Goal: Task Accomplishment & Management: Use online tool/utility

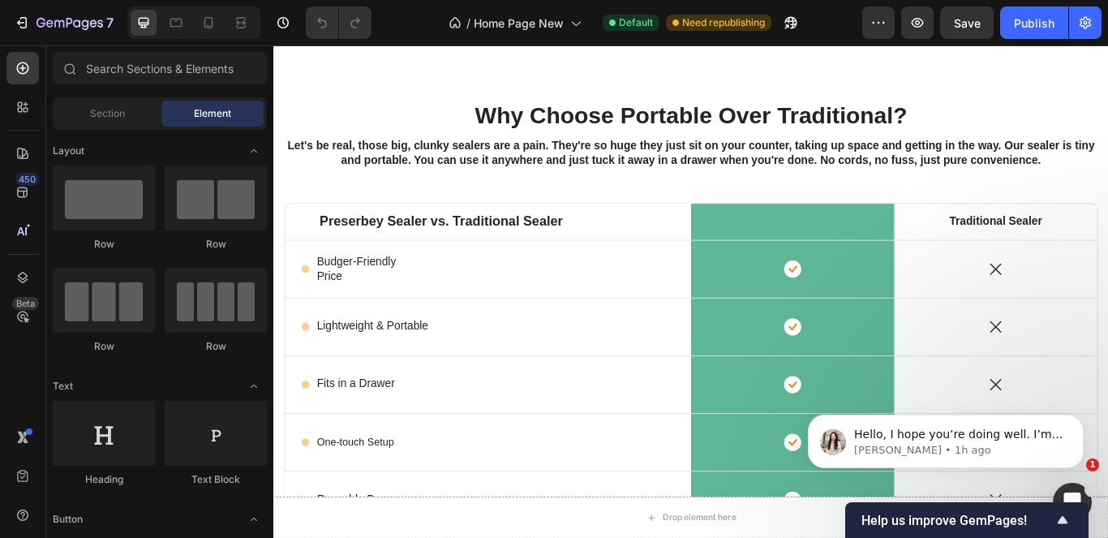
scroll to position [4485, 0]
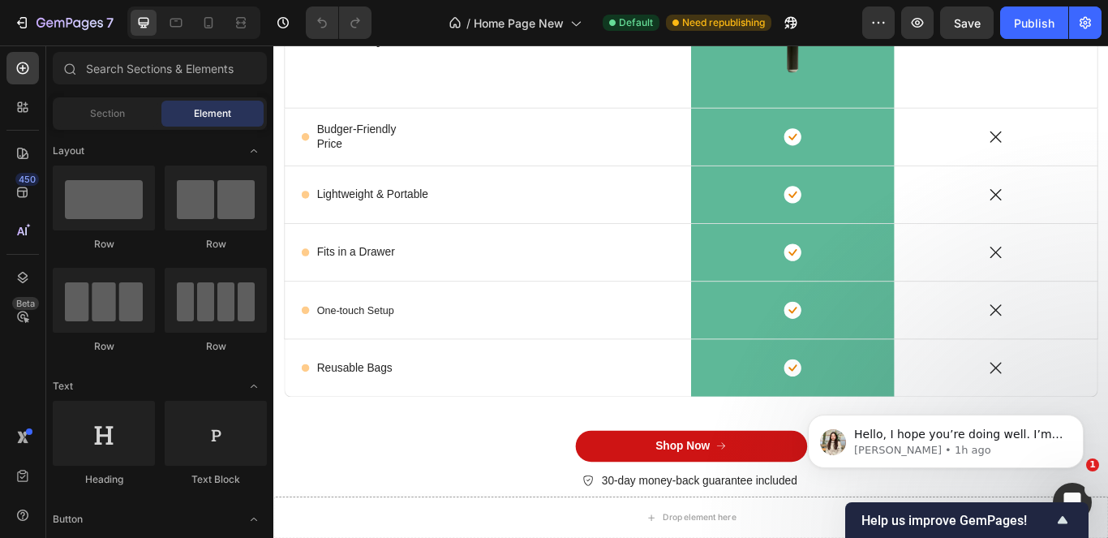
drag, startPoint x: 1243, startPoint y: 405, endPoint x: 542, endPoint y: 118, distance: 758.3
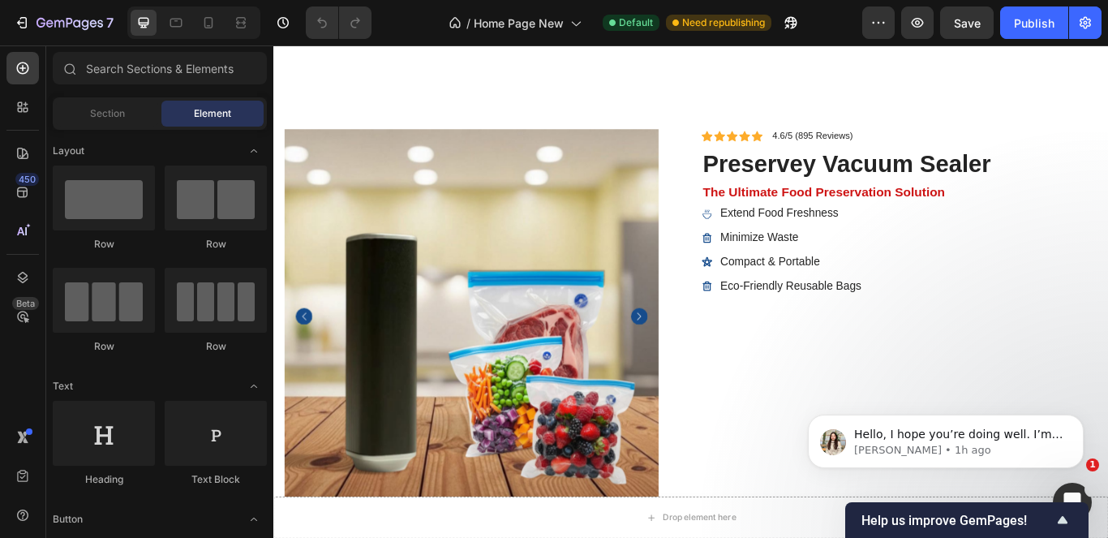
drag, startPoint x: 1099, startPoint y: 449, endPoint x: 1094, endPoint y: 461, distance: 13.1
click at [1094, 461] on body "Hello, I hope you’re doing well. I’m reaching out to follow up on our ongoing c…" at bounding box center [945, 437] width 311 height 101
drag, startPoint x: 1096, startPoint y: 423, endPoint x: 1099, endPoint y: 440, distance: 17.3
click at [1099, 440] on body "Hello, I hope you’re doing well. I’m reaching out to follow up on our ongoing c…" at bounding box center [945, 437] width 311 height 101
drag, startPoint x: 1093, startPoint y: 413, endPoint x: 1097, endPoint y: 433, distance: 20.7
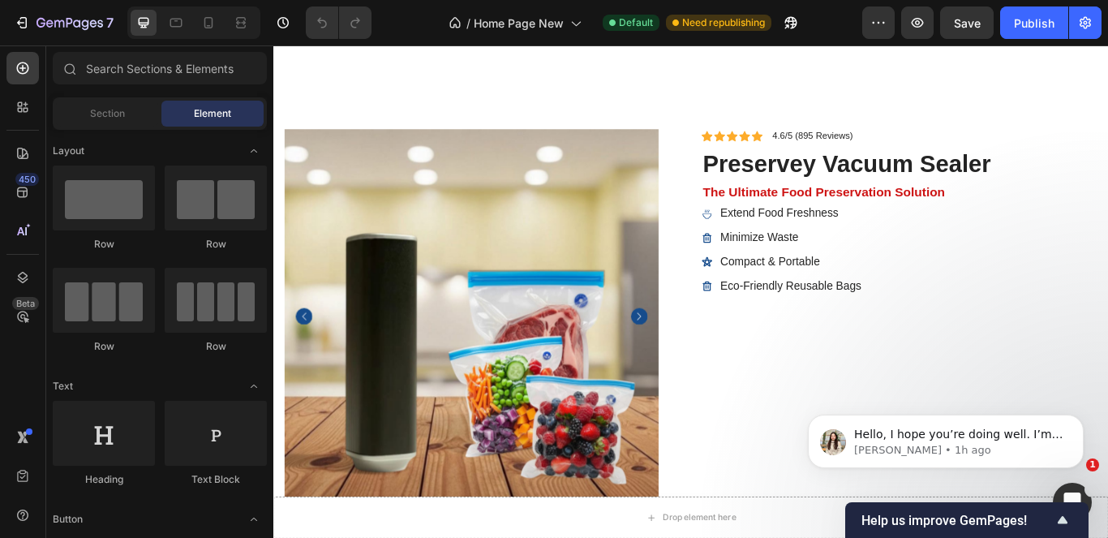
click at [1097, 433] on body "Hello, I hope you’re doing well. I’m reaching out to follow up on our ongoing c…" at bounding box center [945, 437] width 311 height 101
drag, startPoint x: 1099, startPoint y: 428, endPoint x: 1099, endPoint y: 440, distance: 12.2
click at [1099, 440] on body "Hello, I hope you’re doing well. I’m reaching out to follow up on our ongoing c…" at bounding box center [945, 437] width 311 height 101
click at [1079, 416] on icon "Dismiss notification" at bounding box center [1079, 418] width 9 height 9
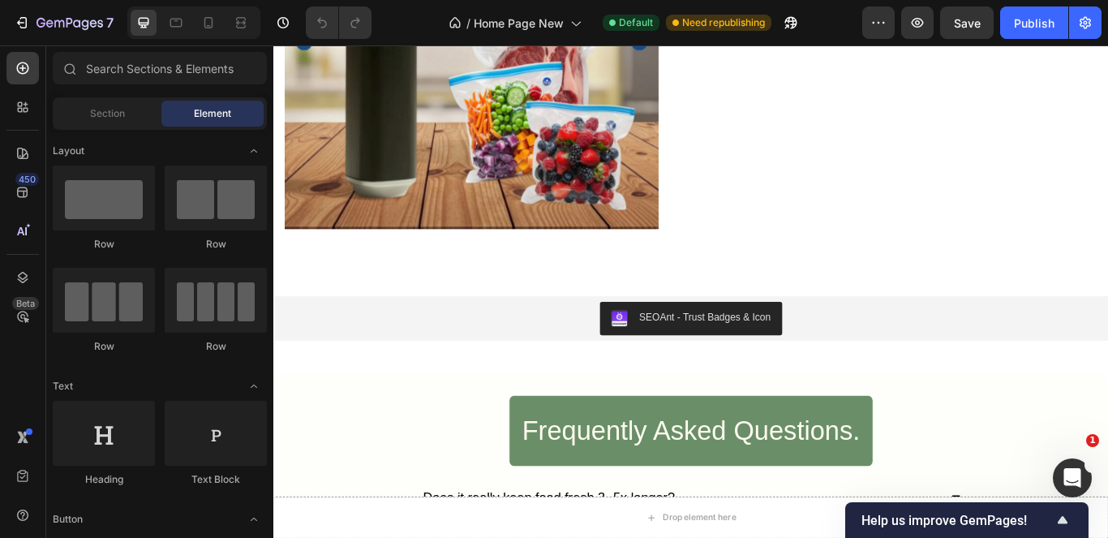
scroll to position [5278, 0]
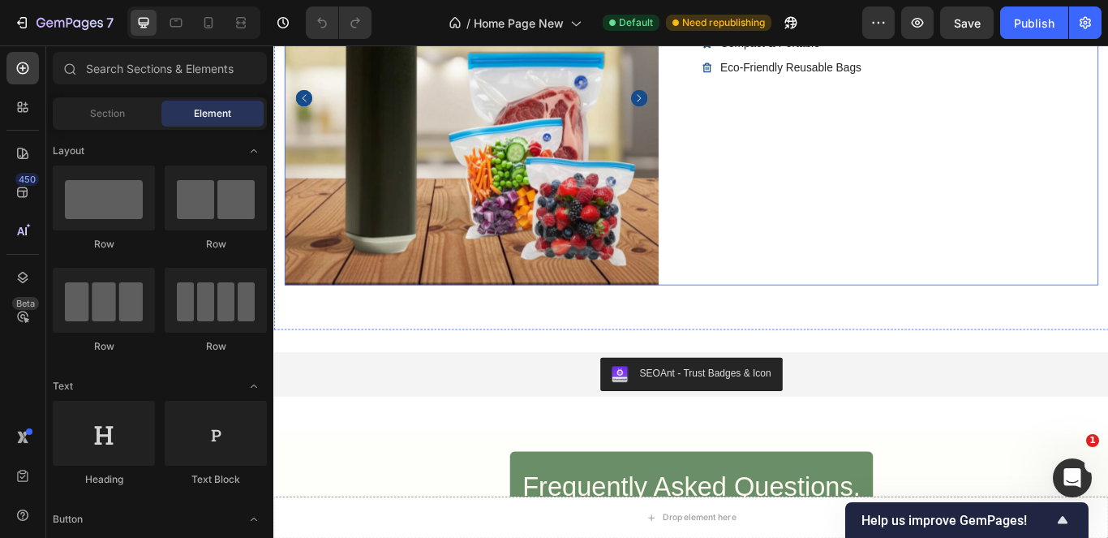
click at [924, 191] on div "Icon Icon Icon Icon Icon Icon List 4.6/5 (895 Reviews) Text Block Row preservey…" at bounding box center [1003, 106] width 462 height 436
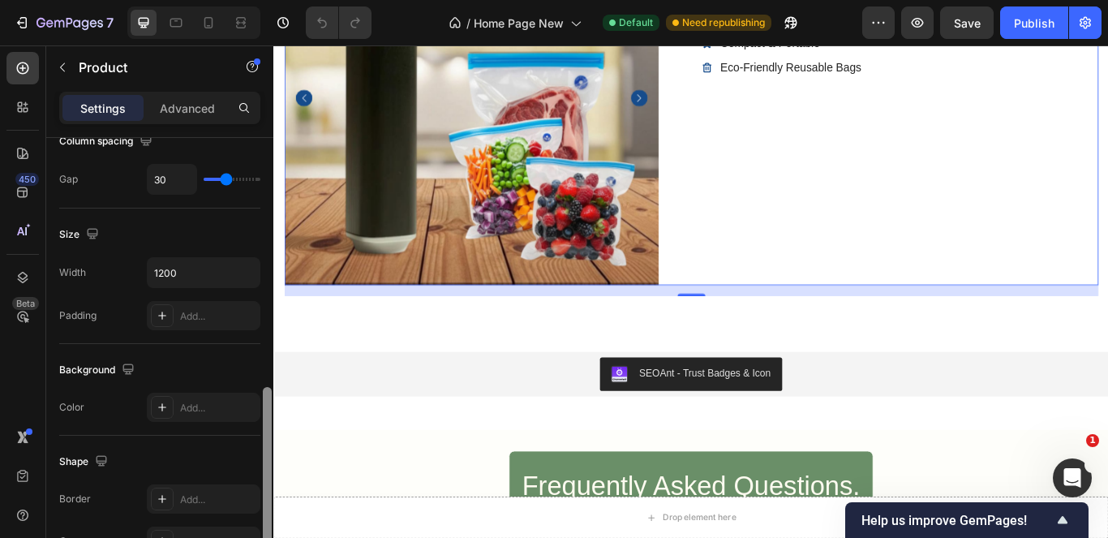
drag, startPoint x: 268, startPoint y: 162, endPoint x: 264, endPoint y: 267, distance: 104.7
click at [264, 387] on div at bounding box center [267, 481] width 9 height 188
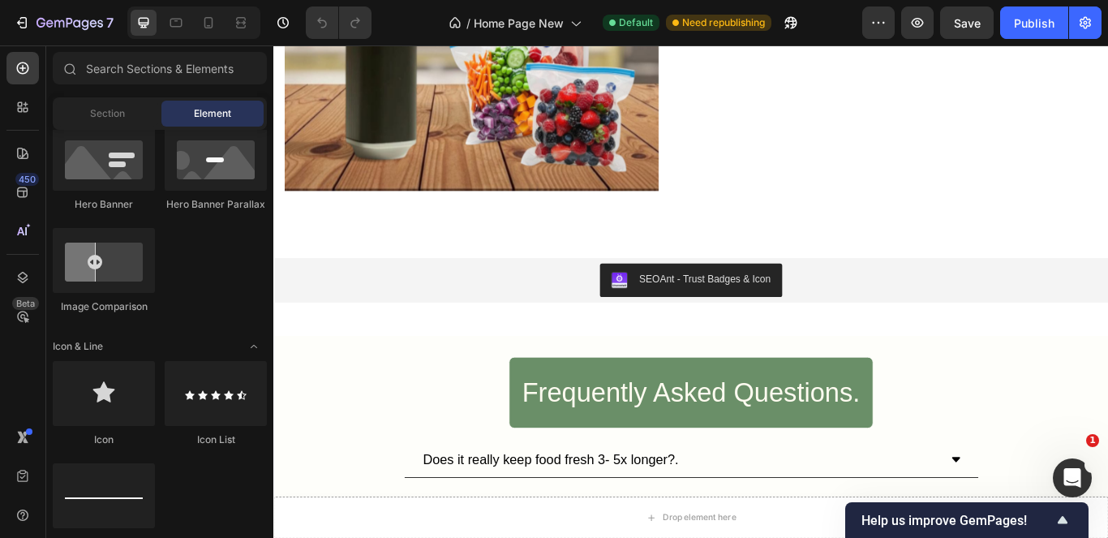
scroll to position [857, 0]
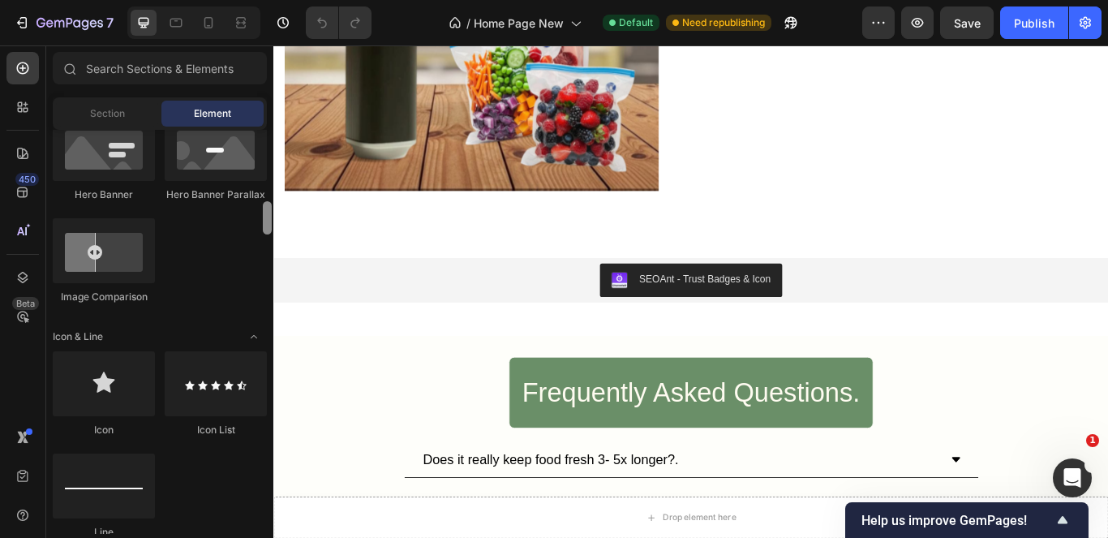
drag, startPoint x: 264, startPoint y: 152, endPoint x: 252, endPoint y: 224, distance: 73.1
click at [252, 224] on div "Layout Row Row Row Row Text Heading Text Block Button Button Button Media Image…" at bounding box center [159, 332] width 227 height 404
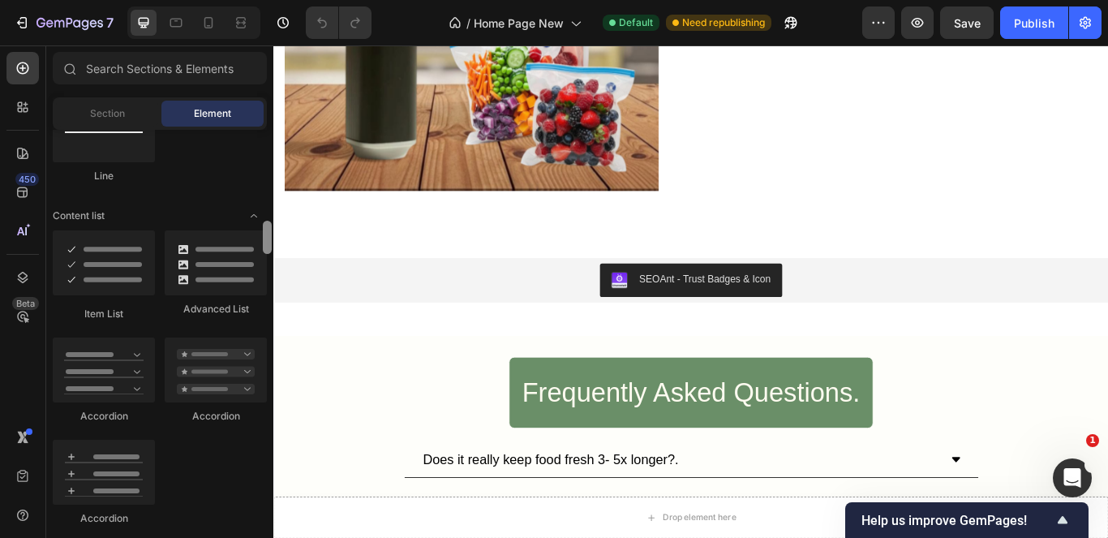
scroll to position [1223, 0]
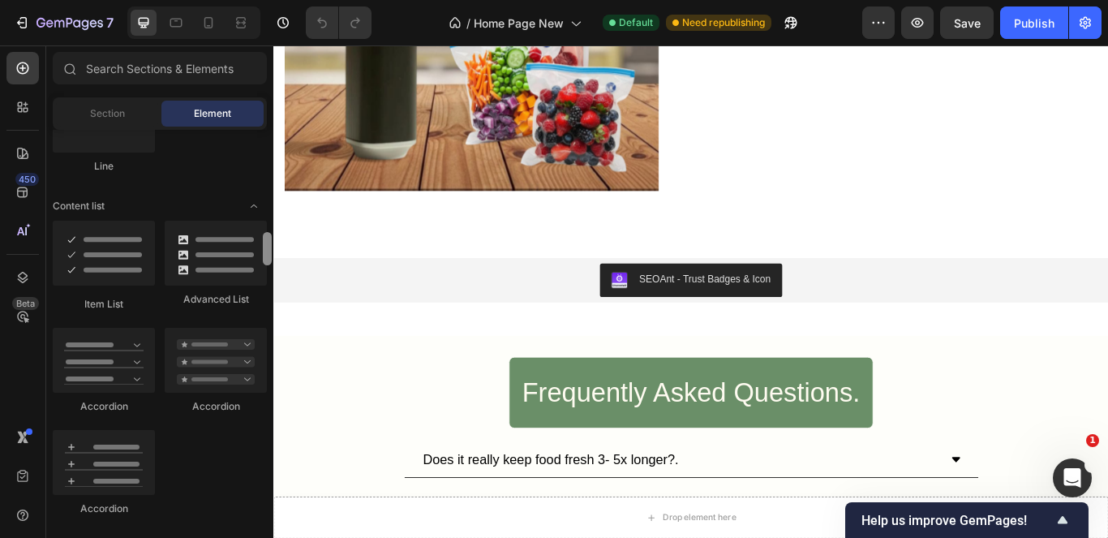
drag, startPoint x: 264, startPoint y: 225, endPoint x: 262, endPoint y: 255, distance: 30.9
click at [262, 255] on div at bounding box center [267, 332] width 12 height 404
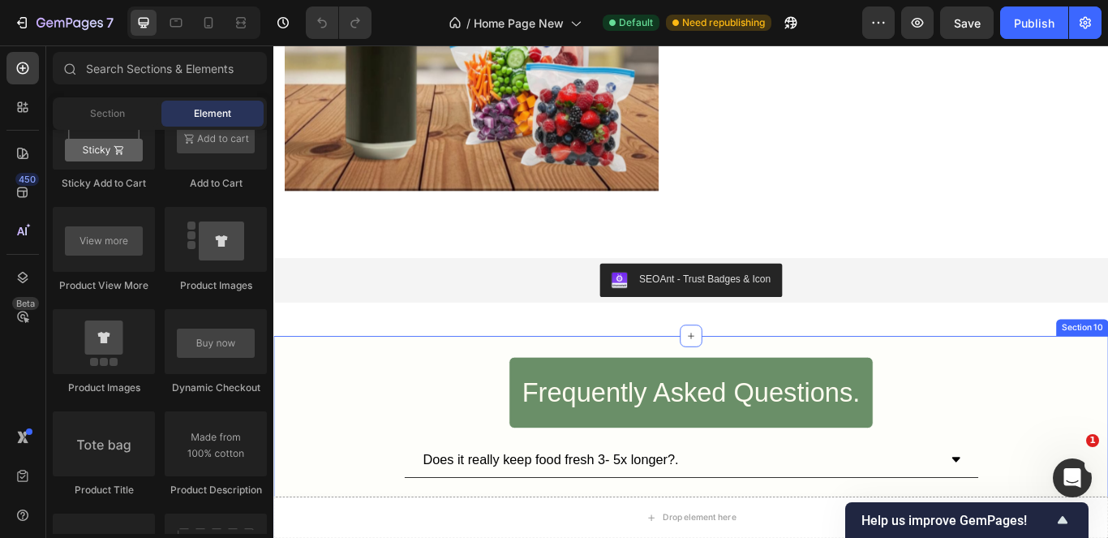
scroll to position [2099, 0]
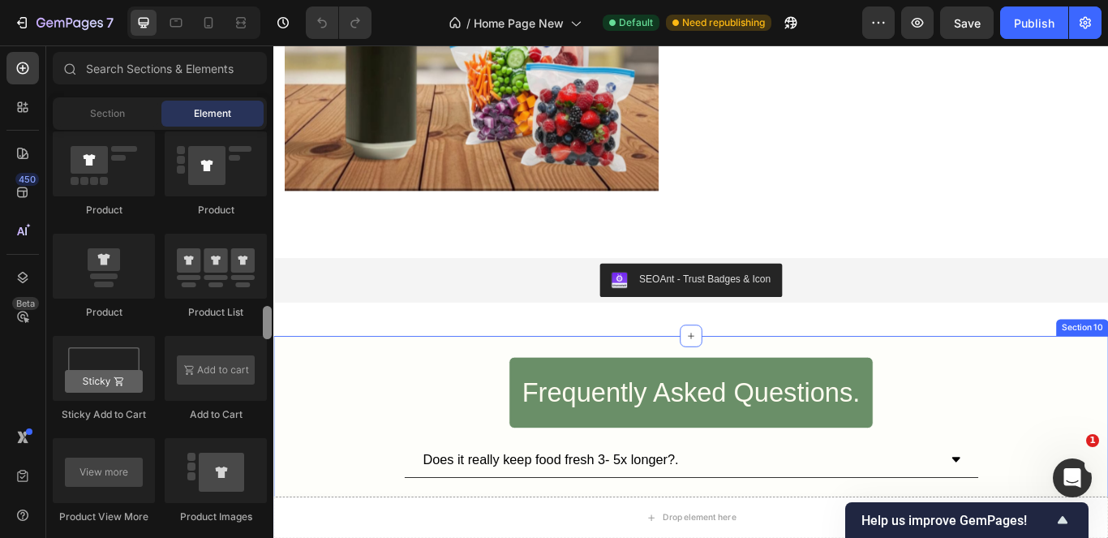
drag, startPoint x: 539, startPoint y: 300, endPoint x: 274, endPoint y: 403, distance: 284.5
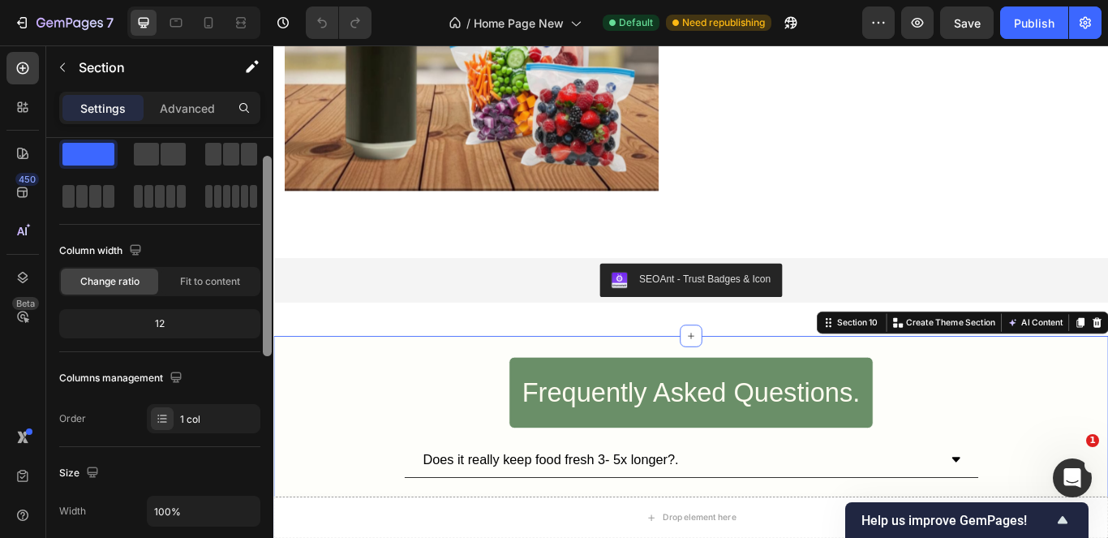
scroll to position [39, 0]
drag, startPoint x: 263, startPoint y: 307, endPoint x: 265, endPoint y: 324, distance: 18.0
click at [265, 324] on div at bounding box center [267, 255] width 9 height 200
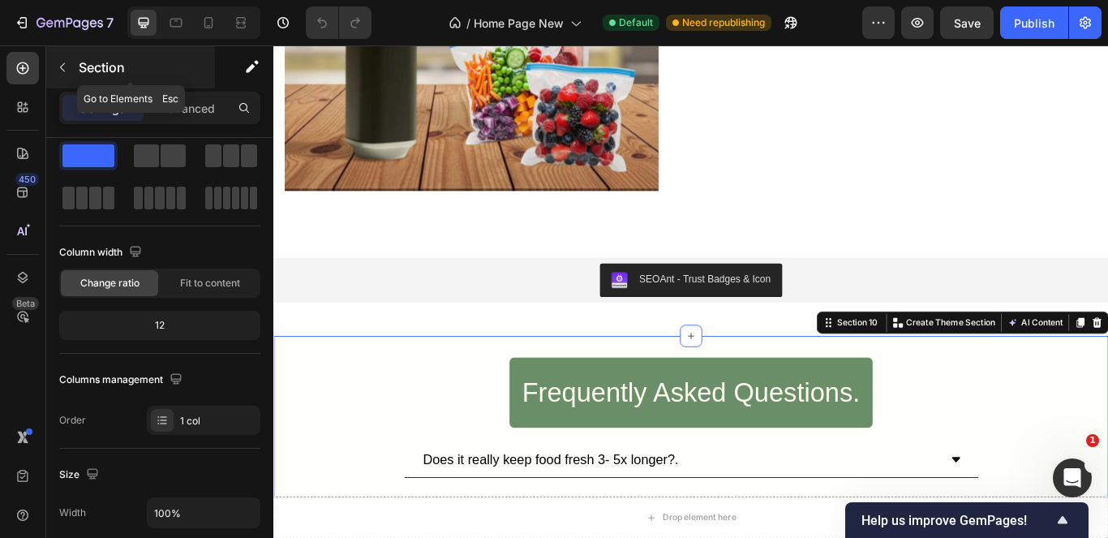
click at [66, 63] on icon "button" at bounding box center [62, 67] width 13 height 13
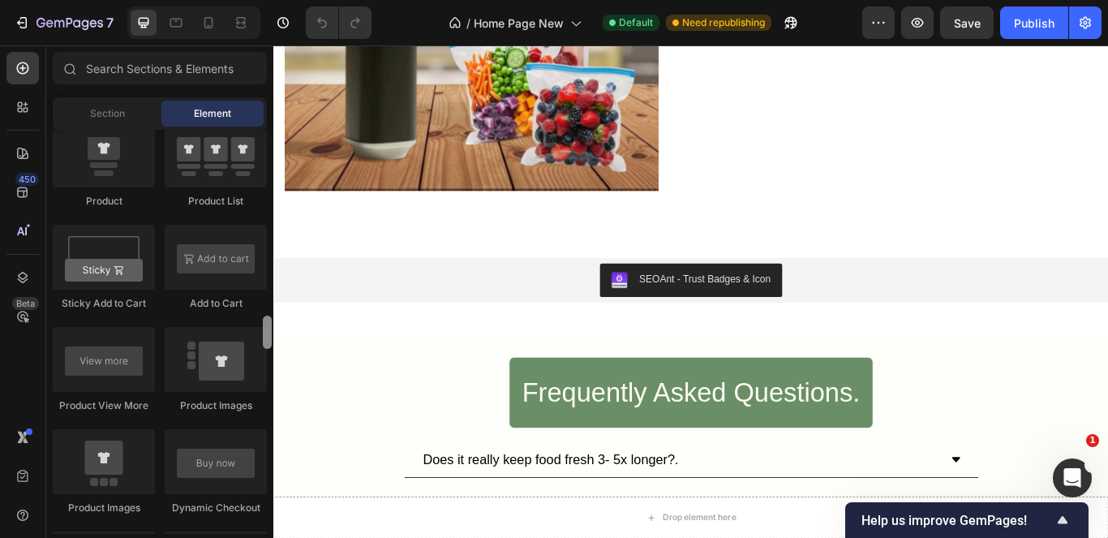
scroll to position [2095, 0]
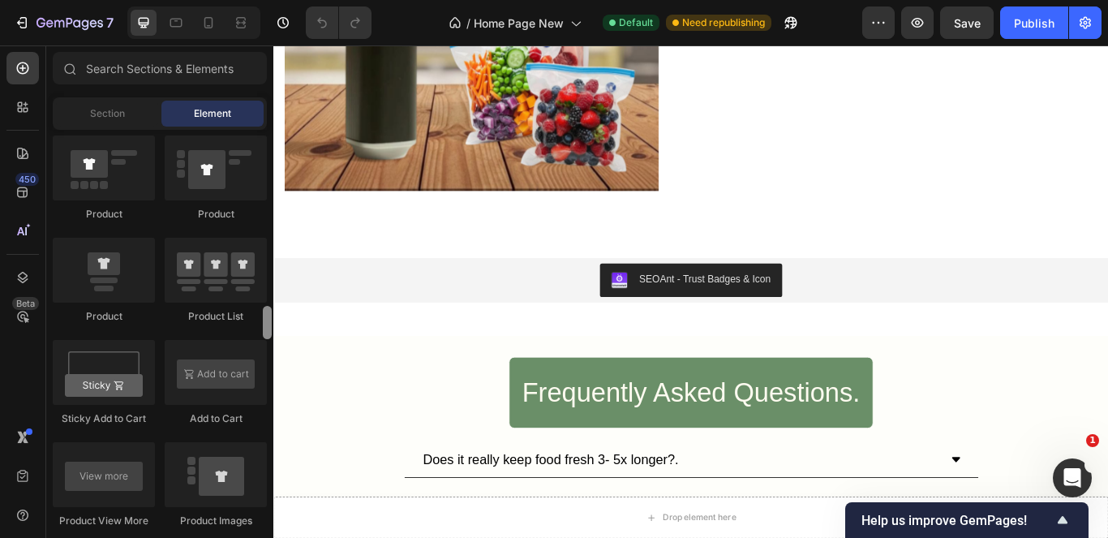
click at [262, 317] on div at bounding box center [267, 332] width 12 height 404
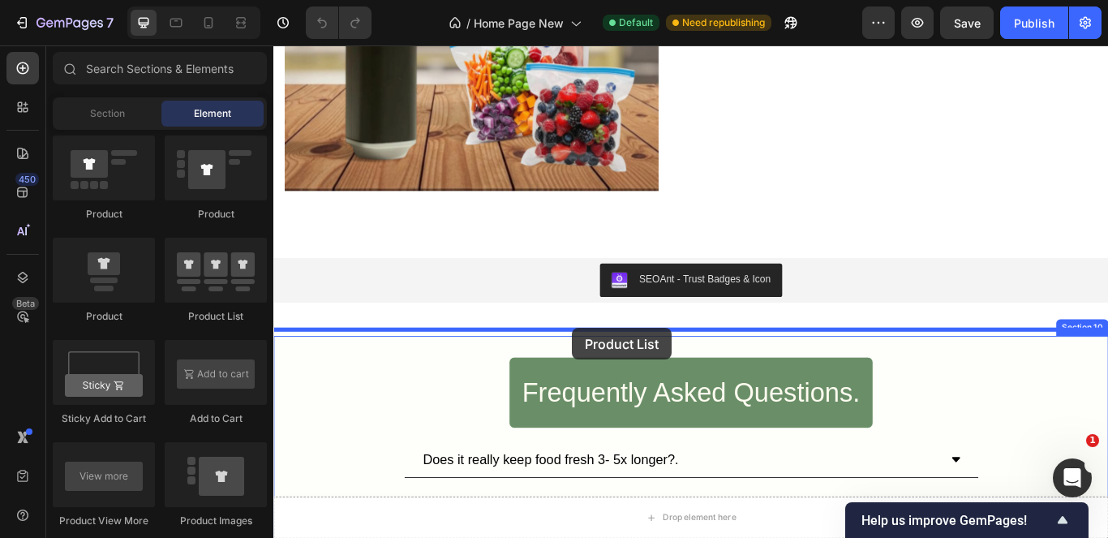
drag, startPoint x: 500, startPoint y: 324, endPoint x: 621, endPoint y: 375, distance: 130.9
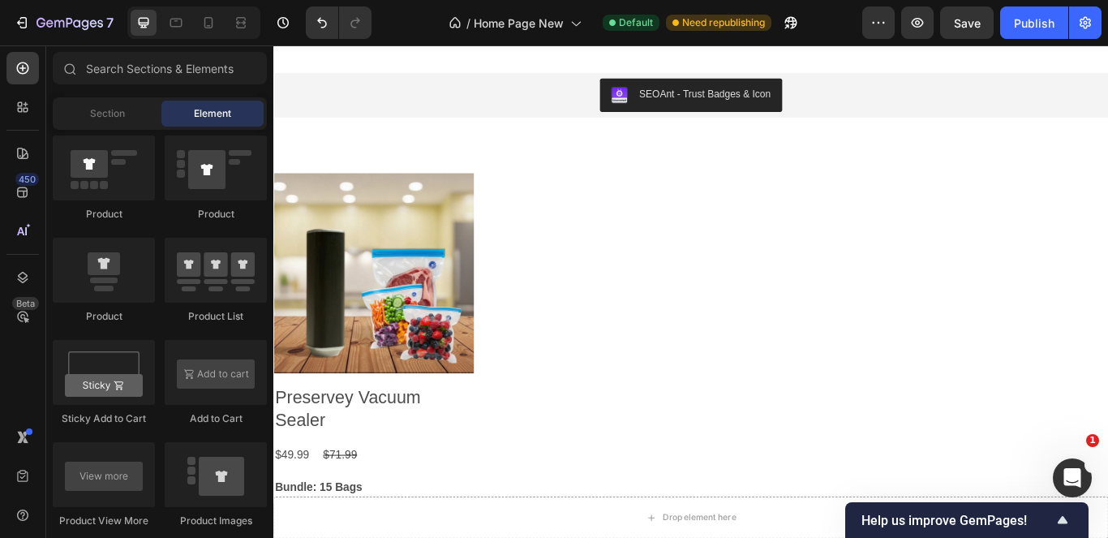
scroll to position [5696, 0]
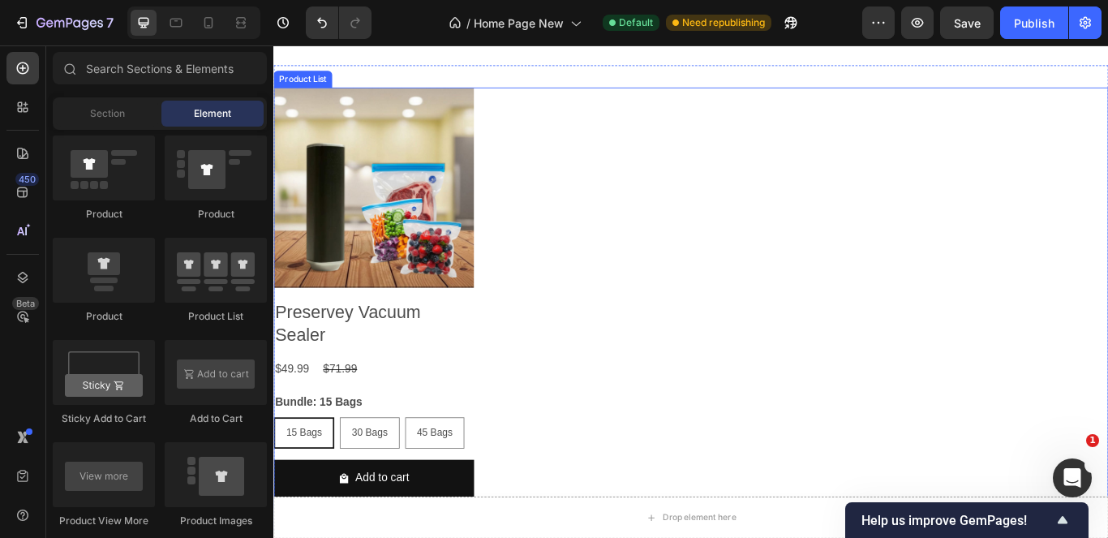
click at [561, 257] on div "Product Images Preservey Vacuum Sealer Product Title $49.99 Product Price Produ…" at bounding box center [759, 339] width 973 height 490
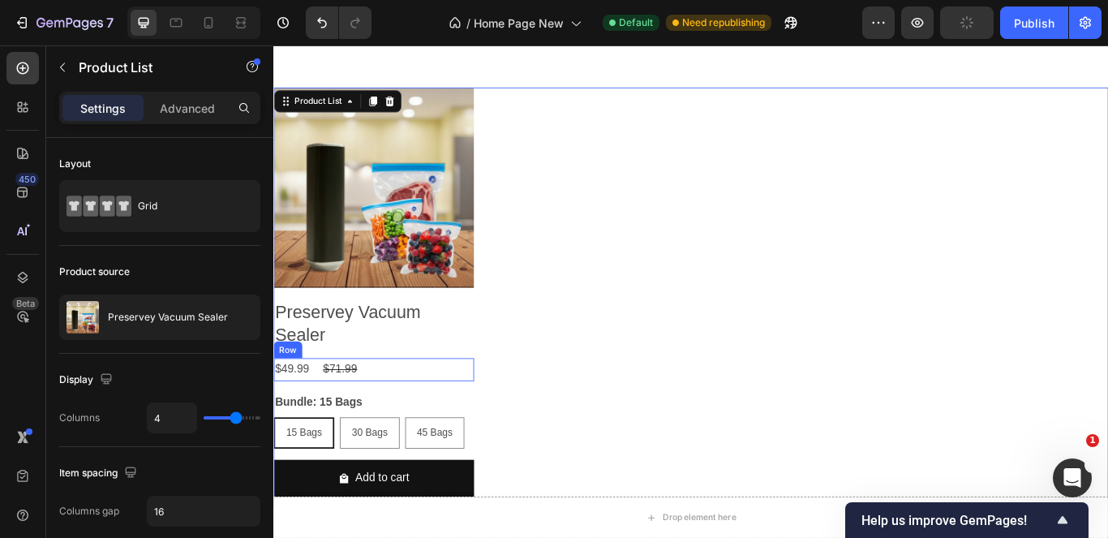
click at [450, 427] on div "$49.99 Product Price Product Price $71.99 Product Price Product Price Row" at bounding box center [390, 423] width 234 height 27
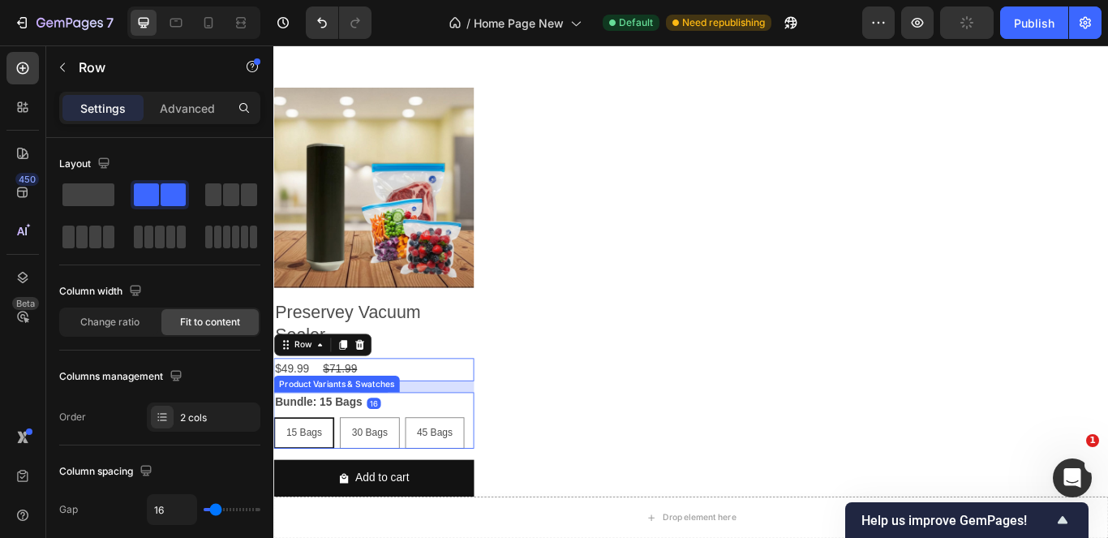
click at [427, 449] on div "Bundle: 15 Bags 15 Bags 15 Bags 15 Bags 30 Bags 30 Bags 30 Bags 45 Bags 45 Bags…" at bounding box center [390, 482] width 234 height 66
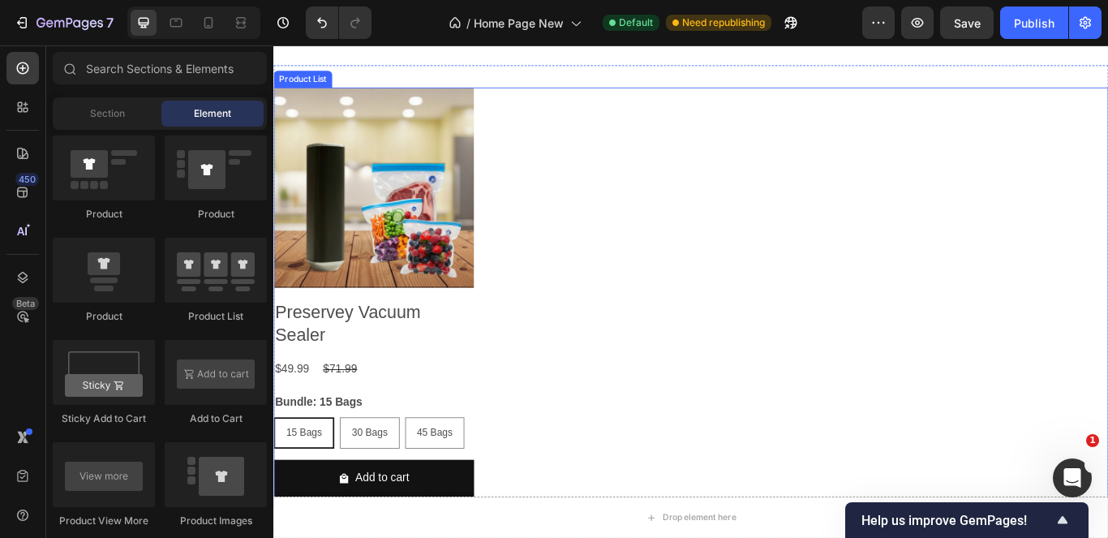
click at [972, 157] on div "Product Images Preservey Vacuum Sealer Product Title $49.99 Product Price Produ…" at bounding box center [759, 339] width 973 height 490
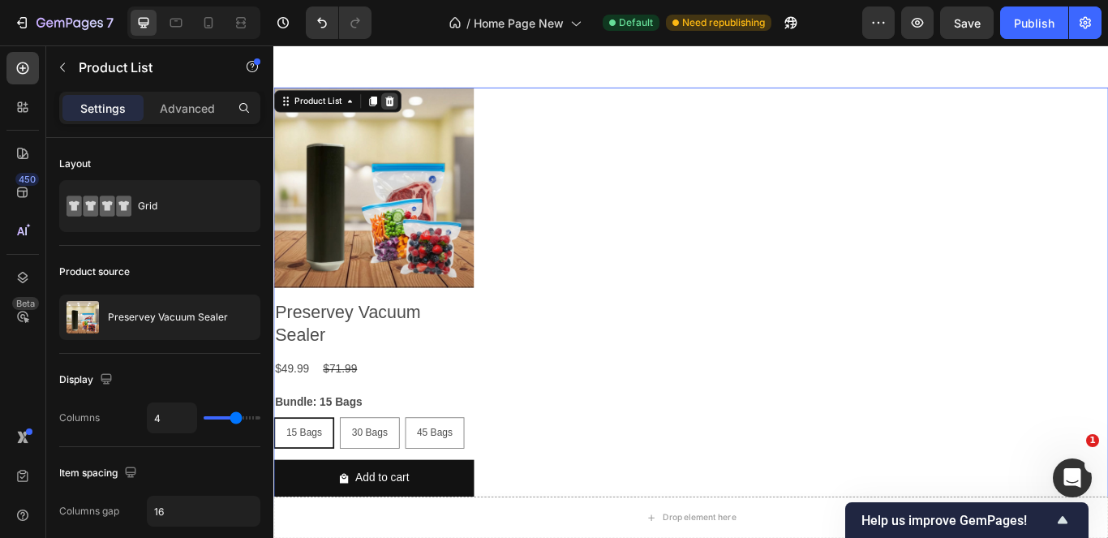
click at [409, 106] on icon at bounding box center [408, 110] width 11 height 11
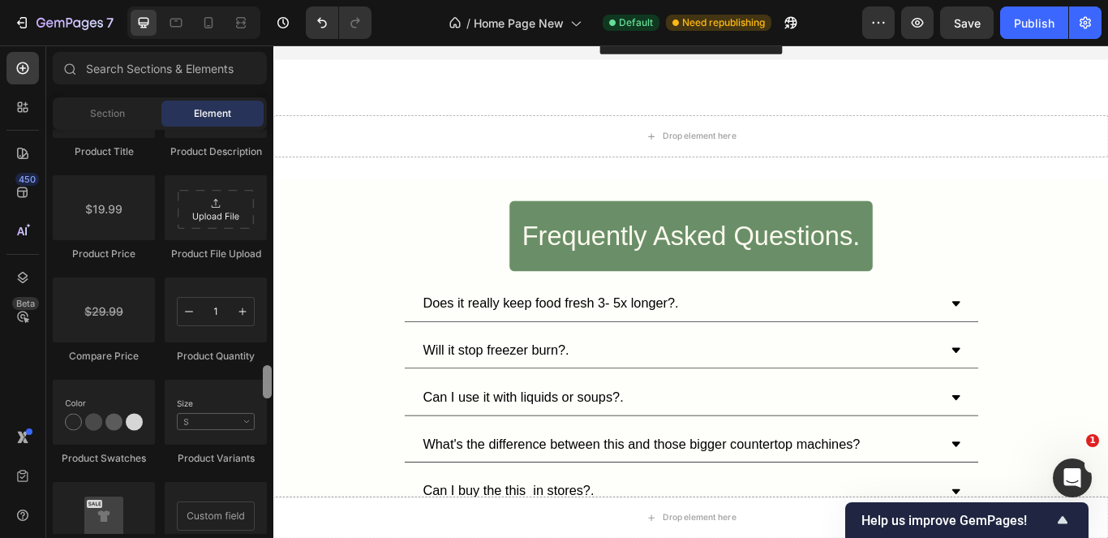
scroll to position [2726, 0]
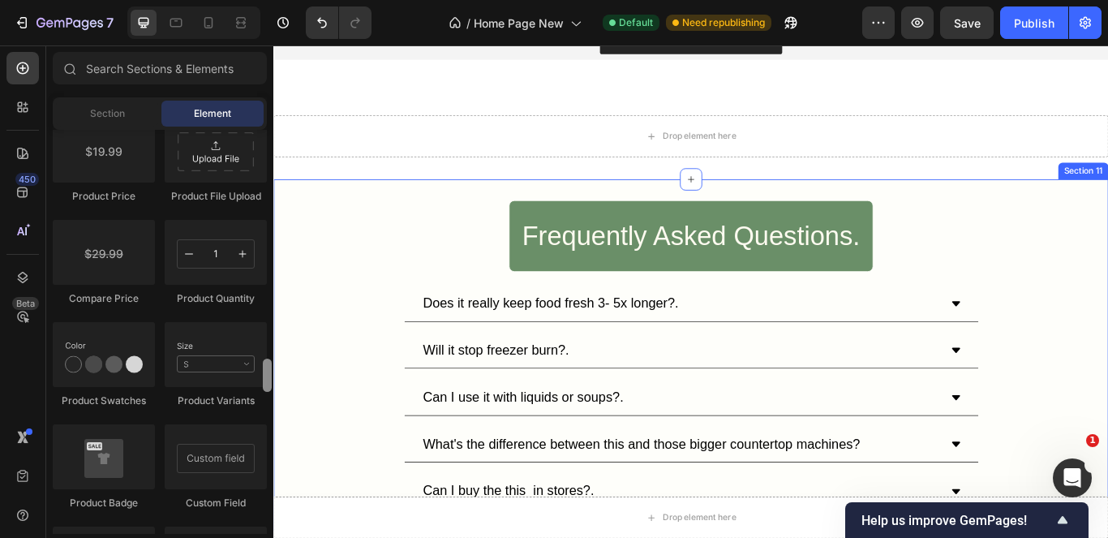
drag, startPoint x: 267, startPoint y: 325, endPoint x: 269, endPoint y: 401, distance: 76.3
click at [270, 392] on div at bounding box center [267, 374] width 9 height 33
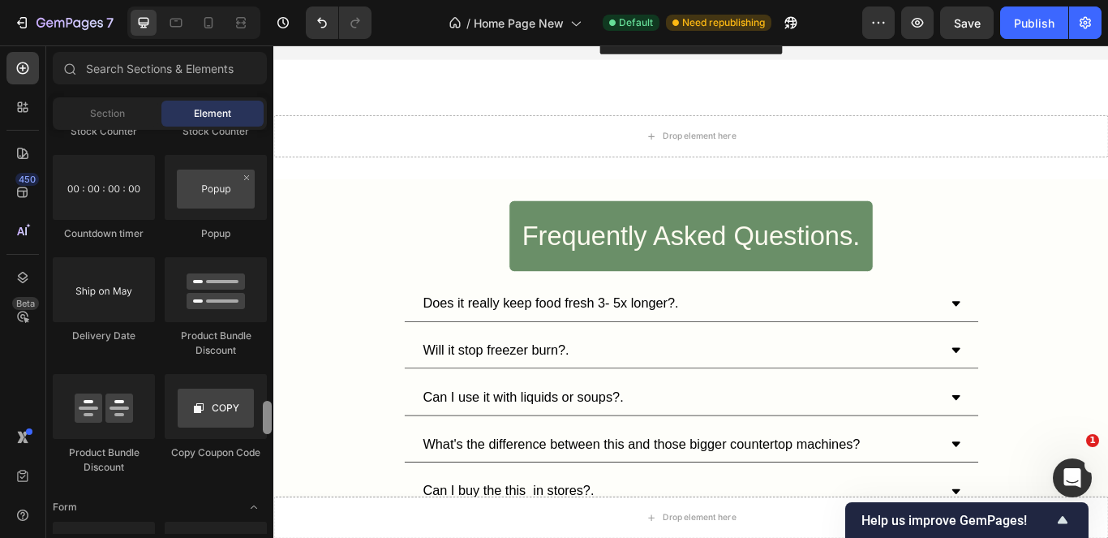
scroll to position [3323, 0]
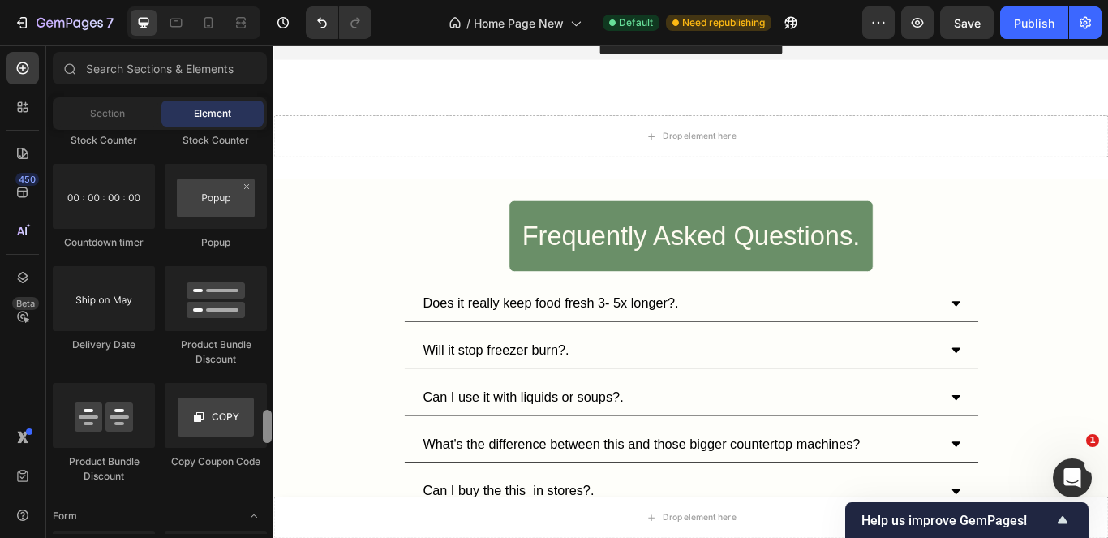
drag, startPoint x: 265, startPoint y: 394, endPoint x: 264, endPoint y: 427, distance: 32.4
click at [264, 427] on div at bounding box center [267, 426] width 9 height 33
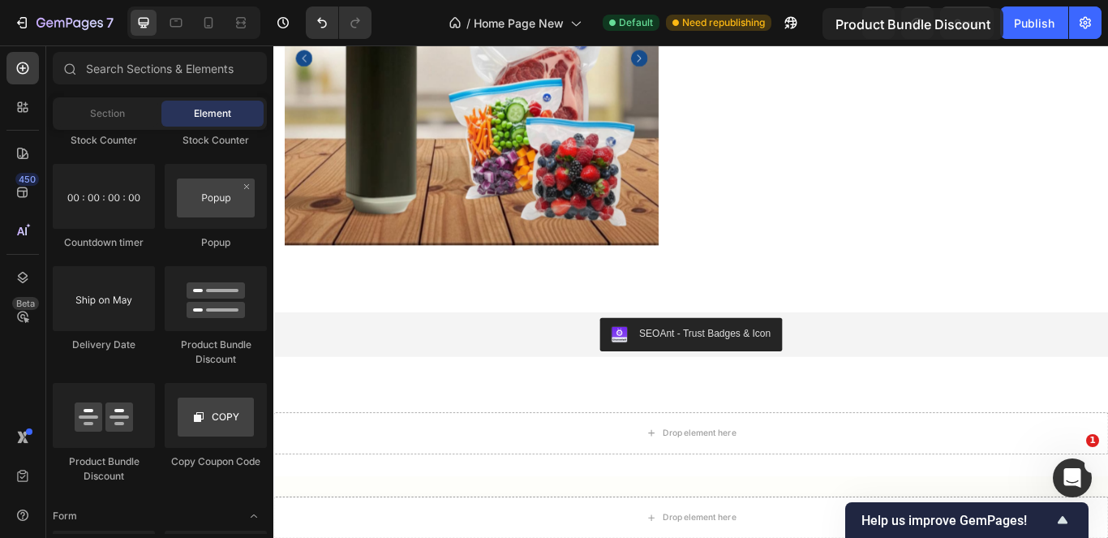
scroll to position [5274, 0]
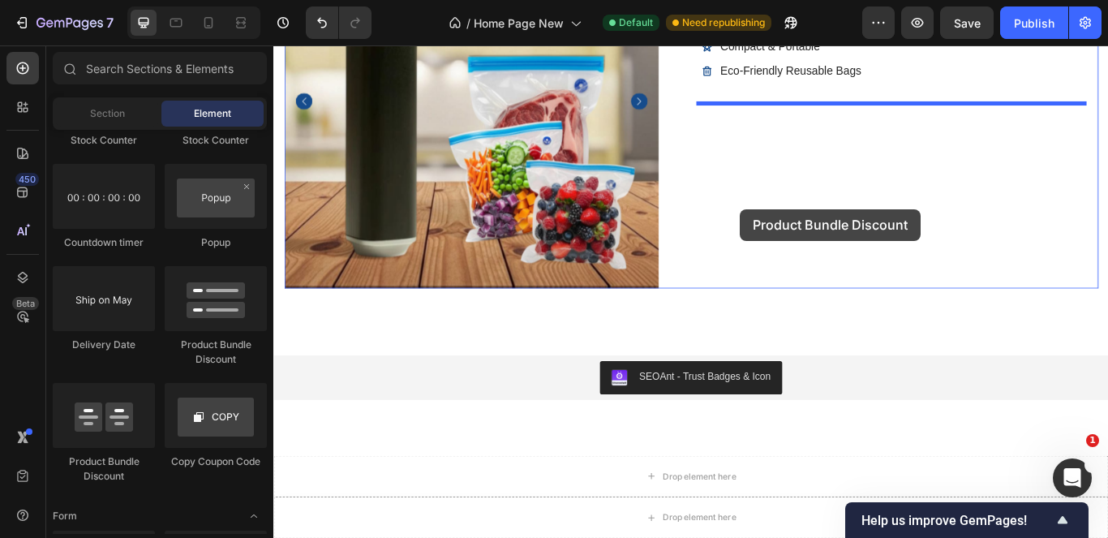
drag, startPoint x: 389, startPoint y: 481, endPoint x: 817, endPoint y: 236, distance: 492.6
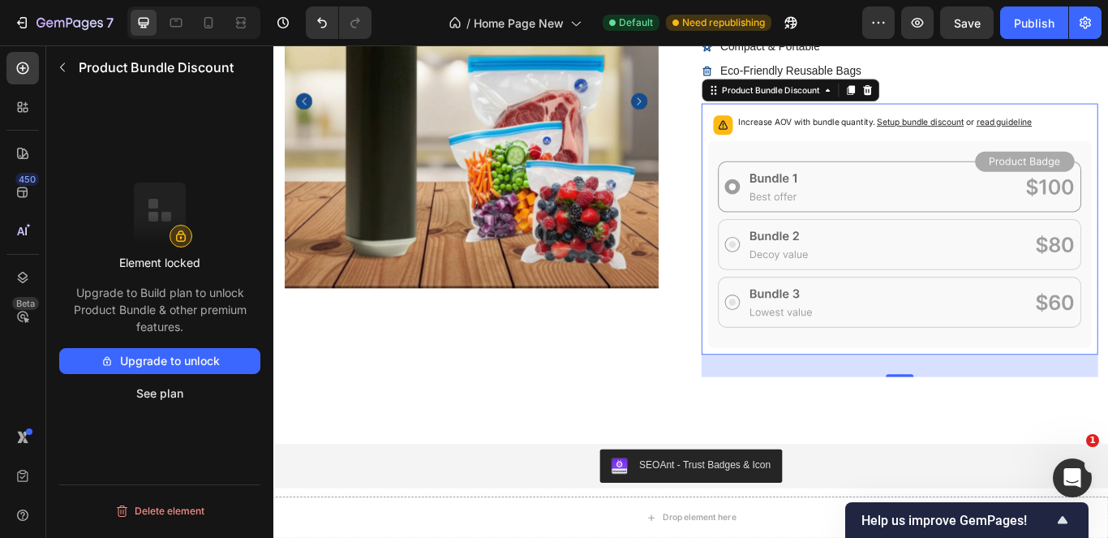
click at [1107, 139] on div "Increase AOV with bundle quantity. Setup bundle discount or read guideline" at bounding box center [1003, 138] width 448 height 36
drag, startPoint x: 958, startPoint y: 99, endPoint x: 543, endPoint y: 310, distance: 465.7
click at [960, 99] on icon at bounding box center [965, 96] width 11 height 11
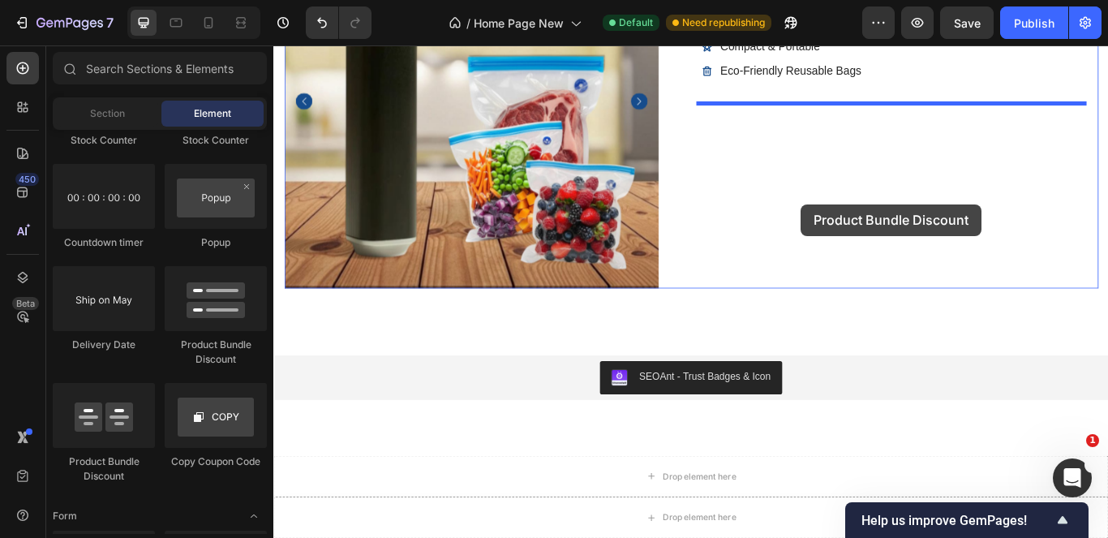
drag, startPoint x: 481, startPoint y: 371, endPoint x: 888, endPoint y: 230, distance: 430.9
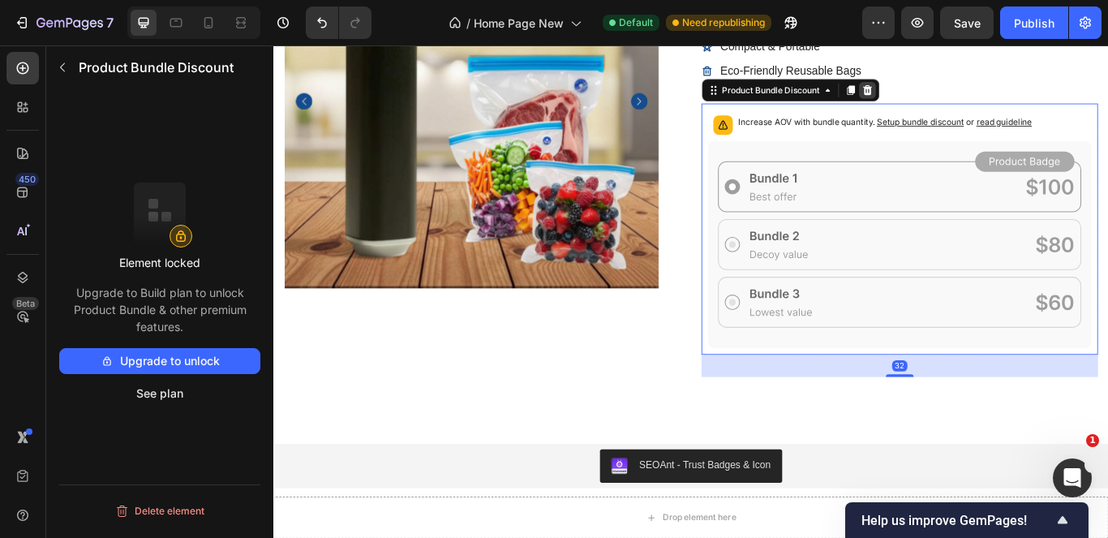
click at [959, 96] on icon at bounding box center [965, 97] width 13 height 13
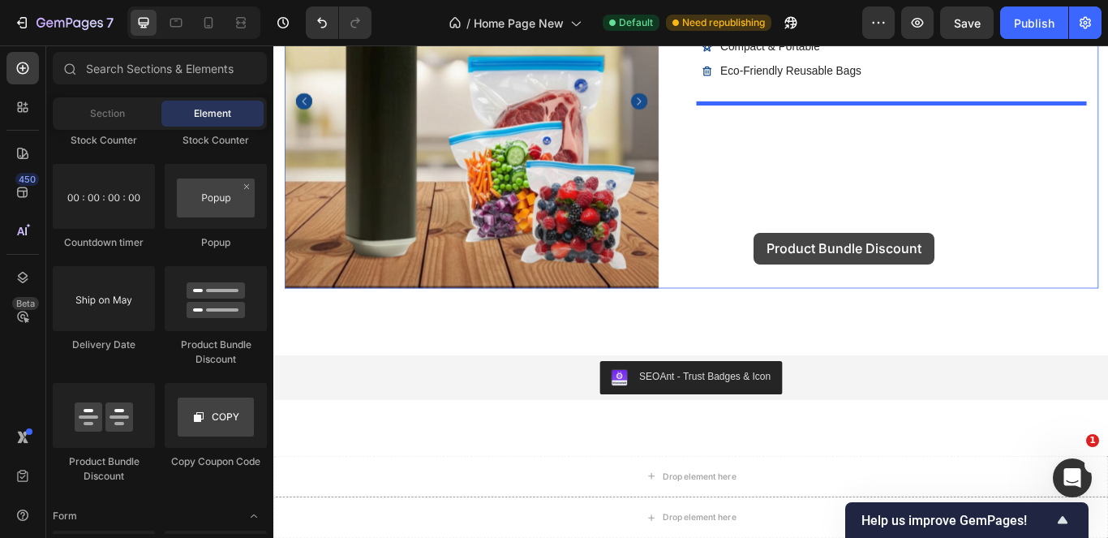
drag, startPoint x: 367, startPoint y: 474, endPoint x: 833, endPoint y: 264, distance: 510.7
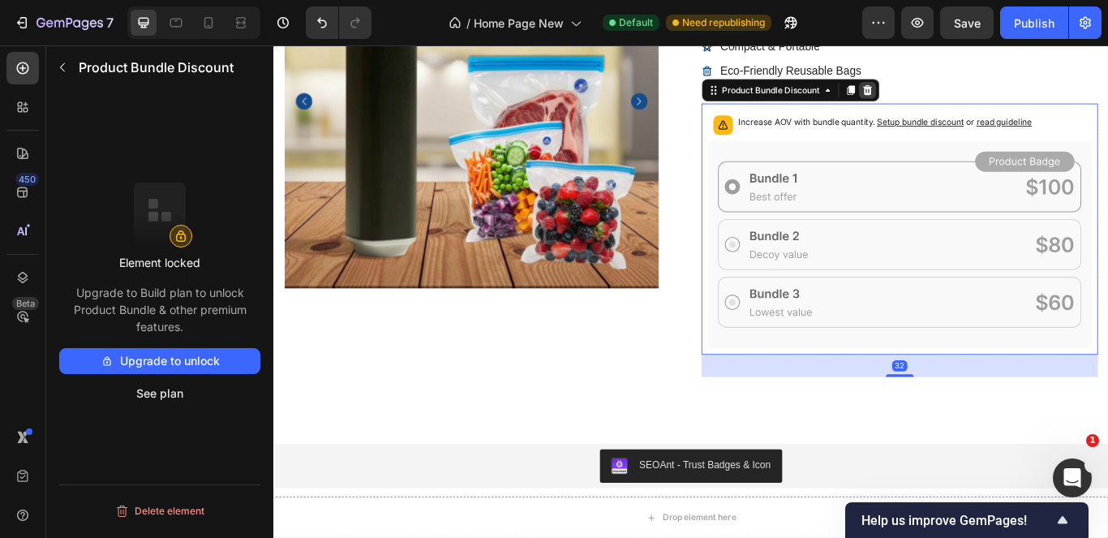
click at [959, 103] on icon at bounding box center [965, 97] width 13 height 13
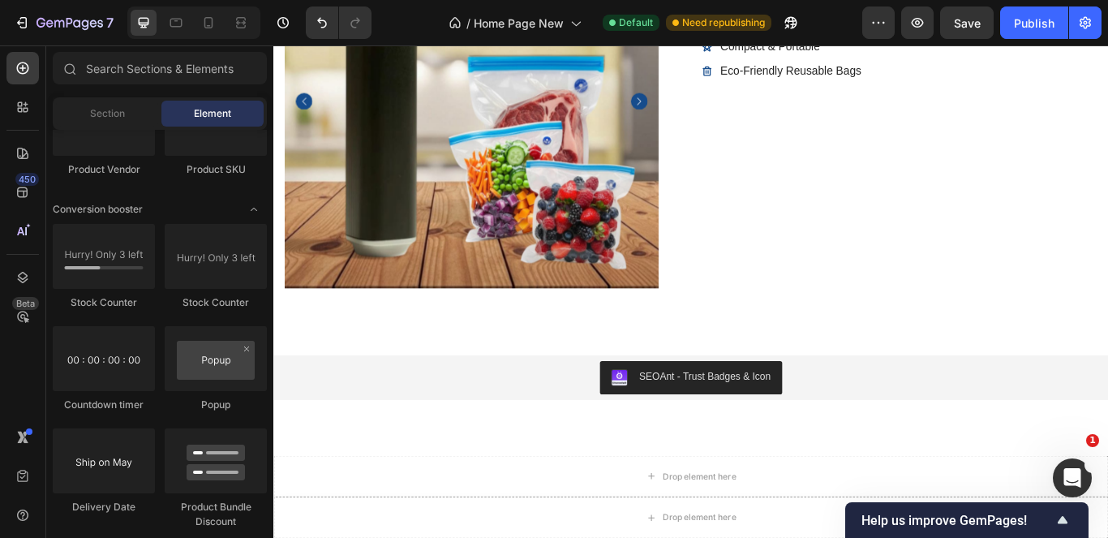
scroll to position [3565, 0]
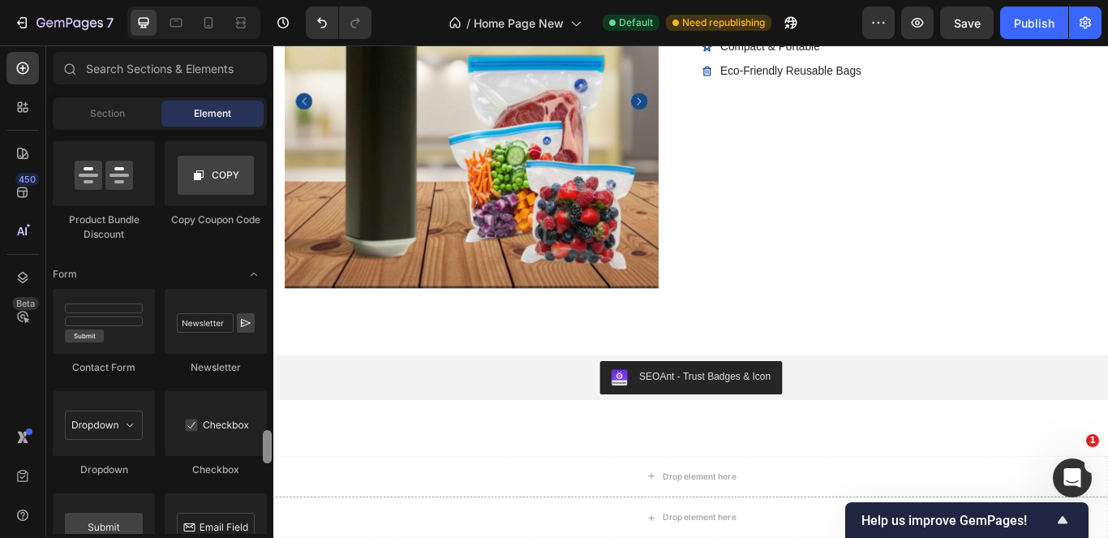
drag, startPoint x: 262, startPoint y: 404, endPoint x: 267, endPoint y: 420, distance: 16.9
click at [267, 420] on div at bounding box center [267, 332] width 12 height 404
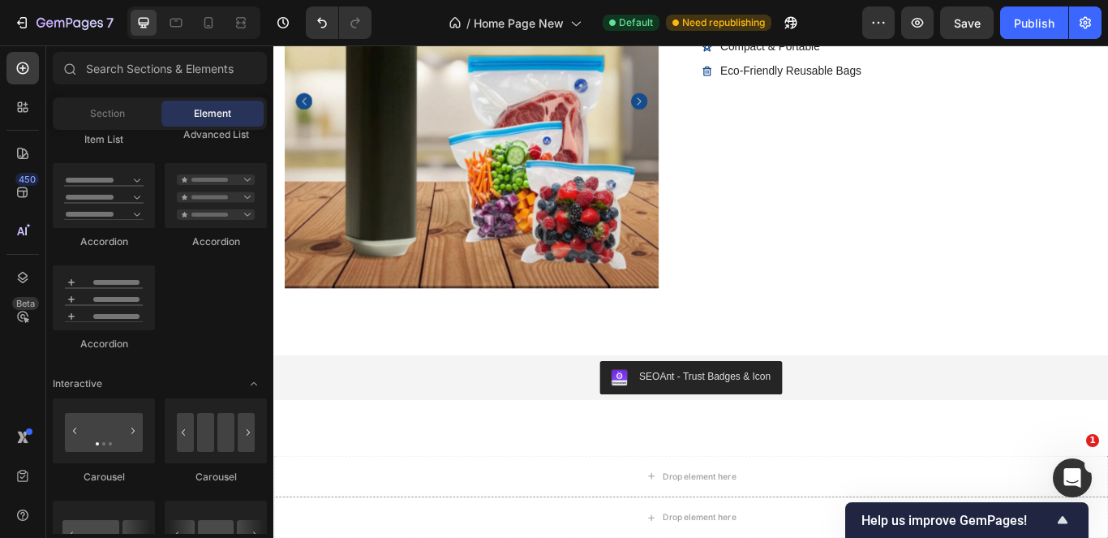
scroll to position [1234, 0]
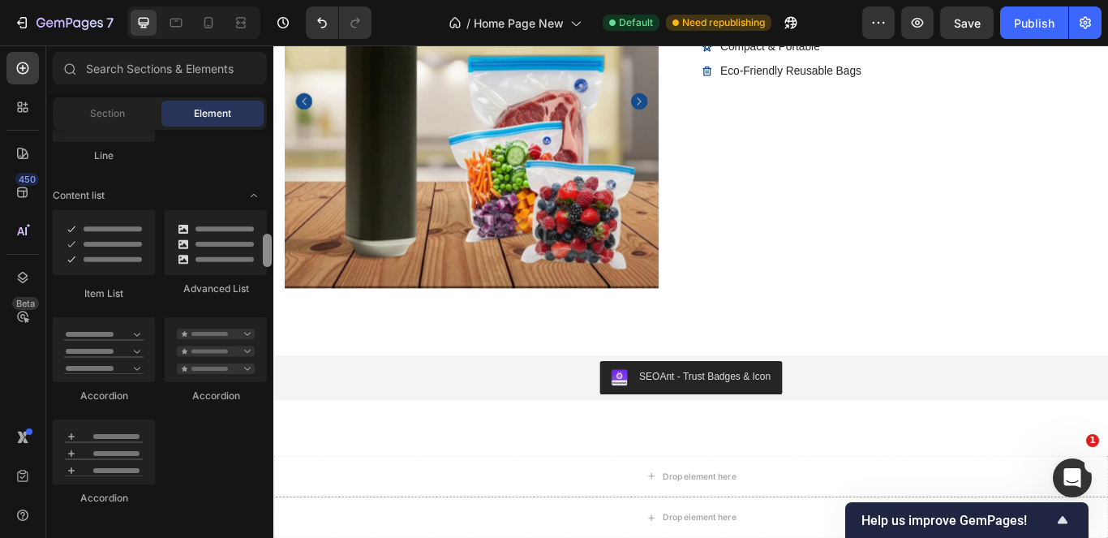
drag, startPoint x: 265, startPoint y: 444, endPoint x: 264, endPoint y: 247, distance: 196.3
click at [264, 247] on div at bounding box center [267, 250] width 9 height 33
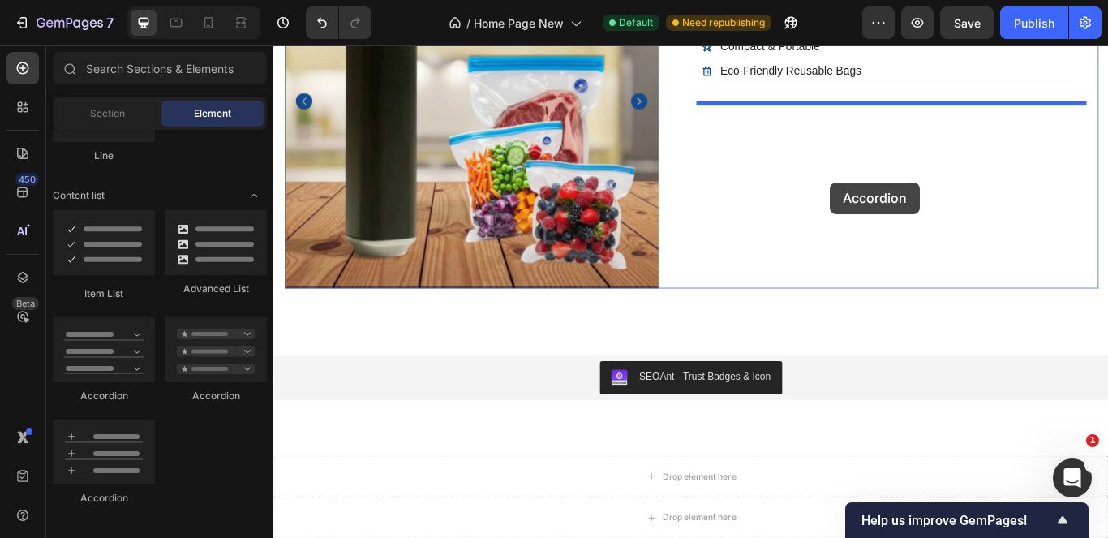
drag, startPoint x: 370, startPoint y: 414, endPoint x: 922, endPoint y: 205, distance: 590.3
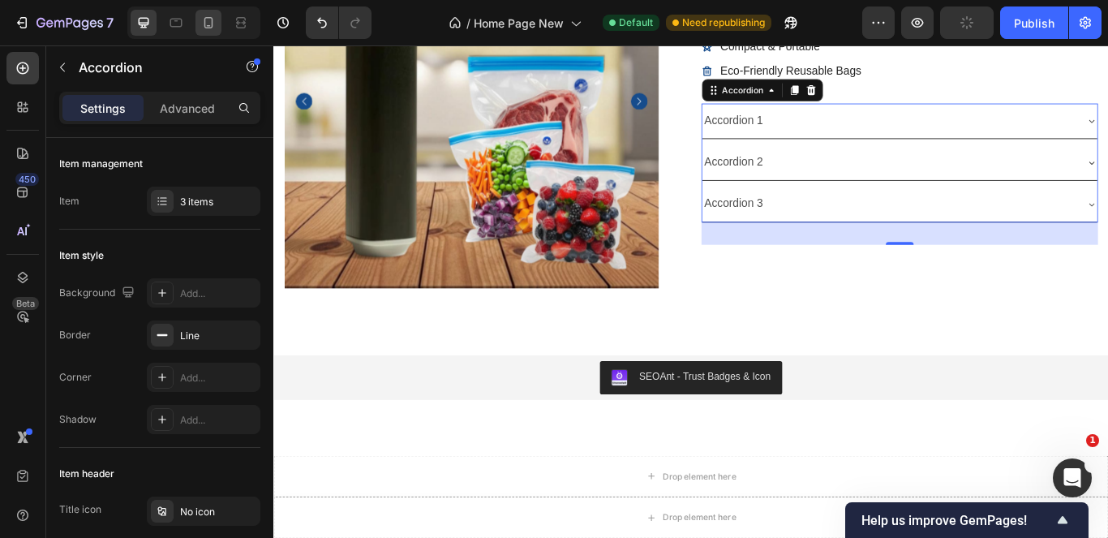
click at [212, 36] on div at bounding box center [193, 22] width 133 height 32
click at [206, 30] on icon at bounding box center [208, 23] width 16 height 16
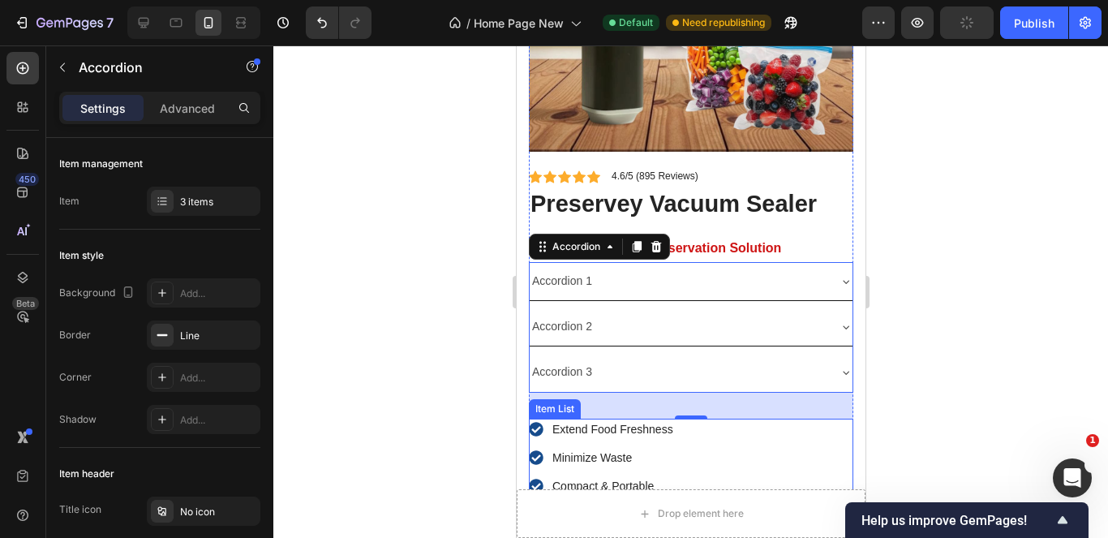
scroll to position [5419, 0]
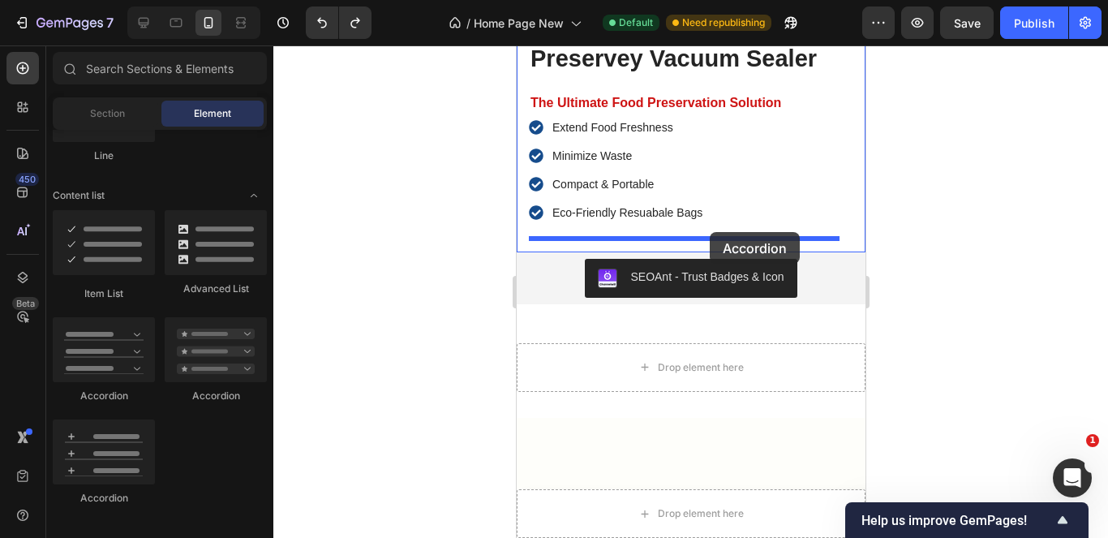
drag, startPoint x: 650, startPoint y: 402, endPoint x: 709, endPoint y: 232, distance: 180.0
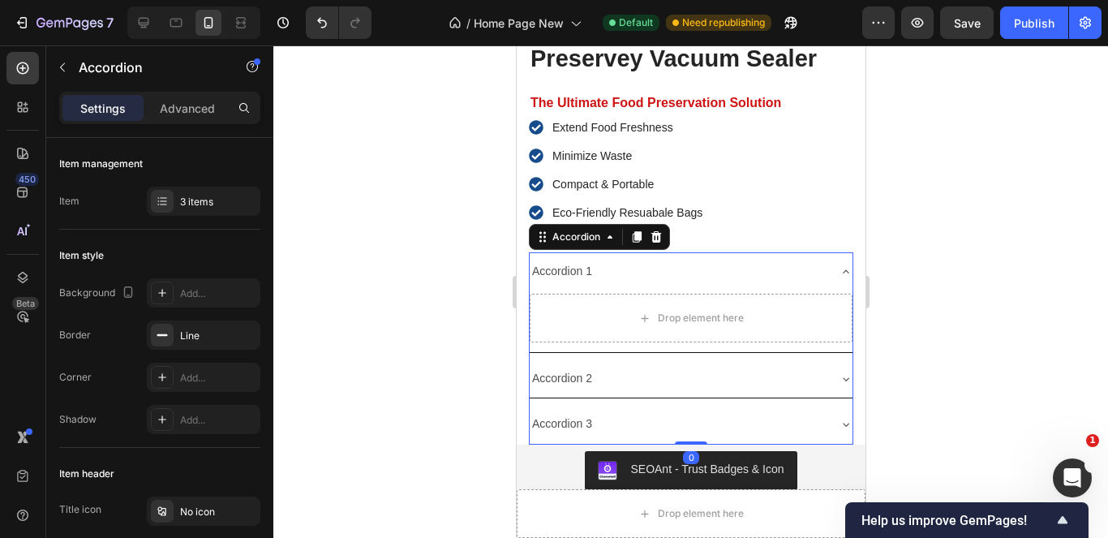
click at [839, 265] on icon at bounding box center [845, 271] width 13 height 13
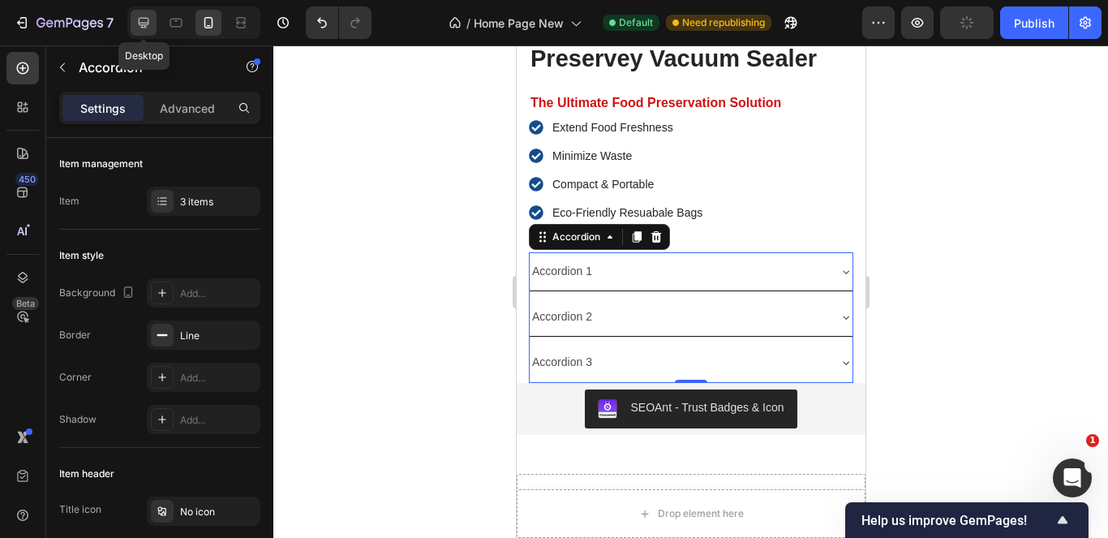
click at [137, 28] on icon at bounding box center [143, 23] width 16 height 16
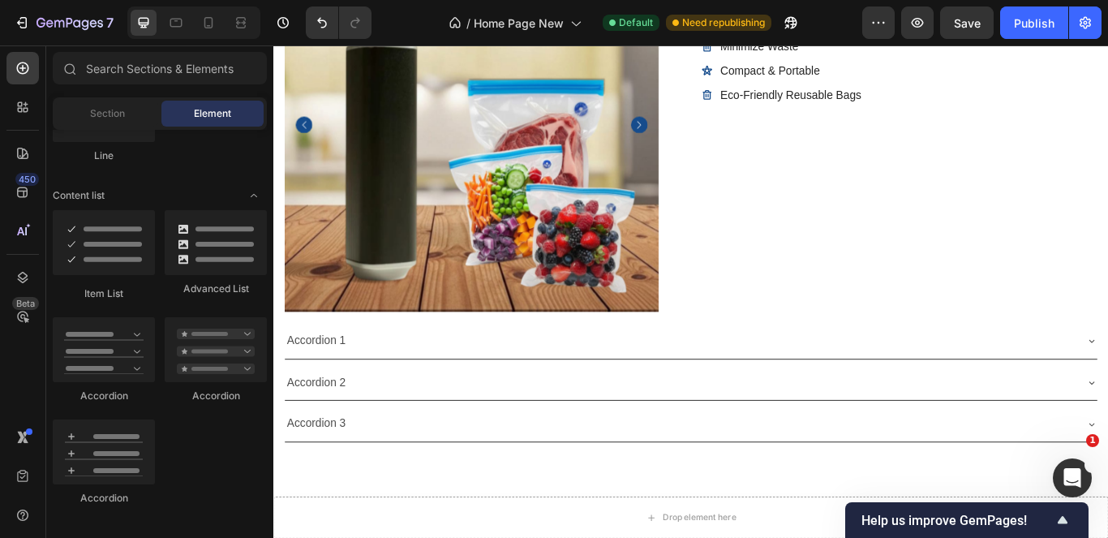
scroll to position [5214, 0]
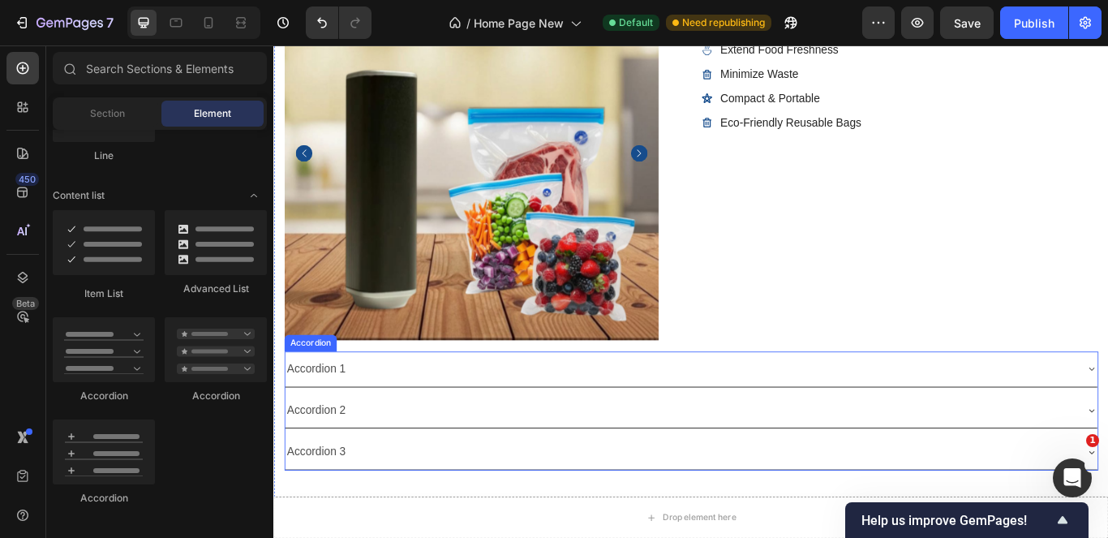
click at [804, 401] on div "Accordion 1" at bounding box center [759, 421] width 947 height 41
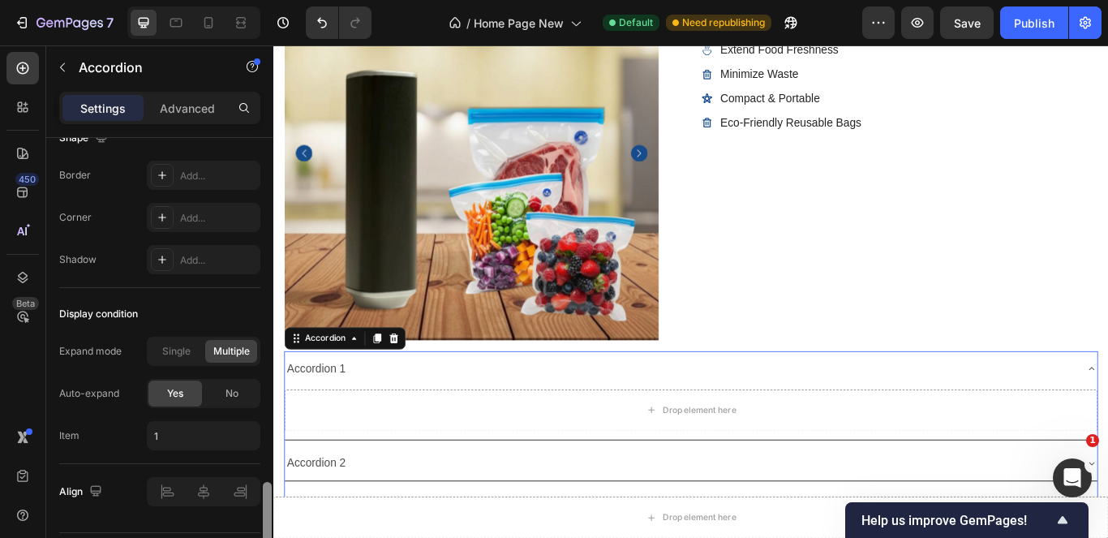
scroll to position [1140, 0]
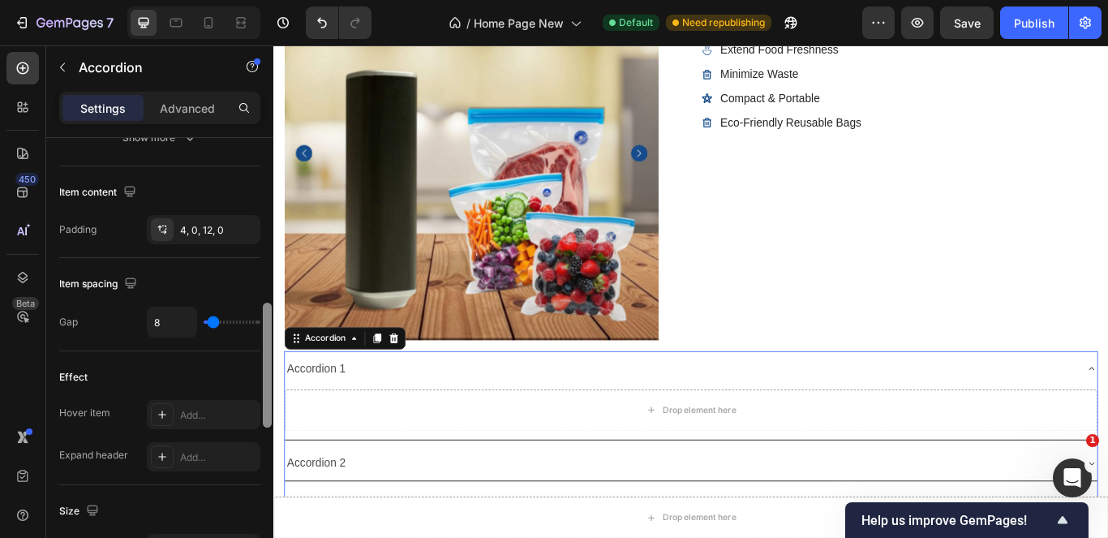
drag, startPoint x: 269, startPoint y: 213, endPoint x: 239, endPoint y: 388, distance: 176.9
click at [239, 388] on div "Item management Item 3 items Item style Background Add... Border Line Corner Ad…" at bounding box center [159, 361] width 227 height 446
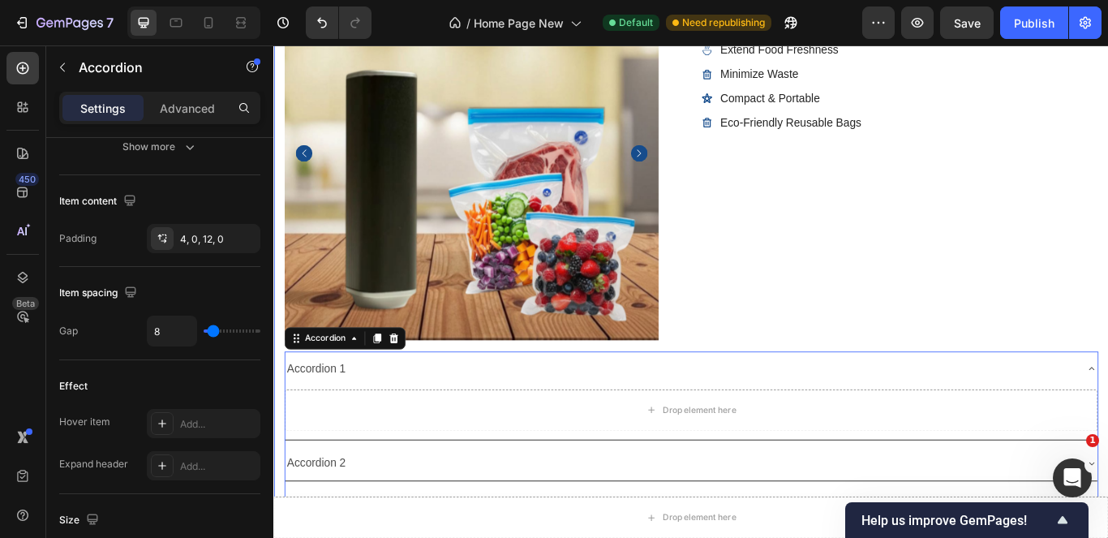
click at [1107, 413] on div "Product Images Icon Icon Icon Icon Icon Icon List 4.6/5 (895 Reviews) Text Bloc…" at bounding box center [759, 263] width 973 height 753
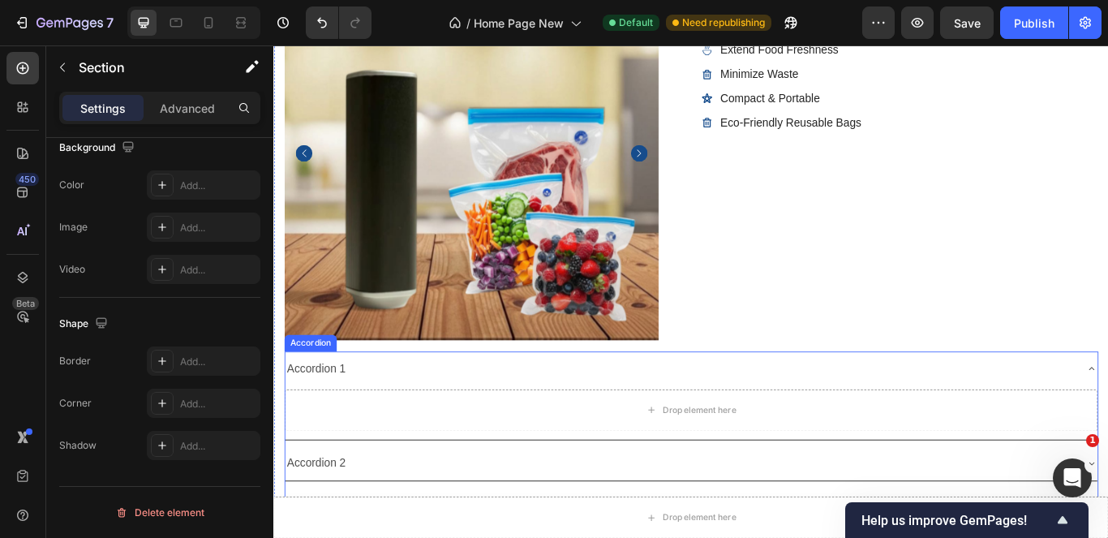
scroll to position [0, 0]
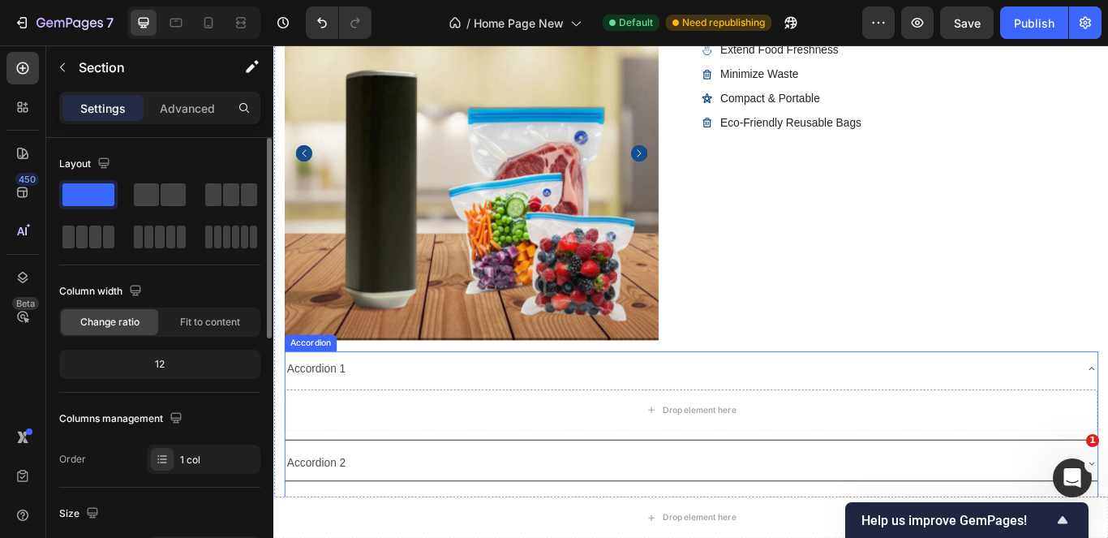
click at [1107, 414] on div "Accordion 1" at bounding box center [746, 422] width 921 height 28
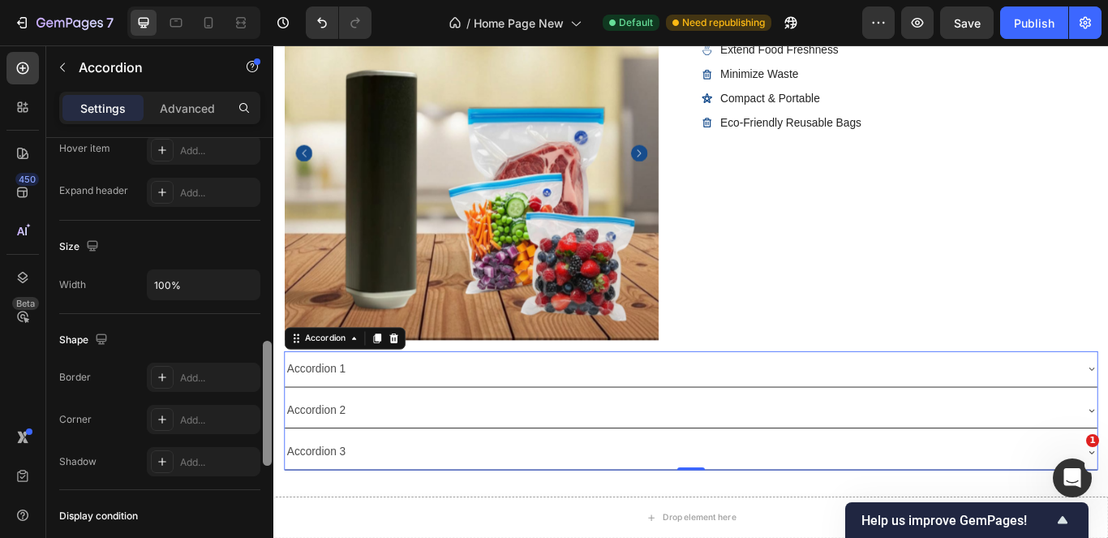
scroll to position [901, 0]
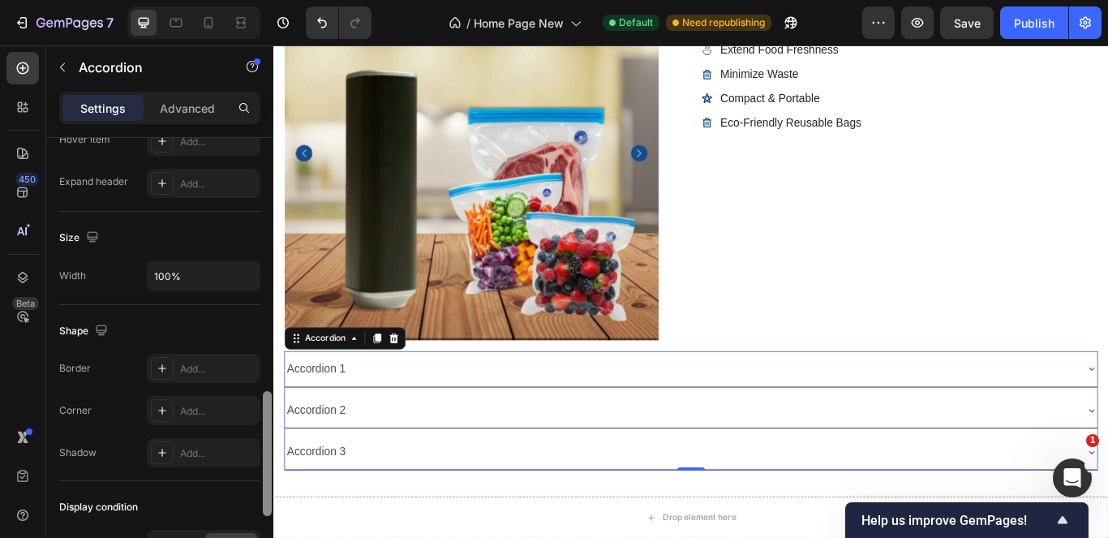
drag, startPoint x: 266, startPoint y: 236, endPoint x: 264, endPoint y: 490, distance: 253.8
click at [264, 490] on div at bounding box center [267, 453] width 9 height 125
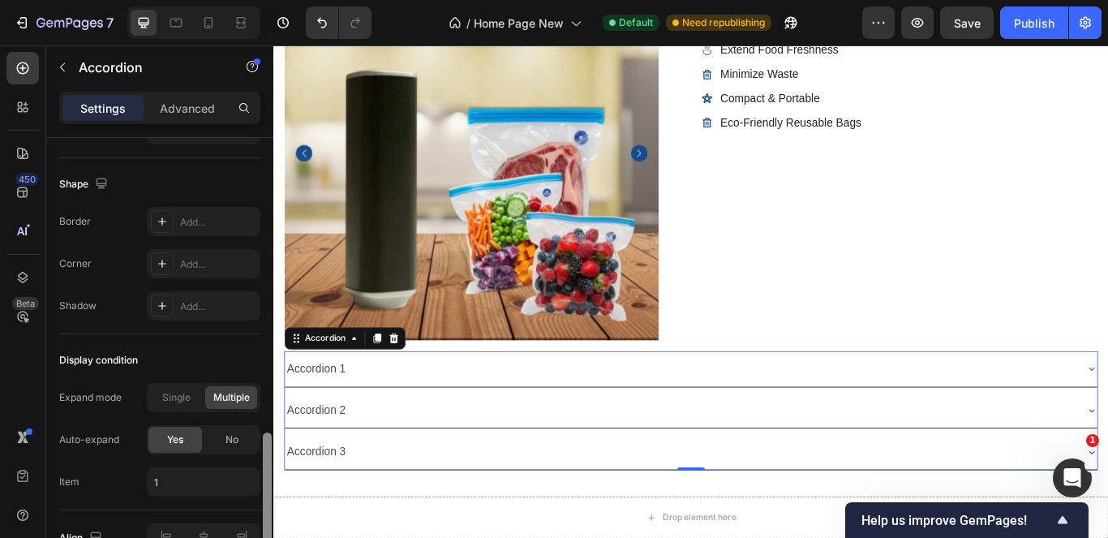
drag, startPoint x: 267, startPoint y: 442, endPoint x: 264, endPoint y: 491, distance: 48.7
click at [264, 491] on div at bounding box center [267, 494] width 9 height 125
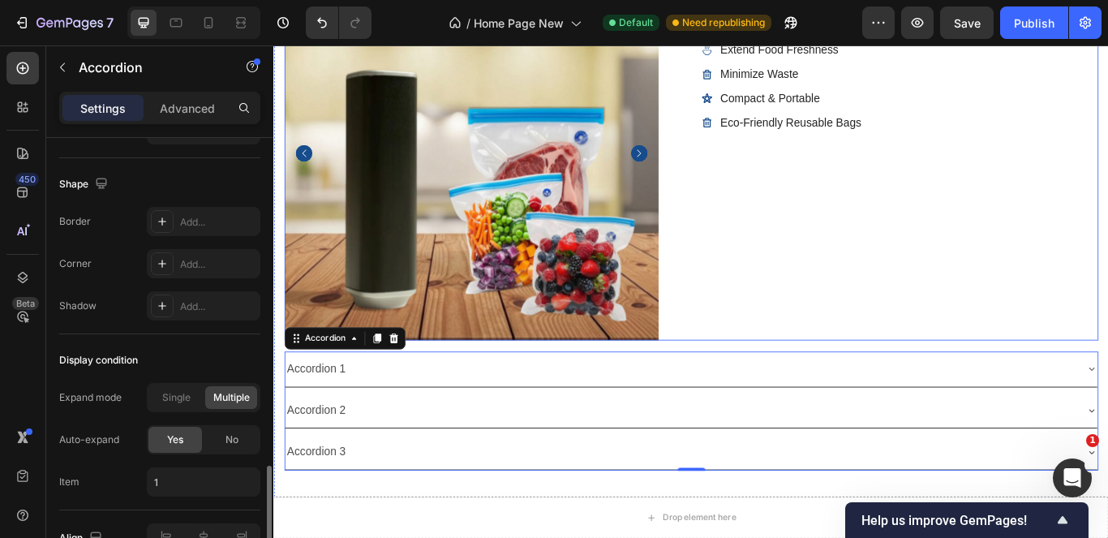
scroll to position [1074, 0]
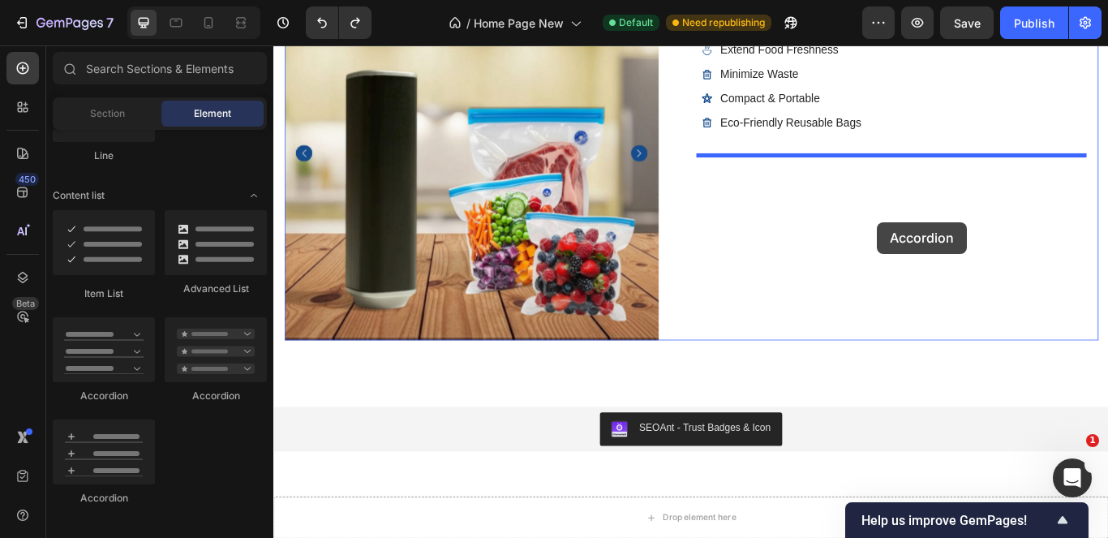
drag, startPoint x: 380, startPoint y: 481, endPoint x: 977, endPoint y: 251, distance: 639.5
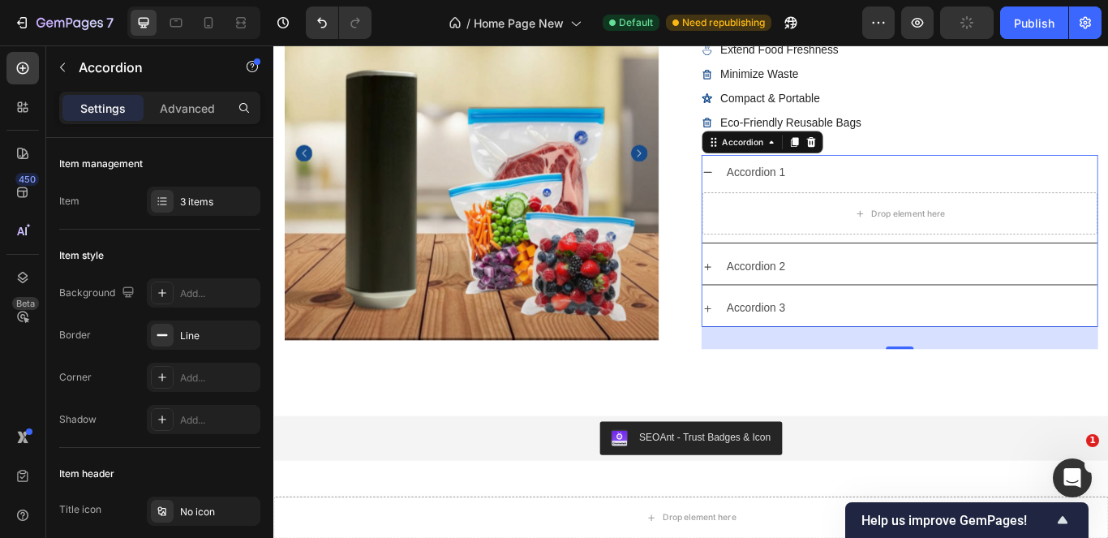
click at [774, 188] on icon at bounding box center [779, 193] width 13 height 13
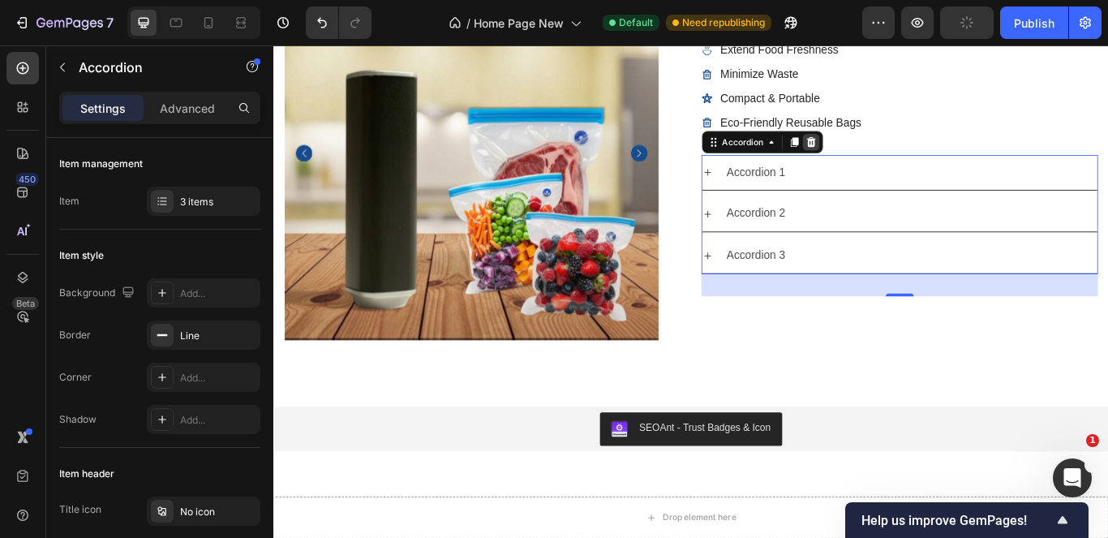
click at [895, 155] on icon at bounding box center [900, 156] width 11 height 11
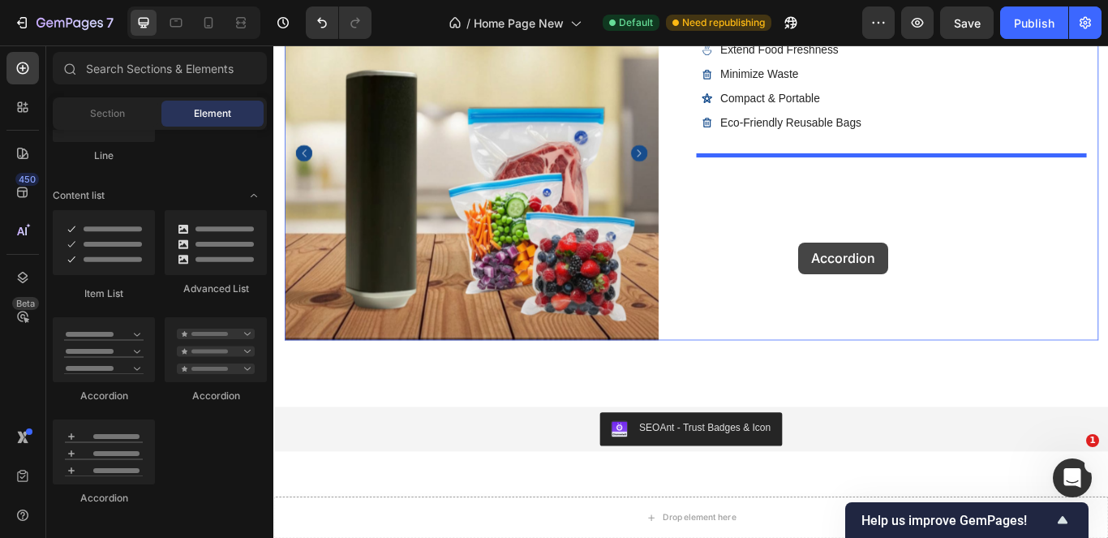
drag, startPoint x: 887, startPoint y: 328, endPoint x: 886, endPoint y: 275, distance: 52.7
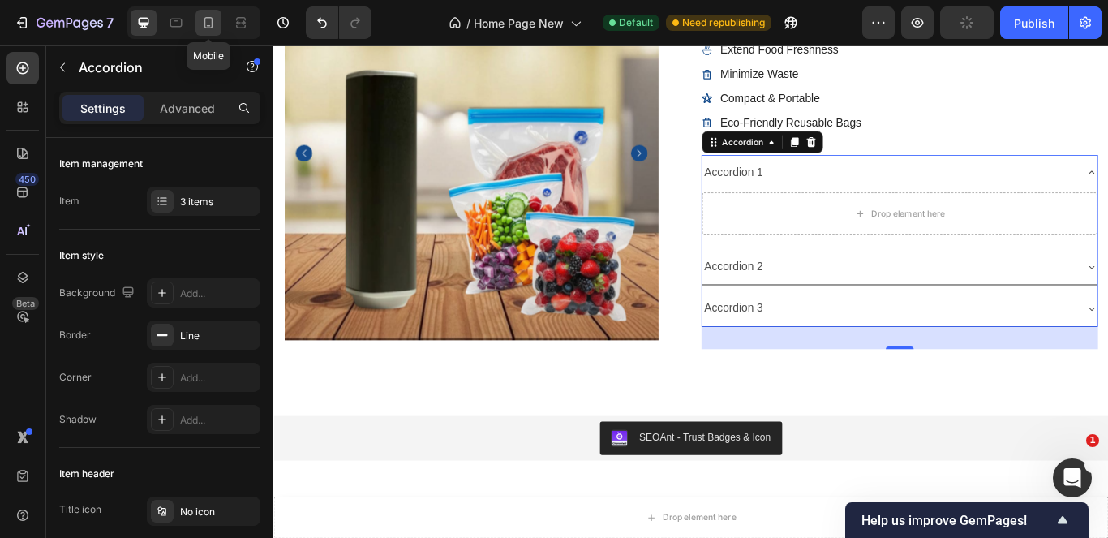
click at [211, 23] on icon at bounding box center [208, 23] width 16 height 16
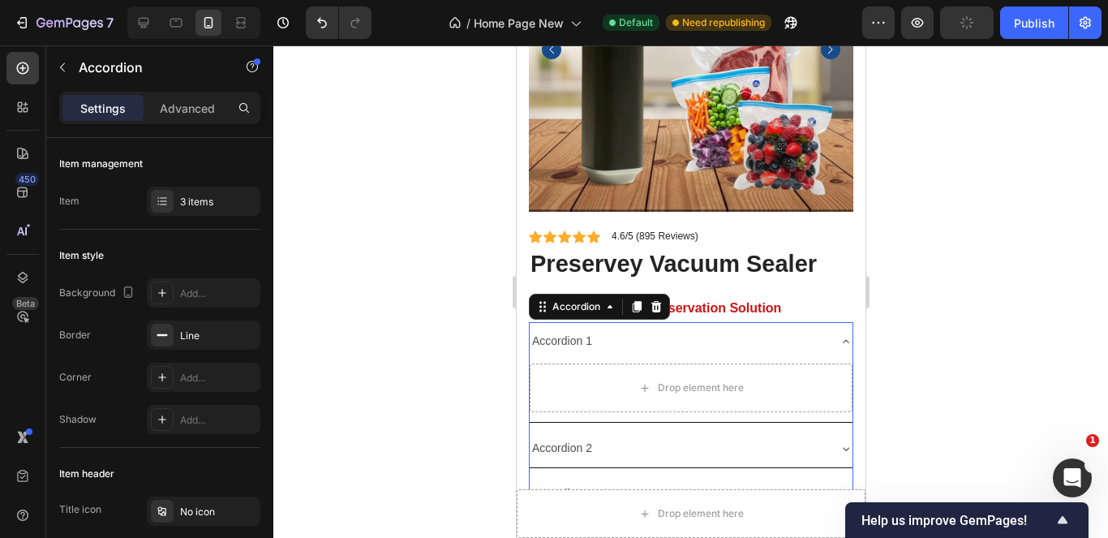
scroll to position [5419, 0]
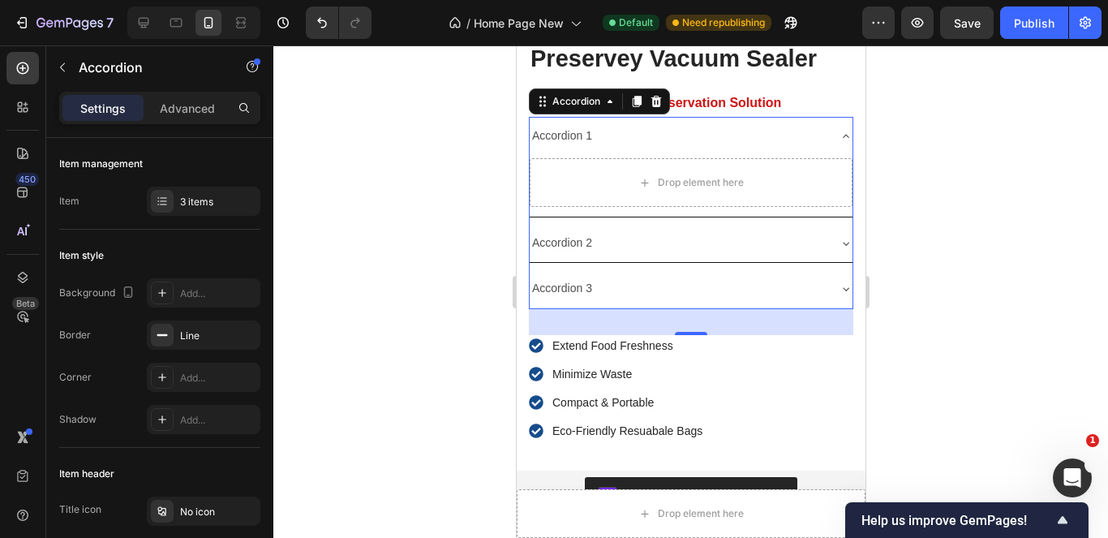
click at [839, 130] on icon at bounding box center [845, 136] width 13 height 13
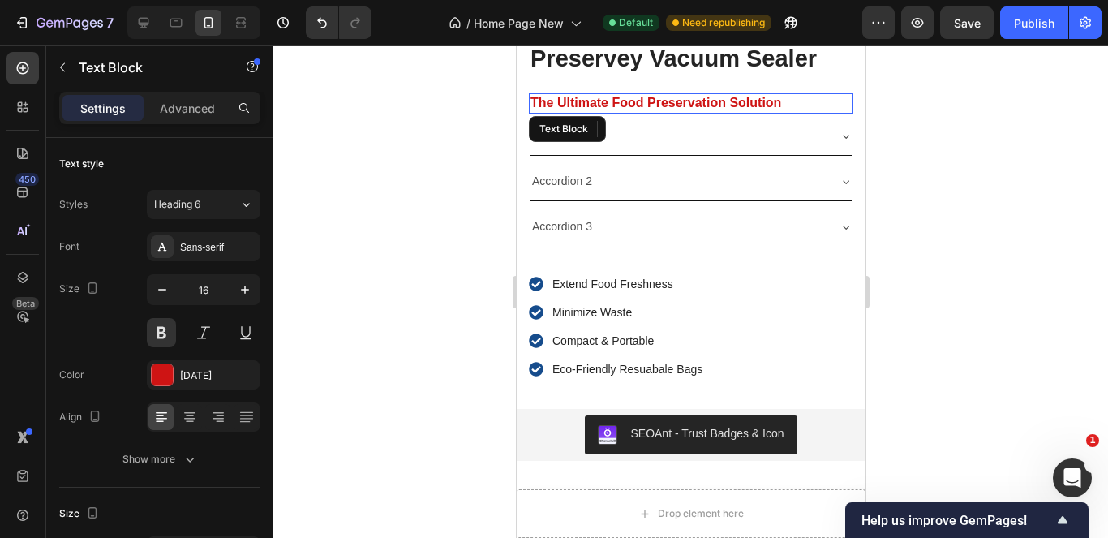
click at [806, 95] on p "The Ultimate Food Preservation Solution" at bounding box center [690, 103] width 321 height 17
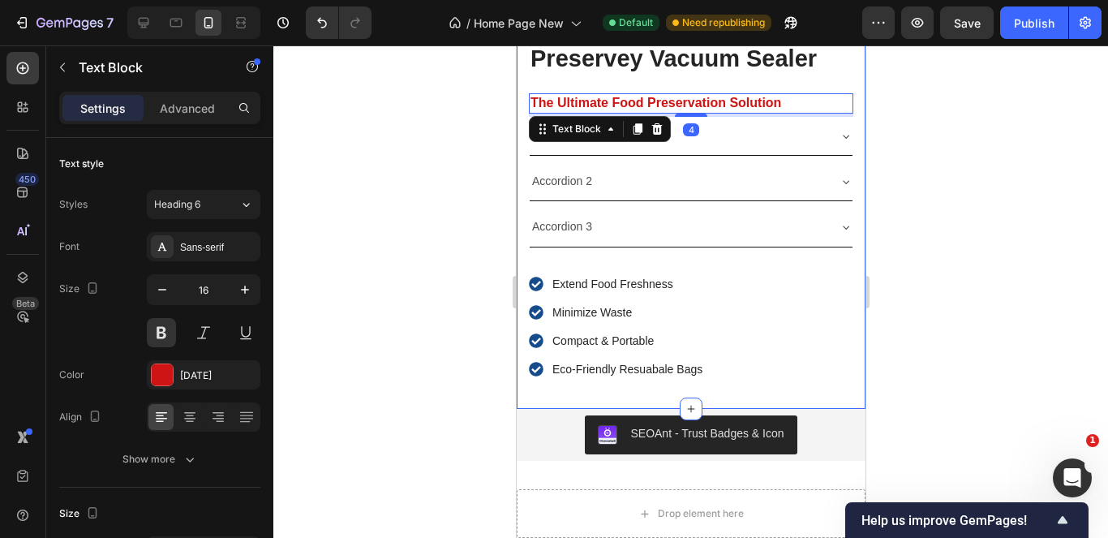
click at [844, 109] on div "Product Images Icon Icon Icon Icon Icon Icon List 4.6/5 (895 Reviews) Text Bloc…" at bounding box center [690, 45] width 349 height 727
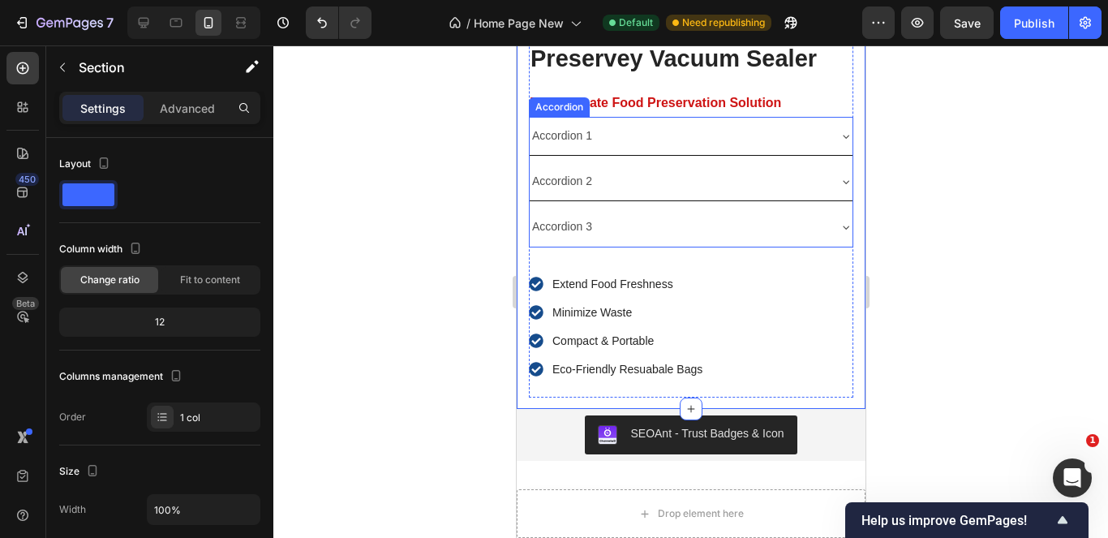
click at [821, 136] on div "Accordion 1" at bounding box center [690, 136] width 323 height 38
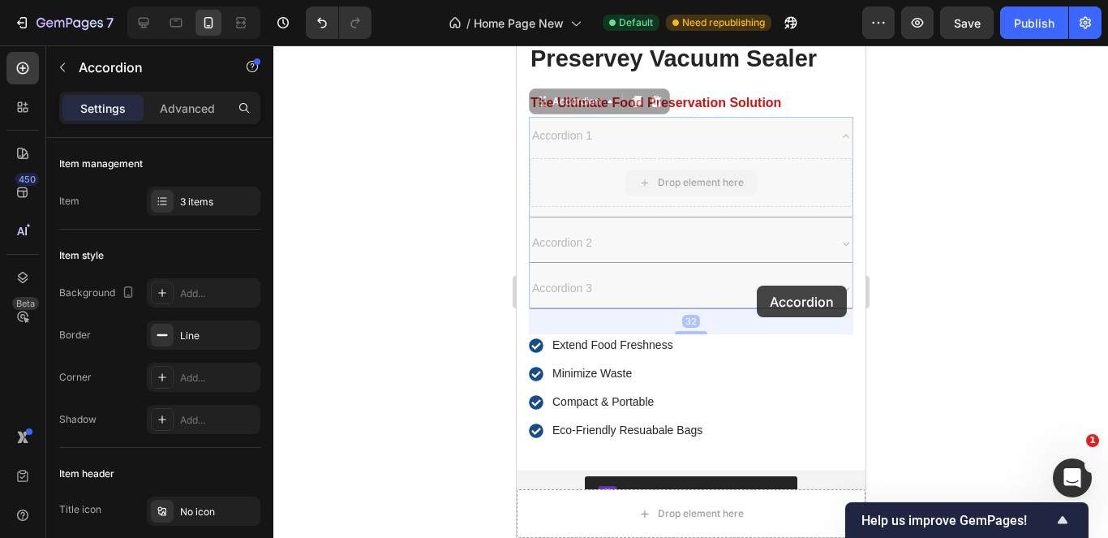
scroll to position [5417, 0]
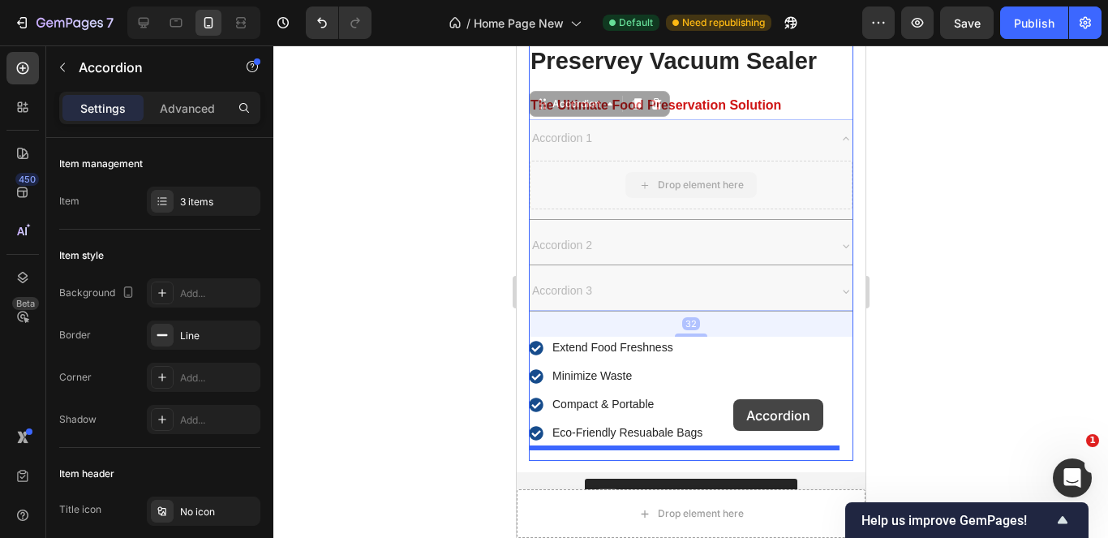
drag, startPoint x: 757, startPoint y: 105, endPoint x: 732, endPoint y: 401, distance: 297.1
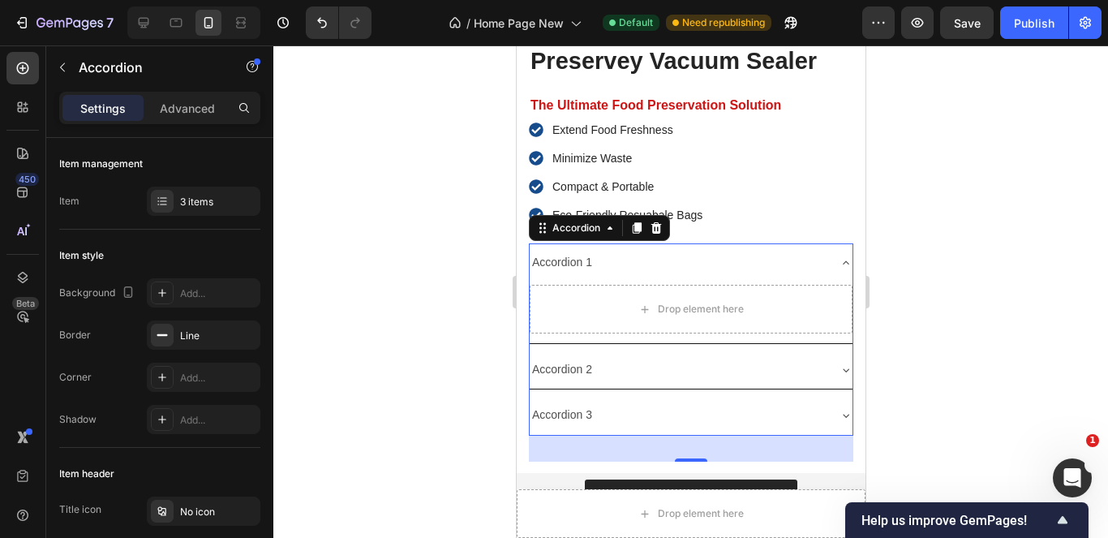
click at [839, 256] on icon at bounding box center [845, 262] width 13 height 13
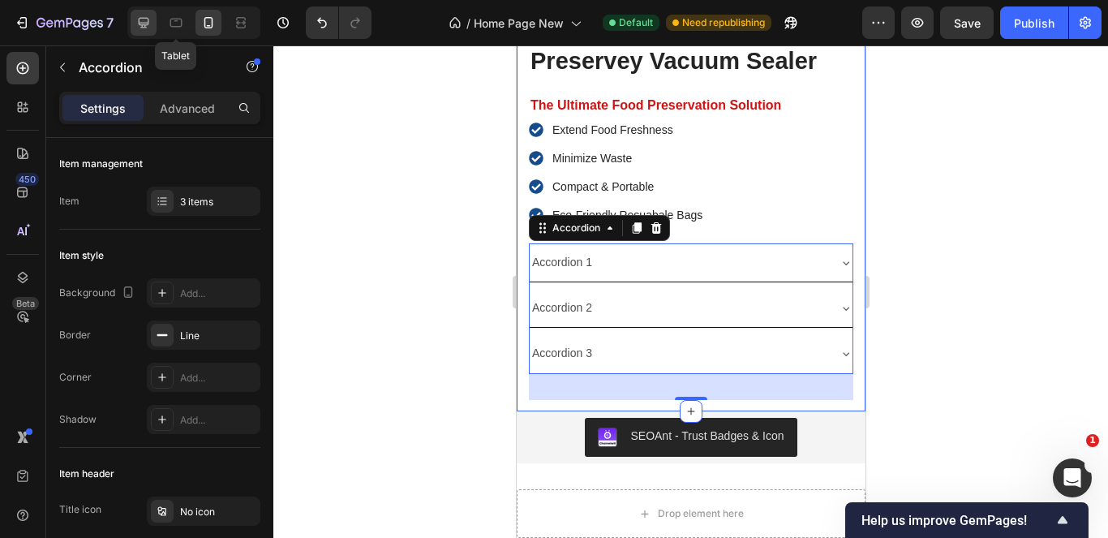
click at [139, 31] on div at bounding box center [144, 23] width 26 height 26
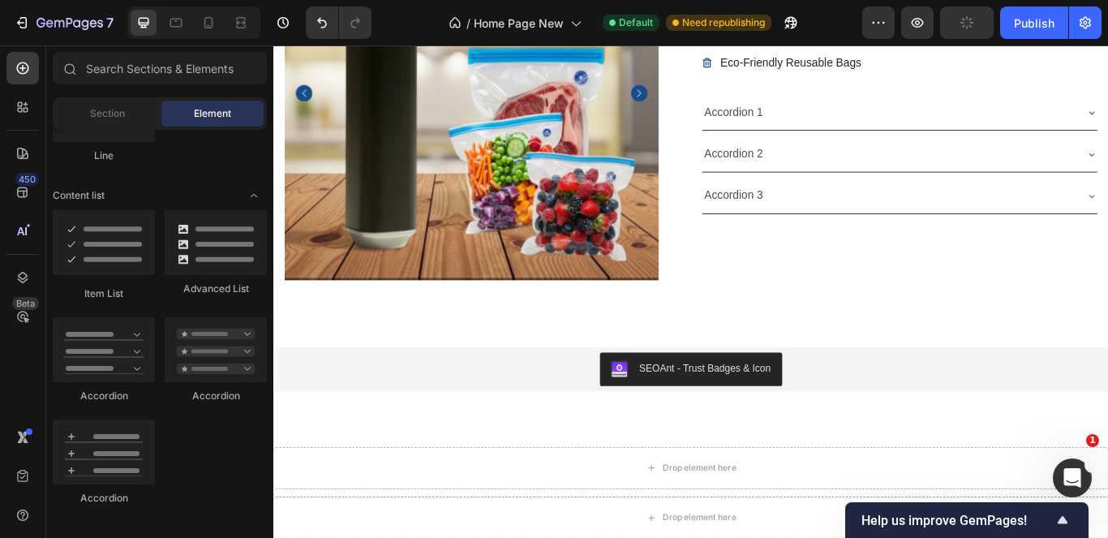
scroll to position [5186, 0]
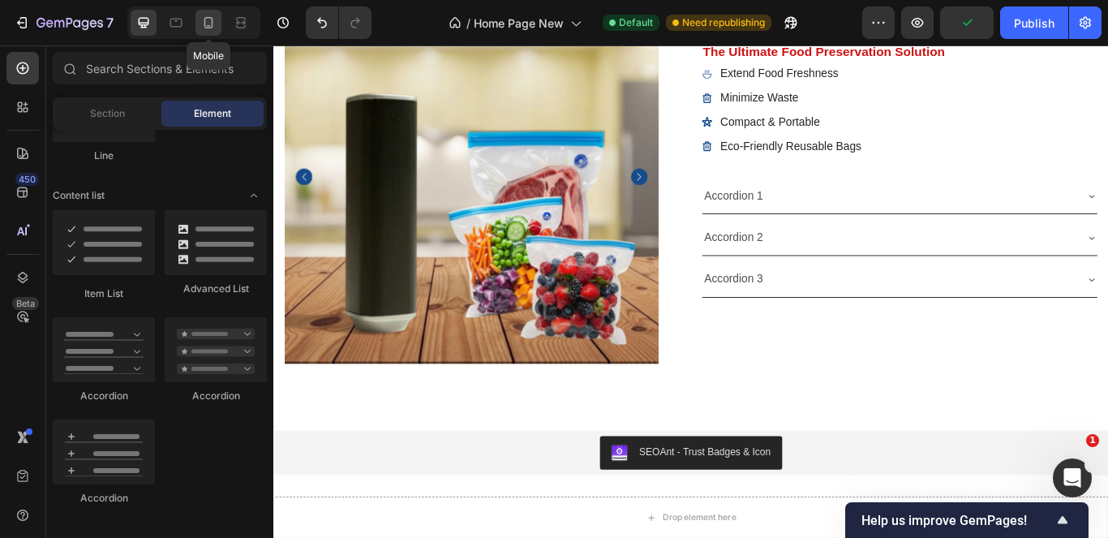
click at [208, 24] on icon at bounding box center [208, 23] width 16 height 16
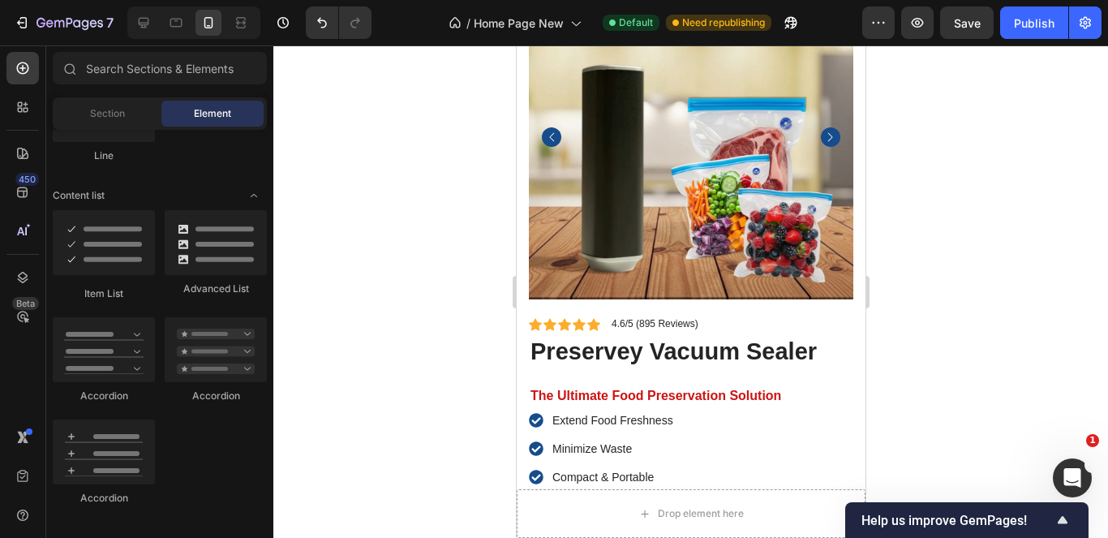
scroll to position [5460, 0]
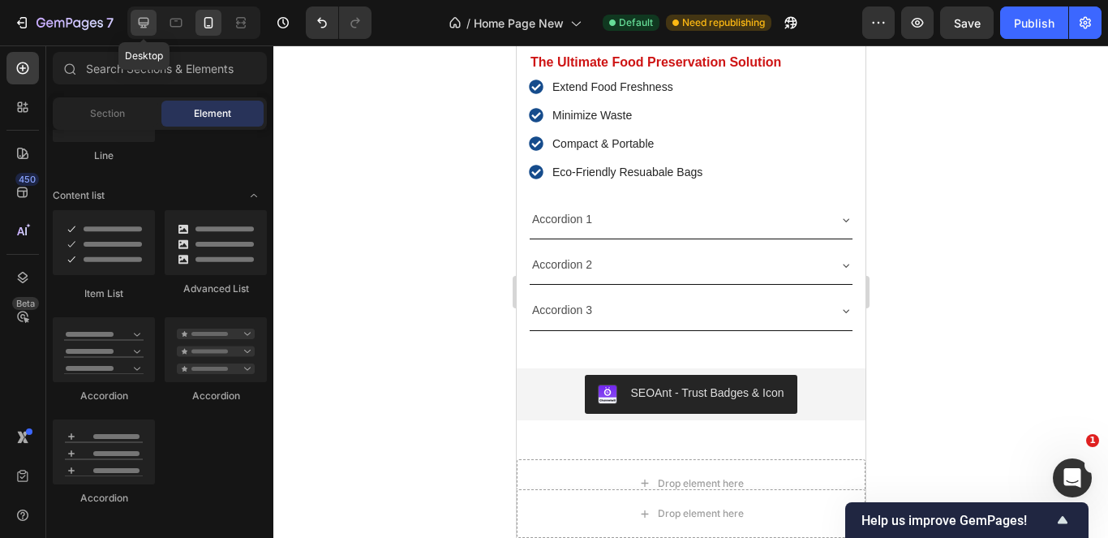
click at [152, 19] on div at bounding box center [144, 23] width 26 height 26
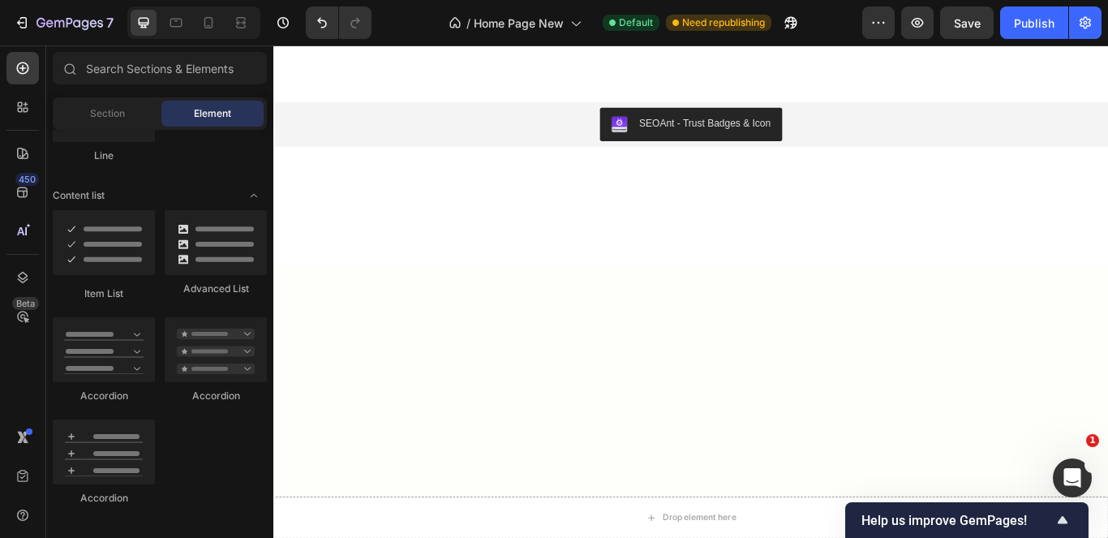
scroll to position [5130, 0]
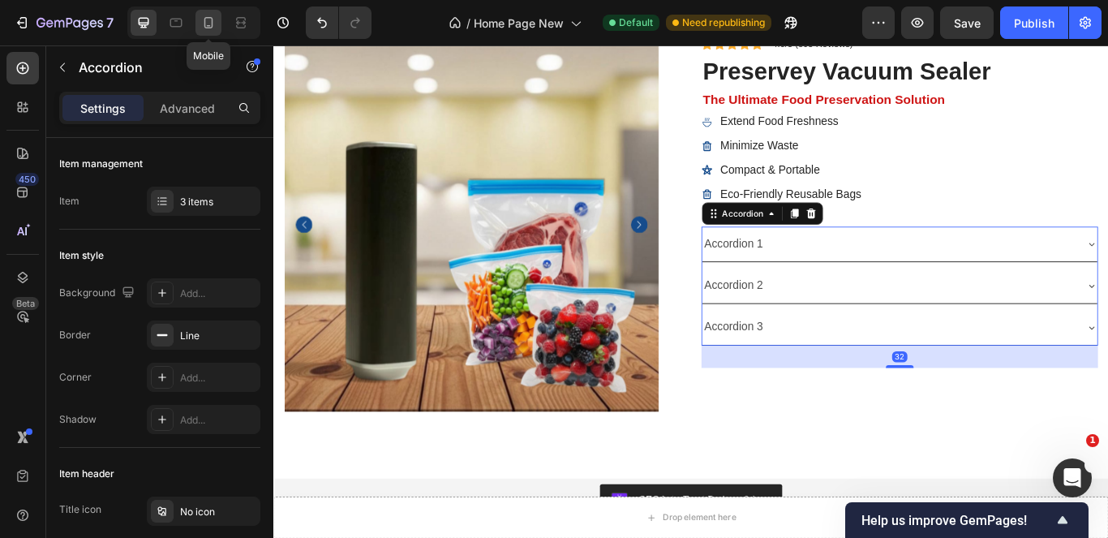
click at [213, 28] on icon at bounding box center [208, 23] width 16 height 16
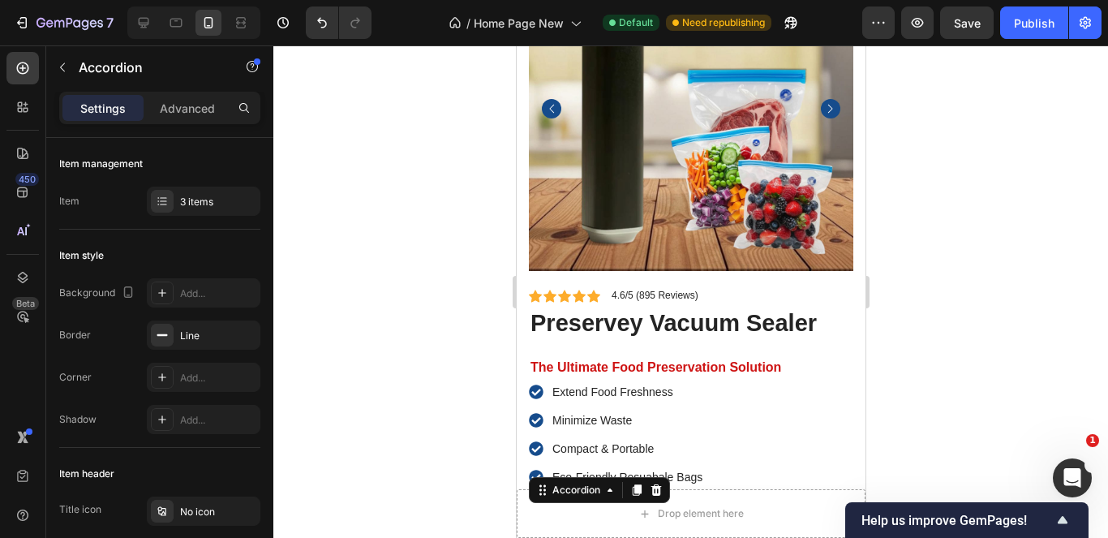
scroll to position [5543, 0]
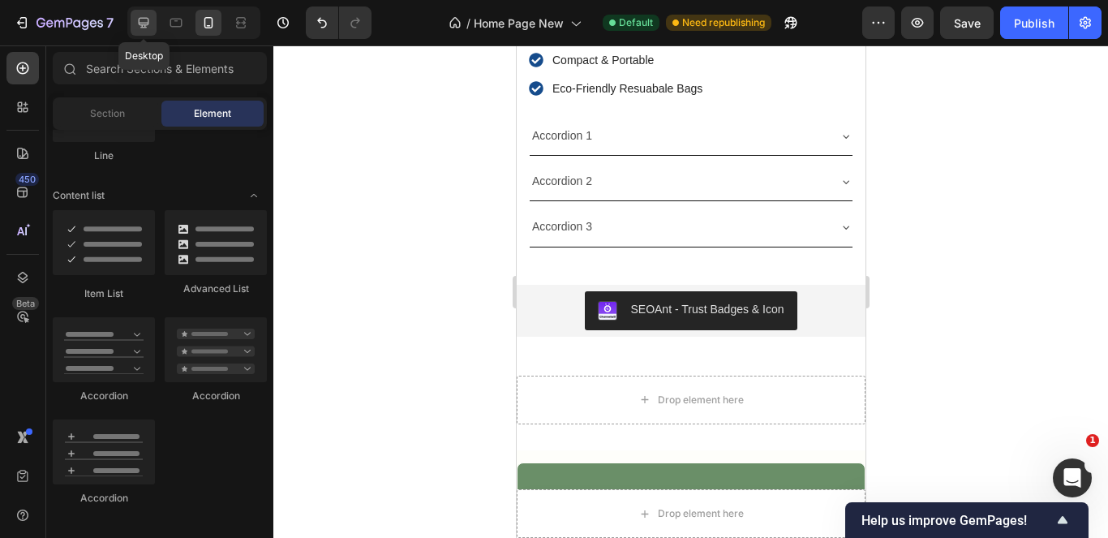
click at [146, 28] on icon at bounding box center [143, 23] width 16 height 16
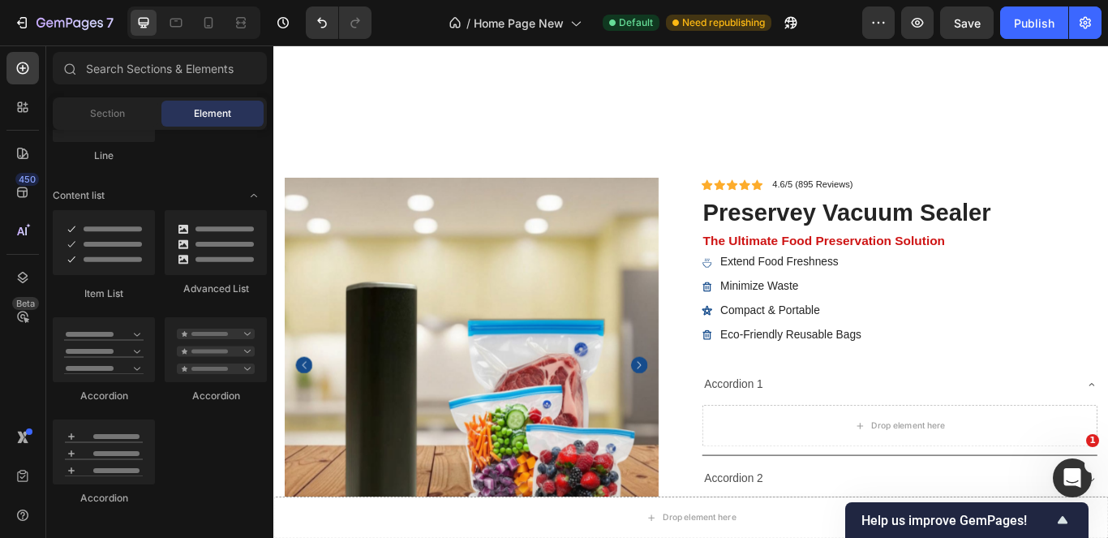
scroll to position [5238, 0]
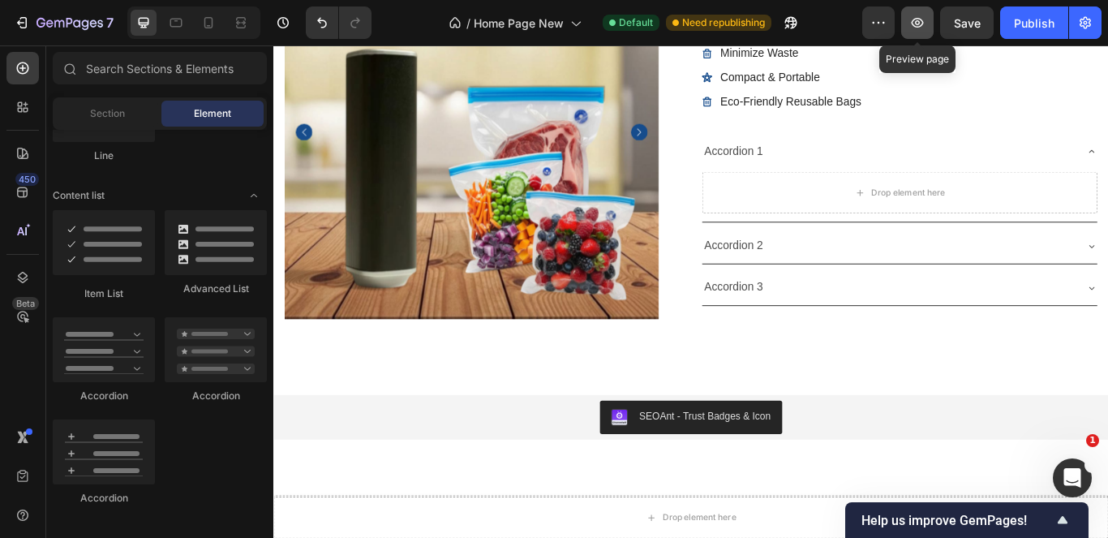
click at [924, 27] on icon "button" at bounding box center [917, 23] width 16 height 16
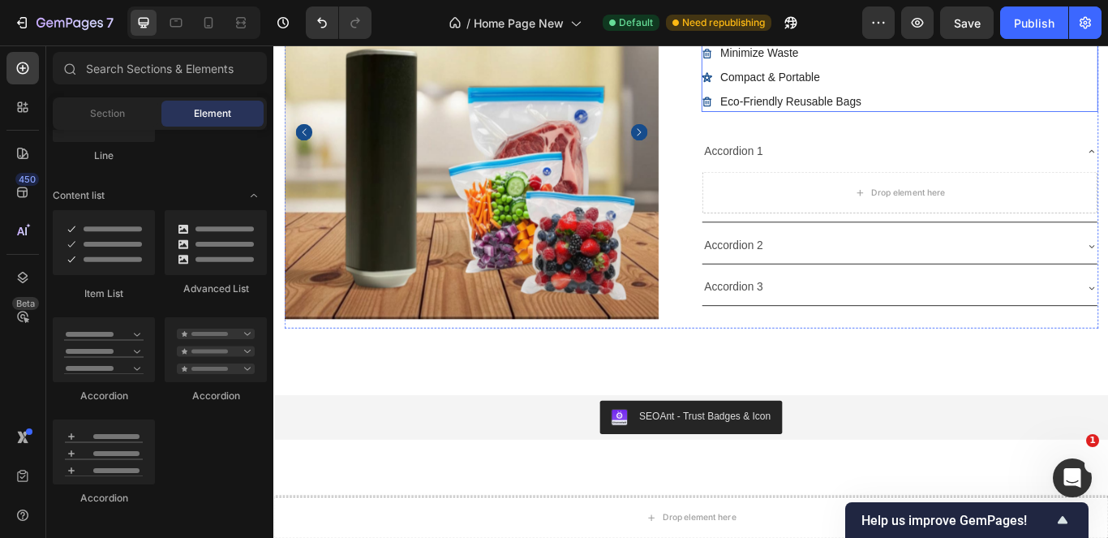
drag, startPoint x: 1194, startPoint y: 70, endPoint x: 998, endPoint y: 58, distance: 196.6
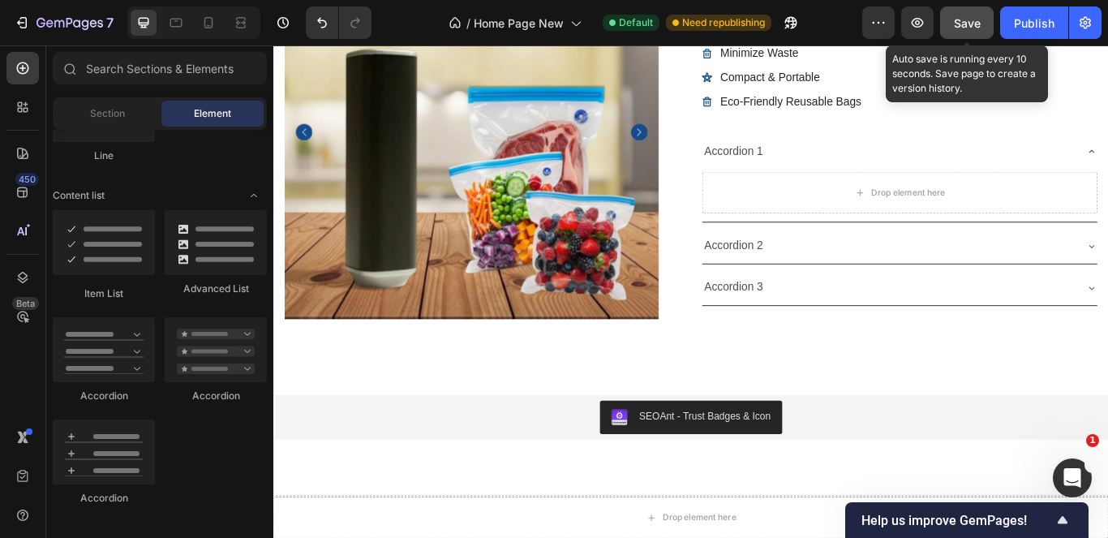
click at [983, 16] on button "Save" at bounding box center [967, 22] width 54 height 32
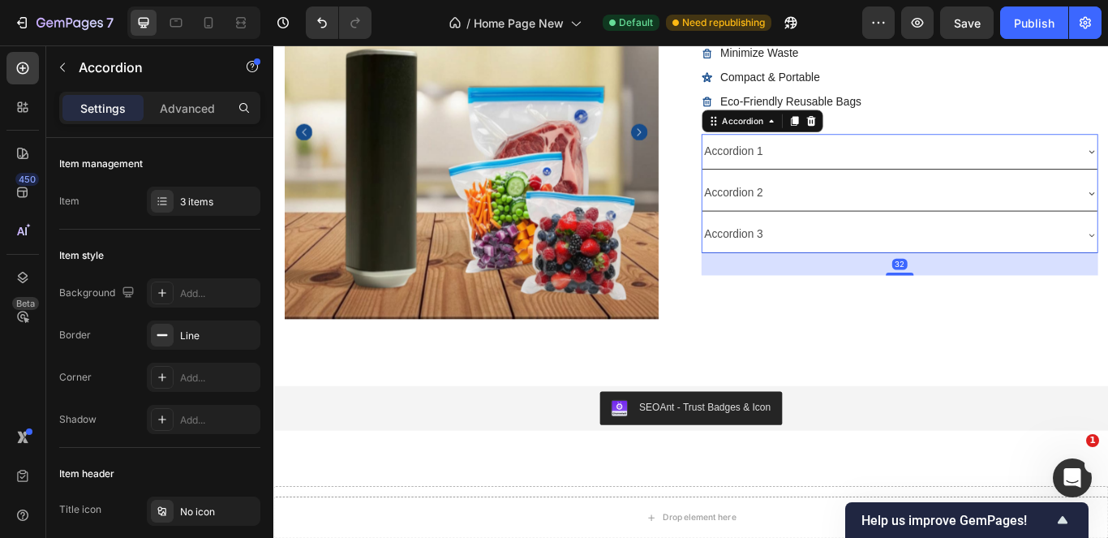
click at [827, 173] on div "Accordion 1" at bounding box center [810, 169] width 74 height 28
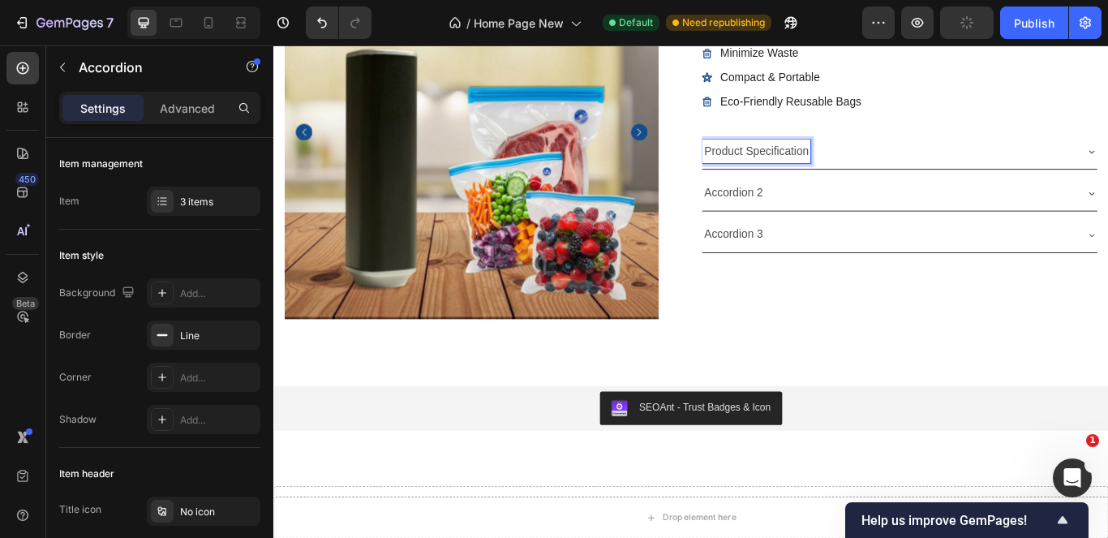
click at [814, 212] on p "Accordion 2" at bounding box center [809, 217] width 69 height 24
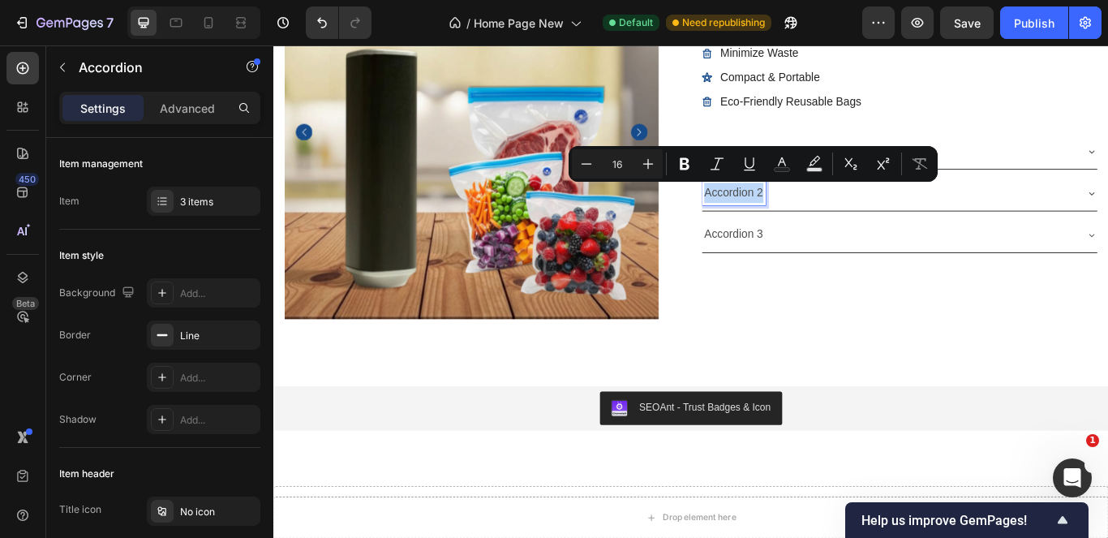
drag, startPoint x: 834, startPoint y: 217, endPoint x: 769, endPoint y: 221, distance: 65.8
click at [775, 221] on p "Accordion 2" at bounding box center [809, 217] width 69 height 24
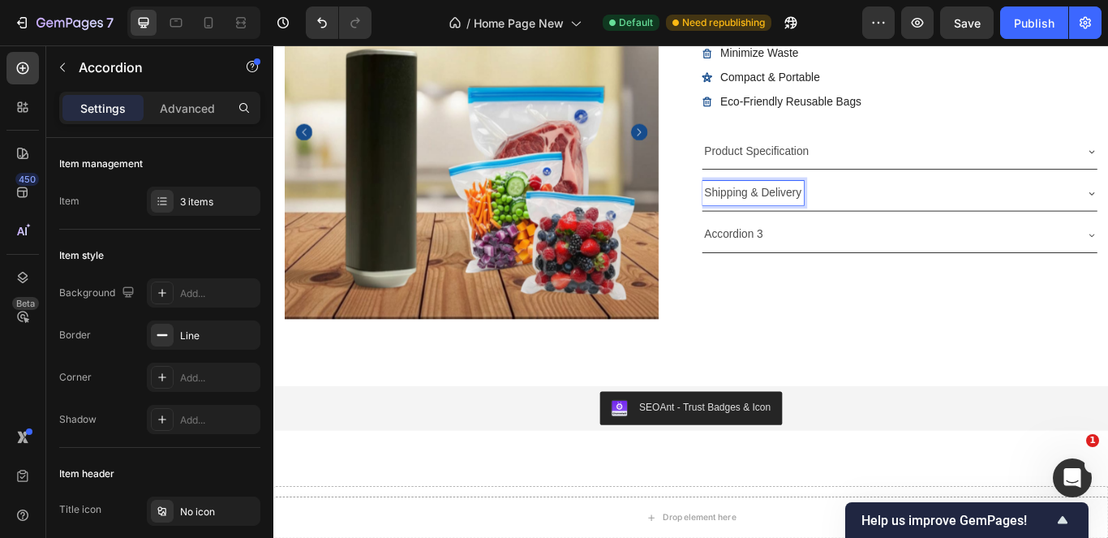
click at [809, 265] on p "Accordion 3" at bounding box center [809, 266] width 69 height 24
click at [784, 268] on p "3o Day Money Back Guarantee" at bounding box center [865, 266] width 181 height 24
click at [780, 268] on p "3o Day Money Back Guarantee" at bounding box center [865, 266] width 181 height 24
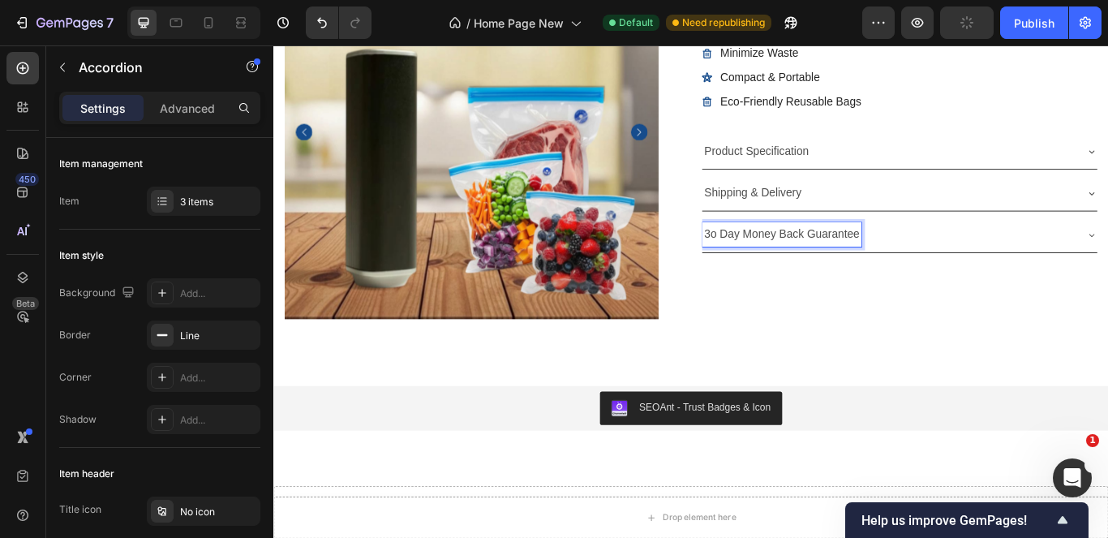
click at [780, 268] on p "3o Day Money Back Guarantee" at bounding box center [865, 266] width 181 height 24
click at [1042, 294] on div "Icon Icon Icon Icon Icon Icon List 4.6/5 (895 Reviews) Text Block Row preservey…" at bounding box center [1003, 146] width 462 height 436
click at [993, 298] on div "Icon Icon Icon Icon Icon Icon List 4.6/5 (895 Reviews) Text Block Row preservey…" at bounding box center [1003, 146] width 462 height 436
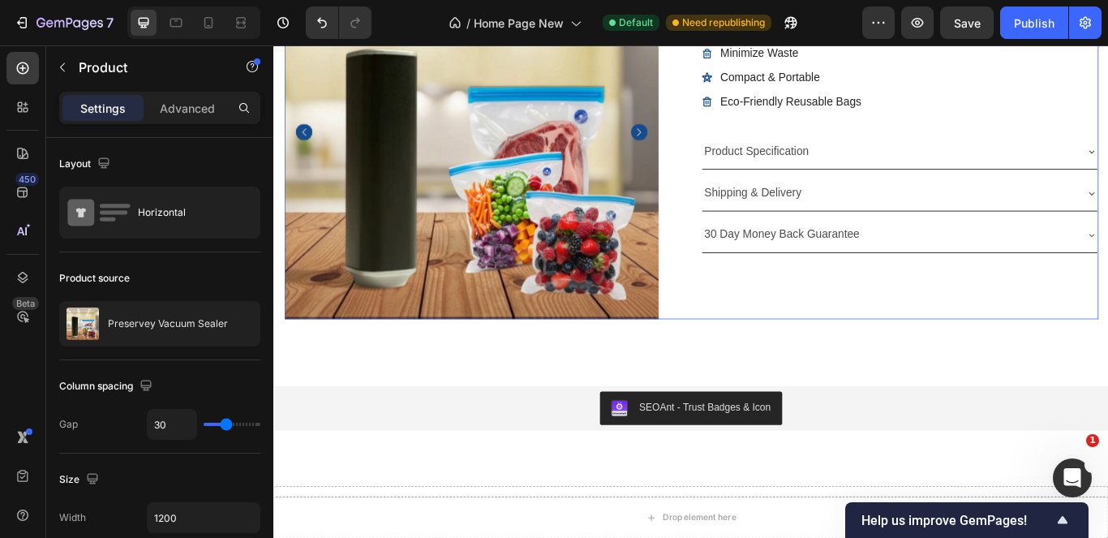
click at [821, 332] on div "Icon Icon Icon Icon Icon Icon List 4.6/5 (895 Reviews) Text Block Row preservey…" at bounding box center [1003, 146] width 462 height 436
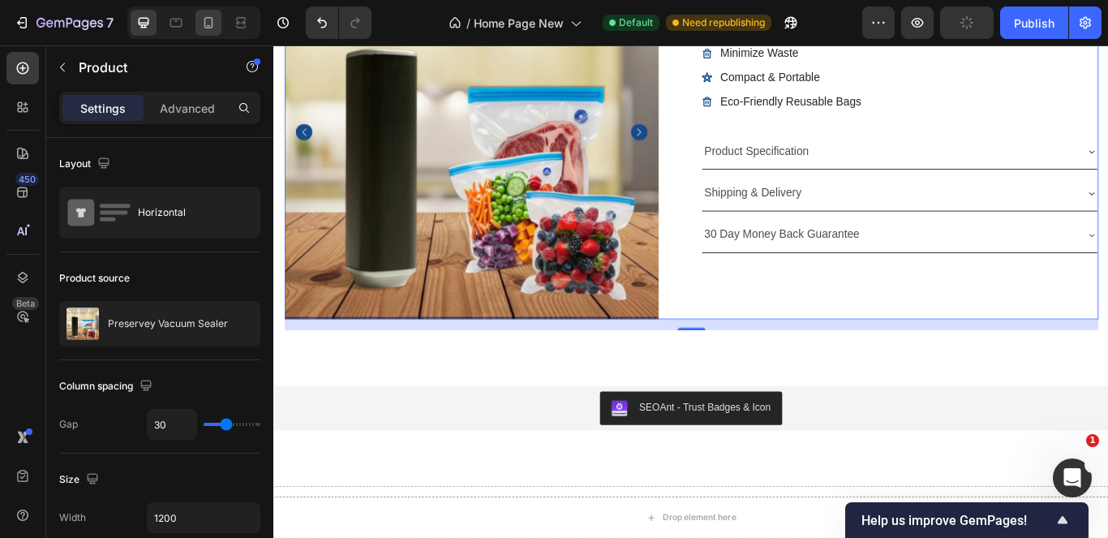
click at [207, 19] on icon at bounding box center [208, 23] width 16 height 16
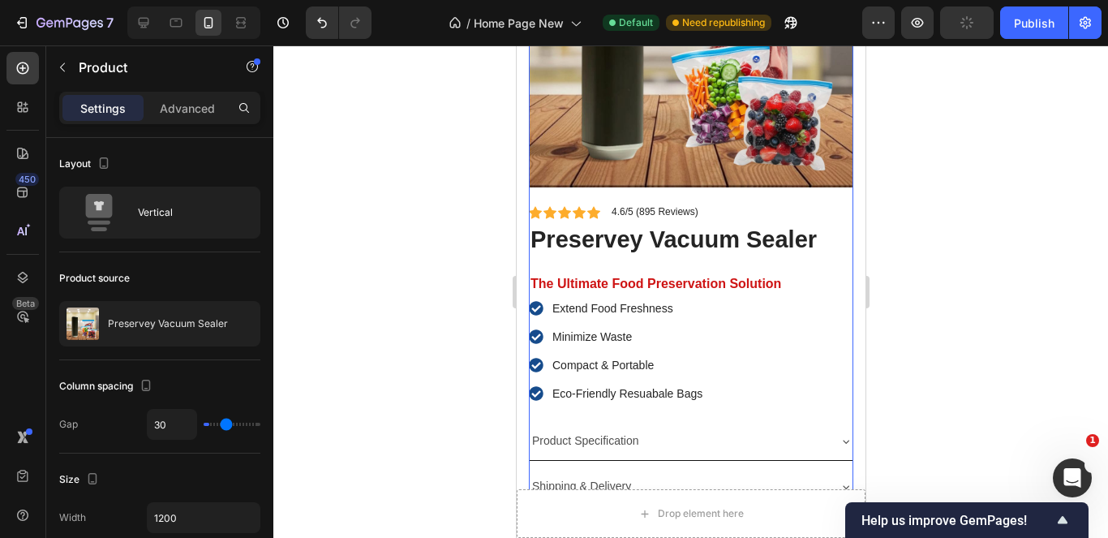
type input "0"
type input "100%"
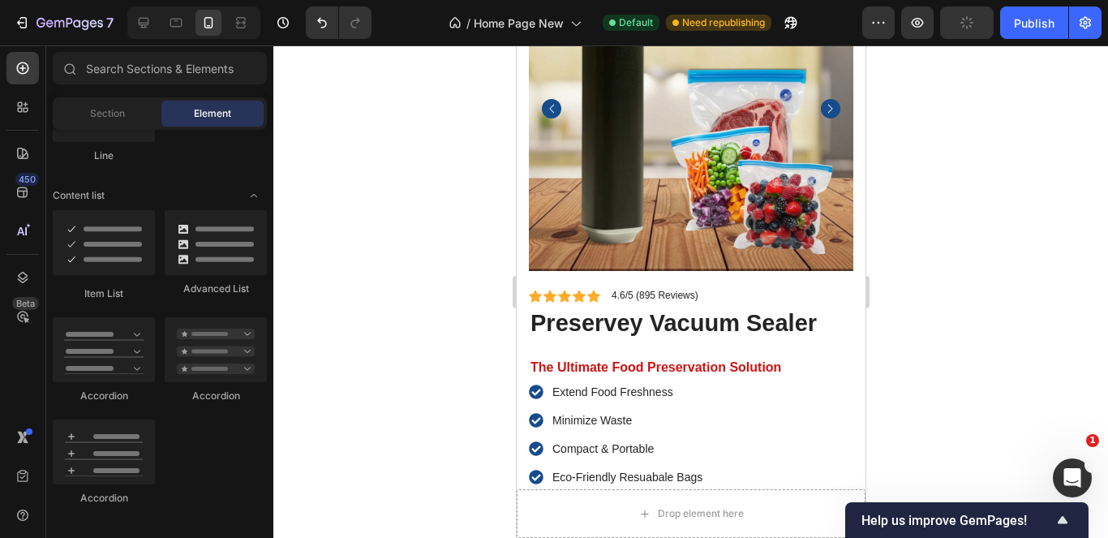
scroll to position [5345, 0]
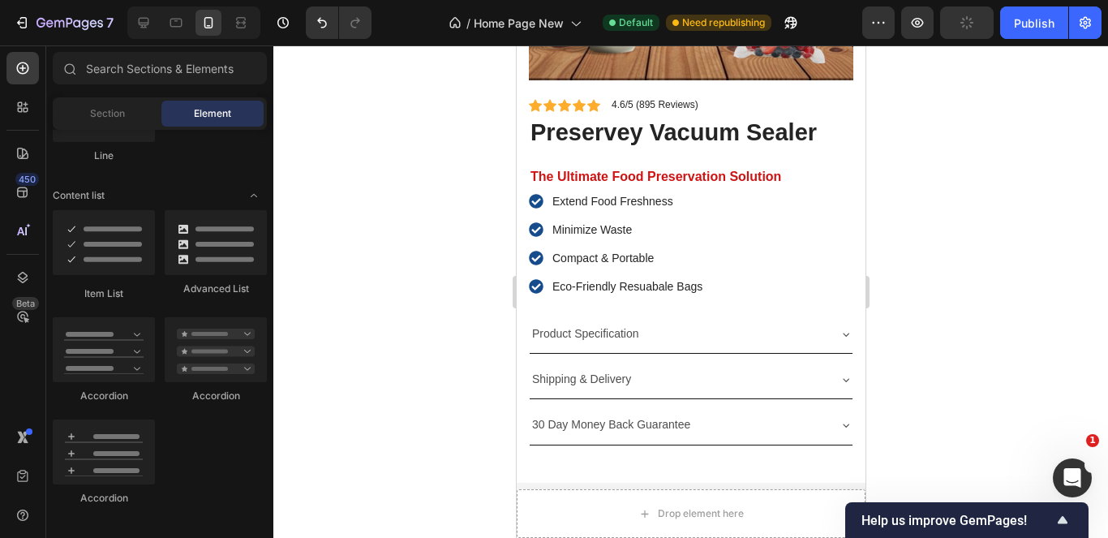
drag, startPoint x: 859, startPoint y: 388, endPoint x: 938, endPoint y: 141, distance: 259.8
click at [145, 24] on icon at bounding box center [144, 23] width 11 height 11
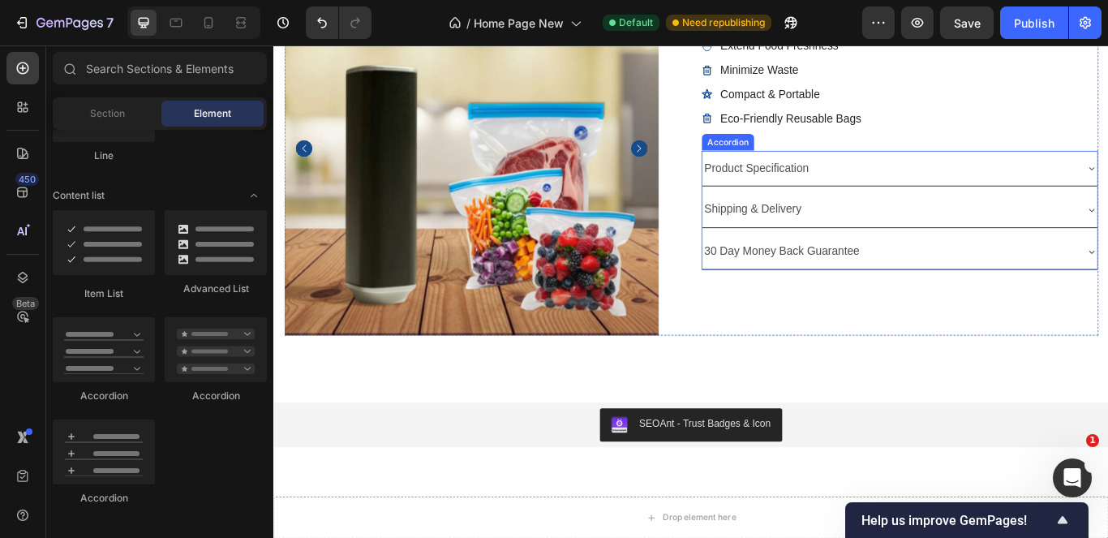
scroll to position [5215, 0]
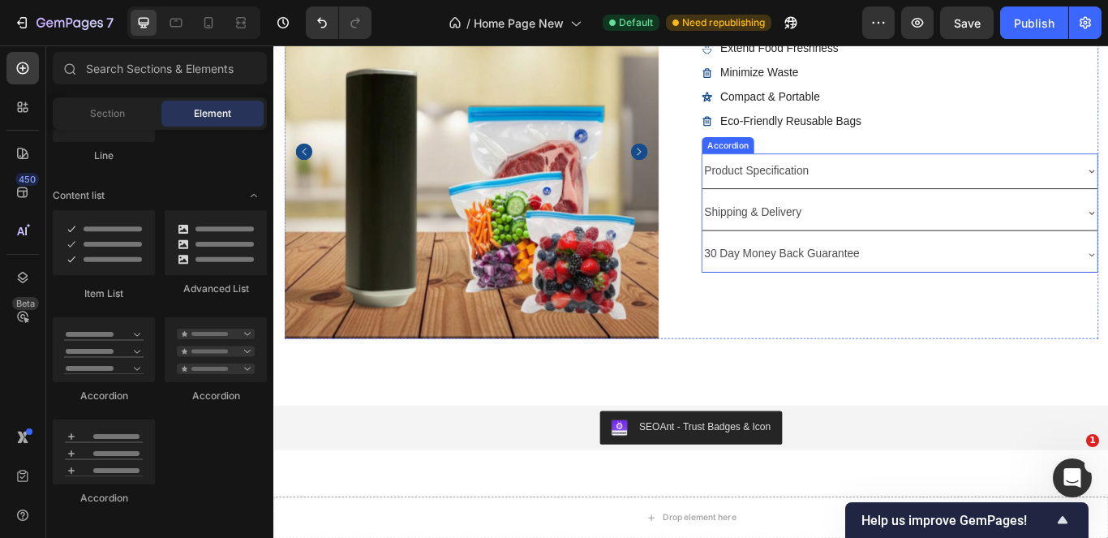
click at [854, 192] on p "Product Specification" at bounding box center [836, 192] width 122 height 24
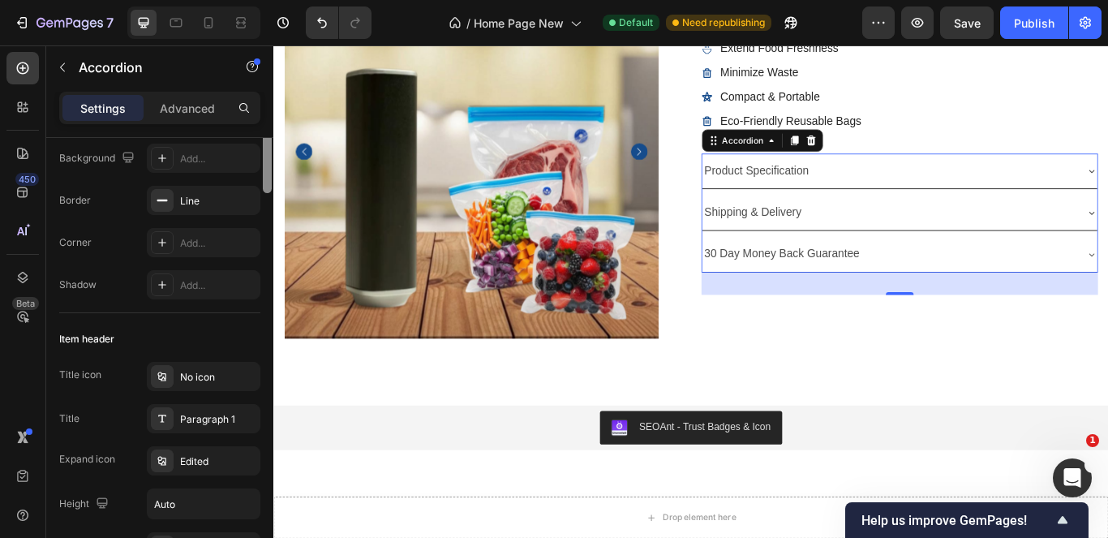
scroll to position [32, 0]
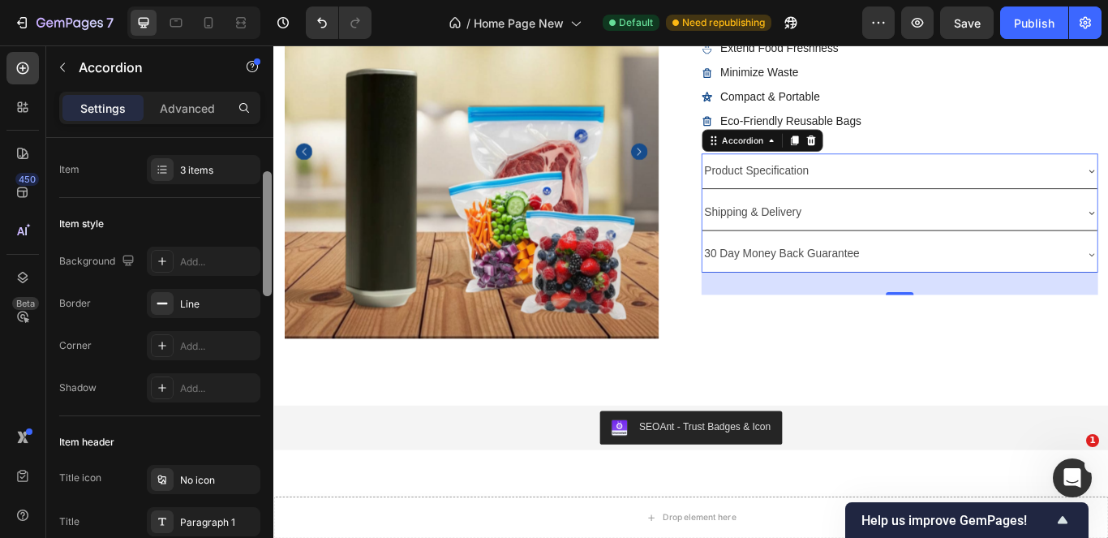
drag, startPoint x: 268, startPoint y: 227, endPoint x: 260, endPoint y: 236, distance: 12.6
click at [260, 236] on div "Item management Item 3 items Item style Background Add... Border Line Corner Ad…" at bounding box center [159, 361] width 227 height 446
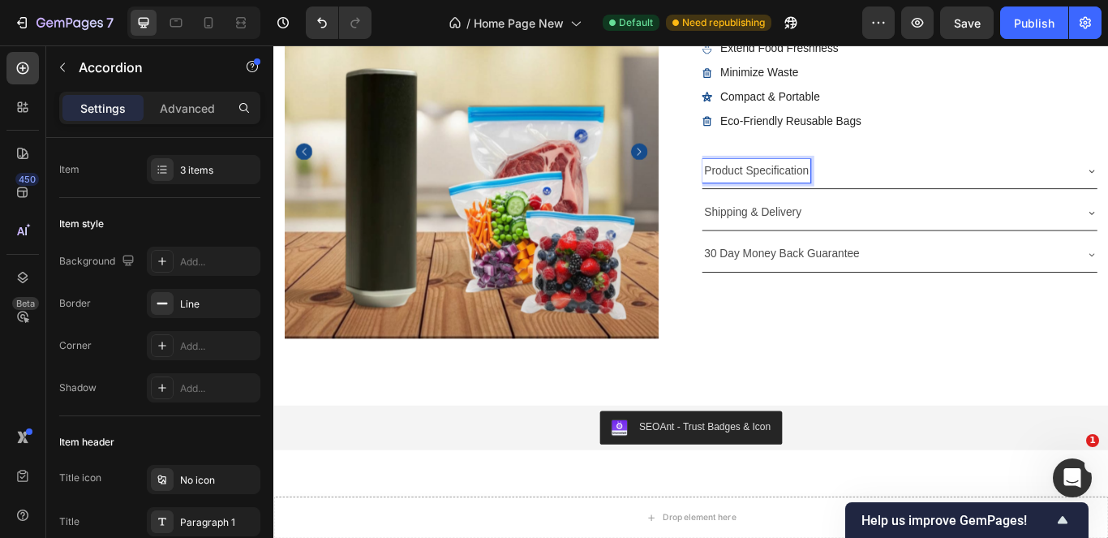
drag, startPoint x: 806, startPoint y: 196, endPoint x: 780, endPoint y: 196, distance: 26.0
click at [780, 196] on p "Product Specification" at bounding box center [836, 192] width 122 height 24
drag, startPoint x: 783, startPoint y: 192, endPoint x: 857, endPoint y: 183, distance: 75.1
click at [857, 183] on p "Product Specification" at bounding box center [836, 192] width 122 height 24
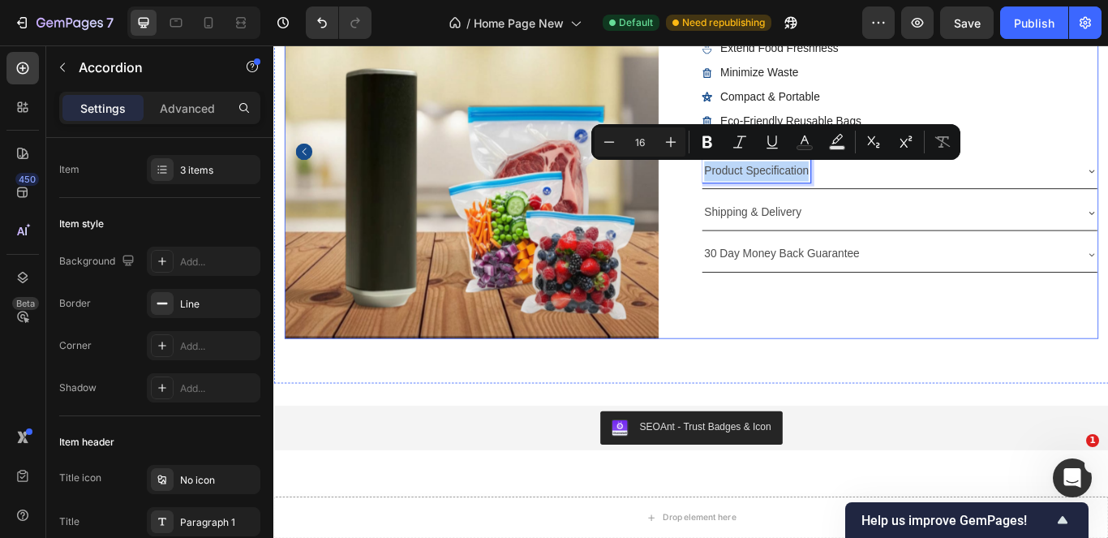
drag, startPoint x: 891, startPoint y: 191, endPoint x: 759, endPoint y: 204, distance: 132.8
click at [759, 204] on div "Product Images Icon Icon Icon Icon Icon Icon List 4.6/5 (895 Reviews) Text Bloc…" at bounding box center [759, 169] width 949 height 436
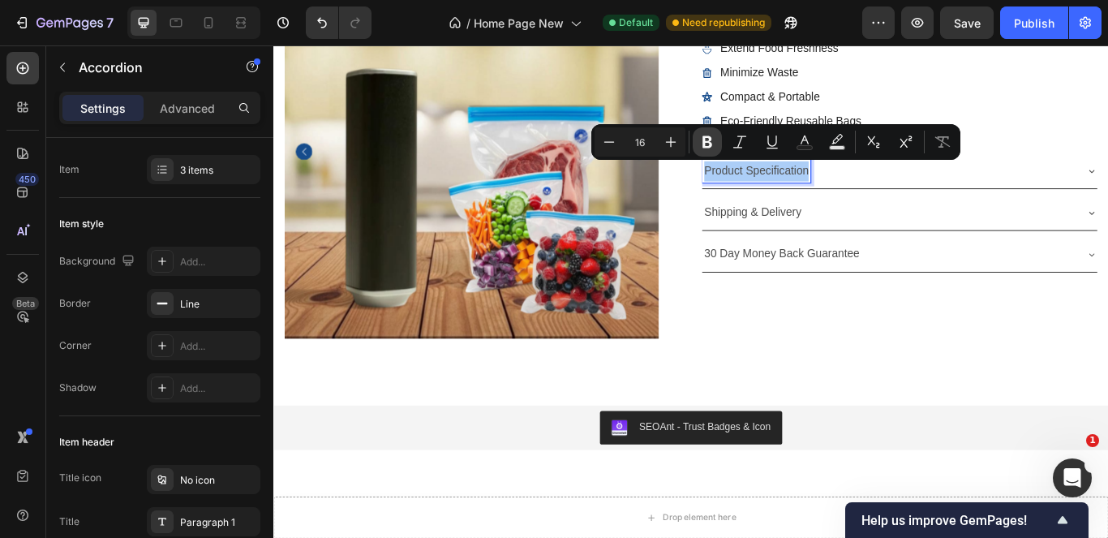
click at [703, 141] on icon "Editor contextual toolbar" at bounding box center [707, 142] width 10 height 12
click at [864, 234] on p "Shipping & Delivery" at bounding box center [832, 240] width 114 height 24
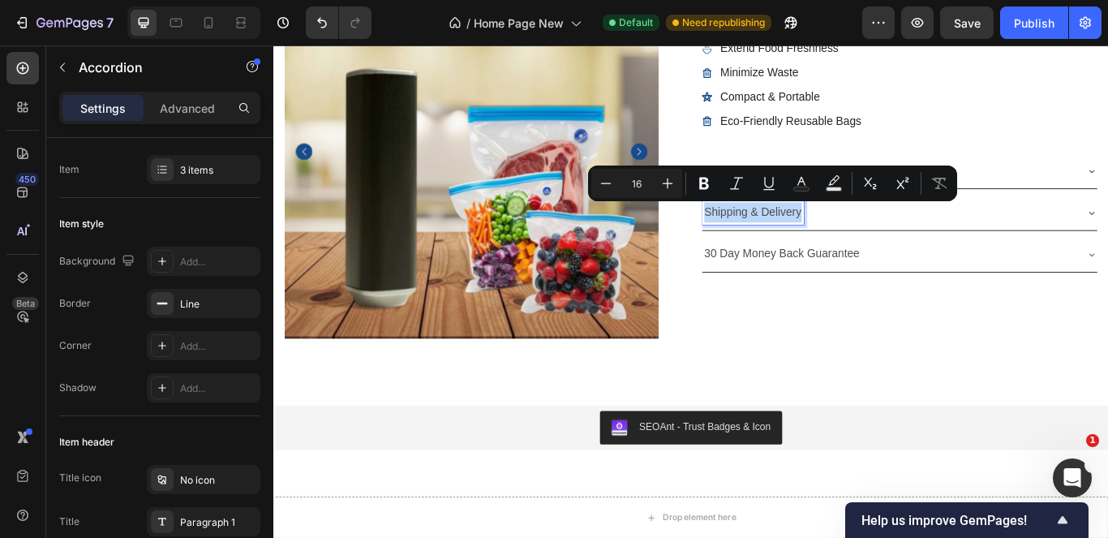
drag, startPoint x: 883, startPoint y: 237, endPoint x: 769, endPoint y: 237, distance: 114.3
click at [773, 237] on div "Shipping & Delivery" at bounding box center [832, 239] width 118 height 28
click at [710, 178] on icon "Editor contextual toolbar" at bounding box center [704, 183] width 16 height 16
click at [888, 288] on p "30 Day Money Back Guarantee" at bounding box center [865, 289] width 181 height 24
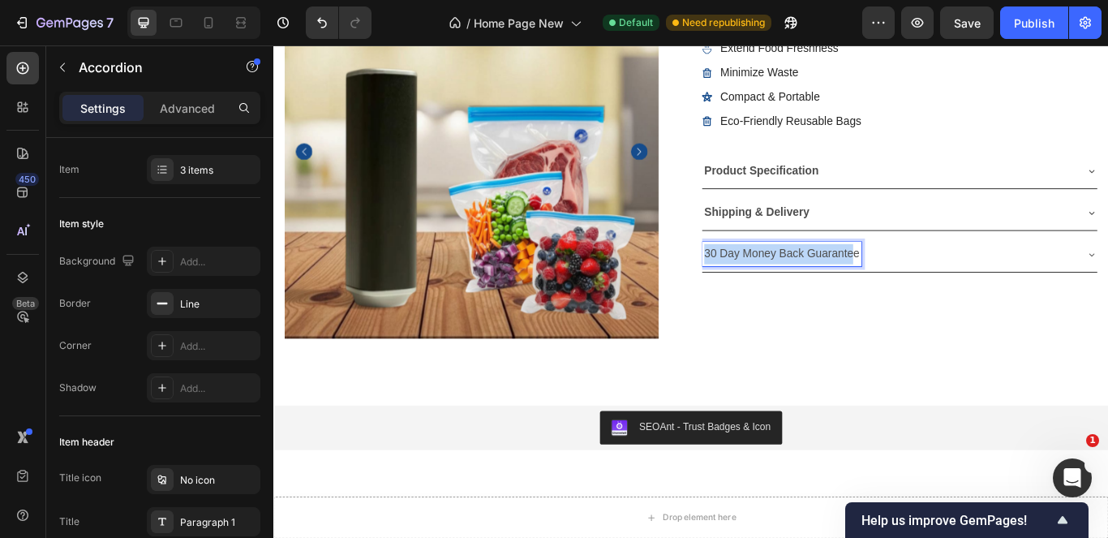
drag, startPoint x: 817, startPoint y: 292, endPoint x: 771, endPoint y: 285, distance: 45.9
click at [775, 285] on p "30 Day Money Back Guarantee" at bounding box center [865, 289] width 181 height 24
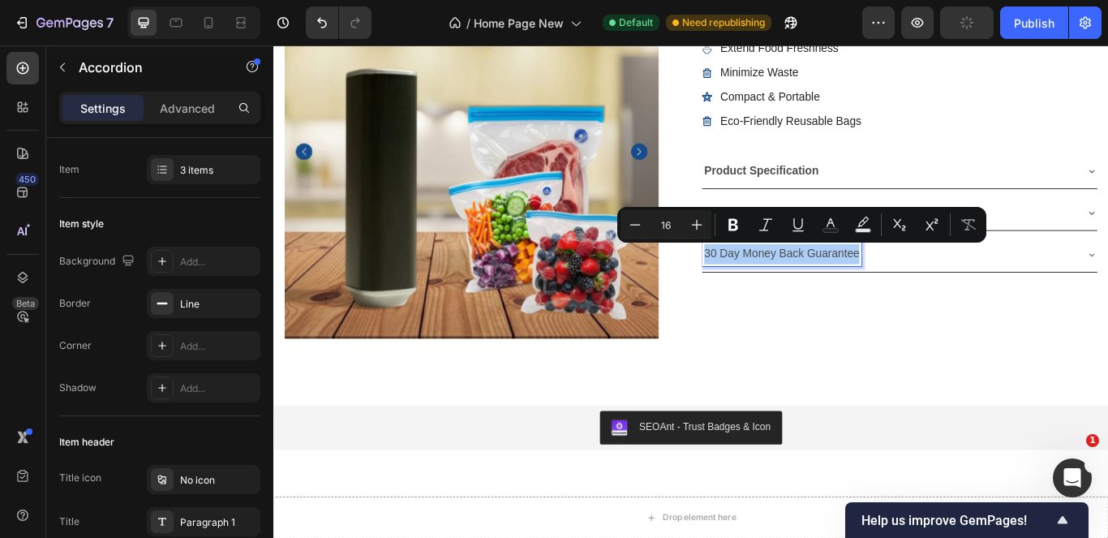
click at [739, 228] on icon "Editor contextual toolbar" at bounding box center [733, 225] width 16 height 16
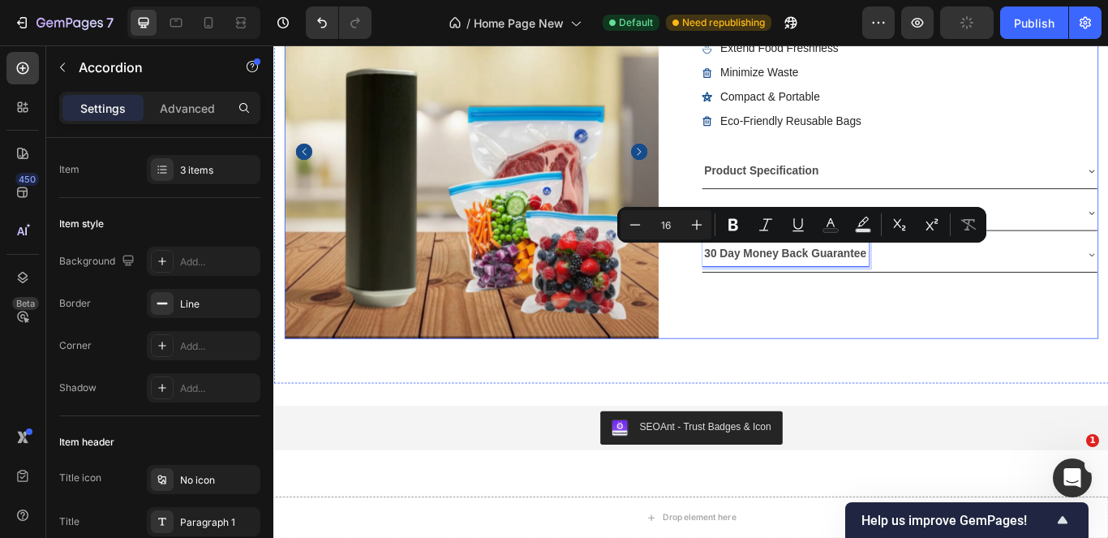
click at [1005, 333] on div "Icon Icon Icon Icon Icon Icon List 4.6/5 (895 Reviews) Text Block Row preservey…" at bounding box center [1003, 169] width 462 height 436
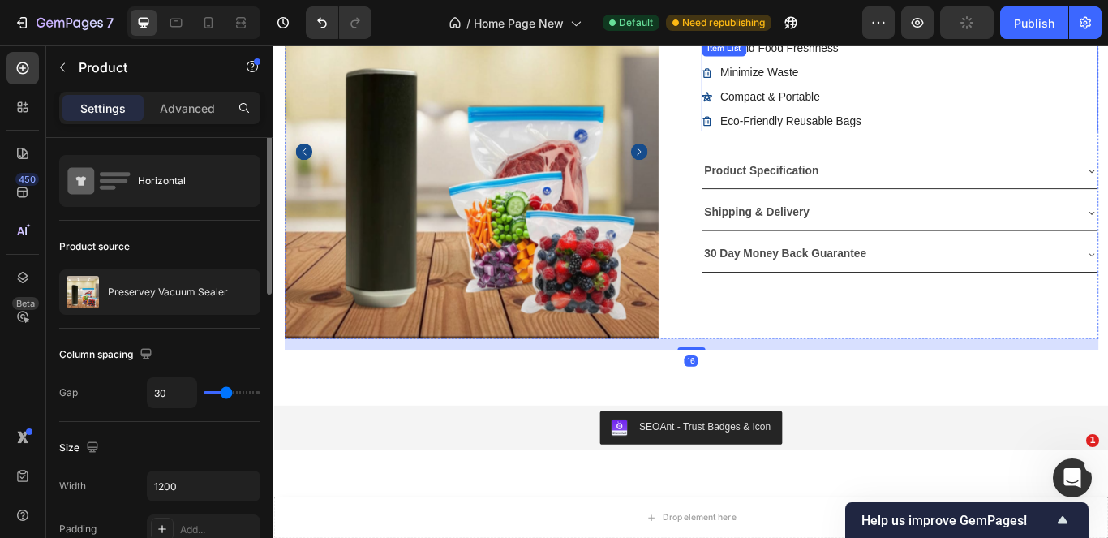
scroll to position [0, 0]
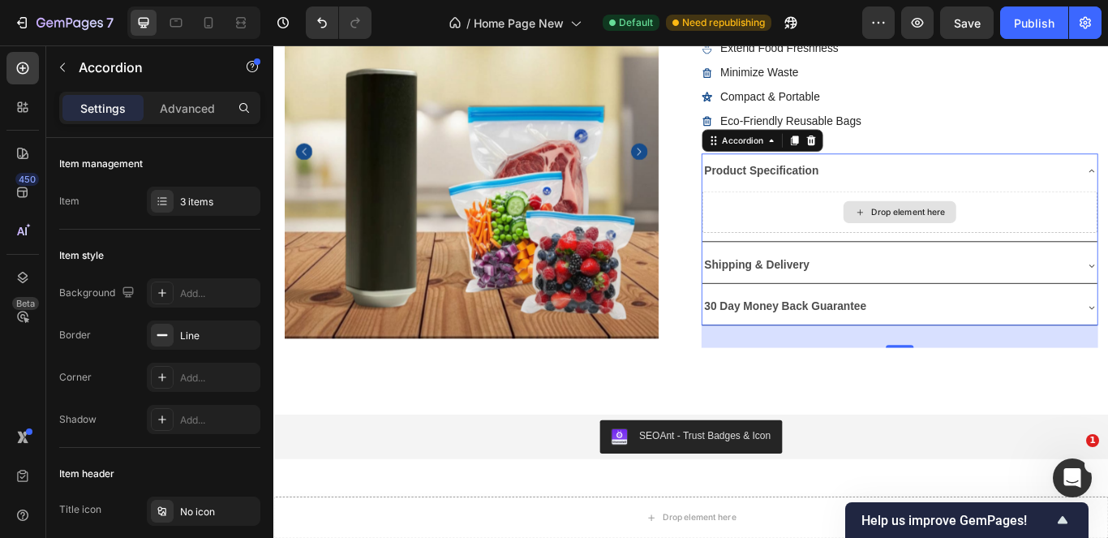
click at [922, 220] on div "Drop element here" at bounding box center [1003, 239] width 461 height 49
click at [891, 226] on div "Drop element here" at bounding box center [1003, 239] width 461 height 49
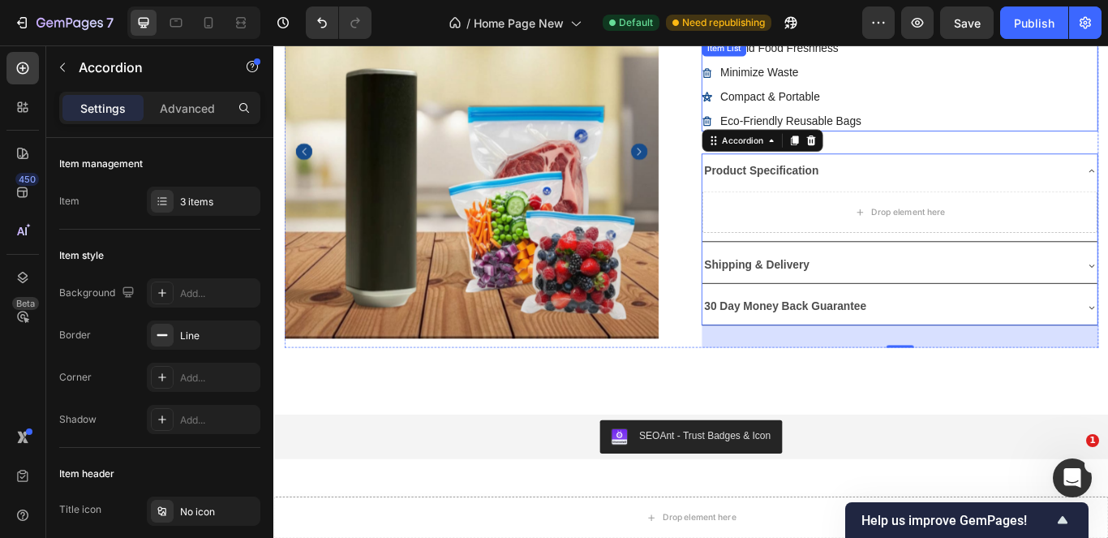
click at [1107, 130] on div "Extend Food Freshness Minimize Waste Compact & Portable Eco-Friendly Reusable B…" at bounding box center [1003, 91] width 462 height 106
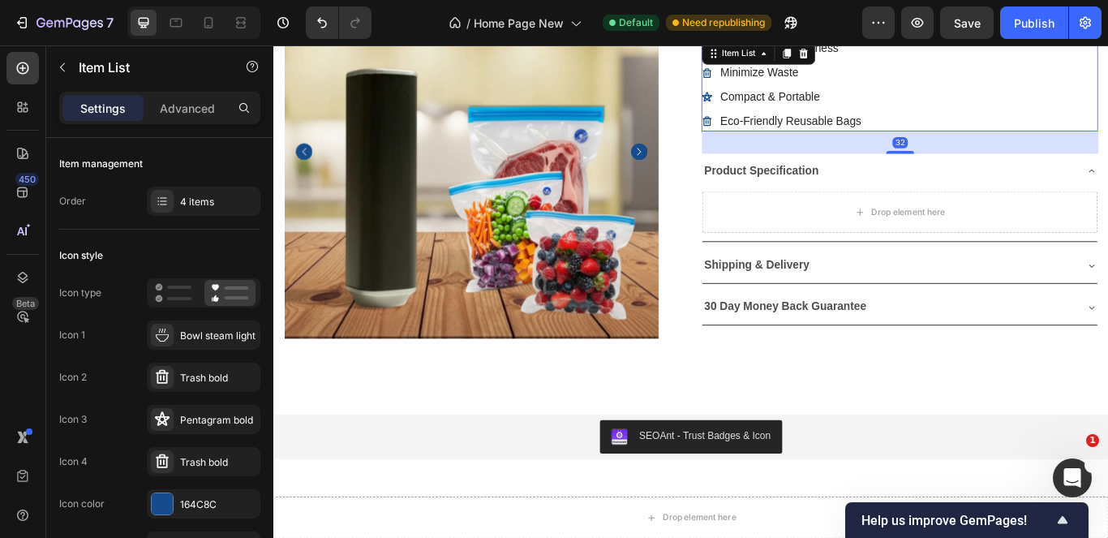
click at [1107, 167] on div "32" at bounding box center [1003, 158] width 462 height 26
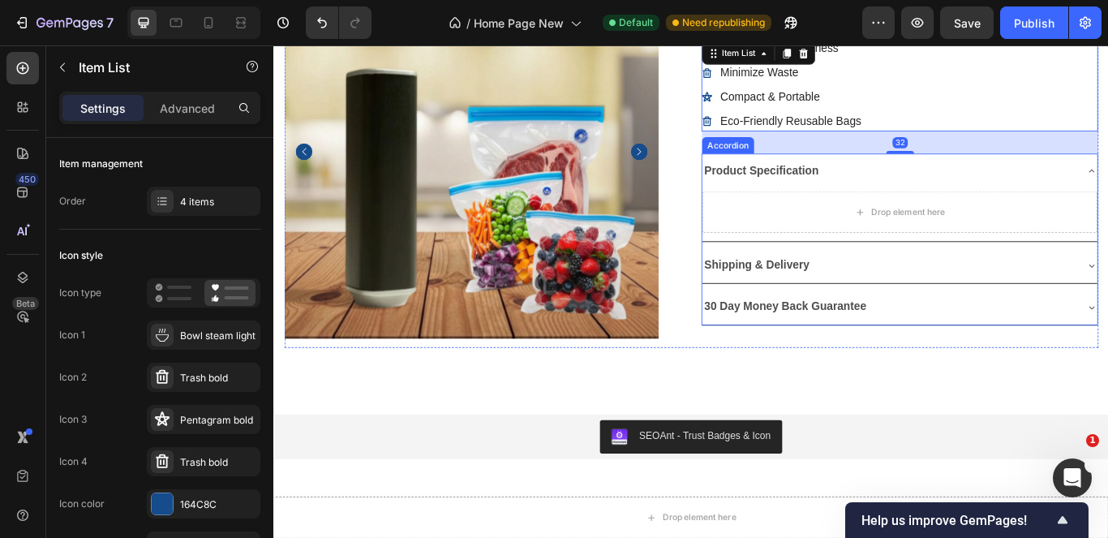
click at [1107, 204] on div "Product Specification" at bounding box center [990, 192] width 435 height 28
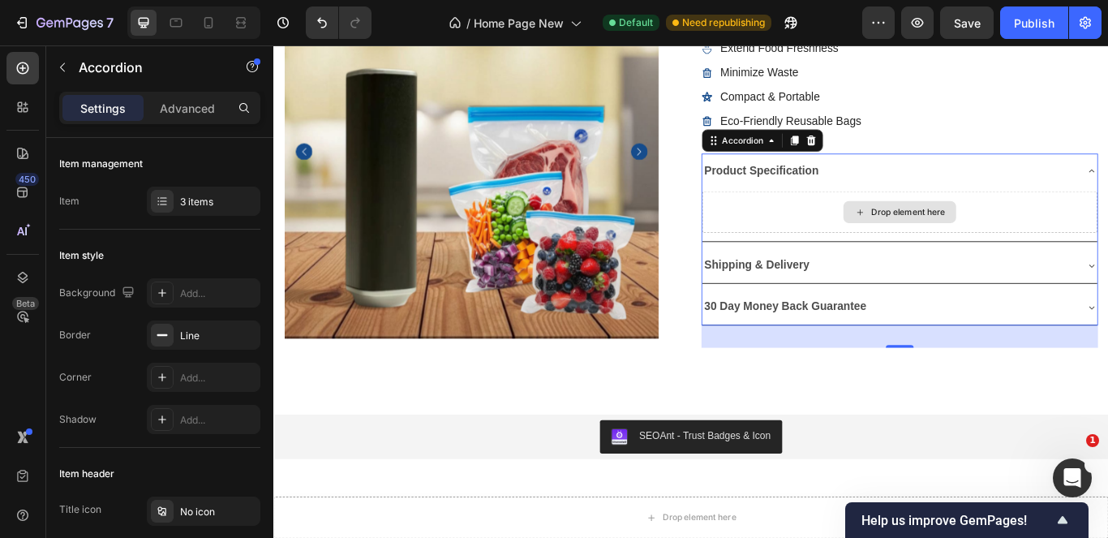
click at [877, 223] on div "Drop element here" at bounding box center [1003, 239] width 461 height 49
click at [895, 157] on icon at bounding box center [900, 154] width 11 height 11
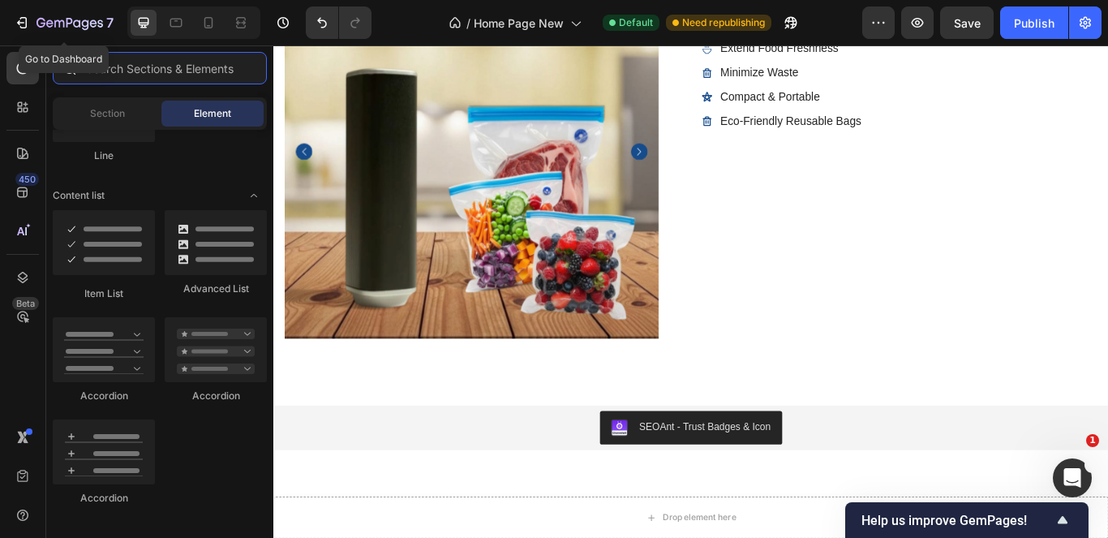
click at [163, 69] on input "text" at bounding box center [160, 68] width 214 height 32
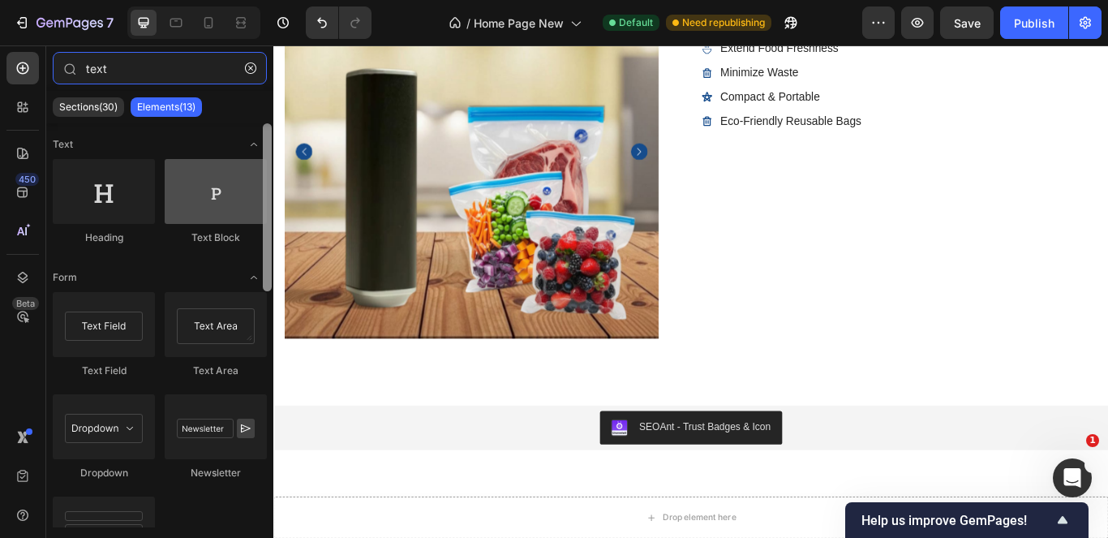
drag, startPoint x: 264, startPoint y: 236, endPoint x: 259, endPoint y: 204, distance: 32.8
click at [259, 204] on div "Text Heading Text Block Form Text Field Text Area Dropdown Newsletter Contact F…" at bounding box center [159, 325] width 227 height 404
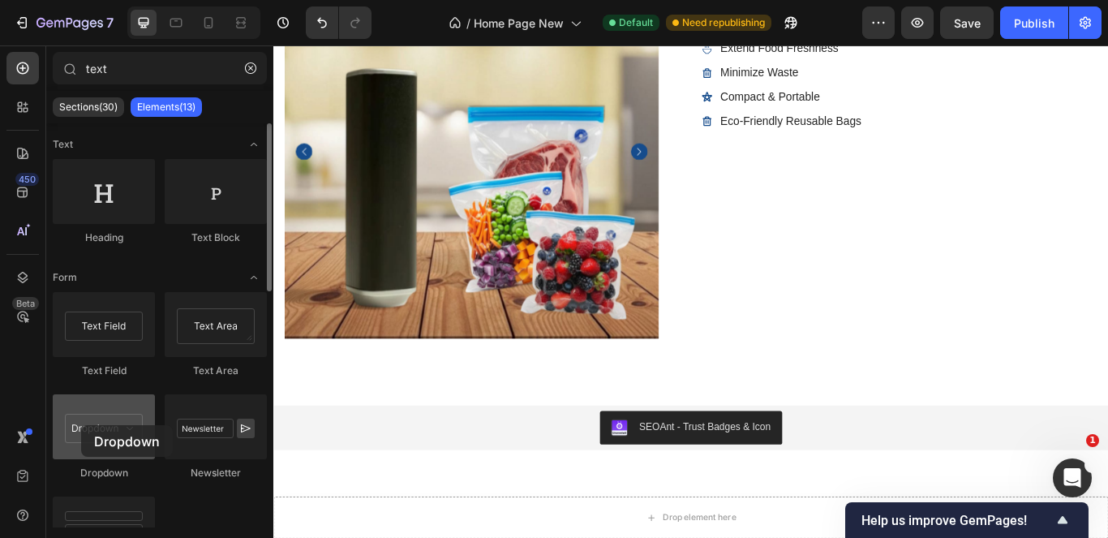
drag, startPoint x: 119, startPoint y: 415, endPoint x: 81, endPoint y: 425, distance: 39.3
click at [81, 425] on div at bounding box center [104, 426] width 102 height 65
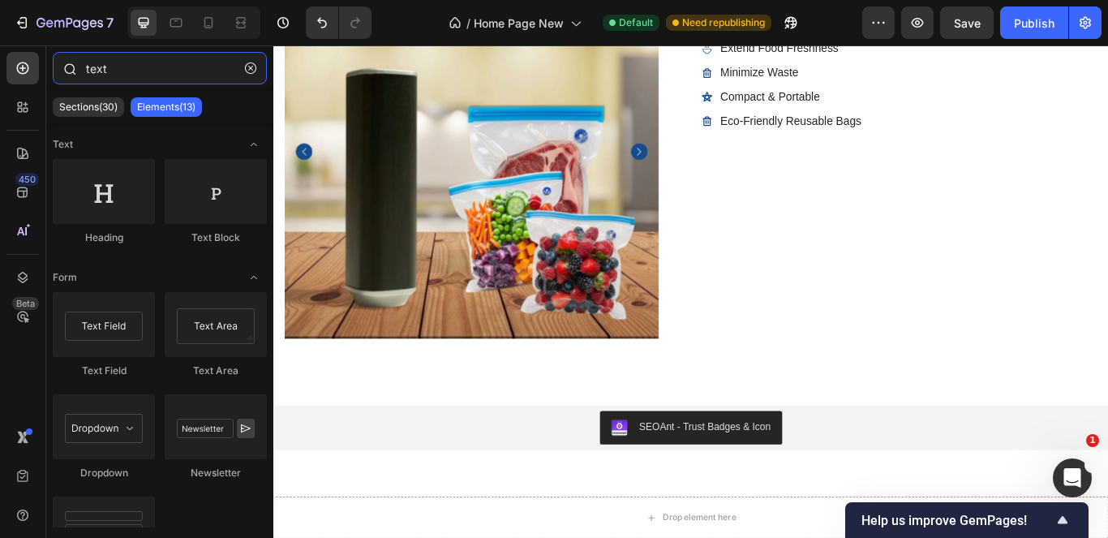
click at [157, 63] on input "text" at bounding box center [160, 68] width 214 height 32
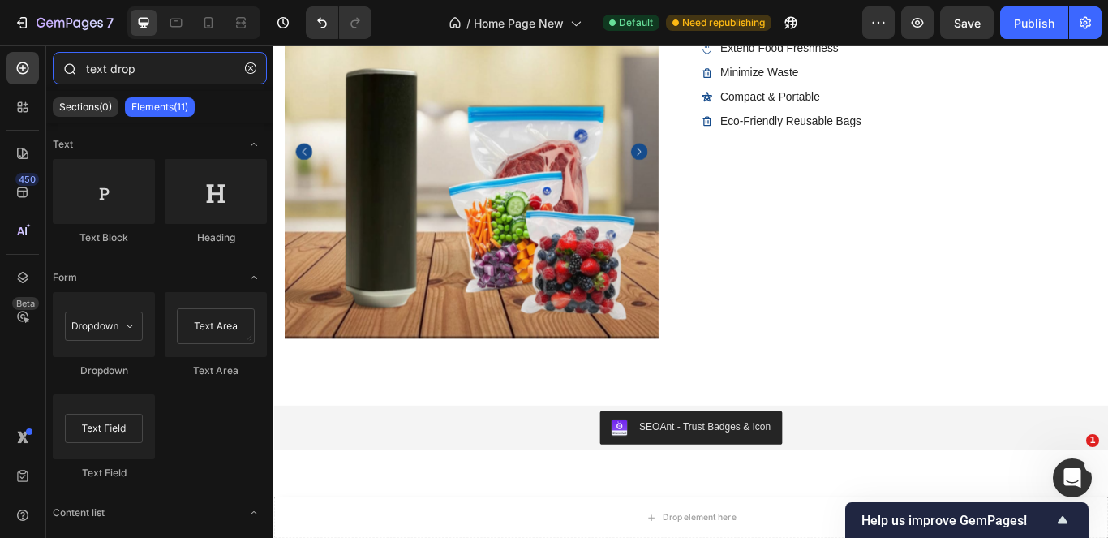
drag, startPoint x: 110, startPoint y: 67, endPoint x: 71, endPoint y: 67, distance: 38.9
click at [71, 67] on div "text drop" at bounding box center [159, 71] width 227 height 39
type input "drop"
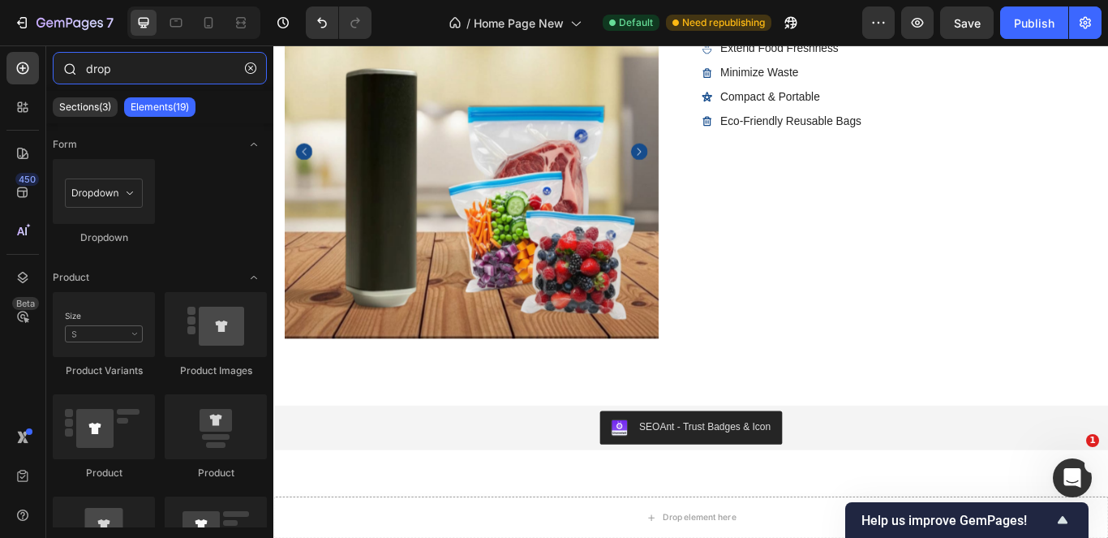
drag, startPoint x: 114, startPoint y: 68, endPoint x: 68, endPoint y: 75, distance: 46.7
click at [68, 75] on div "drop" at bounding box center [159, 71] width 227 height 39
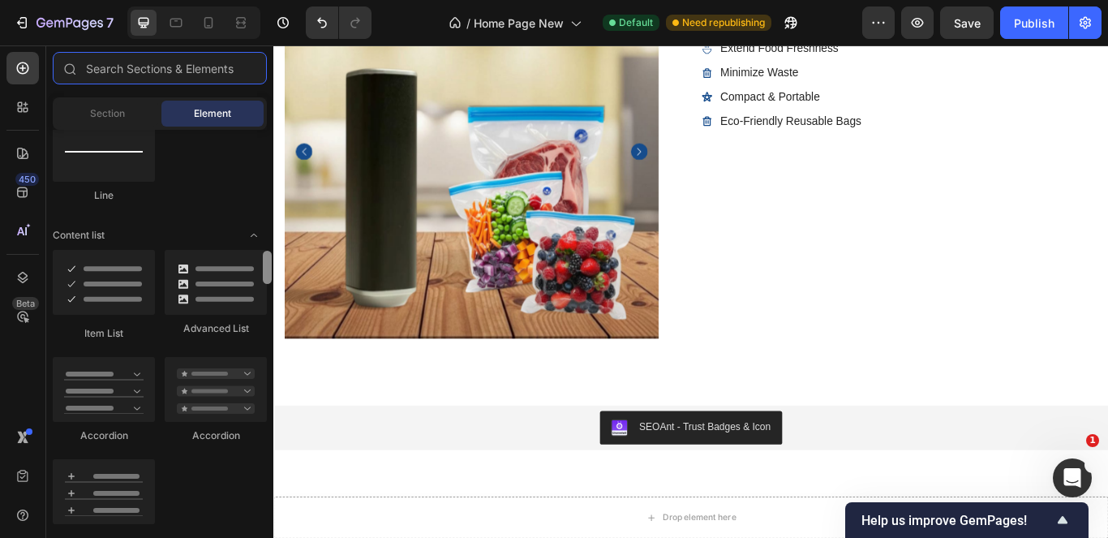
scroll to position [1252, 0]
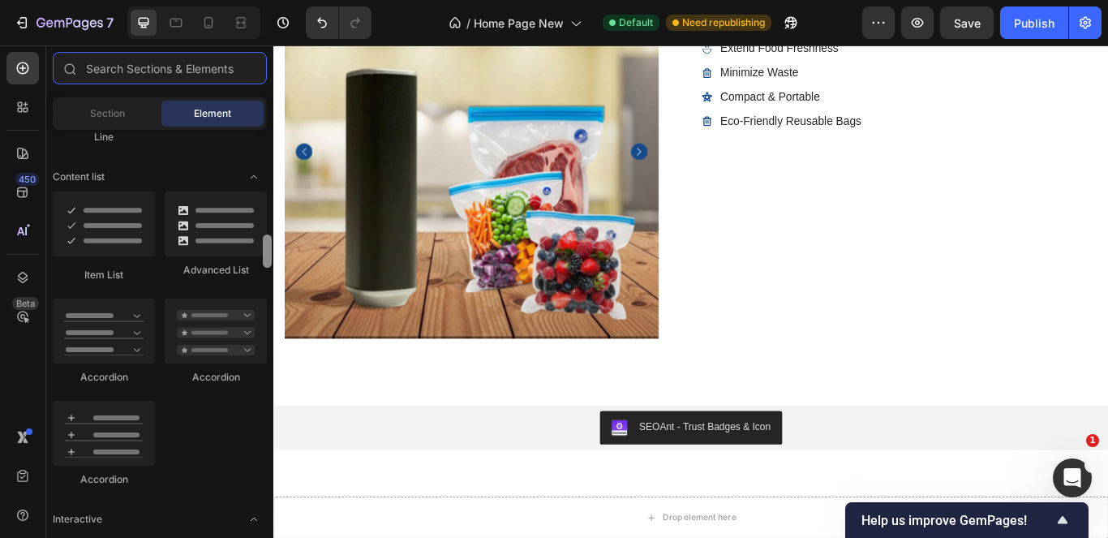
drag, startPoint x: 267, startPoint y: 150, endPoint x: 266, endPoint y: 255, distance: 105.4
click at [266, 255] on div at bounding box center [267, 250] width 9 height 33
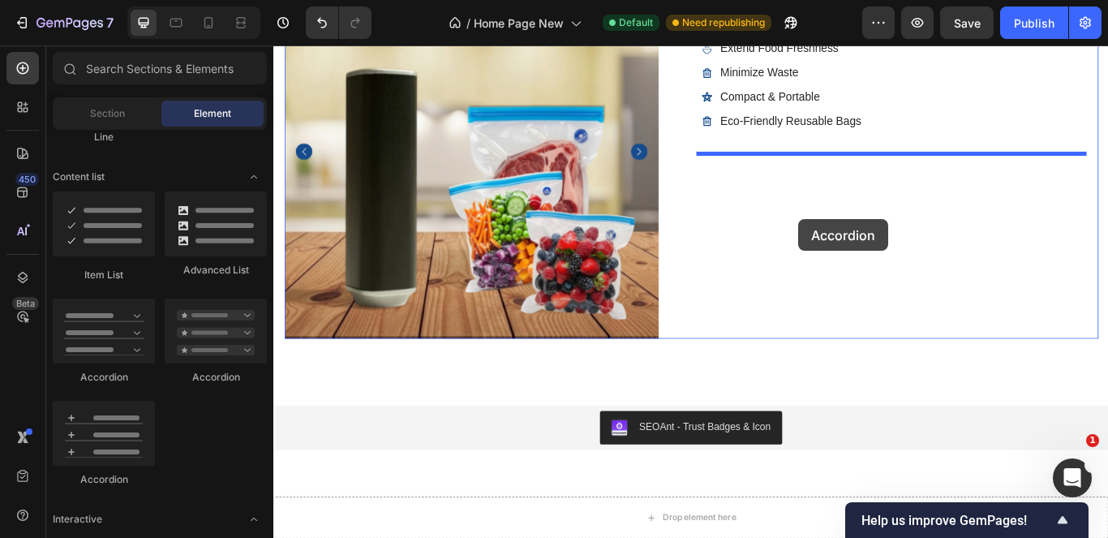
drag, startPoint x: 889, startPoint y: 353, endPoint x: 886, endPoint y: 248, distance: 104.7
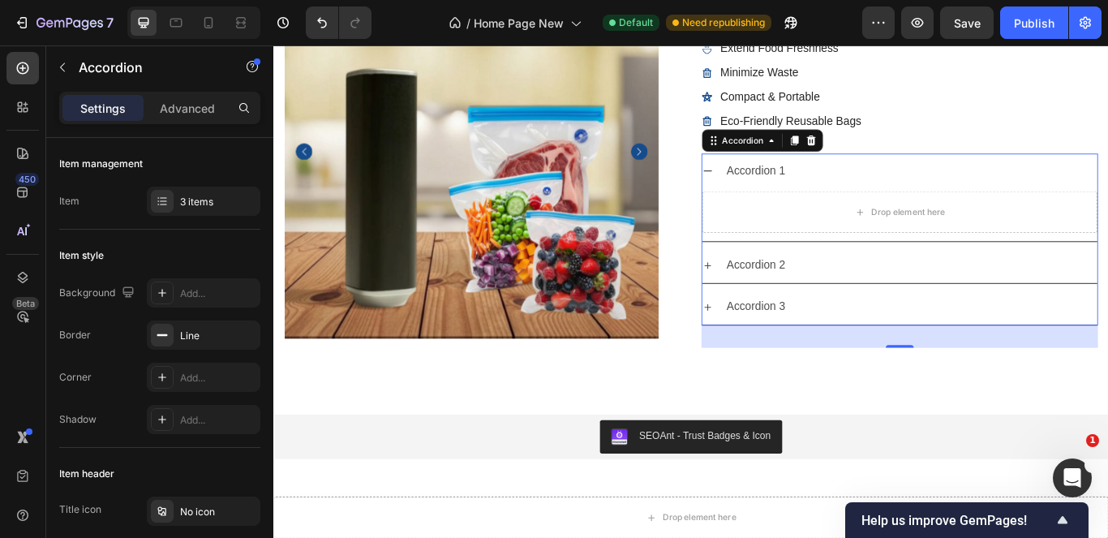
click at [781, 191] on div "Accordion 1" at bounding box center [1003, 191] width 461 height 41
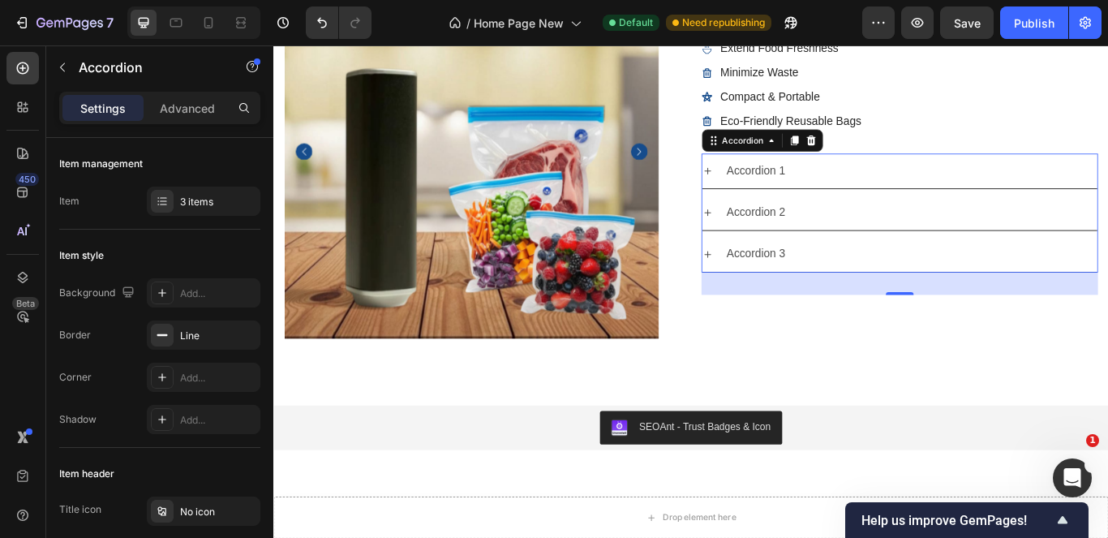
click at [1107, 194] on div "Accordion 1" at bounding box center [1016, 192] width 435 height 28
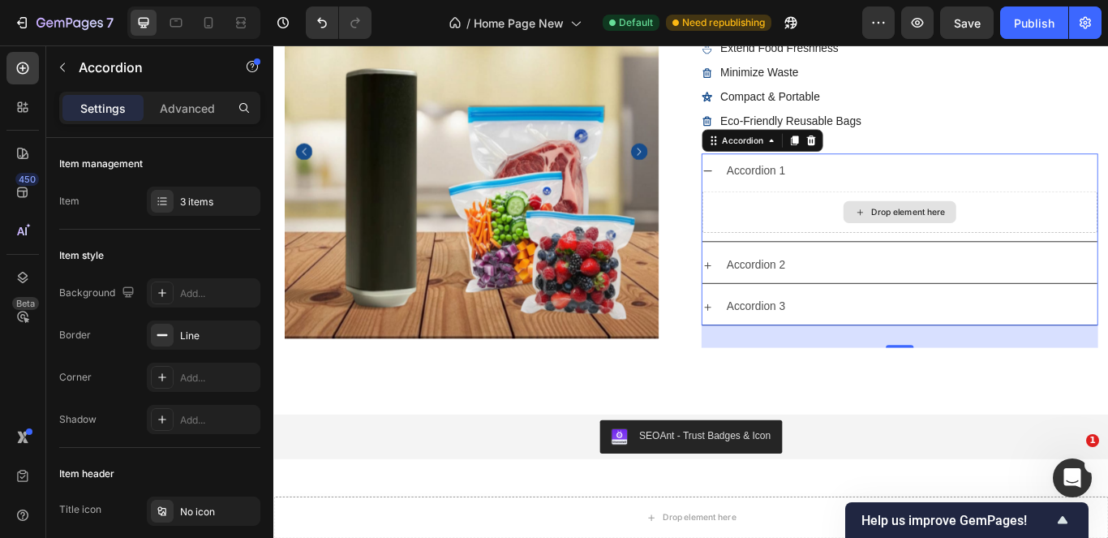
click at [1103, 240] on div "Drop element here" at bounding box center [1003, 239] width 461 height 49
drag, startPoint x: 1103, startPoint y: 240, endPoint x: 912, endPoint y: 235, distance: 191.5
click at [912, 235] on div "Drop element here" at bounding box center [1003, 239] width 461 height 49
click at [955, 239] on div "Drop element here" at bounding box center [1002, 239] width 131 height 26
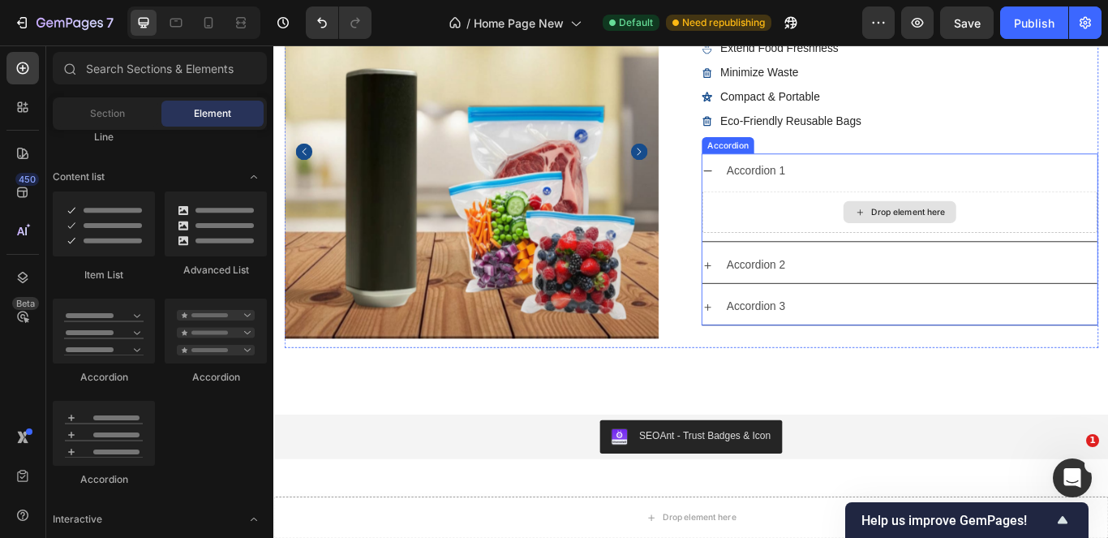
click at [976, 245] on div "Drop element here" at bounding box center [1013, 239] width 86 height 13
click at [1107, 179] on div "Accordion 1" at bounding box center [1016, 192] width 435 height 28
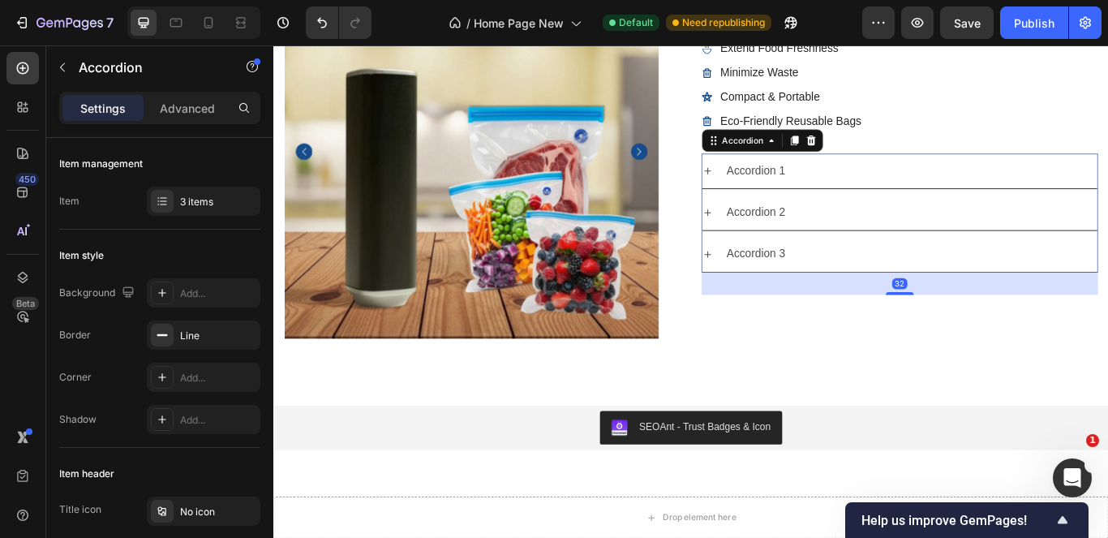
drag, startPoint x: 895, startPoint y: 154, endPoint x: 590, endPoint y: 273, distance: 328.2
click at [895, 152] on icon at bounding box center [900, 154] width 11 height 11
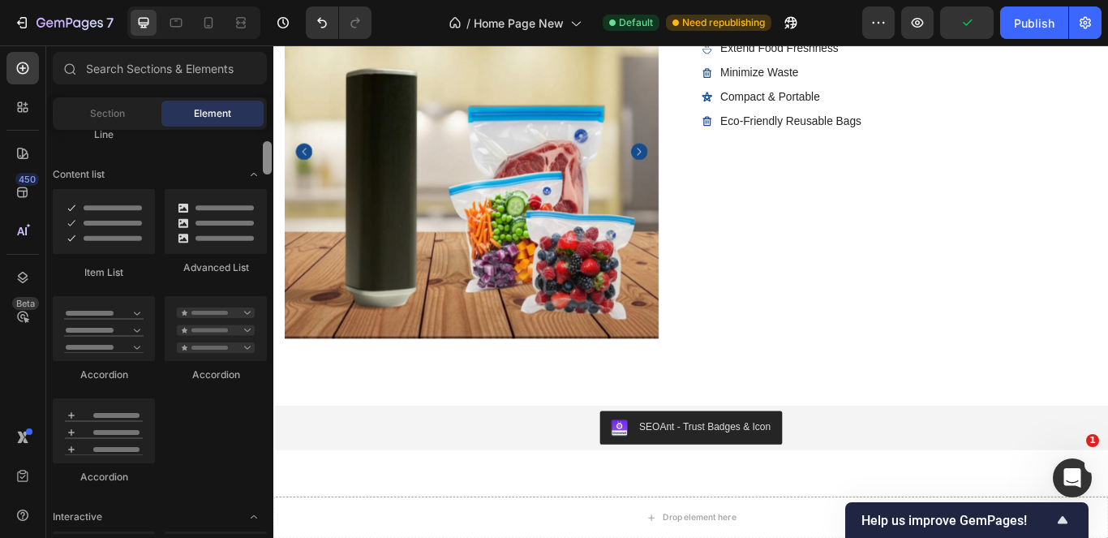
scroll to position [1273, 0]
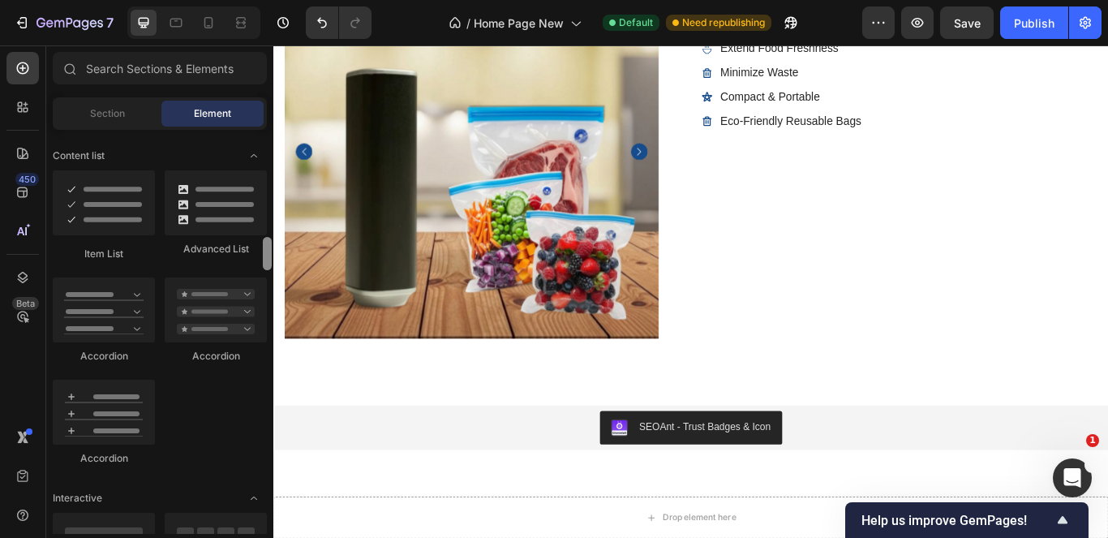
drag, startPoint x: 268, startPoint y: 281, endPoint x: 260, endPoint y: 263, distance: 20.7
click at [260, 263] on div "Layout Row Row Row Row Text Heading Text Block Button Button Button Media Image…" at bounding box center [159, 332] width 227 height 404
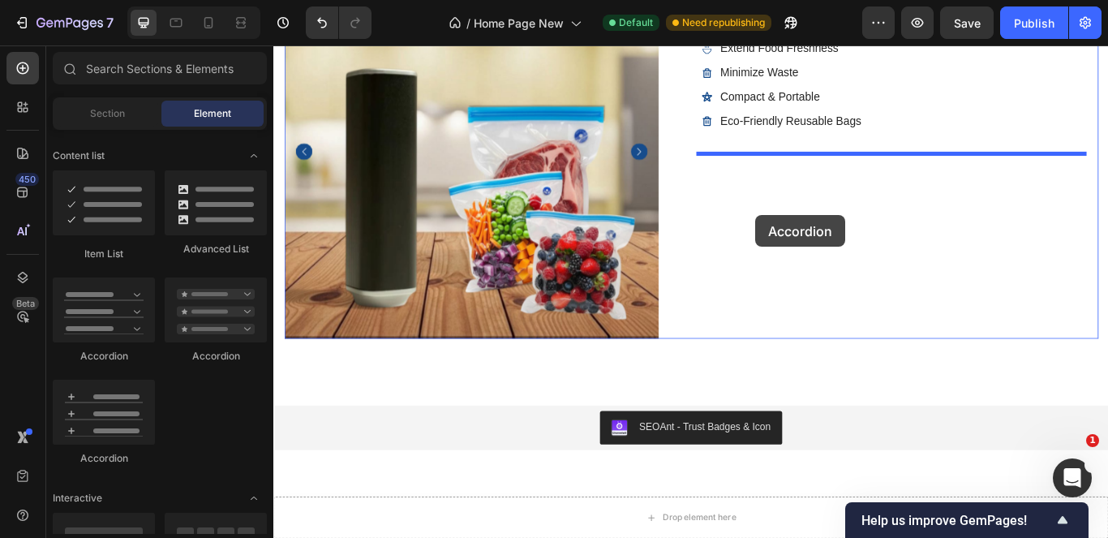
drag, startPoint x: 493, startPoint y: 368, endPoint x: 835, endPoint y: 243, distance: 364.3
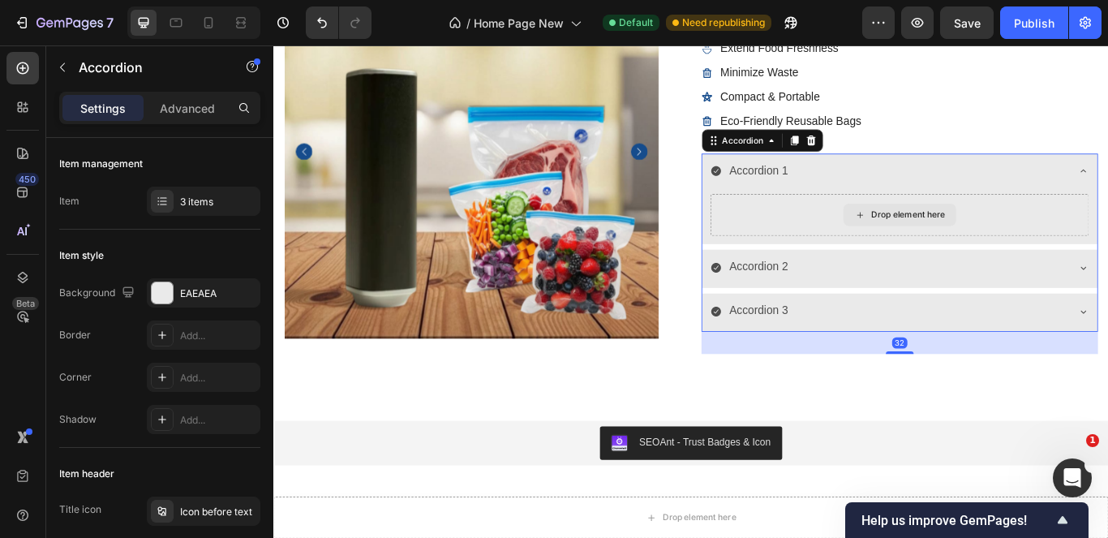
click at [1066, 246] on div "Drop element here" at bounding box center [1003, 242] width 441 height 49
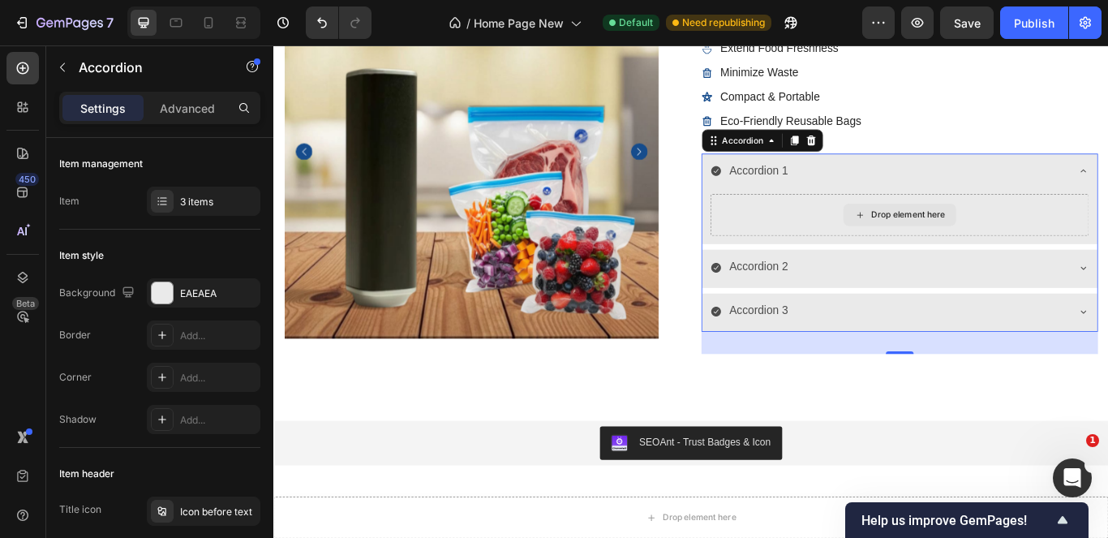
click at [1066, 246] on div "Drop element here" at bounding box center [1003, 242] width 441 height 49
click at [877, 239] on div "Drop element here" at bounding box center [1003, 242] width 441 height 49
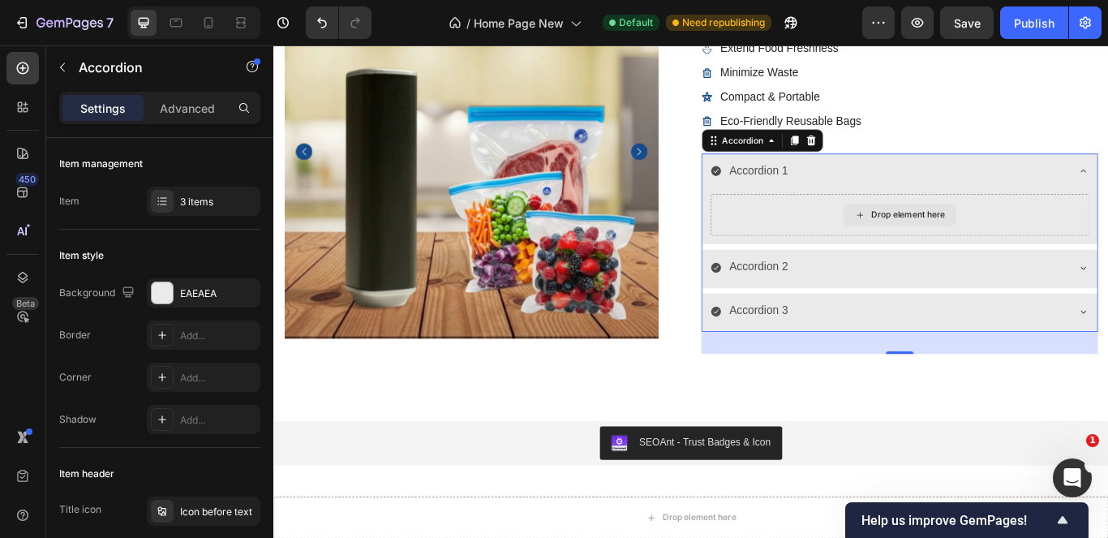
click at [877, 239] on div "Drop element here" at bounding box center [1003, 242] width 441 height 49
click at [953, 234] on div "Drop element here" at bounding box center [1002, 243] width 131 height 26
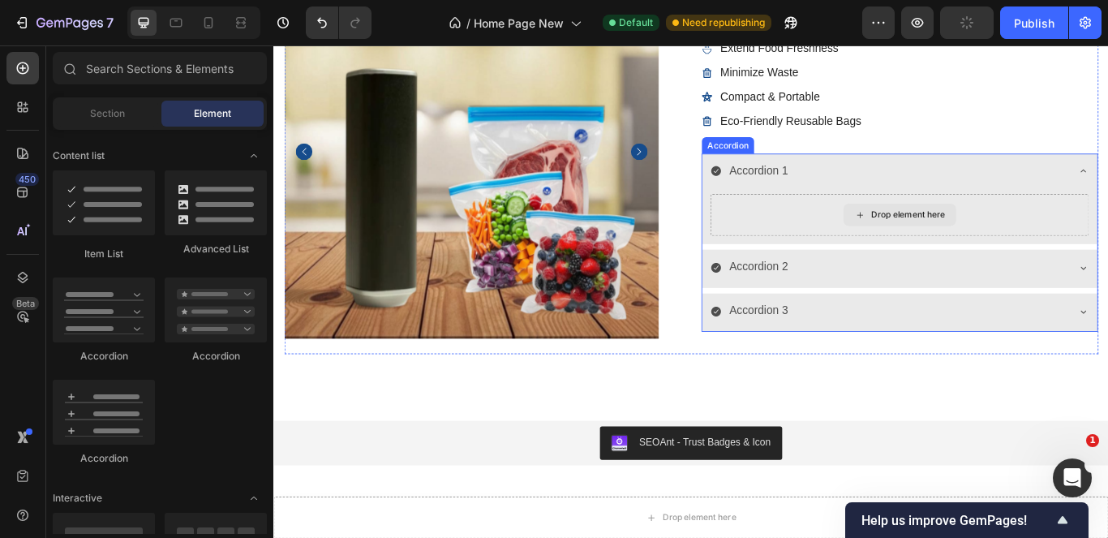
click at [970, 241] on div "Drop element here" at bounding box center [1013, 242] width 86 height 13
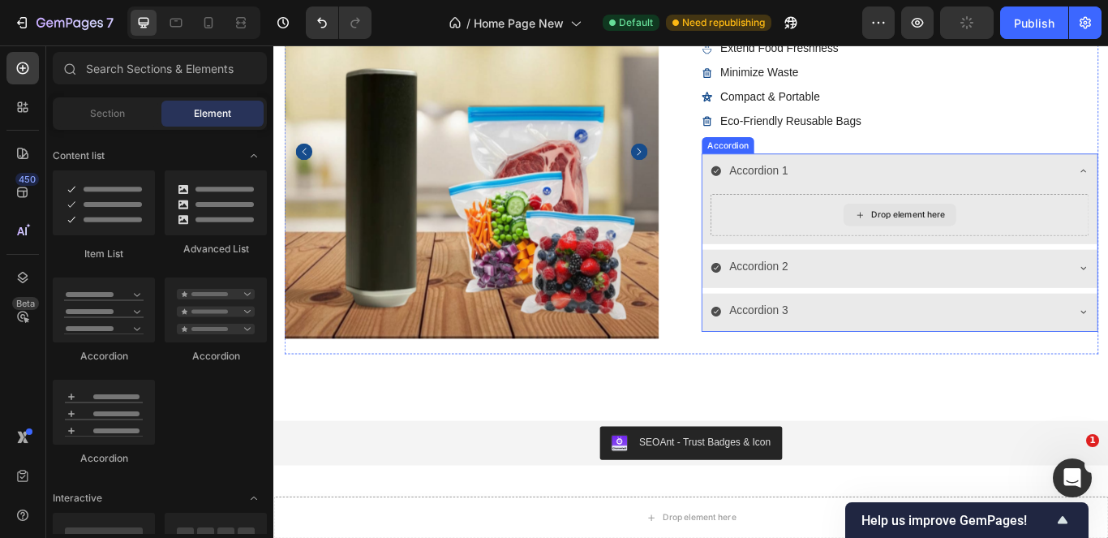
click at [970, 241] on div "Drop element here" at bounding box center [1013, 242] width 86 height 13
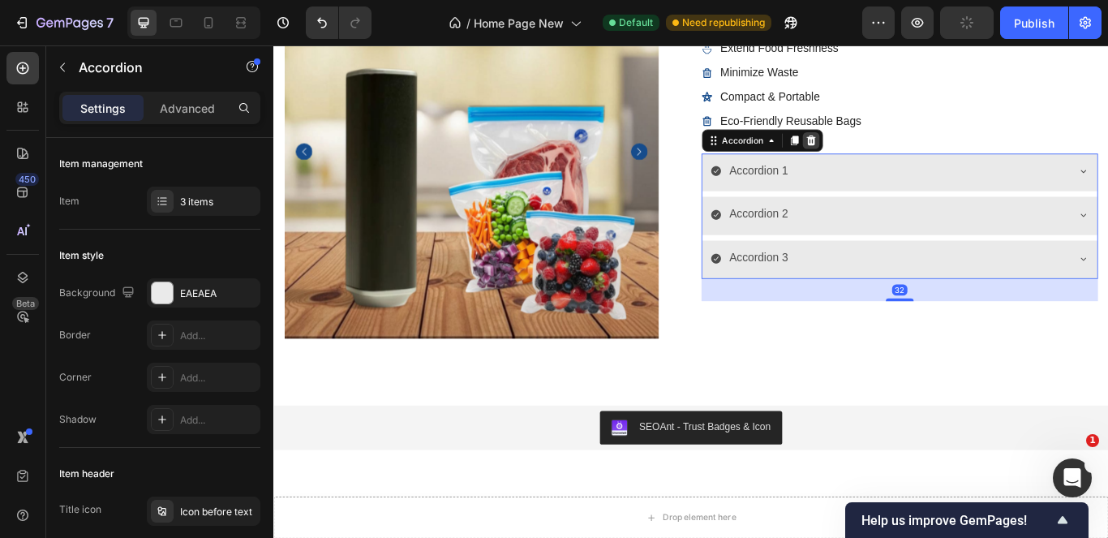
click at [895, 155] on icon at bounding box center [900, 154] width 11 height 11
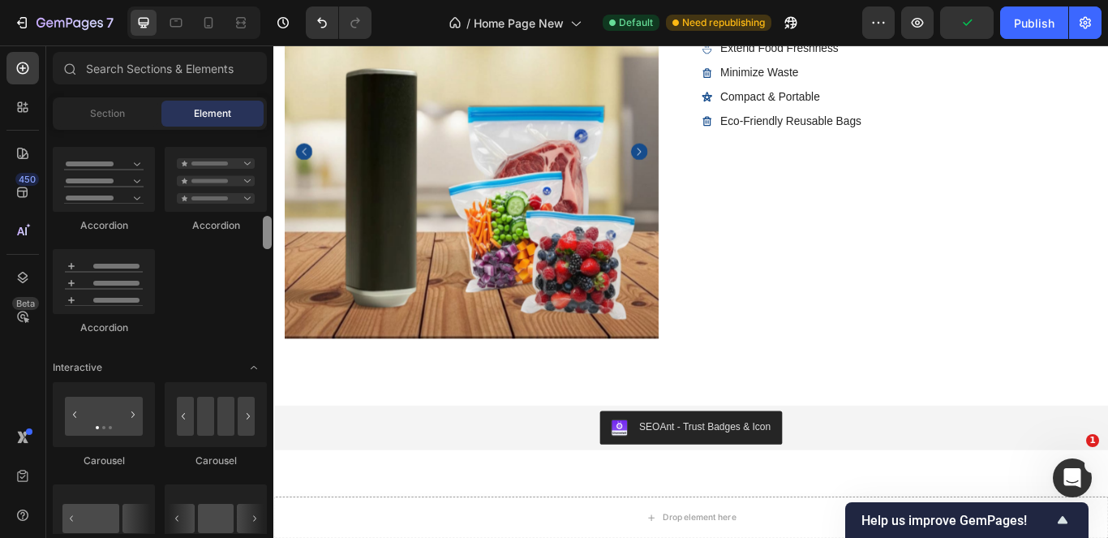
scroll to position [1375, 0]
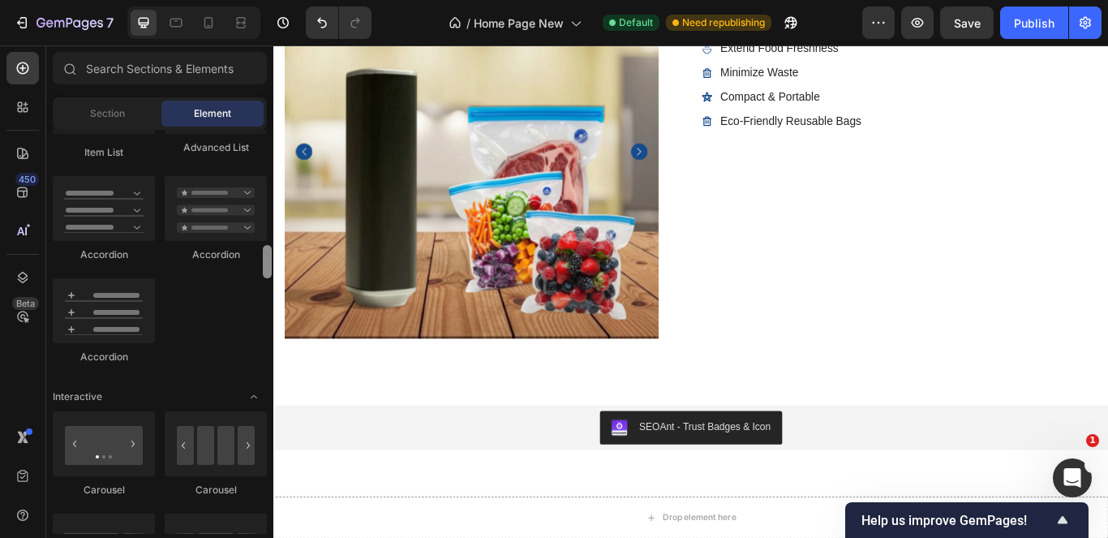
drag, startPoint x: 267, startPoint y: 250, endPoint x: 268, endPoint y: 265, distance: 15.4
click at [268, 265] on div at bounding box center [267, 261] width 9 height 33
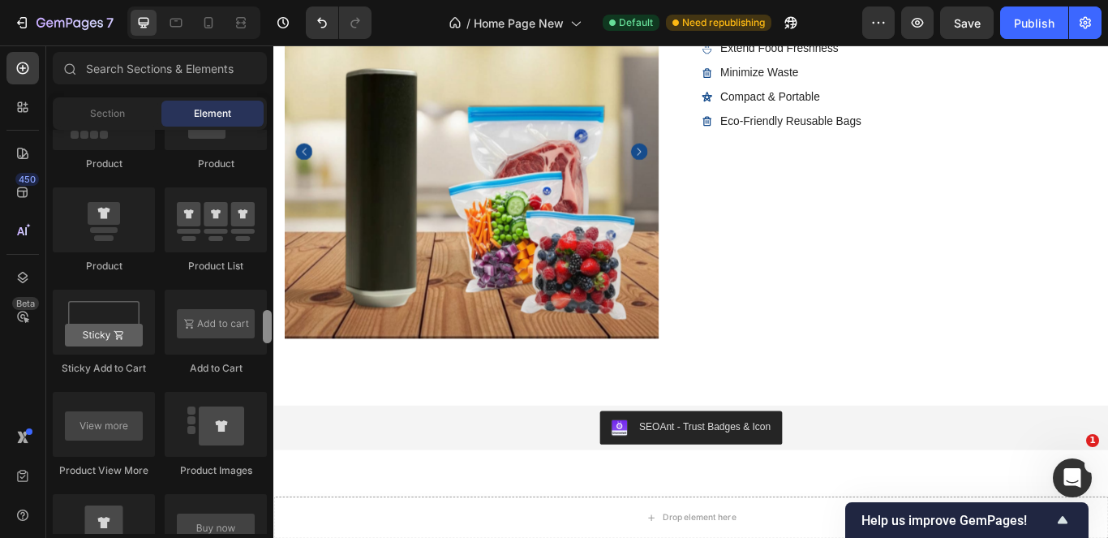
scroll to position [2309, 0]
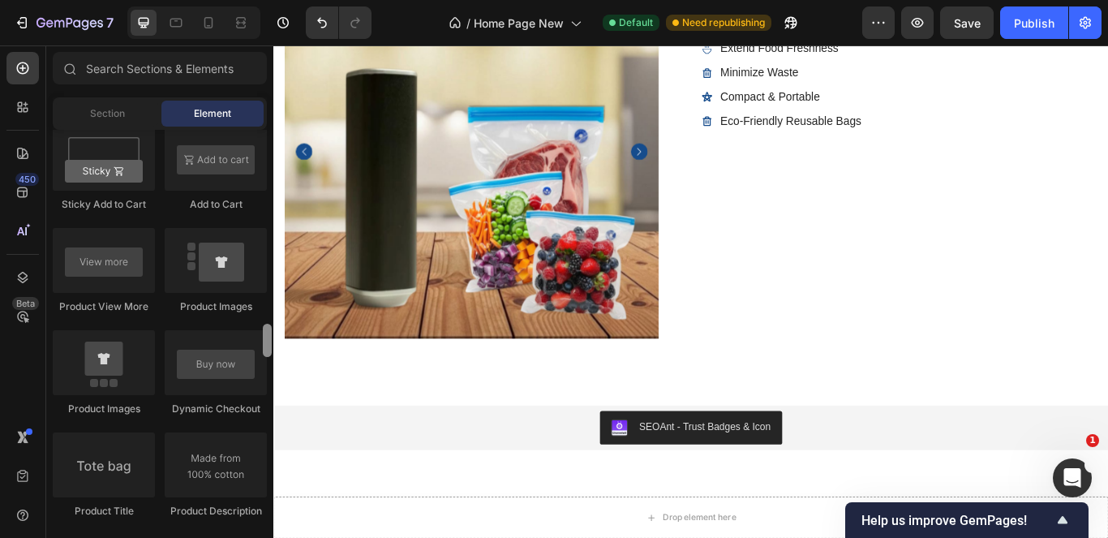
drag, startPoint x: 266, startPoint y: 259, endPoint x: 263, endPoint y: 337, distance: 78.7
click at [263, 337] on div at bounding box center [267, 340] width 9 height 33
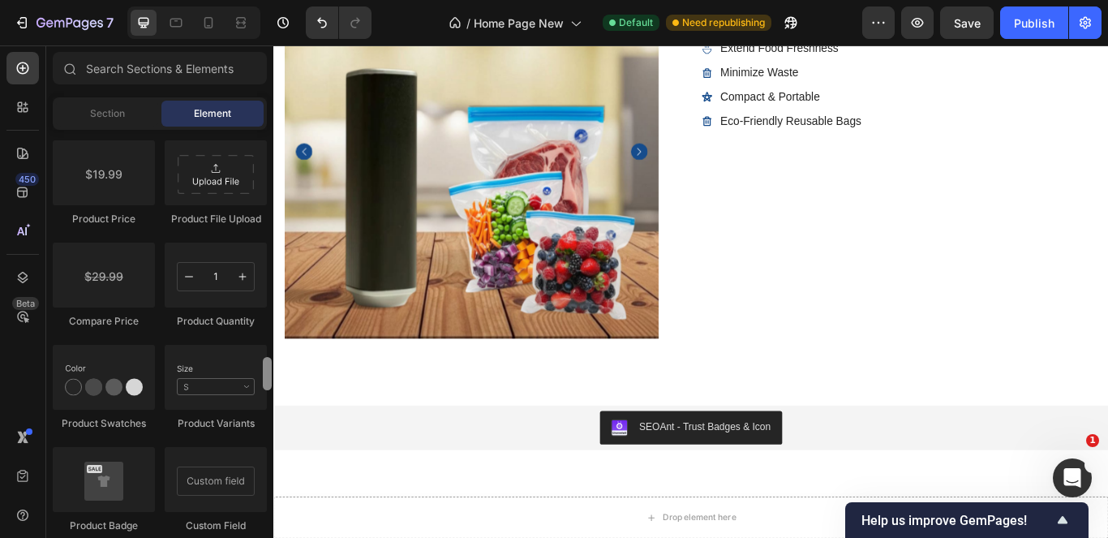
scroll to position [2790, 0]
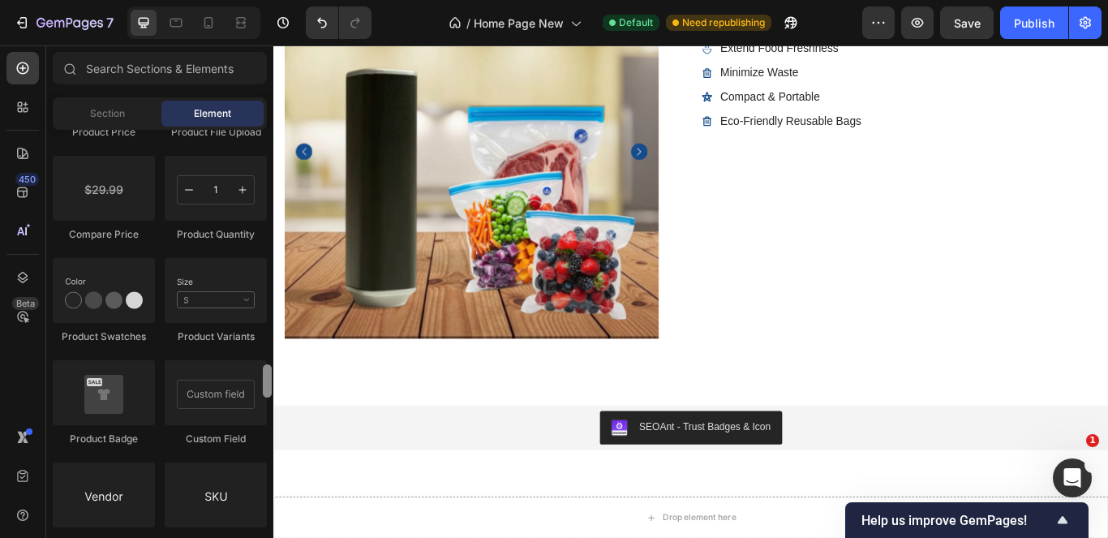
drag, startPoint x: 263, startPoint y: 337, endPoint x: 254, endPoint y: 378, distance: 41.5
click at [254, 378] on div "Layout Row Row Row Row Text Heading Text Block Button Button Button Media Image…" at bounding box center [159, 332] width 227 height 404
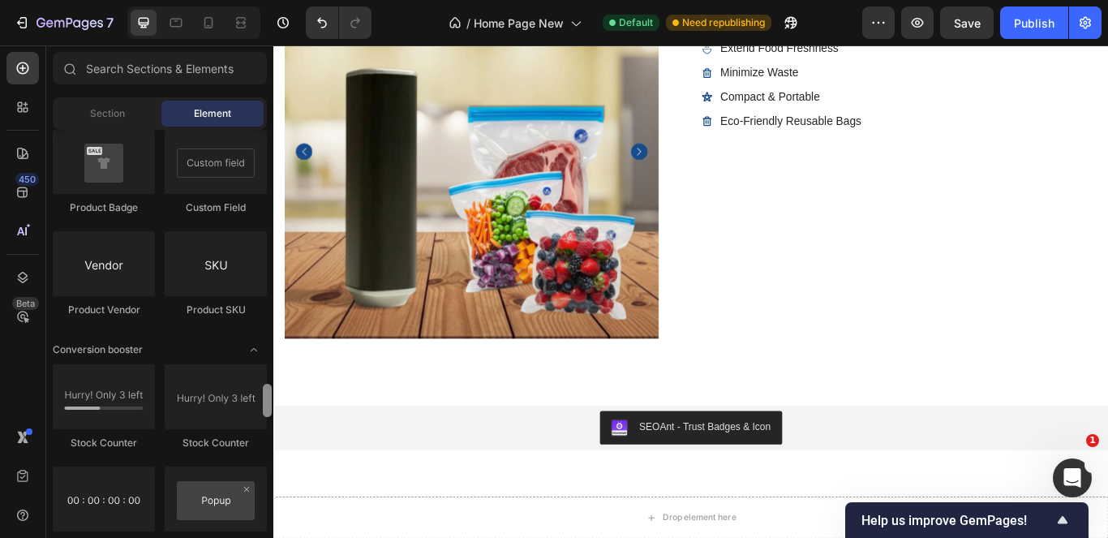
scroll to position [3040, 0]
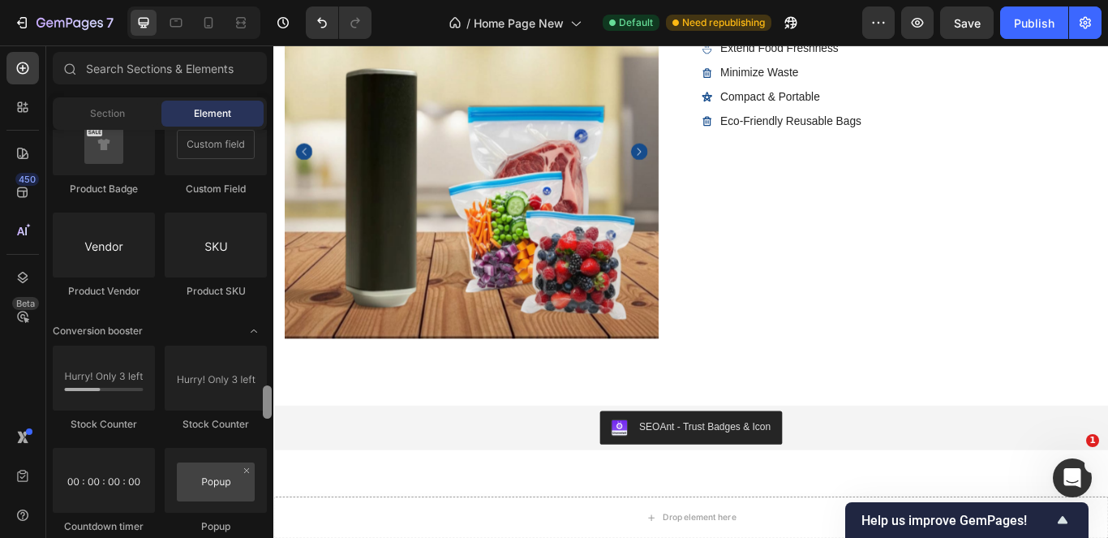
drag, startPoint x: 264, startPoint y: 371, endPoint x: 262, endPoint y: 393, distance: 21.1
click at [262, 393] on div at bounding box center [267, 332] width 12 height 404
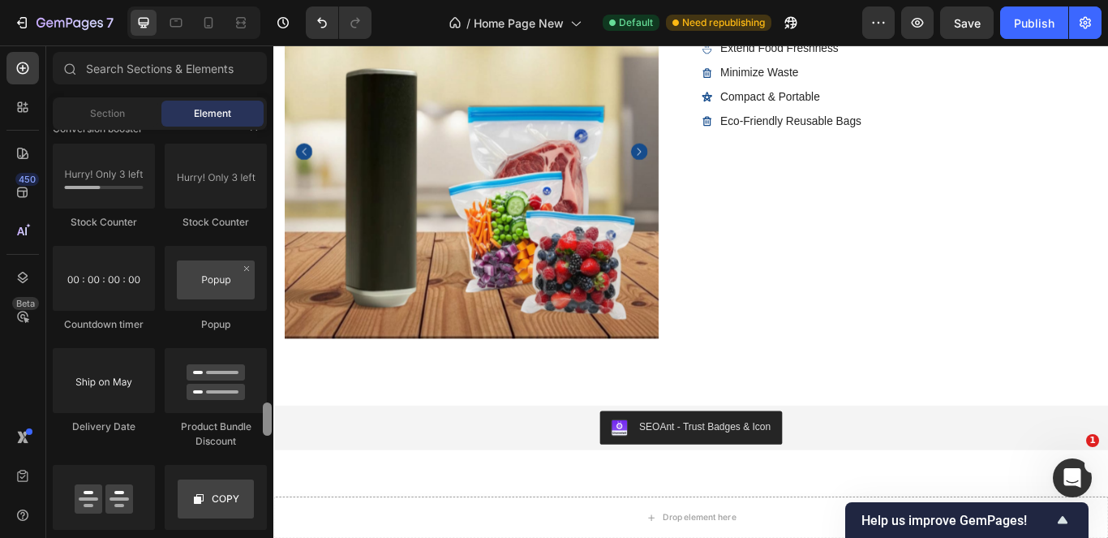
drag, startPoint x: 263, startPoint y: 389, endPoint x: 265, endPoint y: 406, distance: 17.2
click at [265, 406] on div at bounding box center [267, 418] width 9 height 33
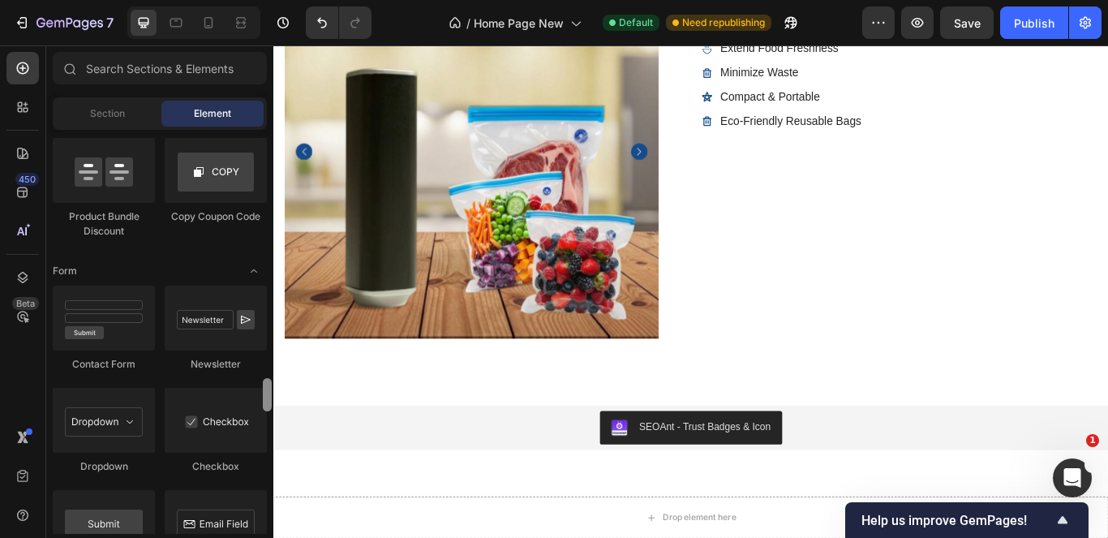
scroll to position [3655, 0]
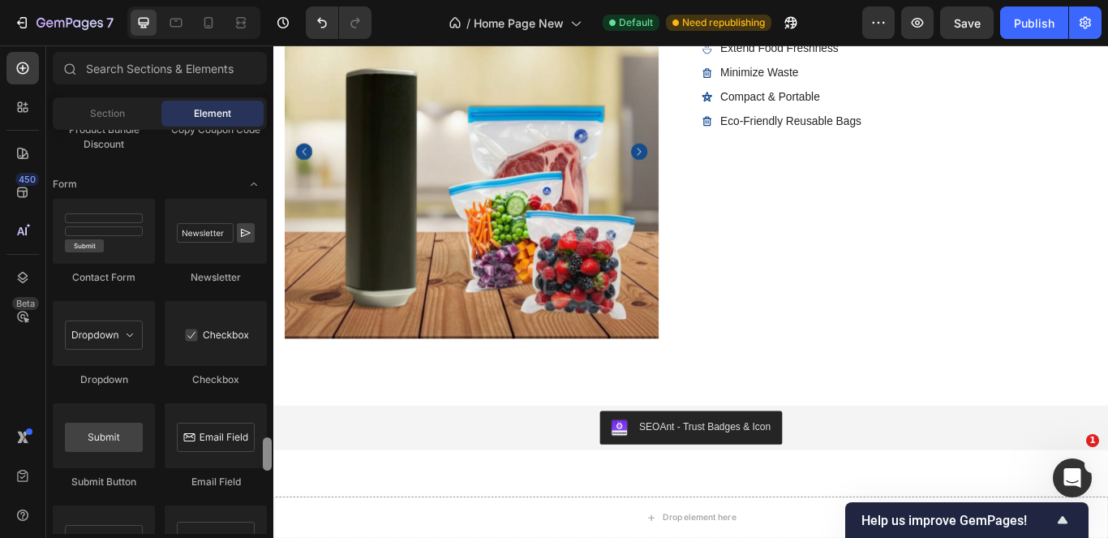
drag, startPoint x: 268, startPoint y: 417, endPoint x: 267, endPoint y: 452, distance: 34.9
click at [267, 452] on div at bounding box center [267, 453] width 9 height 33
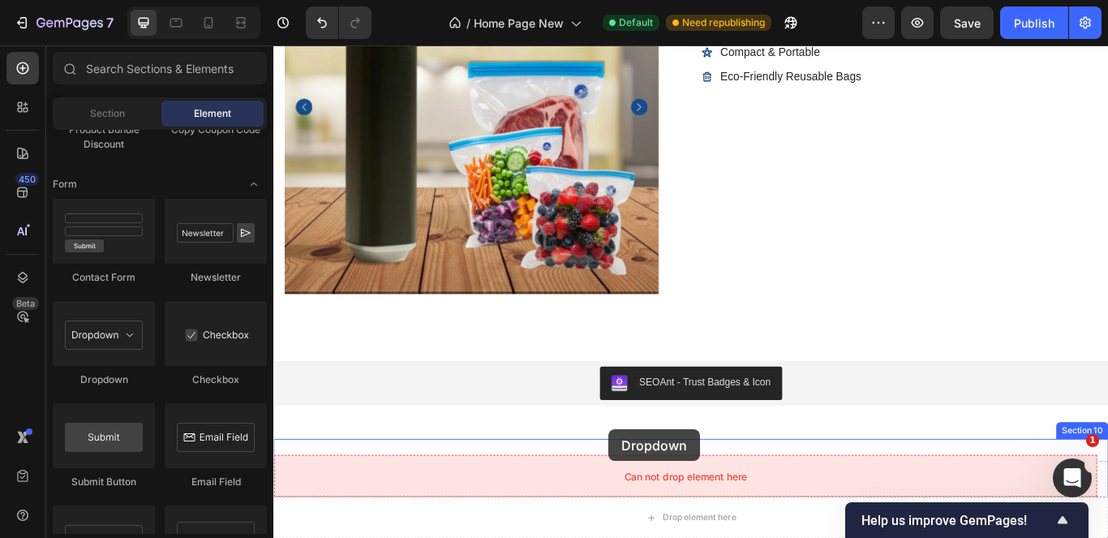
scroll to position [5286, 0]
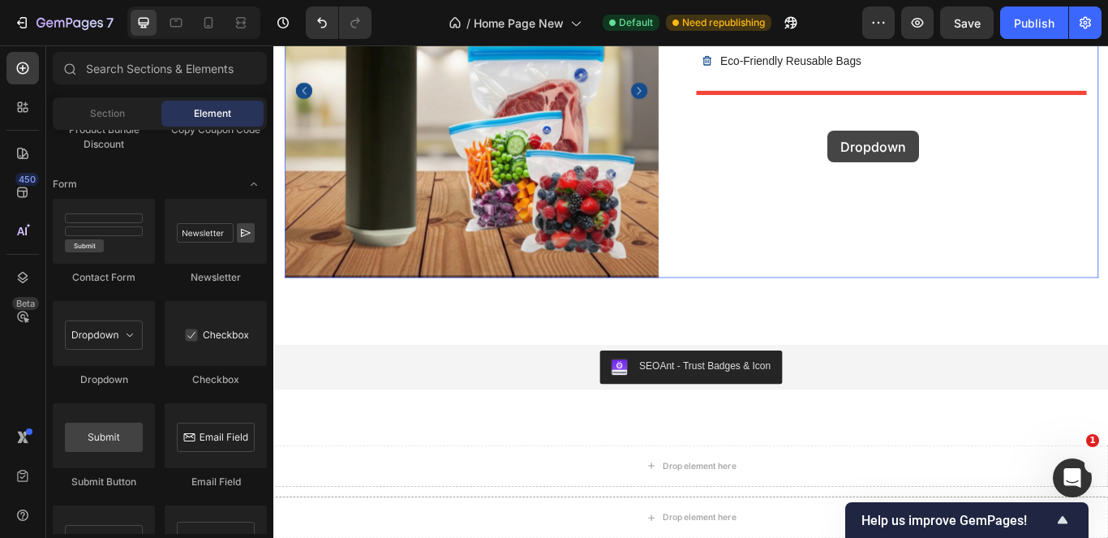
drag, startPoint x: 384, startPoint y: 392, endPoint x: 919, endPoint y: 145, distance: 589.3
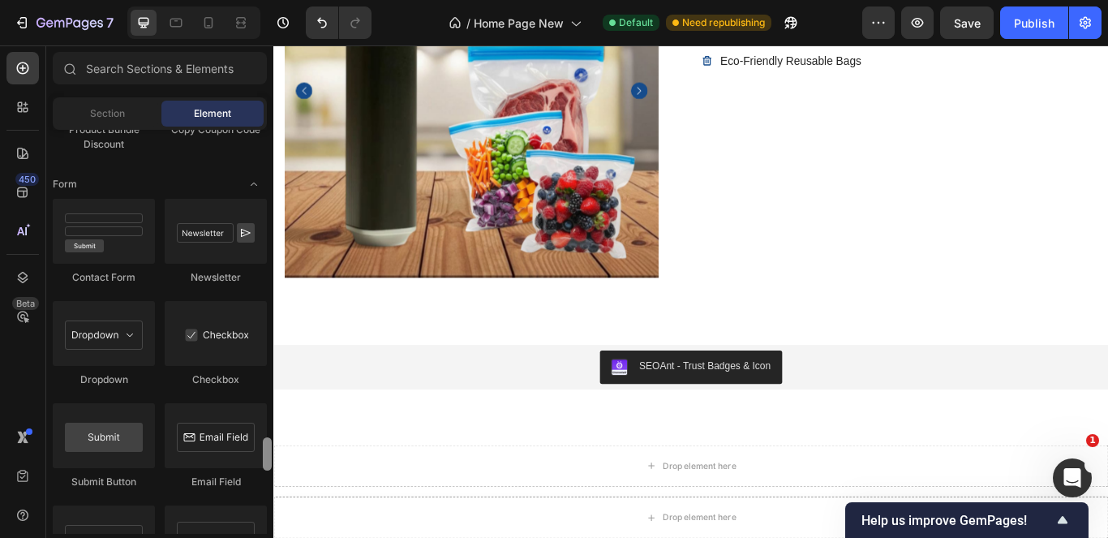
scroll to position [4059, 0]
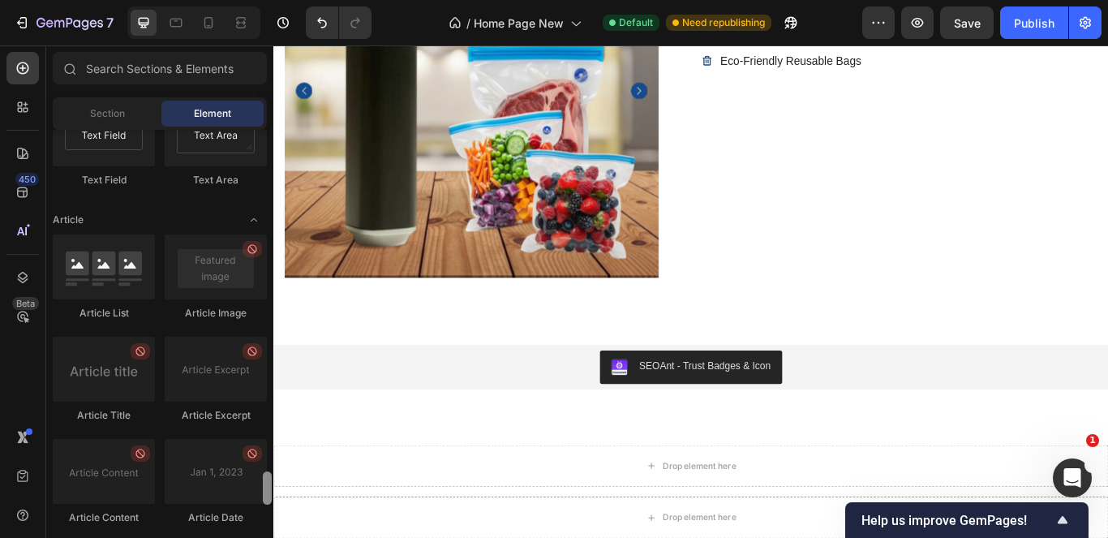
drag, startPoint x: 262, startPoint y: 452, endPoint x: 261, endPoint y: 465, distance: 13.0
click at [261, 465] on div at bounding box center [267, 332] width 12 height 404
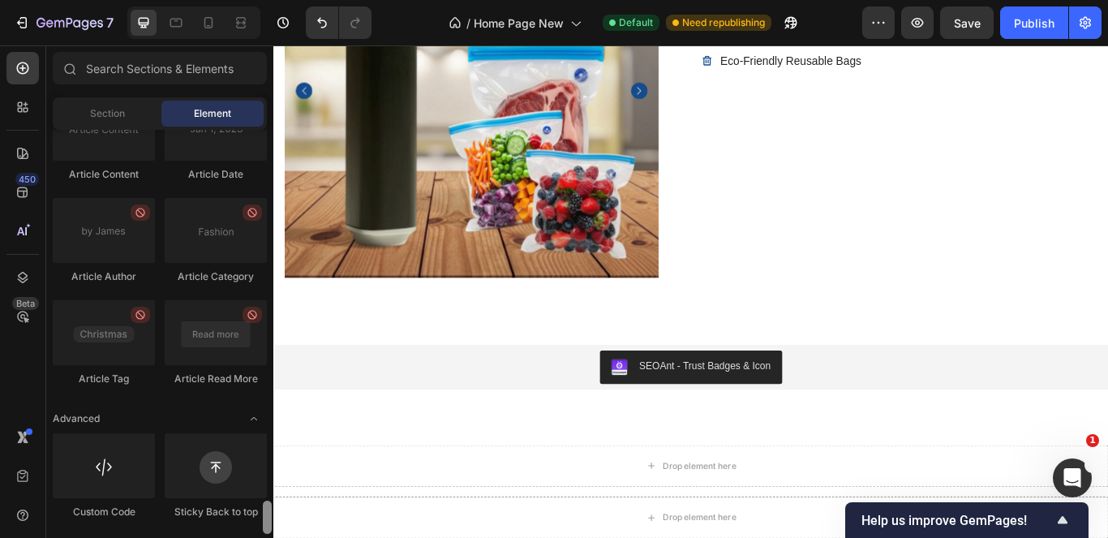
drag, startPoint x: 262, startPoint y: 474, endPoint x: 262, endPoint y: 484, distance: 9.7
click at [262, 484] on div at bounding box center [267, 332] width 12 height 404
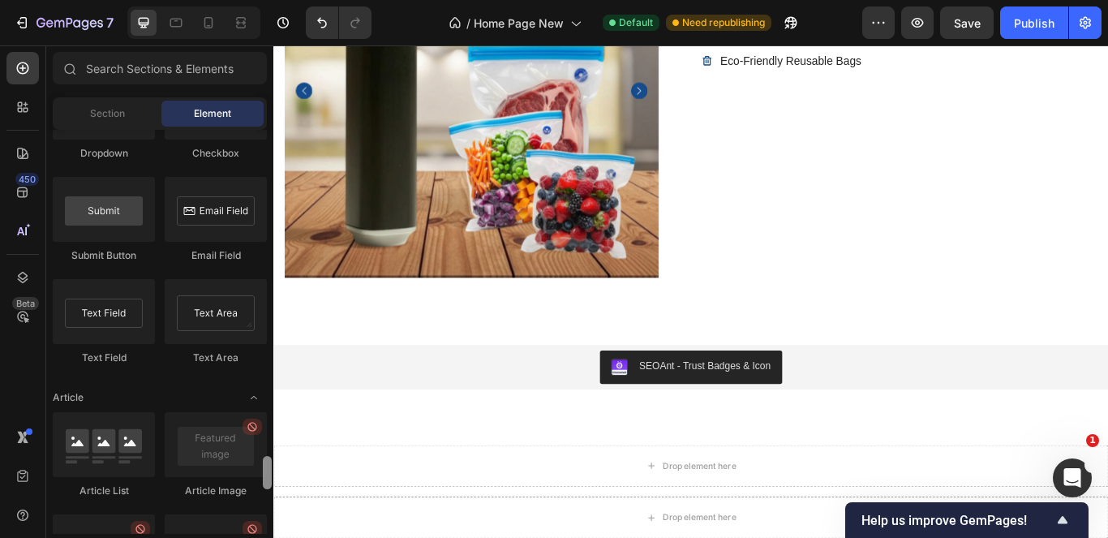
scroll to position [3756, 0]
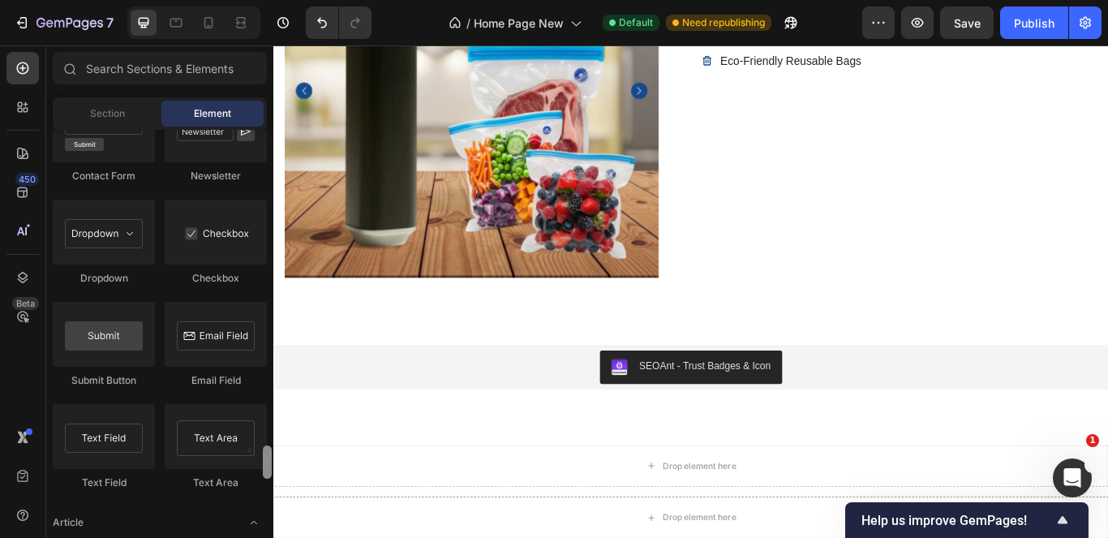
drag, startPoint x: 266, startPoint y: 513, endPoint x: 268, endPoint y: 459, distance: 54.4
click at [268, 459] on div at bounding box center [267, 461] width 9 height 33
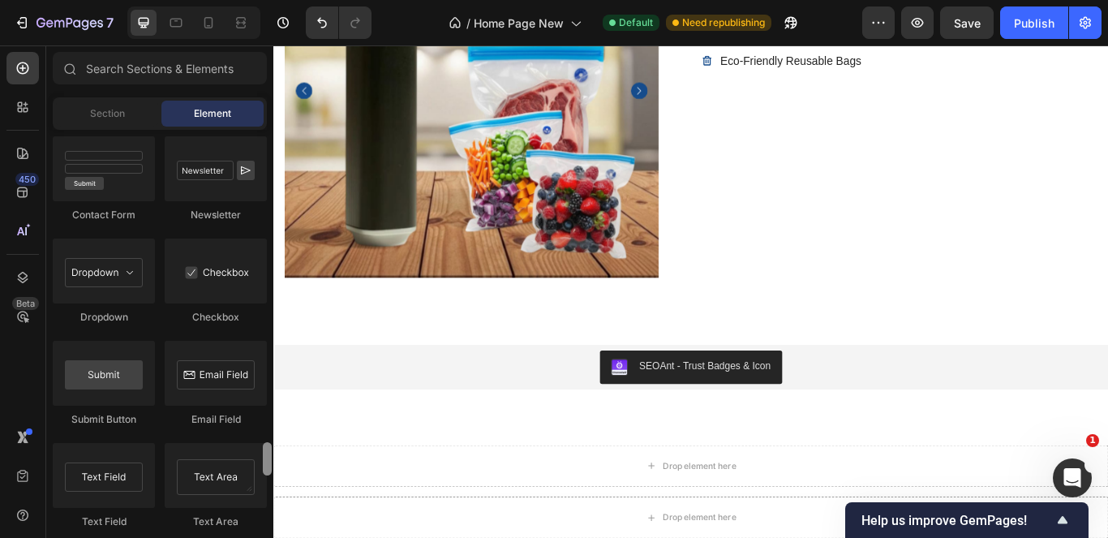
click at [273, 0] on div "7 / Home Page New Default Need republishing Preview Save Publish 450 Beta Secti…" at bounding box center [554, 0] width 1108 height 0
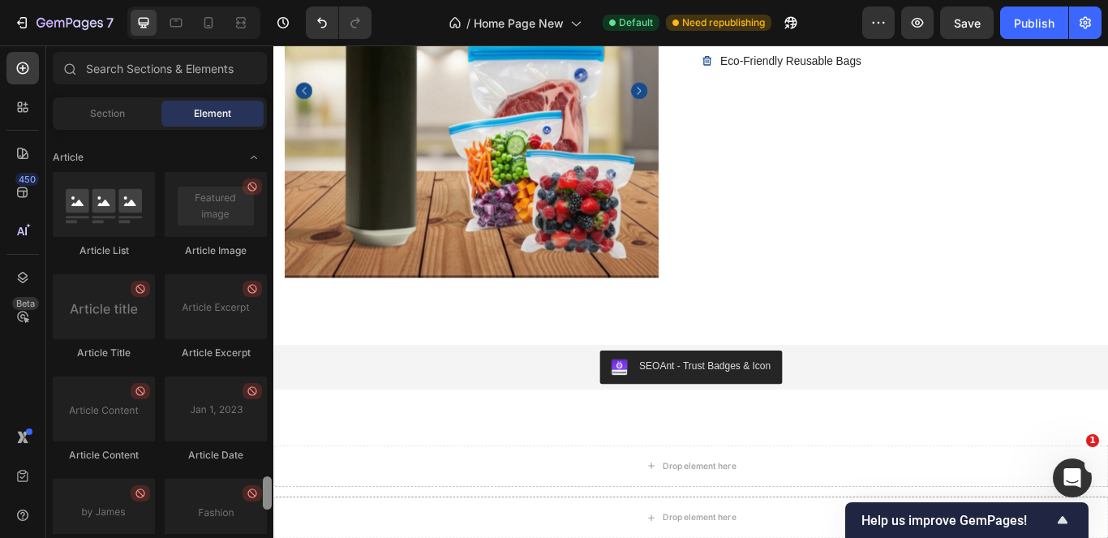
drag, startPoint x: 262, startPoint y: 452, endPoint x: 262, endPoint y: 435, distance: 16.2
click at [262, 435] on div at bounding box center [267, 332] width 12 height 404
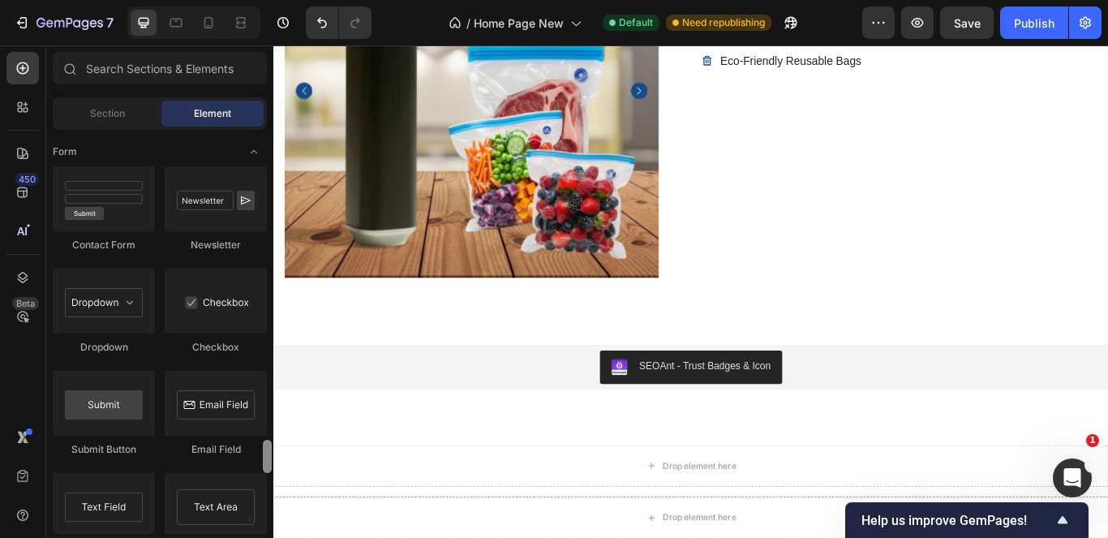
scroll to position [3794, 0]
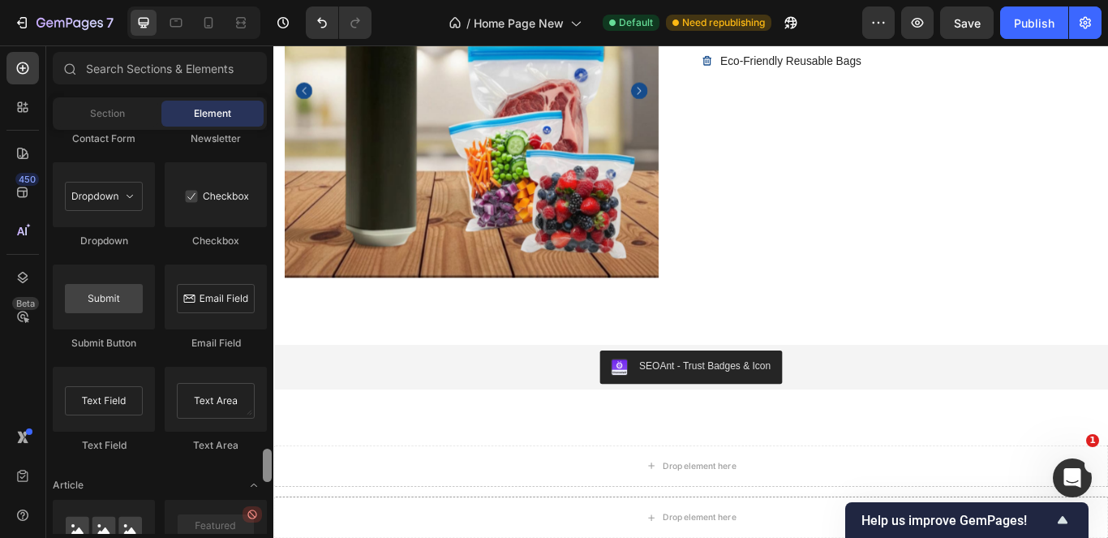
drag, startPoint x: 268, startPoint y: 485, endPoint x: 269, endPoint y: 457, distance: 27.6
click at [269, 457] on div at bounding box center [267, 464] width 9 height 33
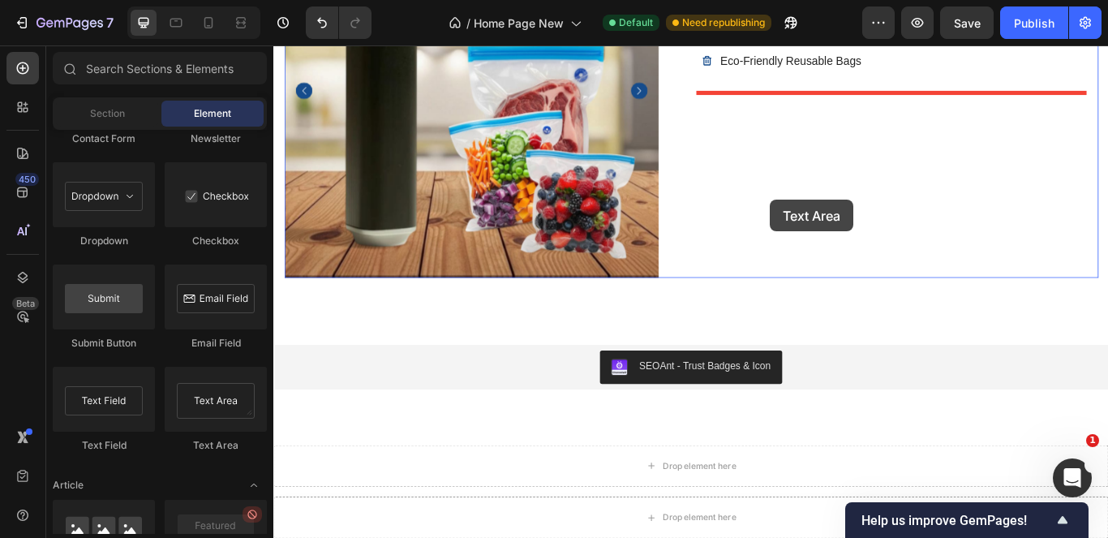
drag, startPoint x: 476, startPoint y: 427, endPoint x: 852, endPoint y: 228, distance: 425.9
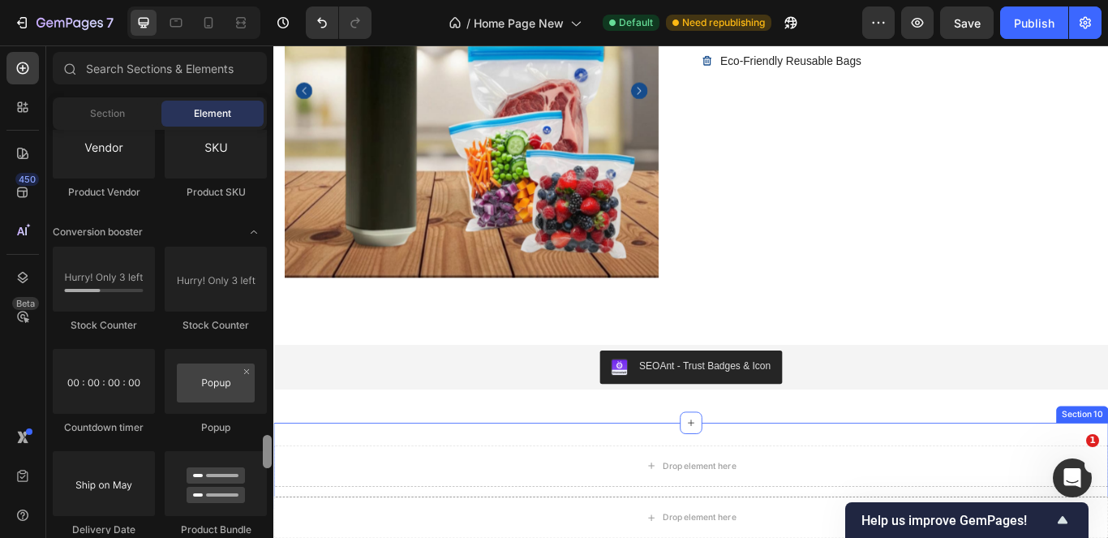
scroll to position [3177, 0]
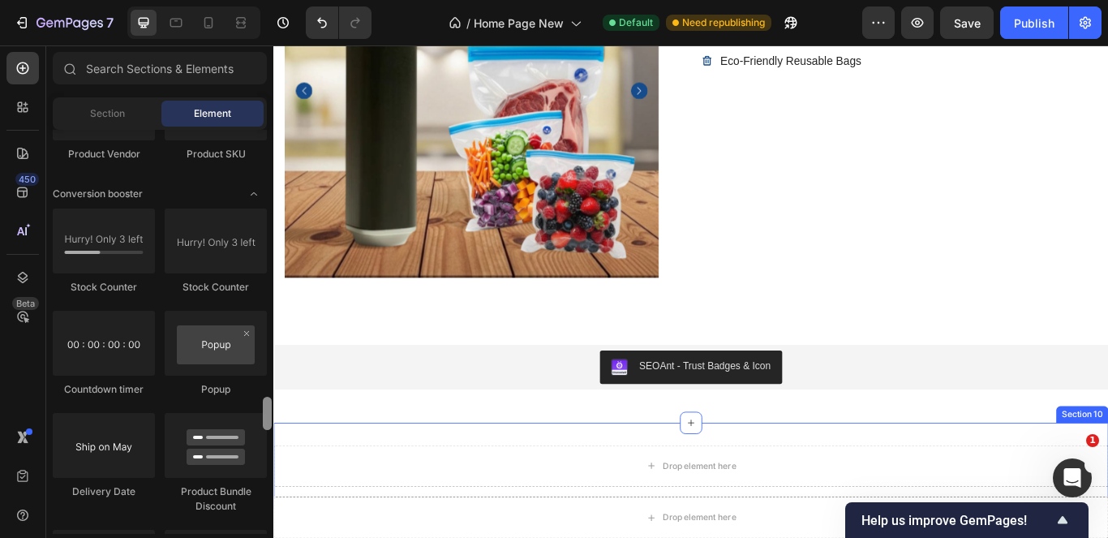
drag, startPoint x: 543, startPoint y: 508, endPoint x: 277, endPoint y: 477, distance: 267.8
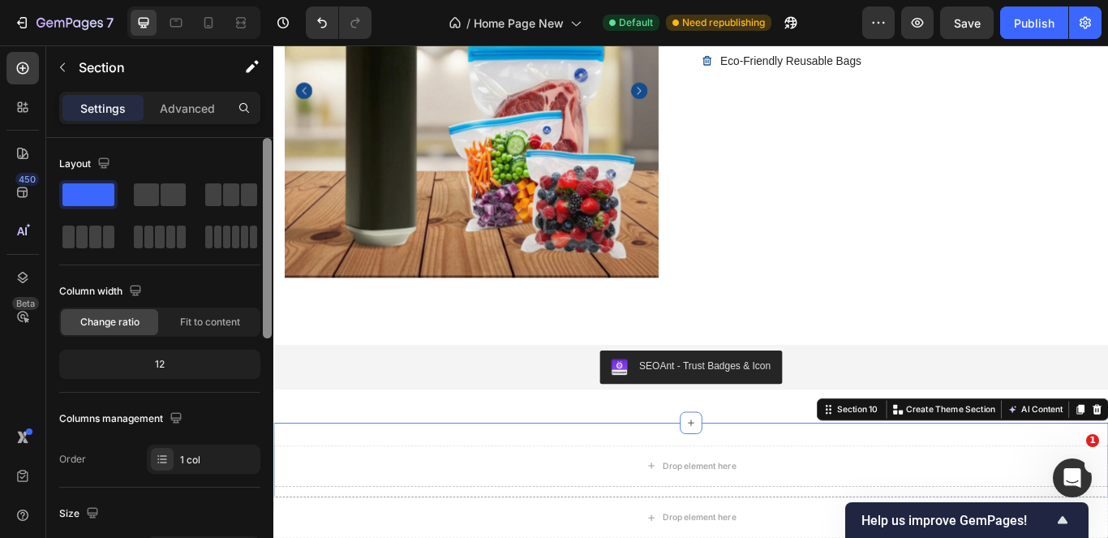
click at [264, 282] on div at bounding box center [267, 238] width 9 height 200
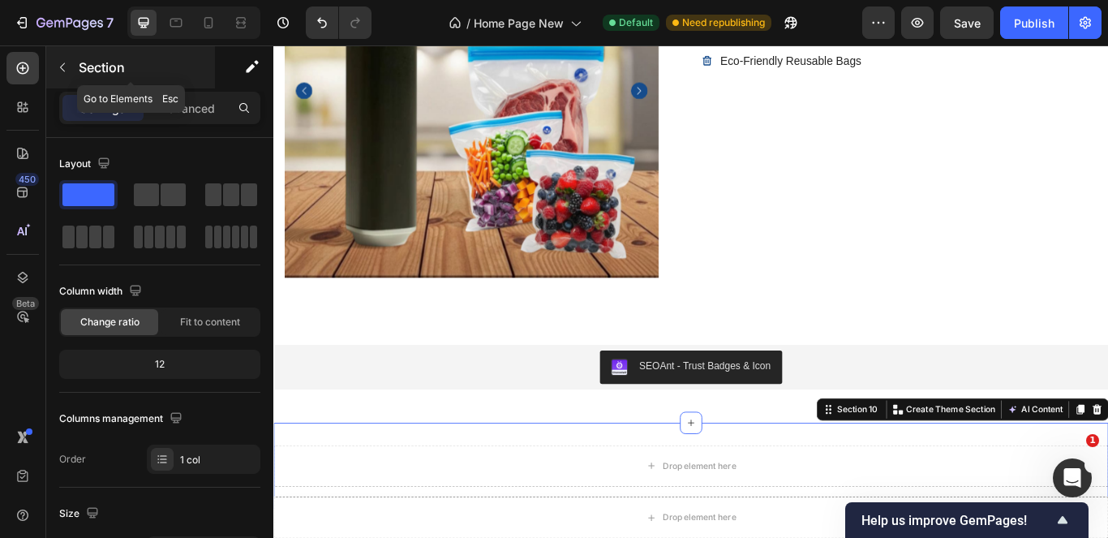
click at [60, 66] on icon "button" at bounding box center [62, 67] width 13 height 13
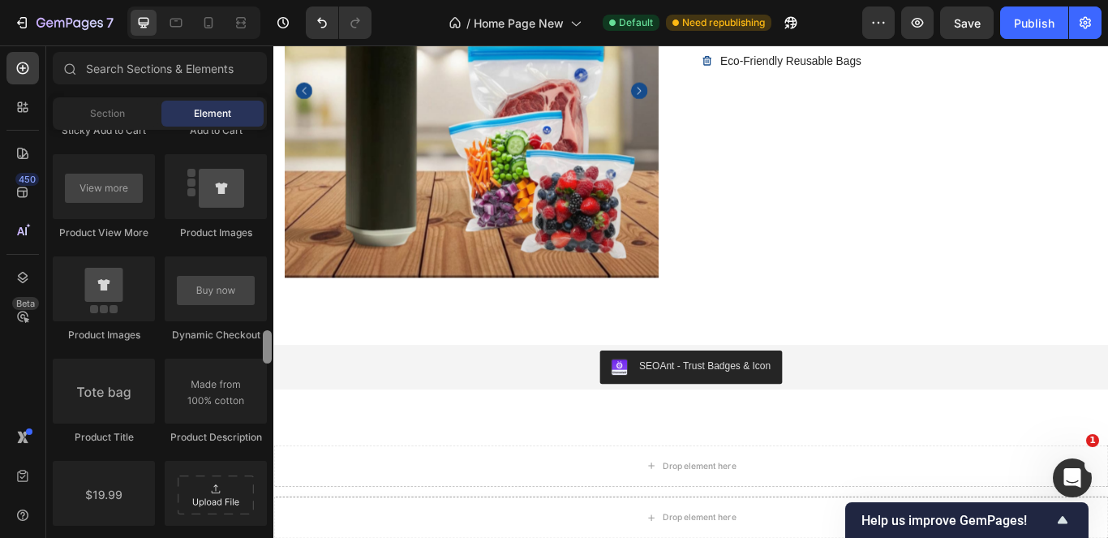
scroll to position [2267, 0]
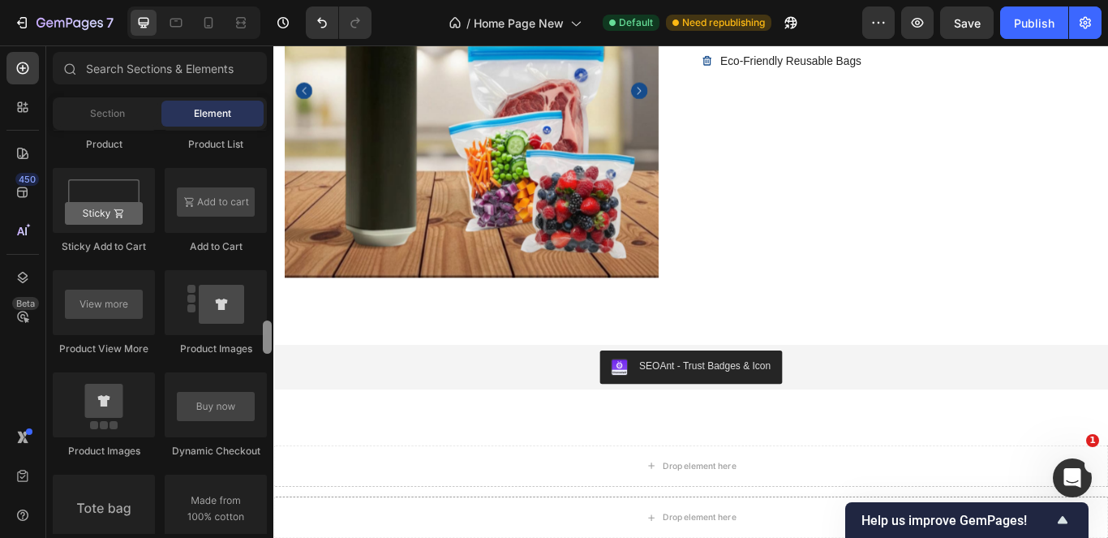
drag, startPoint x: 265, startPoint y: 405, endPoint x: 272, endPoint y: 336, distance: 70.1
click at [272, 336] on div at bounding box center [267, 332] width 12 height 404
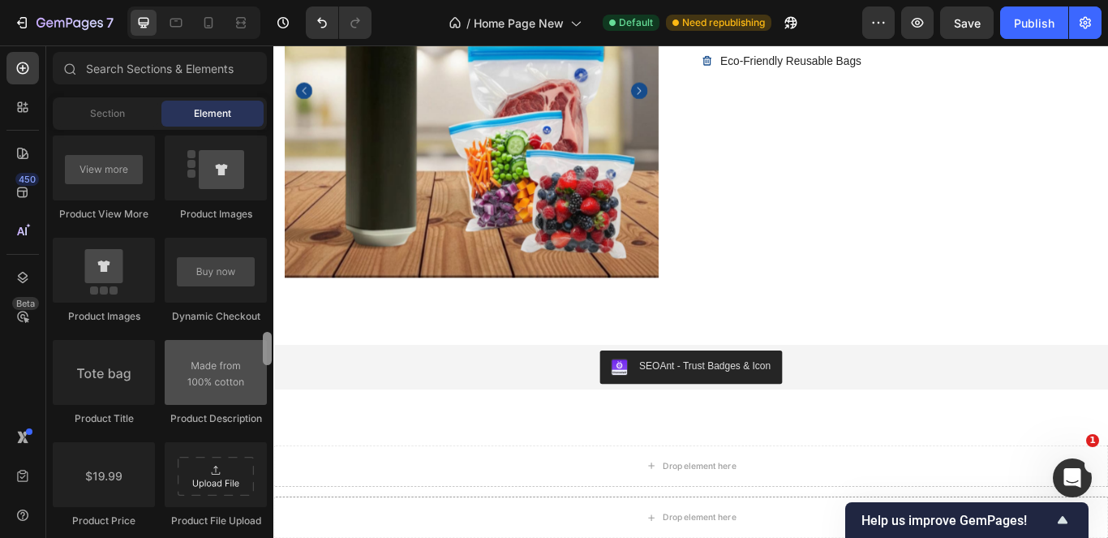
scroll to position [2392, 0]
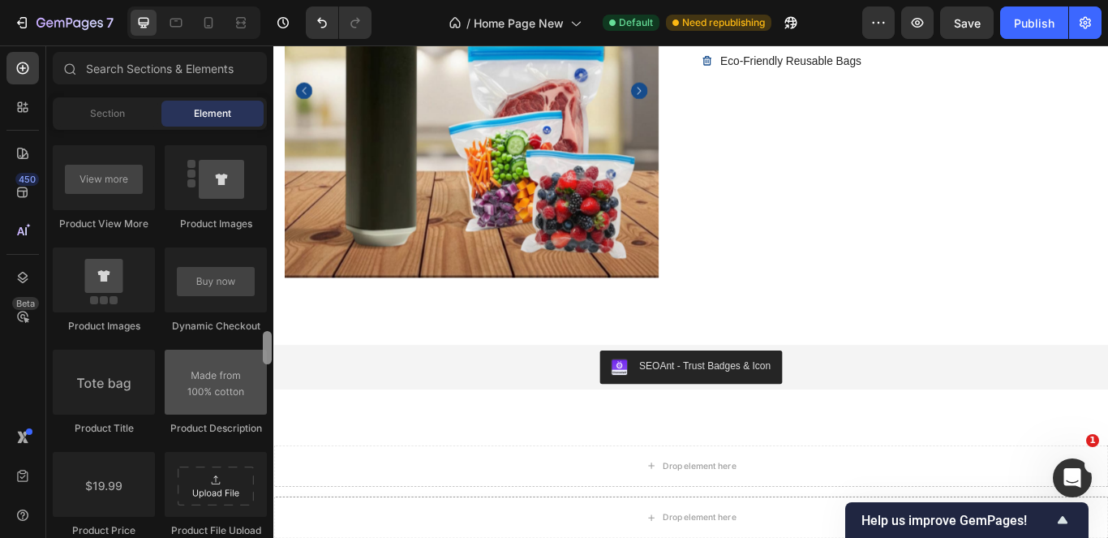
drag, startPoint x: 267, startPoint y: 342, endPoint x: 260, endPoint y: 353, distance: 12.8
click at [260, 353] on div "Layout Row Row Row Row Text Heading Text Block Button Button Button Media Image…" at bounding box center [159, 332] width 227 height 404
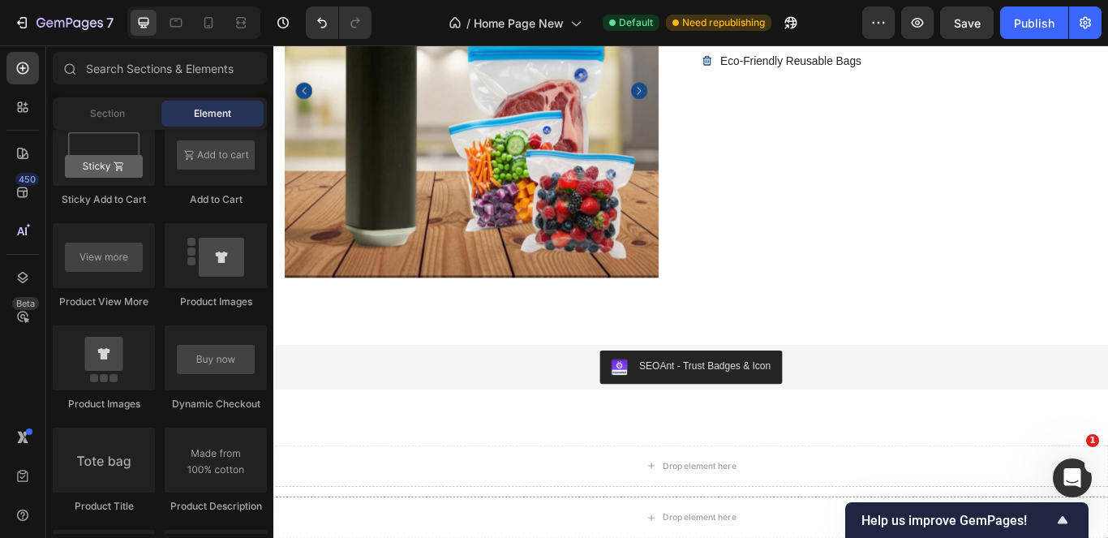
scroll to position [0, 0]
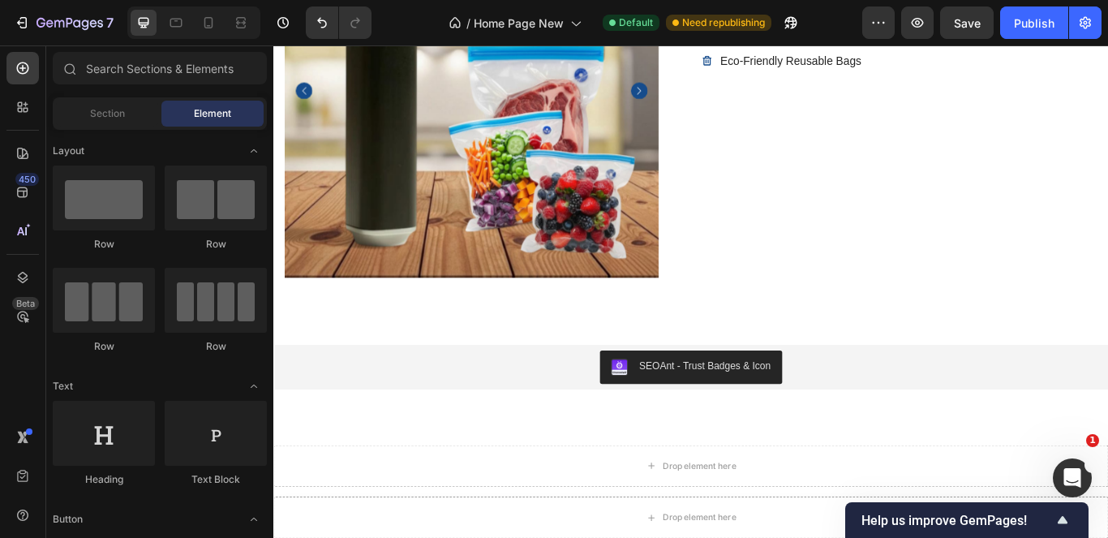
drag, startPoint x: 264, startPoint y: 349, endPoint x: 1107, endPoint y: -84, distance: 947.0
click at [1107, 0] on html "7 / Home Page New Default Need republishing Preview Save Publish 450 Beta Secti…" at bounding box center [554, 0] width 1108 height 0
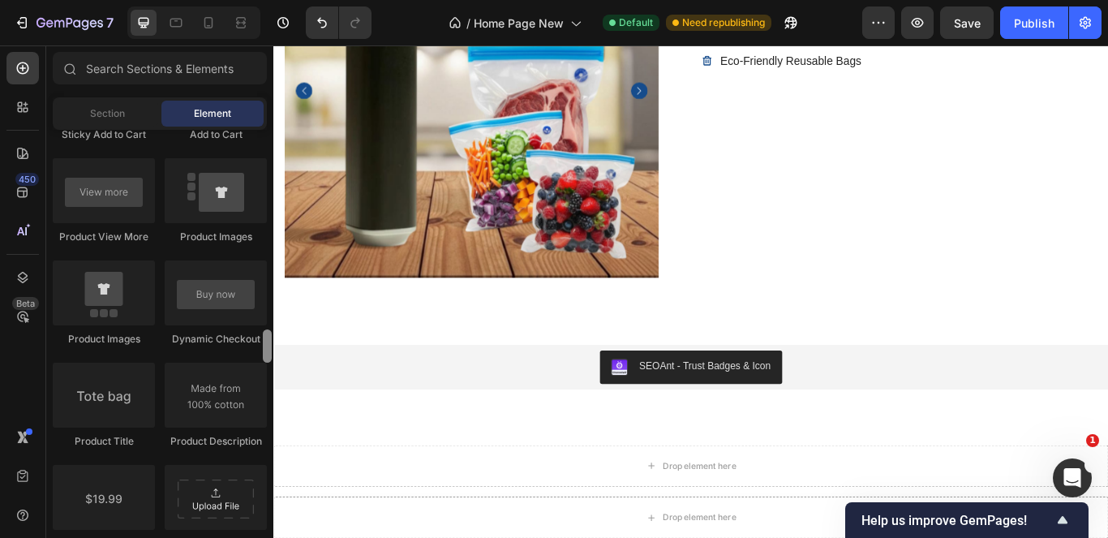
scroll to position [2523, 0]
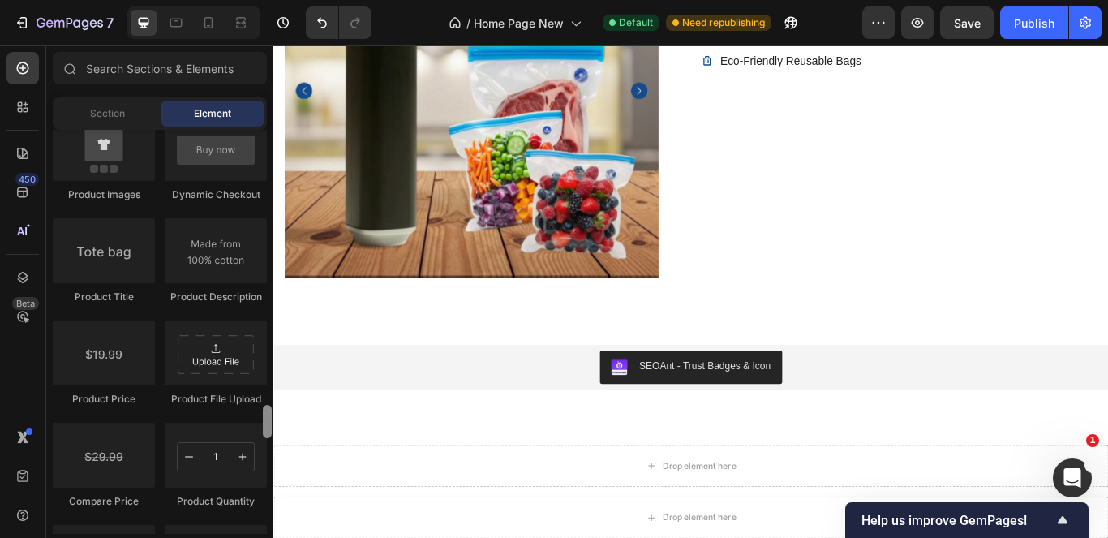
drag, startPoint x: 267, startPoint y: 144, endPoint x: 272, endPoint y: 397, distance: 253.1
click at [272, 397] on div at bounding box center [267, 390] width 12 height 404
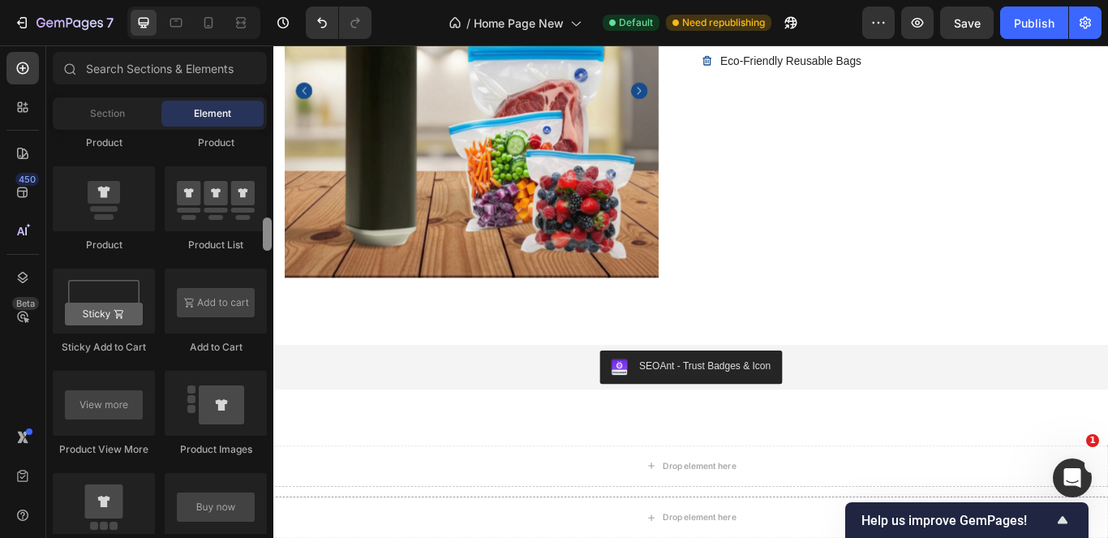
scroll to position [2079, 0]
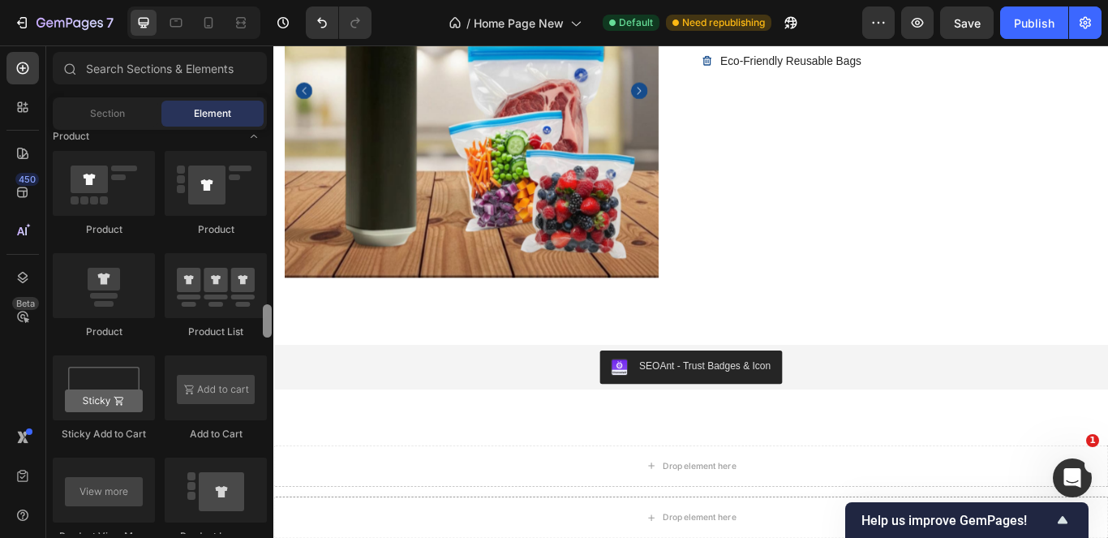
drag, startPoint x: 264, startPoint y: 393, endPoint x: 269, endPoint y: 315, distance: 78.1
click at [269, 315] on div at bounding box center [267, 320] width 9 height 33
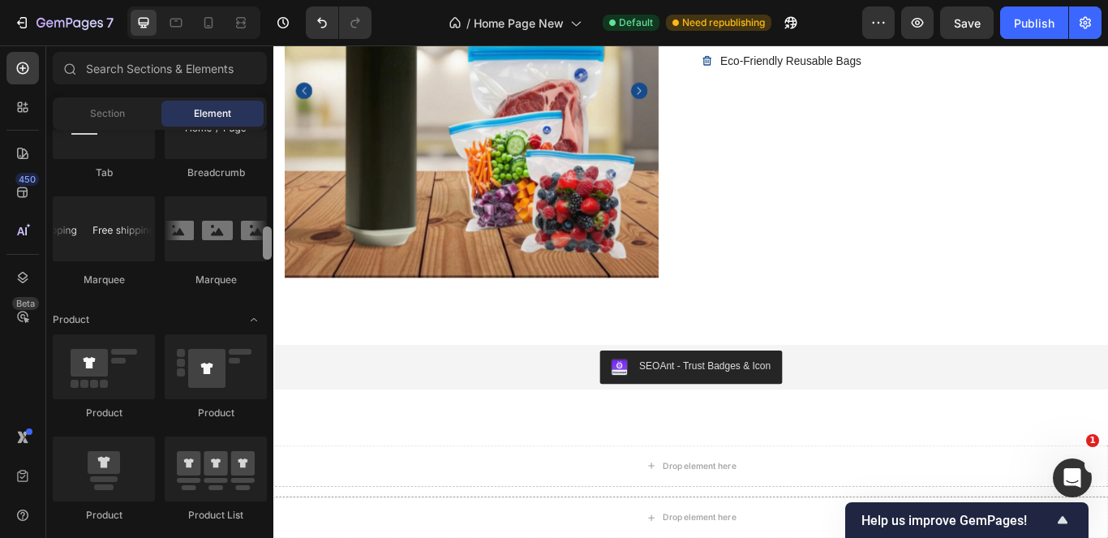
scroll to position [1800, 0]
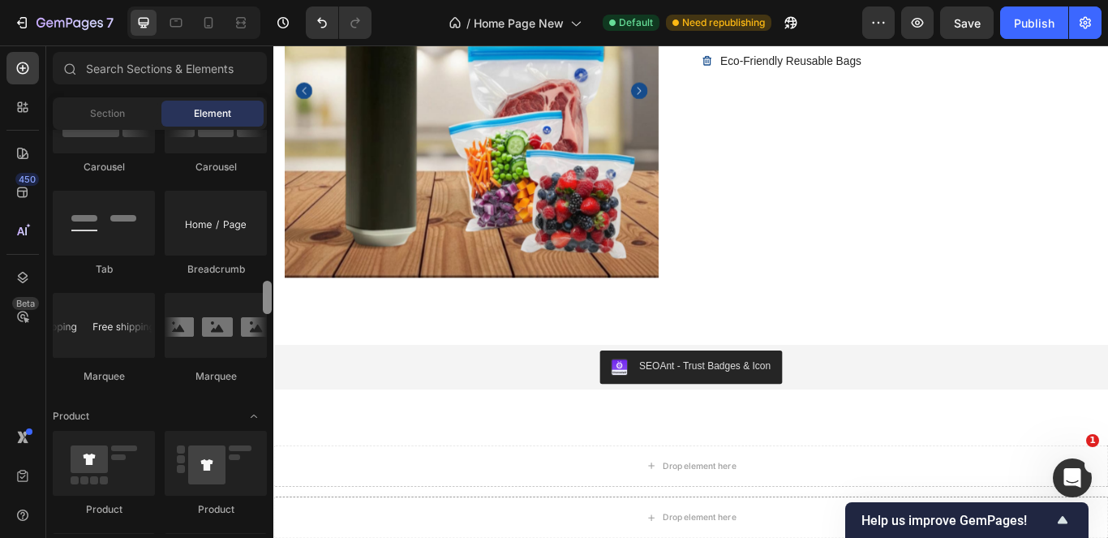
drag, startPoint x: 265, startPoint y: 314, endPoint x: 273, endPoint y: 290, distance: 24.9
click at [273, 0] on div "7 / Home Page New Default Need republishing Preview Save Publish 450 Beta Secti…" at bounding box center [554, 0] width 1108 height 0
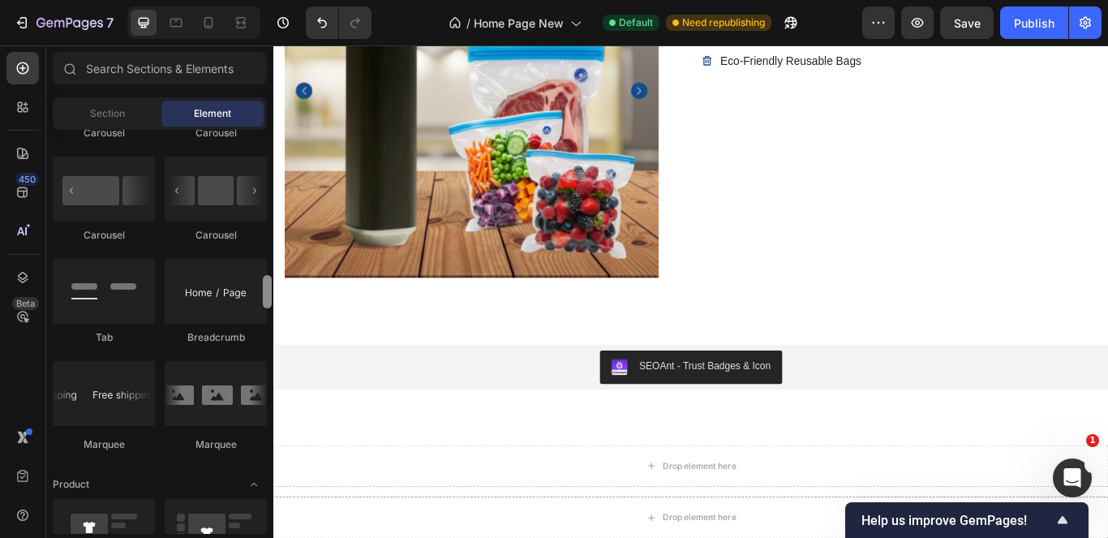
click at [263, 285] on div at bounding box center [267, 291] width 9 height 33
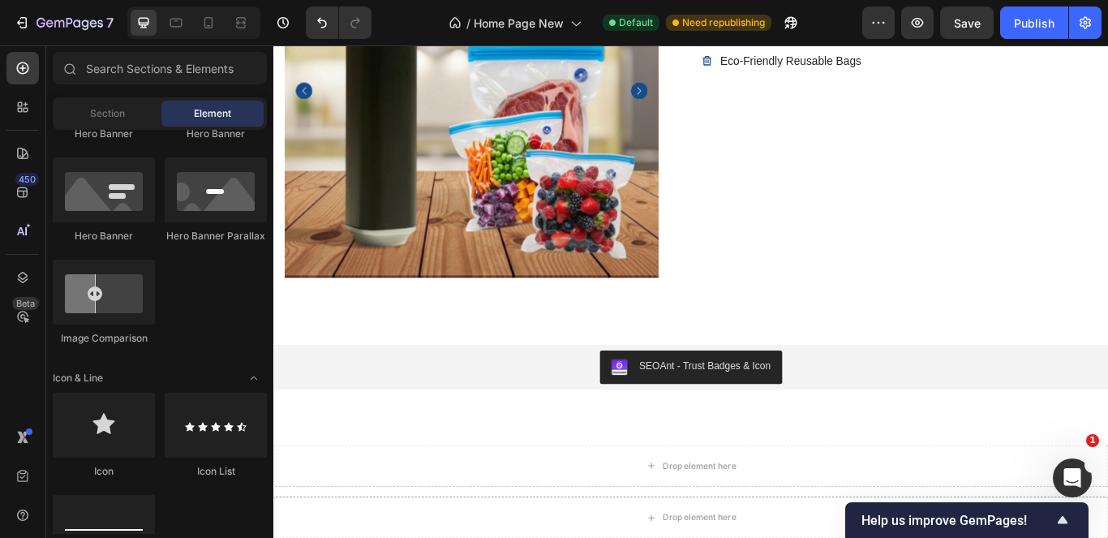
scroll to position [478, 0]
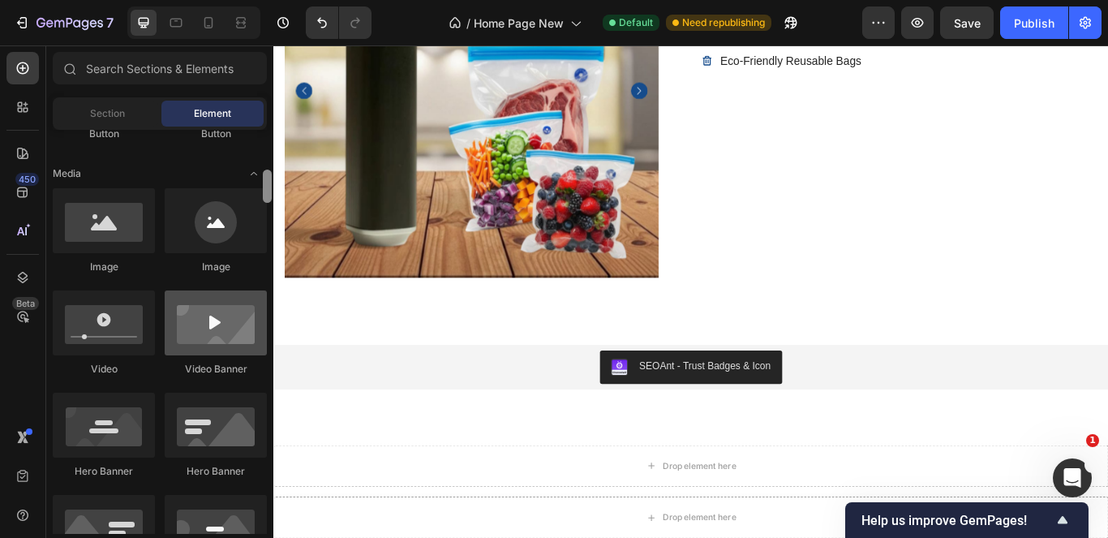
drag, startPoint x: 263, startPoint y: 280, endPoint x: 260, endPoint y: 181, distance: 99.0
click at [260, 181] on div "Layout Row Row Row Row Text Heading Text Block Button Button Button Media Image…" at bounding box center [159, 332] width 227 height 404
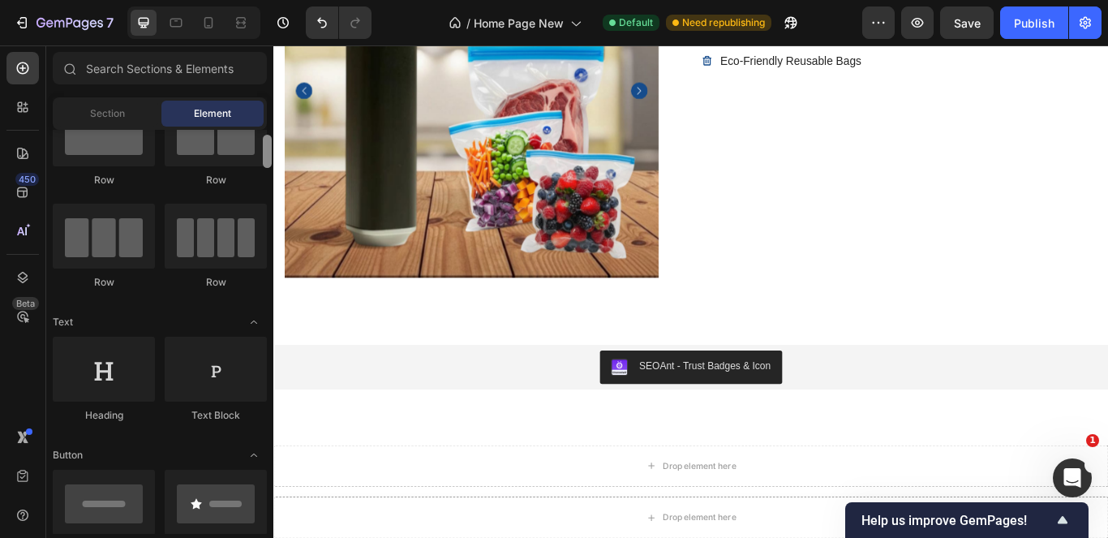
scroll to position [0, 0]
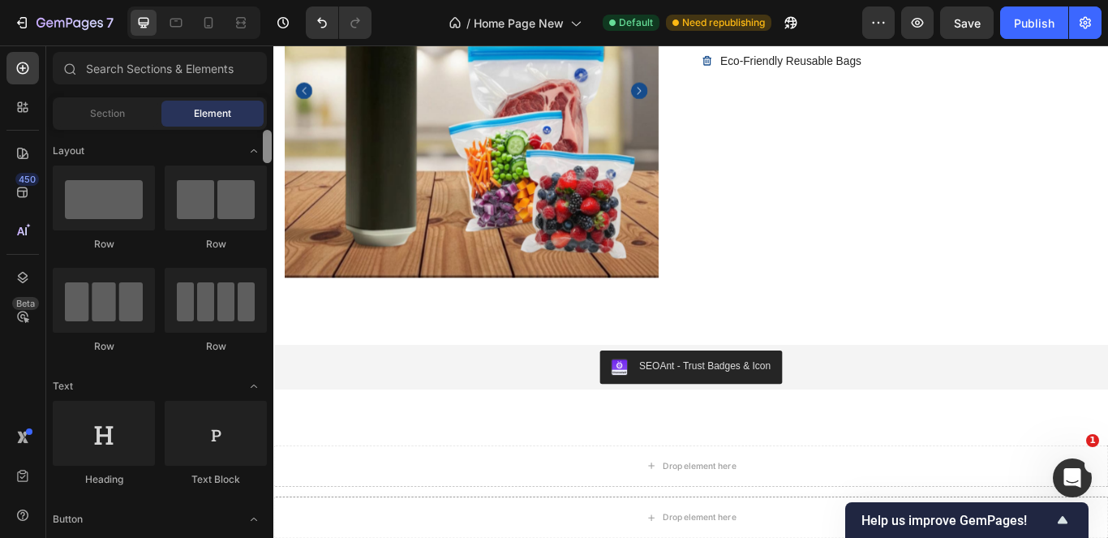
drag, startPoint x: 267, startPoint y: 182, endPoint x: 267, endPoint y: 118, distance: 64.1
click at [267, 118] on div "Sections(3) Elements(83) Section Element Hero Section Product Detail Brands Tru…" at bounding box center [159, 293] width 227 height 482
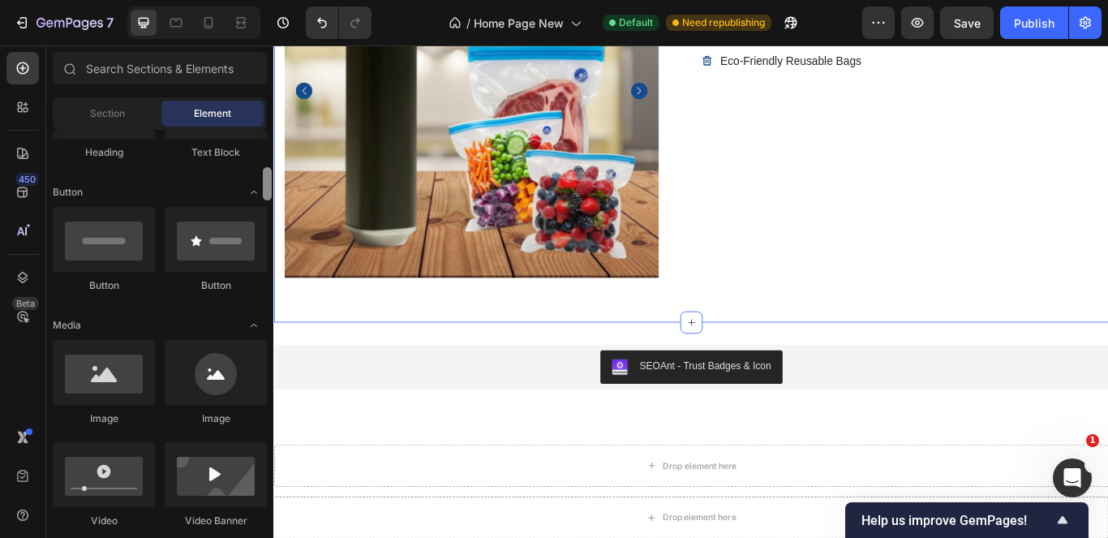
scroll to position [337, 0]
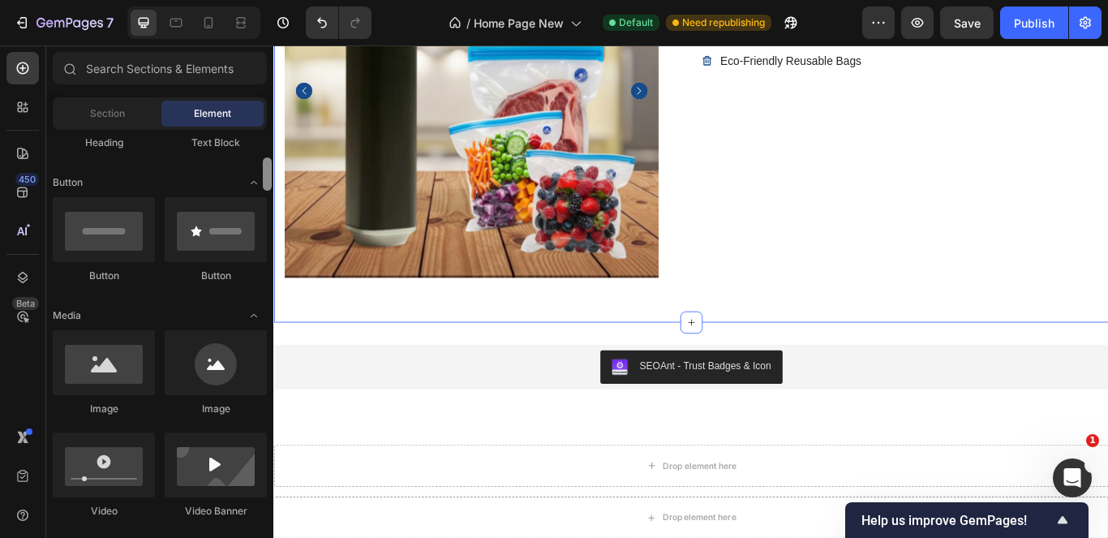
drag, startPoint x: 540, startPoint y: 199, endPoint x: 278, endPoint y: 239, distance: 265.1
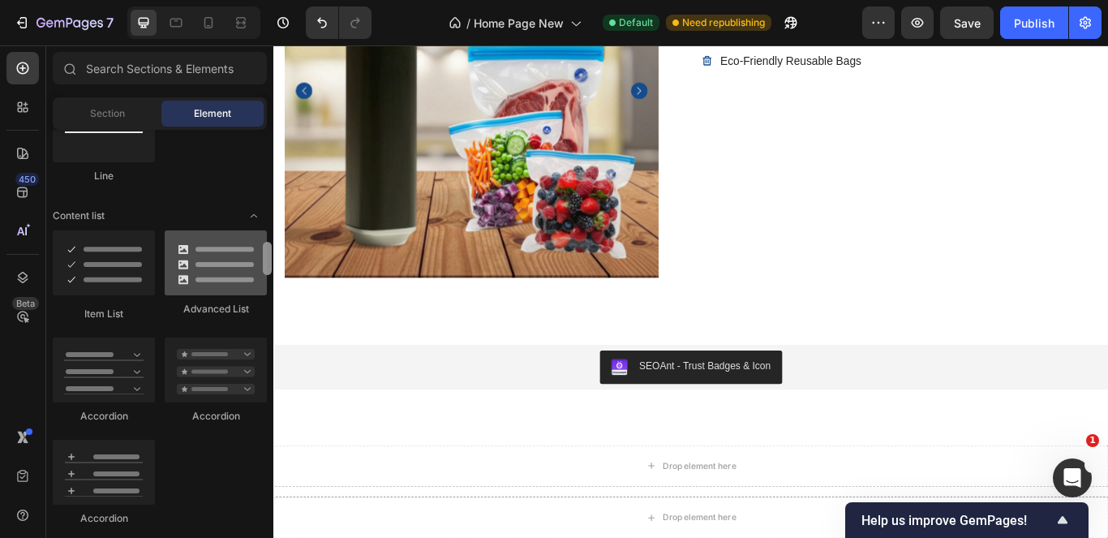
scroll to position [1233, 0]
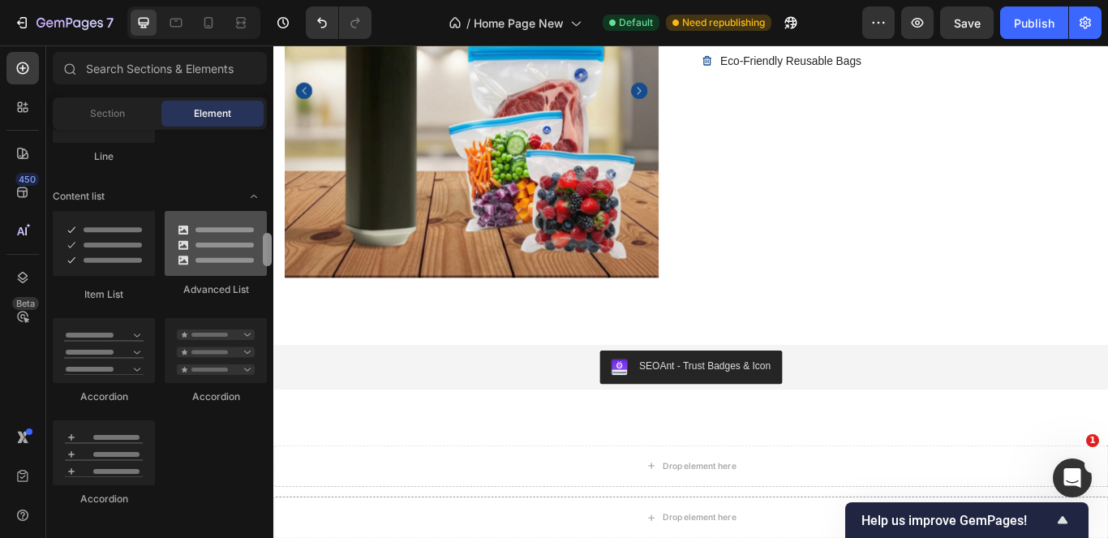
click at [258, 257] on div at bounding box center [216, 243] width 102 height 65
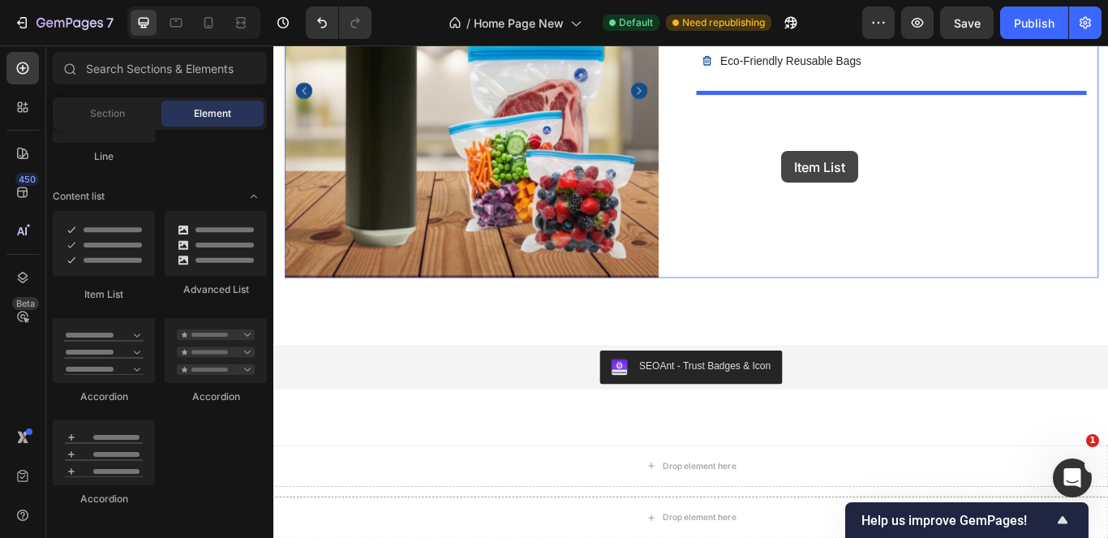
drag, startPoint x: 379, startPoint y: 307, endPoint x: 865, endPoint y: 169, distance: 506.0
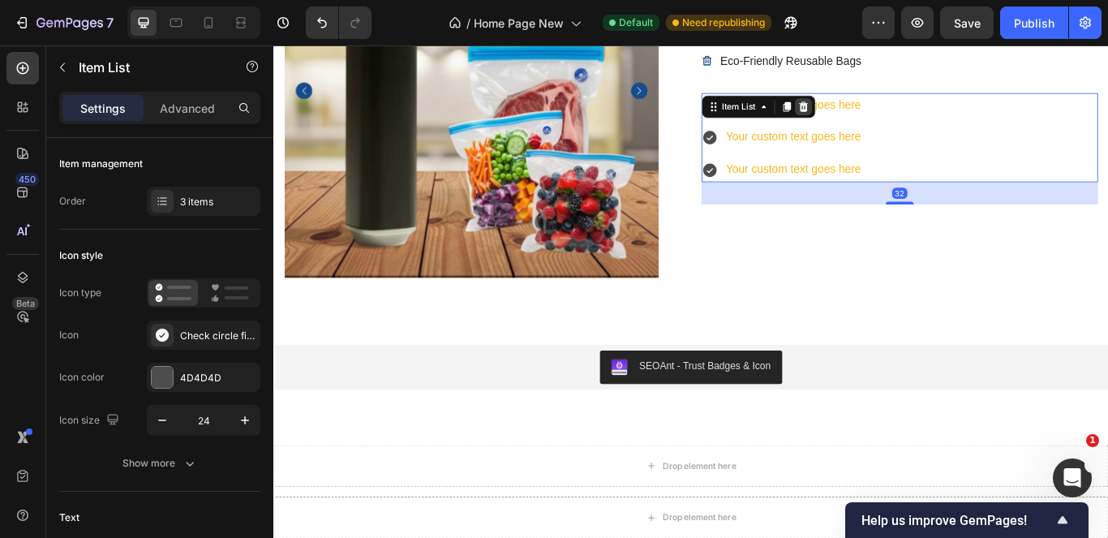
click at [886, 111] on icon at bounding box center [891, 115] width 11 height 11
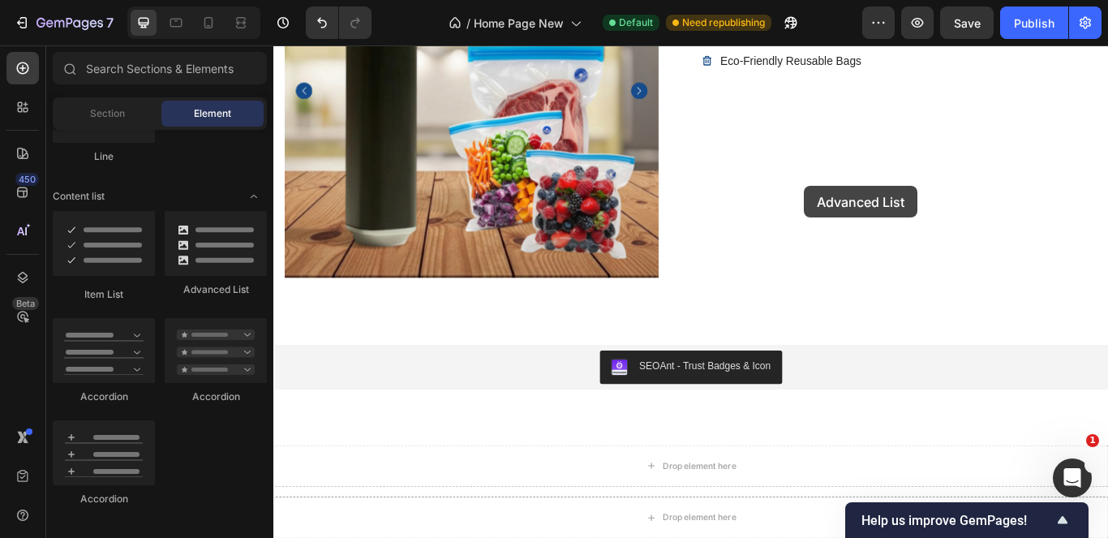
drag, startPoint x: 476, startPoint y: 313, endPoint x: 895, endPoint y: 247, distance: 424.4
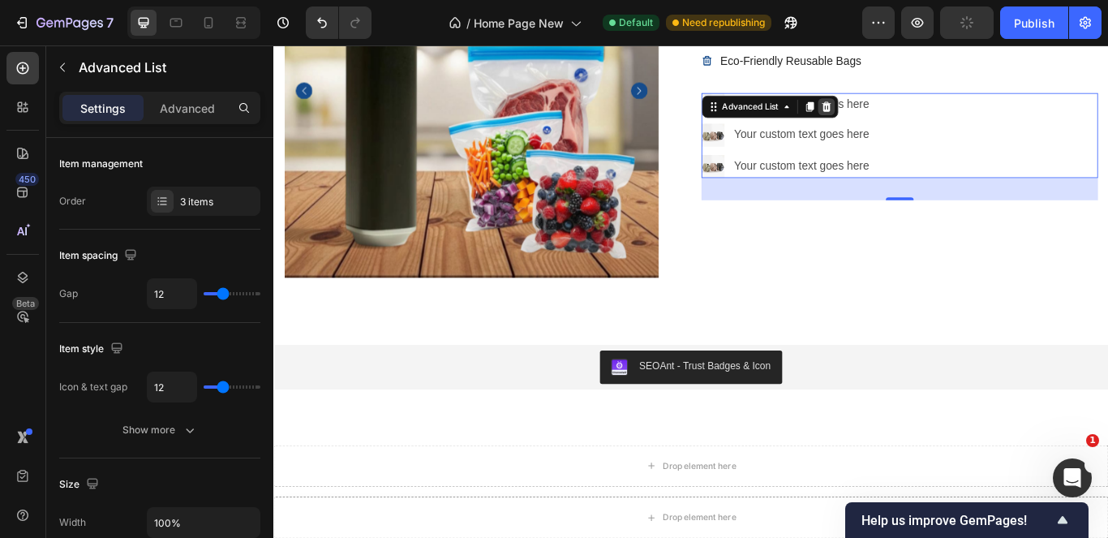
click at [911, 111] on icon at bounding box center [917, 116] width 13 height 13
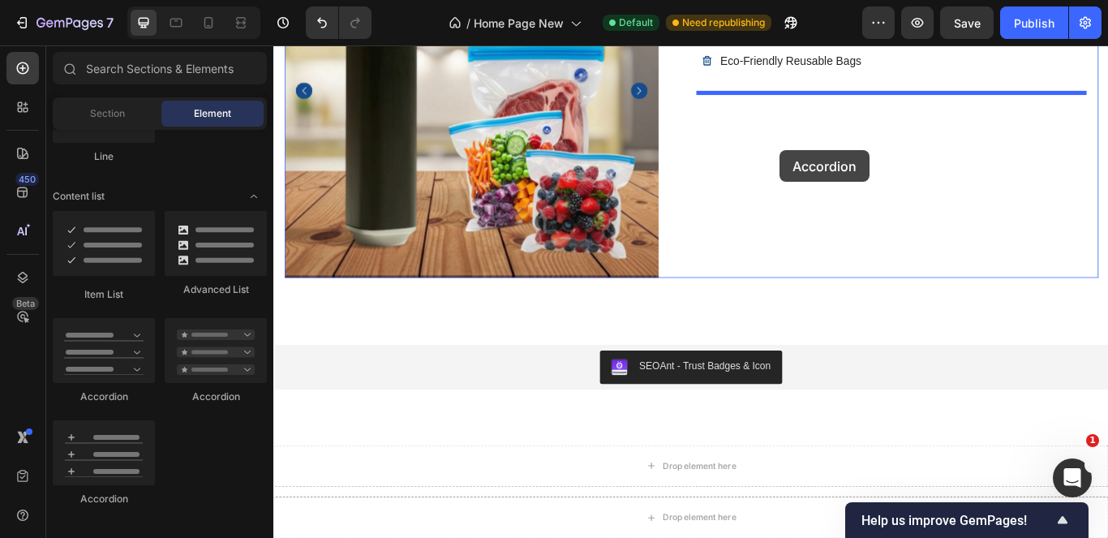
drag, startPoint x: 376, startPoint y: 391, endPoint x: 864, endPoint y: 168, distance: 536.0
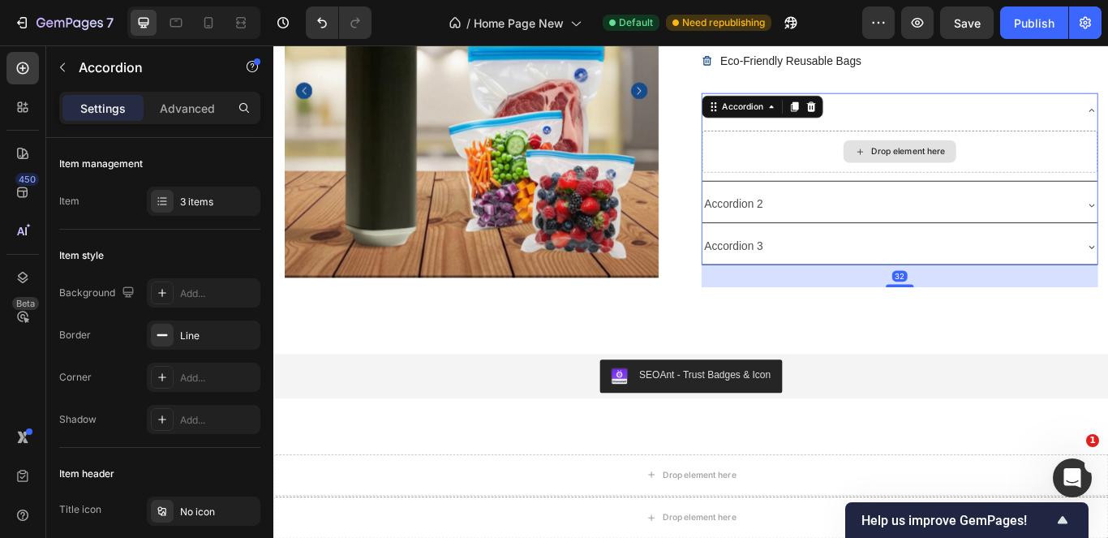
click at [1095, 174] on div "Drop element here" at bounding box center [1003, 168] width 461 height 49
click at [843, 171] on div "Drop element here" at bounding box center [1003, 168] width 461 height 49
click at [983, 272] on div "Accordion 3" at bounding box center [990, 279] width 435 height 28
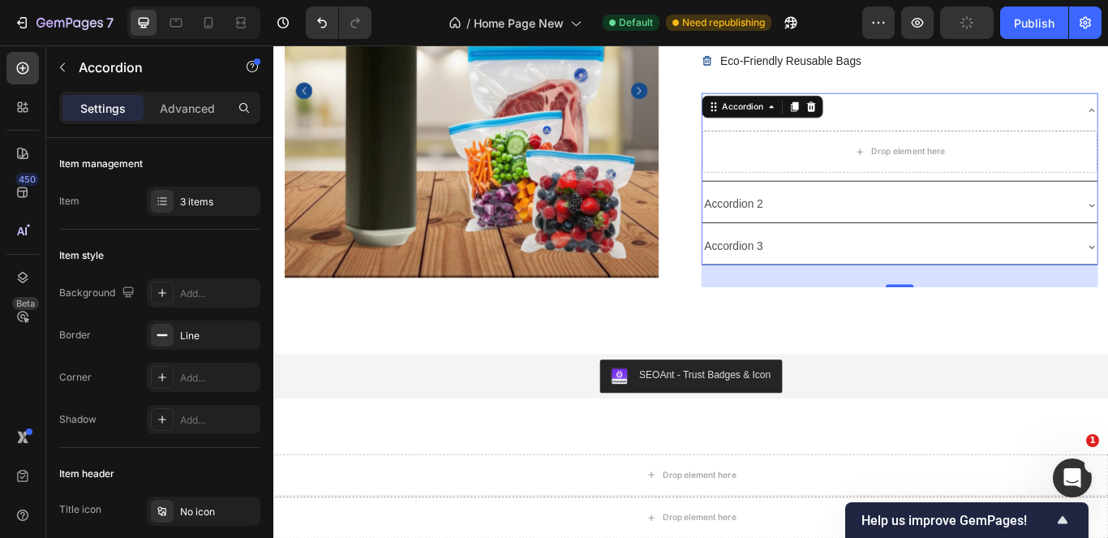
click at [982, 272] on div "Accordion 3" at bounding box center [990, 279] width 435 height 28
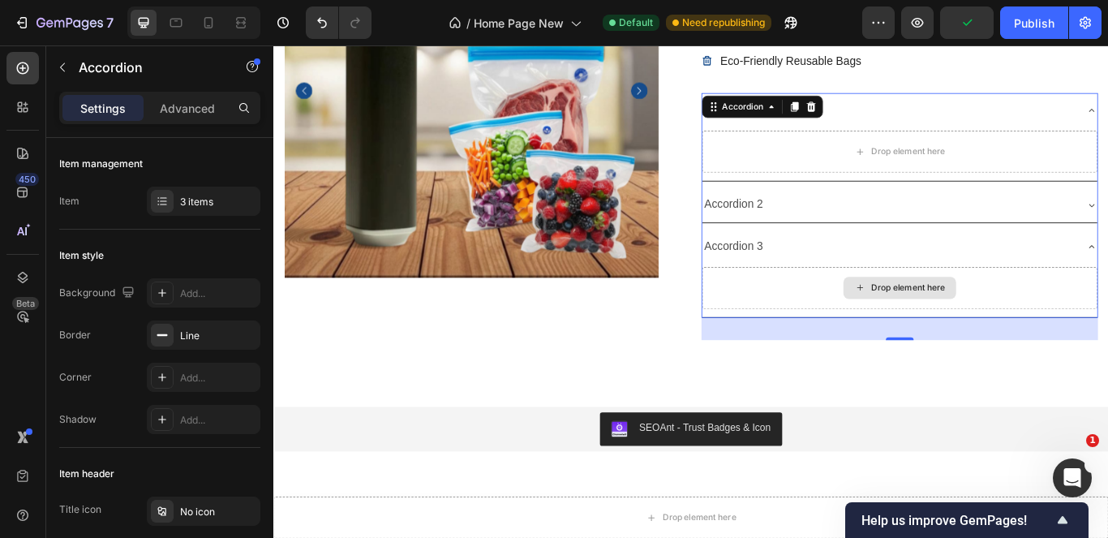
click at [1107, 332] on div "Drop element here" at bounding box center [1003, 327] width 461 height 49
click at [992, 321] on div "Drop element here" at bounding box center [1013, 327] width 86 height 13
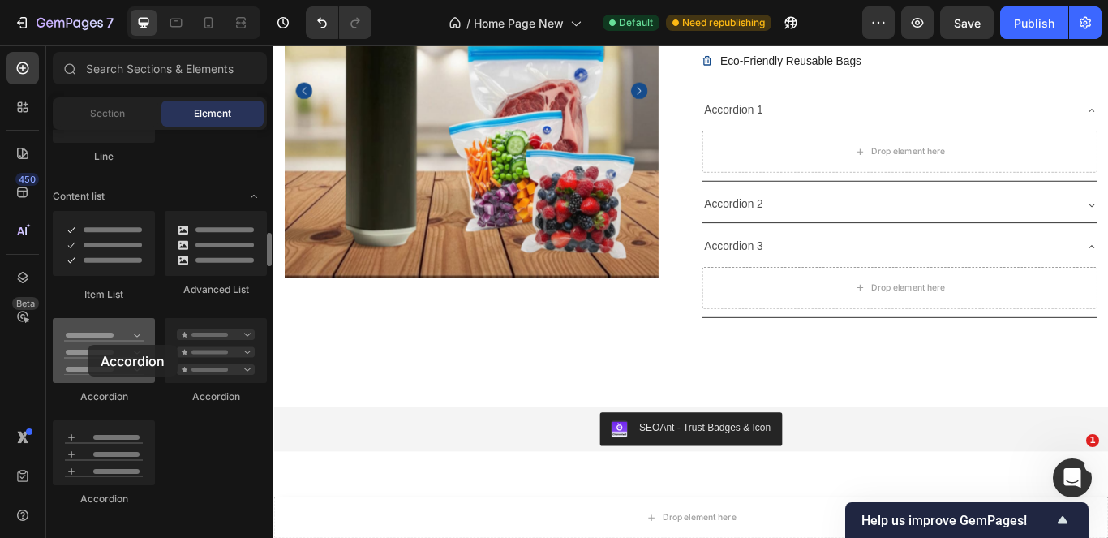
drag, startPoint x: 118, startPoint y: 340, endPoint x: 556, endPoint y: 204, distance: 457.9
click at [88, 345] on div at bounding box center [104, 350] width 102 height 65
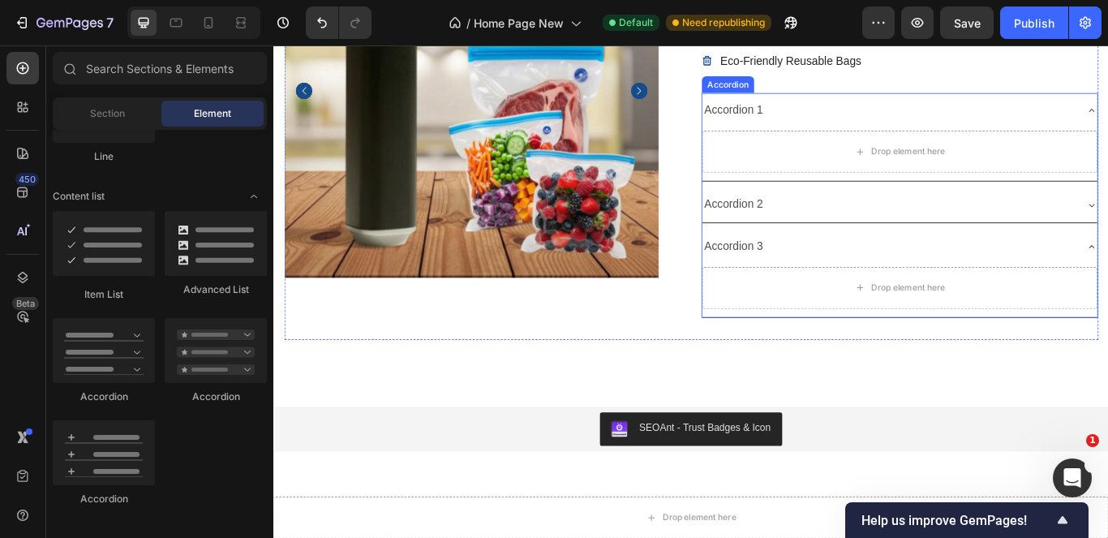
click at [1107, 126] on div "Accordion 1" at bounding box center [990, 121] width 435 height 28
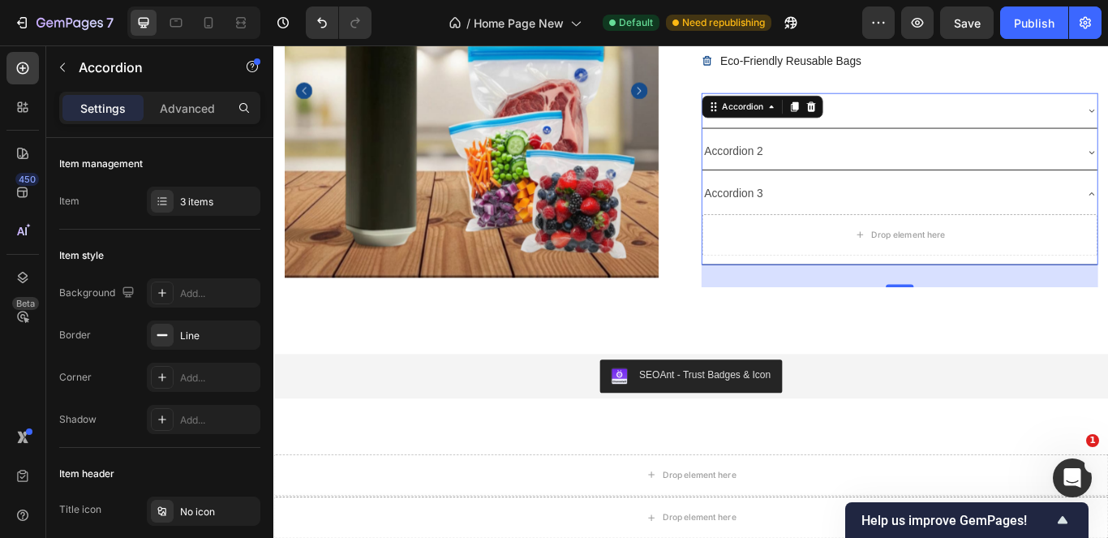
click at [1107, 114] on div "Accordion 1" at bounding box center [1003, 121] width 461 height 41
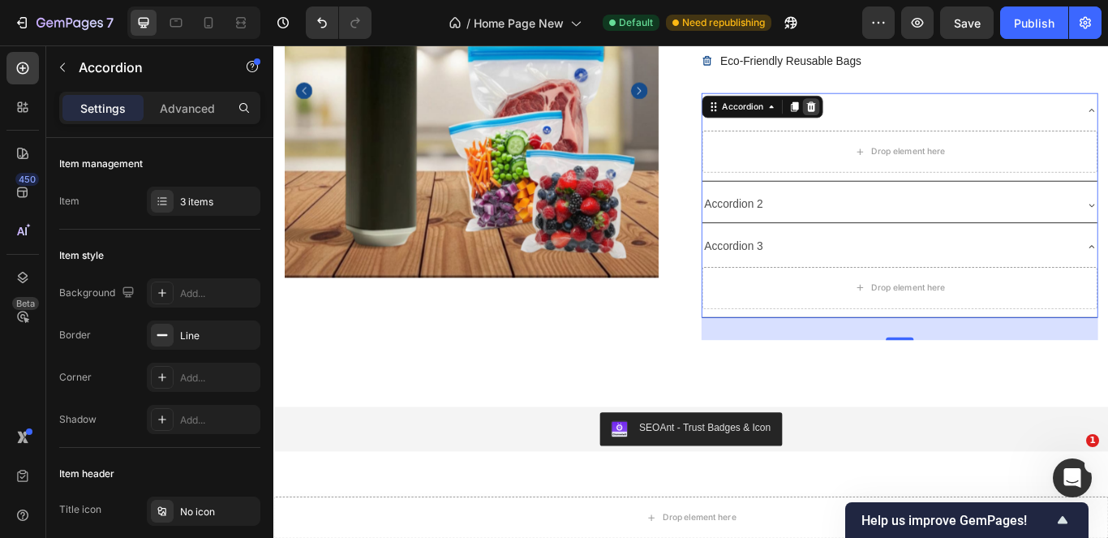
click at [890, 122] on div at bounding box center [899, 116] width 19 height 19
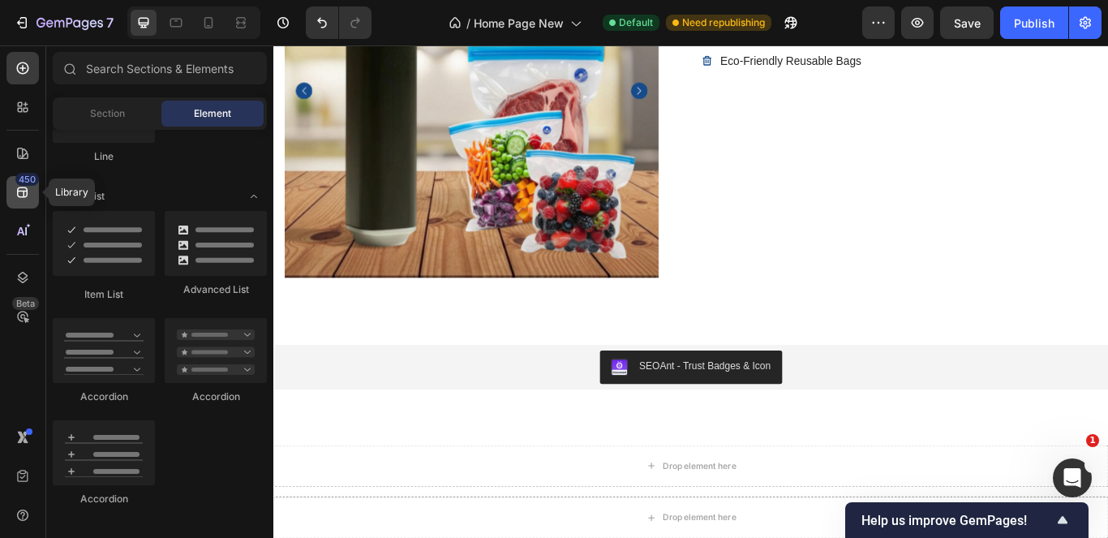
click at [15, 198] on icon at bounding box center [23, 192] width 16 height 16
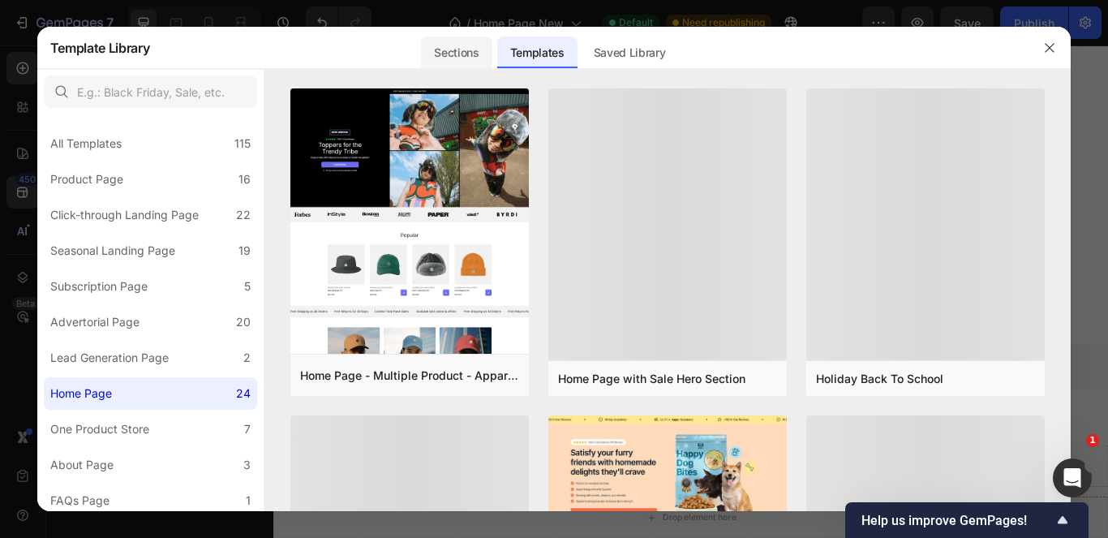
click at [462, 51] on div "Sections" at bounding box center [456, 52] width 71 height 32
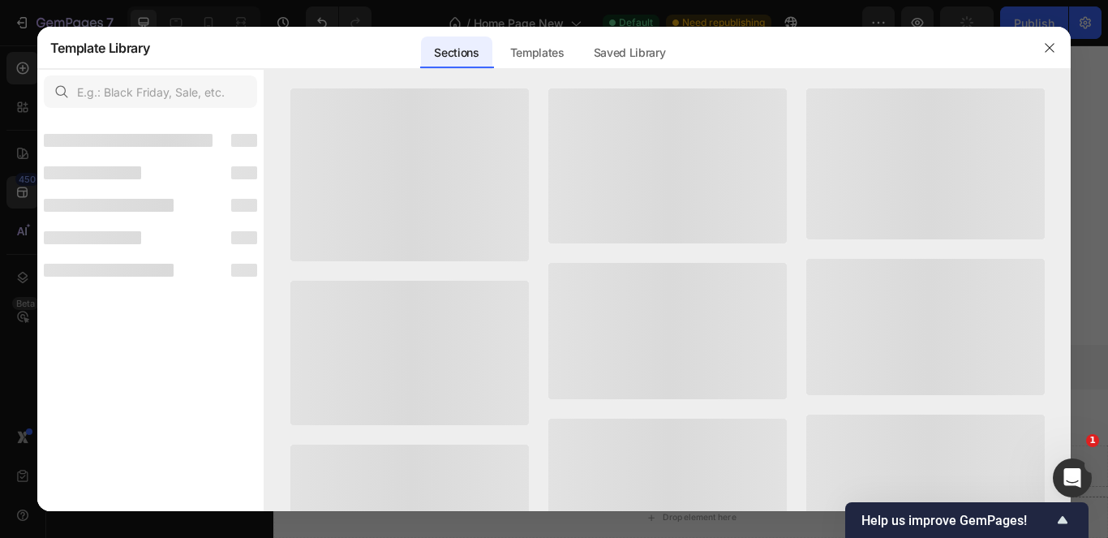
click at [462, 53] on div "Sections" at bounding box center [456, 52] width 71 height 32
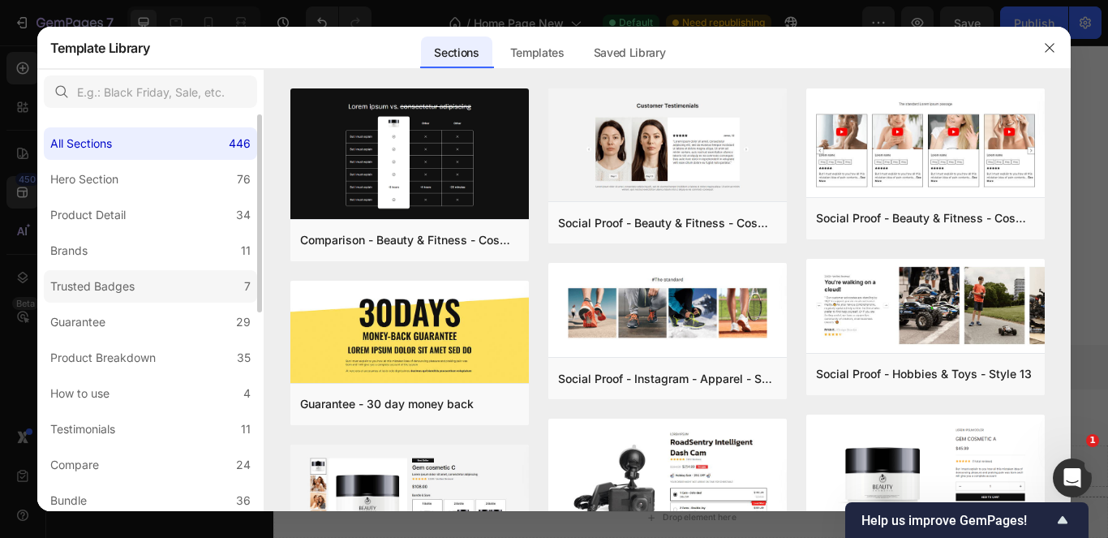
click at [169, 277] on label "Trusted Badges 7" at bounding box center [150, 286] width 213 height 32
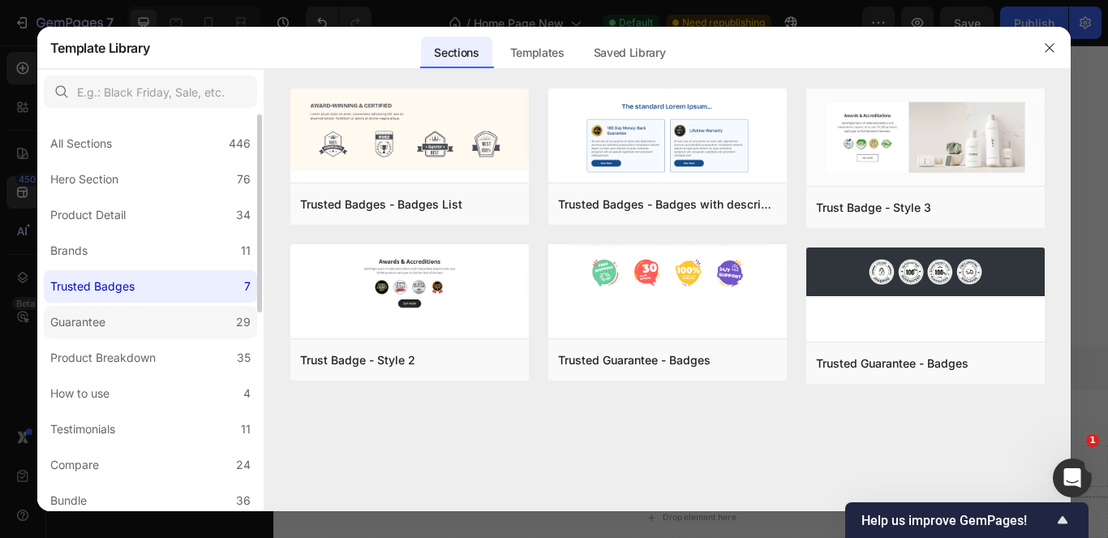
click at [149, 324] on label "Guarantee 29" at bounding box center [150, 322] width 213 height 32
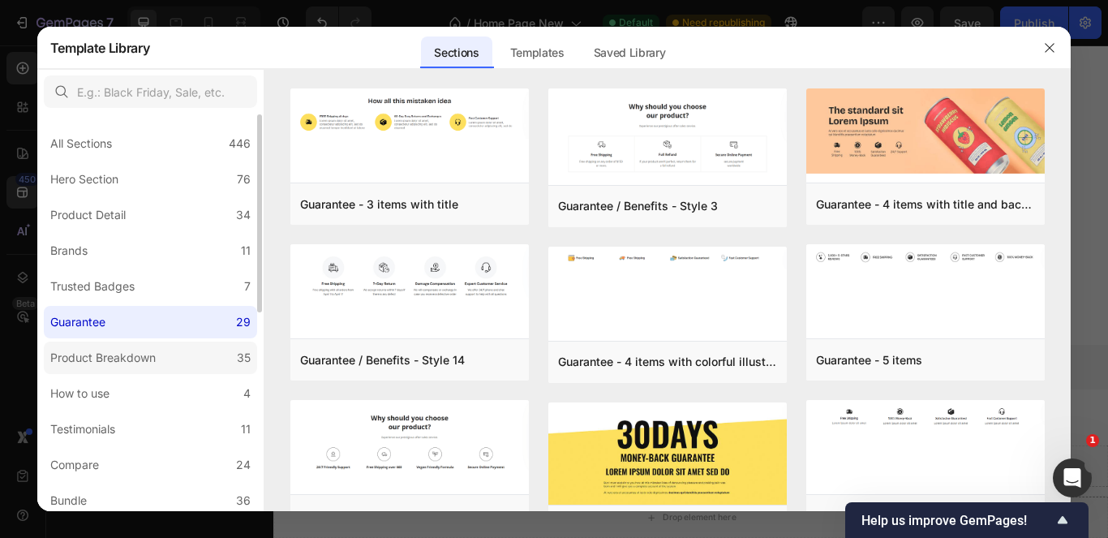
click at [129, 364] on div "Product Breakdown" at bounding box center [102, 357] width 105 height 19
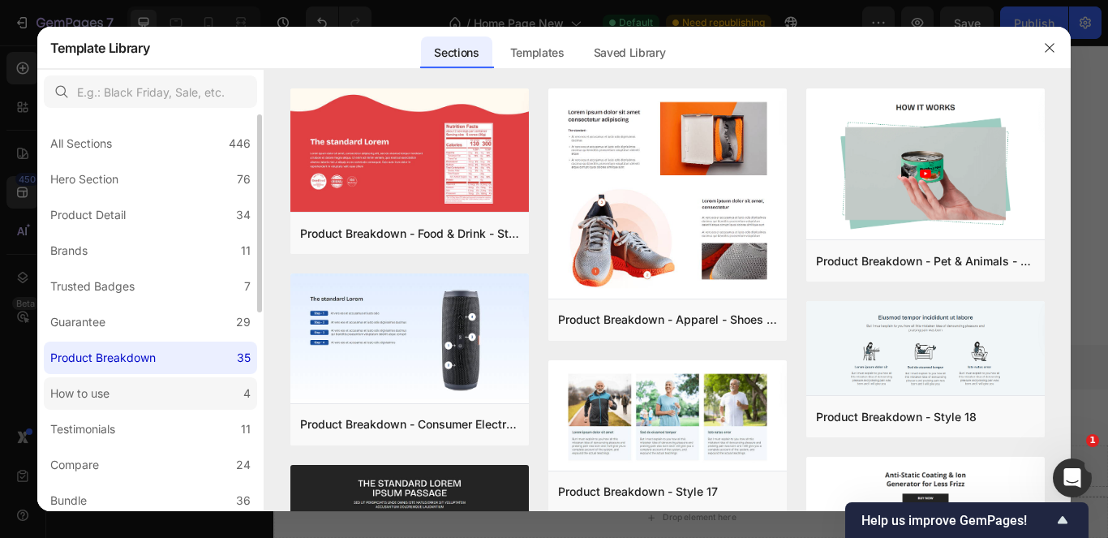
click at [122, 398] on label "How to use 4" at bounding box center [150, 393] width 213 height 32
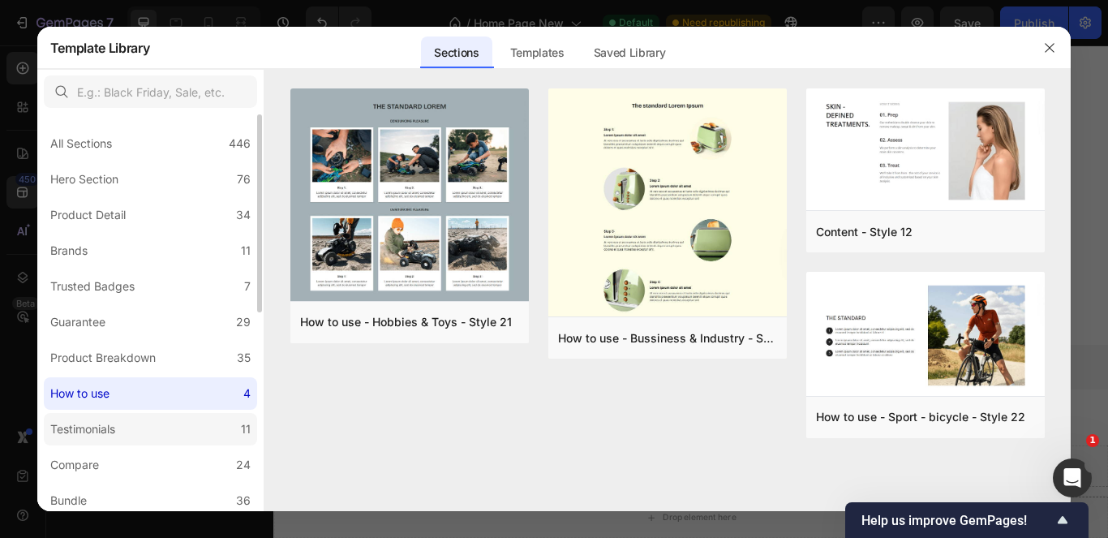
click at [112, 429] on div "Testimonials" at bounding box center [82, 428] width 65 height 19
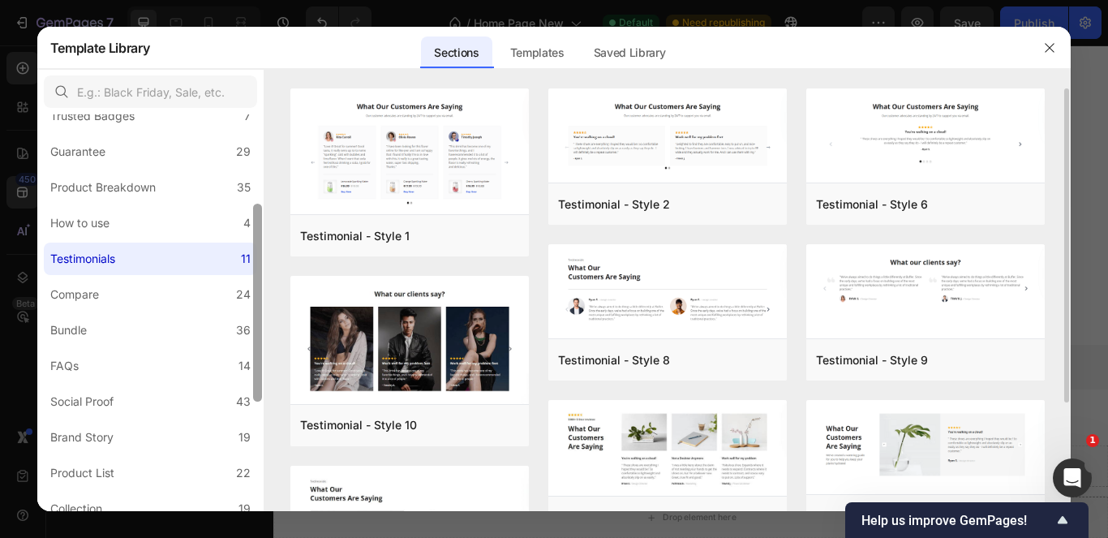
scroll to position [174, 0]
drag, startPoint x: 257, startPoint y: 195, endPoint x: 264, endPoint y: 281, distance: 87.0
click at [264, 281] on div "All Sections 446 Hero Section 76 Product Detail 34 Brands 11 Trusted Badges 7 G…" at bounding box center [554, 290] width 1034 height 442
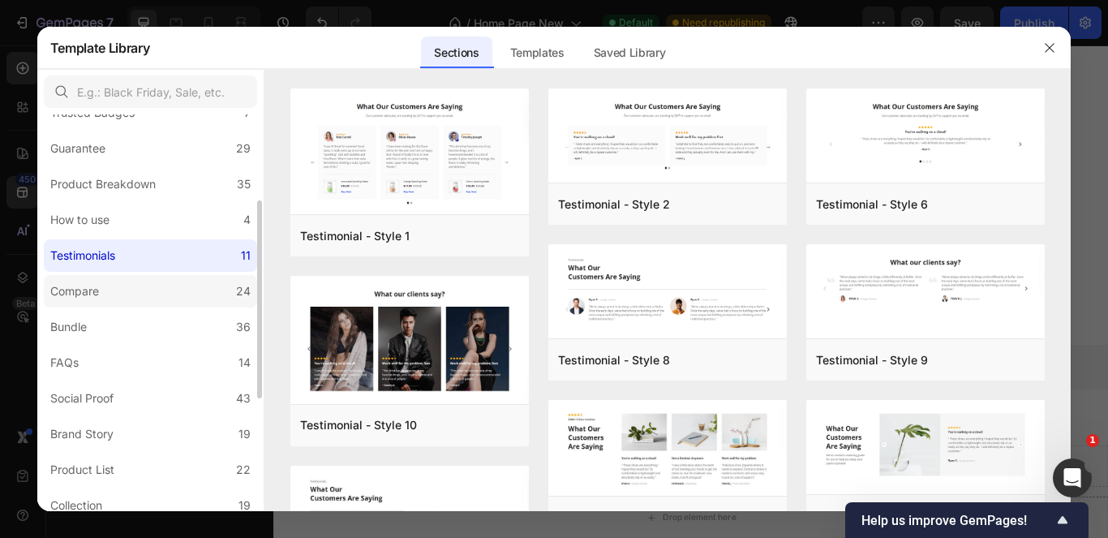
click at [157, 302] on label "Compare 24" at bounding box center [150, 291] width 213 height 32
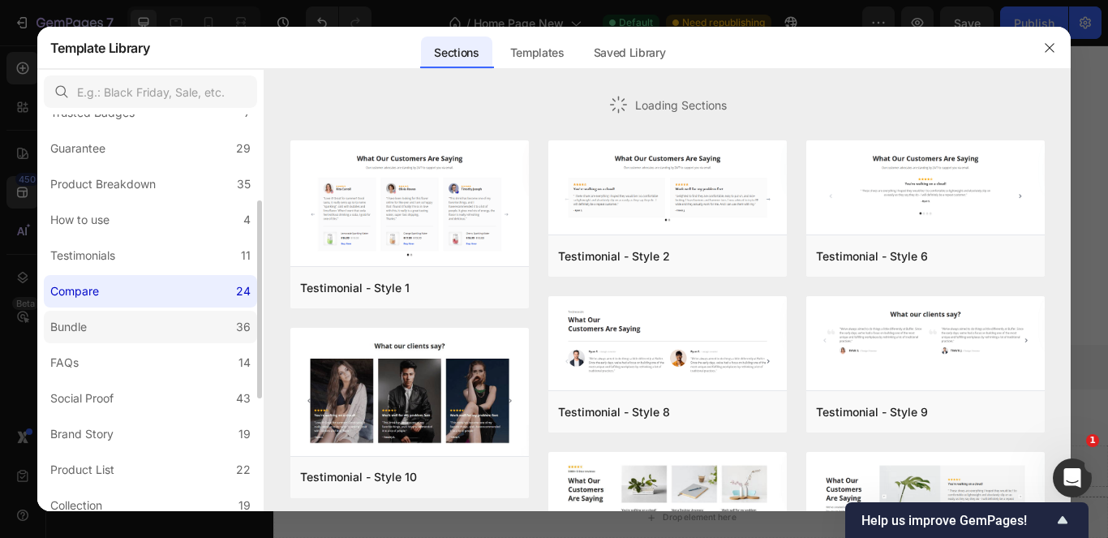
click at [160, 327] on label "Bundle 36" at bounding box center [150, 327] width 213 height 32
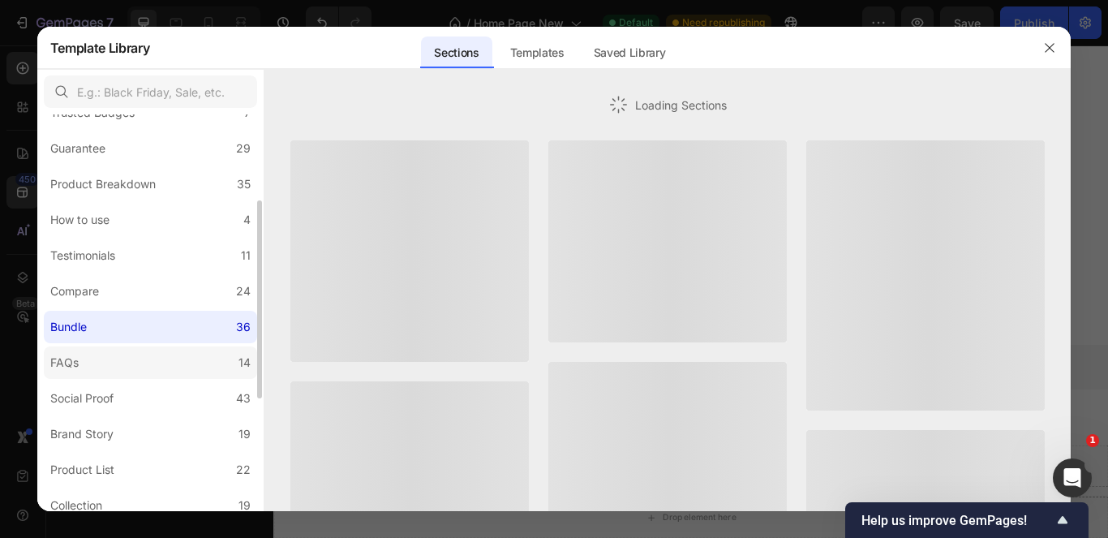
click at [146, 361] on label "FAQs 14" at bounding box center [150, 362] width 213 height 32
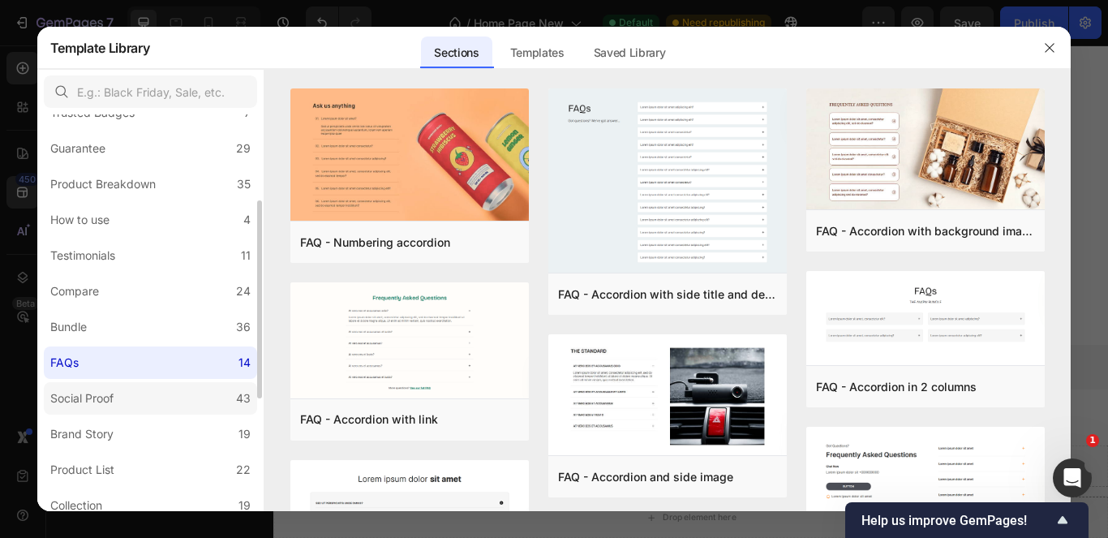
click at [122, 401] on label "Social Proof 43" at bounding box center [150, 398] width 213 height 32
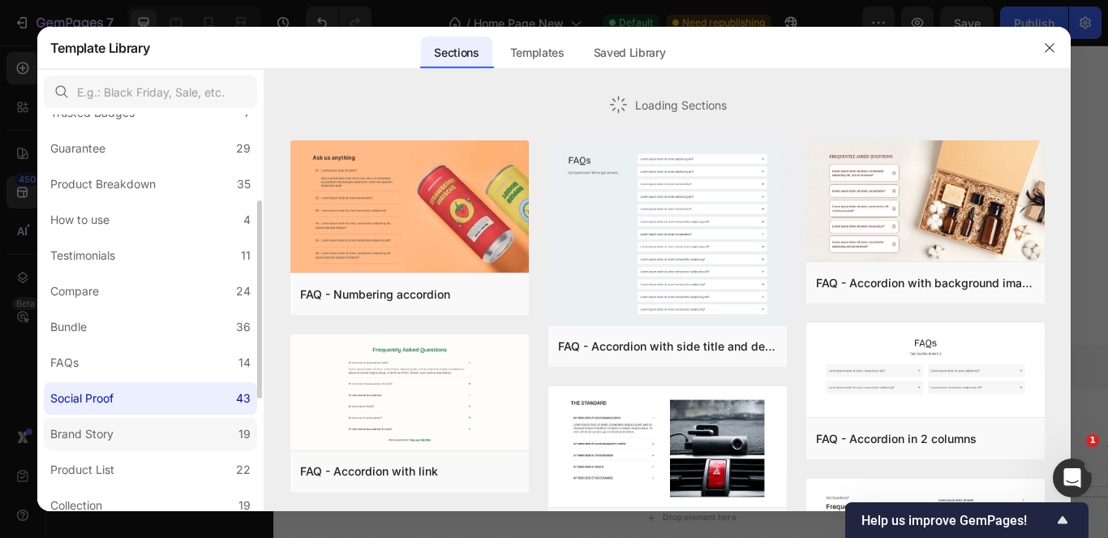
click at [127, 434] on label "Brand Story 19" at bounding box center [150, 434] width 213 height 32
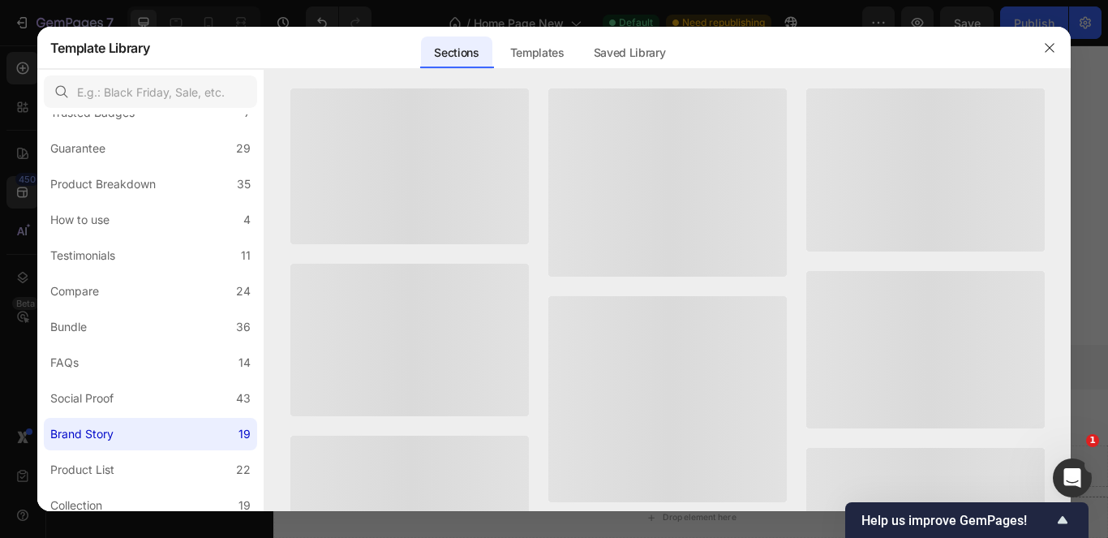
scroll to position [398, 0]
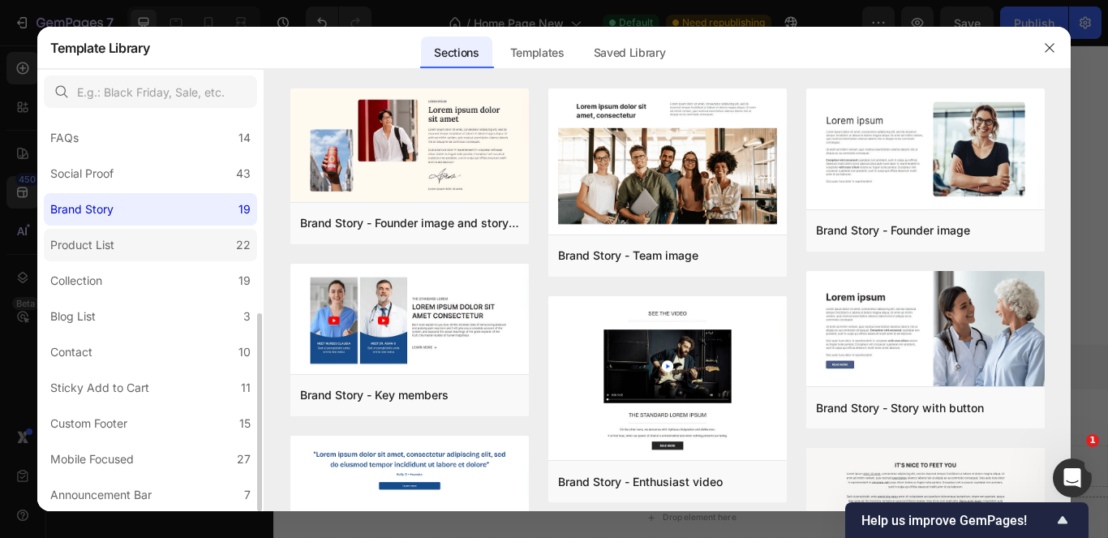
click at [160, 251] on label "Product List 22" at bounding box center [150, 245] width 213 height 32
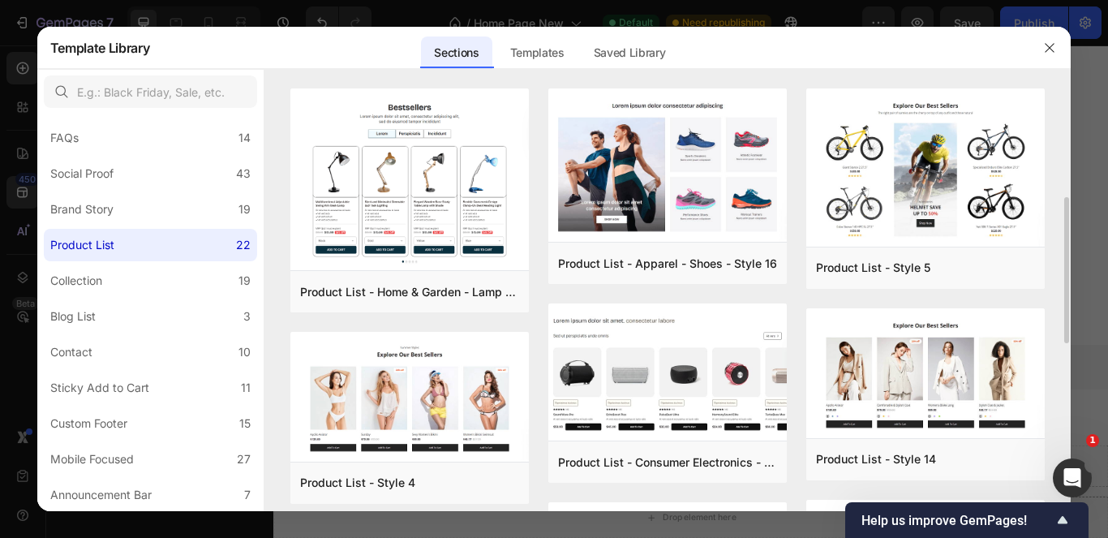
scroll to position [81, 0]
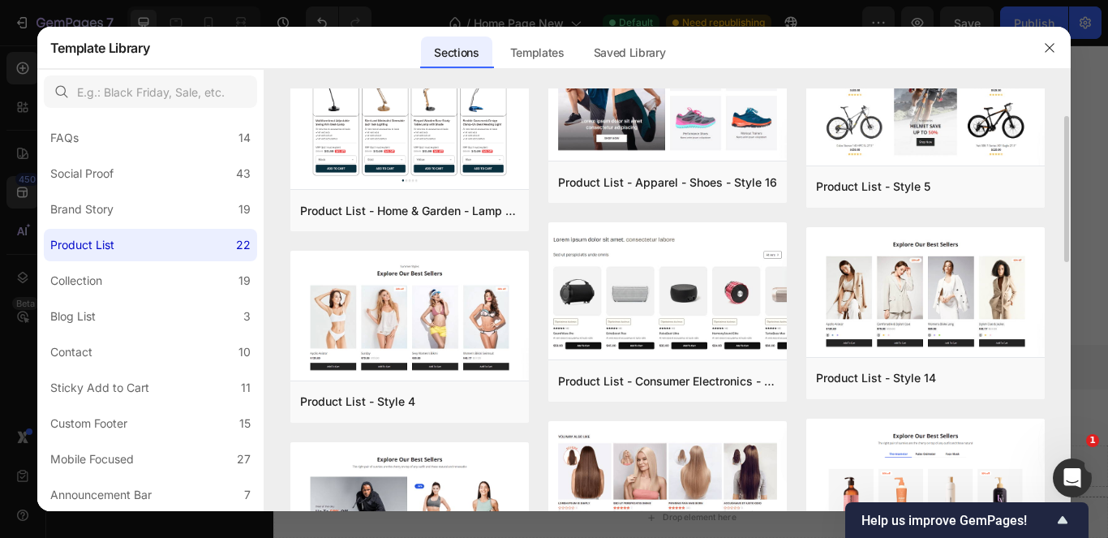
click at [1062, 251] on div "Product List - Home & Garden - Lamp - Style 20 Add to page Preview Product List…" at bounding box center [667, 218] width 807 height 423
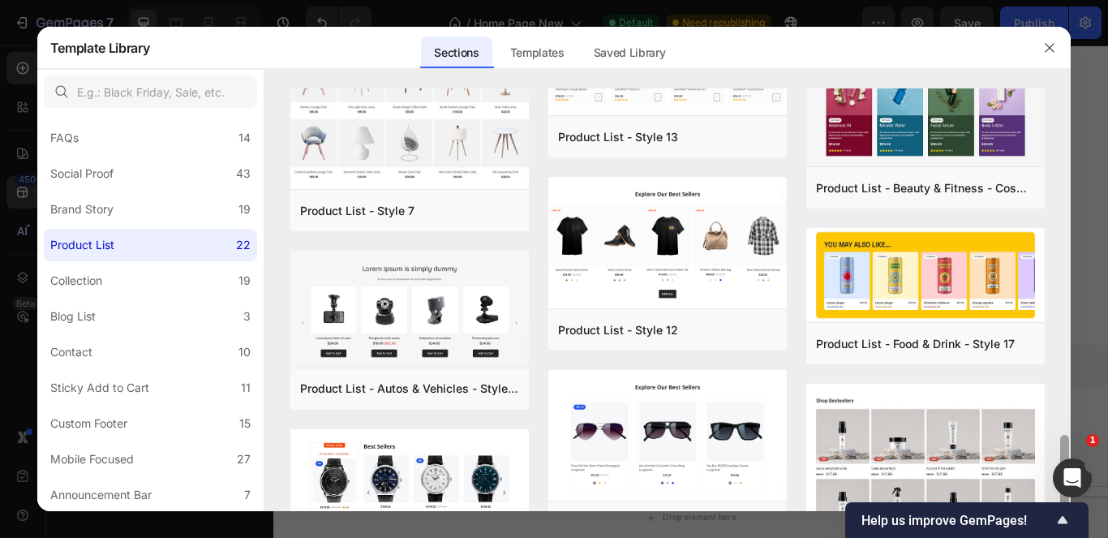
scroll to position [794, 0]
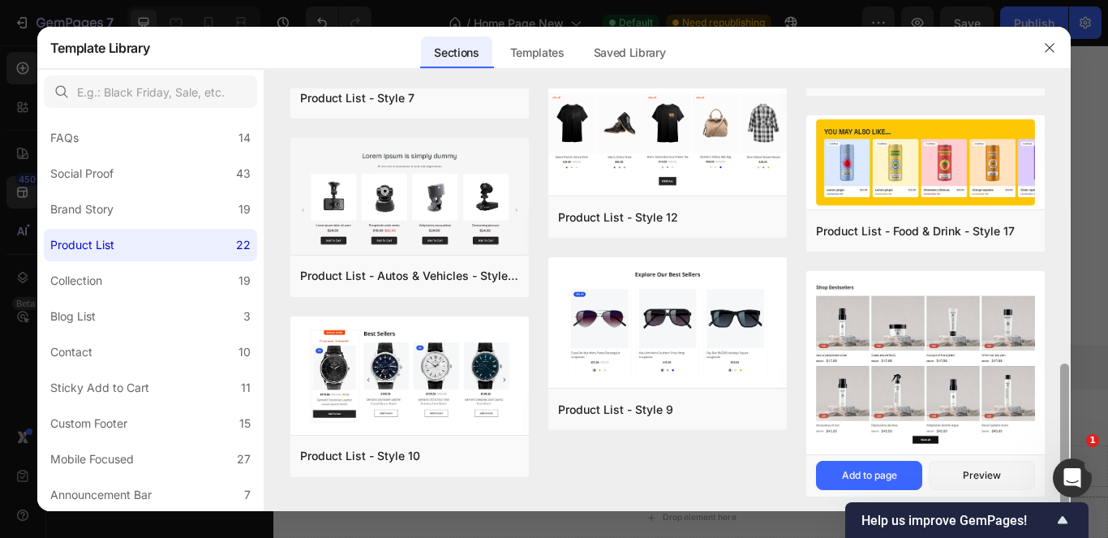
drag, startPoint x: 1061, startPoint y: 268, endPoint x: 1042, endPoint y: 403, distance: 135.9
click at [1042, 403] on div "Product List - Home & Garden - Lamp - Style 20 Add to page Preview Product List…" at bounding box center [667, 299] width 807 height 423
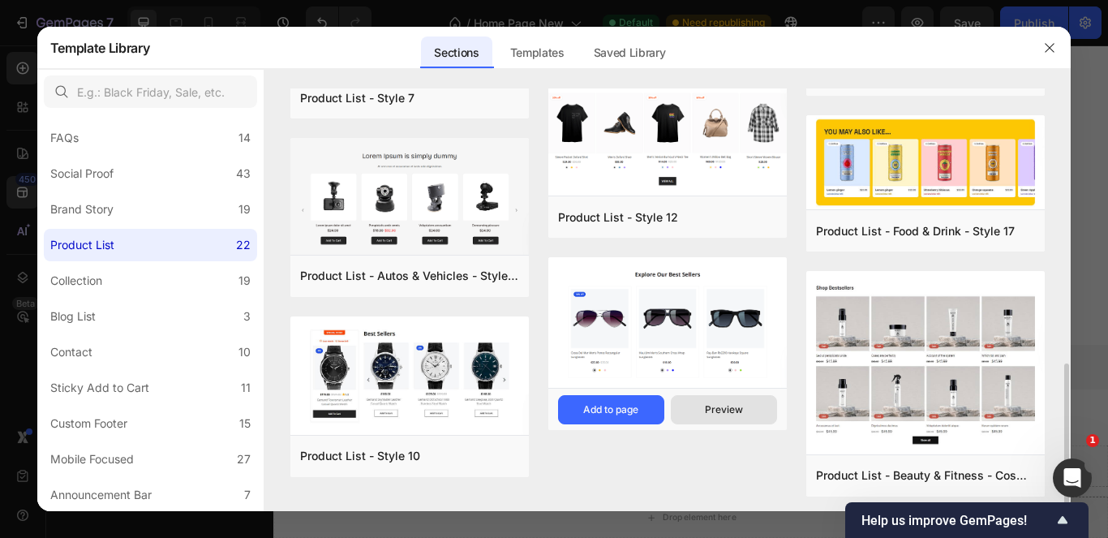
click at [714, 402] on div "Preview" at bounding box center [724, 409] width 38 height 15
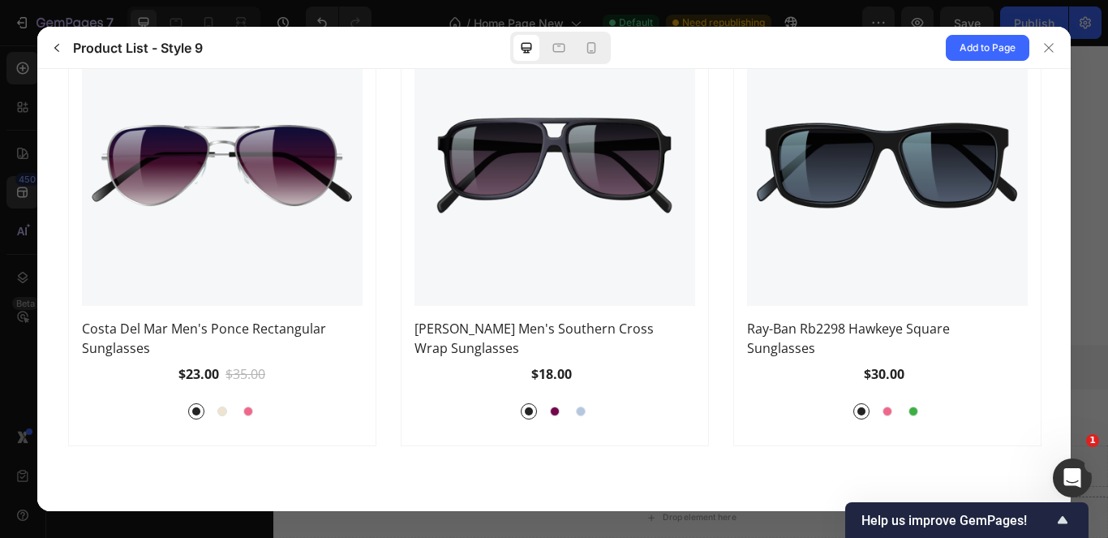
scroll to position [196, 0]
click at [547, 417] on div at bounding box center [554, 411] width 16 height 16
click at [562, 419] on input "Purple Purple" at bounding box center [562, 419] width 1 height 1
click at [575, 408] on div at bounding box center [580, 411] width 10 height 10
click at [588, 419] on input "Blue Blue" at bounding box center [588, 419] width 1 height 1
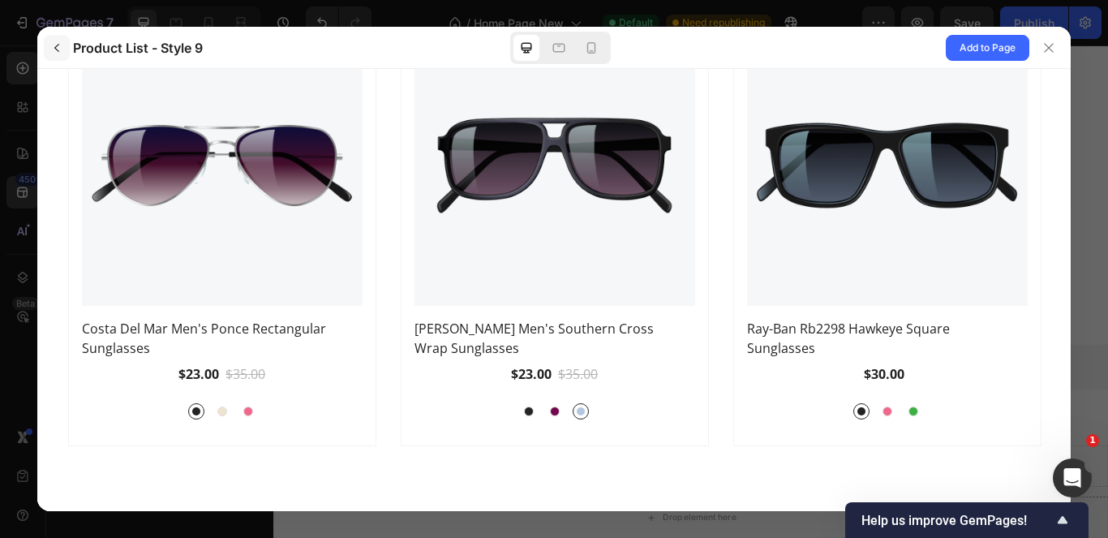
click at [58, 53] on icon "button" at bounding box center [56, 47] width 13 height 13
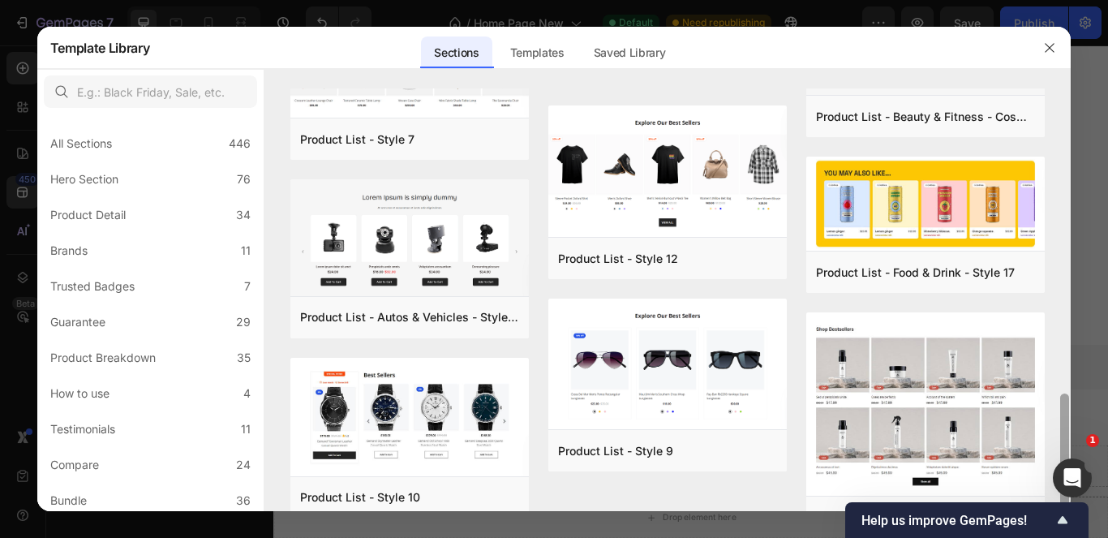
scroll to position [786, 0]
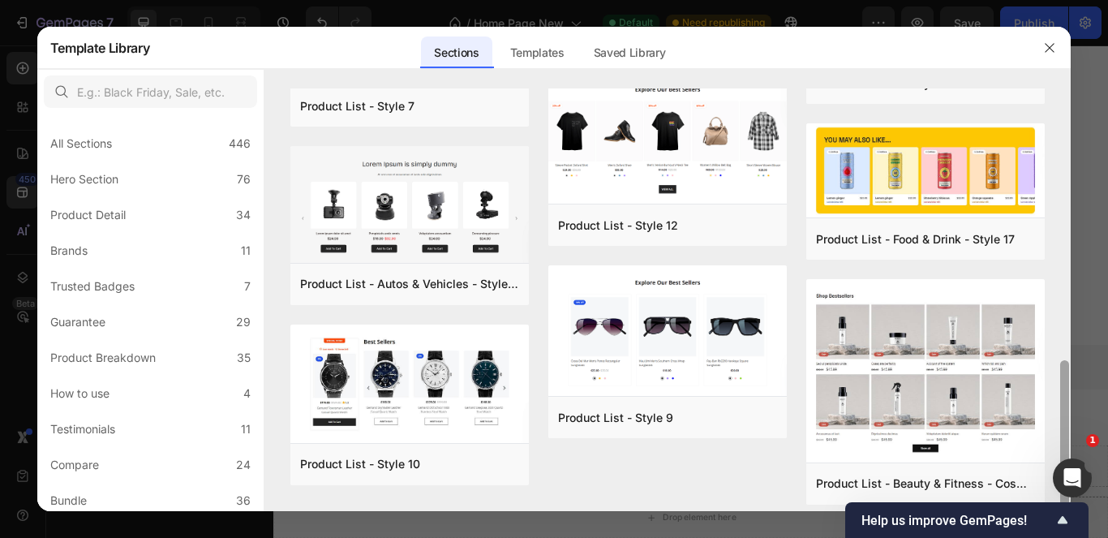
drag, startPoint x: 1062, startPoint y: 280, endPoint x: 1047, endPoint y: 384, distance: 104.8
click at [1047, 384] on div "Product List - Home & Garden - Lamp - Style 20 Add to page Preview Product List…" at bounding box center [667, 299] width 807 height 423
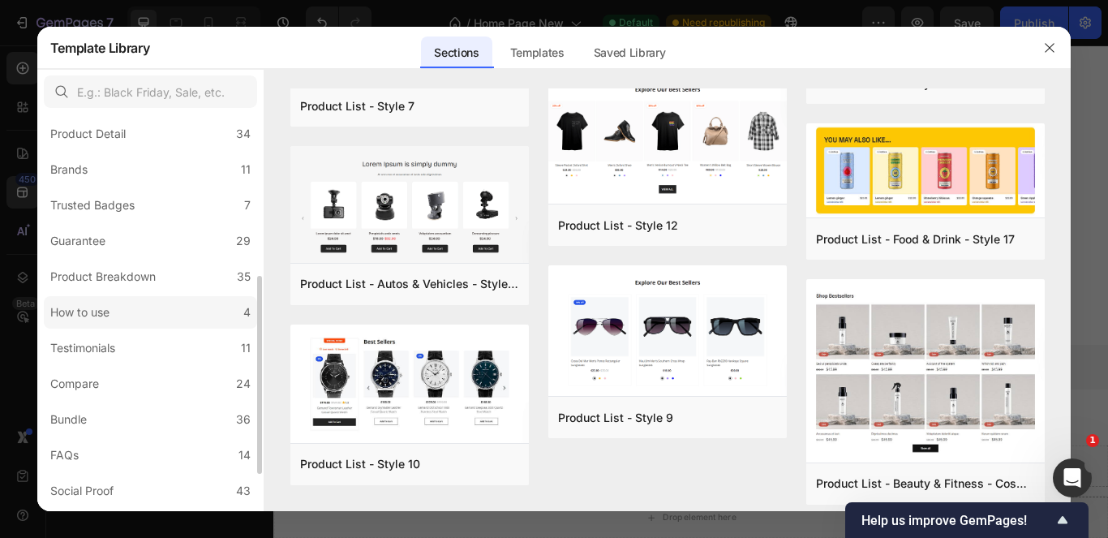
scroll to position [398, 0]
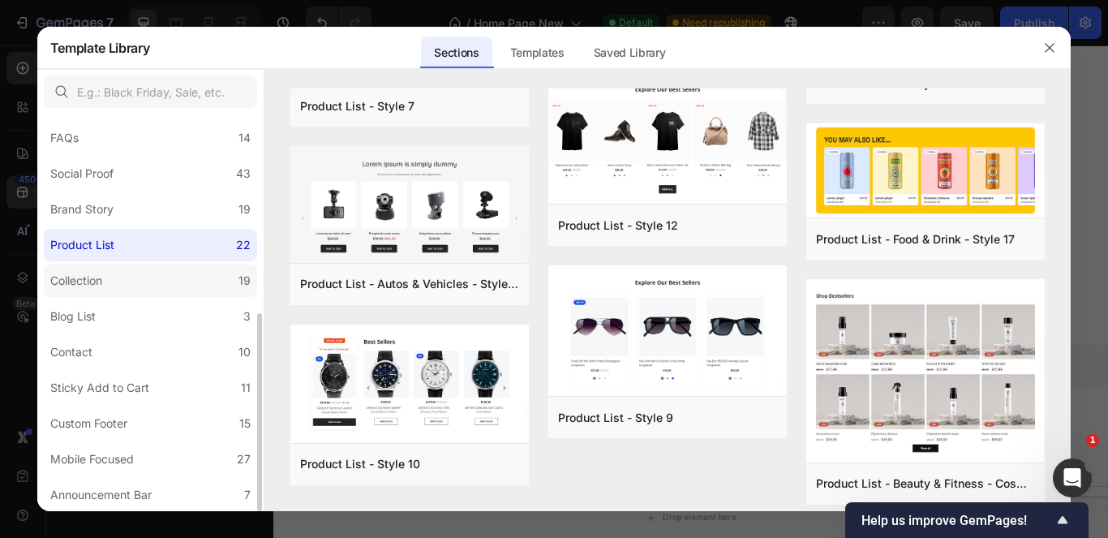
click at [158, 271] on label "Collection 19" at bounding box center [150, 280] width 213 height 32
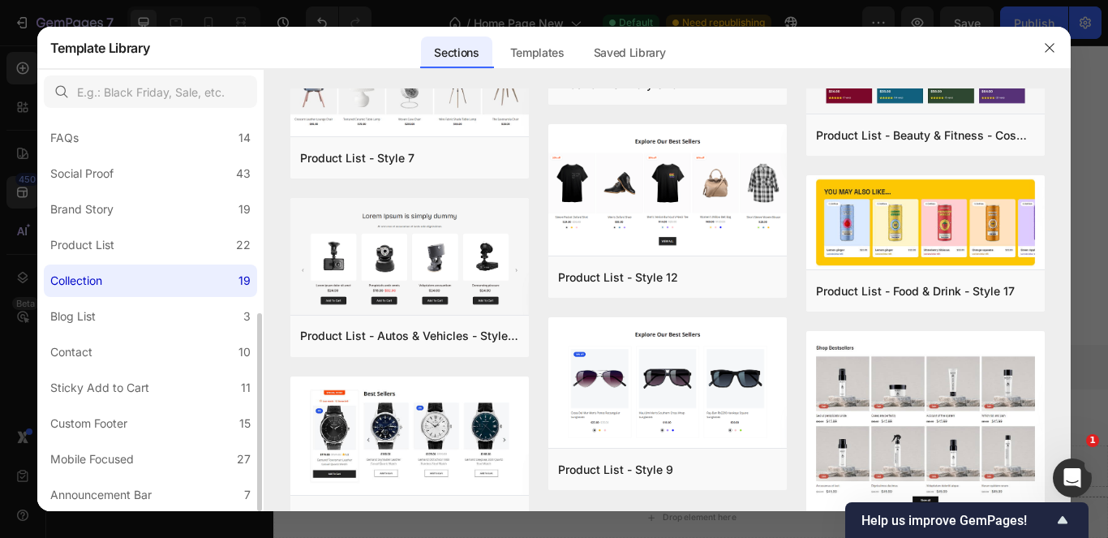
scroll to position [0, 0]
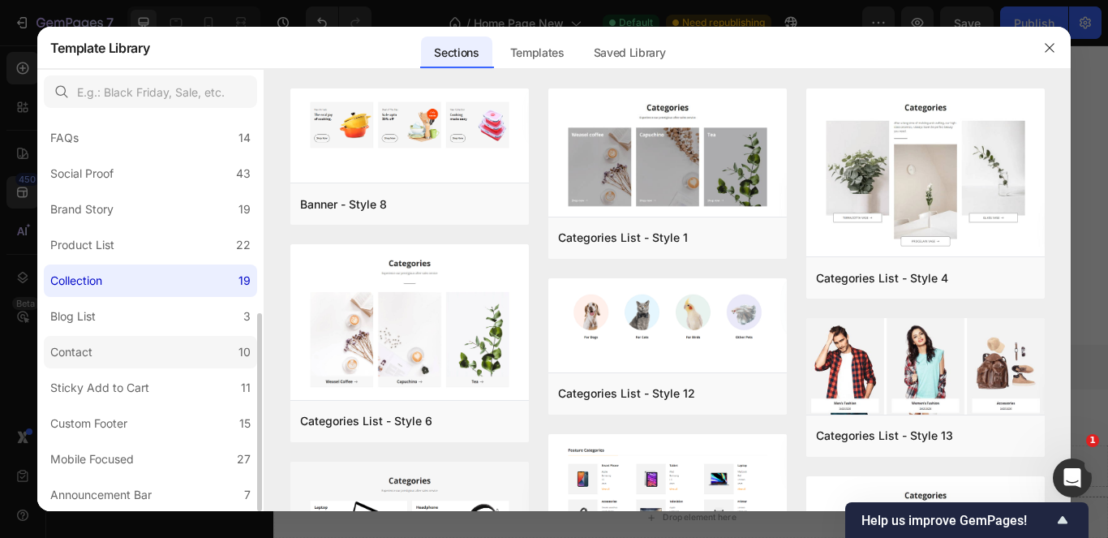
click at [152, 348] on label "Contact 10" at bounding box center [150, 352] width 213 height 32
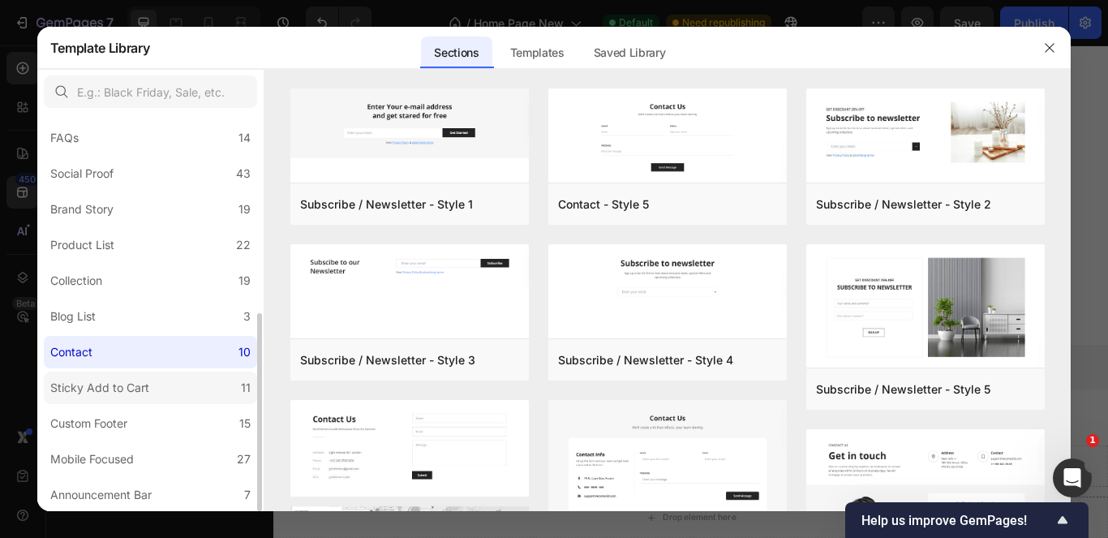
click at [143, 390] on div "Sticky Add to Cart" at bounding box center [99, 387] width 99 height 19
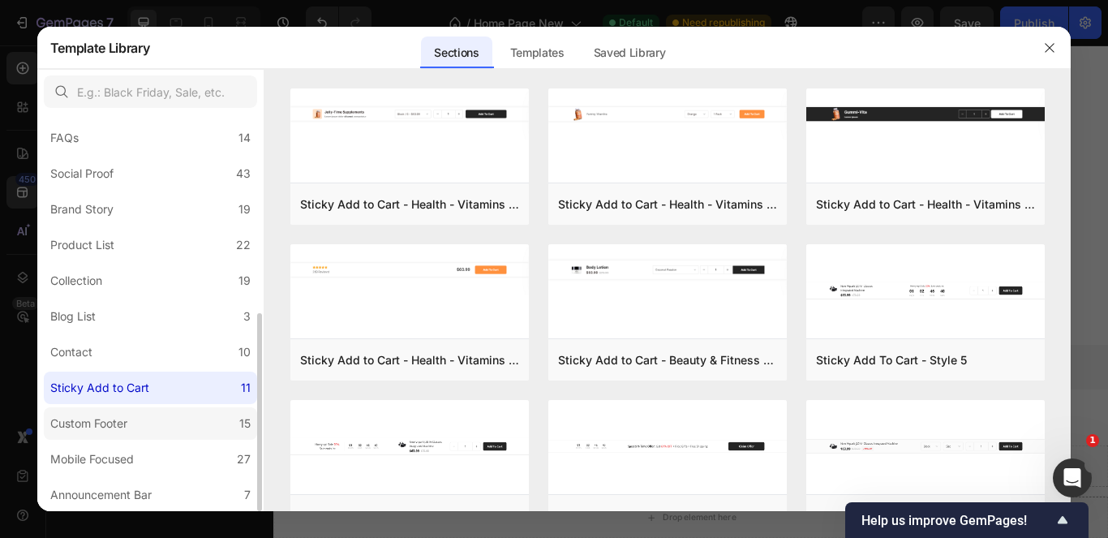
click at [130, 414] on label "Custom Footer 15" at bounding box center [150, 423] width 213 height 32
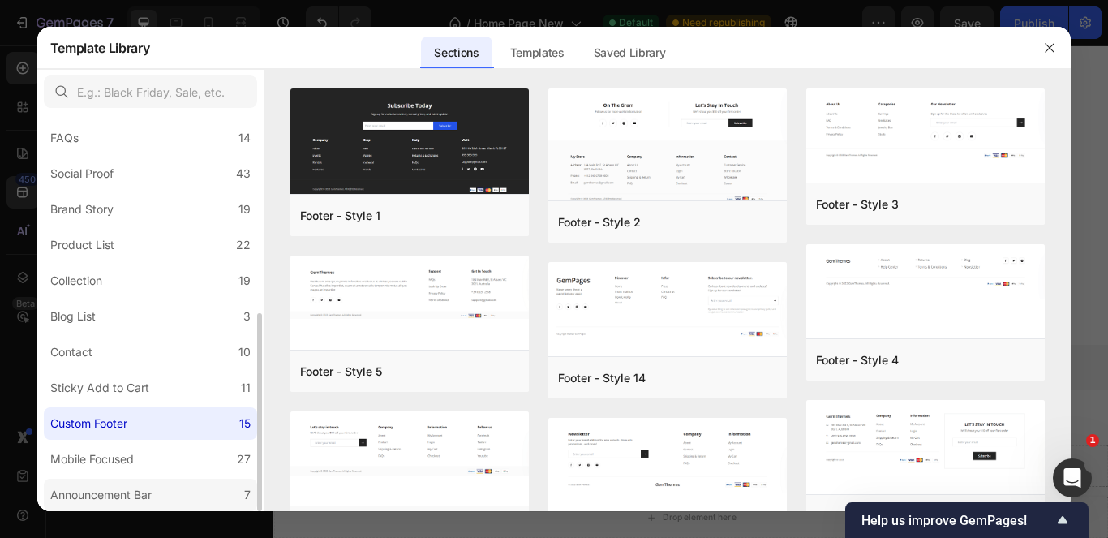
click at [114, 492] on div "Announcement Bar" at bounding box center [100, 494] width 101 height 19
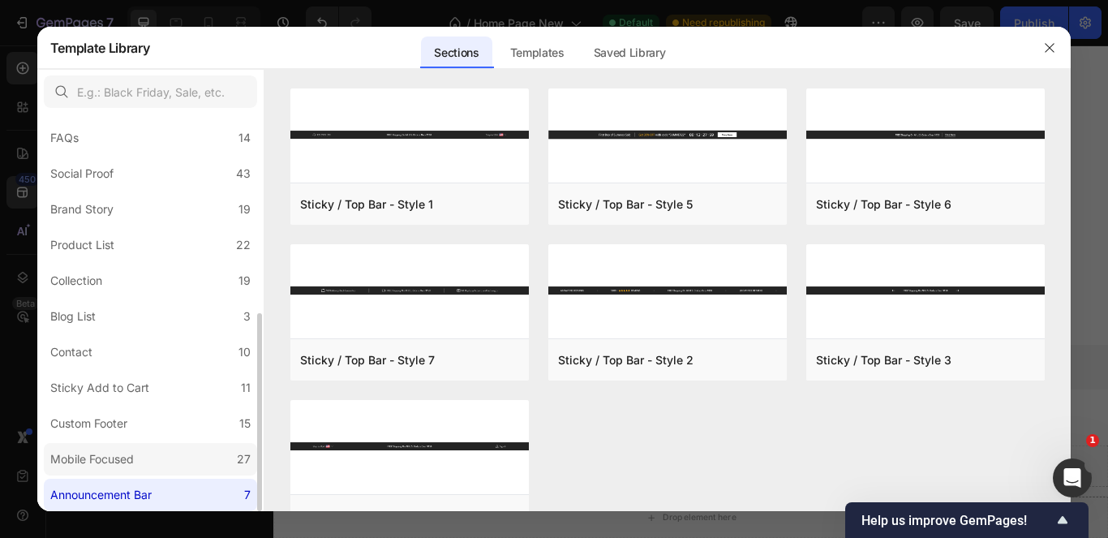
click at [171, 459] on label "Mobile Focused 27" at bounding box center [150, 459] width 213 height 32
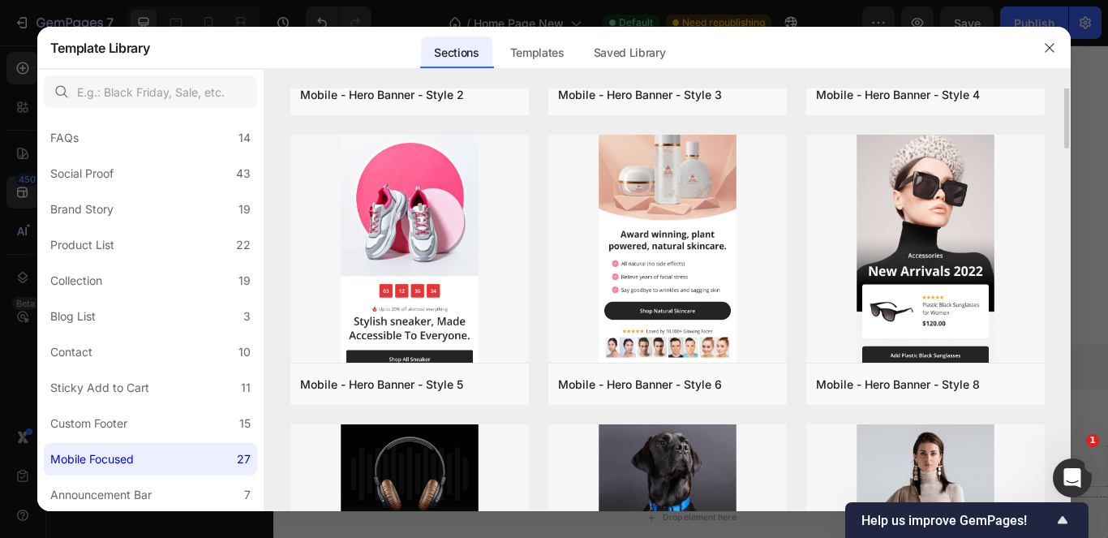
scroll to position [162, 0]
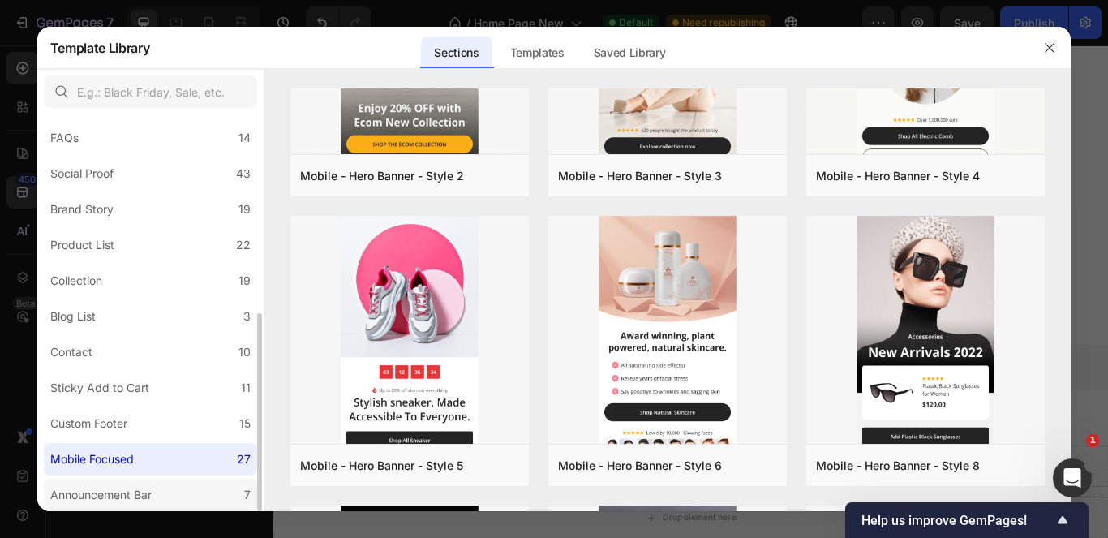
click at [97, 492] on div "Announcement Bar" at bounding box center [100, 494] width 101 height 19
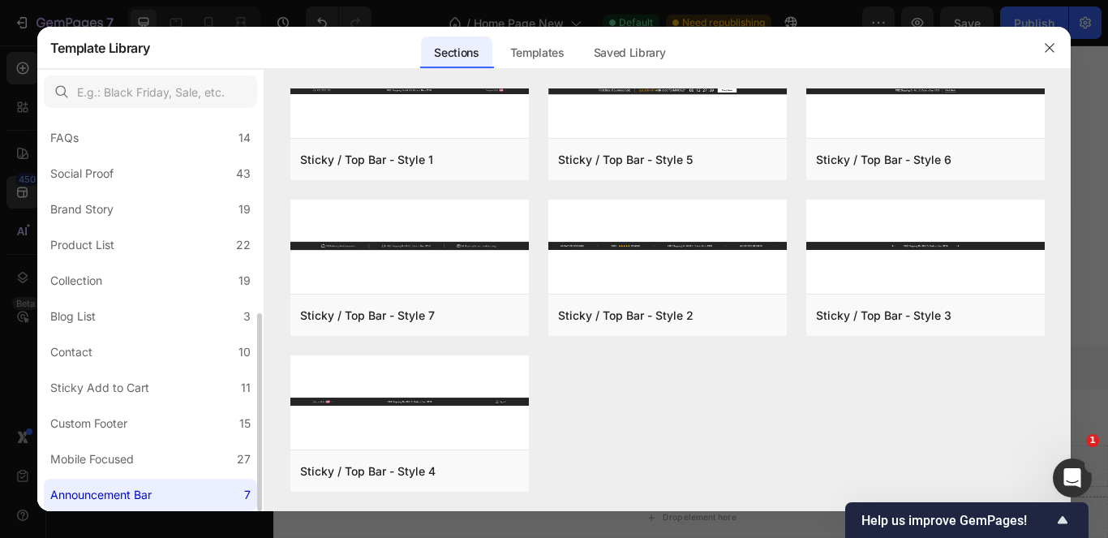
scroll to position [0, 0]
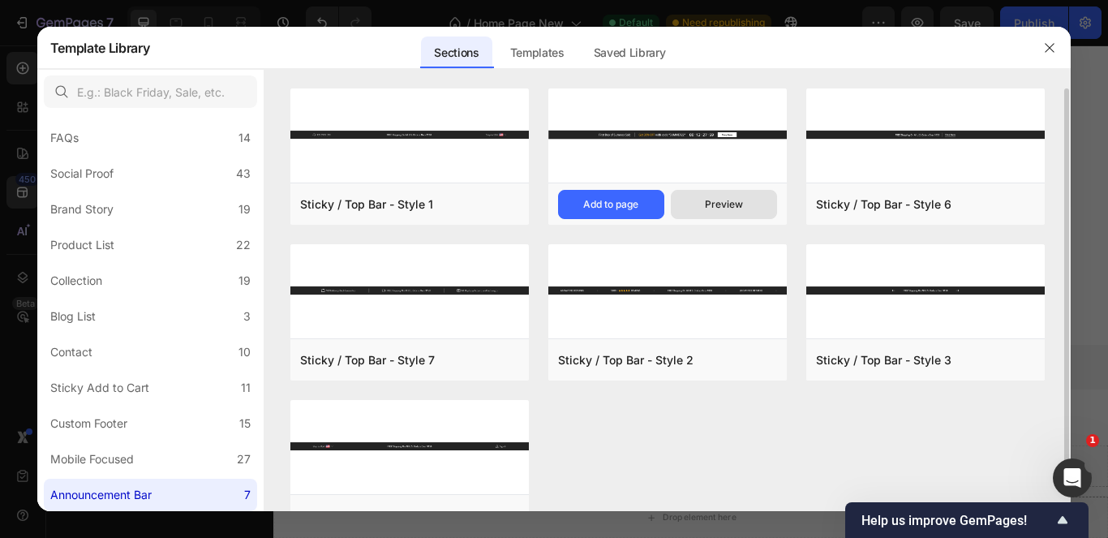
click at [731, 205] on div "Preview" at bounding box center [724, 204] width 38 height 15
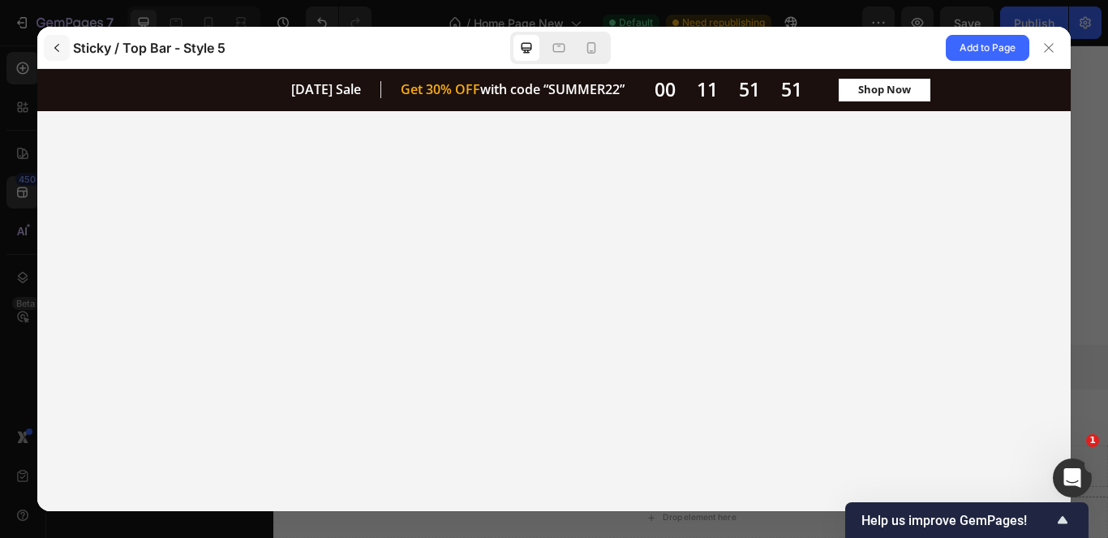
click at [56, 46] on icon "button" at bounding box center [56, 48] width 5 height 8
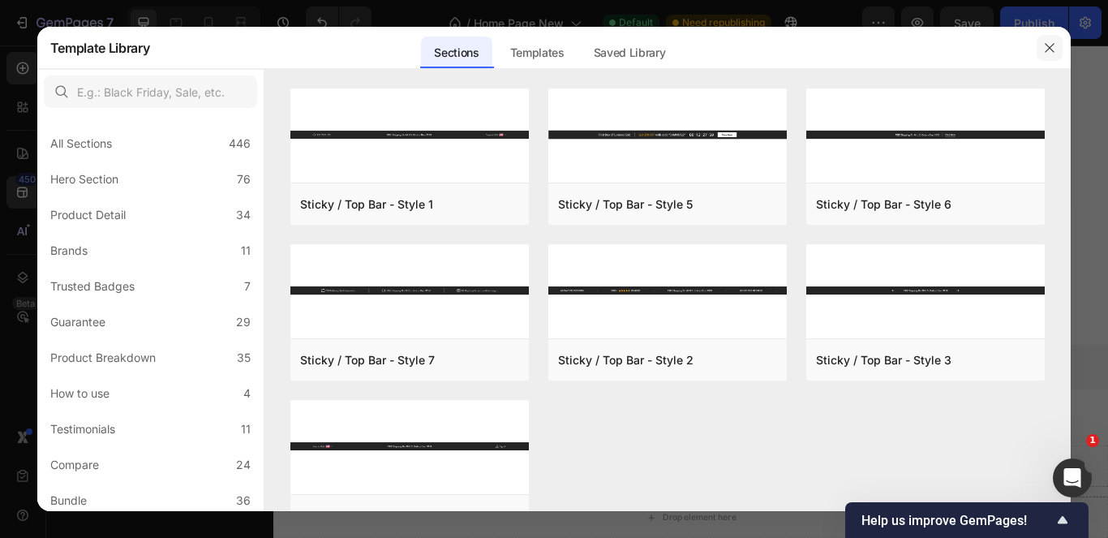
click at [1049, 41] on icon "button" at bounding box center [1049, 47] width 13 height 13
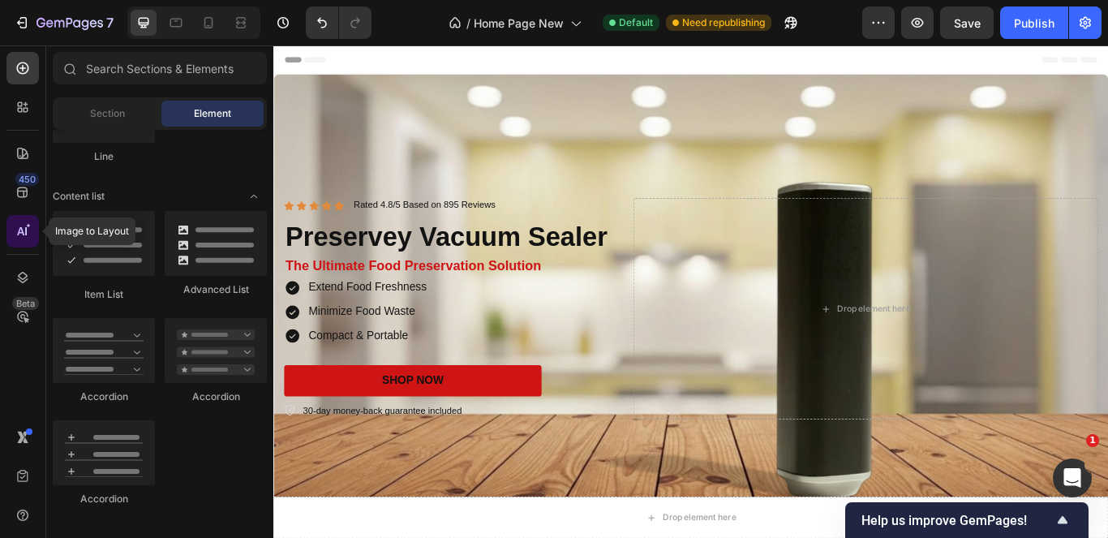
click at [18, 220] on div at bounding box center [22, 231] width 32 height 32
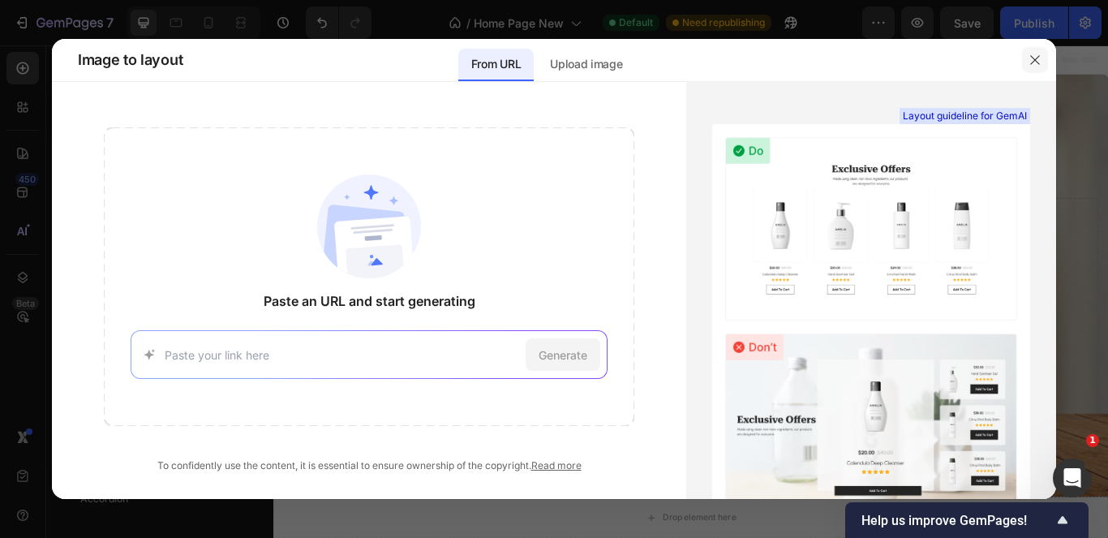
click at [1038, 57] on icon "button" at bounding box center [1034, 60] width 13 height 13
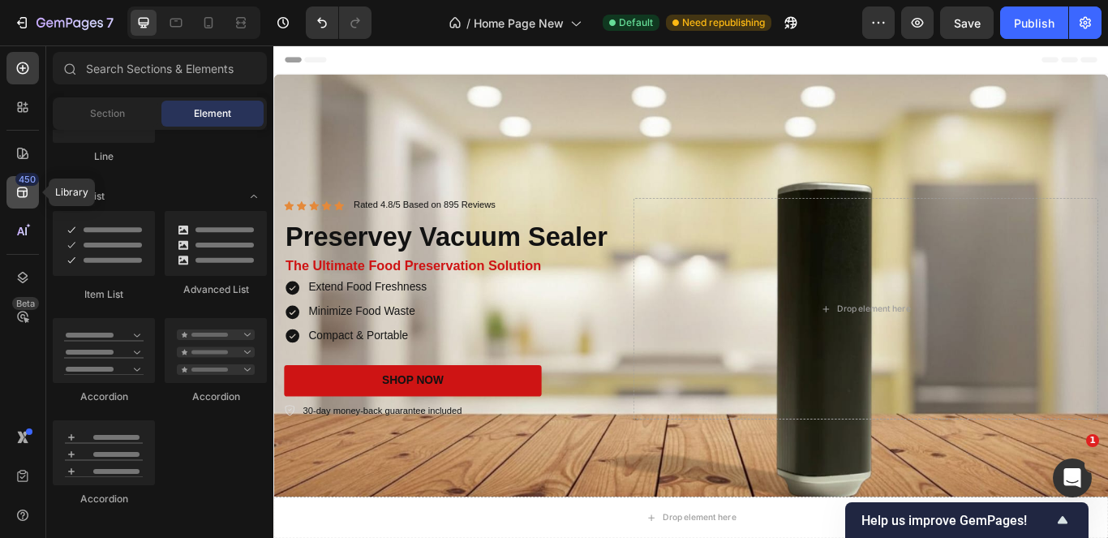
click at [24, 200] on div "450" at bounding box center [22, 192] width 32 height 32
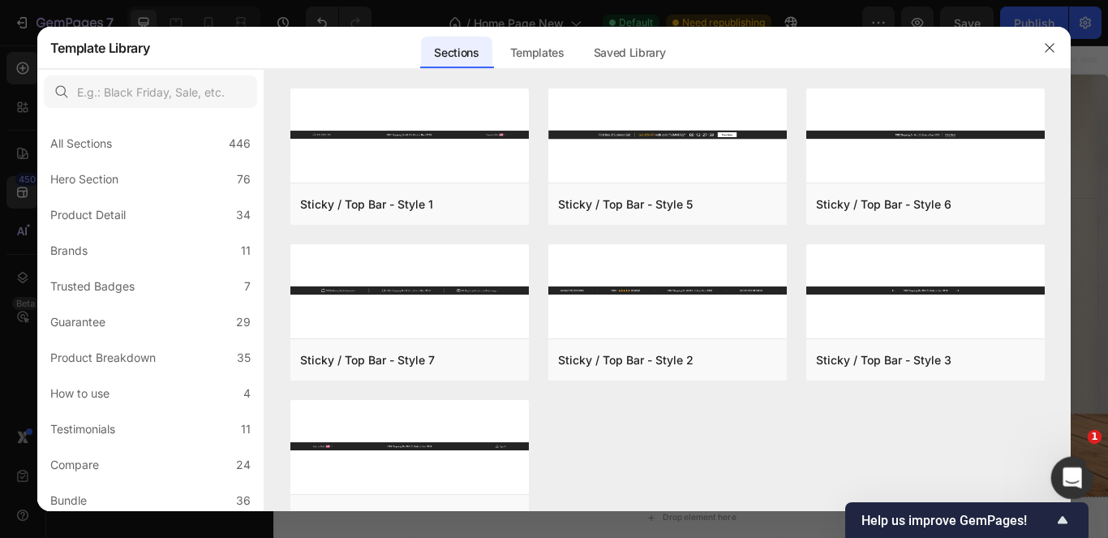
click at [1071, 474] on icon "Open Intercom Messenger" at bounding box center [1070, 475] width 27 height 27
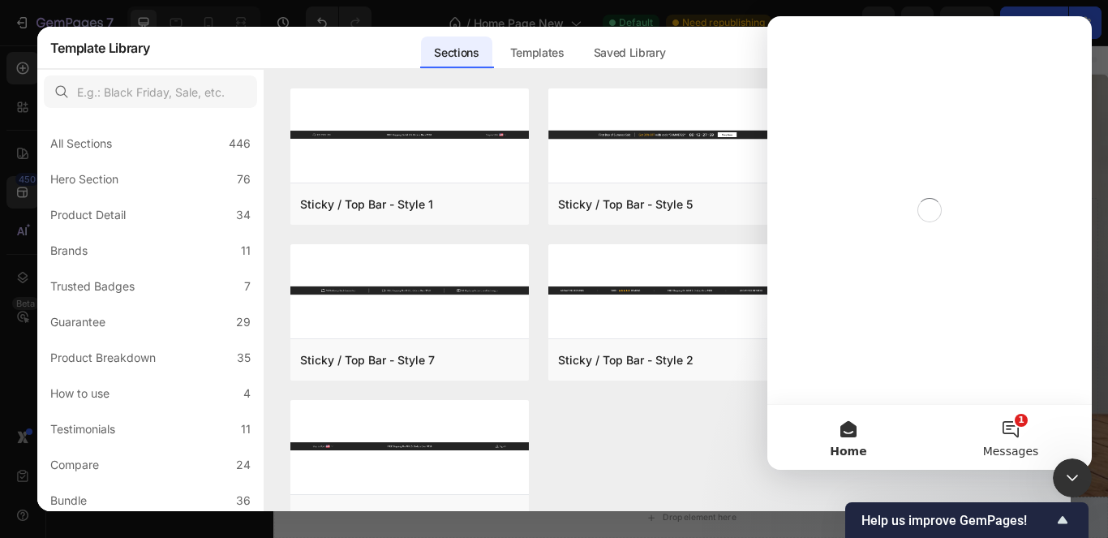
click at [1015, 430] on button "1 Messages" at bounding box center [1010, 437] width 162 height 65
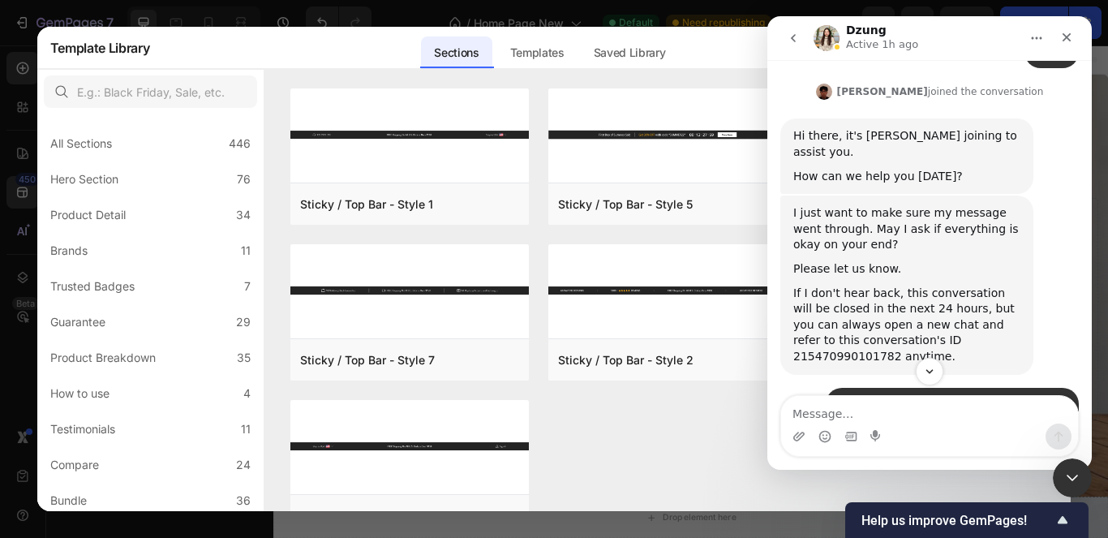
scroll to position [11359, 0]
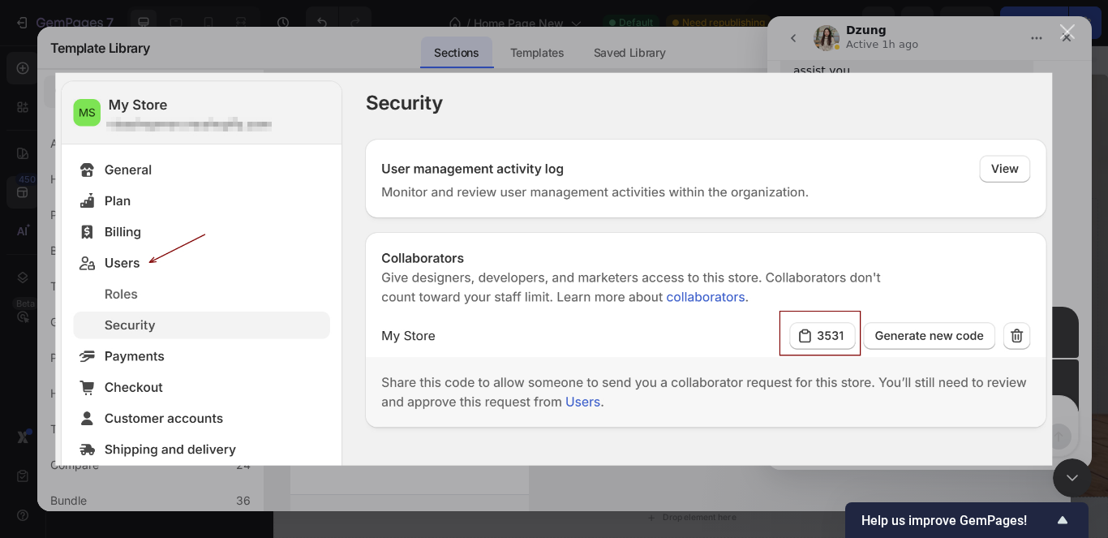
scroll to position [0, 0]
click at [1068, 27] on div "Close" at bounding box center [1067, 31] width 15 height 15
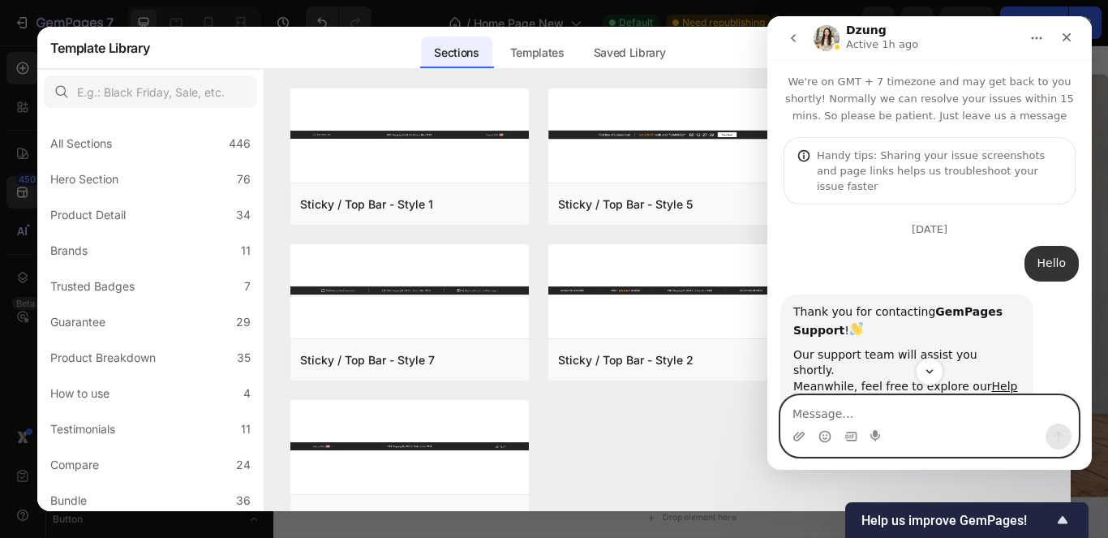
click at [939, 421] on textarea "Message…" at bounding box center [929, 410] width 297 height 28
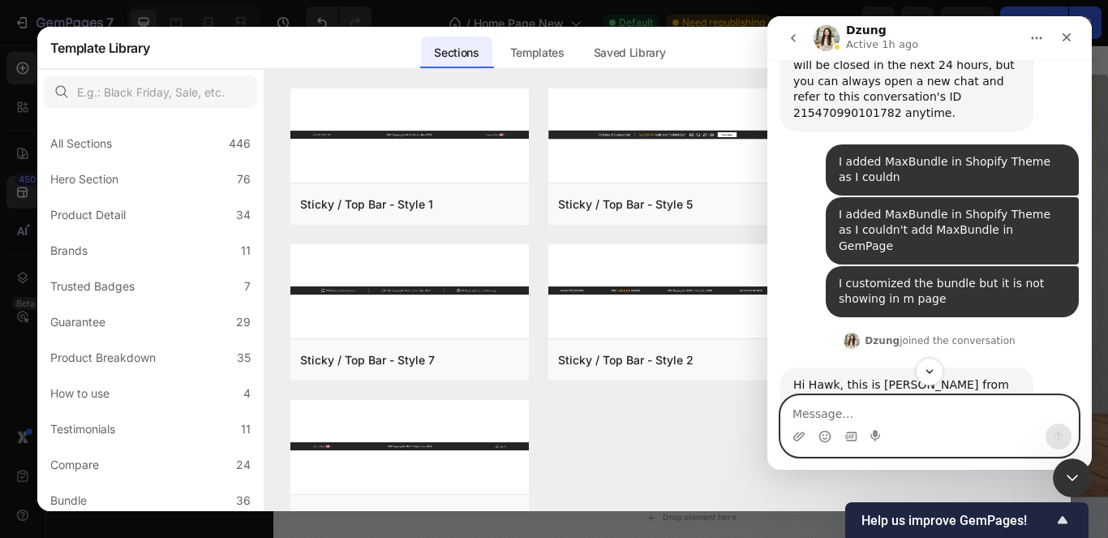
scroll to position [11603, 0]
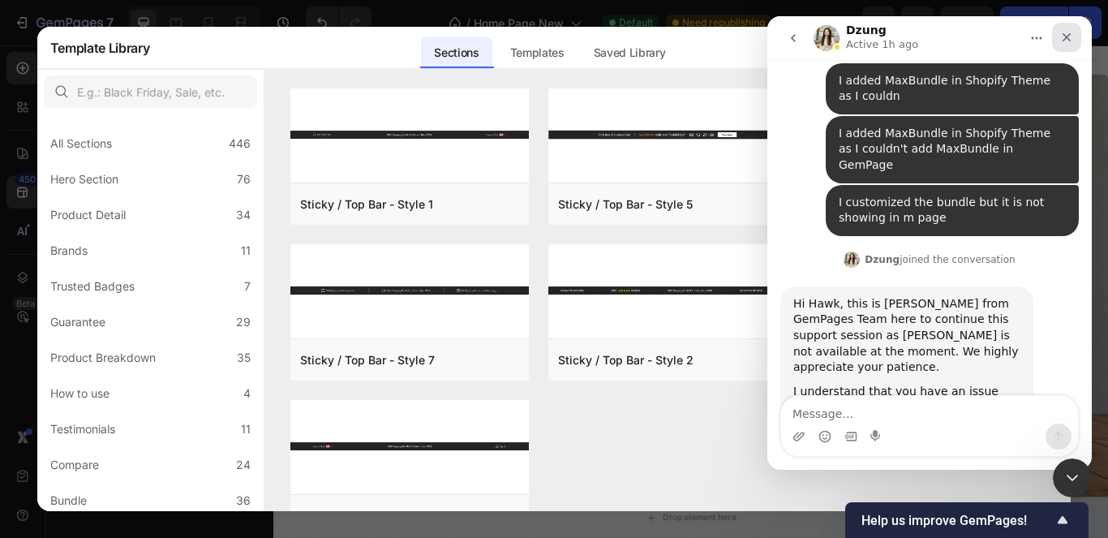
click at [1066, 41] on icon "Close" at bounding box center [1066, 37] width 13 height 13
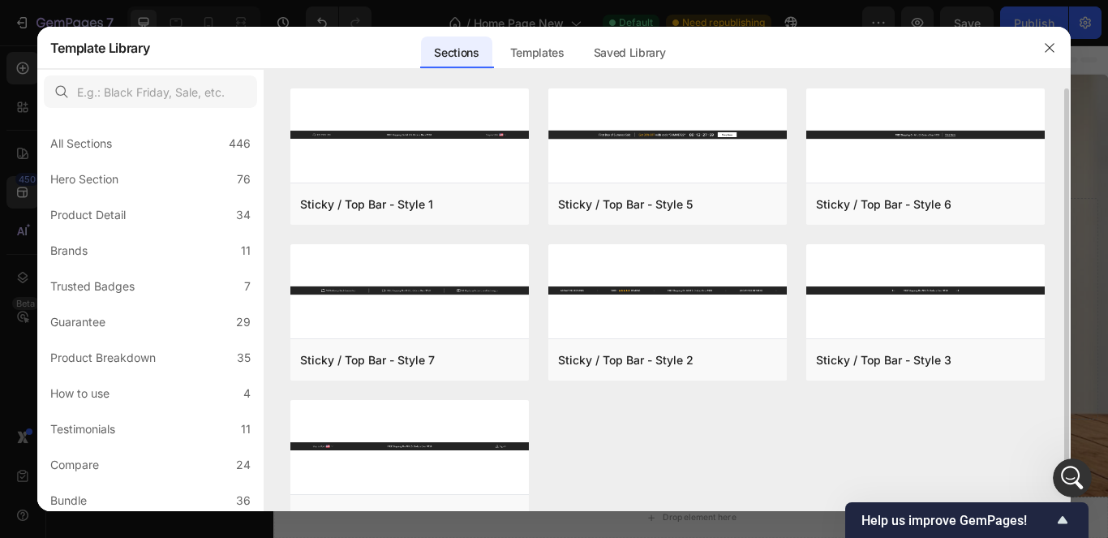
click at [1048, 49] on icon "button" at bounding box center [1049, 47] width 9 height 9
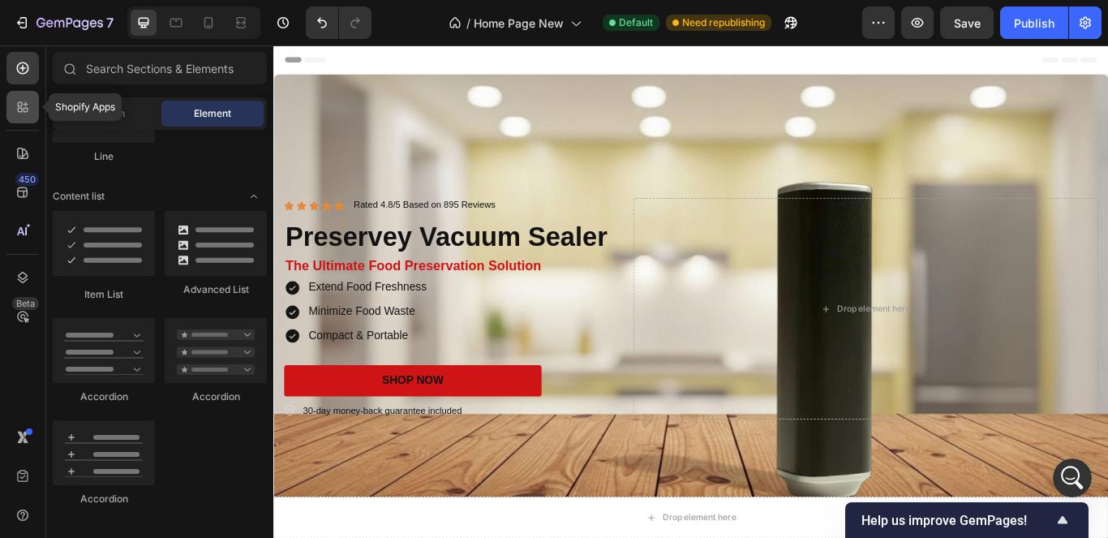
click at [11, 102] on div at bounding box center [22, 107] width 32 height 32
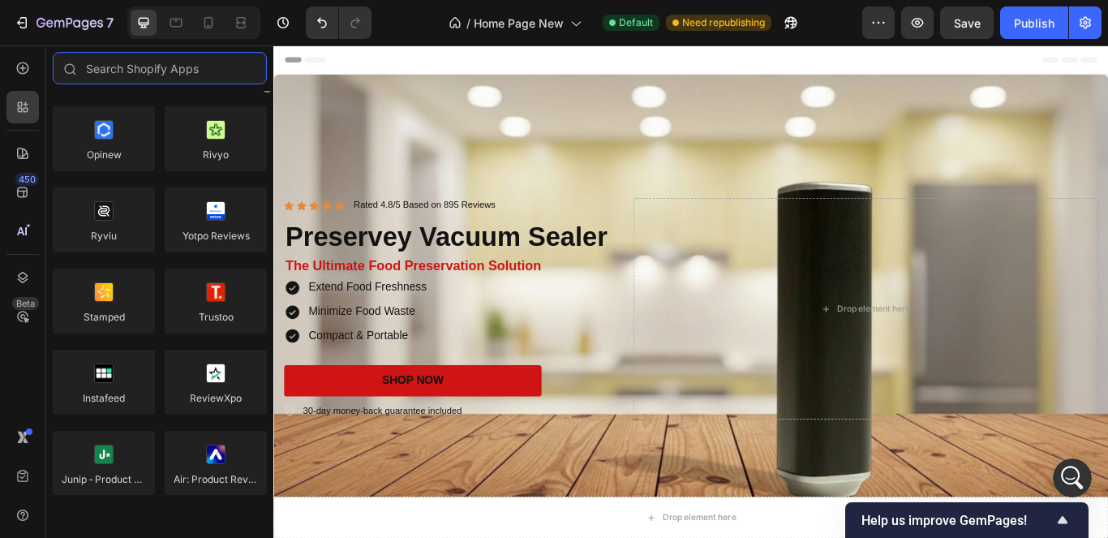
scroll to position [0, 0]
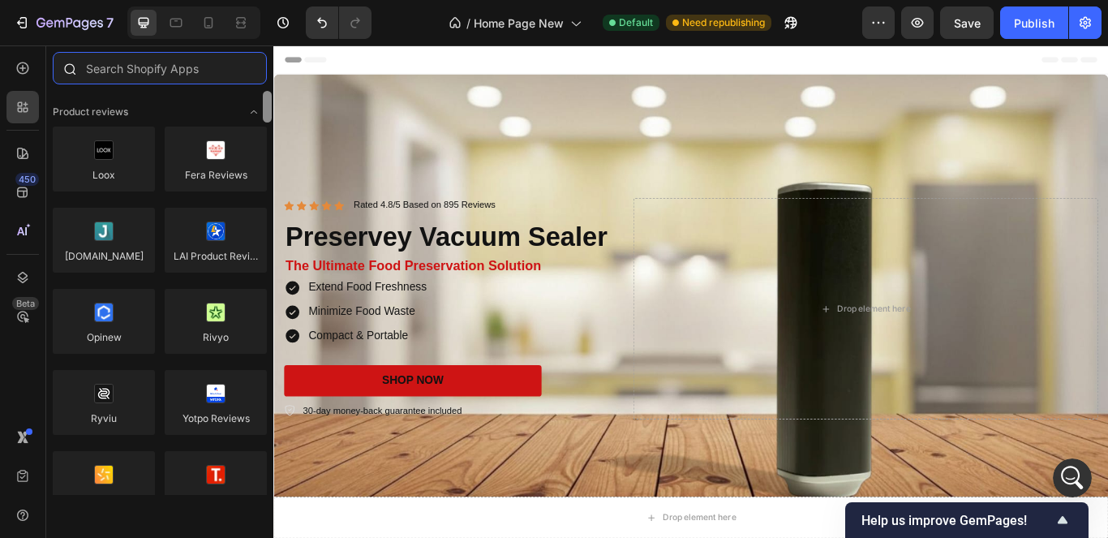
drag, startPoint x: 266, startPoint y: 198, endPoint x: 260, endPoint y: 90, distance: 108.1
click at [260, 90] on div "Sections(3) Elements(83) Hero Section Product Detail Brands Trusted Badges Guar…" at bounding box center [159, 273] width 227 height 443
click at [214, 71] on input "text" at bounding box center [160, 68] width 214 height 32
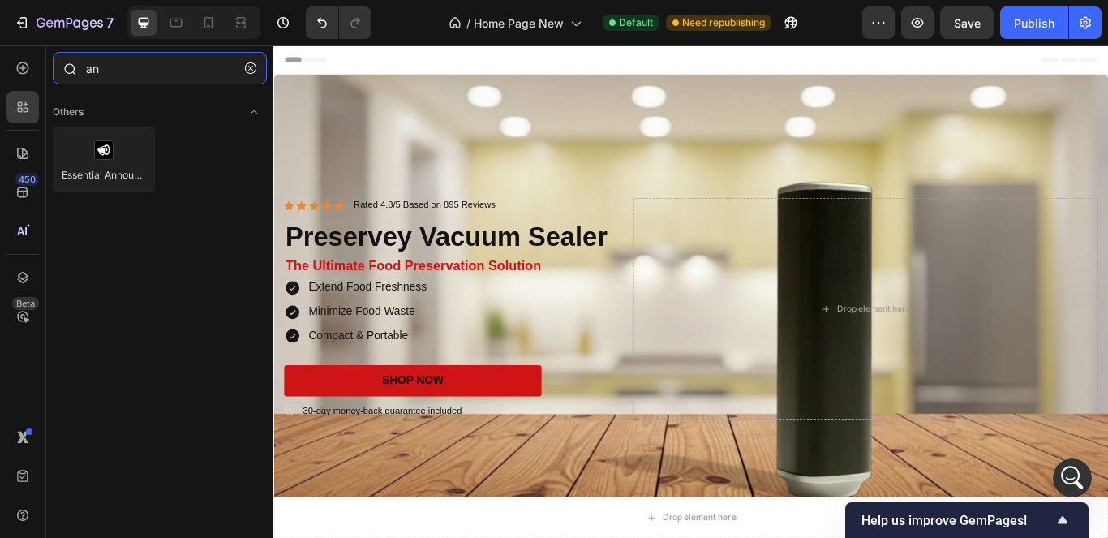
type input "a"
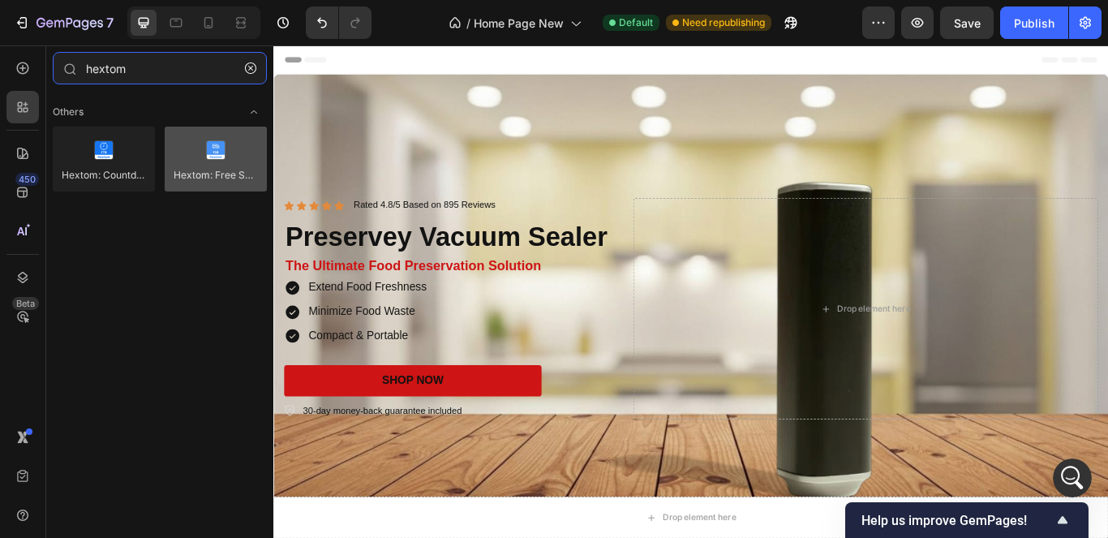
type input "hextom"
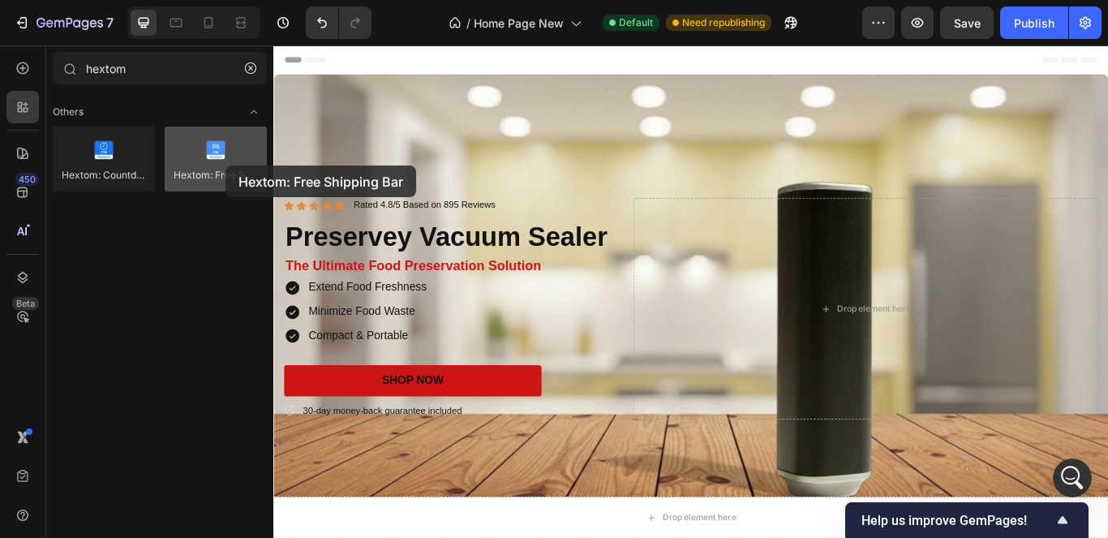
drag, startPoint x: 239, startPoint y: 159, endPoint x: 225, endPoint y: 165, distance: 15.2
click at [225, 165] on div at bounding box center [216, 159] width 102 height 65
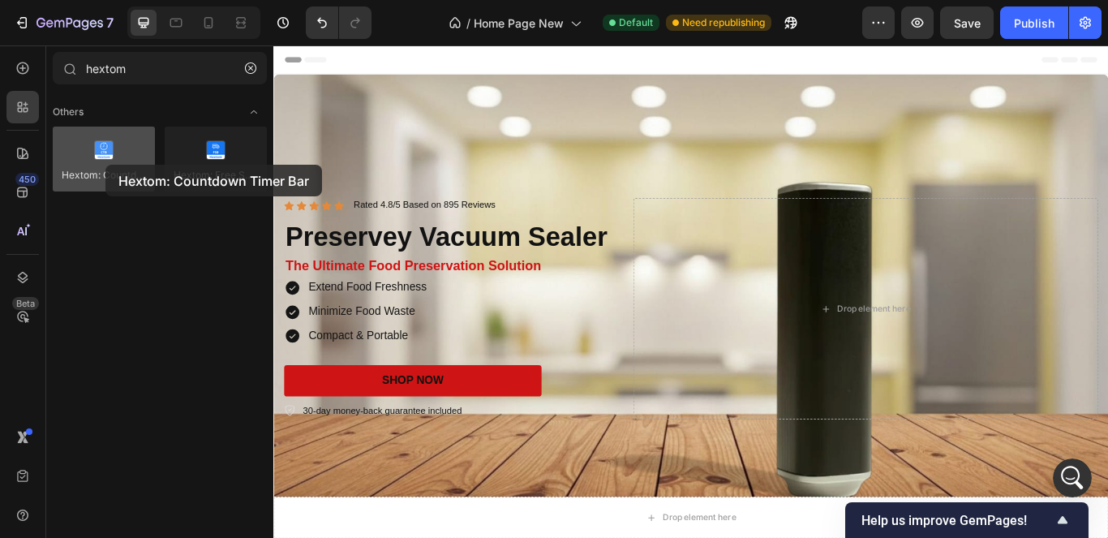
drag, startPoint x: 110, startPoint y: 177, endPoint x: 105, endPoint y: 165, distance: 13.1
click at [105, 165] on div at bounding box center [104, 159] width 102 height 65
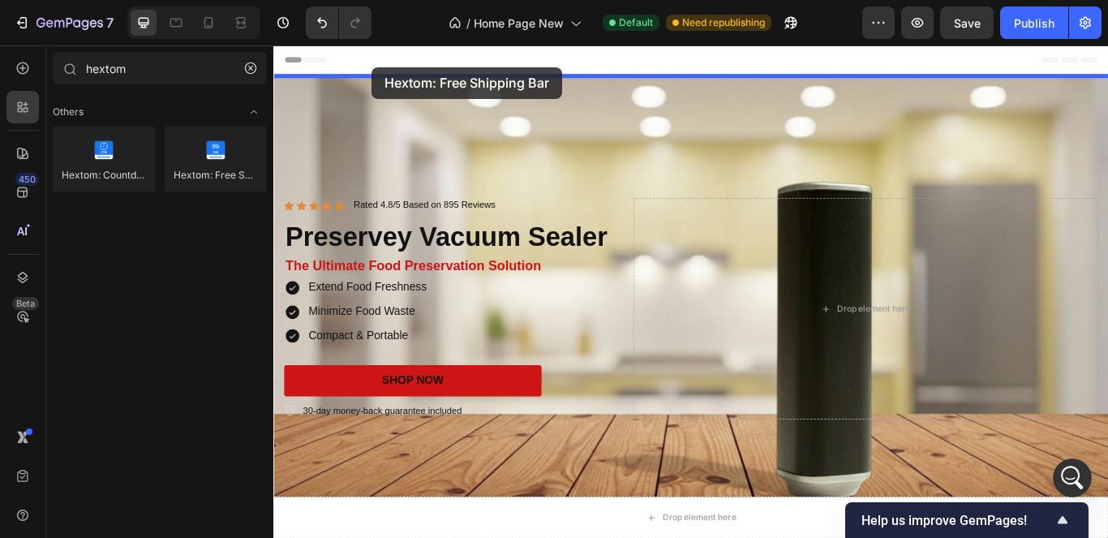
drag, startPoint x: 483, startPoint y: 215, endPoint x: 388, endPoint y: 71, distance: 172.7
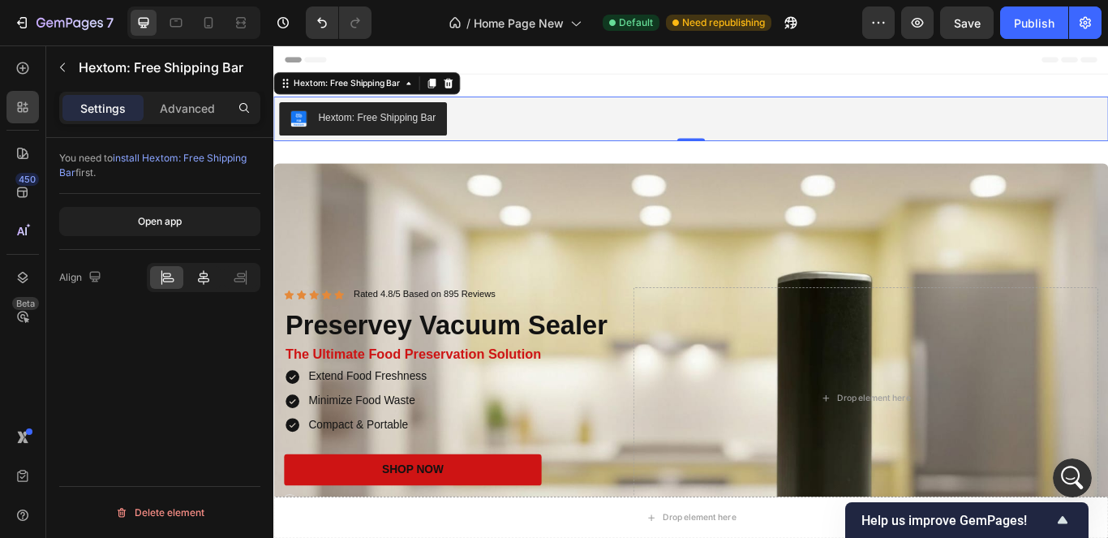
click at [213, 275] on div at bounding box center [203, 277] width 33 height 23
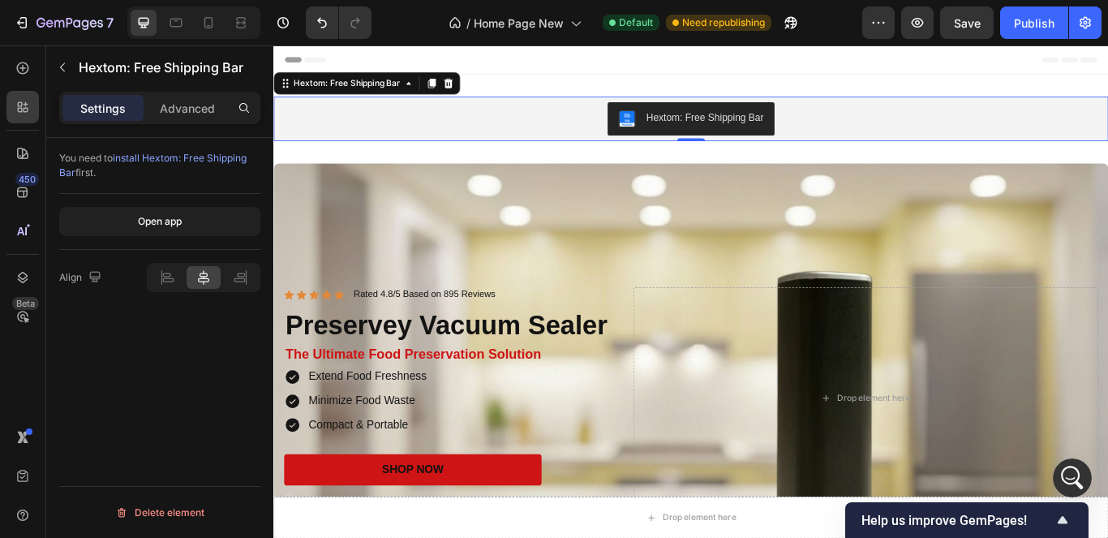
click at [444, 123] on div "Hextom: Free Shipping Bar" at bounding box center [760, 130] width 960 height 39
click at [479, 88] on icon at bounding box center [477, 89] width 11 height 11
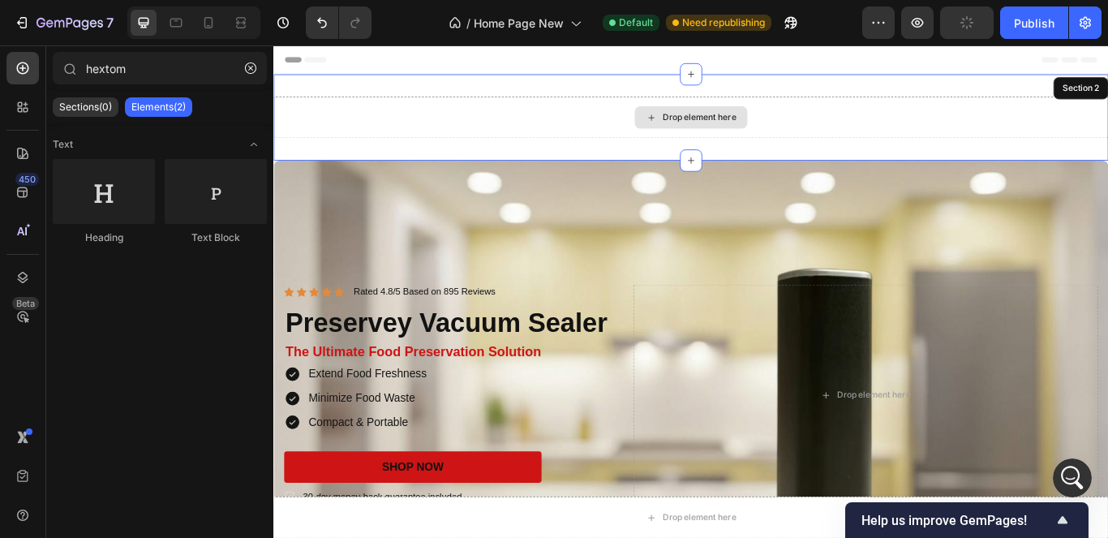
click at [617, 134] on div "Drop element here" at bounding box center [759, 129] width 973 height 49
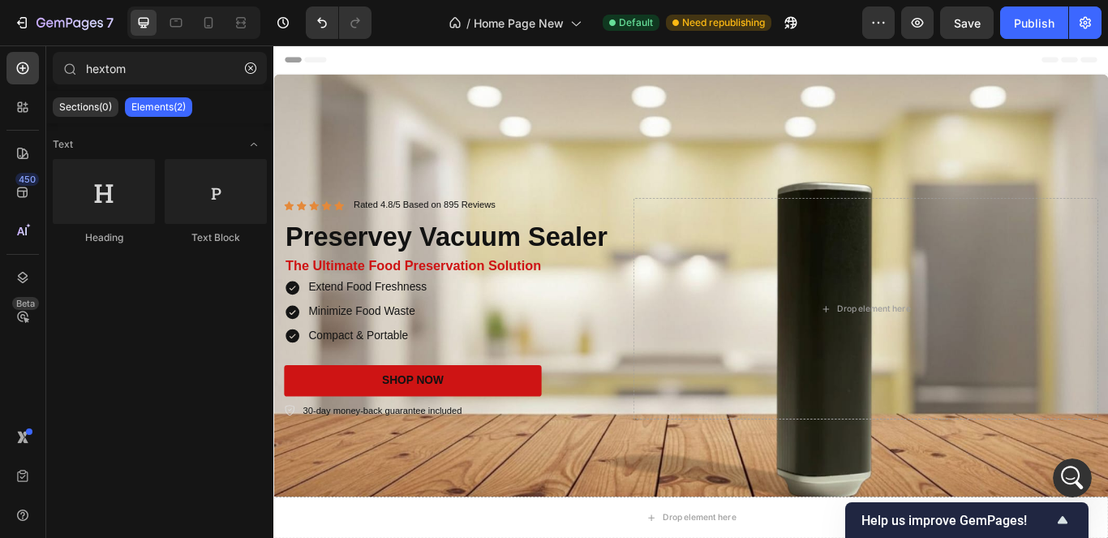
click at [329, 59] on span "Header" at bounding box center [322, 62] width 36 height 16
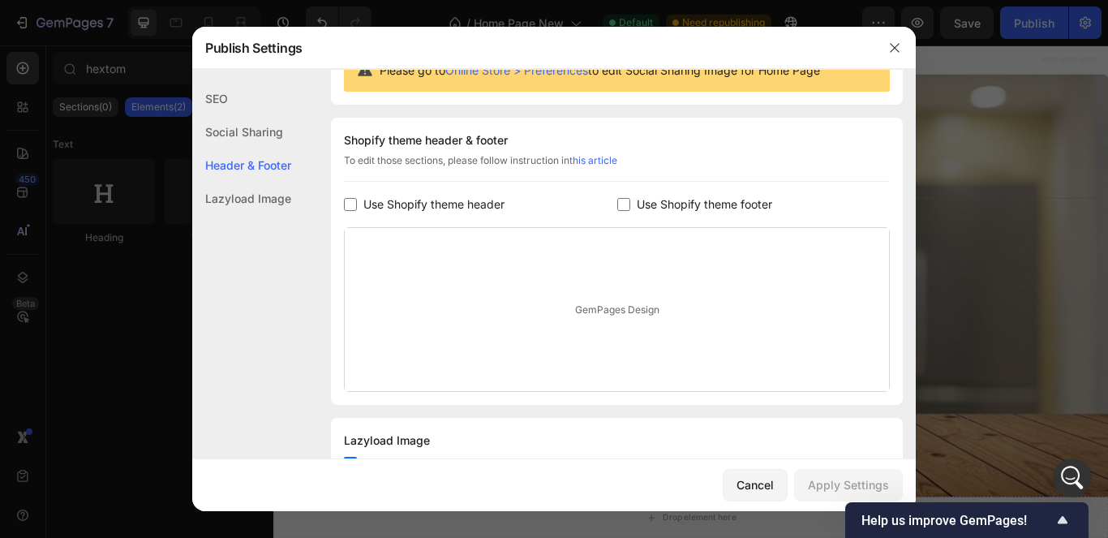
scroll to position [219, 0]
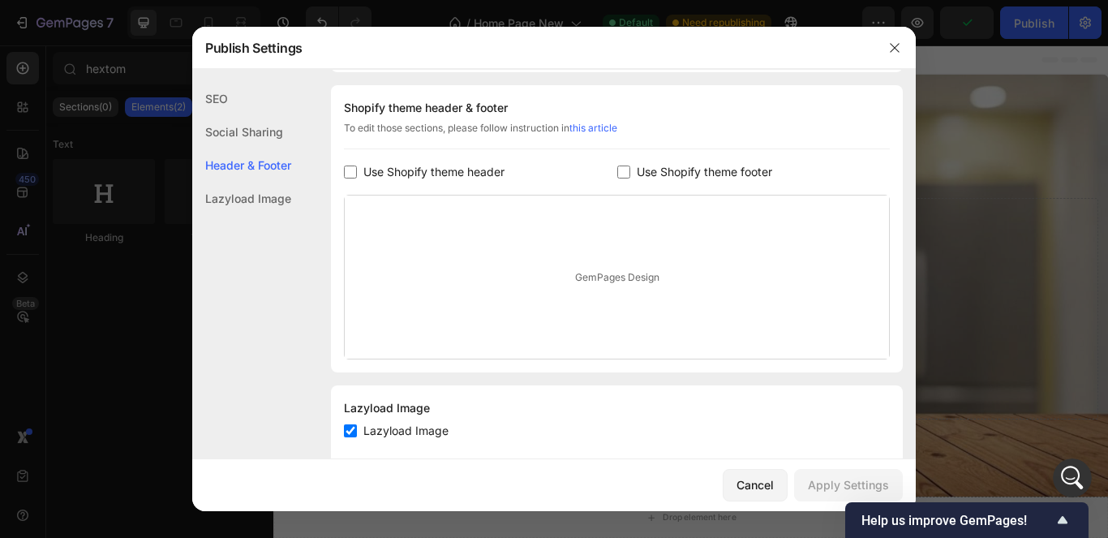
click at [235, 130] on div "Social Sharing" at bounding box center [241, 131] width 99 height 33
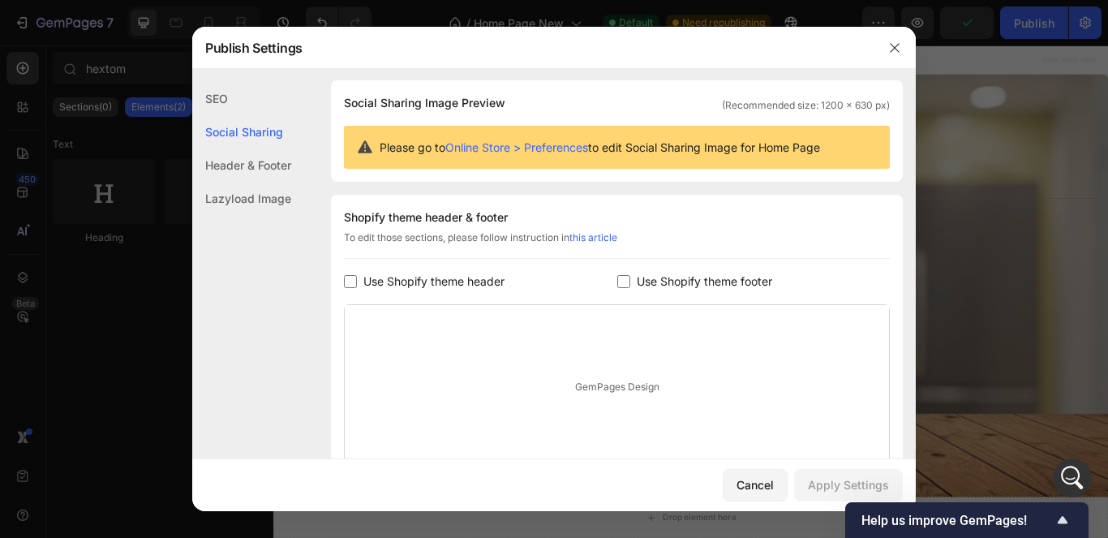
scroll to position [105, 0]
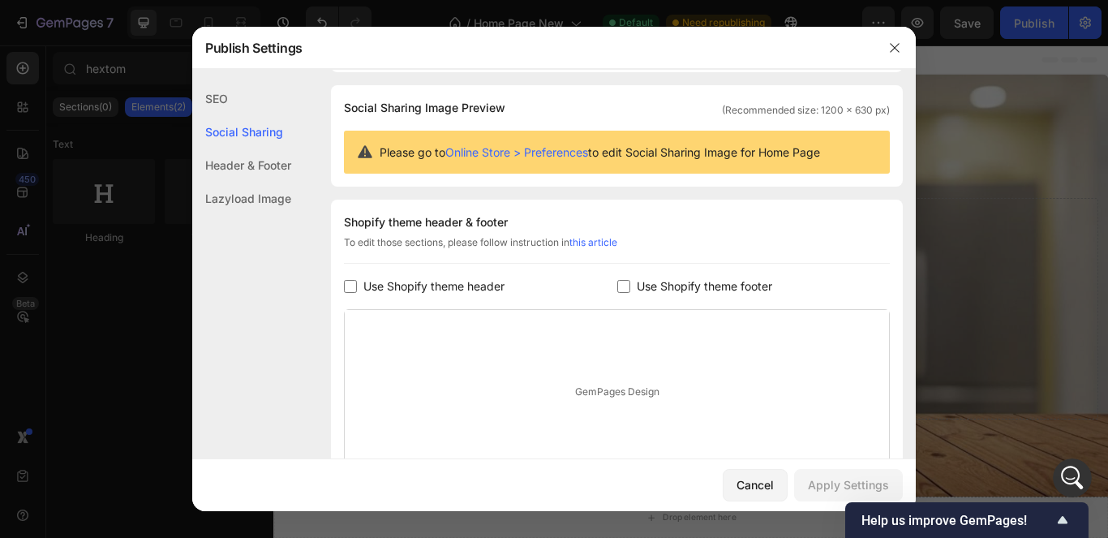
click at [228, 98] on div "SEO" at bounding box center [241, 98] width 99 height 33
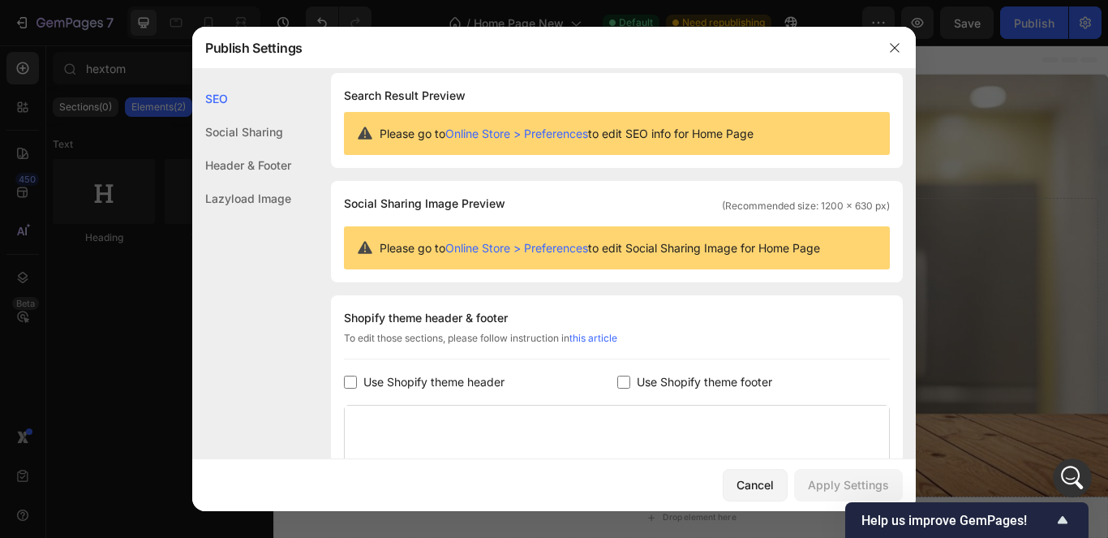
scroll to position [0, 0]
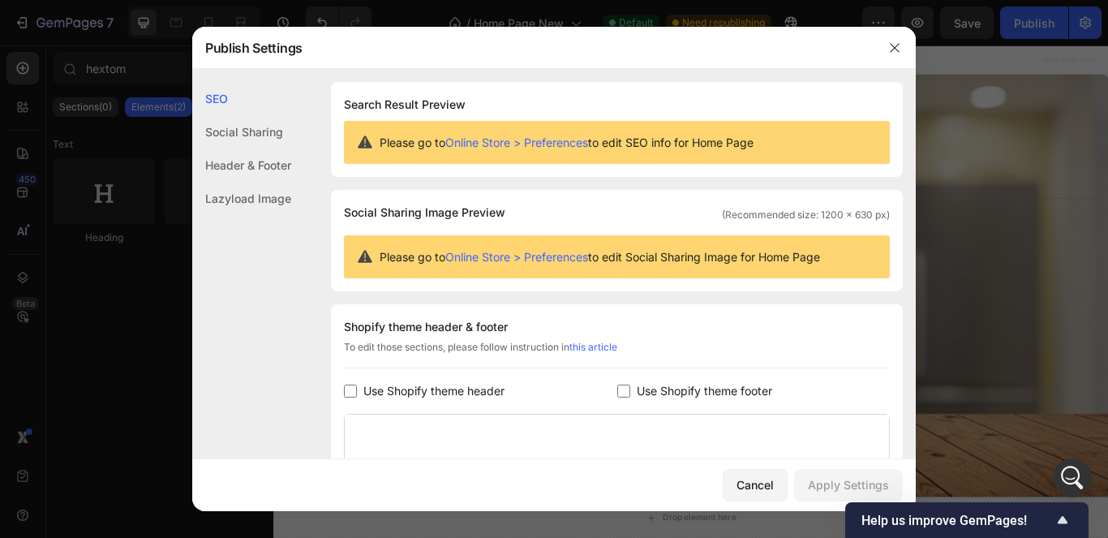
click at [229, 122] on div "Social Sharing" at bounding box center [241, 131] width 99 height 33
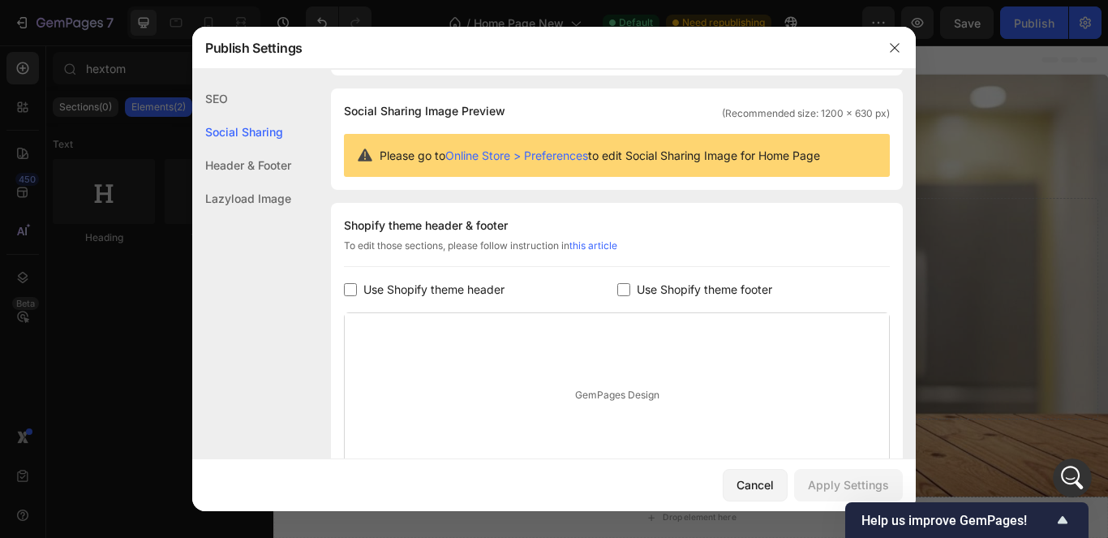
scroll to position [105, 0]
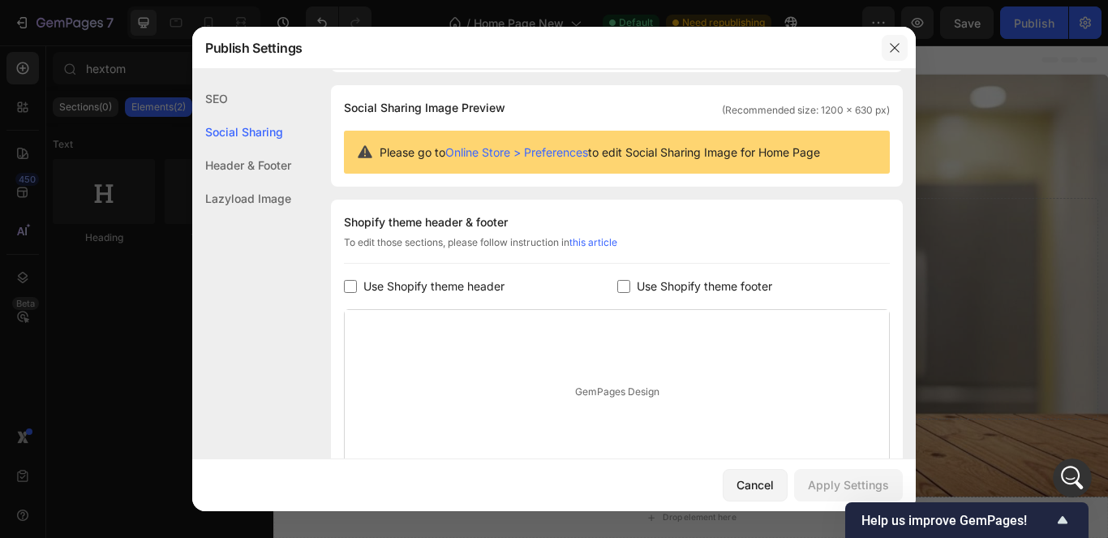
click at [891, 56] on button "button" at bounding box center [895, 48] width 26 height 26
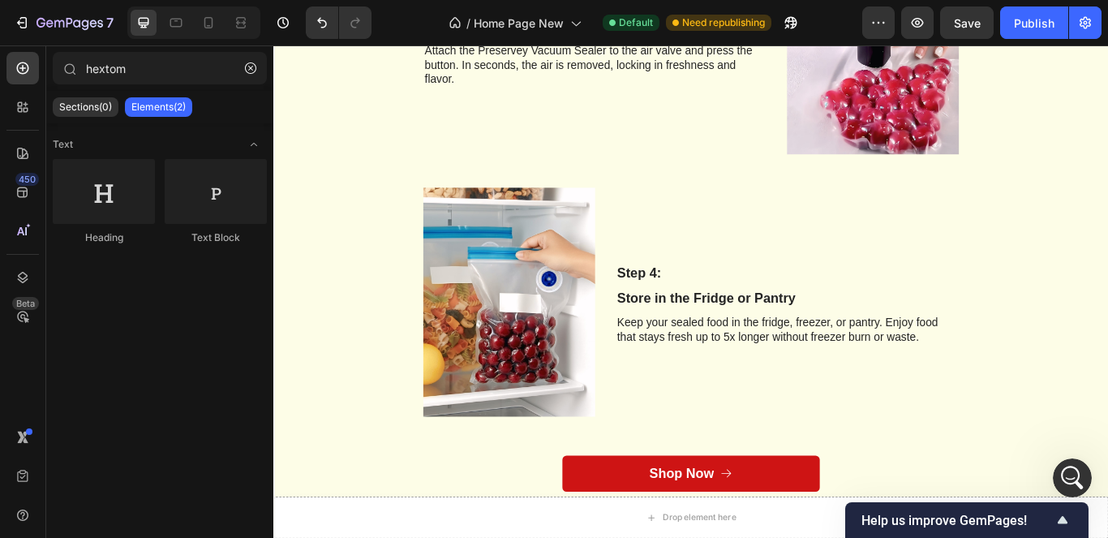
scroll to position [1832, 0]
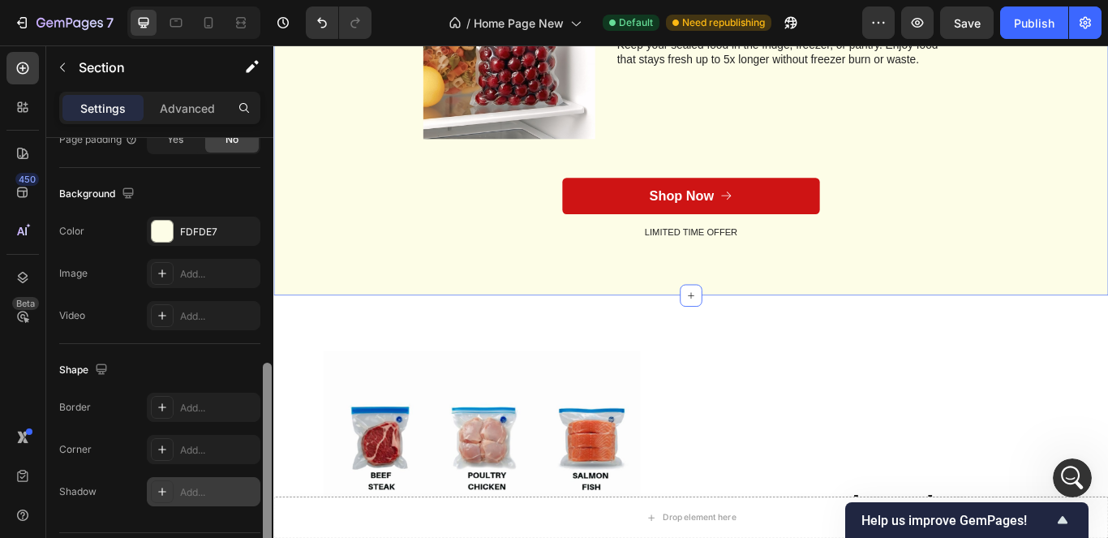
scroll to position [543, 0]
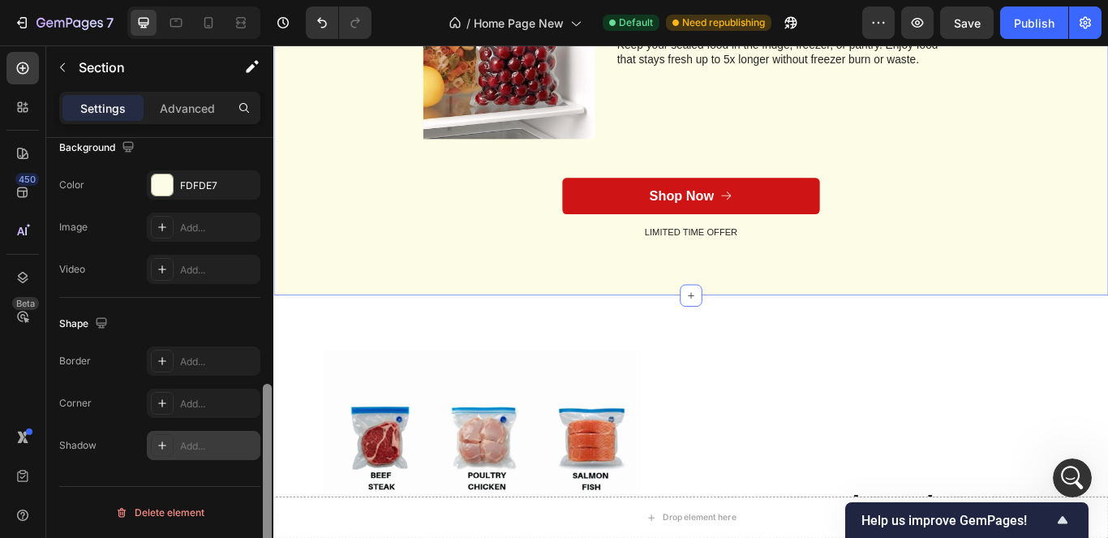
drag, startPoint x: 267, startPoint y: 266, endPoint x: 246, endPoint y: 435, distance: 170.8
click at [246, 435] on div "Layout Column width Change ratio Fit to content 12 Columns management Order 1 c…" at bounding box center [159, 361] width 227 height 446
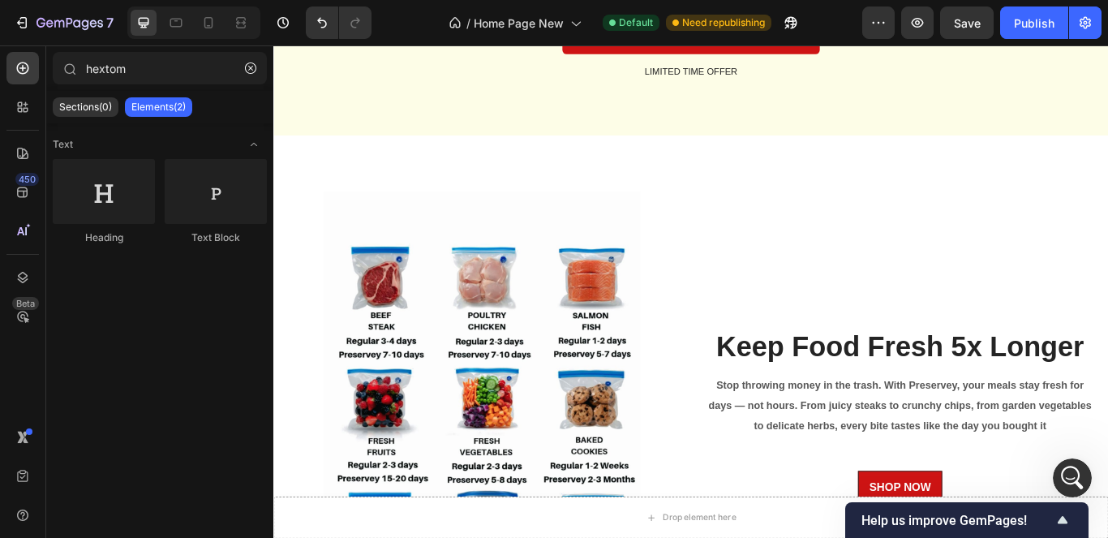
scroll to position [2028, 0]
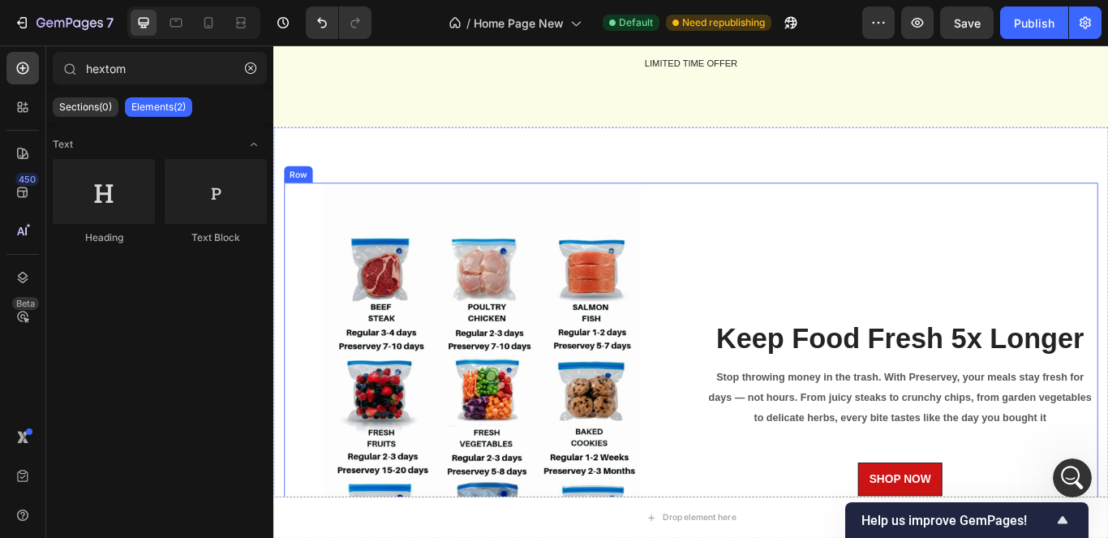
click at [1094, 252] on div "Keep Food Fresh 5x Longer Heading Stop throwing money in the trash. With Preser…" at bounding box center [1003, 466] width 461 height 523
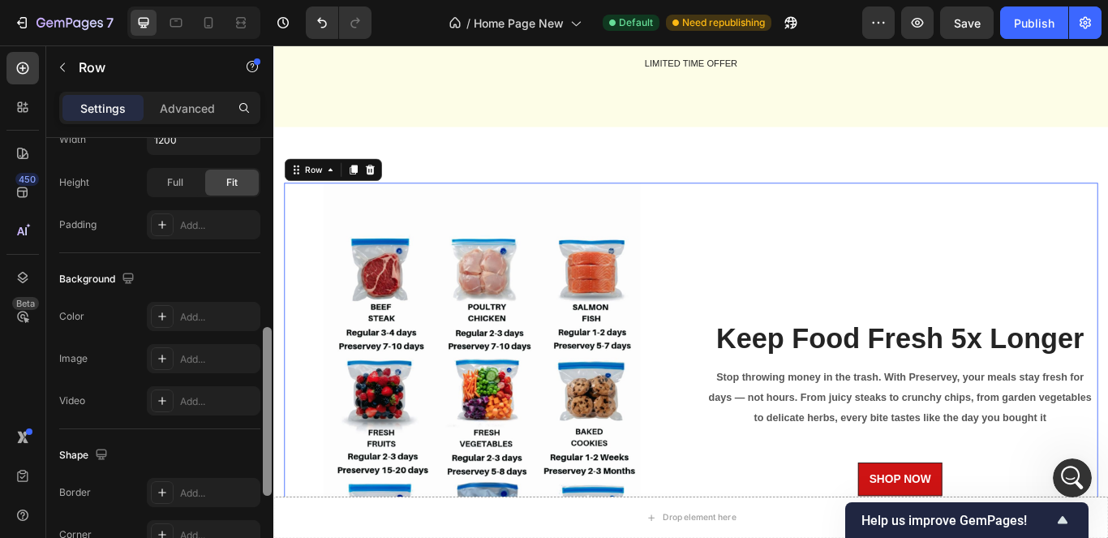
scroll to position [503, 0]
drag, startPoint x: 269, startPoint y: 290, endPoint x: 268, endPoint y: 358, distance: 68.1
click at [268, 358] on div at bounding box center [267, 413] width 9 height 169
click at [219, 324] on div "Add..." at bounding box center [218, 319] width 76 height 15
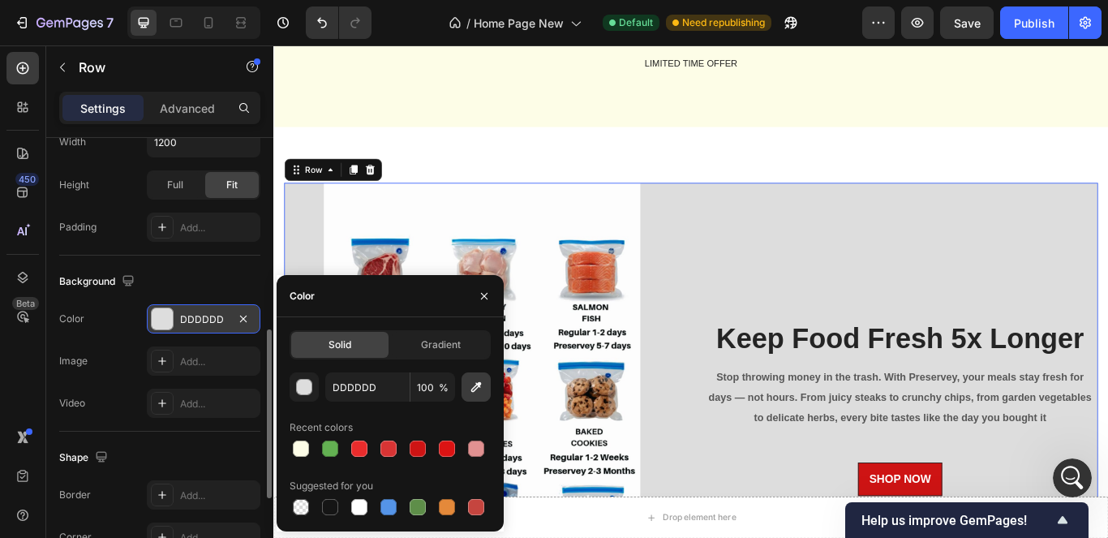
click at [477, 389] on icon "button" at bounding box center [476, 387] width 16 height 16
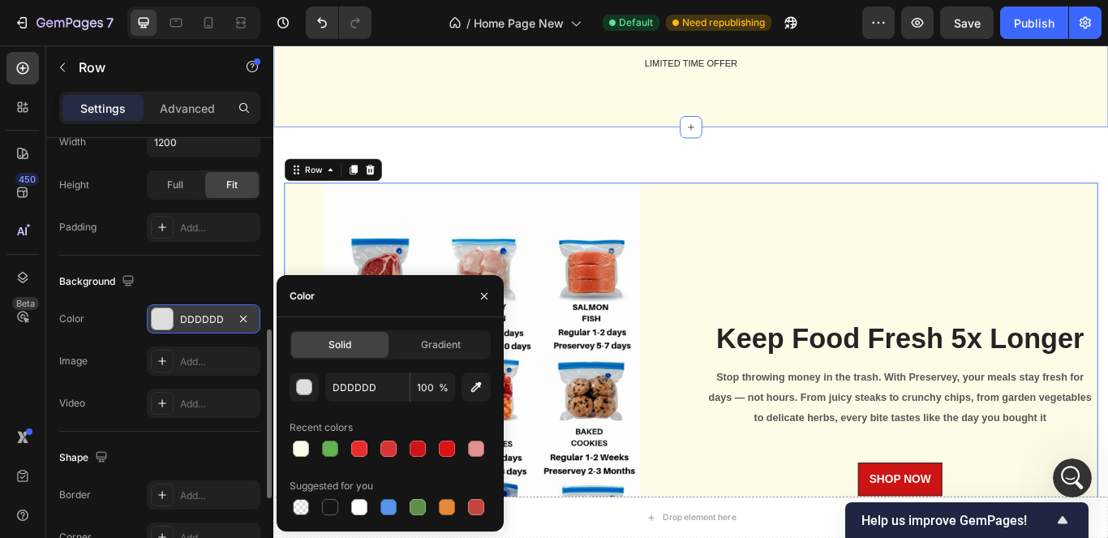
type input "FDFDE7"
click at [491, 294] on button "button" at bounding box center [484, 296] width 26 height 26
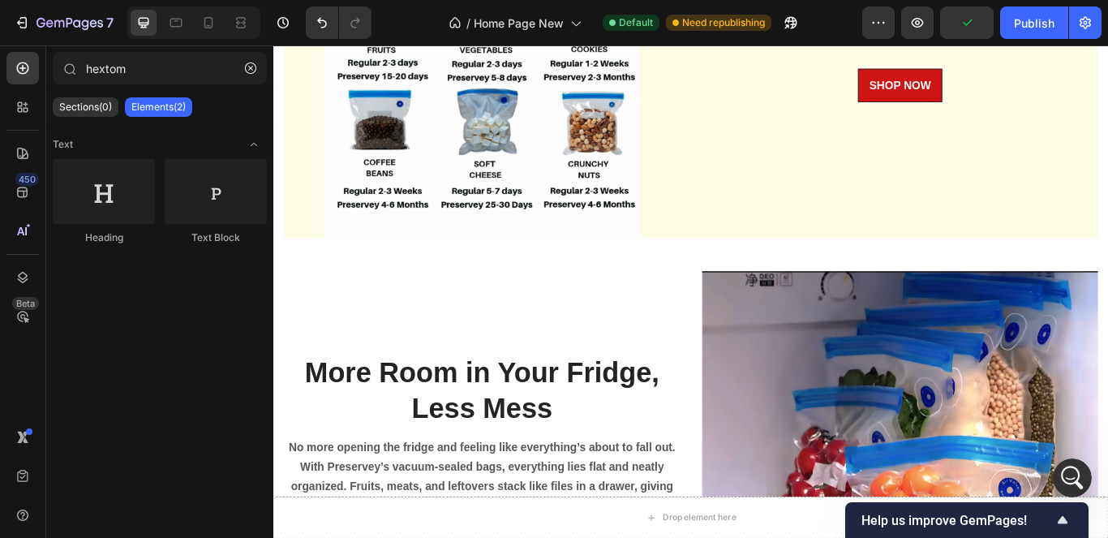
scroll to position [2394, 0]
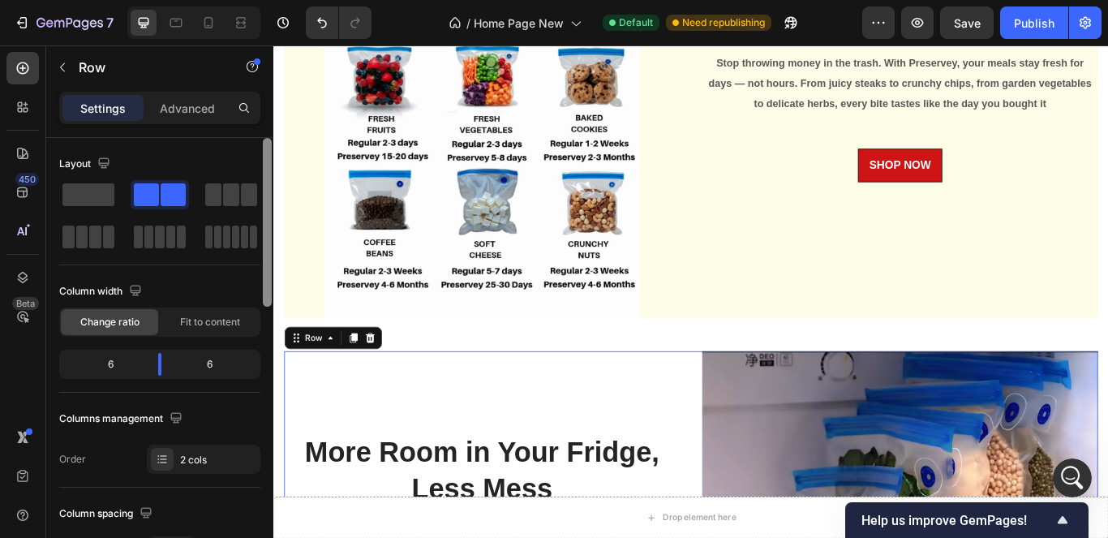
scroll to position [85, 0]
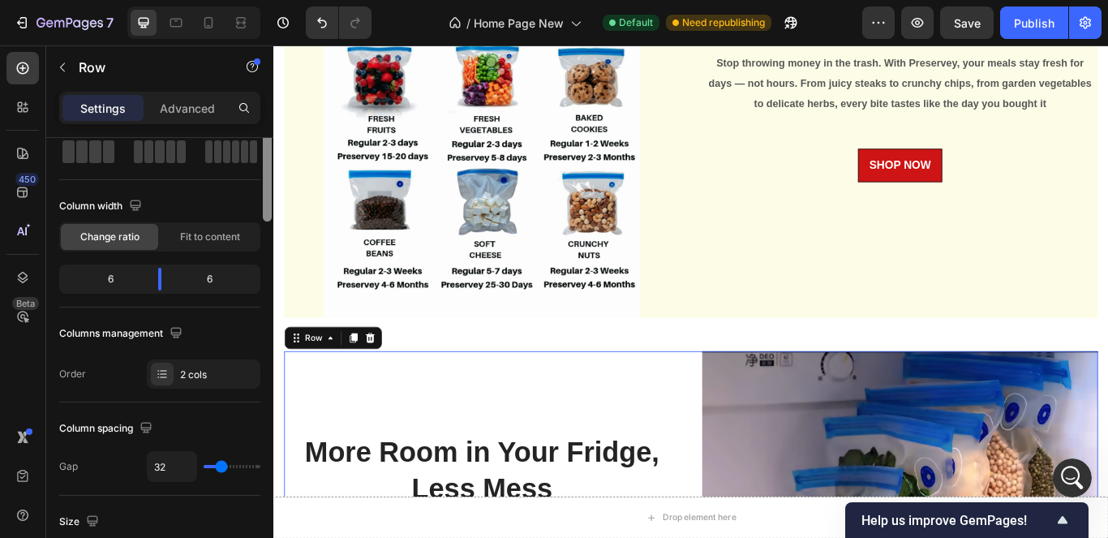
drag, startPoint x: 264, startPoint y: 270, endPoint x: 210, endPoint y: 298, distance: 60.9
click at [208, 302] on div "Layout Column width Change ratio Fit to content 6 6 Columns management Order 2 …" at bounding box center [159, 361] width 227 height 446
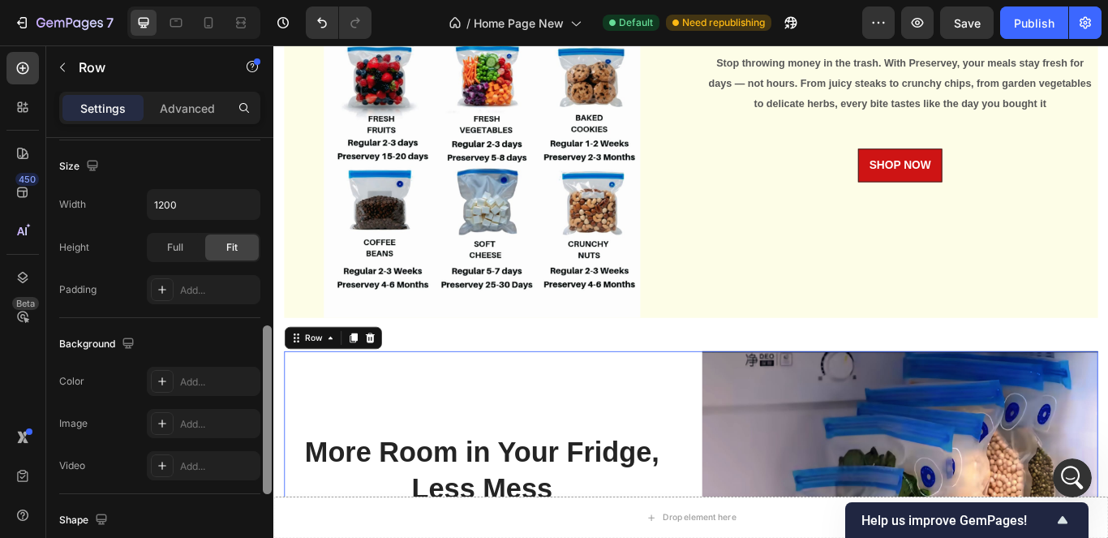
scroll to position [466, 0]
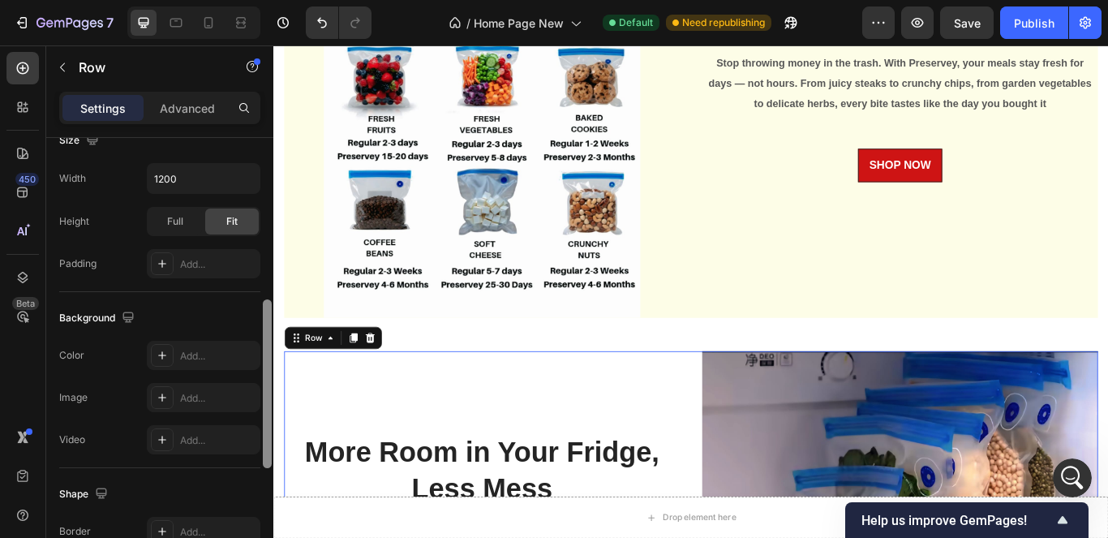
drag, startPoint x: 264, startPoint y: 240, endPoint x: 250, endPoint y: 385, distance: 145.8
click at [250, 385] on div "Layout Column width Change ratio Fit to content 6 6 Columns management Order 2 …" at bounding box center [159, 361] width 227 height 446
click at [235, 357] on div "Add..." at bounding box center [218, 356] width 76 height 15
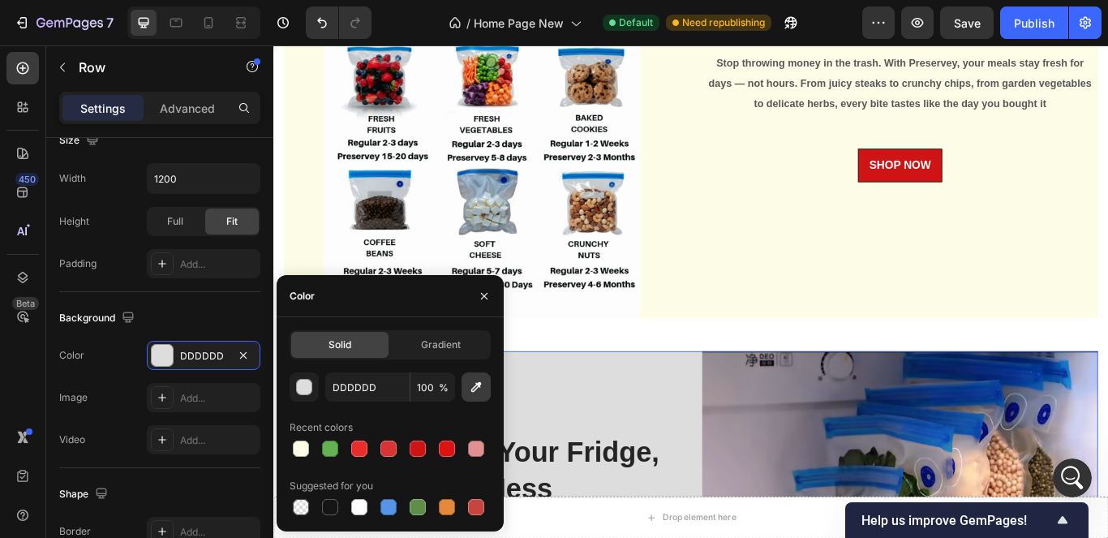
click at [479, 390] on icon "button" at bounding box center [476, 387] width 16 height 16
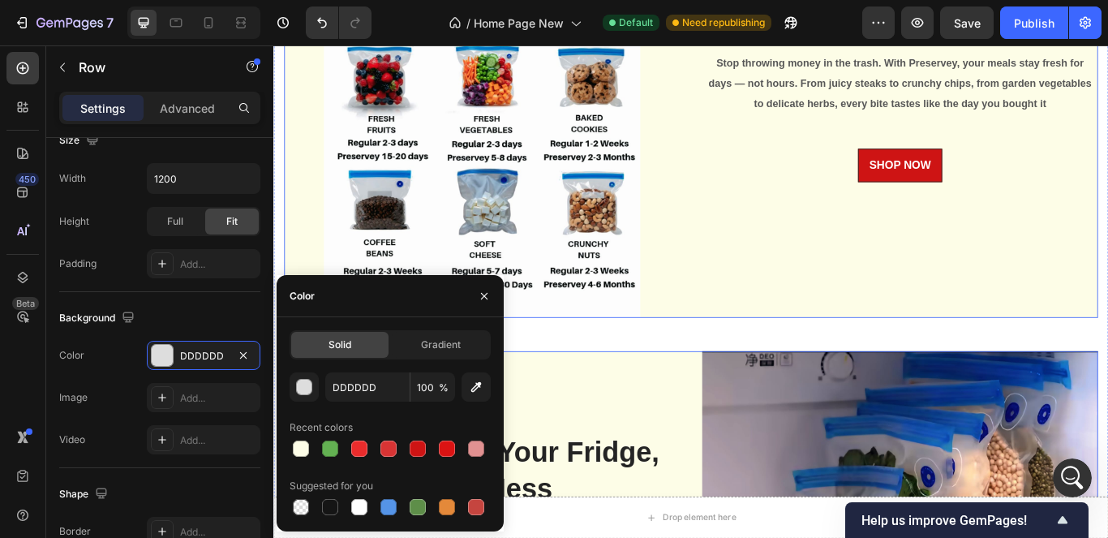
type input "FDFDE7"
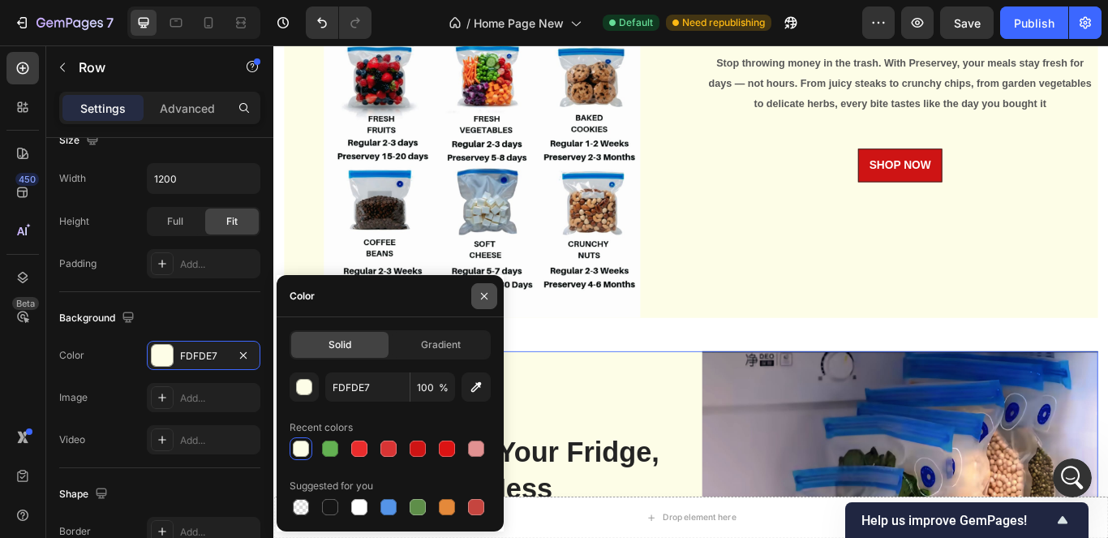
click at [489, 287] on button "button" at bounding box center [484, 296] width 26 height 26
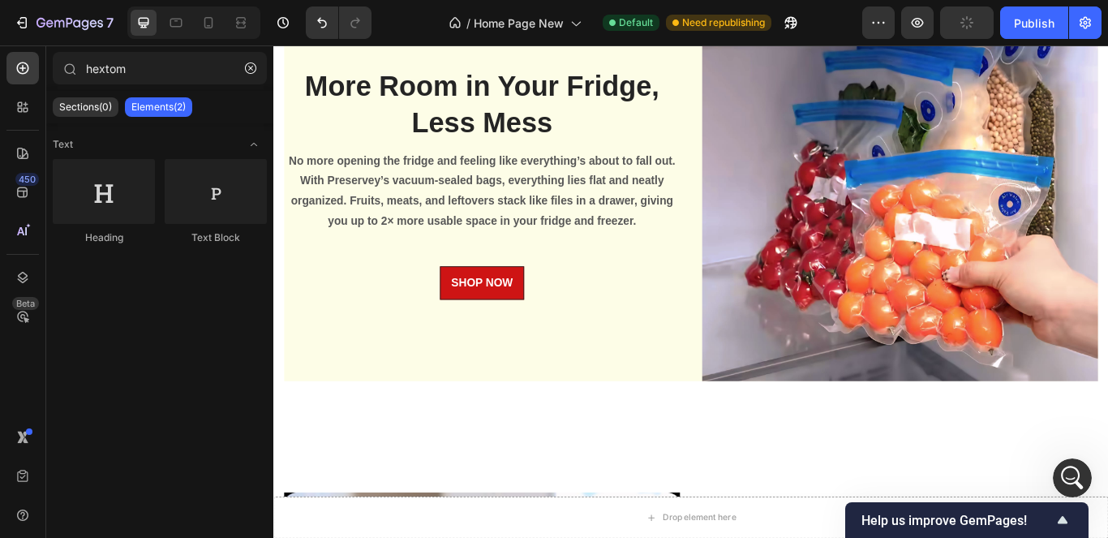
scroll to position [3029, 0]
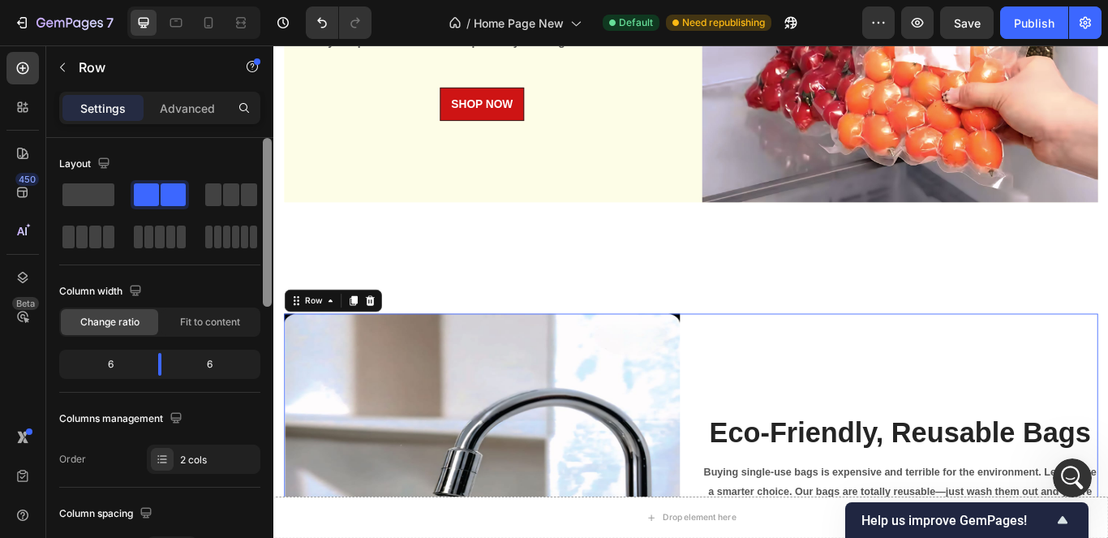
drag, startPoint x: 273, startPoint y: 315, endPoint x: 264, endPoint y: 314, distance: 9.1
click at [271, 307] on div at bounding box center [267, 222] width 9 height 169
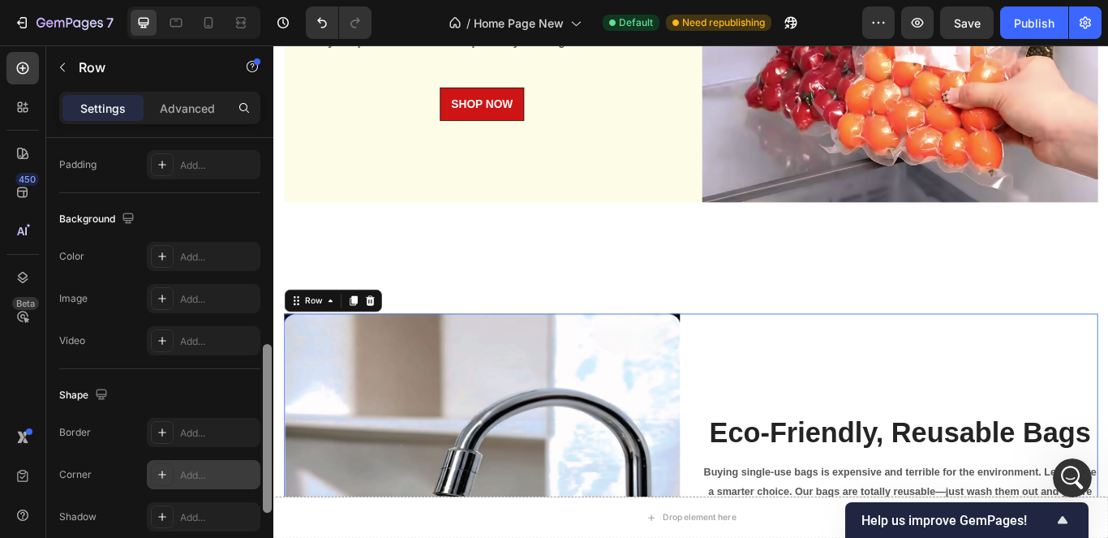
scroll to position [568, 0]
drag, startPoint x: 268, startPoint y: 328, endPoint x: 251, endPoint y: 478, distance: 150.9
click at [251, 478] on div "Layout Column width Change ratio Fit to content 6 6 Columns management Order 2 …" at bounding box center [159, 361] width 227 height 446
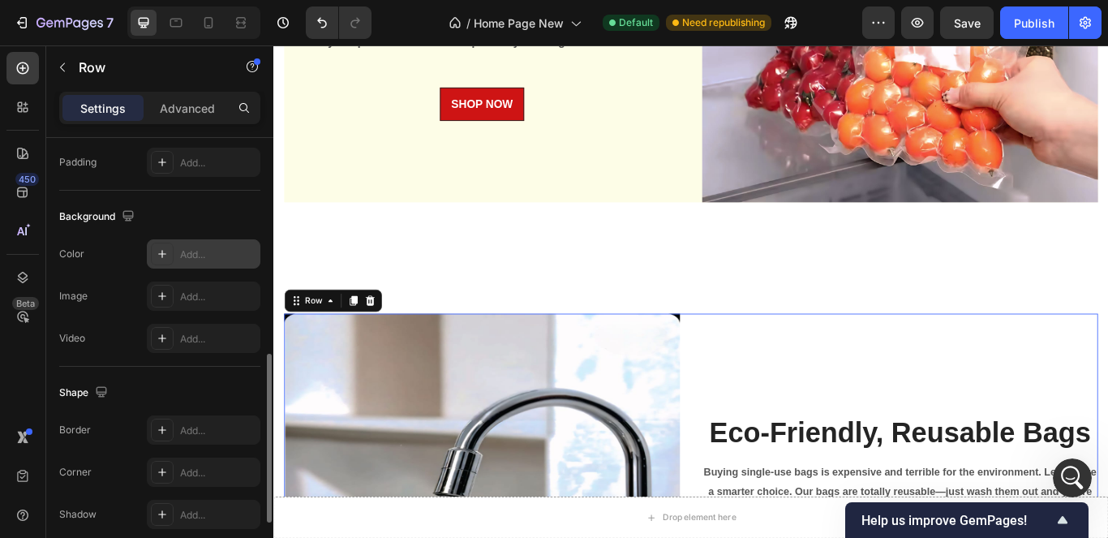
click at [201, 257] on div "Add..." at bounding box center [218, 254] width 76 height 15
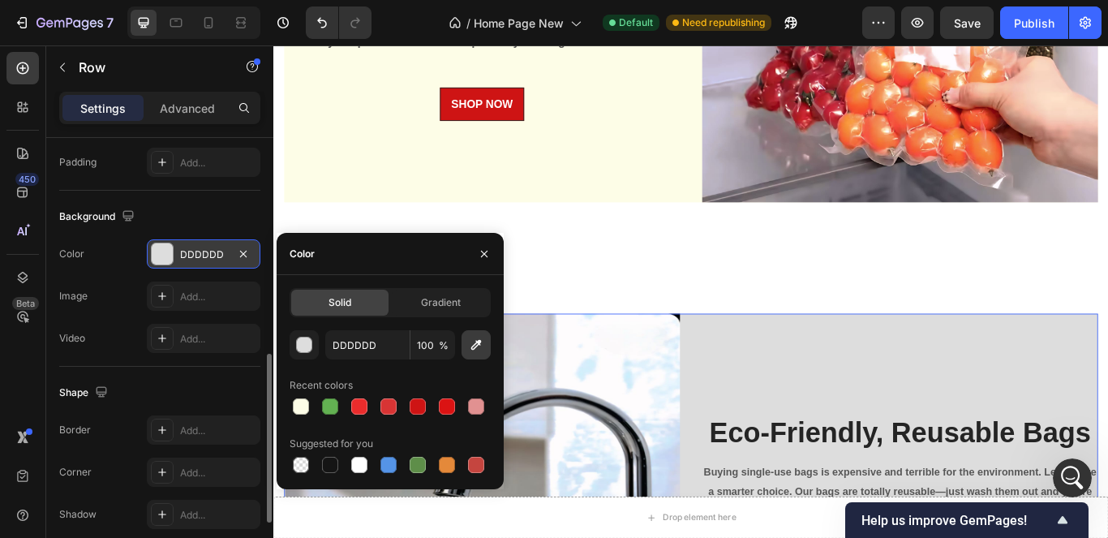
click at [477, 344] on icon "button" at bounding box center [476, 345] width 16 height 16
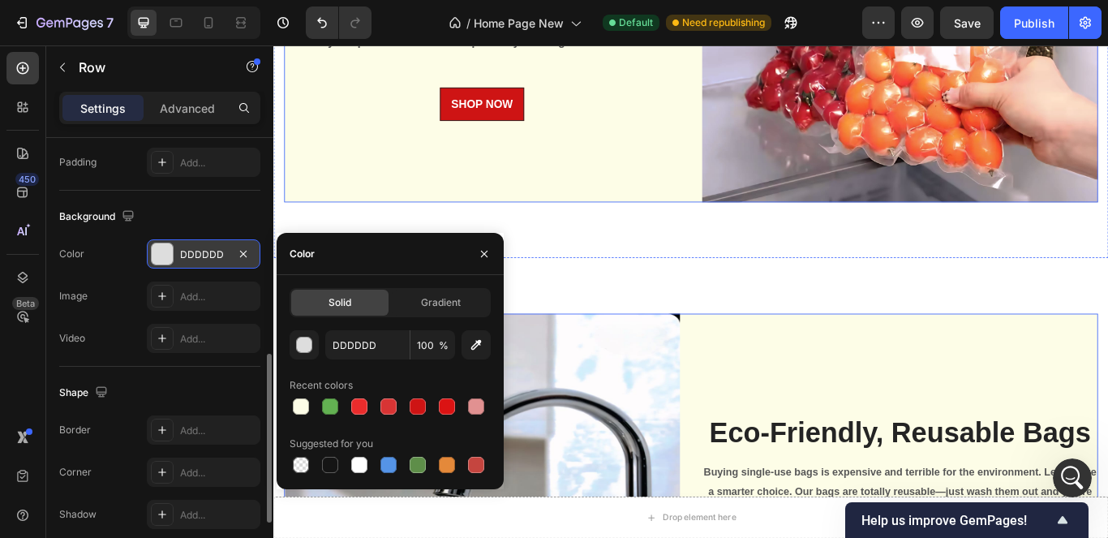
type input "FDFDE7"
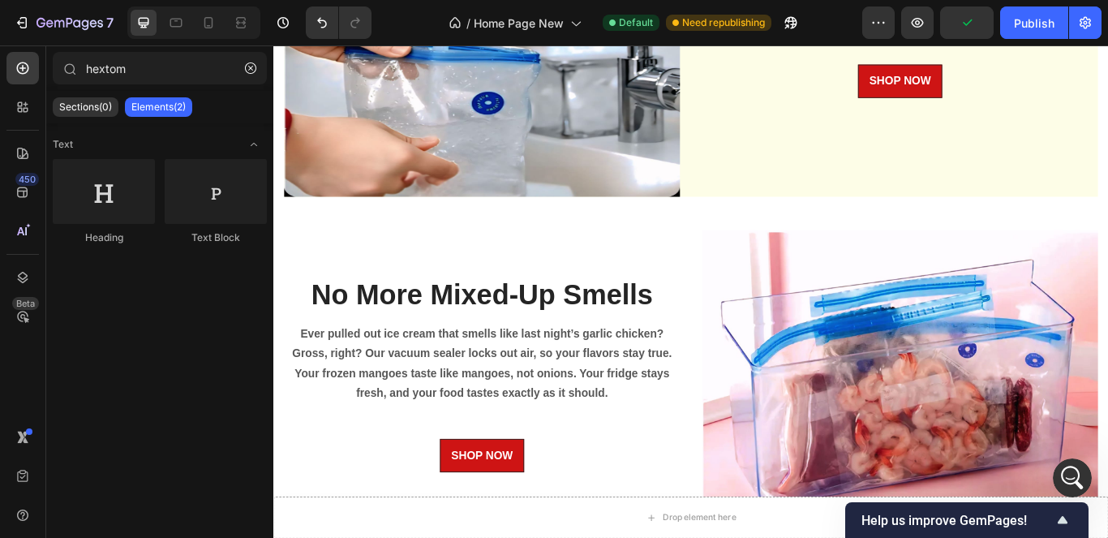
scroll to position [3580, 0]
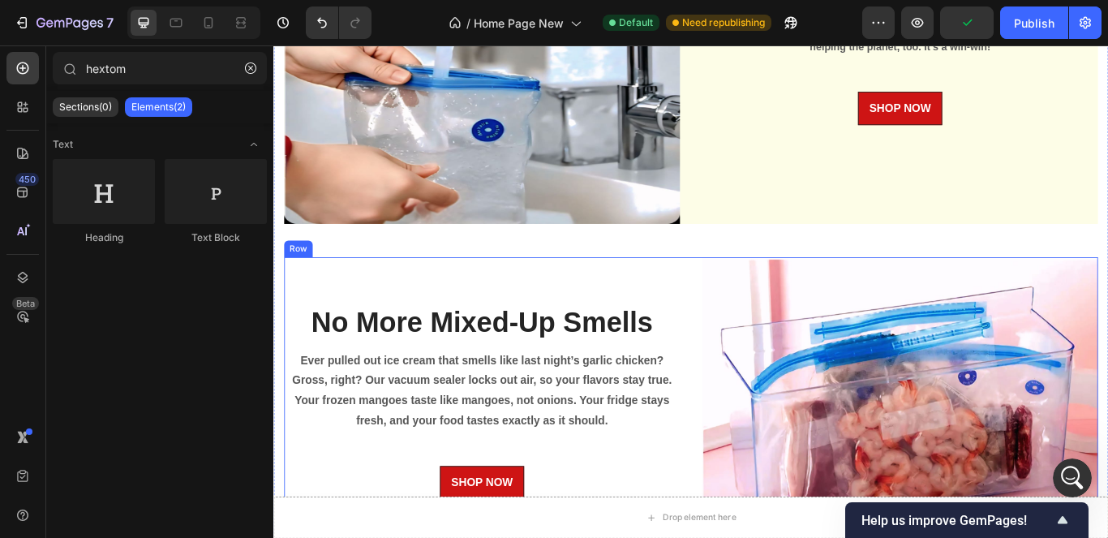
click at [645, 521] on div "No More Mixed-Up Smells Heading Ever pulled out ice cream that smells like last…" at bounding box center [515, 458] width 461 height 333
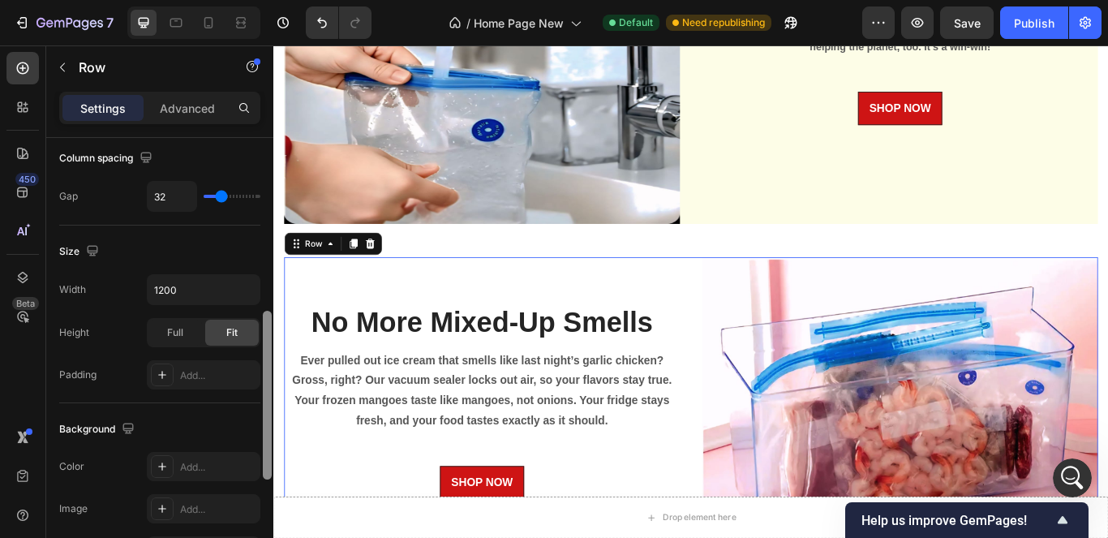
scroll to position [385, 0]
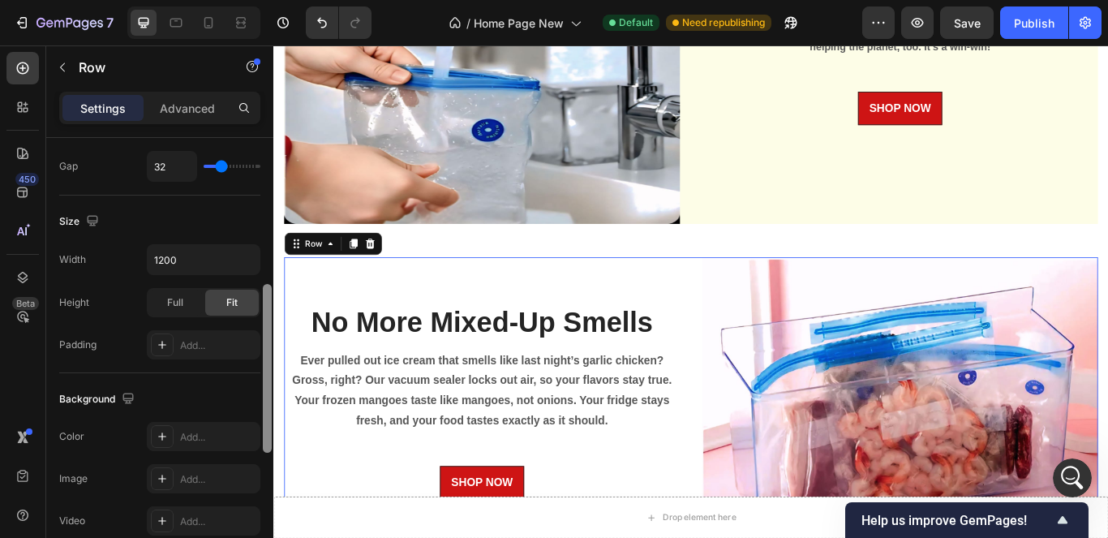
drag, startPoint x: 265, startPoint y: 294, endPoint x: 252, endPoint y: 422, distance: 128.0
click at [252, 422] on div "Layout Column width Change ratio Fit to content 6 6 Columns management Order 2 …" at bounding box center [159, 361] width 227 height 446
click at [222, 441] on div "Add..." at bounding box center [218, 437] width 76 height 15
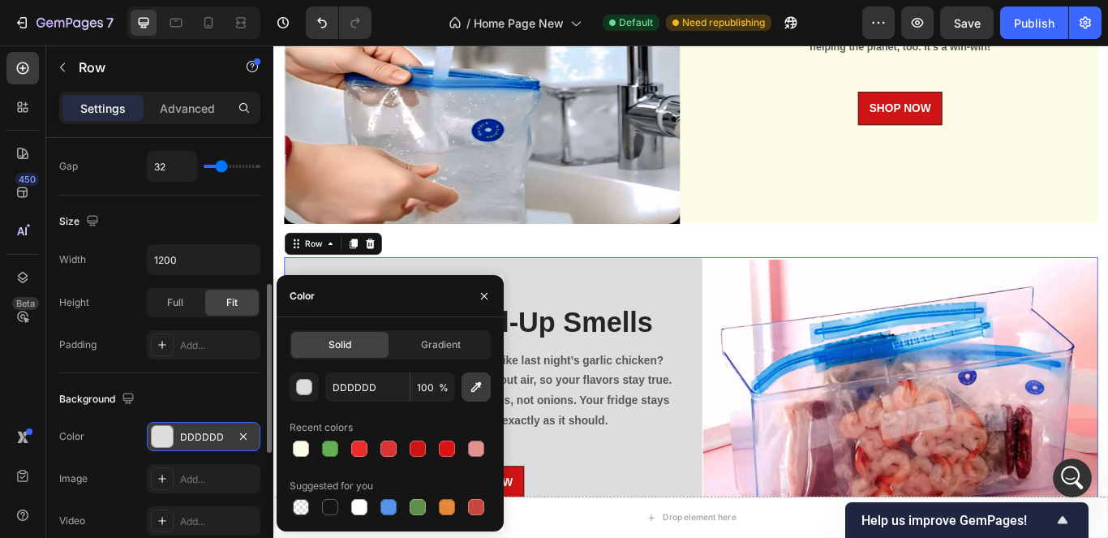
click at [478, 384] on icon "button" at bounding box center [476, 387] width 11 height 11
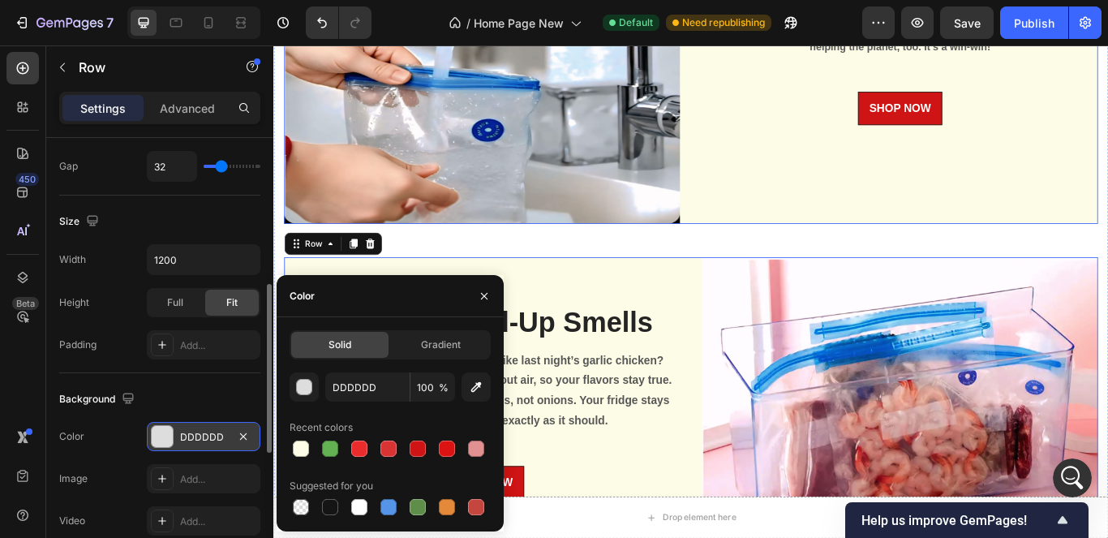
type input "FDFDE7"
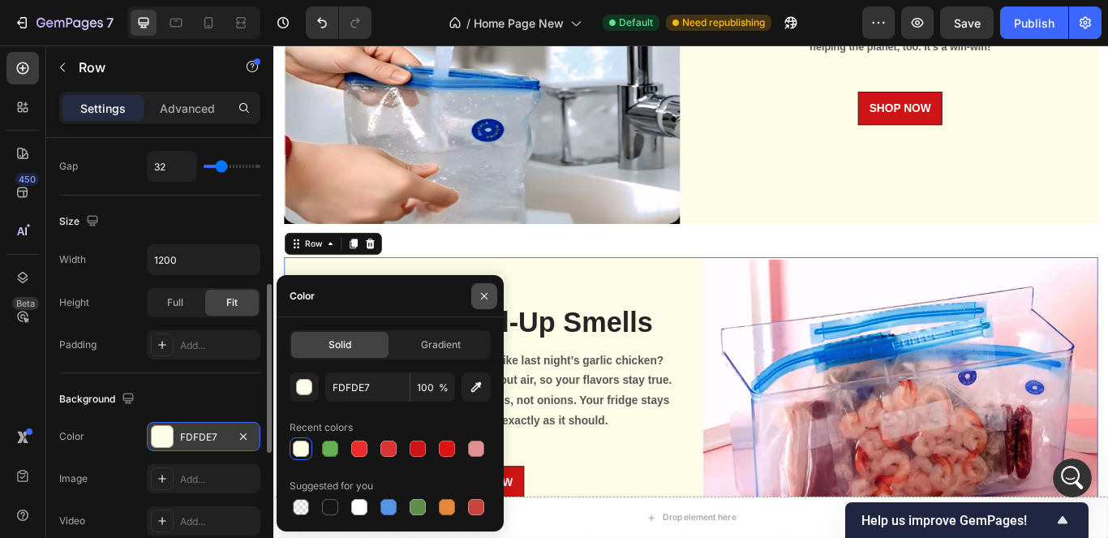
click at [481, 292] on icon "button" at bounding box center [484, 296] width 13 height 13
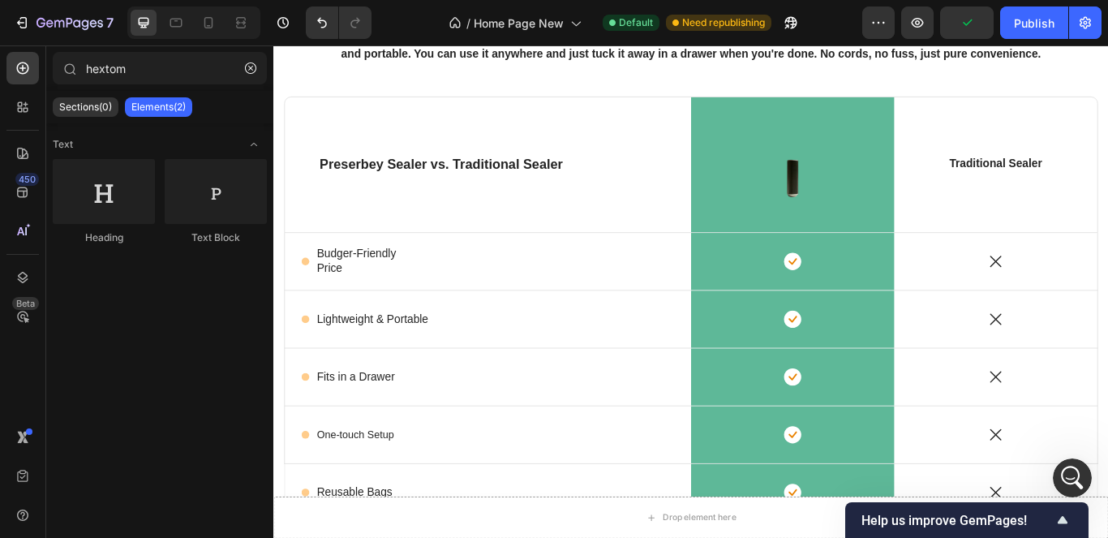
scroll to position [4391, 0]
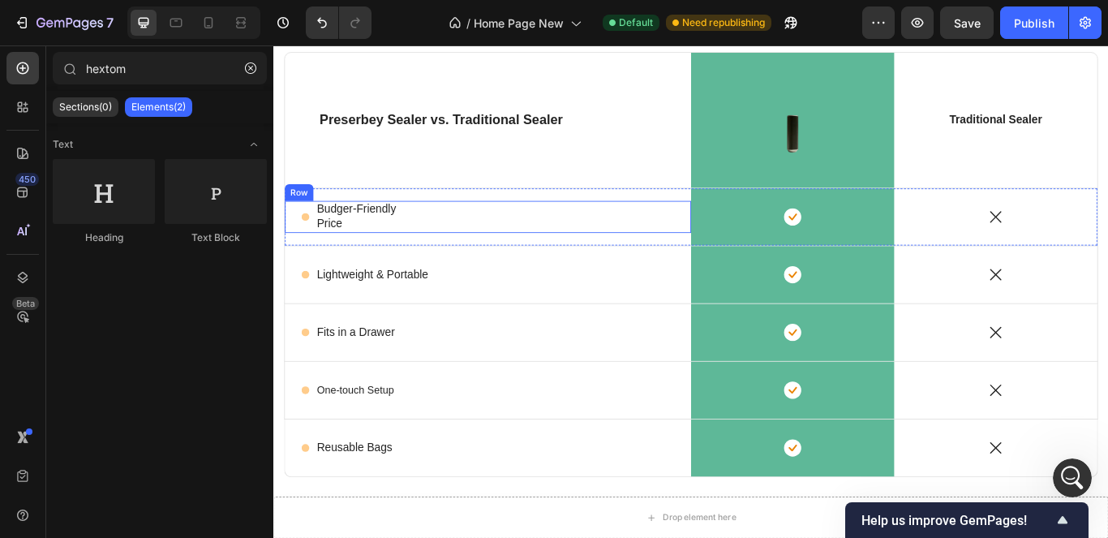
click at [680, 254] on div "Icon Budger-Friendly Price Text Block Row" at bounding box center [523, 244] width 474 height 37
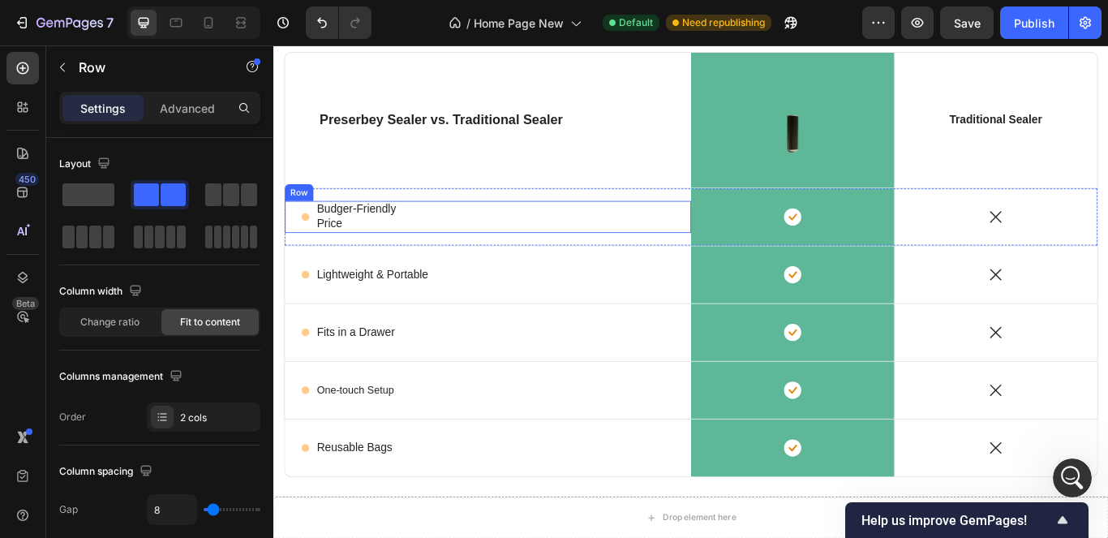
click at [680, 181] on div "Preserbey Sealer vs. Traditional Sealer Text Block" at bounding box center [523, 132] width 474 height 157
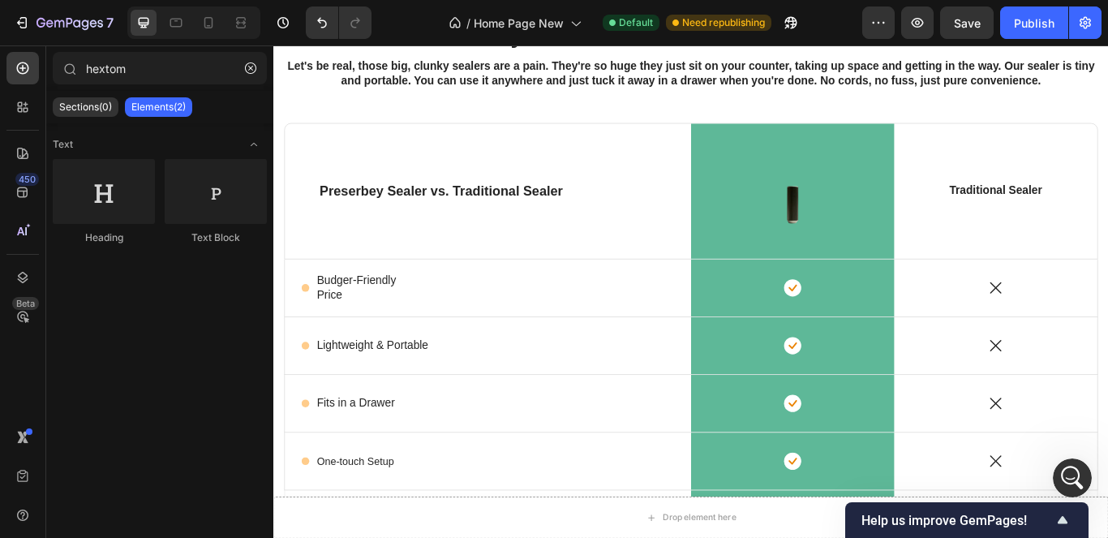
scroll to position [4194, 0]
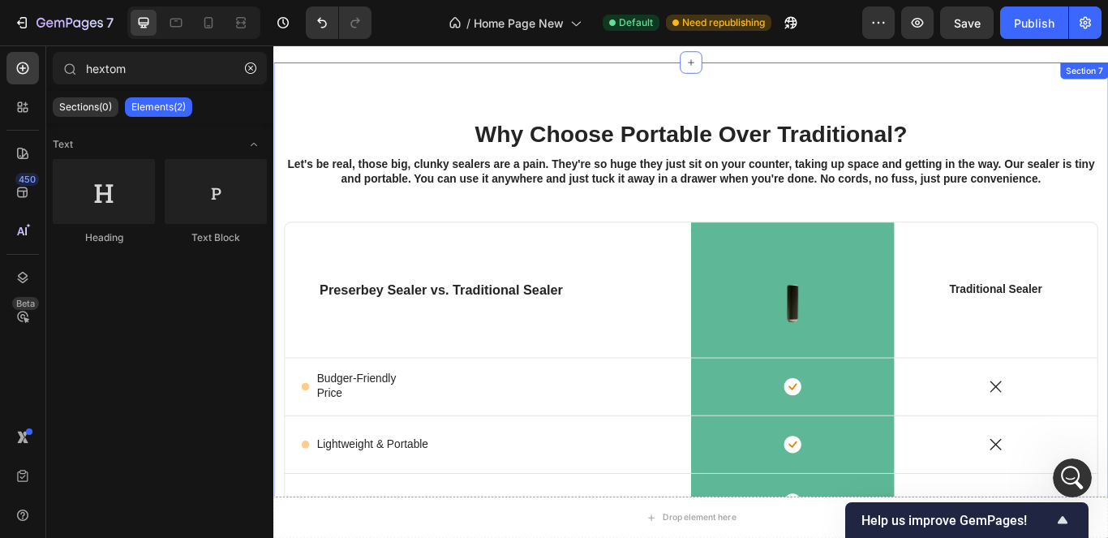
click at [1107, 225] on div "Why Choose Portable Over Traditional? Heading Let's be real, those big, clunky …" at bounding box center [759, 499] width 949 height 739
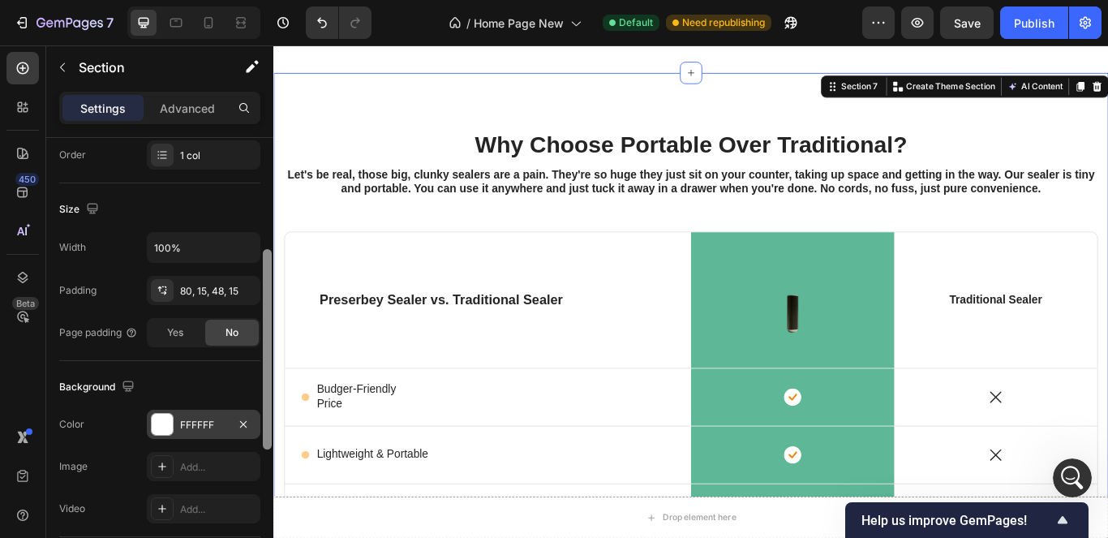
scroll to position [307, 0]
drag, startPoint x: 264, startPoint y: 298, endPoint x: 256, endPoint y: 431, distance: 132.4
click at [256, 431] on div "Layout Column width Change ratio Fit to content 12 Columns management Order 1 c…" at bounding box center [159, 361] width 227 height 446
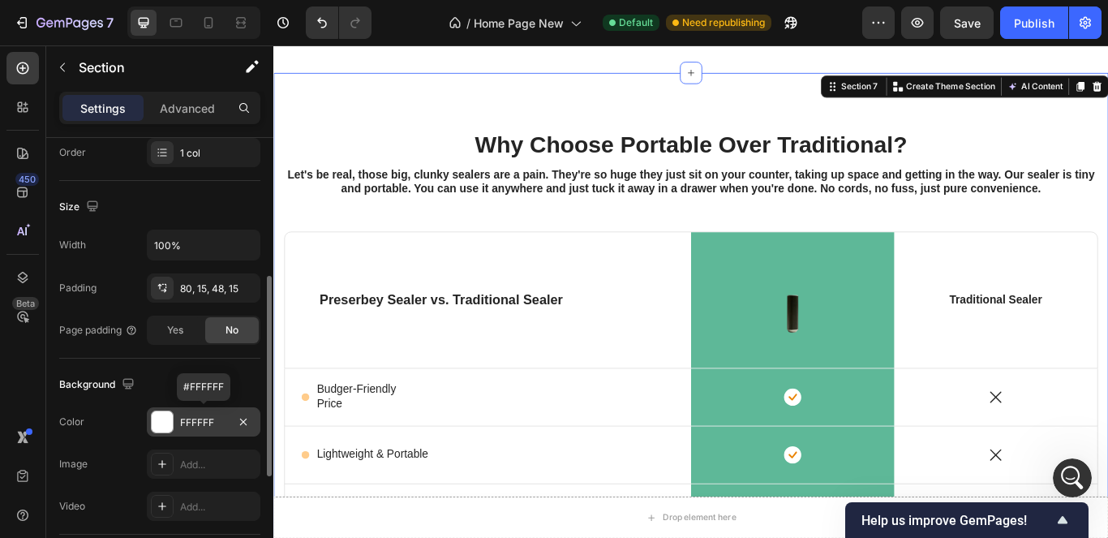
click at [210, 419] on div "FFFFFF" at bounding box center [203, 422] width 47 height 15
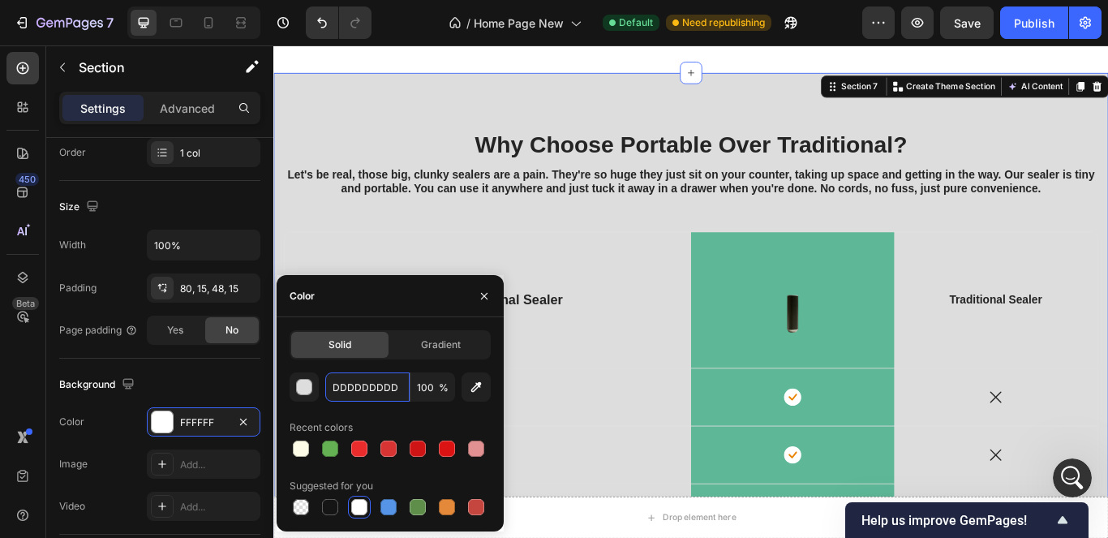
scroll to position [0, 0]
type input "D"
click at [1096, 41] on div "7 / Home Page New Default Need republishing Preview Save Publish" at bounding box center [554, 23] width 1108 height 46
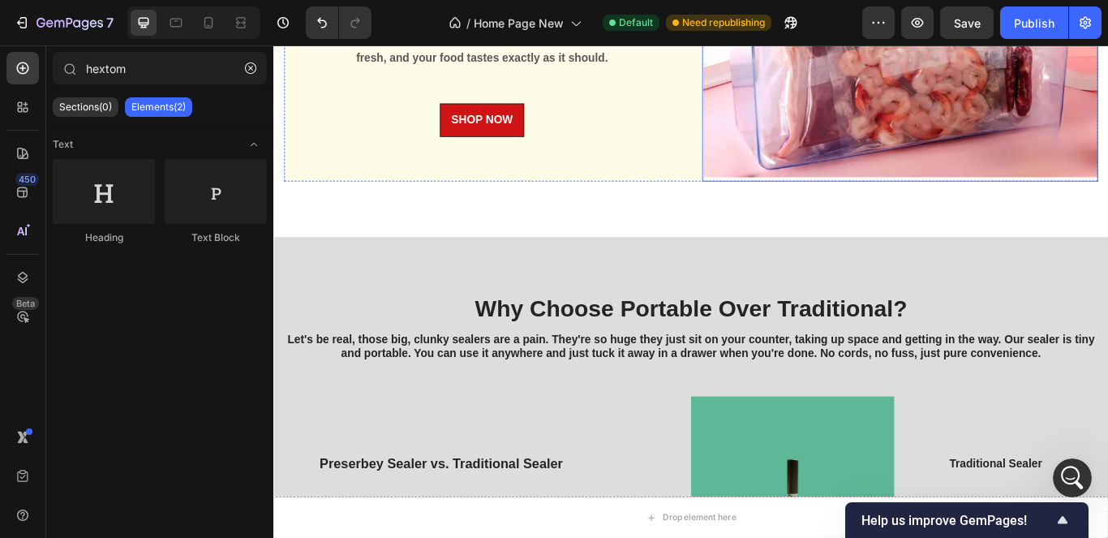
scroll to position [3999, 0]
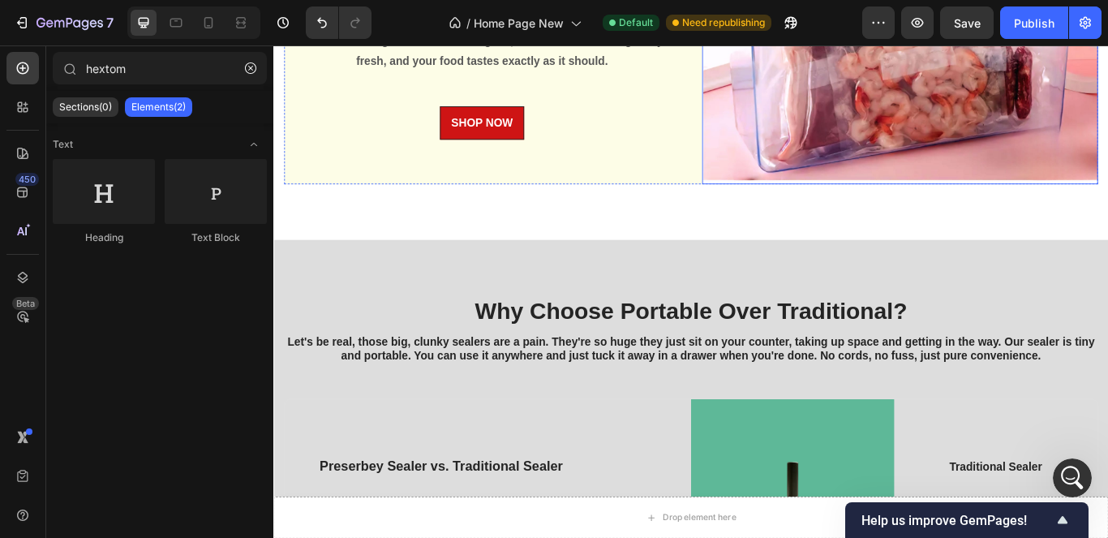
click at [659, 158] on div "No More Mixed-Up Smells Heading Ever pulled out ice cream that smells like last…" at bounding box center [515, 39] width 461 height 333
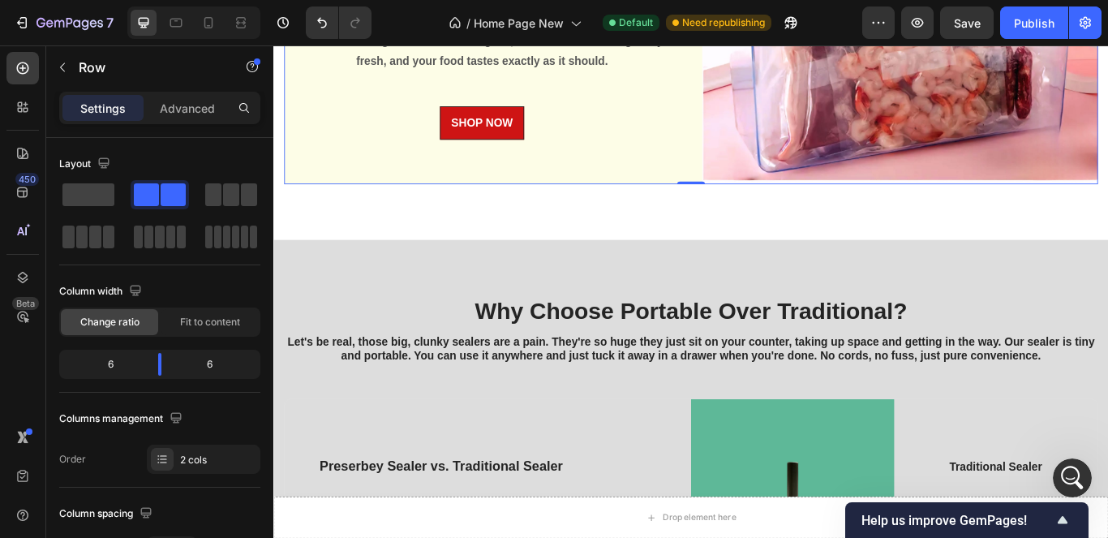
scroll to position [446, 0]
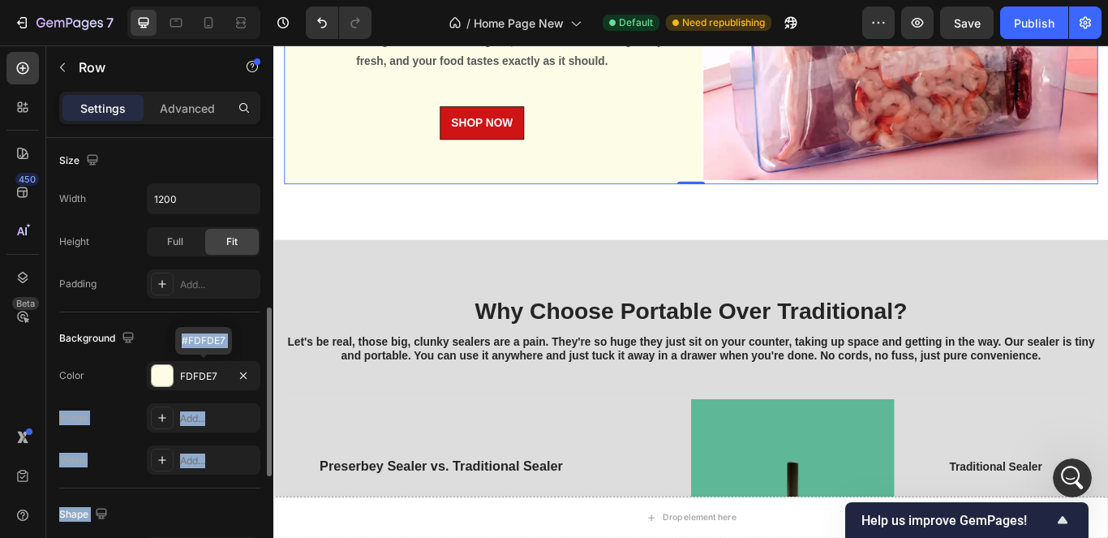
click at [258, 389] on div "Layout Column width Change ratio Fit to content 6 6 Columns management Order 2 …" at bounding box center [159, 361] width 227 height 446
click at [229, 380] on div "FDFDE7" at bounding box center [204, 375] width 114 height 29
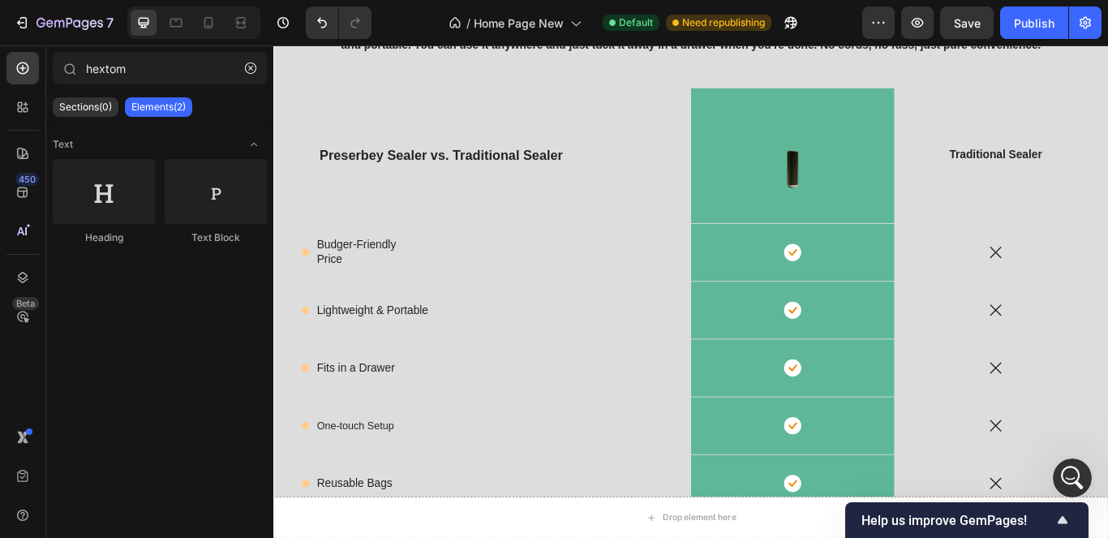
scroll to position [4142, 0]
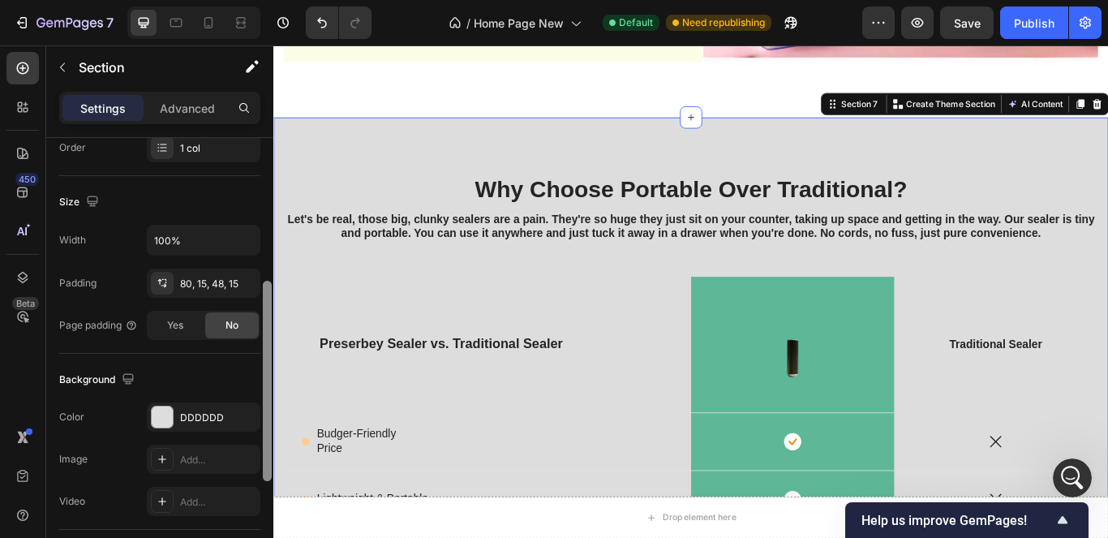
drag, startPoint x: 266, startPoint y: 304, endPoint x: 265, endPoint y: 446, distance: 141.9
click at [265, 446] on div at bounding box center [267, 381] width 9 height 200
click at [212, 412] on div "DDDDDD" at bounding box center [203, 416] width 47 height 15
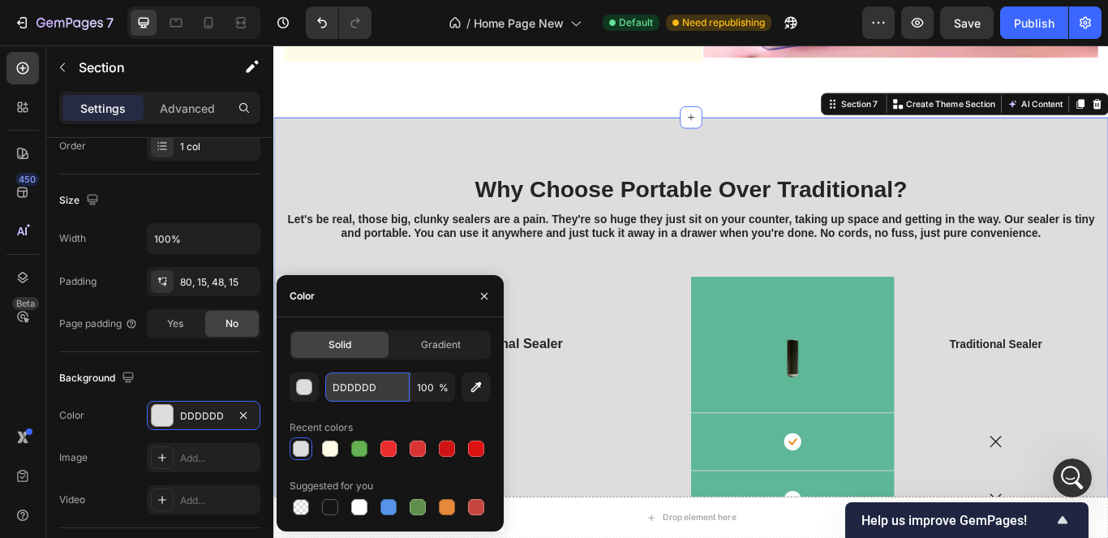
paste input "FDFDE7"
type input "FDFDE7"
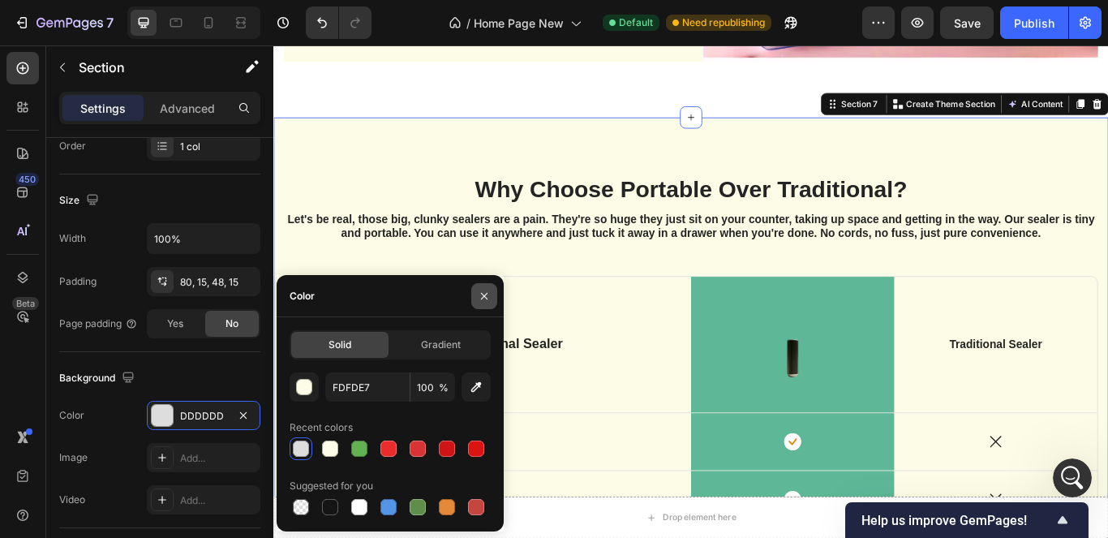
click at [478, 299] on icon "button" at bounding box center [484, 296] width 13 height 13
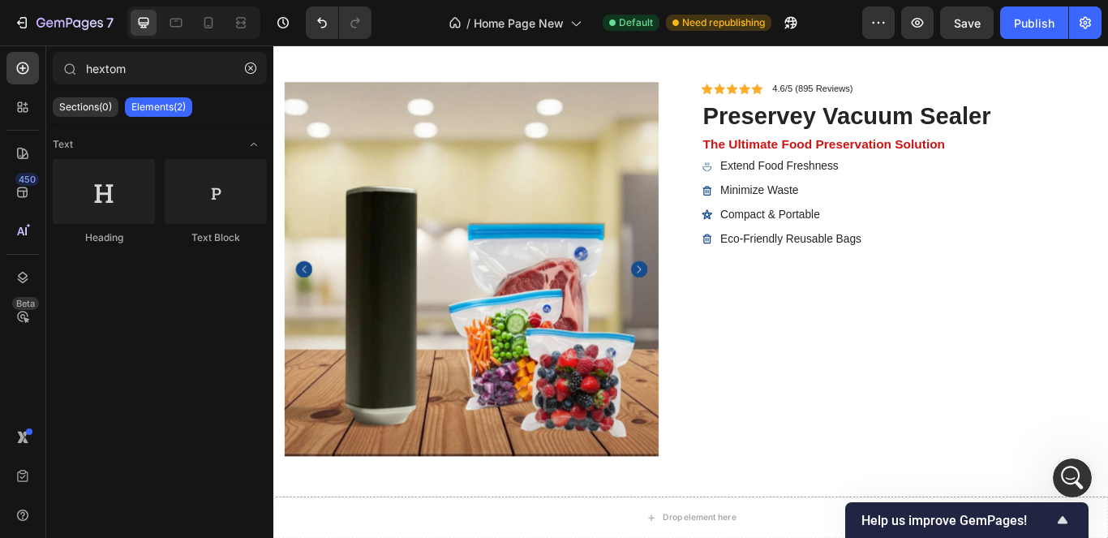
scroll to position [5151, 0]
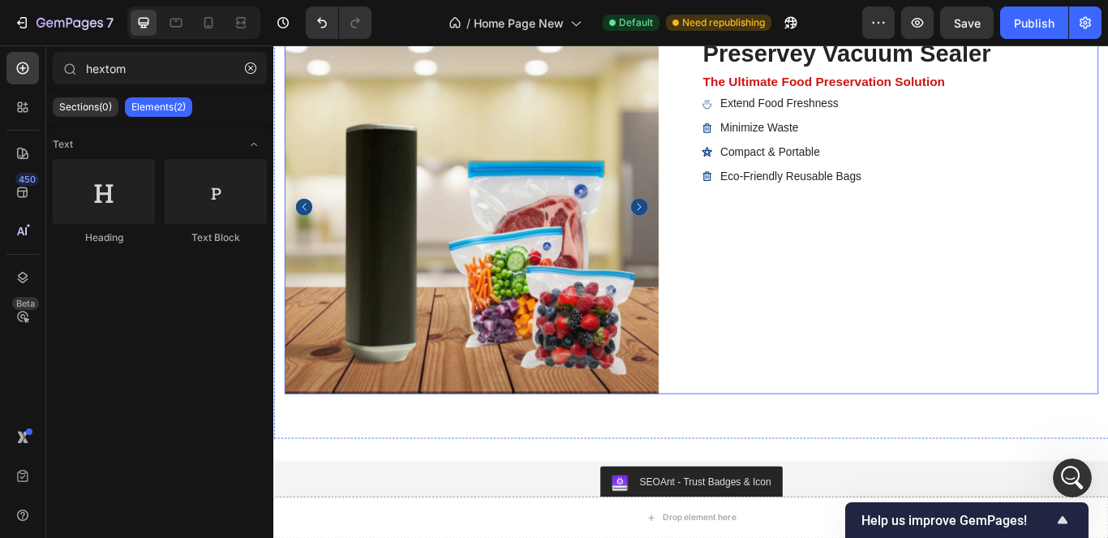
click at [1107, 382] on div "Icon Icon Icon Icon Icon Icon List 4.6/5 (895 Reviews) Text Block Row preservey…" at bounding box center [1003, 233] width 462 height 436
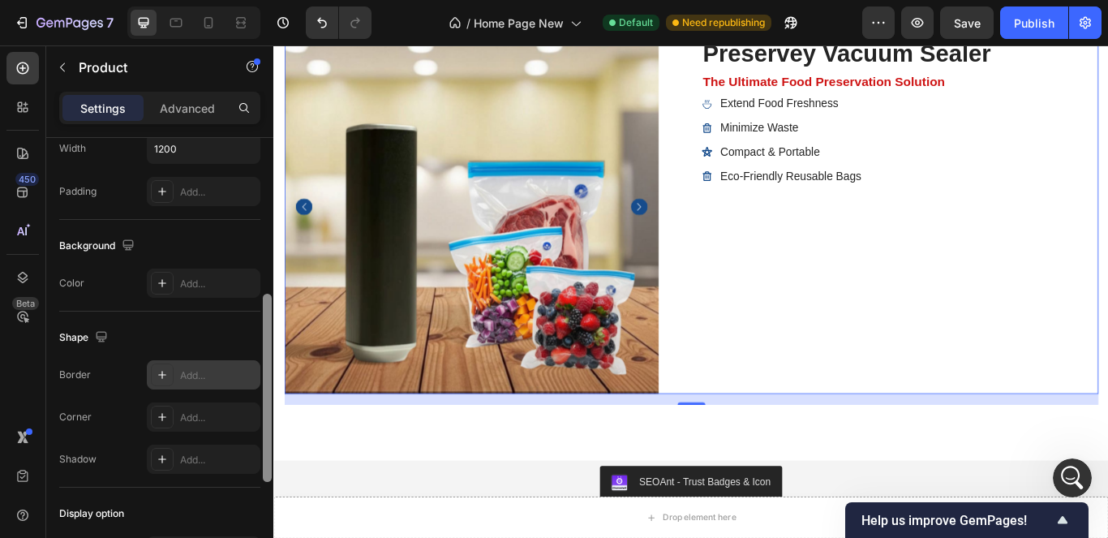
scroll to position [351, 0]
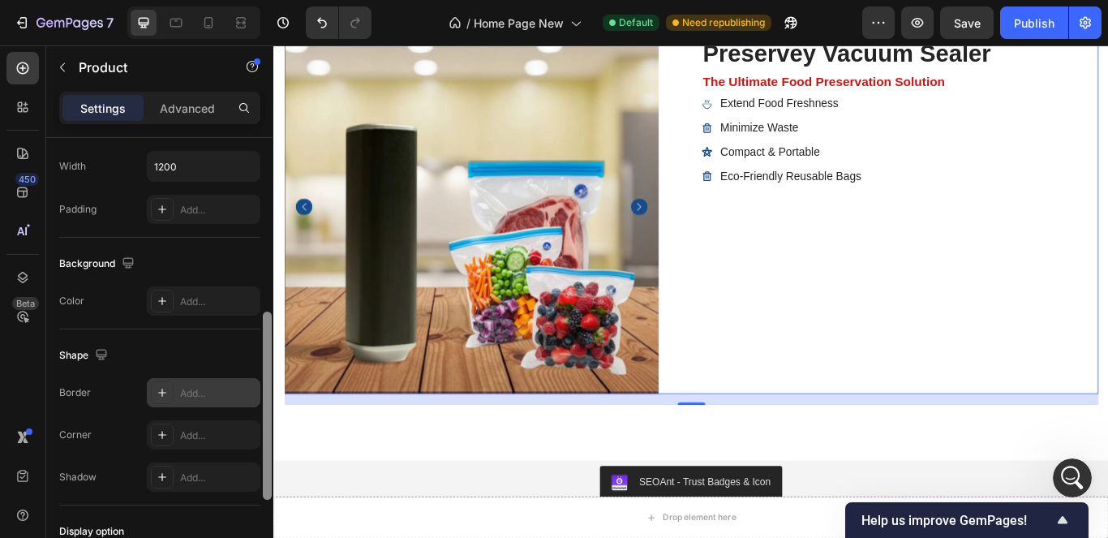
drag, startPoint x: 263, startPoint y: 273, endPoint x: 251, endPoint y: 396, distance: 123.0
click at [251, 396] on div "Layout Horizontal Product source Preservey Vacuum Sealer Column spacing Gap 30 …" at bounding box center [159, 361] width 227 height 446
click at [202, 297] on div "Add..." at bounding box center [218, 301] width 76 height 15
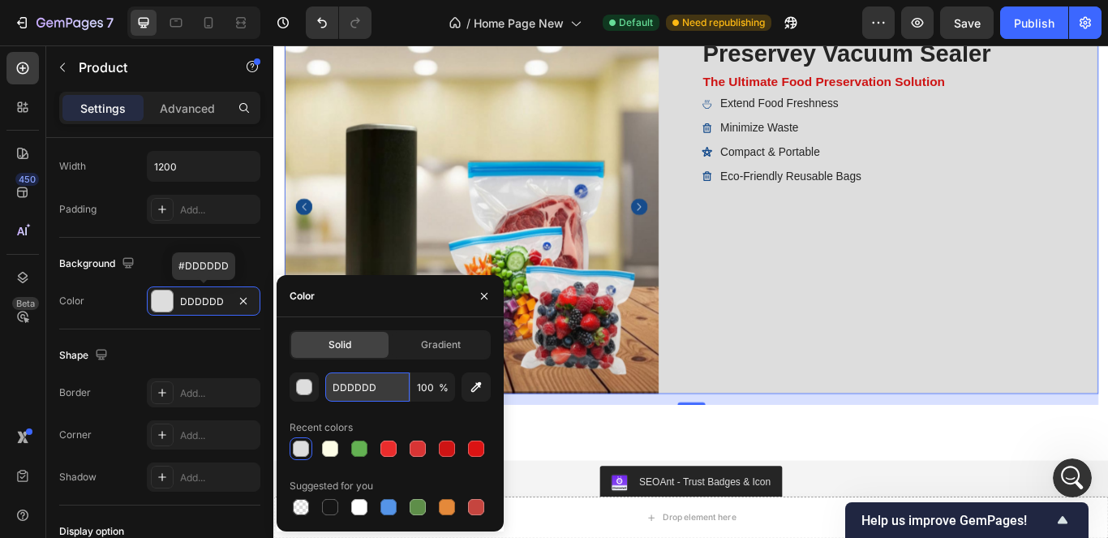
paste input "FDFDE7"
type input "FDFDE7"
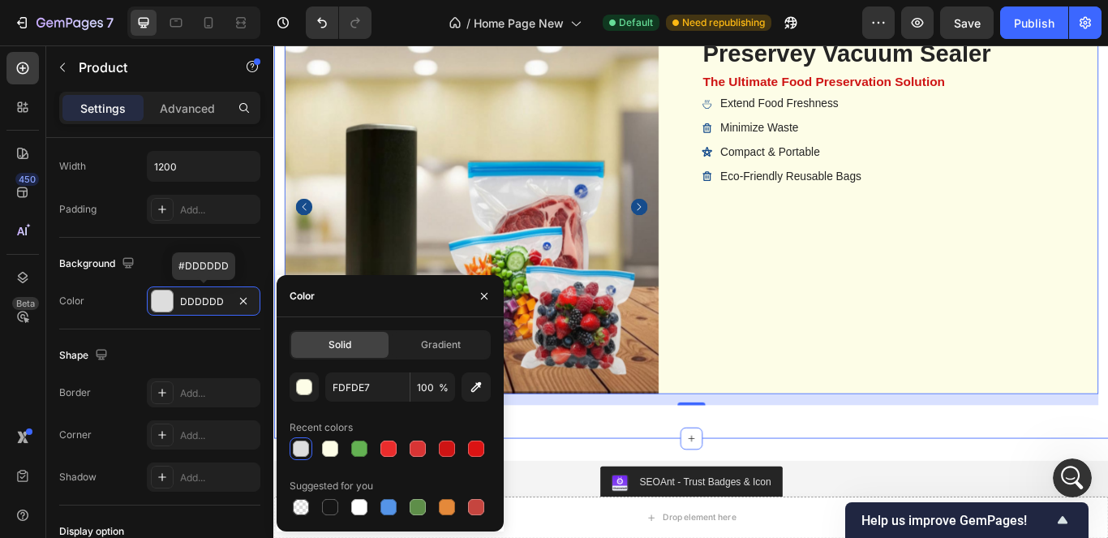
click at [1071, 485] on div "Product Images Icon Icon Icon Icon Icon Icon List 4.6/5 (895 Reviews) Text Bloc…" at bounding box center [759, 226] width 973 height 553
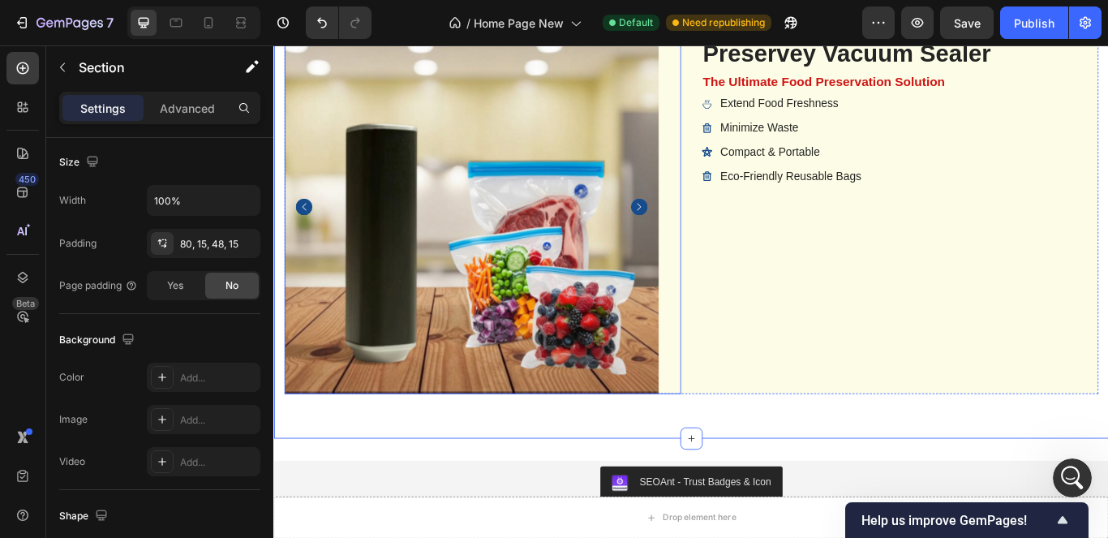
click at [520, 340] on img at bounding box center [503, 233] width 436 height 436
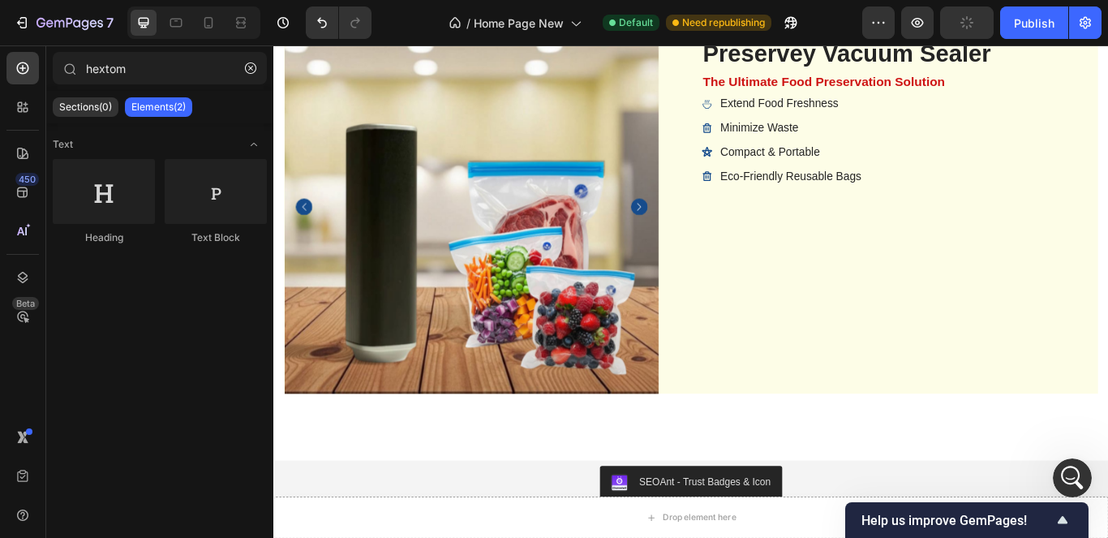
scroll to position [5568, 0]
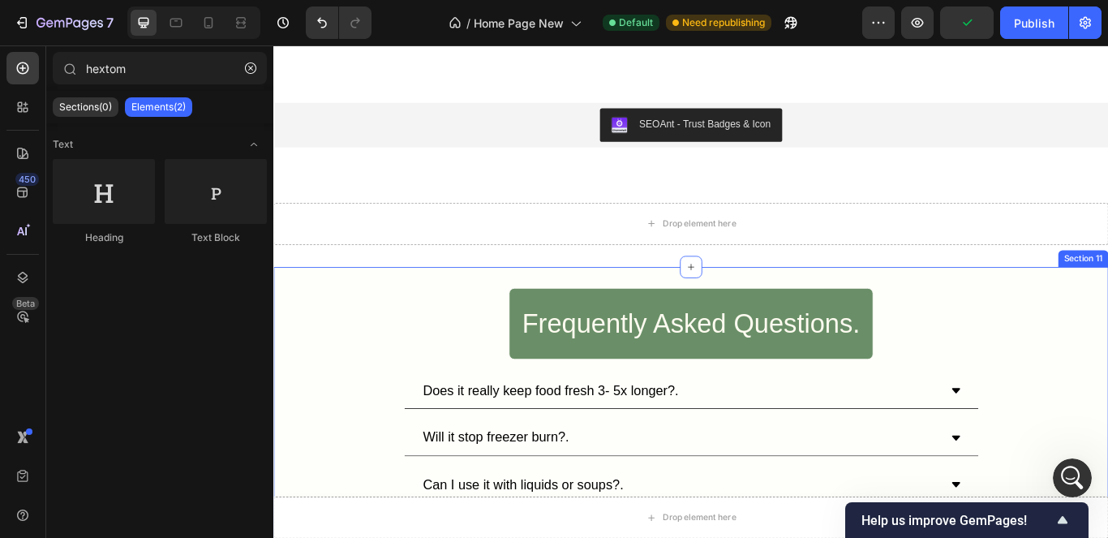
click at [1107, 440] on div "Frequently Asked Questions. Heading Row Does it really keep food fresh 3- 5x lo…" at bounding box center [759, 508] width 973 height 361
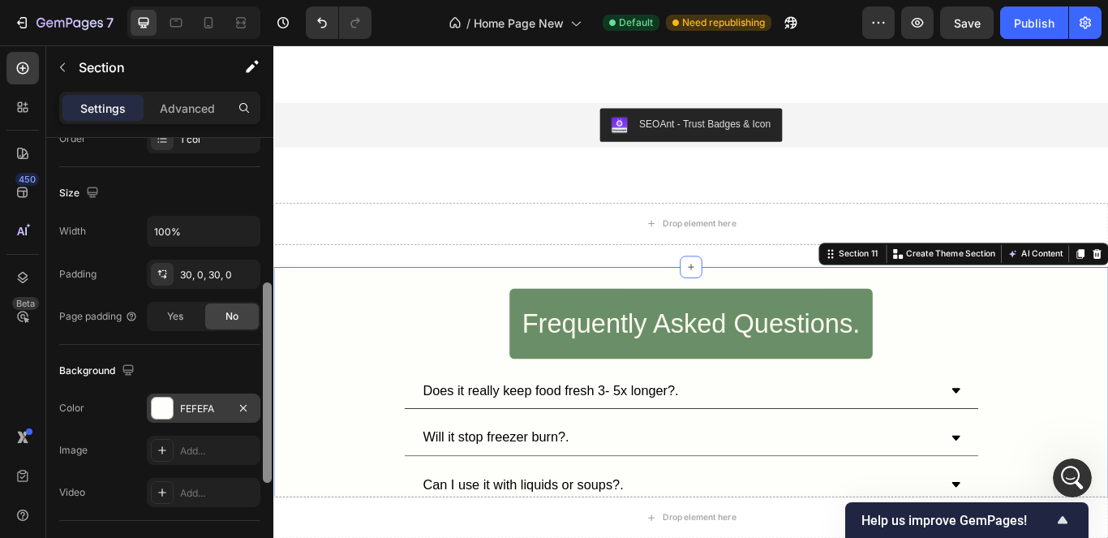
drag, startPoint x: 1, startPoint y: 277, endPoint x: 230, endPoint y: 408, distance: 264.5
click at [244, 427] on div "Layout Column width Change ratio Fit to content 12 Columns management Order 1 c…" at bounding box center [159, 361] width 227 height 446
click at [224, 401] on div "FEFEFA" at bounding box center [204, 409] width 114 height 29
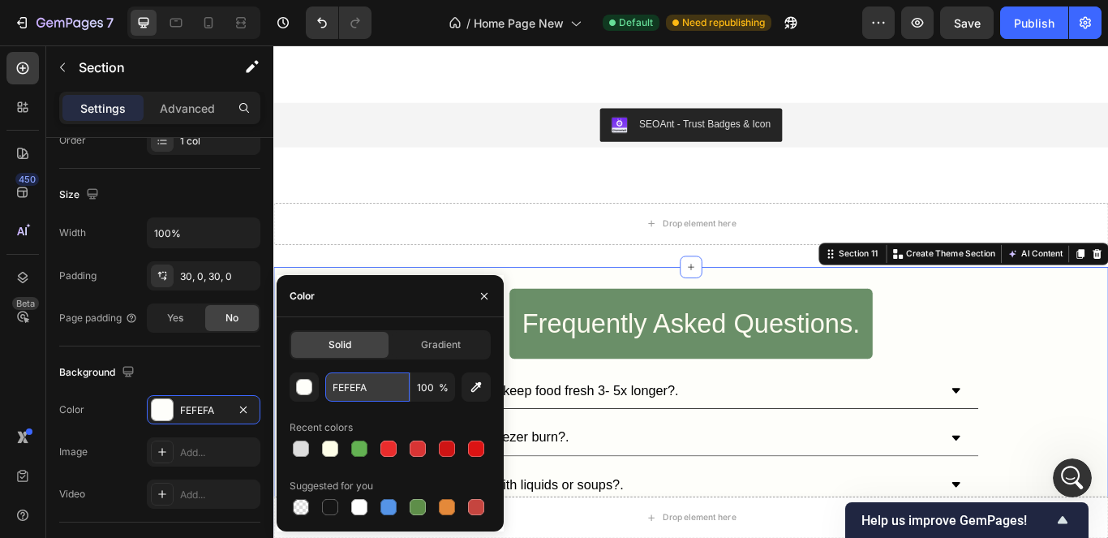
paste input "DFDE7"
type input "FDFDE7"
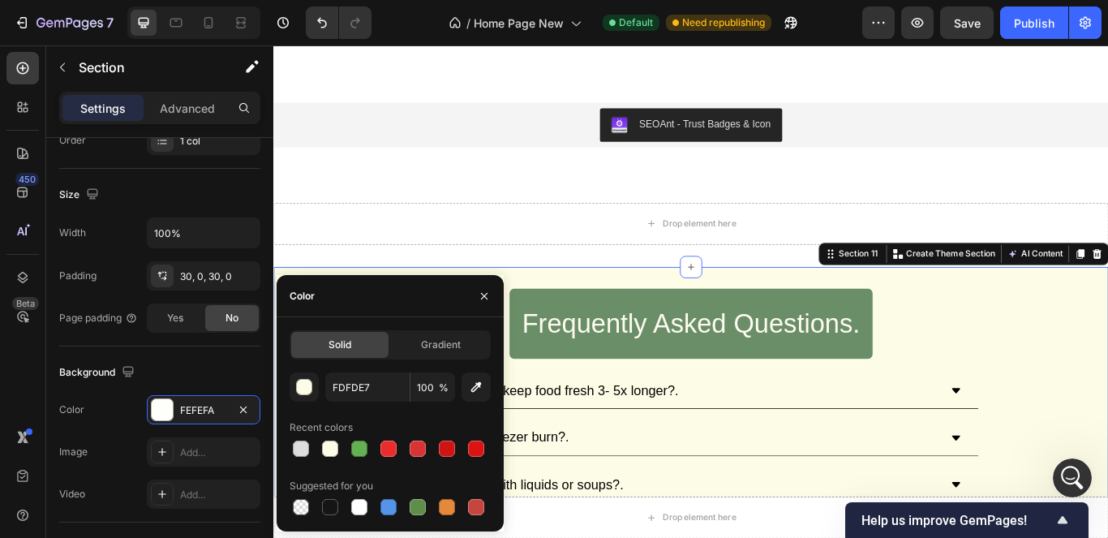
click at [1107, 413] on div "Frequently Asked Questions. Heading Row Does it really keep food fresh 3- 5x lo…" at bounding box center [759, 508] width 973 height 361
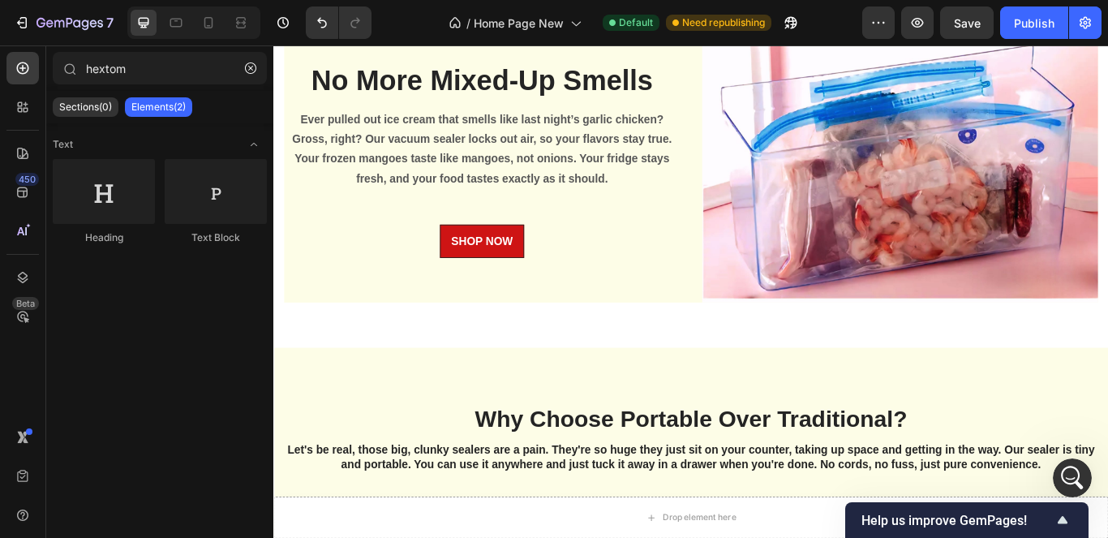
scroll to position [4069, 0]
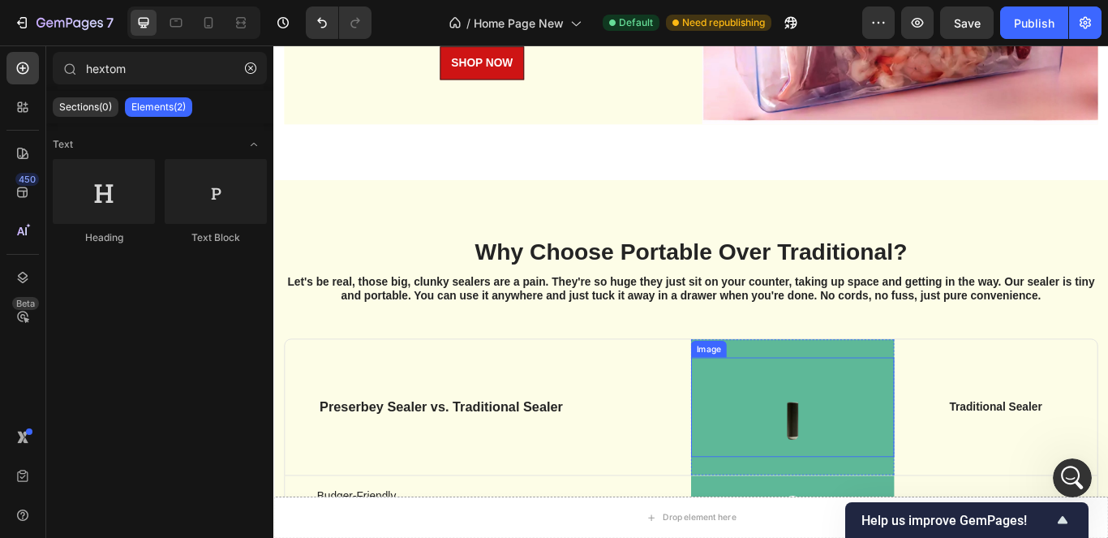
click at [929, 433] on div at bounding box center [878, 466] width 237 height 115
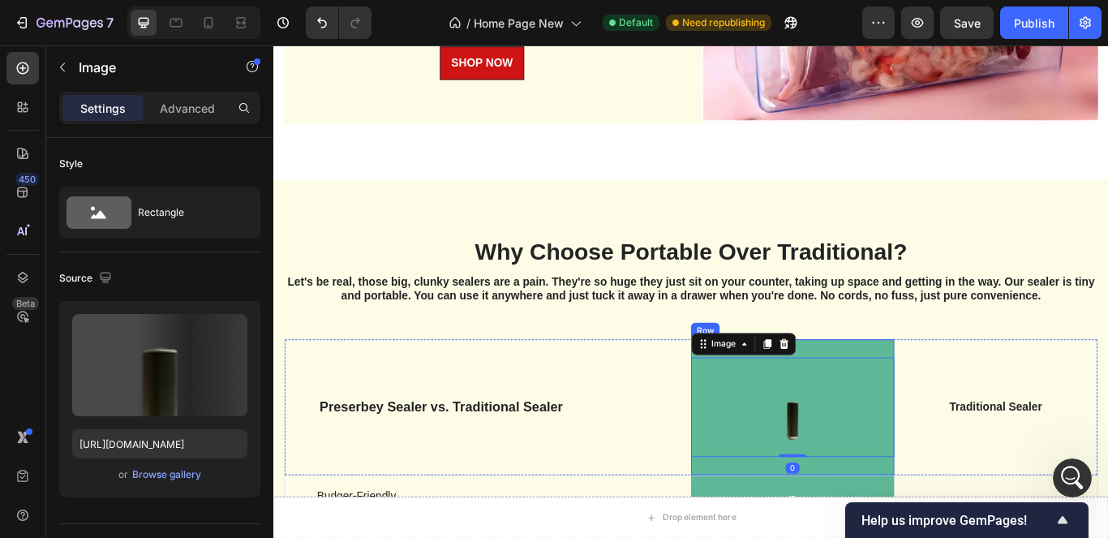
click at [934, 388] on div "Image 0 Row" at bounding box center [878, 466] width 237 height 157
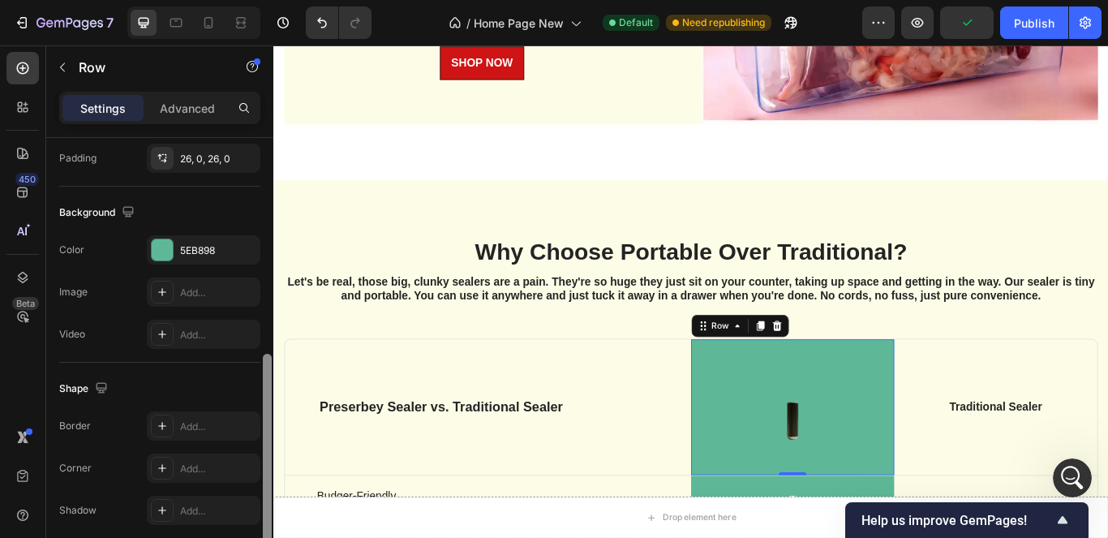
scroll to position [480, 0]
drag, startPoint x: 265, startPoint y: 264, endPoint x: 273, endPoint y: 482, distance: 217.5
click at [273, 0] on div "7 / Home Page New Default Need republishing Preview Publish 450 Beta hextom Sec…" at bounding box center [554, 0] width 1108 height 0
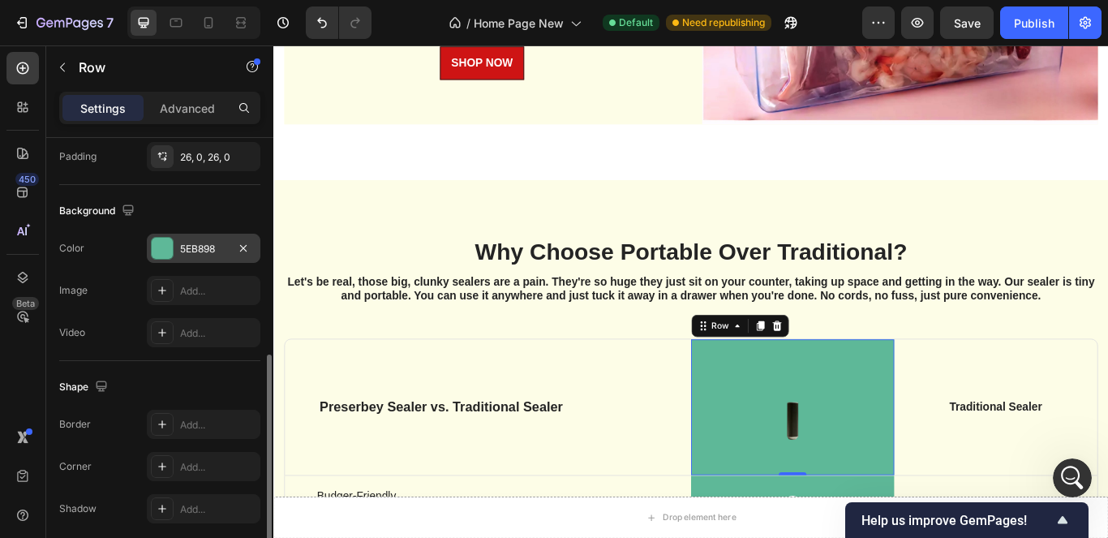
click at [225, 247] on div "5EB898" at bounding box center [203, 249] width 47 height 15
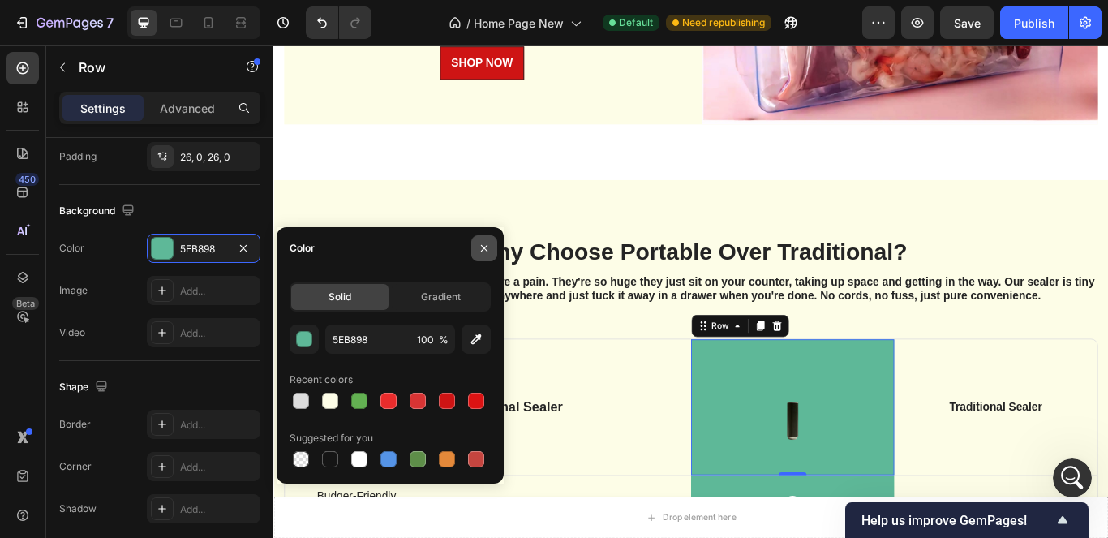
drag, startPoint x: 483, startPoint y: 244, endPoint x: 515, endPoint y: 265, distance: 38.0
click at [483, 244] on icon "button" at bounding box center [484, 248] width 13 height 13
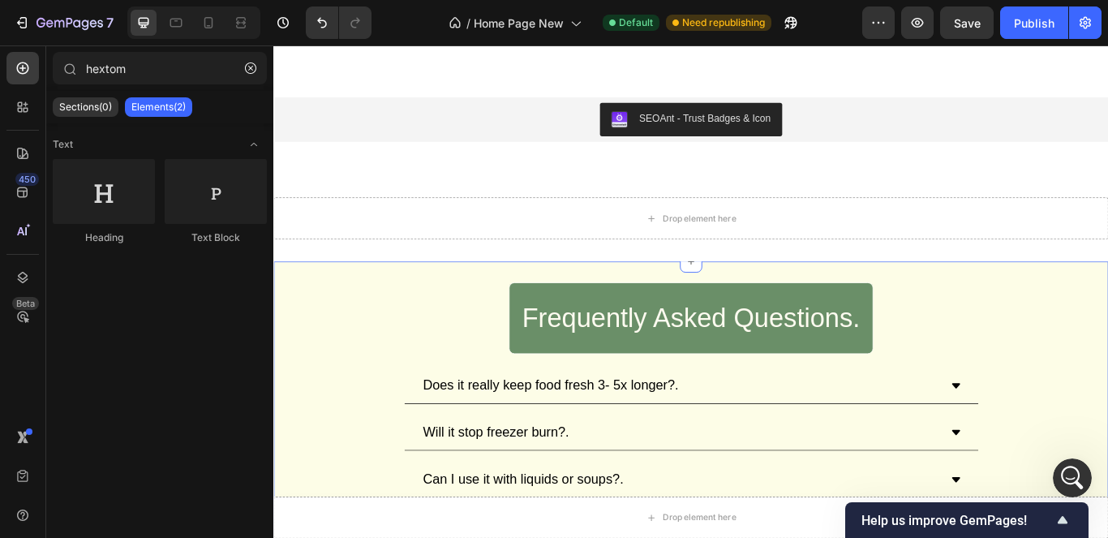
scroll to position [5703, 0]
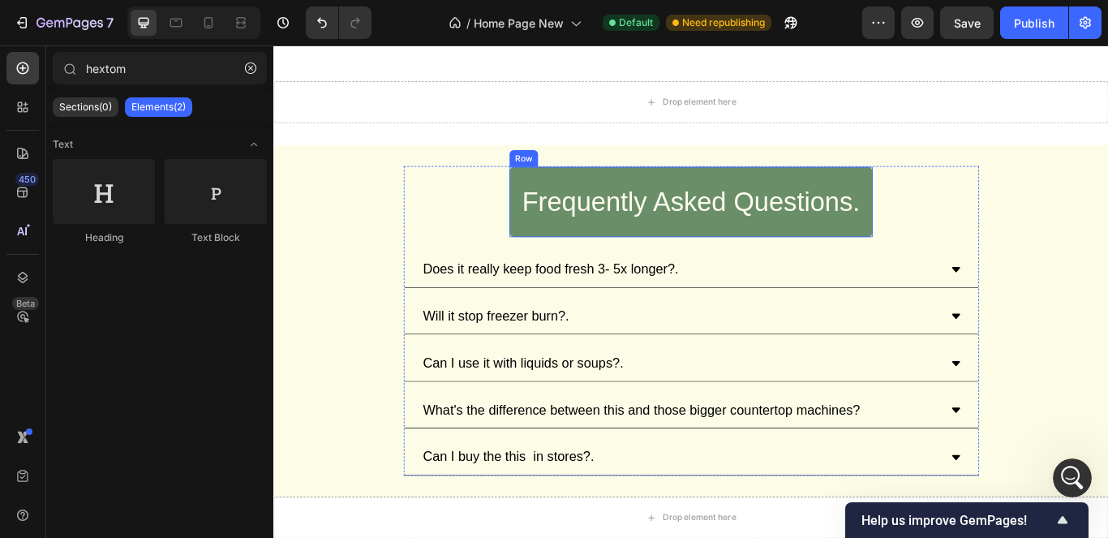
click at [848, 258] on div "Frequently Asked Questions. Heading Row" at bounding box center [759, 228] width 425 height 84
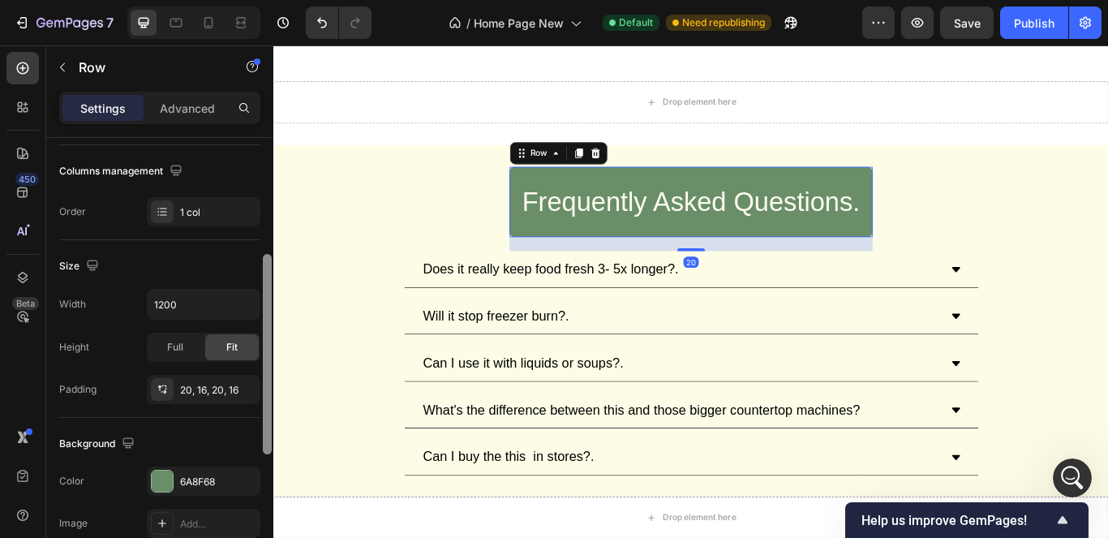
scroll to position [251, 0]
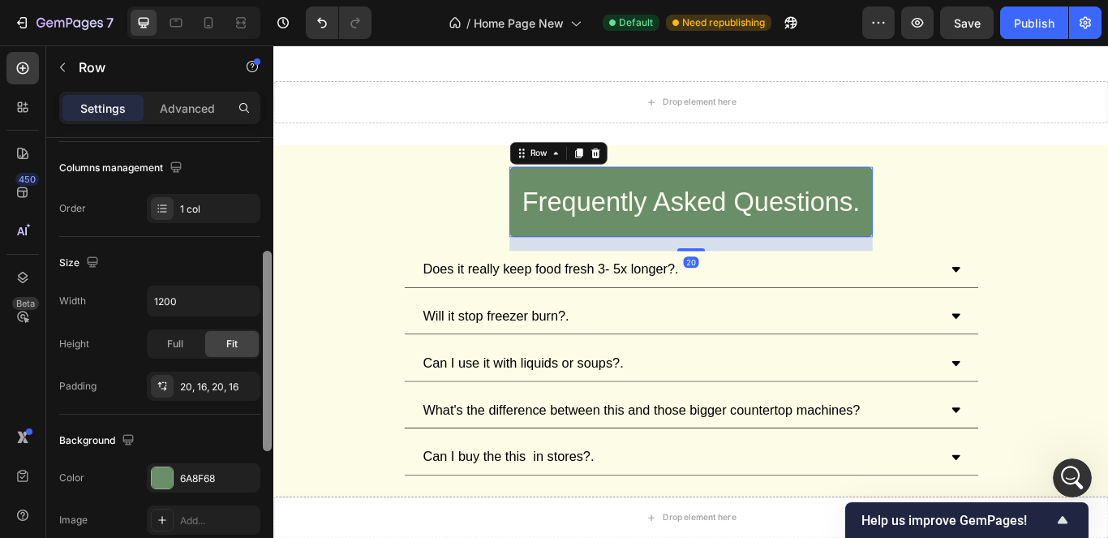
drag, startPoint x: 267, startPoint y: 276, endPoint x: 262, endPoint y: 388, distance: 112.8
click at [262, 388] on div at bounding box center [267, 361] width 12 height 446
click at [202, 476] on div "6A8F68" at bounding box center [203, 478] width 47 height 15
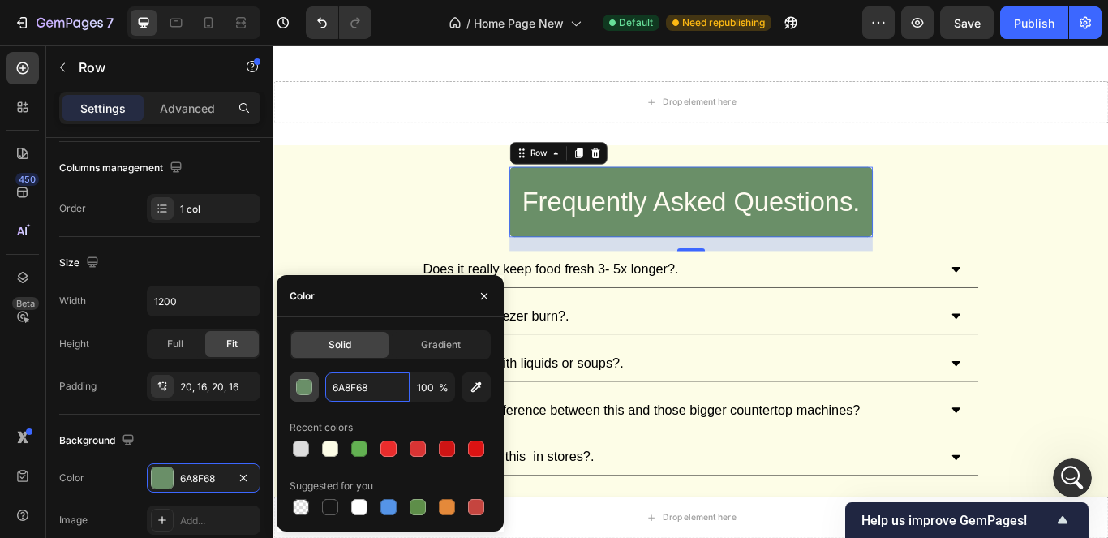
paste input "5EB89"
type input "5EB898"
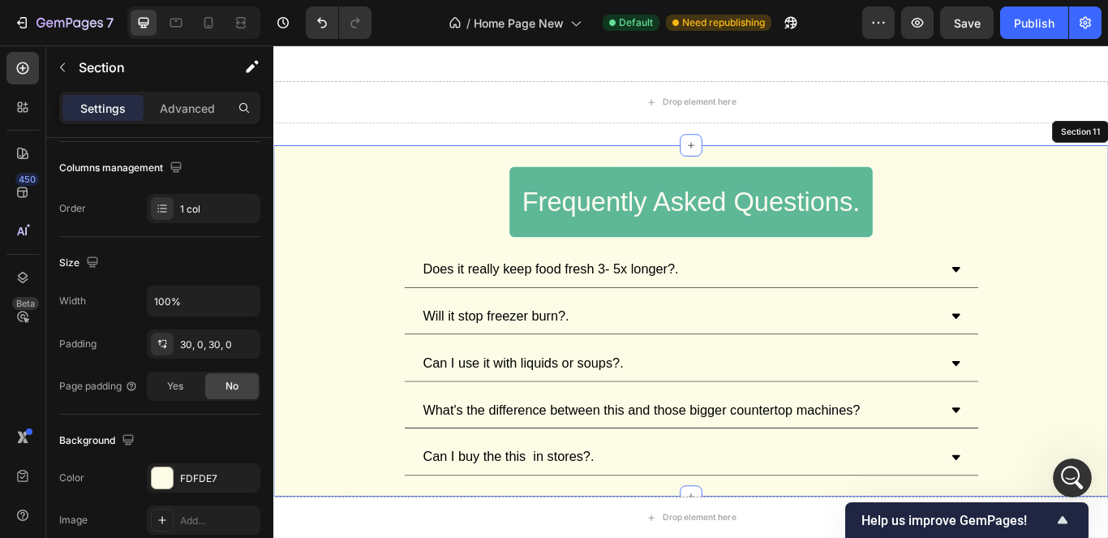
click at [1107, 263] on div "Frequently Asked Questions. Heading Row 20 Does it really keep food fresh 3- 5x…" at bounding box center [759, 366] width 973 height 361
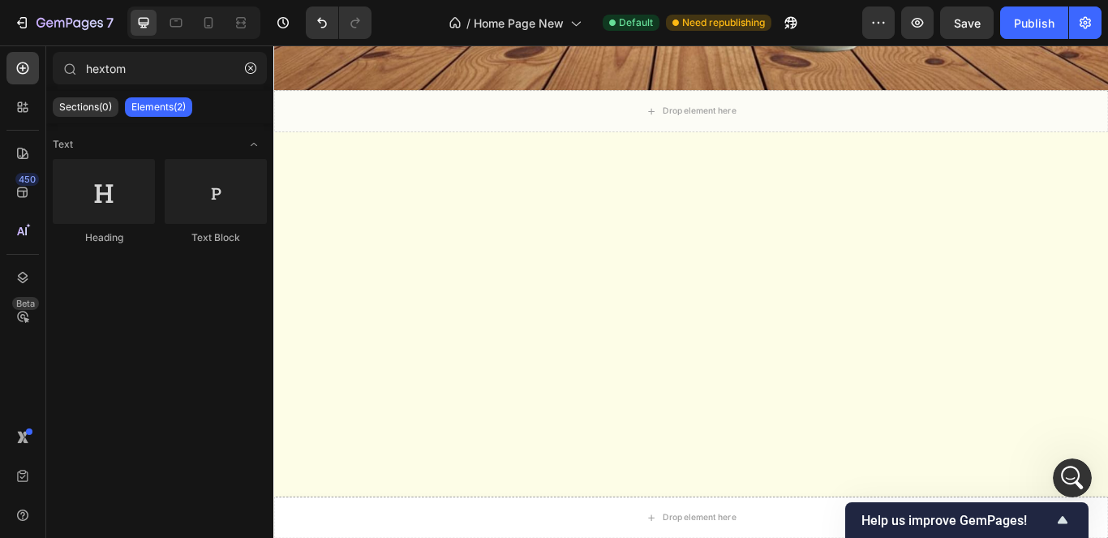
scroll to position [0, 0]
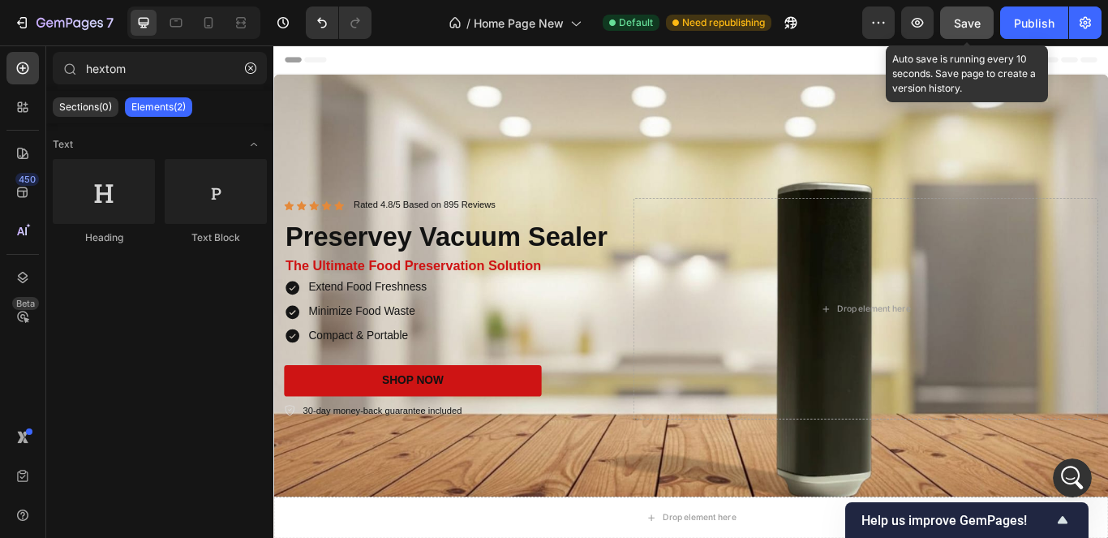
click at [973, 18] on span "Save" at bounding box center [967, 23] width 27 height 14
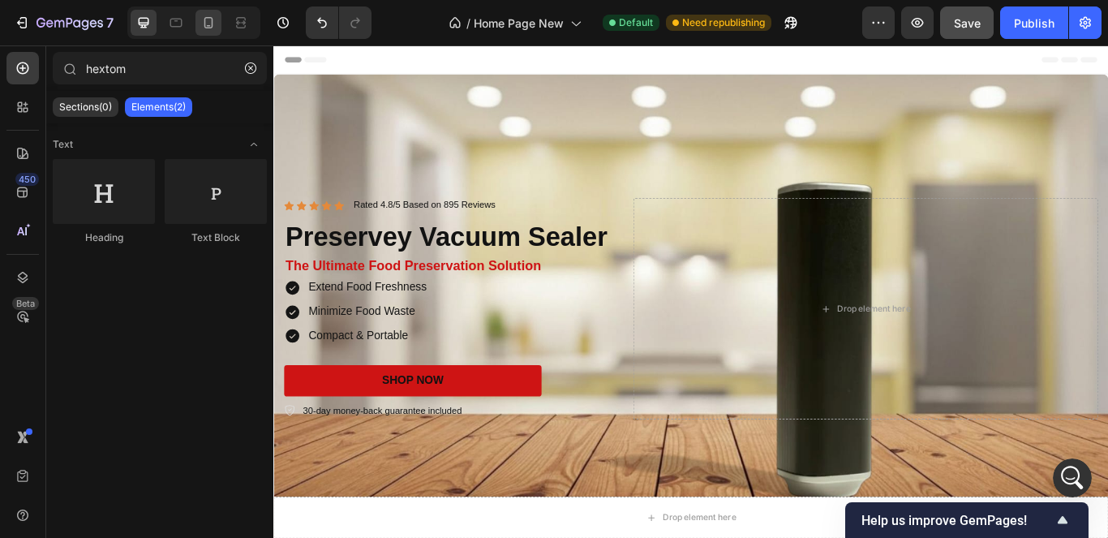
click at [207, 28] on icon at bounding box center [208, 23] width 16 height 16
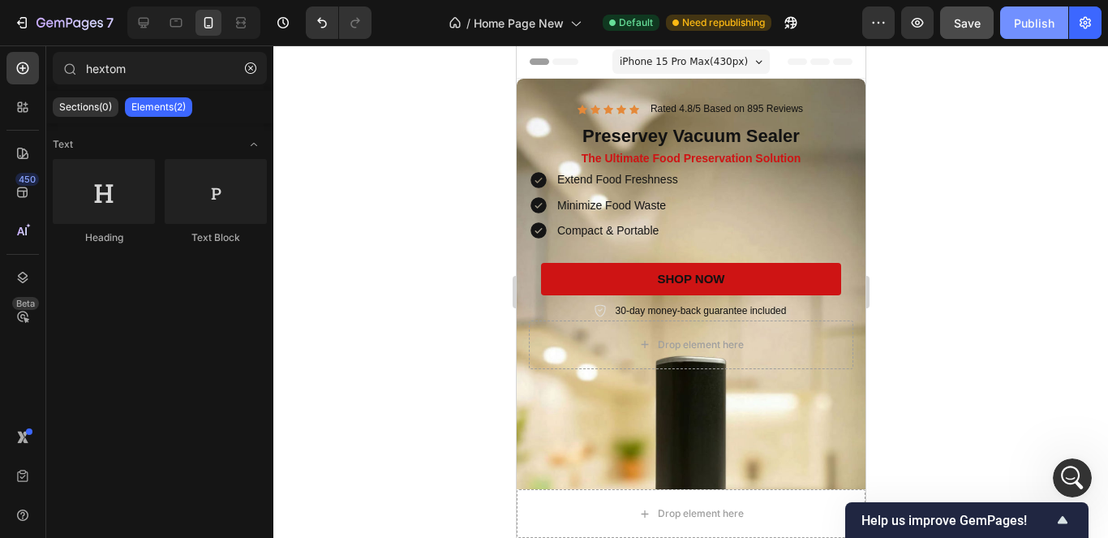
click at [1015, 32] on button "Publish" at bounding box center [1034, 22] width 68 height 32
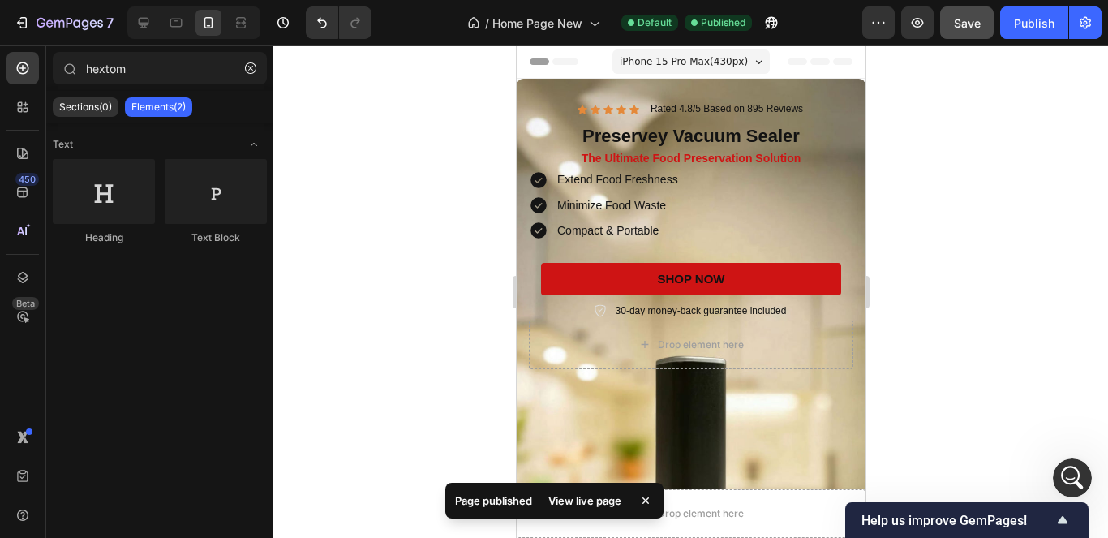
scroll to position [11603, 0]
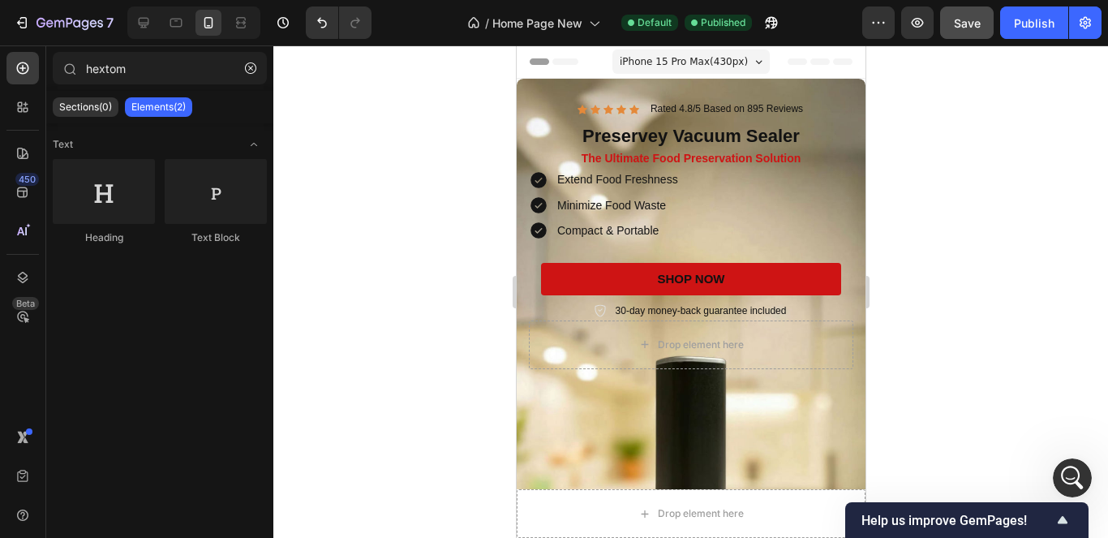
click at [920, 24] on icon "button" at bounding box center [917, 23] width 16 height 16
click at [145, 26] on icon at bounding box center [144, 23] width 11 height 11
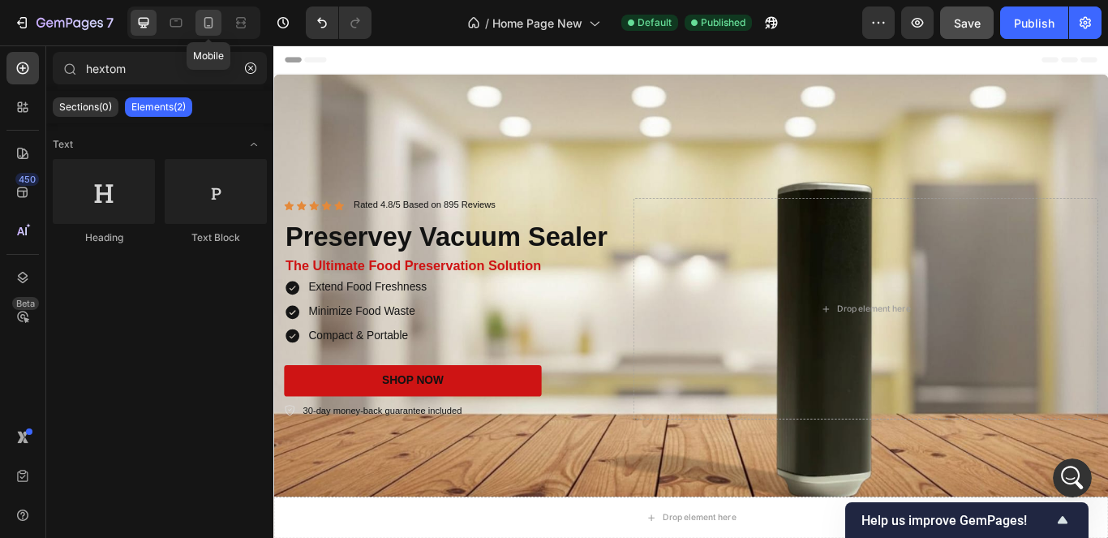
click at [206, 30] on icon at bounding box center [208, 23] width 16 height 16
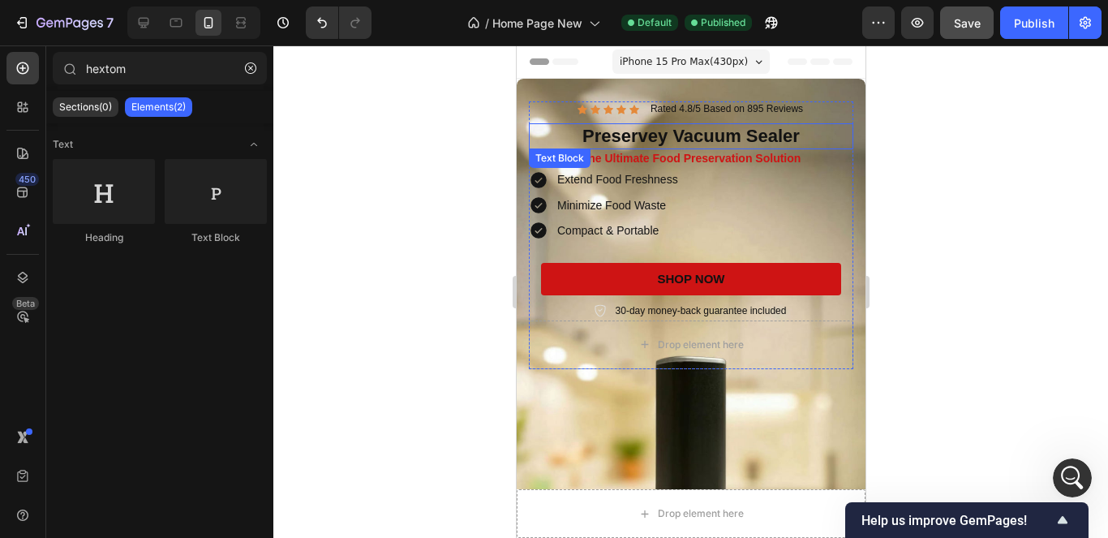
click at [742, 138] on p "Preservey Vacuum Sealer" at bounding box center [690, 137] width 321 height 24
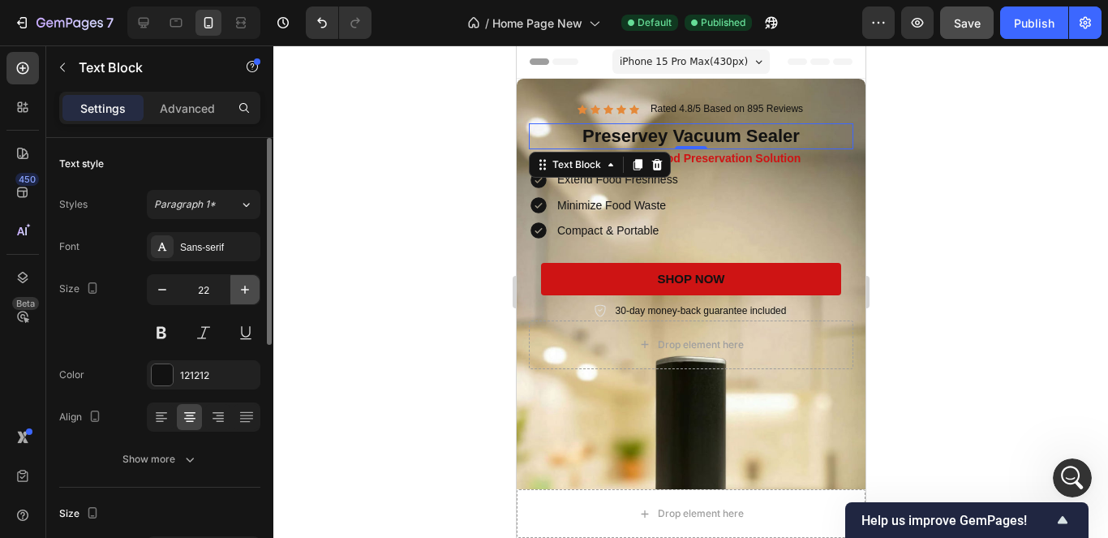
click at [238, 284] on icon "button" at bounding box center [245, 289] width 16 height 16
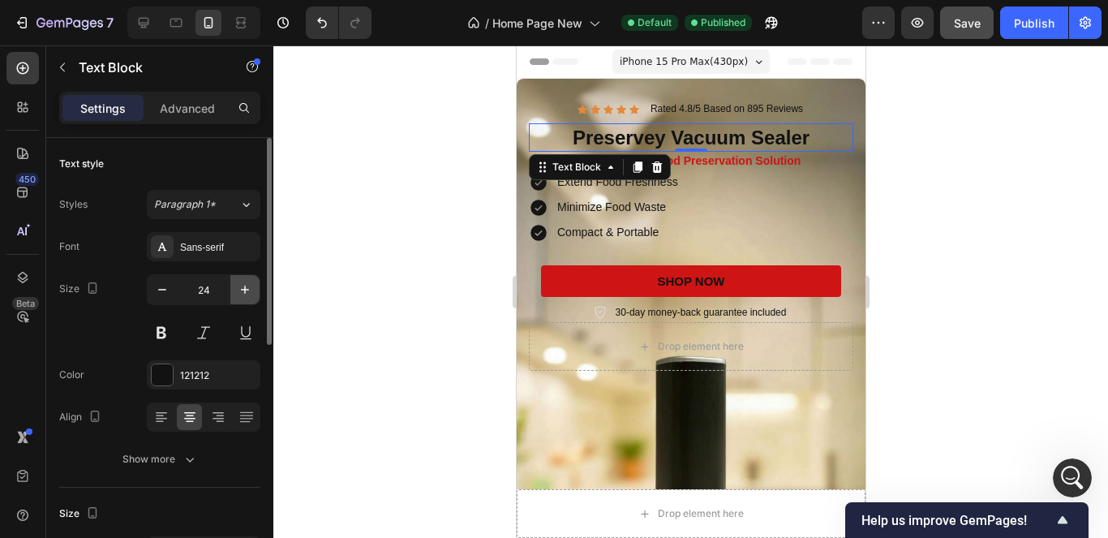
click at [237, 283] on icon "button" at bounding box center [245, 289] width 16 height 16
type input "25"
click at [237, 283] on icon "button" at bounding box center [245, 289] width 16 height 16
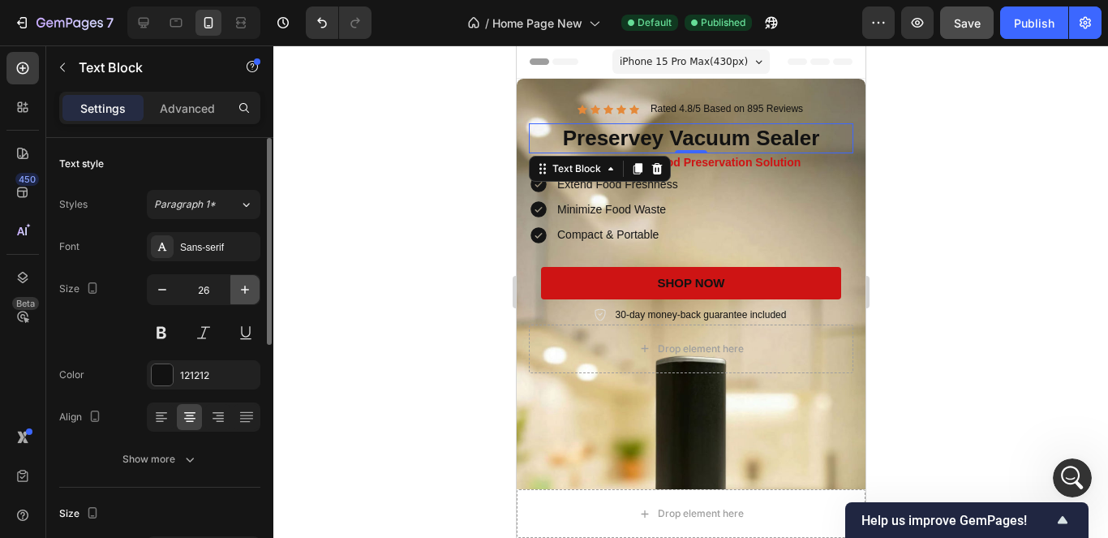
click at [237, 283] on icon "button" at bounding box center [245, 289] width 16 height 16
type input "27"
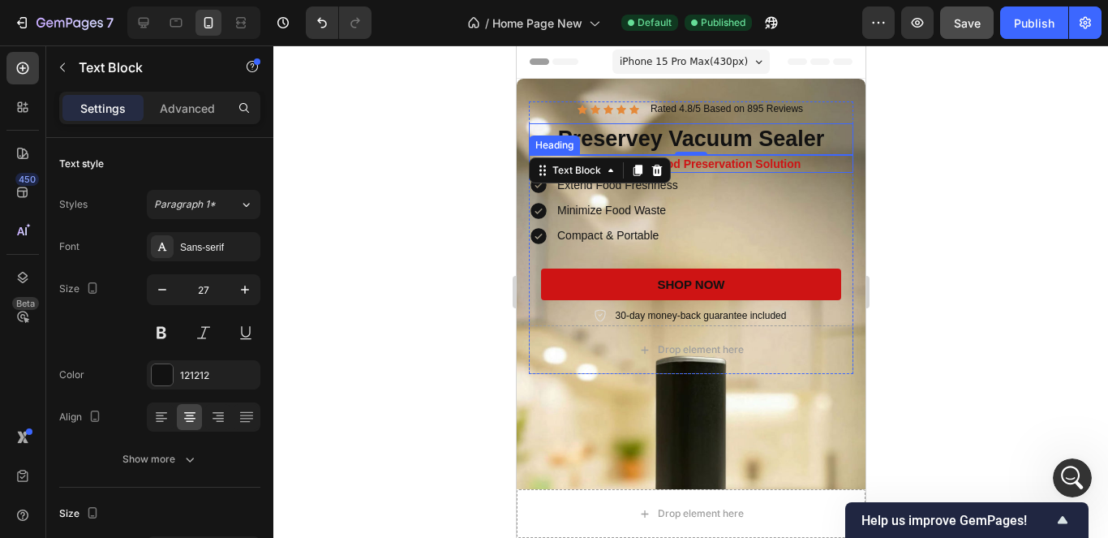
click at [741, 163] on h2 "The Ultimate Food Preservation Solution" at bounding box center [690, 164] width 324 height 18
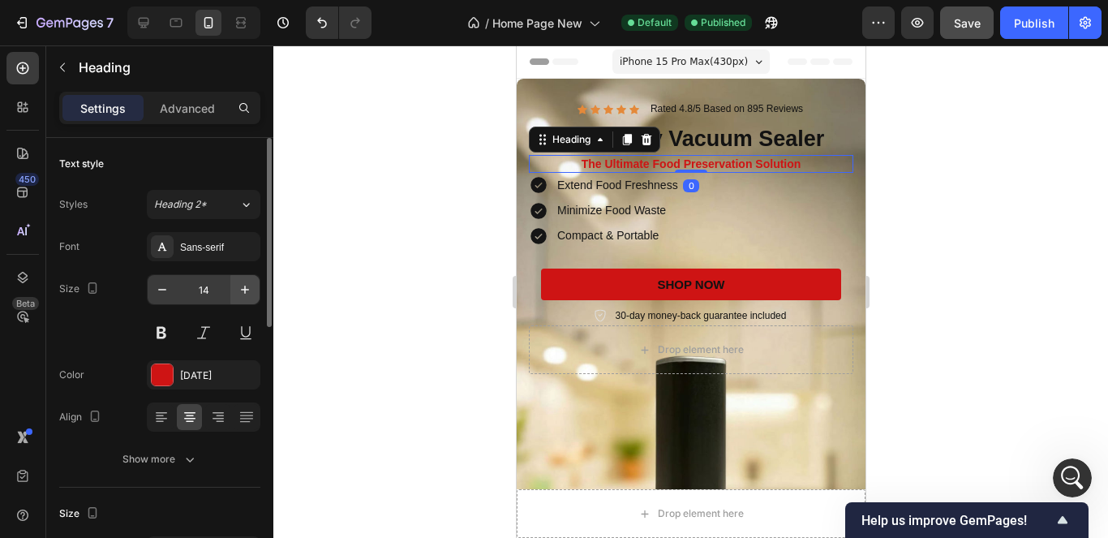
click at [246, 295] on icon "button" at bounding box center [245, 289] width 16 height 16
click at [242, 295] on icon "button" at bounding box center [245, 289] width 16 height 16
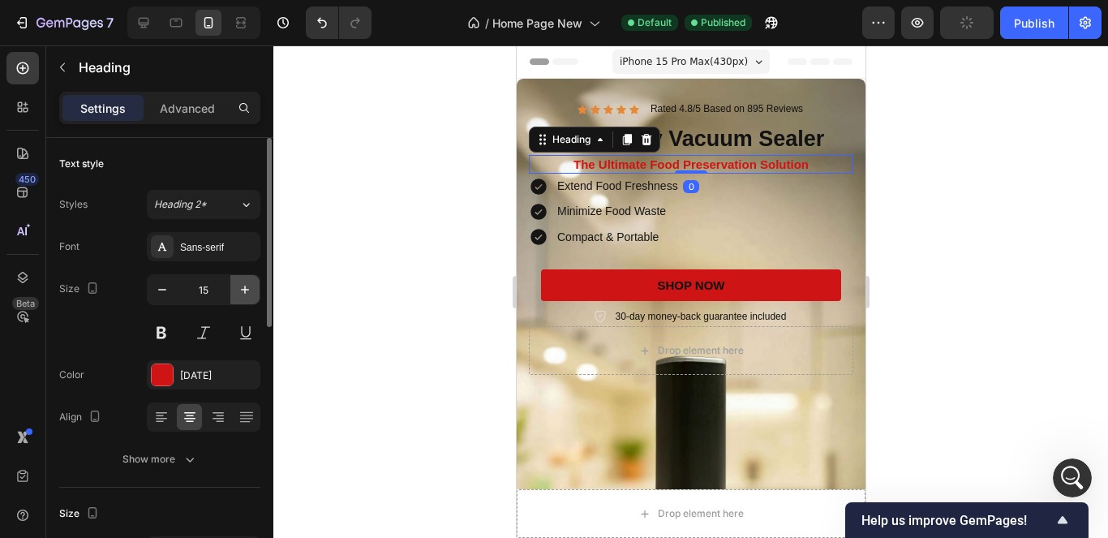
click at [242, 295] on icon "button" at bounding box center [245, 289] width 16 height 16
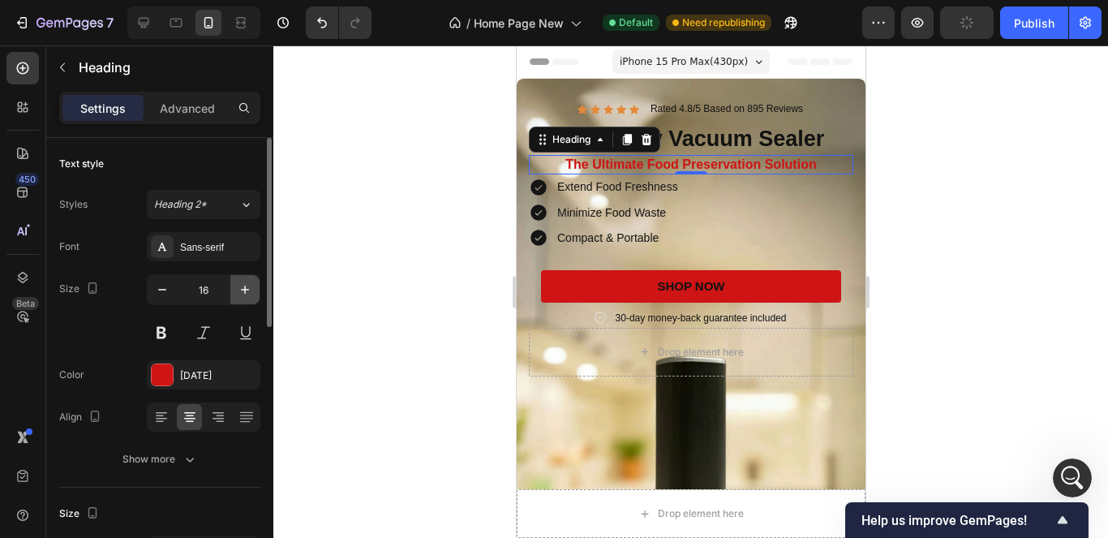
type input "17"
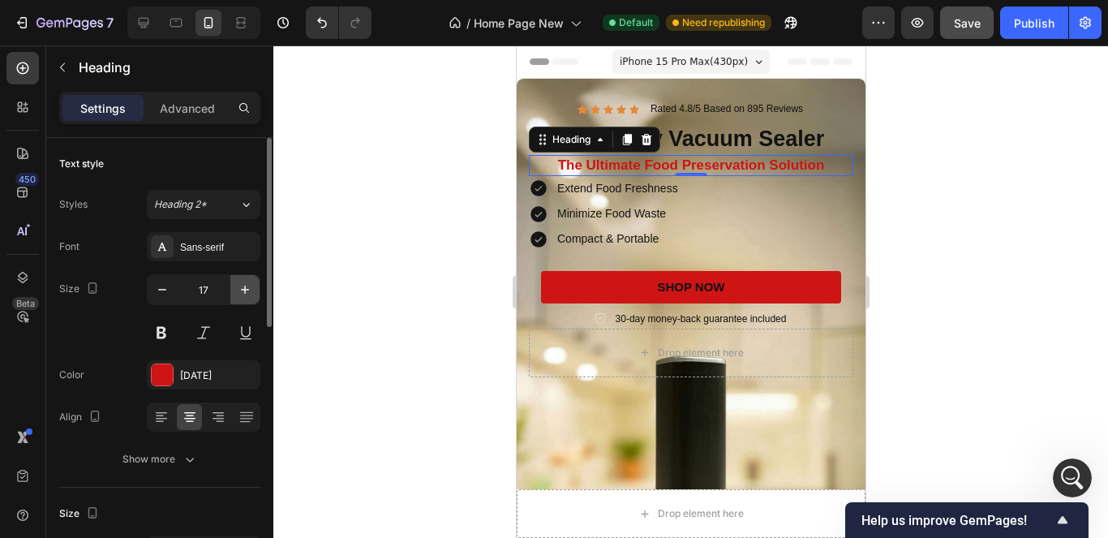
click at [239, 285] on icon "button" at bounding box center [245, 289] width 16 height 16
type input "18"
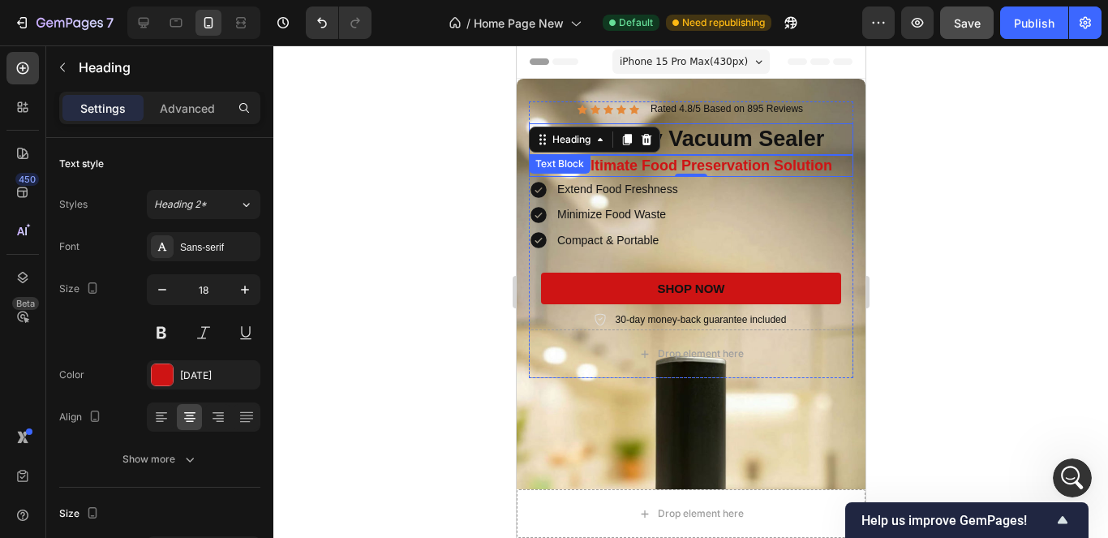
click at [823, 133] on p "Preservey Vacuum Sealer" at bounding box center [690, 139] width 321 height 28
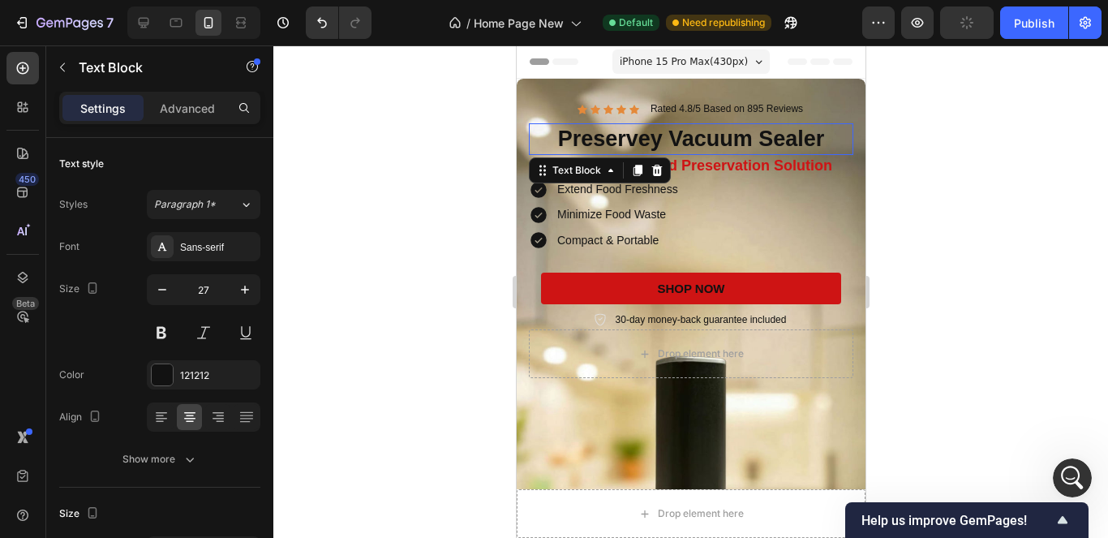
click at [245, 293] on icon "button" at bounding box center [245, 289] width 8 height 8
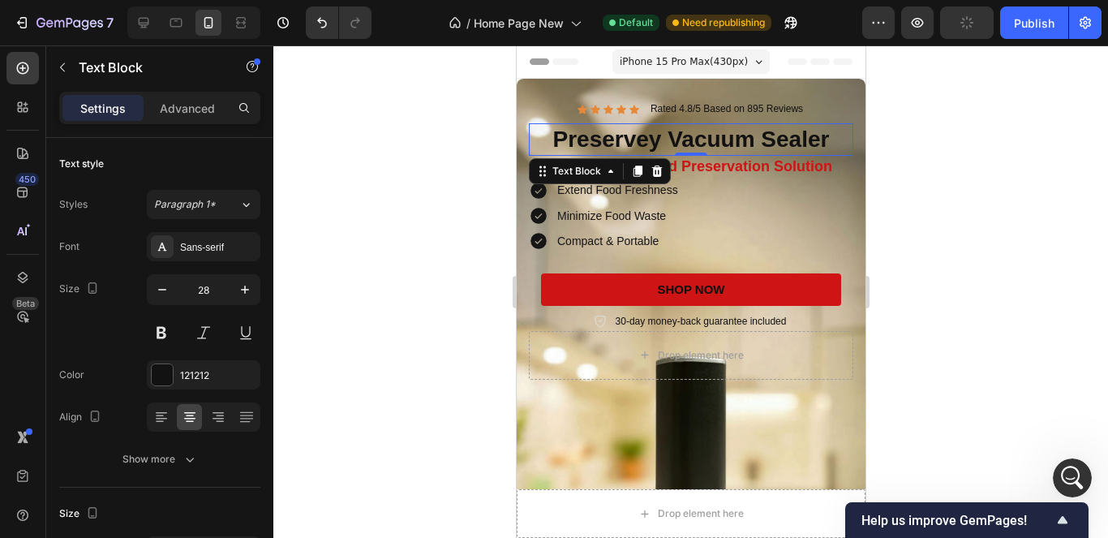
click at [245, 293] on icon "button" at bounding box center [245, 289] width 8 height 8
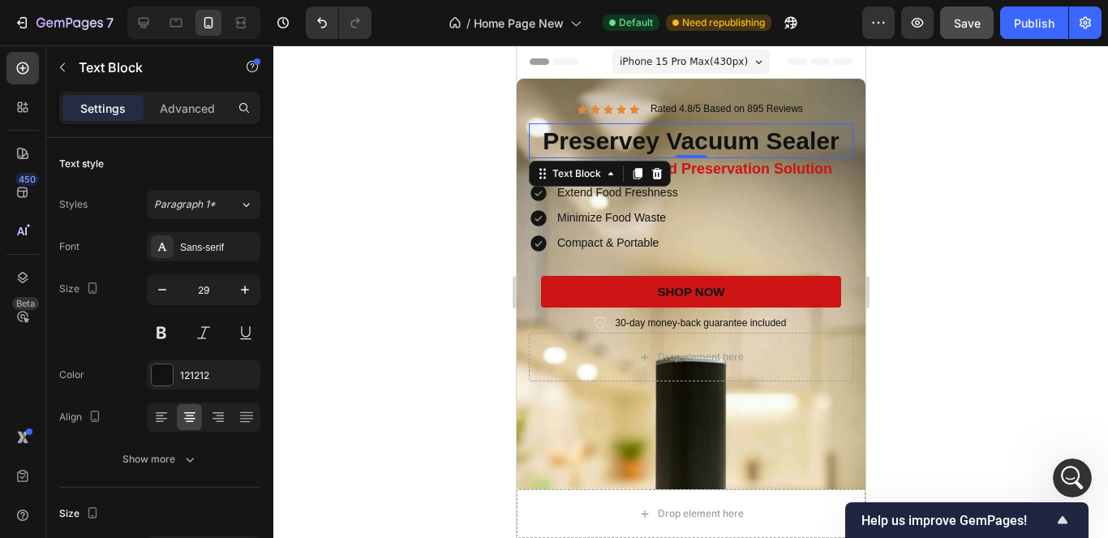
type input "30"
click at [735, 224] on div "Extend Food Freshness Minimize Food Waste Compact & Portable" at bounding box center [690, 218] width 324 height 76
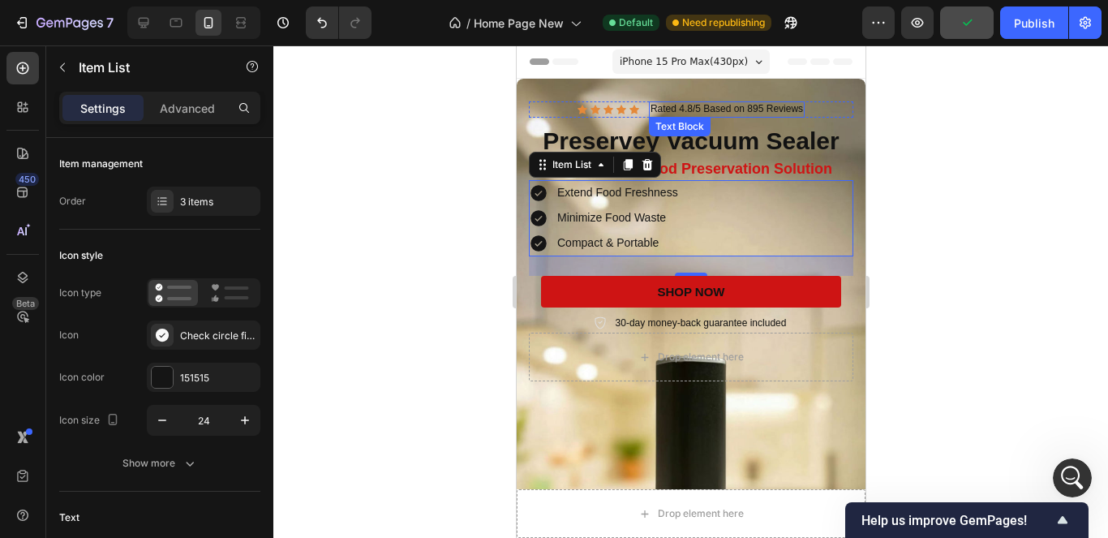
click at [741, 107] on p "Rated 4.8/5 Based on 895 Reviews" at bounding box center [726, 109] width 152 height 13
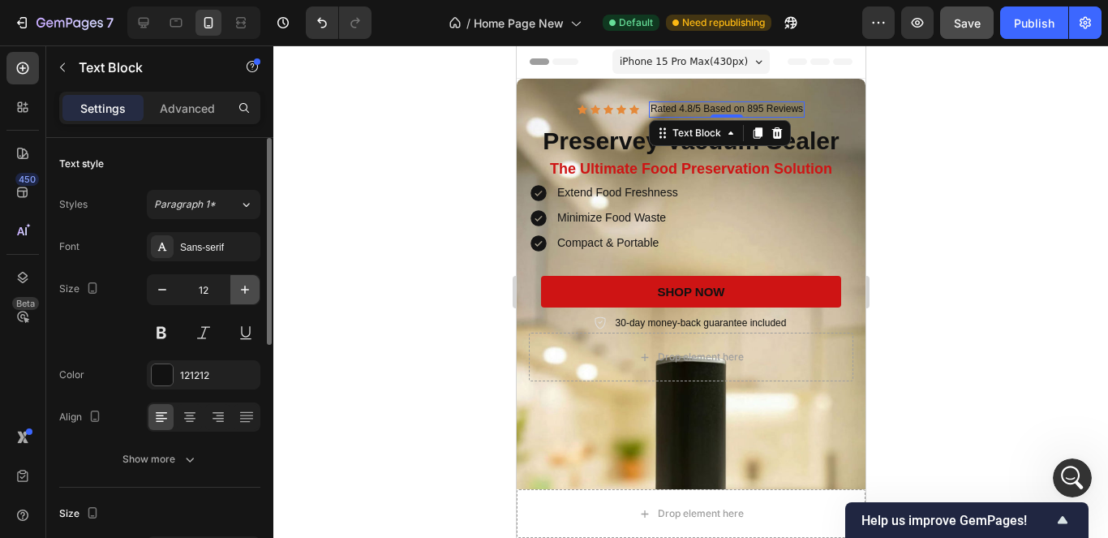
click at [250, 292] on icon "button" at bounding box center [245, 289] width 16 height 16
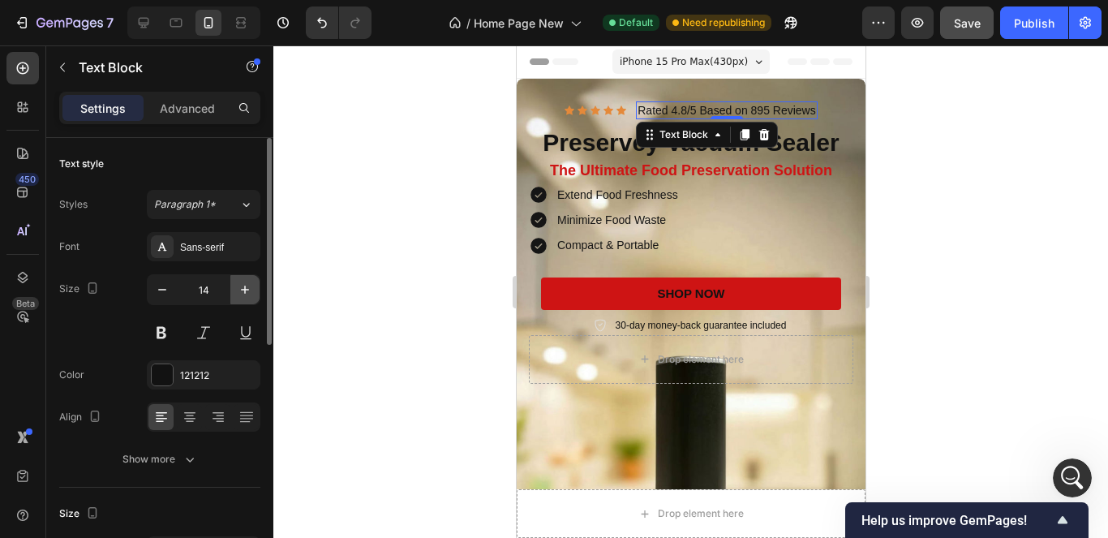
click at [250, 292] on icon "button" at bounding box center [245, 289] width 16 height 16
type input "15"
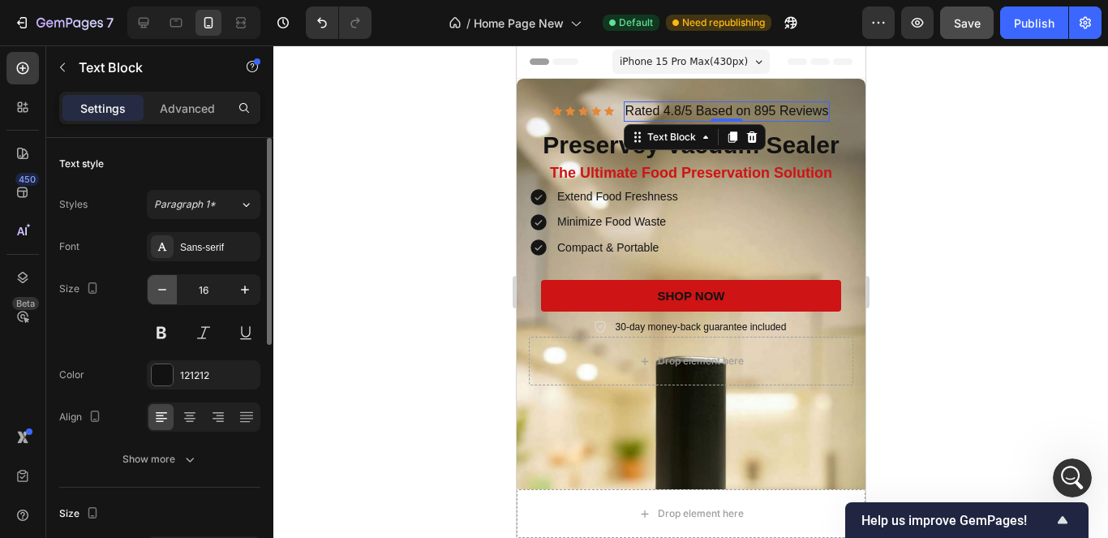
click at [166, 289] on icon "button" at bounding box center [162, 289] width 16 height 16
click at [169, 296] on icon "button" at bounding box center [162, 289] width 16 height 16
type input "14"
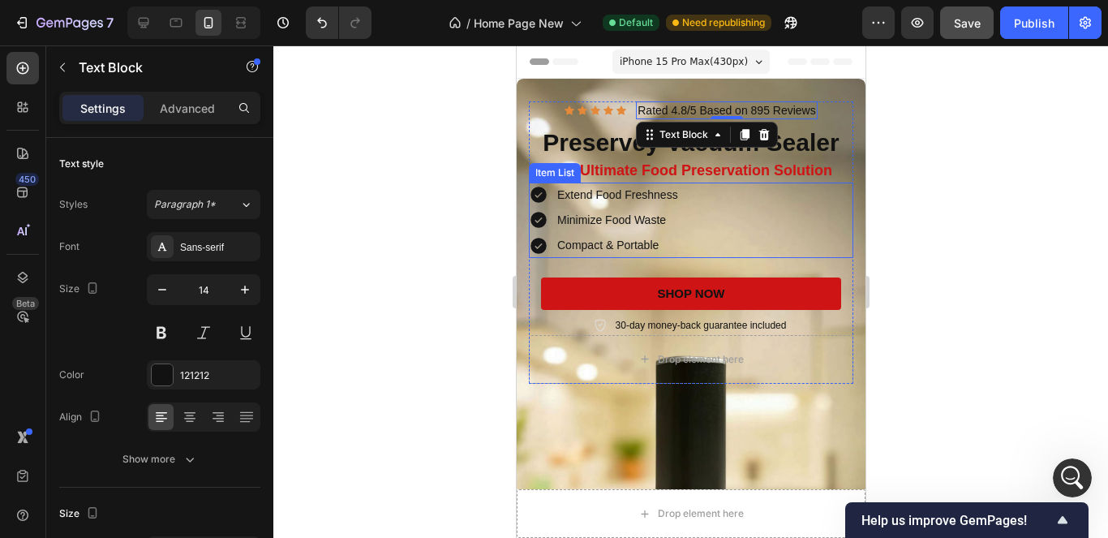
click at [754, 237] on div "Extend Food Freshness Minimize Food Waste Compact & Portable" at bounding box center [690, 220] width 324 height 76
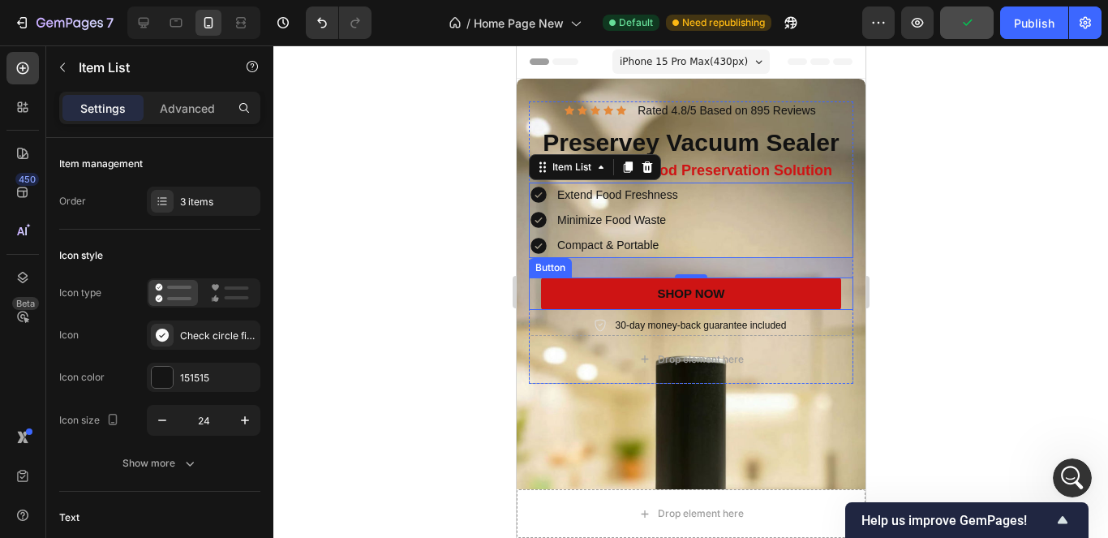
click at [757, 200] on div "Extend Food Freshness Minimize Food Waste Compact & Portable" at bounding box center [690, 220] width 324 height 76
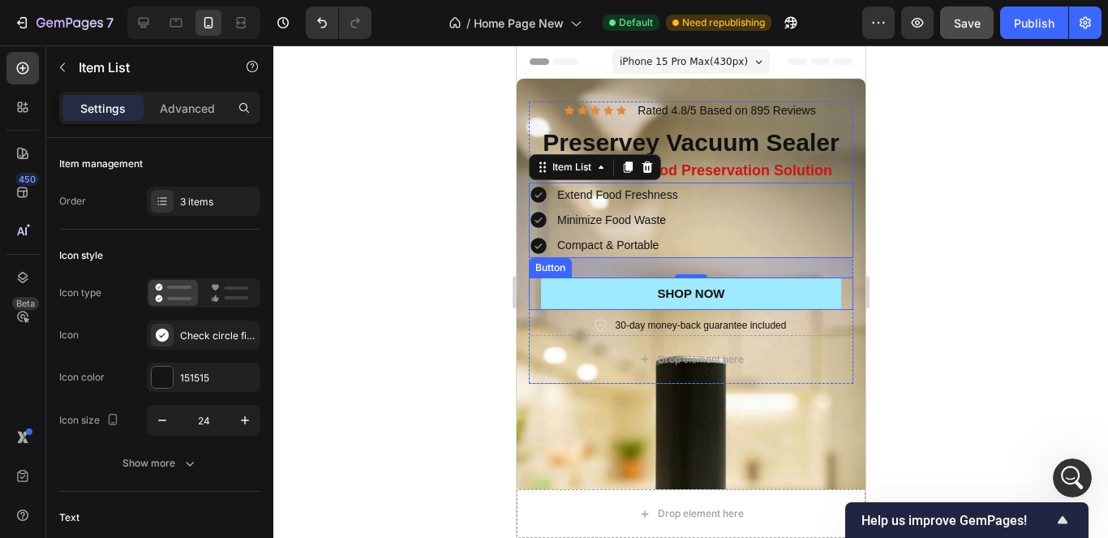
click at [762, 292] on link "SHOP NOW" at bounding box center [690, 293] width 300 height 32
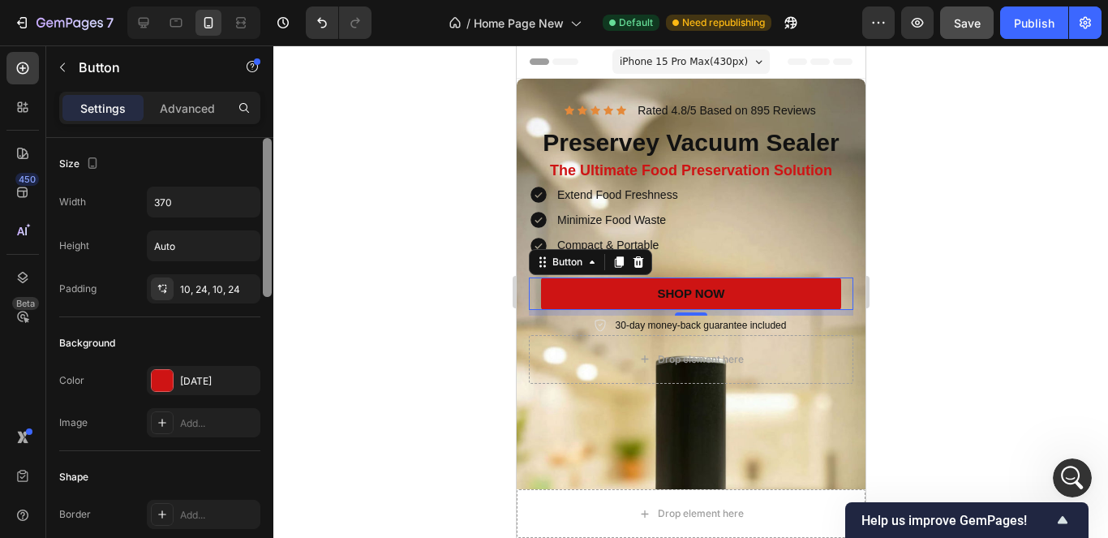
drag, startPoint x: 267, startPoint y: 211, endPoint x: 267, endPoint y: 186, distance: 25.1
click at [267, 186] on div at bounding box center [267, 217] width 9 height 159
click at [229, 202] on div "370" at bounding box center [204, 201] width 112 height 29
click at [241, 194] on icon "button" at bounding box center [245, 202] width 16 height 16
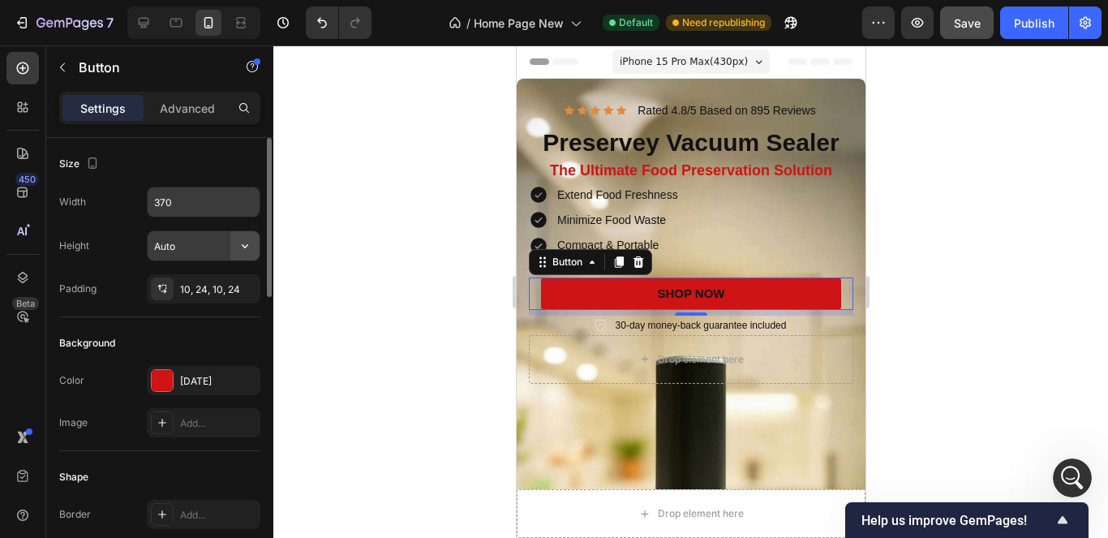
click at [247, 241] on icon "button" at bounding box center [245, 246] width 16 height 16
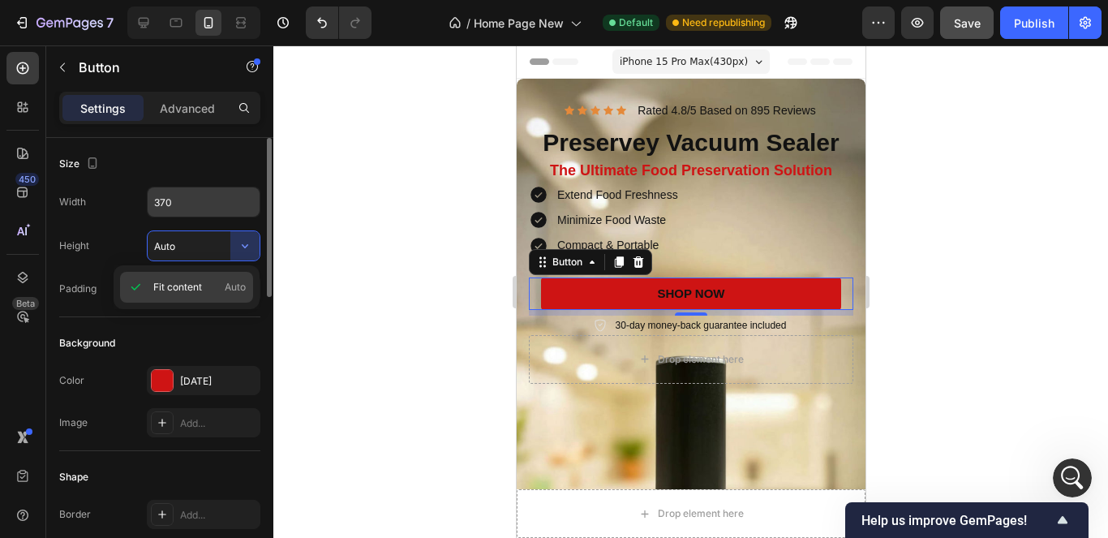
click at [232, 291] on span "Auto" at bounding box center [235, 287] width 21 height 15
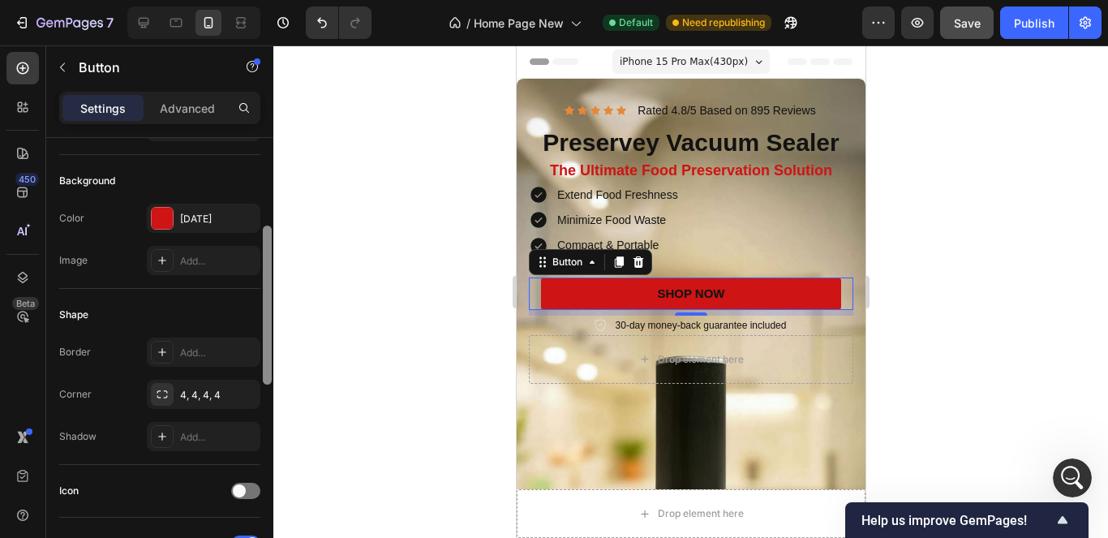
scroll to position [191, 0]
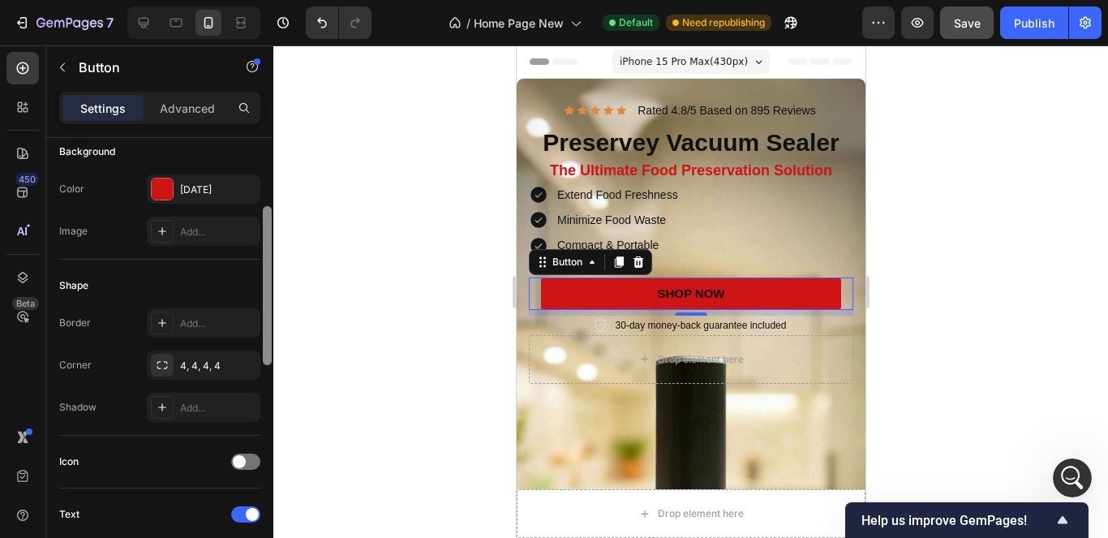
drag, startPoint x: 268, startPoint y: 265, endPoint x: 265, endPoint y: 276, distance: 10.8
click at [265, 276] on div at bounding box center [267, 285] width 9 height 159
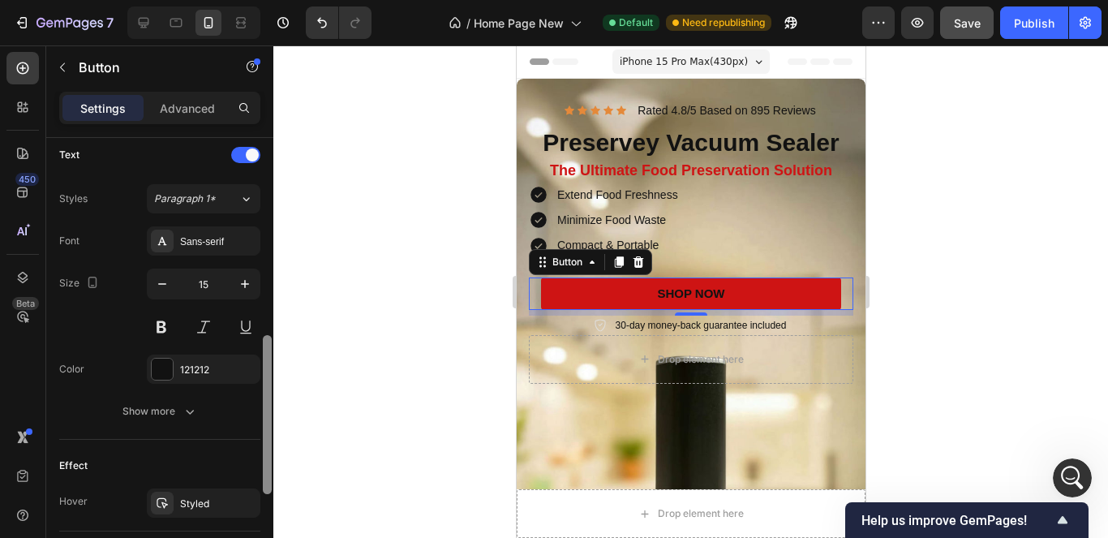
scroll to position [667, 0]
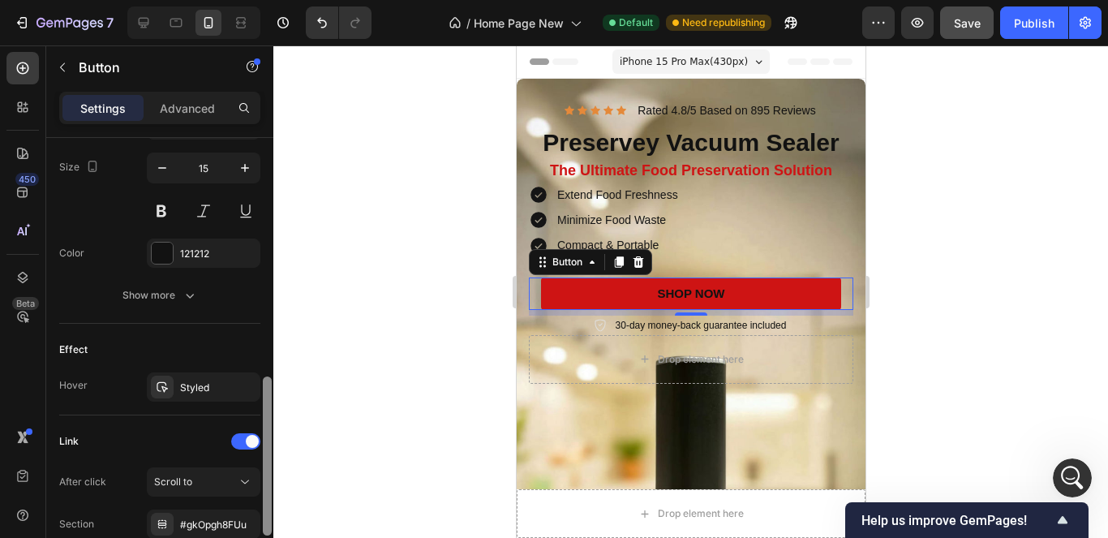
drag, startPoint x: 265, startPoint y: 232, endPoint x: 262, endPoint y: 402, distance: 170.3
click at [262, 402] on div at bounding box center [267, 361] width 12 height 446
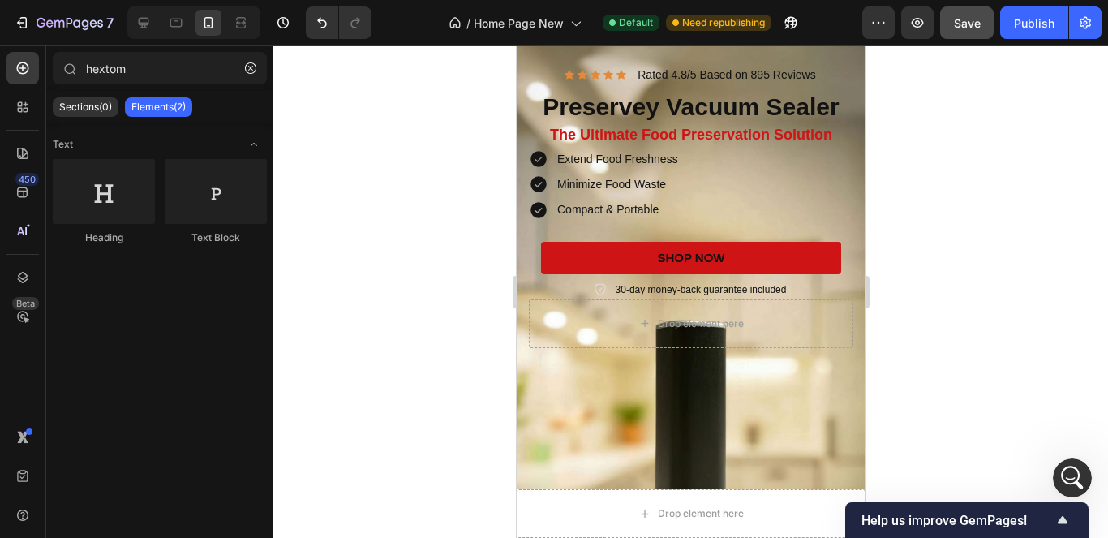
scroll to position [0, 0]
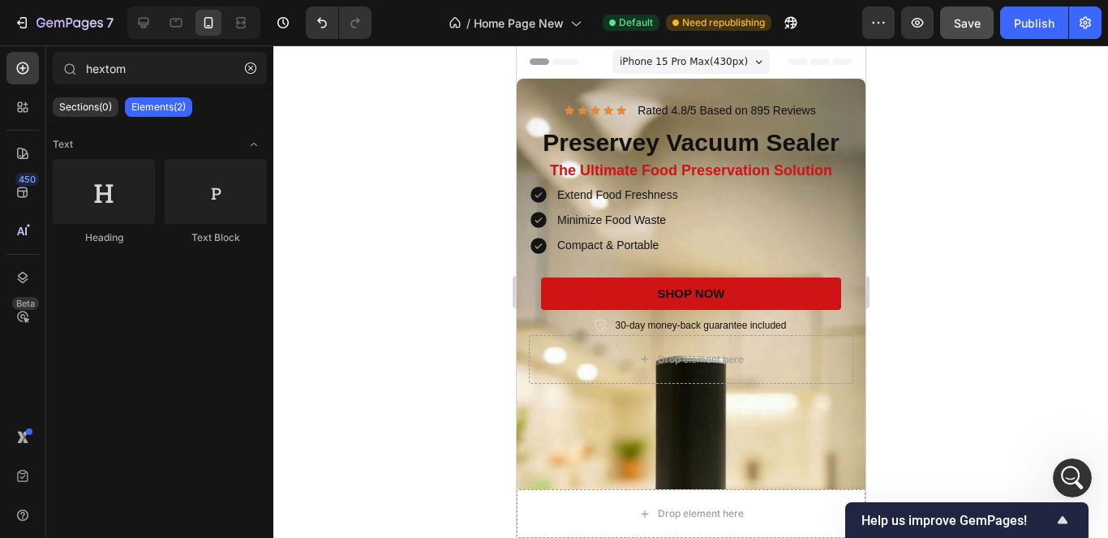
drag, startPoint x: 856, startPoint y: 80, endPoint x: 1381, endPoint y: 114, distance: 525.8
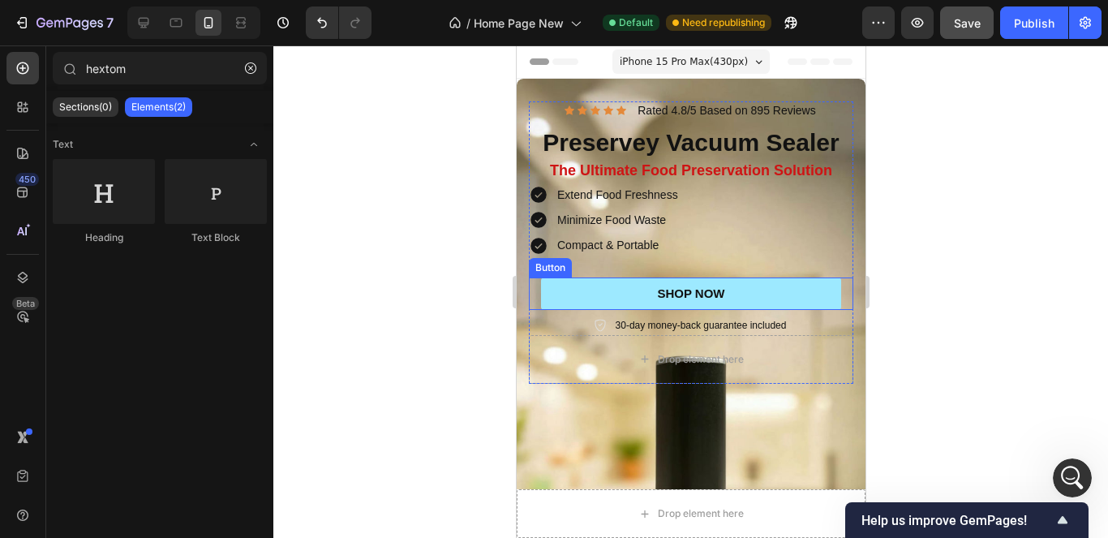
click at [728, 298] on link "SHOP NOW" at bounding box center [690, 293] width 300 height 32
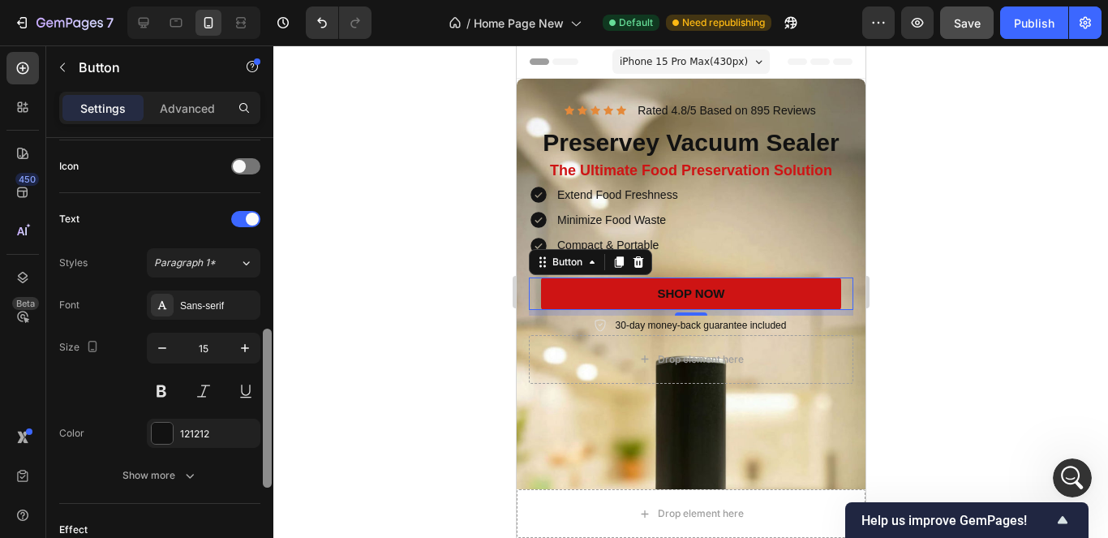
scroll to position [536, 0]
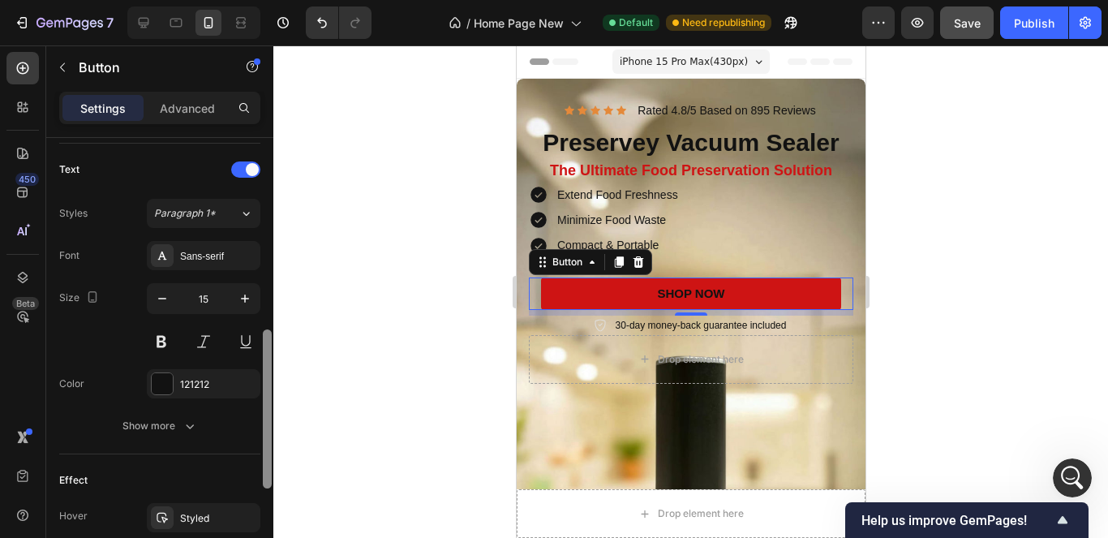
drag, startPoint x: 266, startPoint y: 179, endPoint x: 220, endPoint y: 365, distance: 191.4
click at [220, 365] on div "Size Width 370 Height Auto Padding 10, 24, 10, 24 Background Color [DATE] Image…" at bounding box center [159, 361] width 227 height 446
click at [208, 383] on div "121212" at bounding box center [203, 384] width 47 height 15
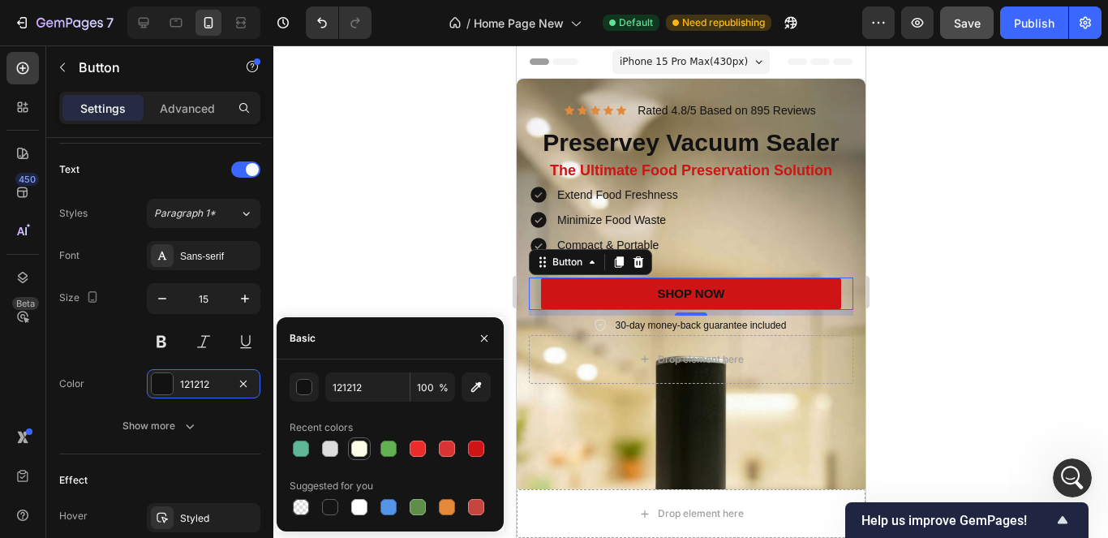
click at [353, 452] on div at bounding box center [359, 448] width 16 height 16
type input "FDFDE7"
click at [487, 344] on icon "button" at bounding box center [484, 338] width 13 height 13
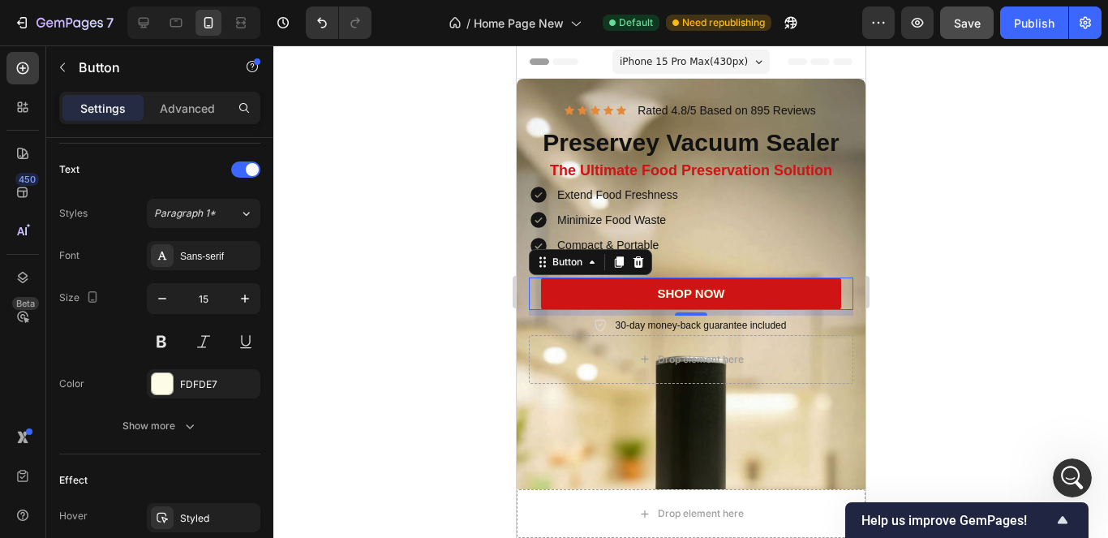
click at [931, 238] on div at bounding box center [690, 291] width 834 height 492
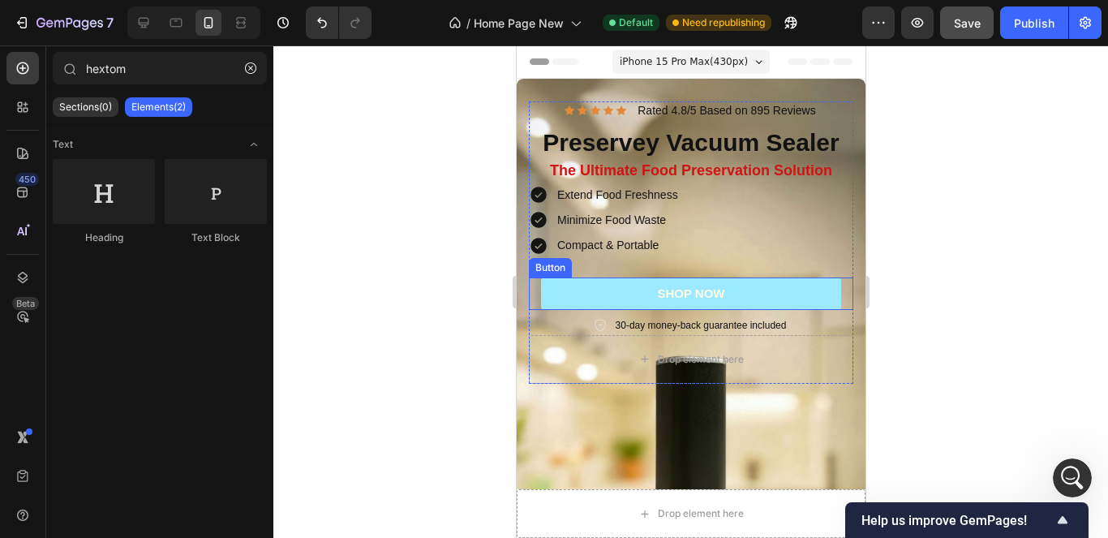
click at [797, 293] on link "SHOP NOW" at bounding box center [690, 293] width 300 height 32
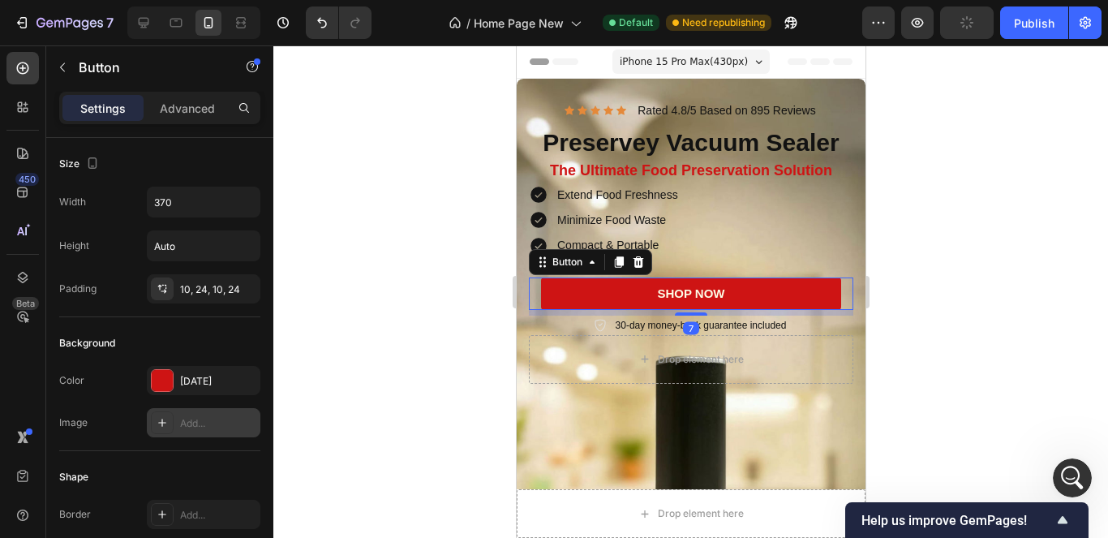
scroll to position [801, 0]
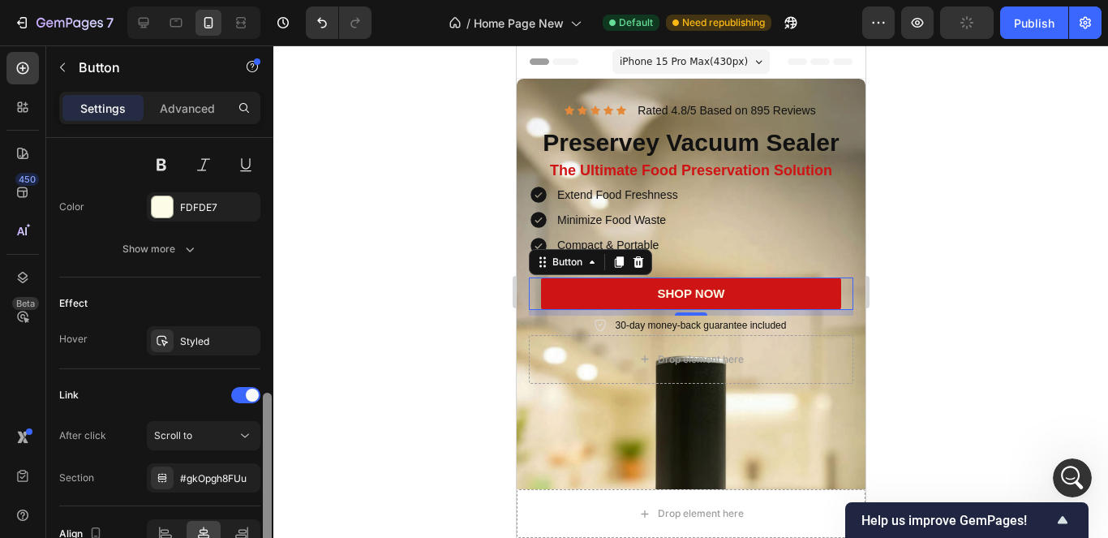
drag, startPoint x: 265, startPoint y: 438, endPoint x: 273, endPoint y: 366, distance: 72.6
click at [273, 0] on div "7 / Home Page New Default Need republishing Preview Publish 450 Beta hextom Sec…" at bounding box center [554, 0] width 1108 height 0
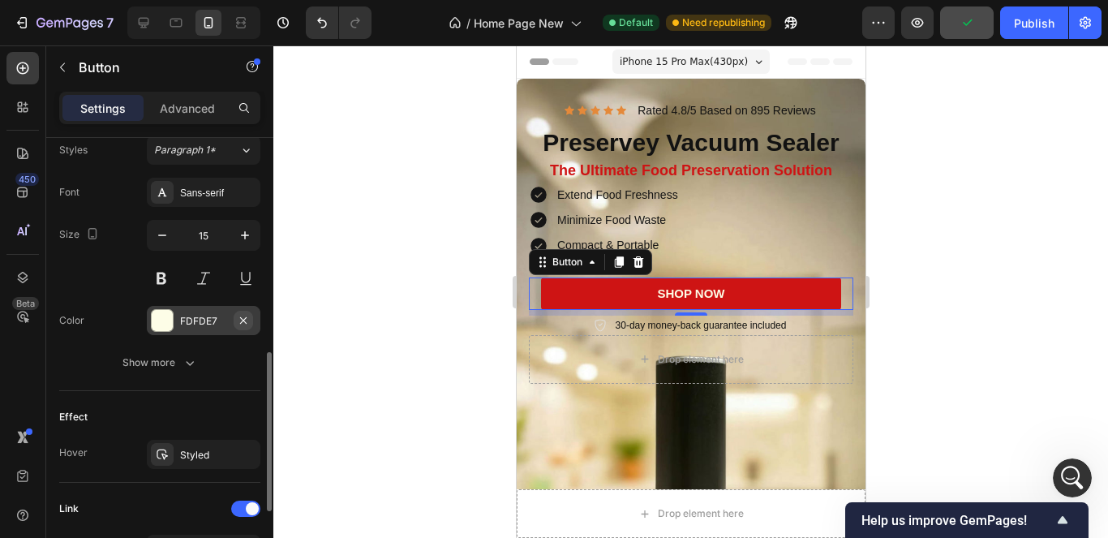
click at [234, 312] on button "button" at bounding box center [243, 320] width 19 height 19
click at [241, 241] on icon "button" at bounding box center [245, 235] width 16 height 16
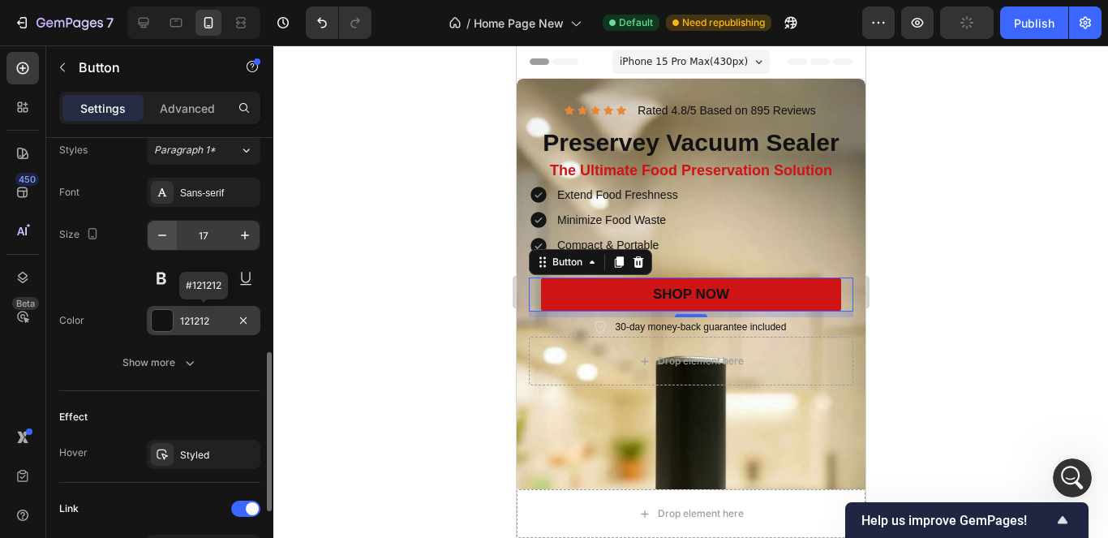
click at [168, 240] on icon "button" at bounding box center [162, 235] width 16 height 16
type input "16"
click at [161, 280] on button at bounding box center [161, 278] width 29 height 29
click at [238, 242] on icon "button" at bounding box center [245, 235] width 16 height 16
click at [168, 228] on icon "button" at bounding box center [162, 235] width 16 height 16
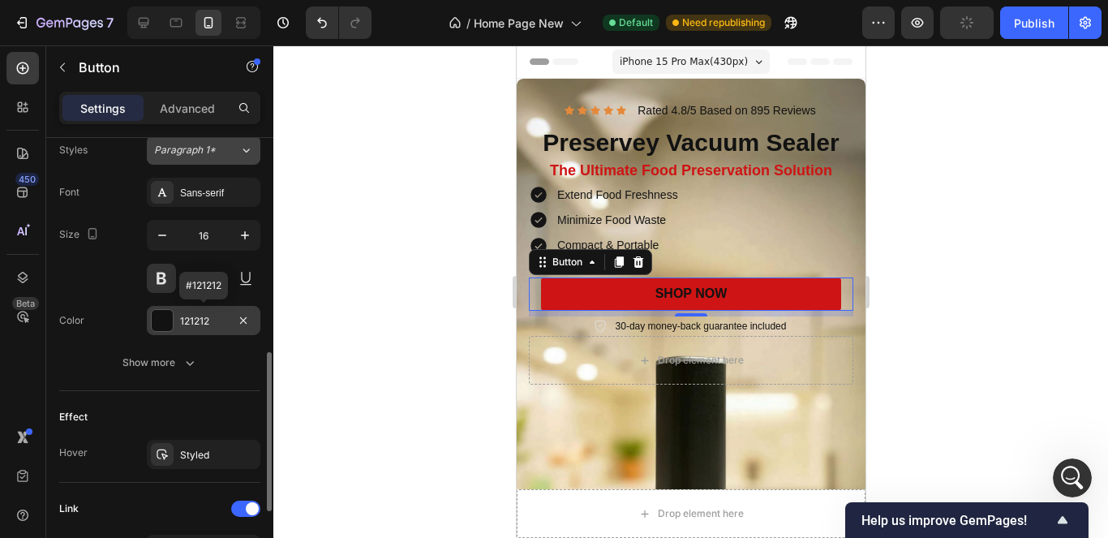
click at [234, 152] on div "Paragraph 1*" at bounding box center [196, 150] width 85 height 15
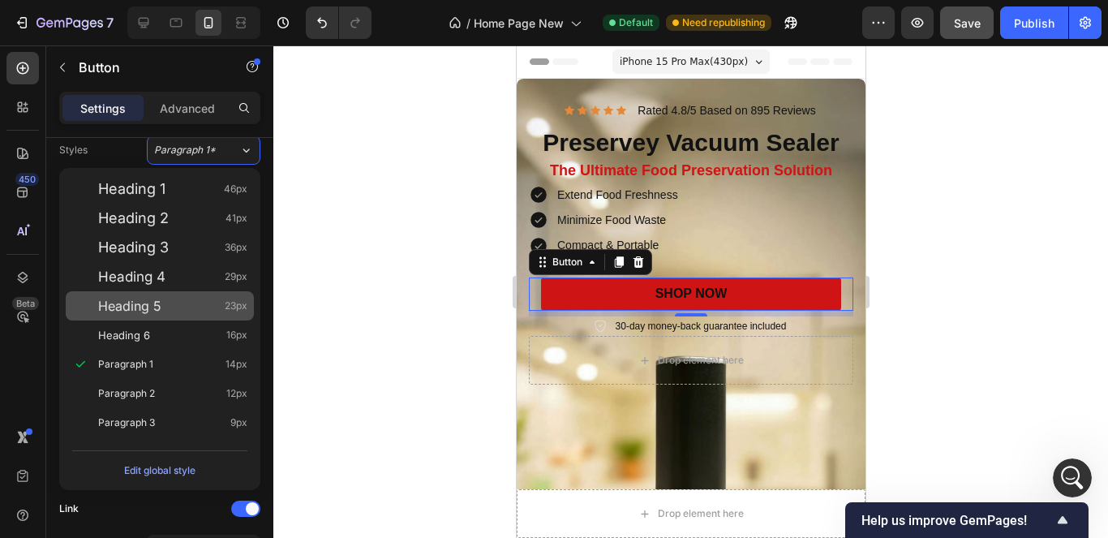
click at [151, 309] on span "Heading 5" at bounding box center [129, 306] width 63 height 16
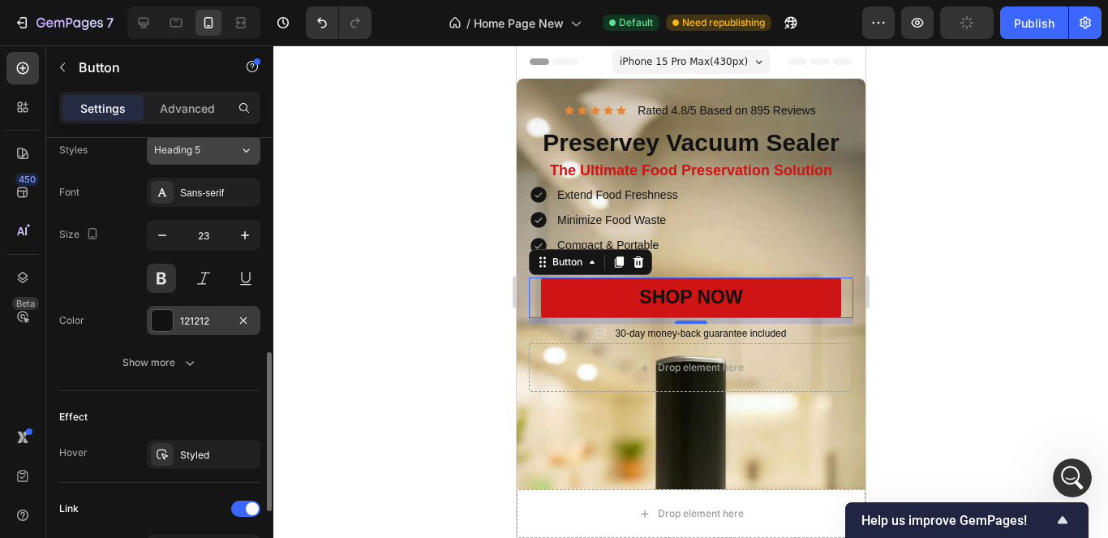
click at [234, 148] on div "Heading 5" at bounding box center [196, 150] width 85 height 15
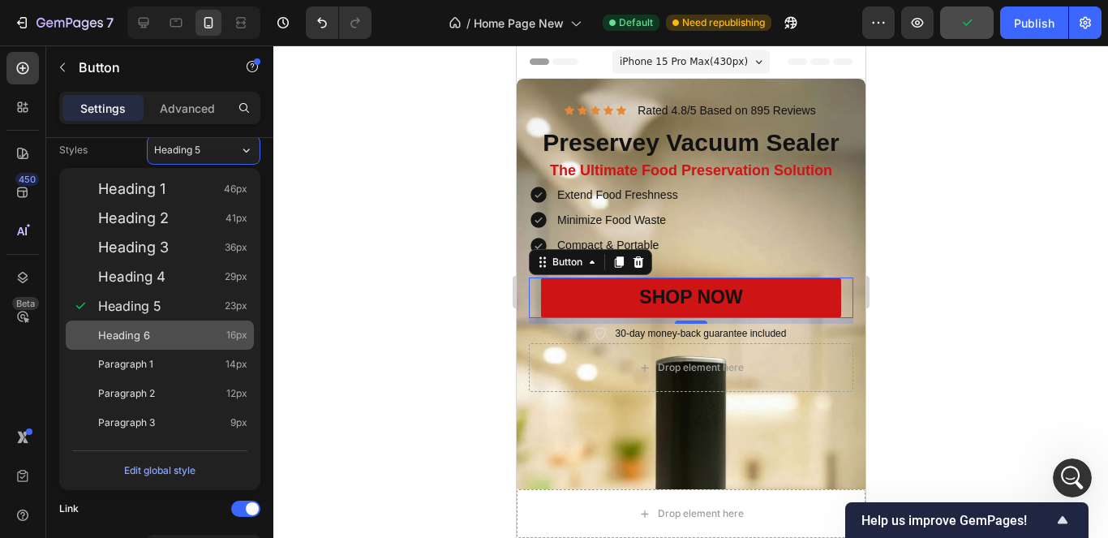
click at [175, 336] on div "Heading 6 16px" at bounding box center [172, 335] width 149 height 16
type input "16"
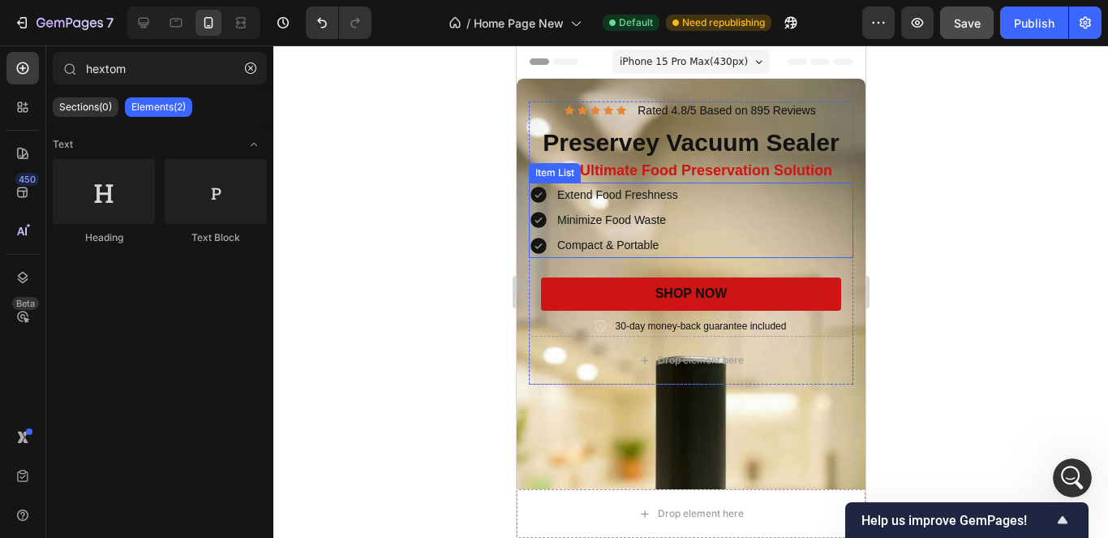
click at [711, 225] on div "Extend Food Freshness Minimize Food Waste Compact & Portable" at bounding box center [690, 220] width 324 height 76
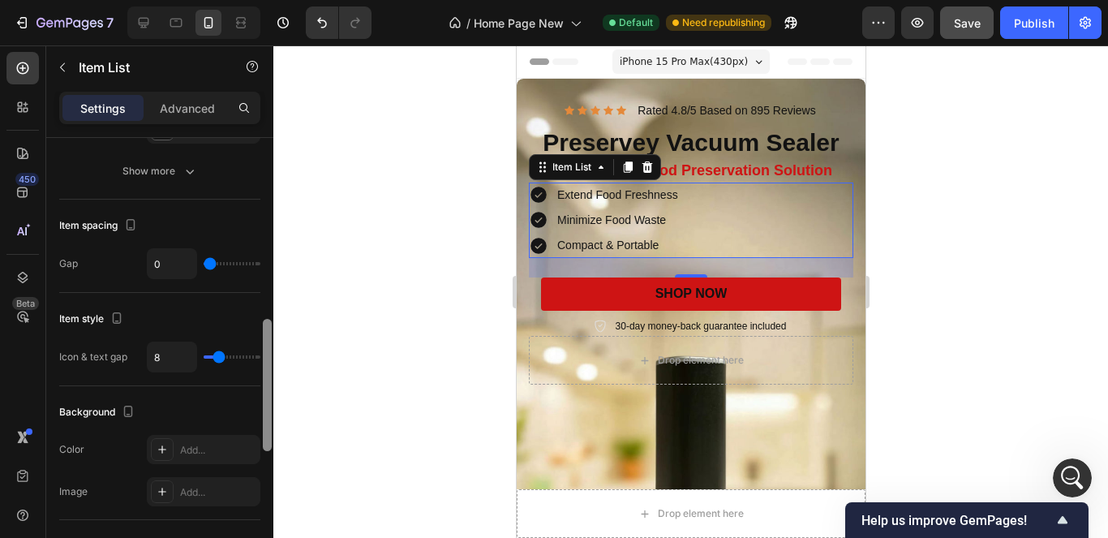
scroll to position [601, 0]
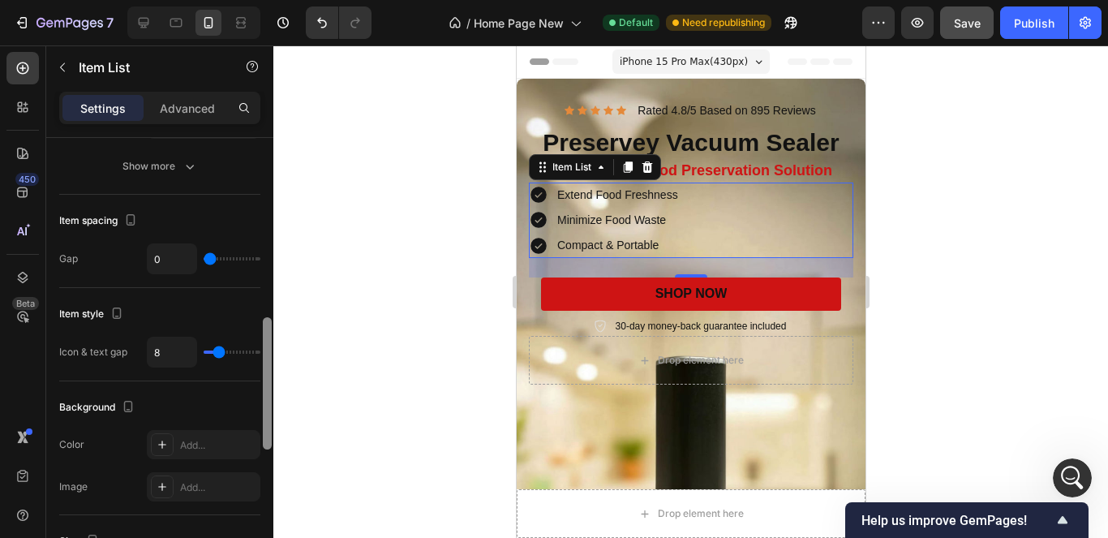
drag, startPoint x: 266, startPoint y: 323, endPoint x: 281, endPoint y: 405, distance: 84.0
click at [281, 0] on div "7 / Home Page New Default Need republishing Preview Save Publish 450 Beta hexto…" at bounding box center [554, 0] width 1108 height 0
type input "14"
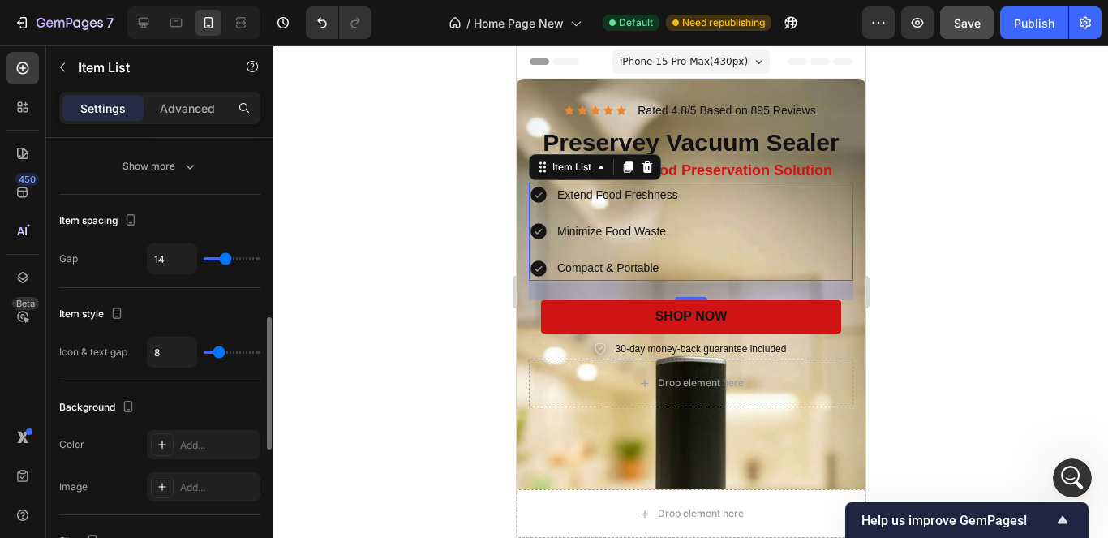
type input "18"
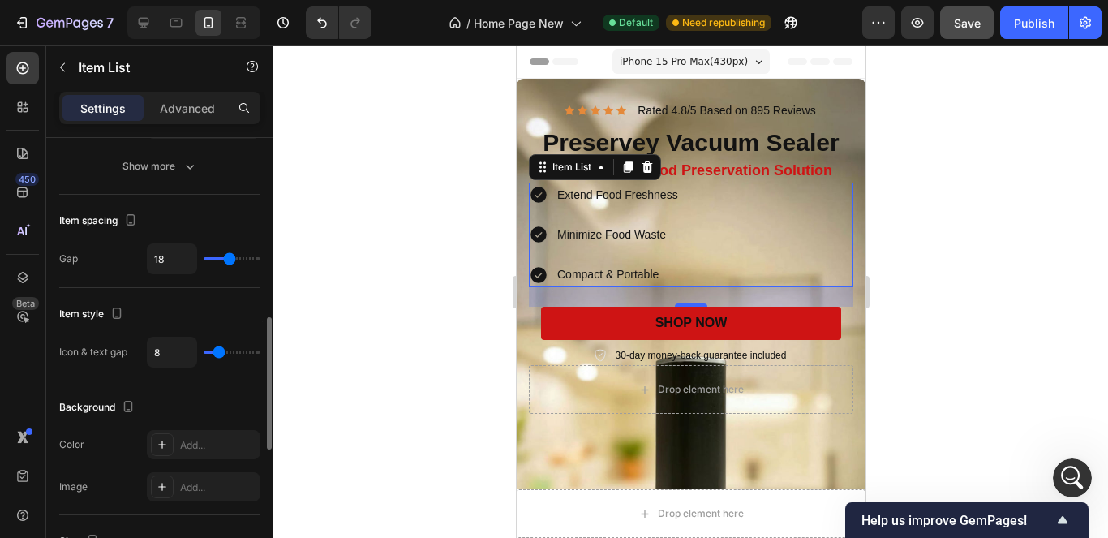
type input "20"
type input "24"
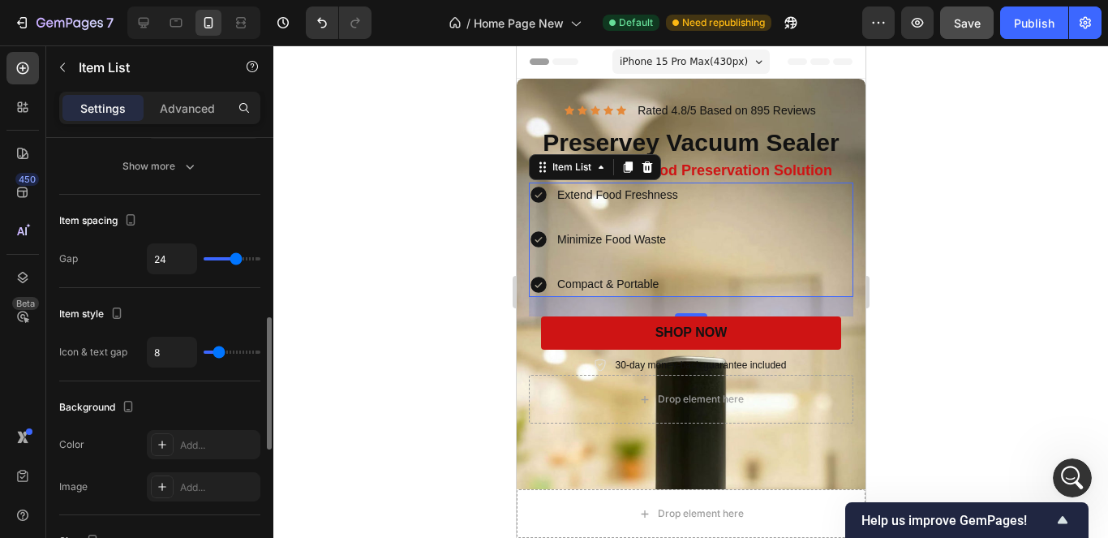
type input "23"
type input "19"
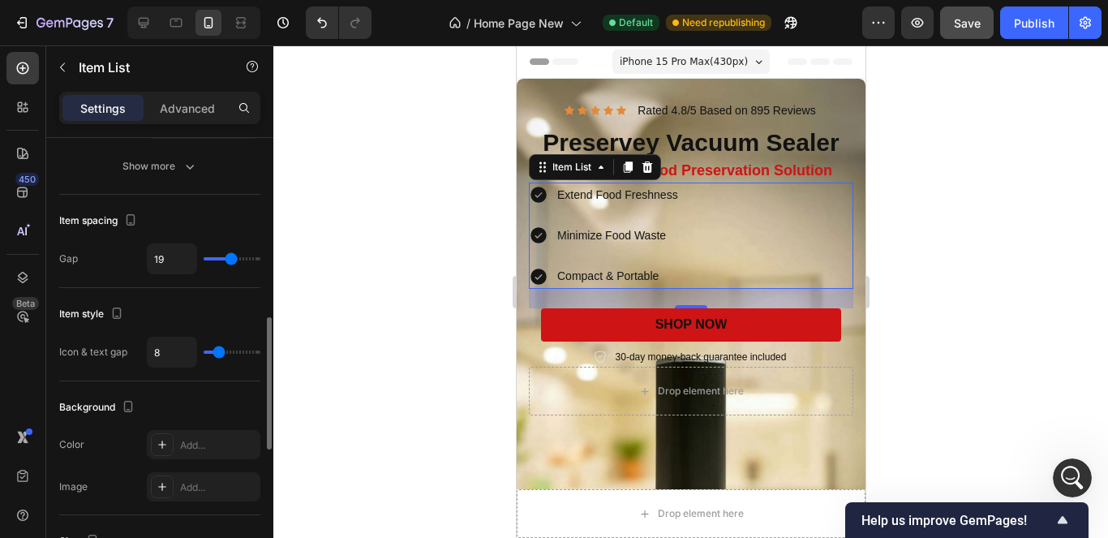
type input "16"
type input "13"
type input "10"
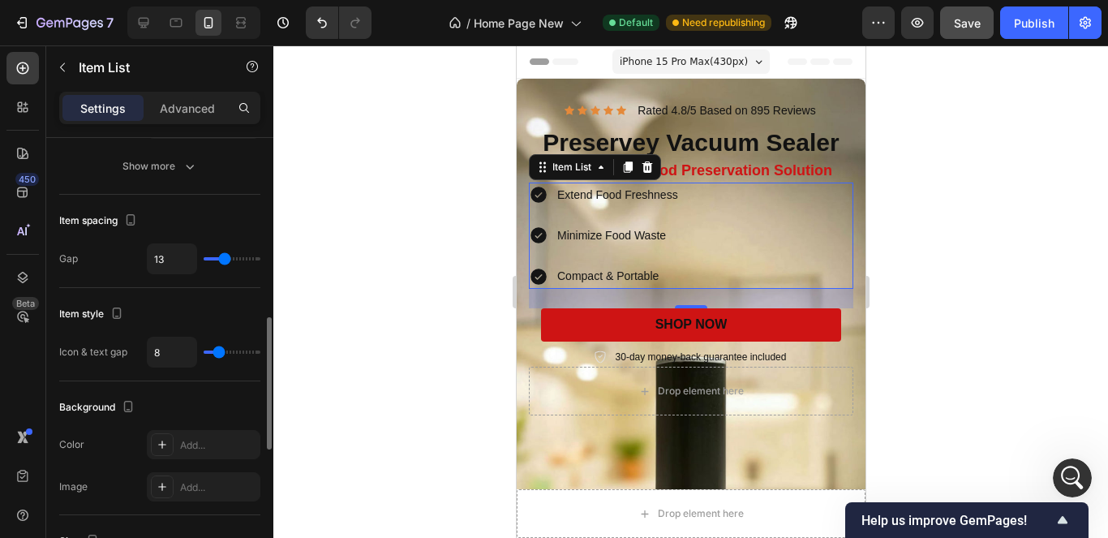
type input "10"
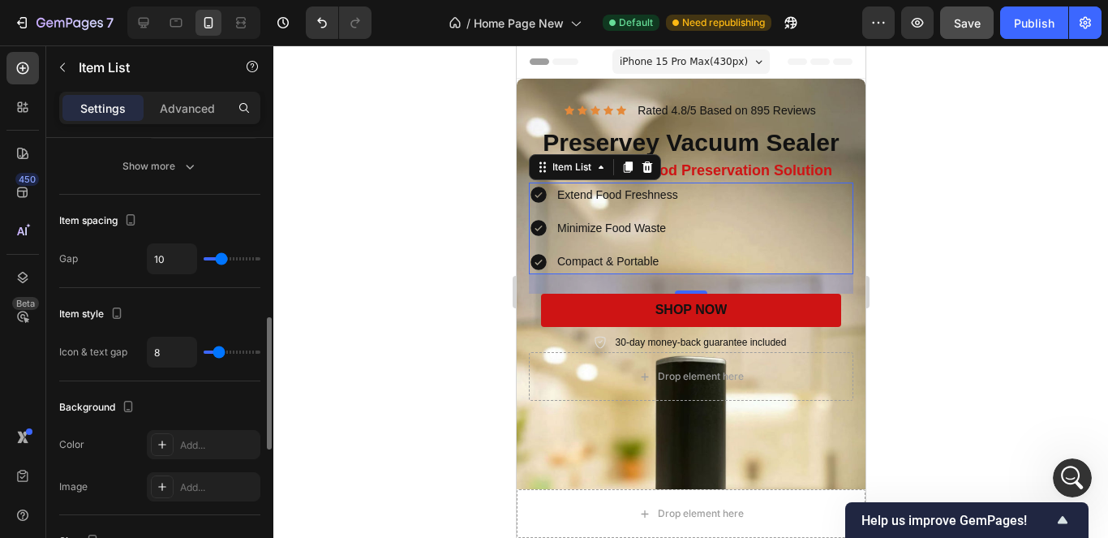
type input "8"
type input "7"
type input "0"
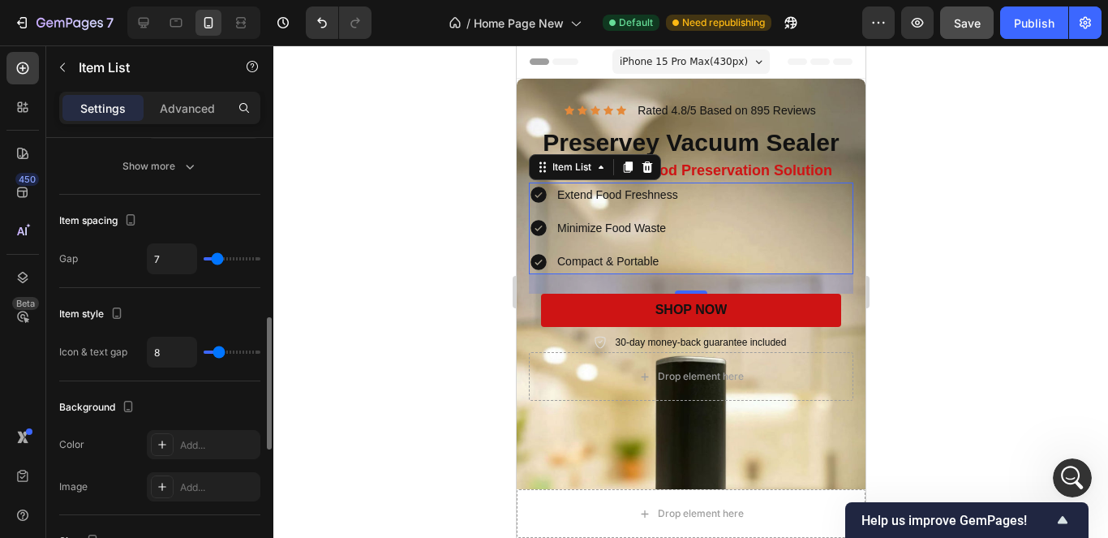
type input "0"
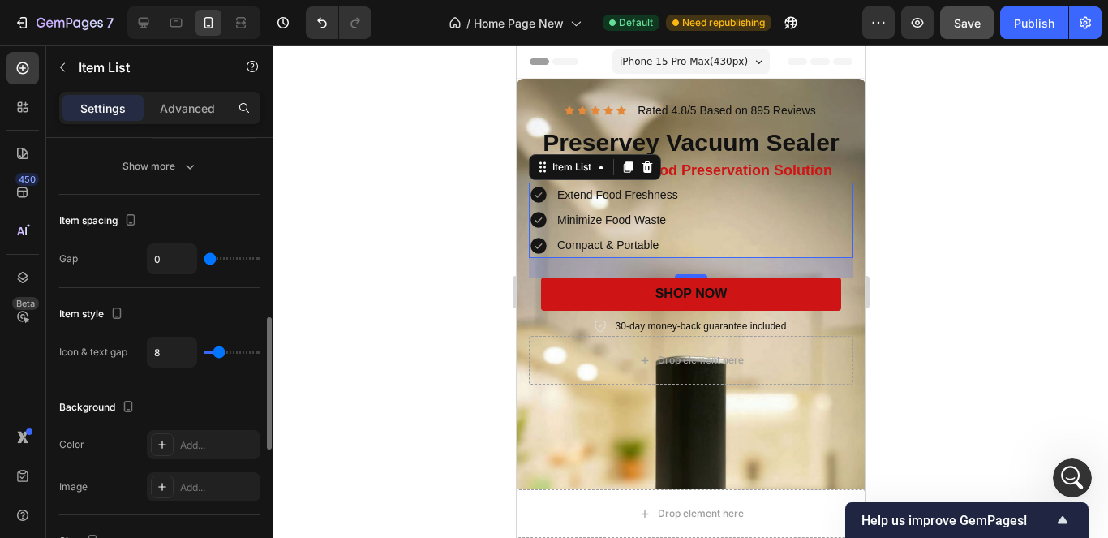
drag, startPoint x: 225, startPoint y: 258, endPoint x: 200, endPoint y: 251, distance: 26.0
click at [204, 257] on input "range" at bounding box center [232, 258] width 57 height 3
type input "15"
type input "18"
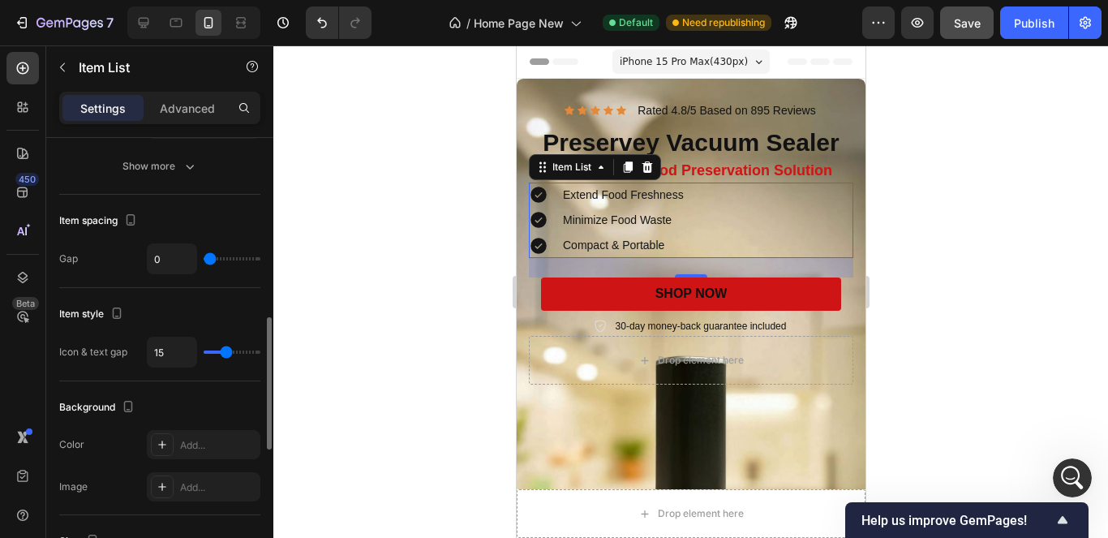
type input "18"
type input "17"
type input "16"
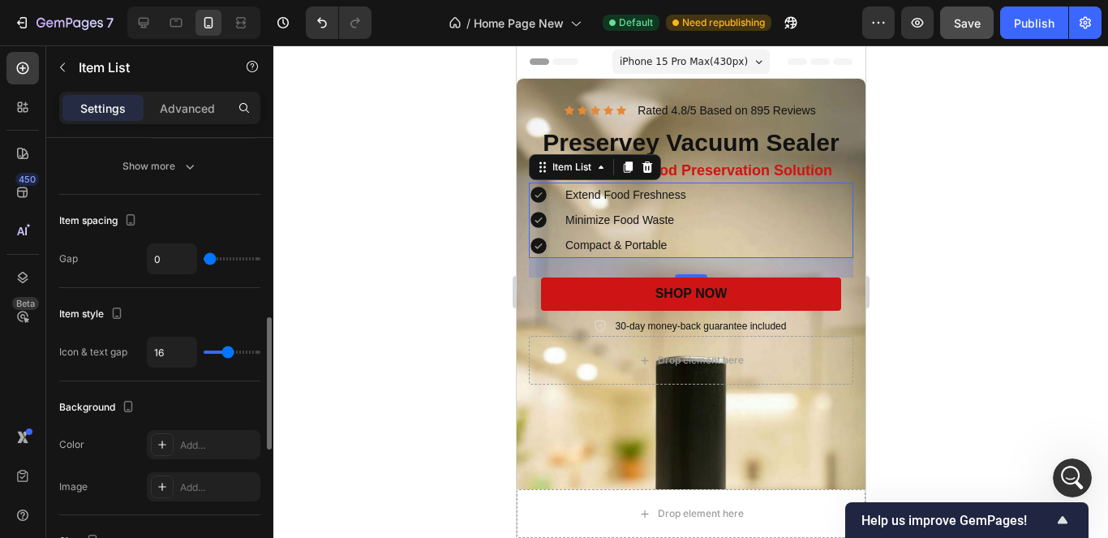
type input "13"
type input "12"
type input "10"
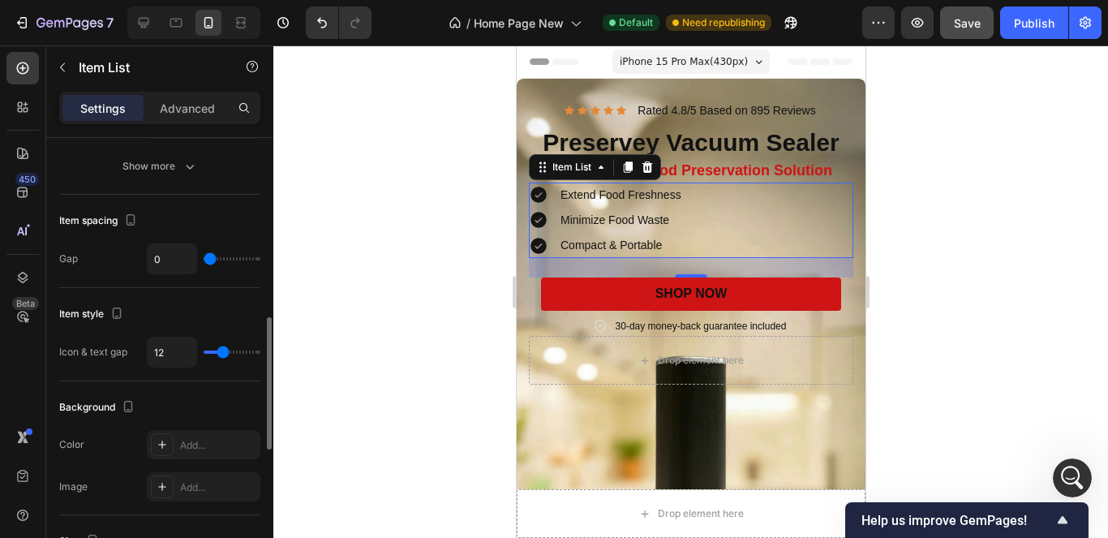
type input "10"
type input "9"
type input "8"
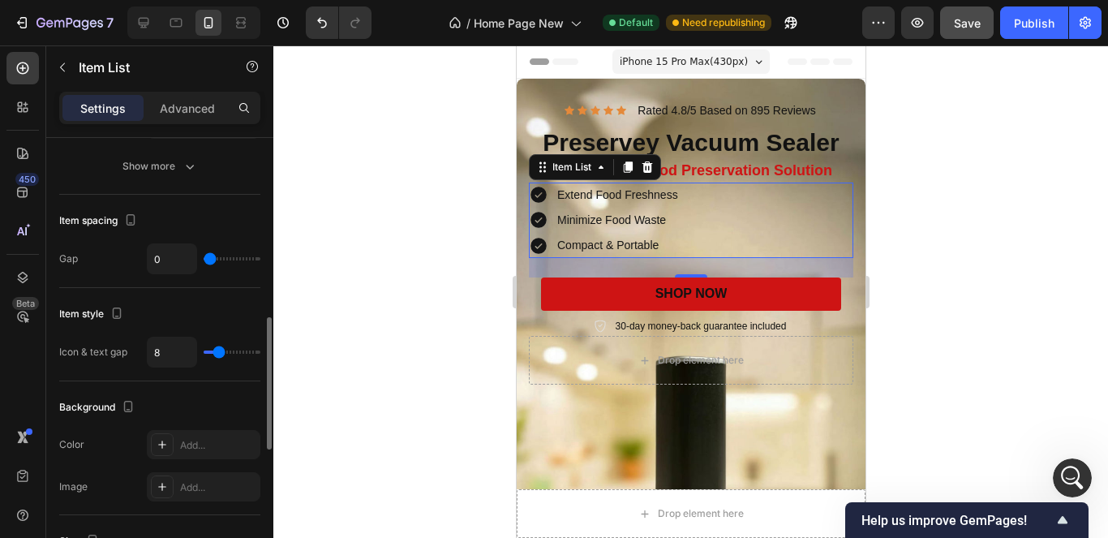
type input "7"
type input "4"
drag, startPoint x: 224, startPoint y: 350, endPoint x: 214, endPoint y: 342, distance: 12.2
type input "4"
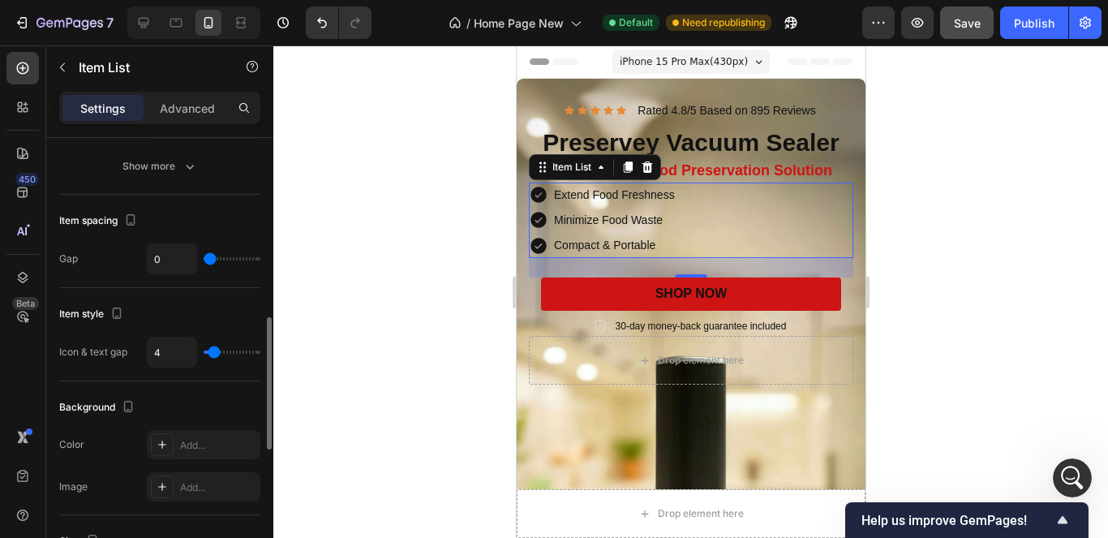
click at [214, 350] on input "range" at bounding box center [232, 351] width 57 height 3
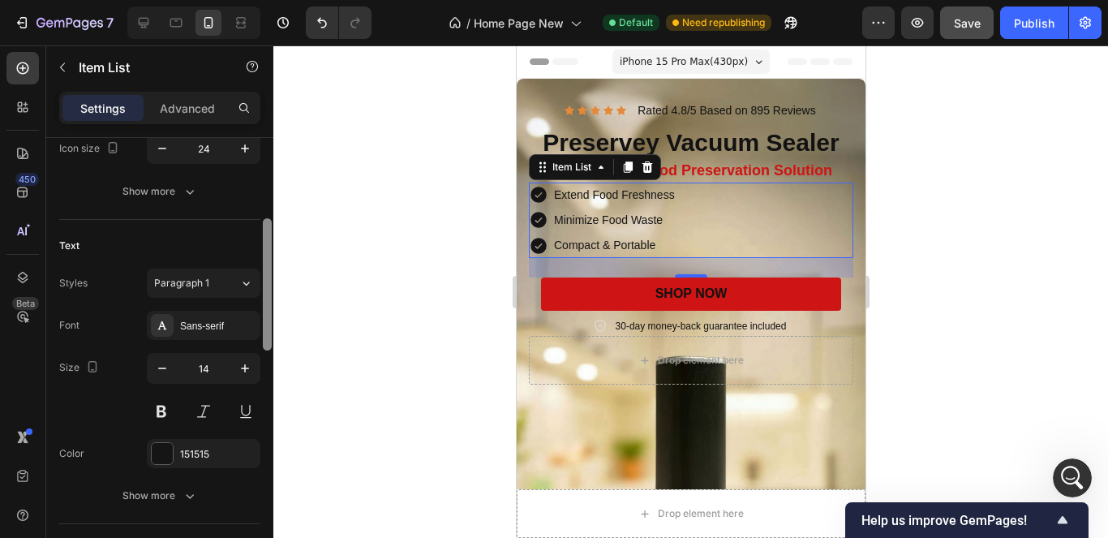
scroll to position [0, 0]
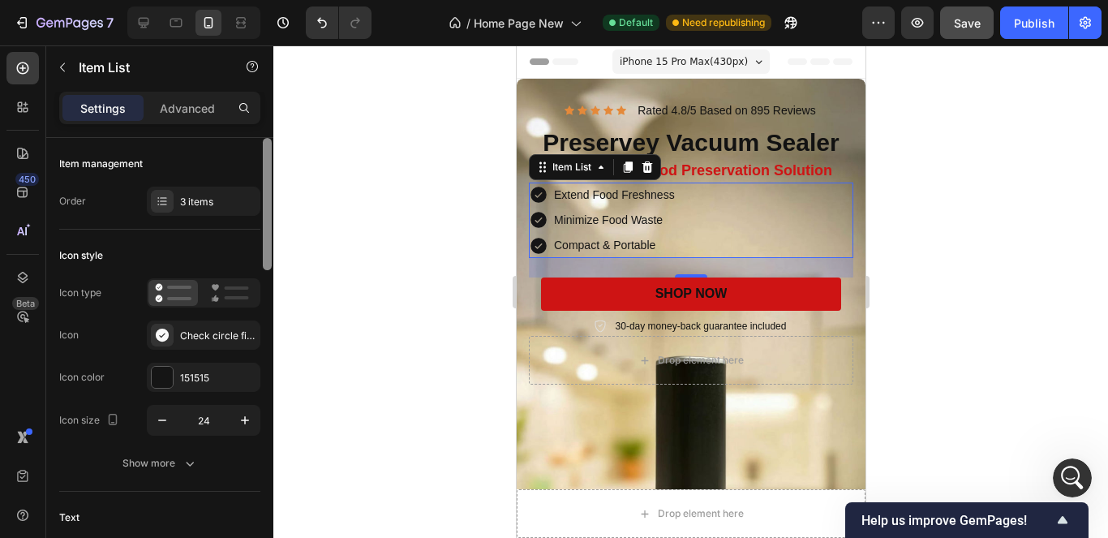
drag, startPoint x: 267, startPoint y: 336, endPoint x: 264, endPoint y: 113, distance: 223.0
click at [264, 113] on div "Settings Advanced Item management Order 3 items Icon style Icon type Icon Check…" at bounding box center [159, 338] width 227 height 492
click at [178, 106] on p "Advanced" at bounding box center [187, 108] width 55 height 17
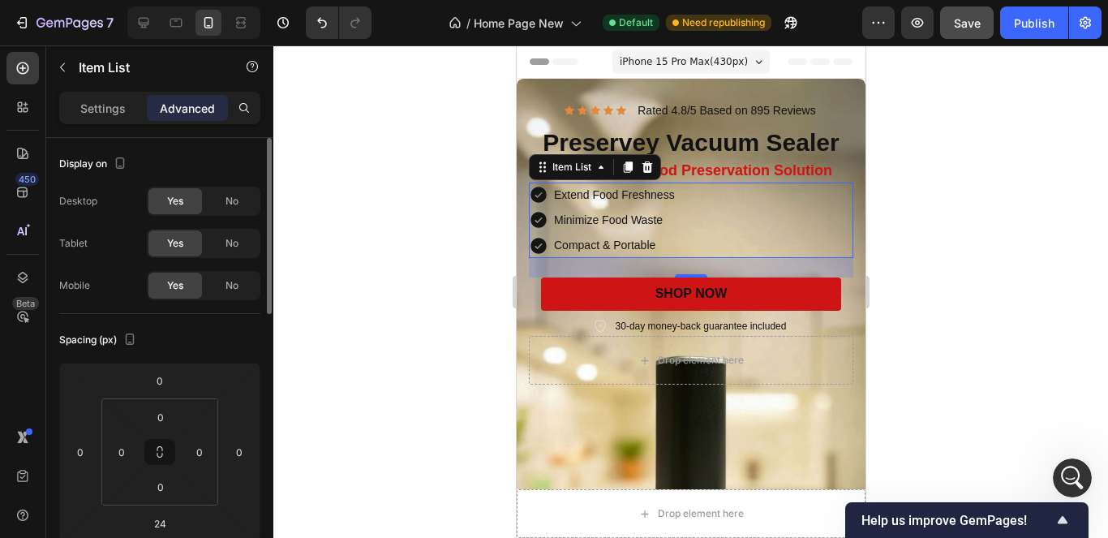
type input "100%"
click at [164, 421] on input "0" at bounding box center [160, 417] width 32 height 24
drag, startPoint x: 164, startPoint y: 421, endPoint x: 155, endPoint y: 418, distance: 9.2
click at [155, 418] on input "0" at bounding box center [160, 417] width 32 height 24
type input "10"
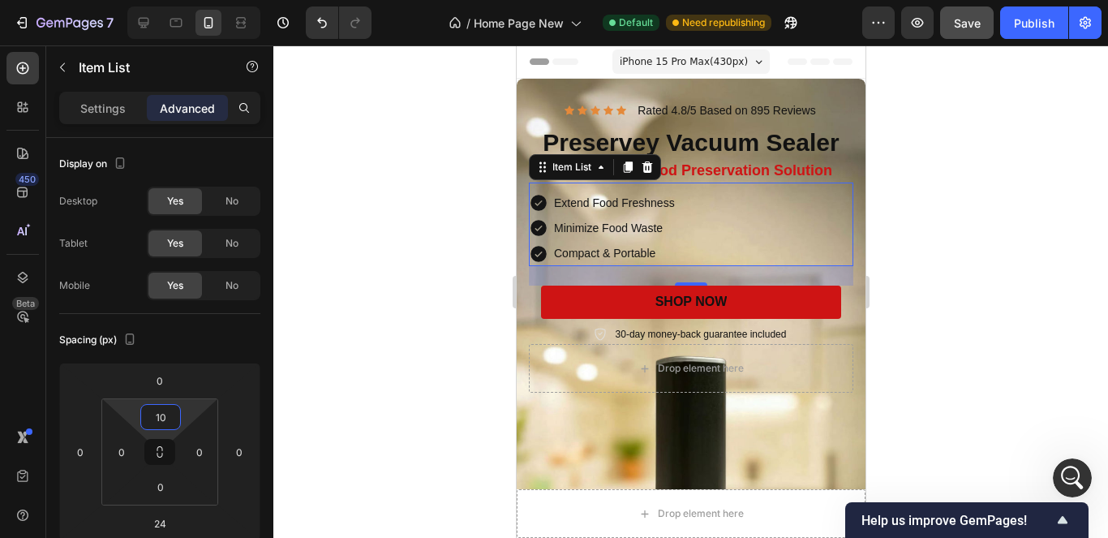
click at [433, 400] on div at bounding box center [690, 291] width 834 height 492
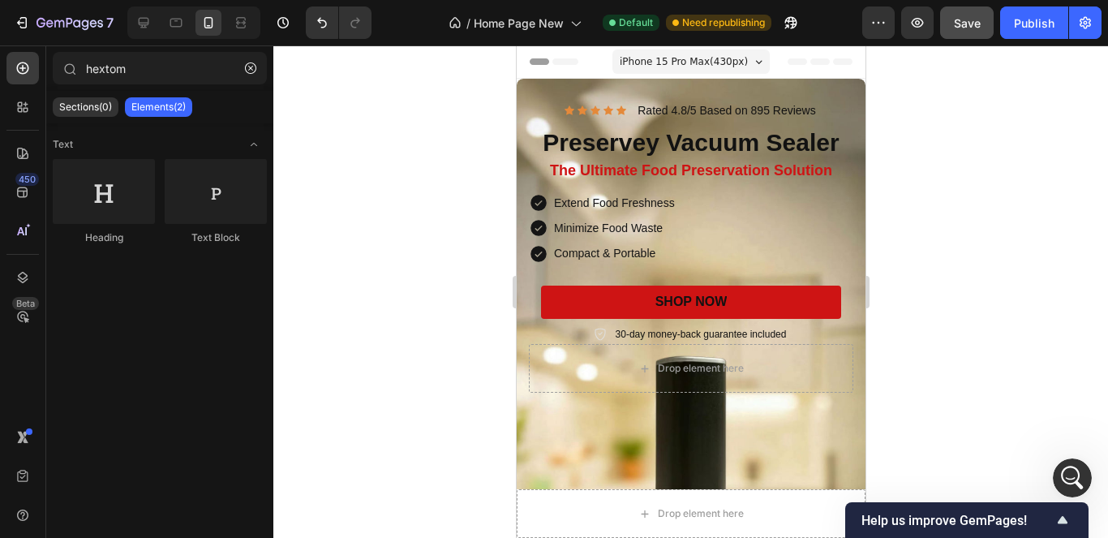
click at [1069, 279] on div at bounding box center [690, 291] width 834 height 492
click at [737, 332] on p "30-day money-back guarantee included" at bounding box center [700, 334] width 171 height 15
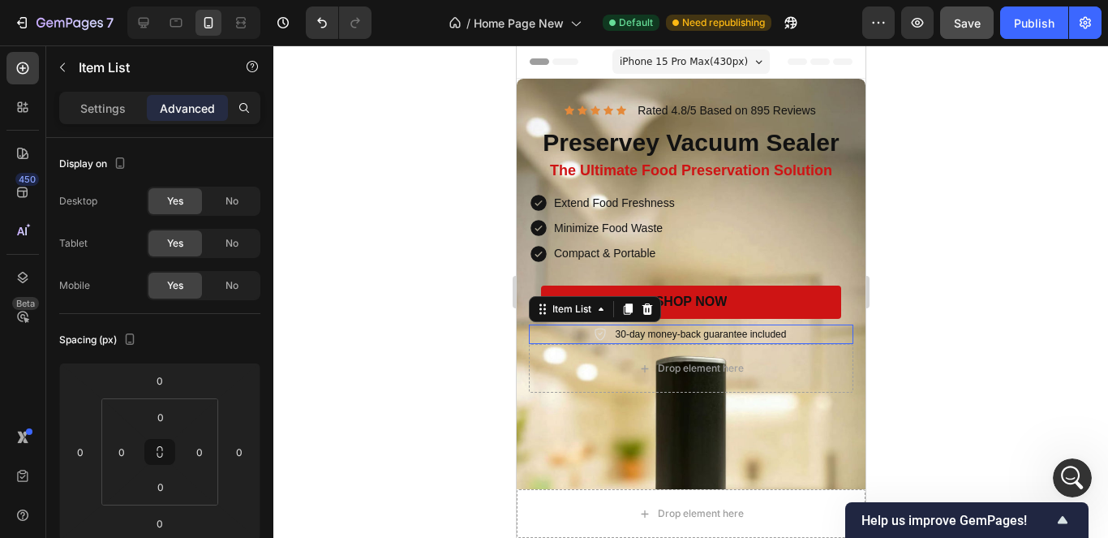
click at [593, 331] on icon at bounding box center [599, 334] width 13 height 13
click at [640, 332] on p "30-day money-back guarantee included" at bounding box center [700, 334] width 171 height 15
click at [362, 277] on div at bounding box center [690, 291] width 834 height 492
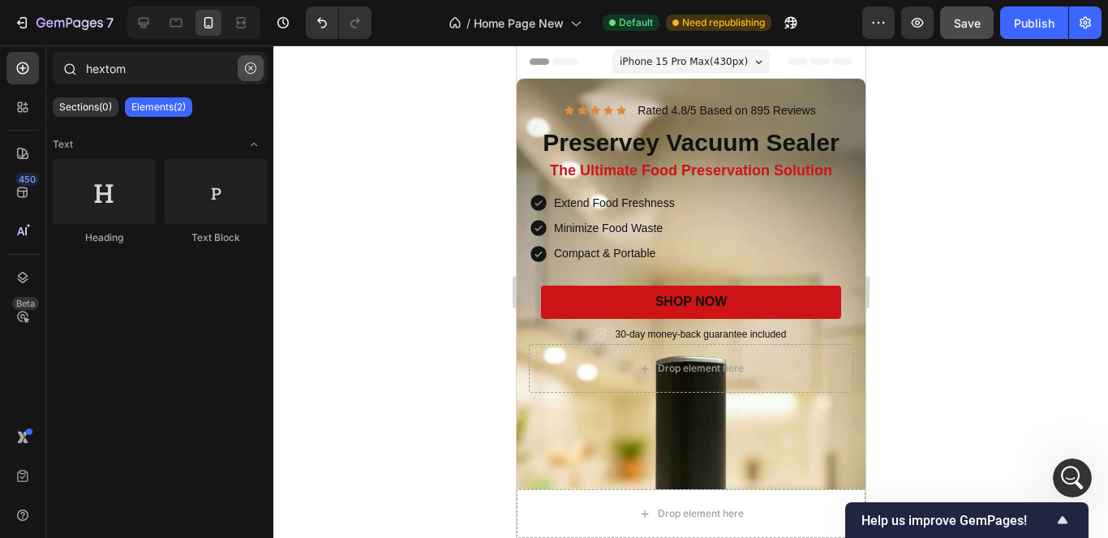
drag, startPoint x: 252, startPoint y: 62, endPoint x: 24, endPoint y: 324, distance: 346.6
click at [252, 62] on button "button" at bounding box center [251, 68] width 26 height 26
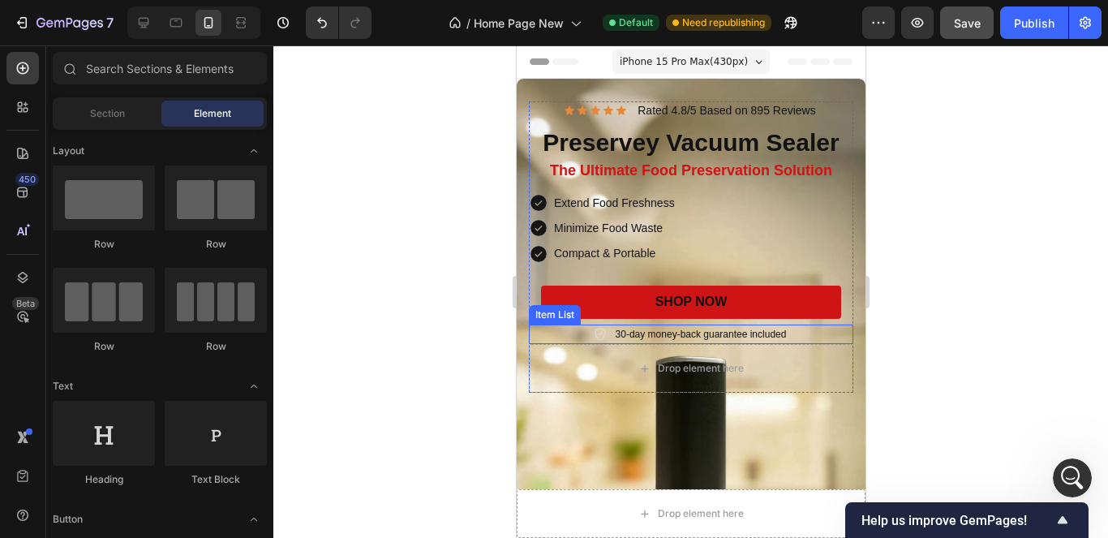
click at [625, 330] on p "30-day money-back guarantee included" at bounding box center [700, 334] width 171 height 15
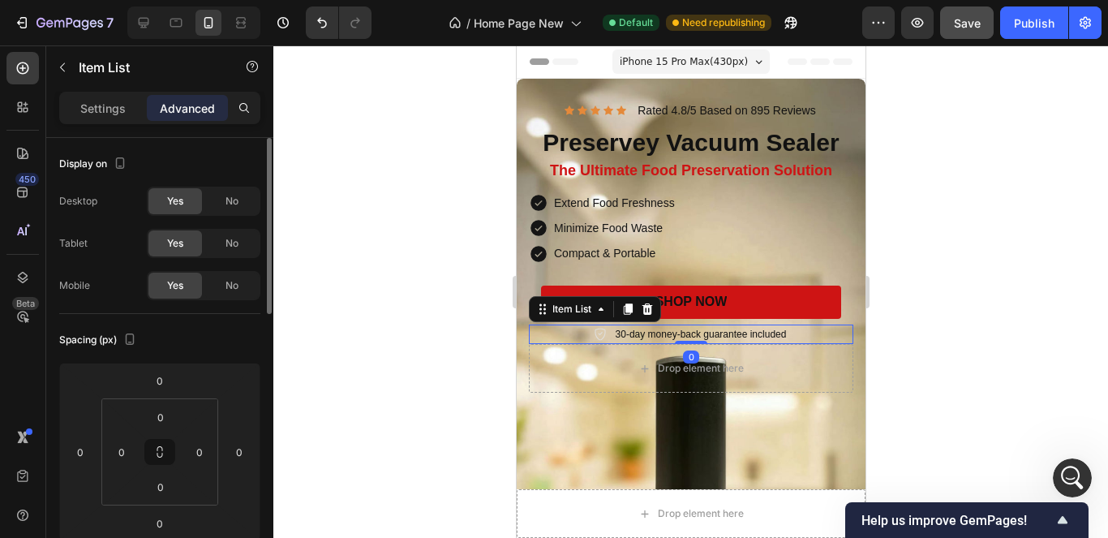
click at [81, 101] on p "Settings" at bounding box center [102, 108] width 45 height 17
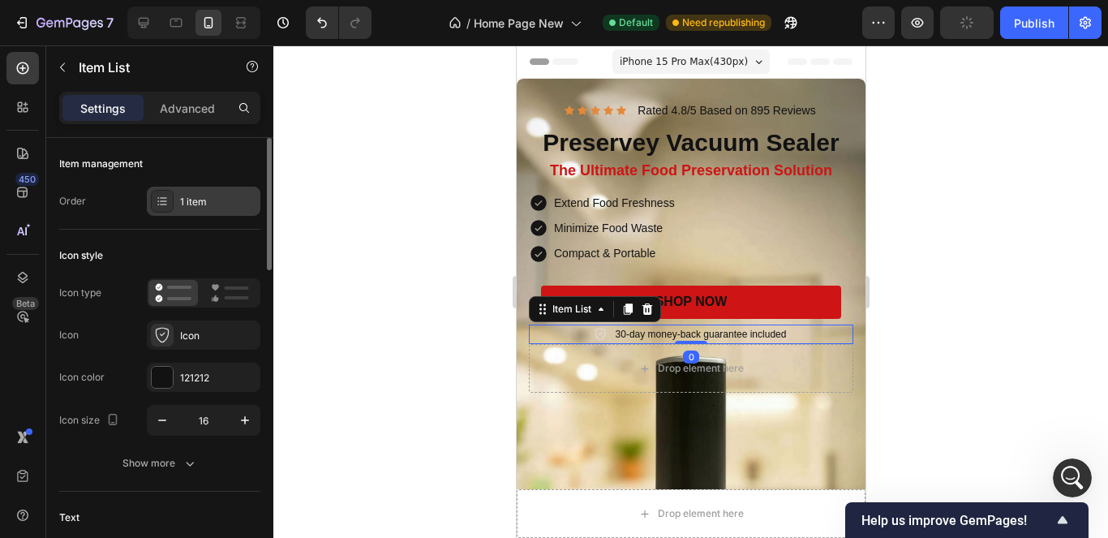
type input "8"
click at [197, 337] on div "Icon" at bounding box center [218, 335] width 76 height 15
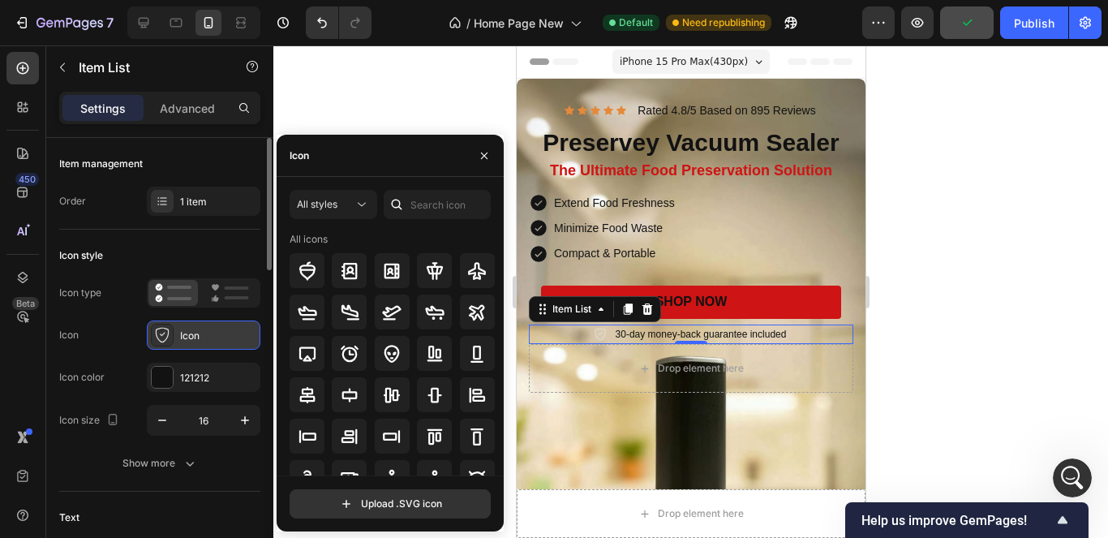
click at [197, 337] on div "Icon" at bounding box center [218, 335] width 76 height 15
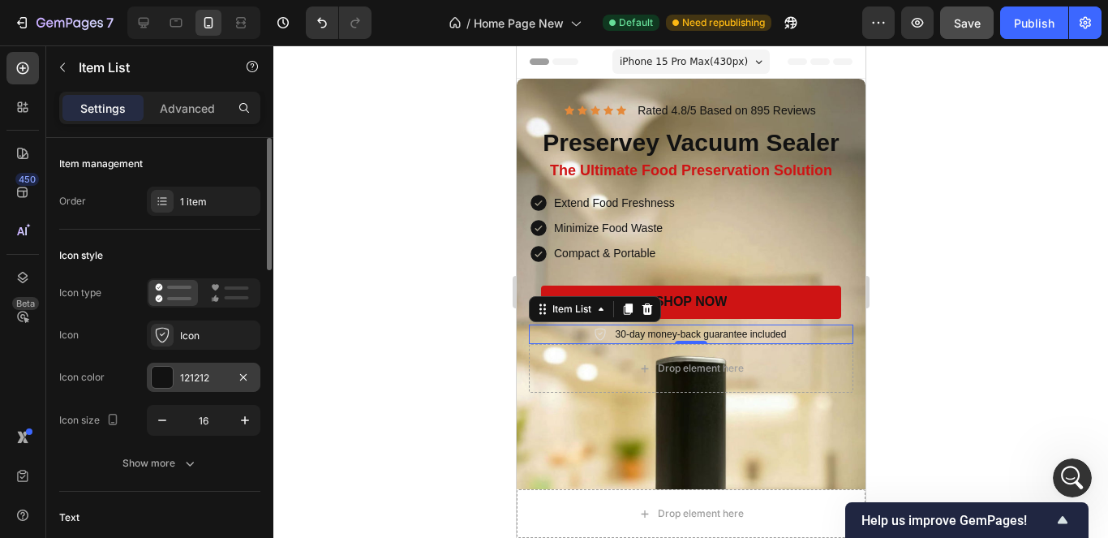
click at [198, 381] on div "121212" at bounding box center [203, 378] width 47 height 15
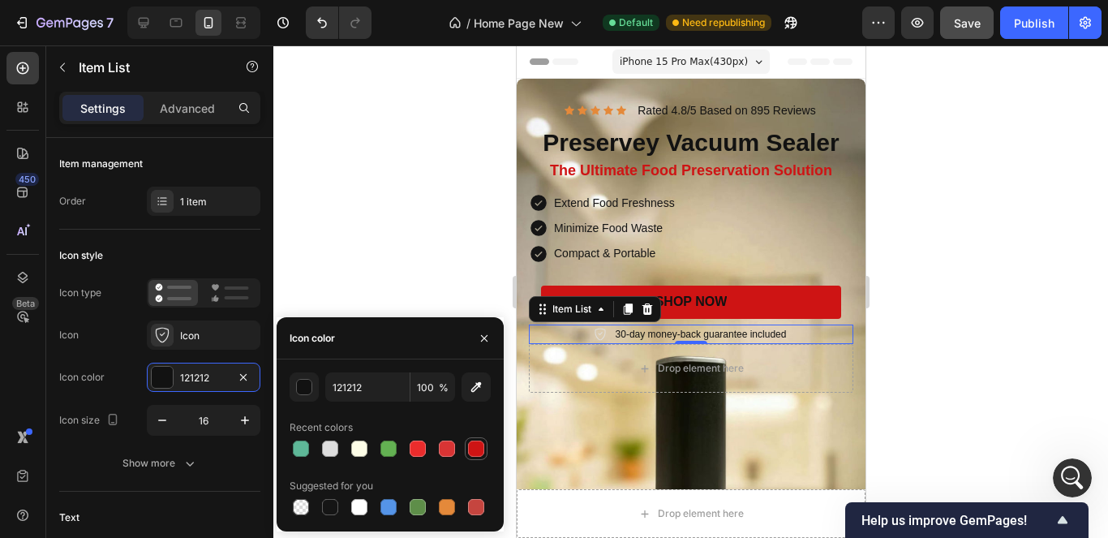
click at [480, 450] on div at bounding box center [476, 448] width 16 height 16
click at [334, 507] on div at bounding box center [330, 507] width 16 height 16
type input "151515"
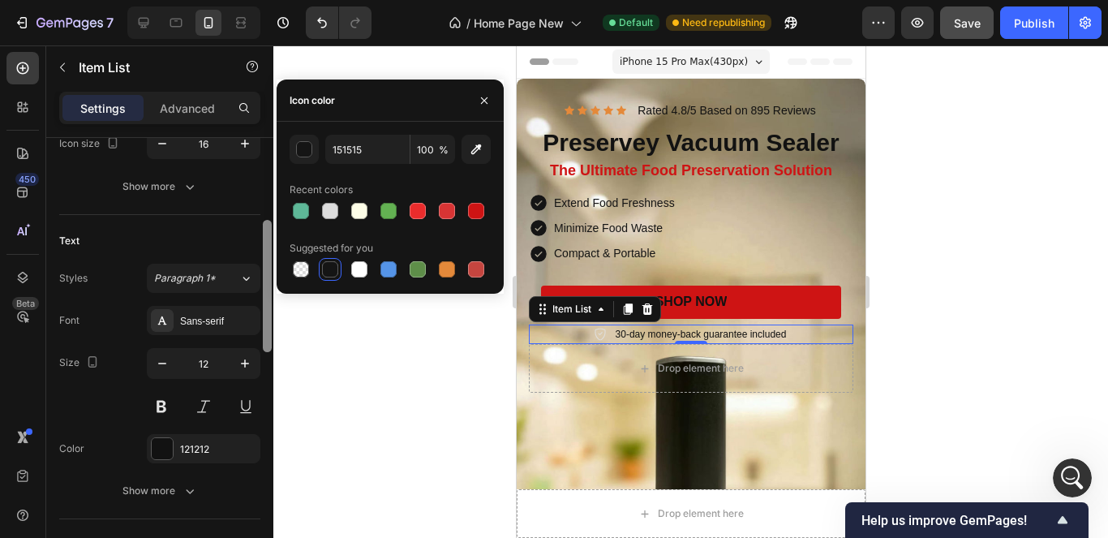
scroll to position [337, 0]
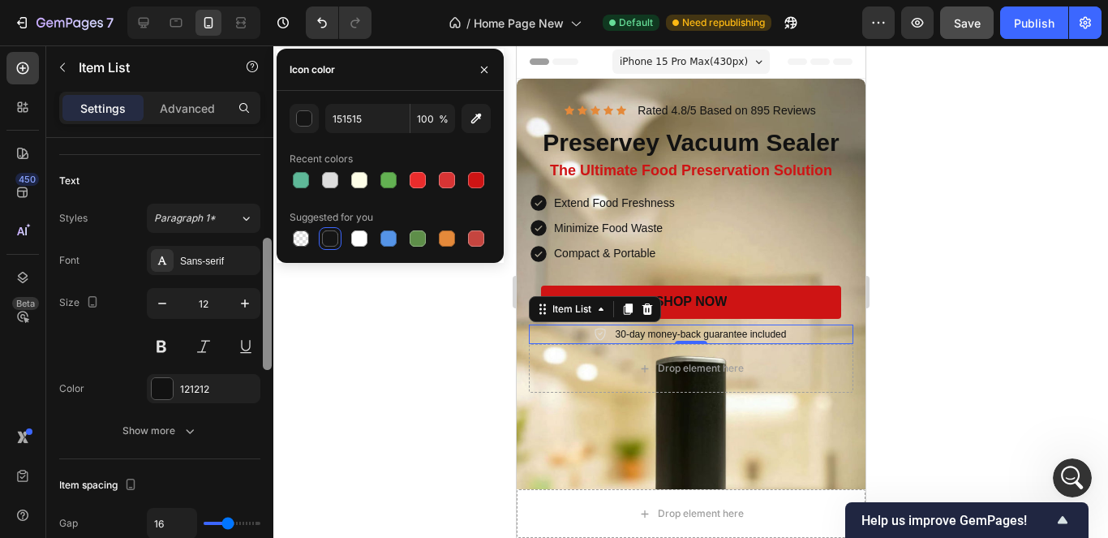
drag, startPoint x: 263, startPoint y: 230, endPoint x: 260, endPoint y: 330, distance: 100.6
click at [260, 330] on div "Item management Order 1 item Icon style Icon type Icon Icon Icon color 151515 I…" at bounding box center [159, 361] width 227 height 446
click at [242, 309] on icon "button" at bounding box center [245, 303] width 16 height 16
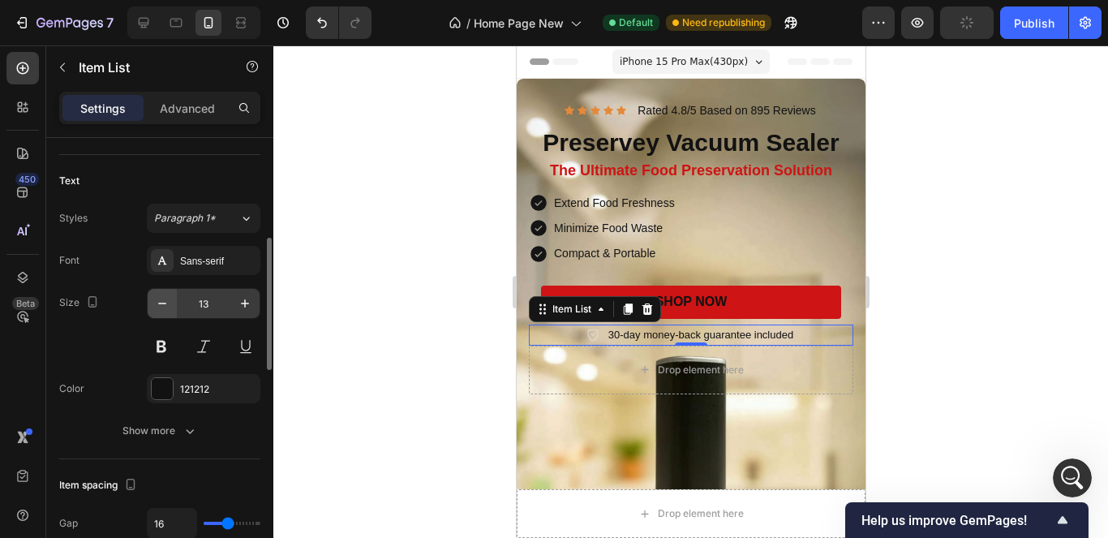
click at [154, 303] on icon "button" at bounding box center [162, 303] width 16 height 16
click at [171, 312] on button "button" at bounding box center [162, 303] width 29 height 29
click at [241, 311] on button "button" at bounding box center [244, 303] width 29 height 29
type input "12"
click at [165, 306] on icon "button" at bounding box center [162, 303] width 16 height 16
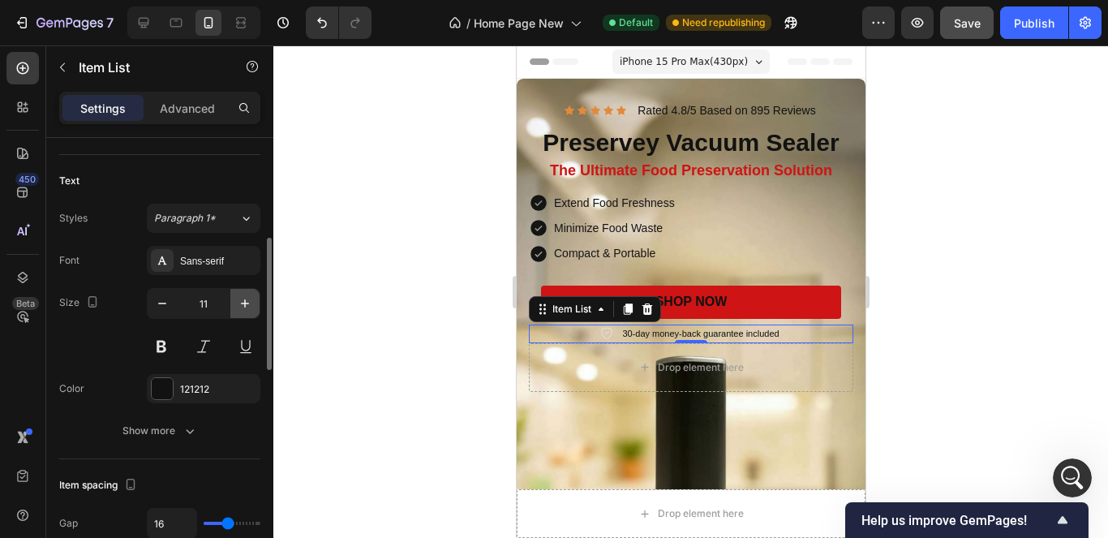
click at [240, 309] on icon "button" at bounding box center [245, 303] width 16 height 16
type input "12"
click at [389, 331] on div at bounding box center [690, 291] width 834 height 492
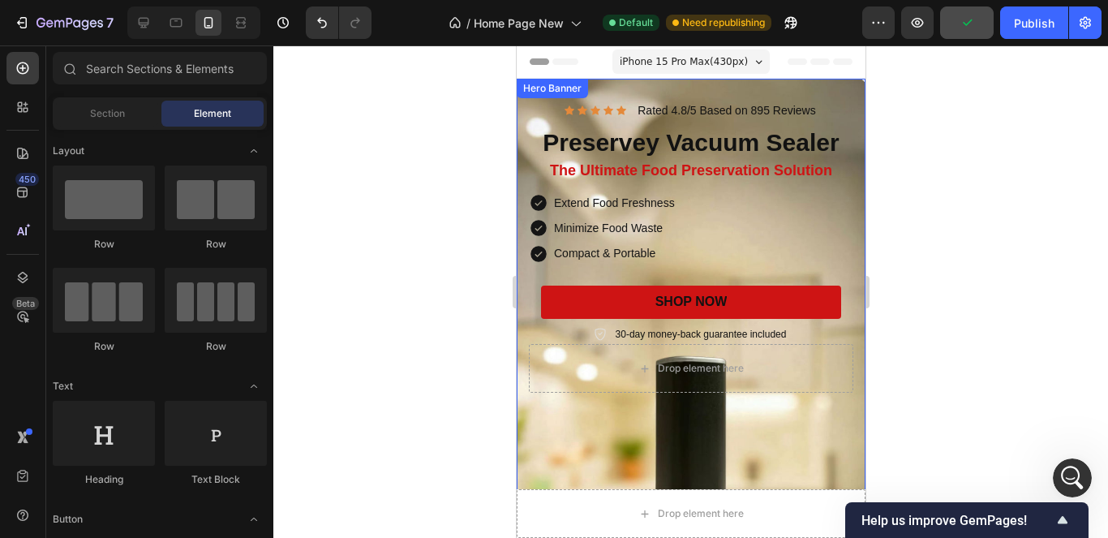
click at [626, 340] on p "30-day money-back guarantee included" at bounding box center [700, 334] width 171 height 15
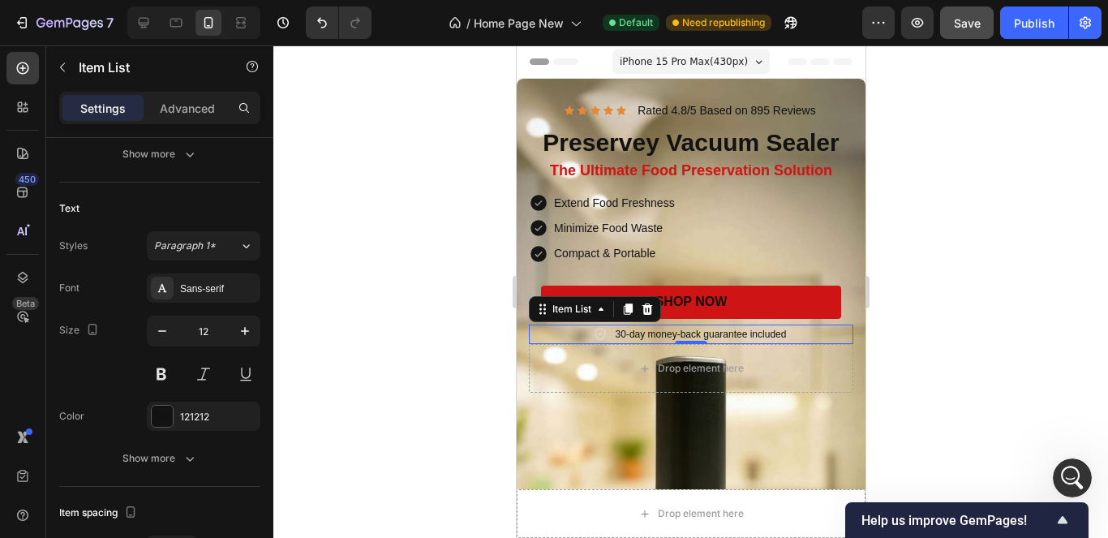
scroll to position [0, 0]
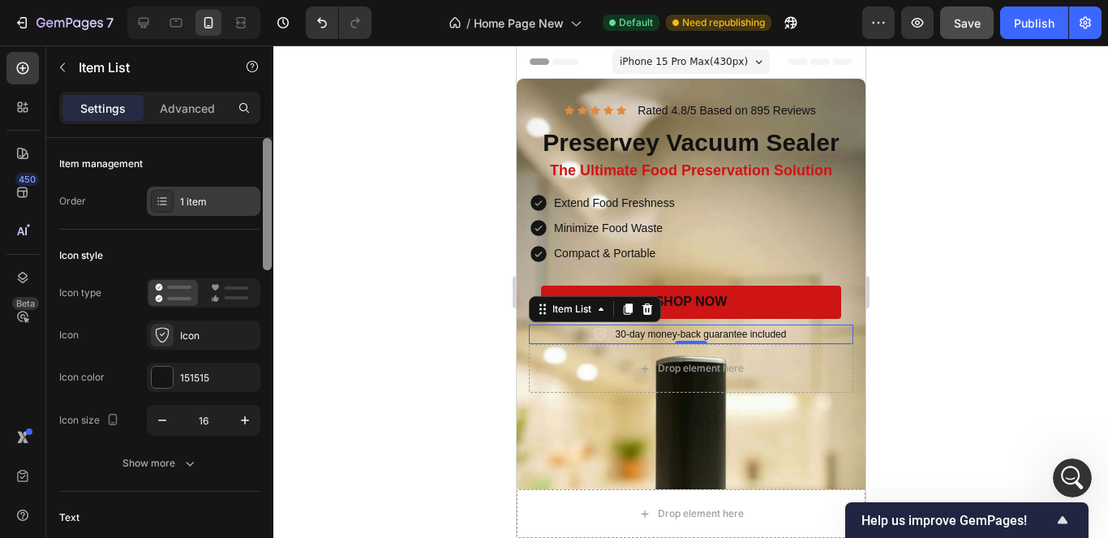
drag, startPoint x: 263, startPoint y: 284, endPoint x: 255, endPoint y: 188, distance: 96.0
click at [255, 188] on div "Item management Order 1 item Icon style Icon type Icon Icon Icon color 151515 I…" at bounding box center [159, 361] width 227 height 446
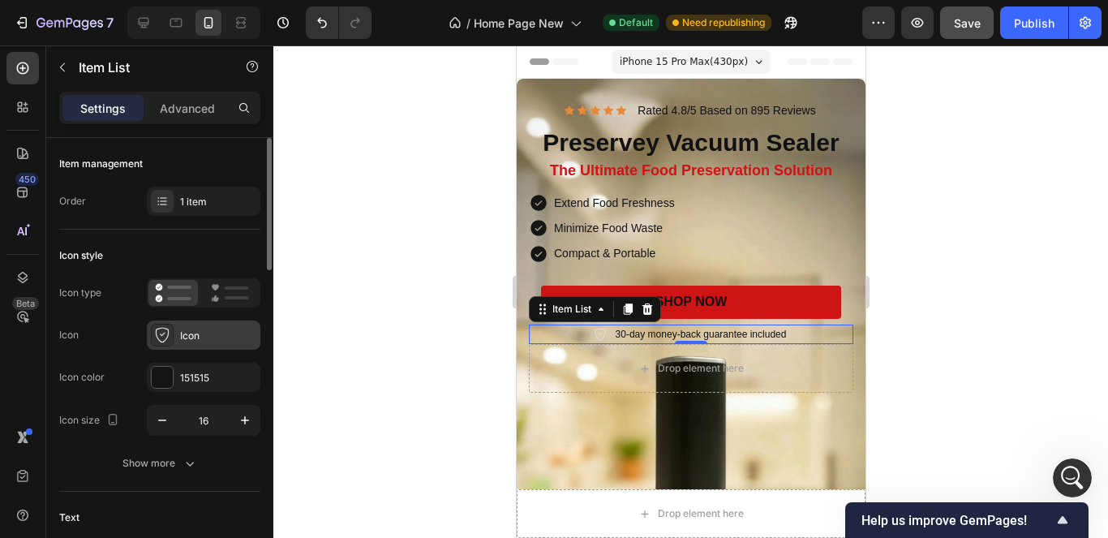
click at [200, 346] on div "Icon" at bounding box center [204, 334] width 114 height 29
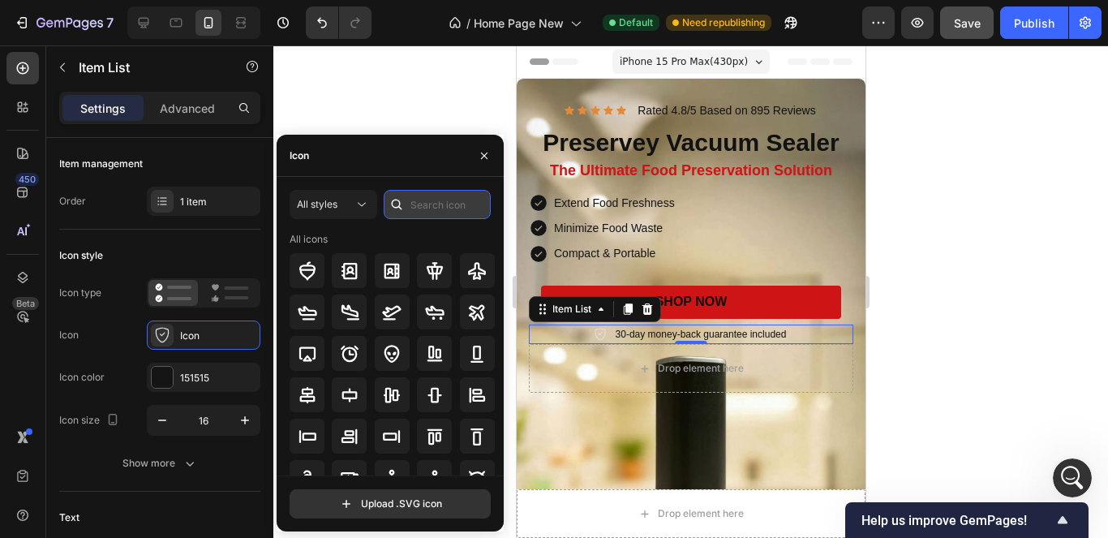
click at [451, 204] on input "text" at bounding box center [437, 204] width 107 height 29
type input "h"
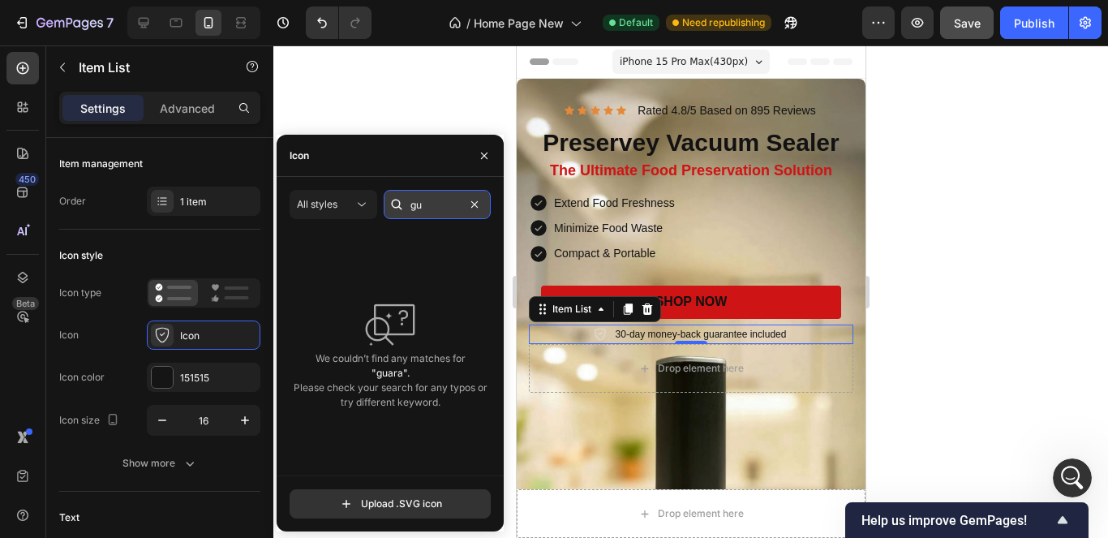
type input "g"
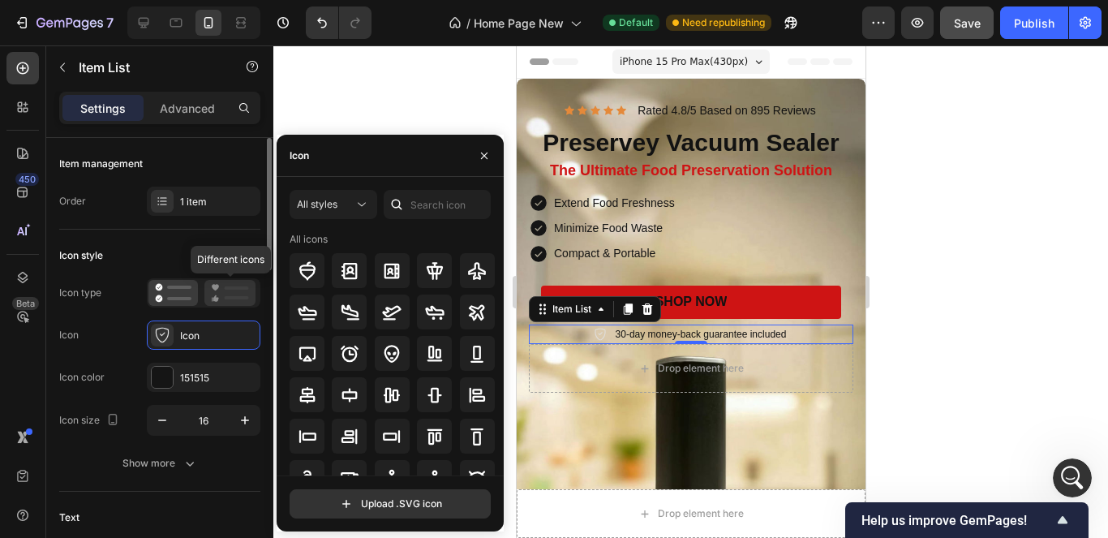
click at [217, 296] on icon at bounding box center [230, 292] width 38 height 19
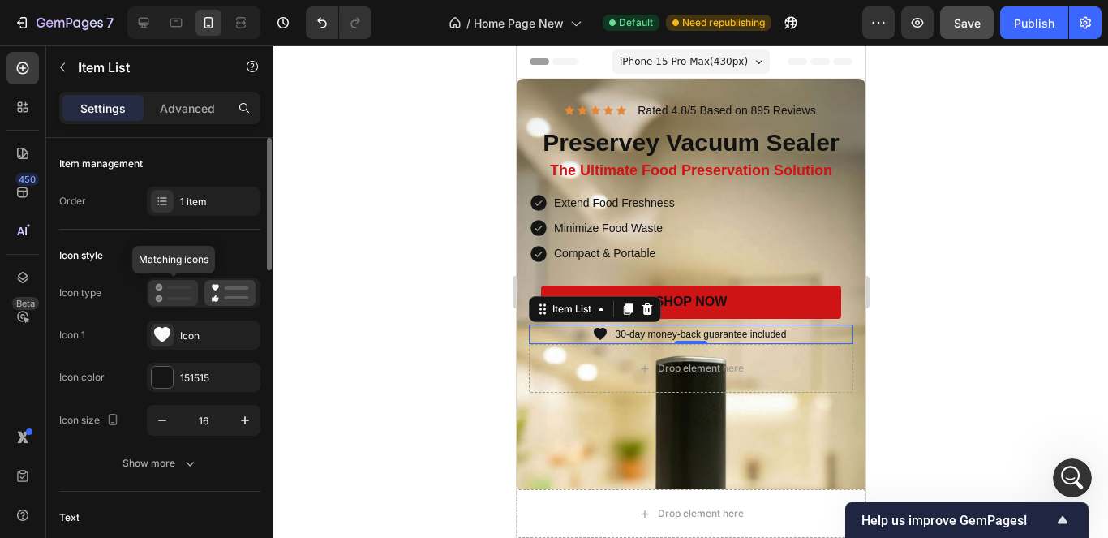
click at [184, 294] on icon at bounding box center [173, 292] width 36 height 19
click at [237, 298] on rect at bounding box center [237, 297] width 24 height 3
click at [230, 292] on icon at bounding box center [230, 292] width 38 height 19
click at [237, 289] on rect at bounding box center [237, 287] width 24 height 3
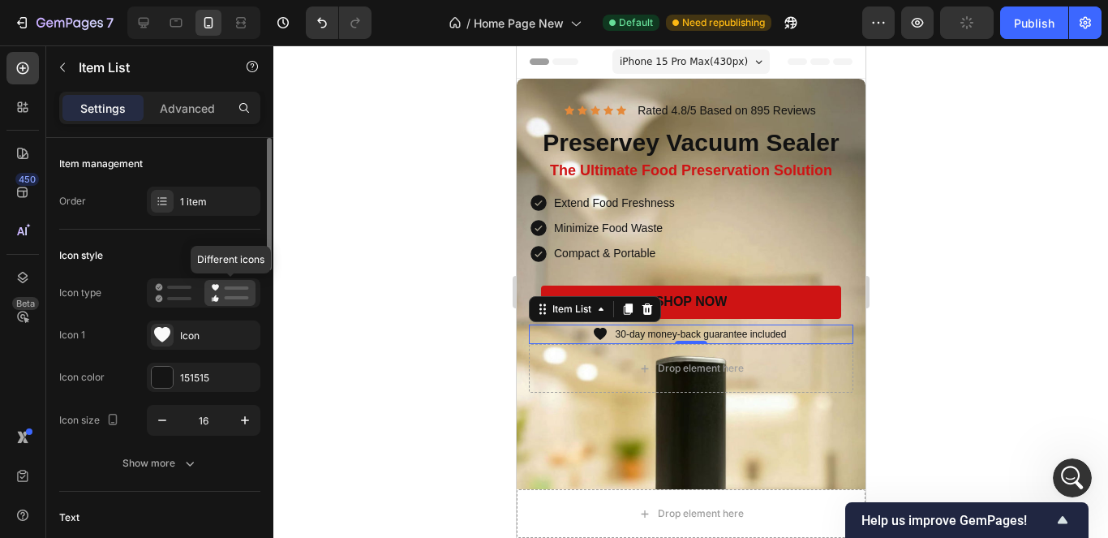
click at [237, 289] on rect at bounding box center [237, 287] width 24 height 3
click at [172, 292] on icon at bounding box center [173, 292] width 36 height 19
click at [208, 300] on div at bounding box center [229, 293] width 51 height 26
click at [230, 329] on div "Icon" at bounding box center [218, 335] width 76 height 15
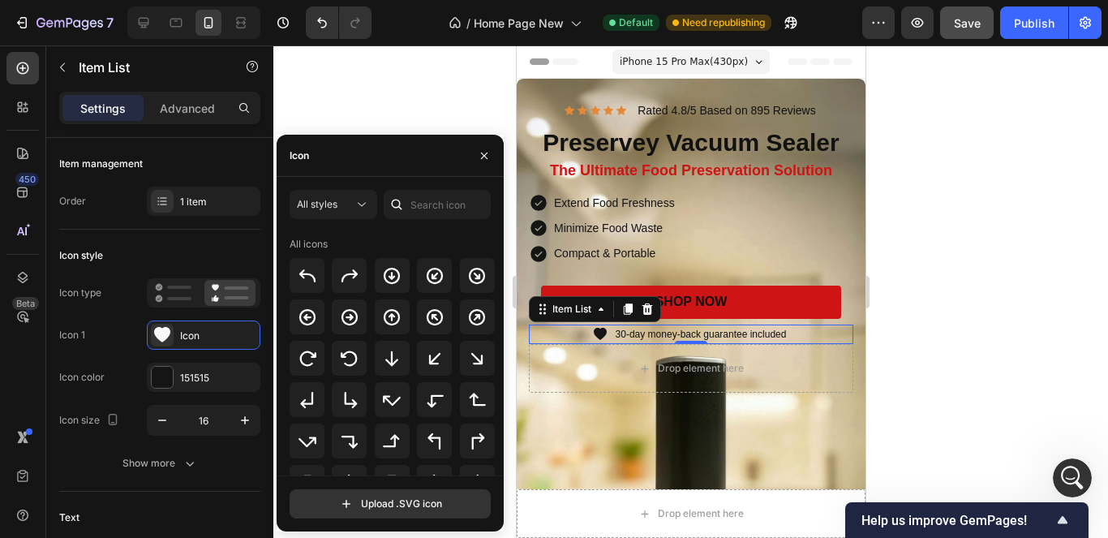
scroll to position [514, 0]
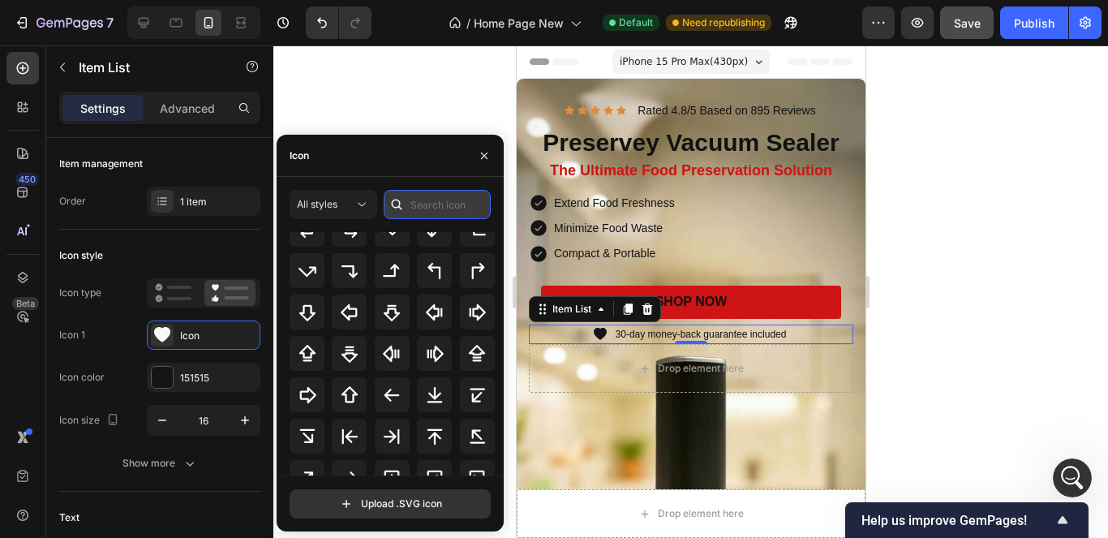
click at [419, 201] on input "text" at bounding box center [437, 204] width 107 height 29
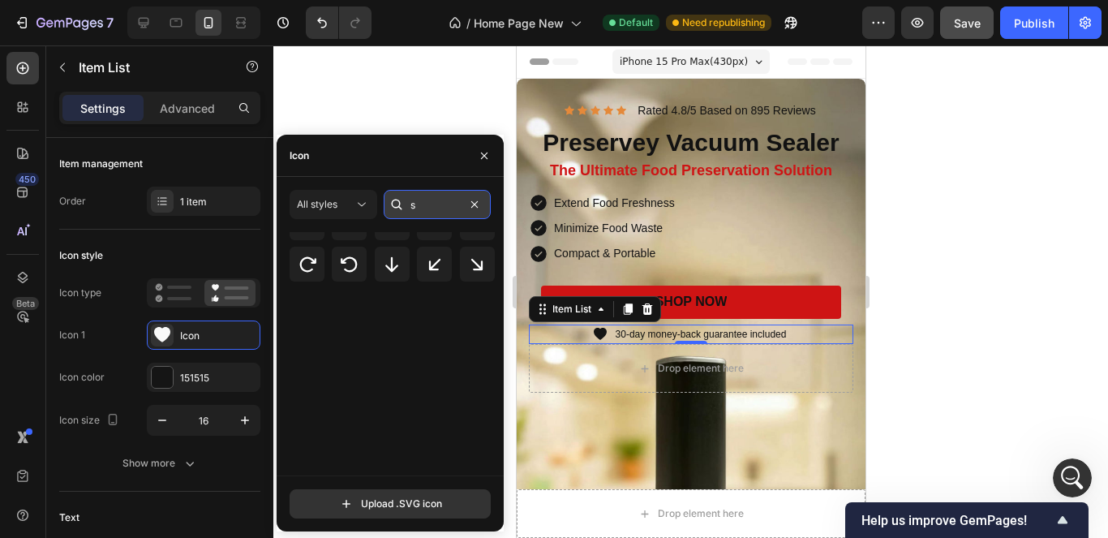
scroll to position [0, 0]
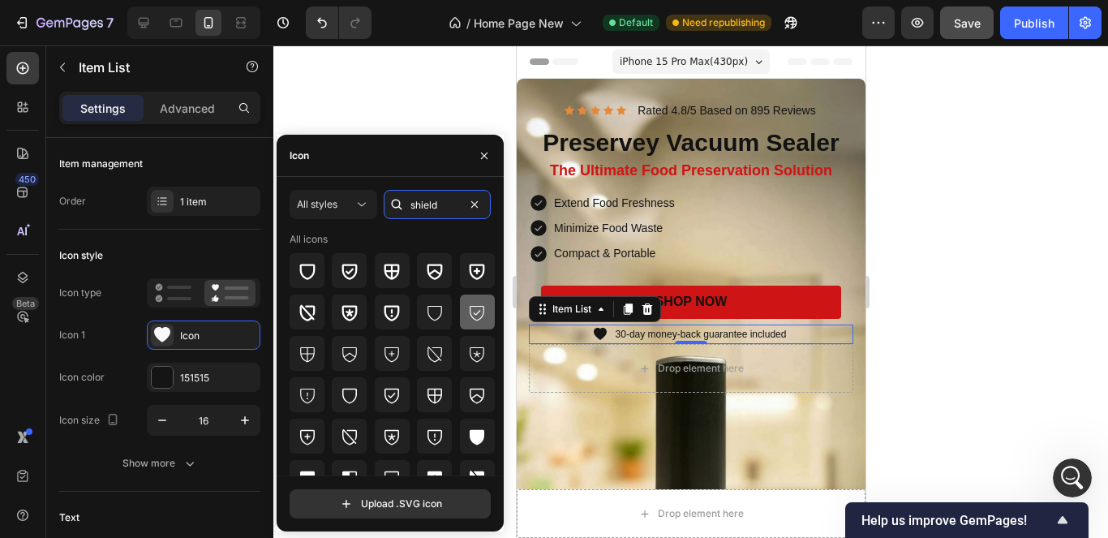
type input "shield"
click at [470, 310] on icon at bounding box center [477, 312] width 15 height 15
click at [484, 152] on icon "button" at bounding box center [484, 155] width 13 height 13
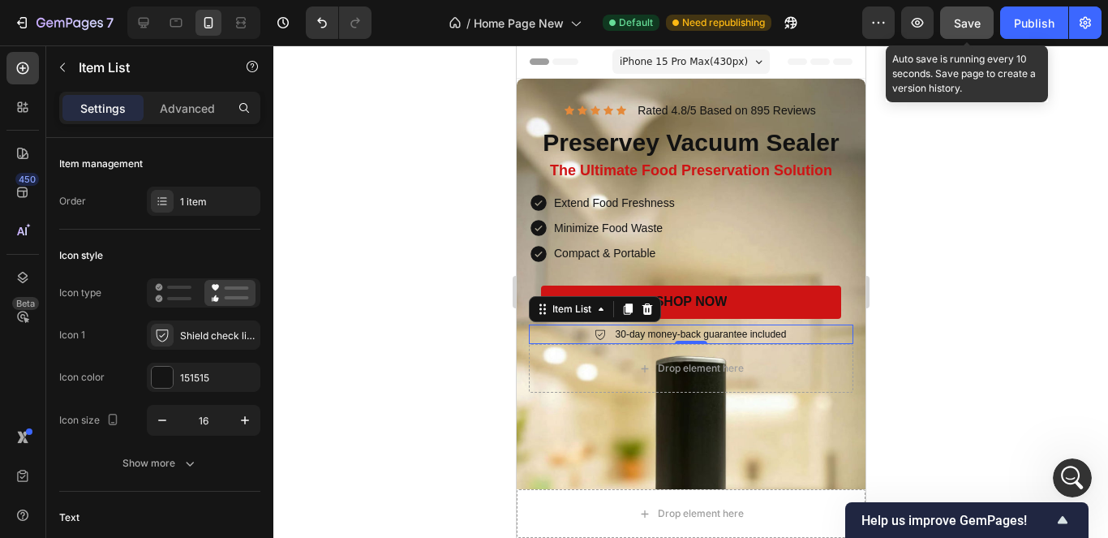
click at [967, 31] on div "Save" at bounding box center [967, 23] width 27 height 17
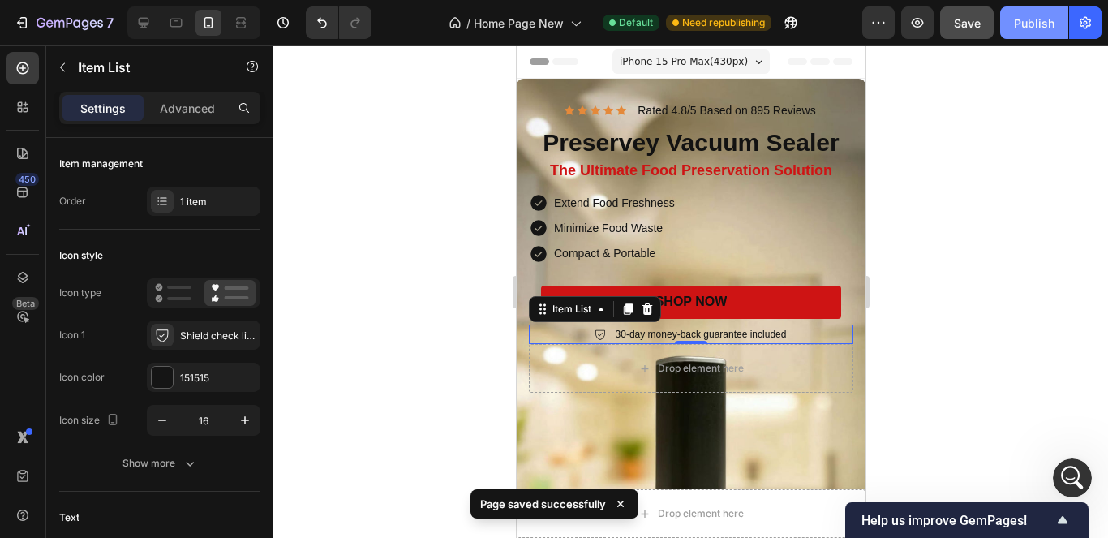
click at [1027, 28] on div "Publish" at bounding box center [1034, 23] width 41 height 17
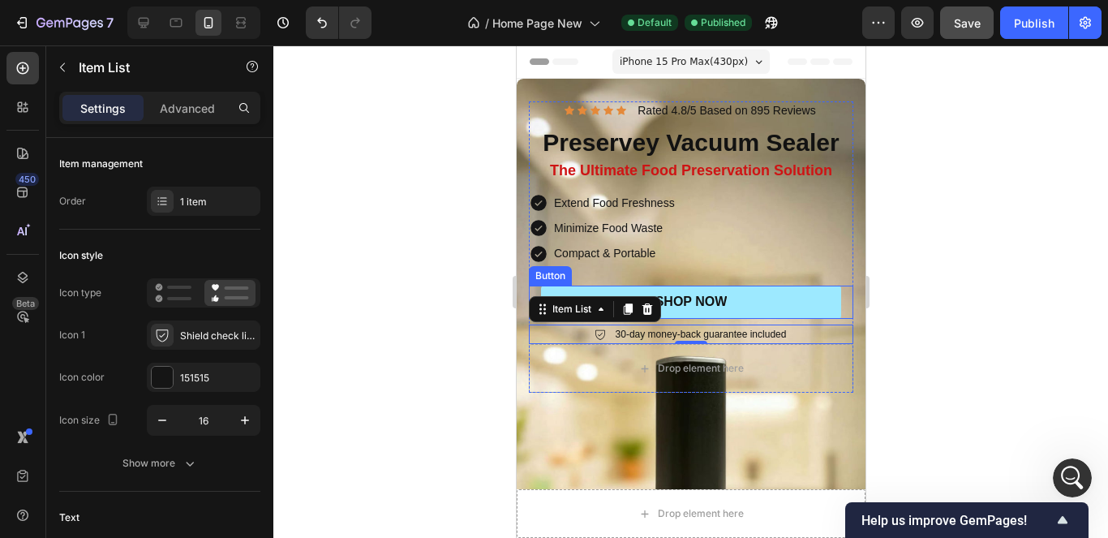
click at [779, 311] on link "SHOP NOW" at bounding box center [690, 301] width 300 height 33
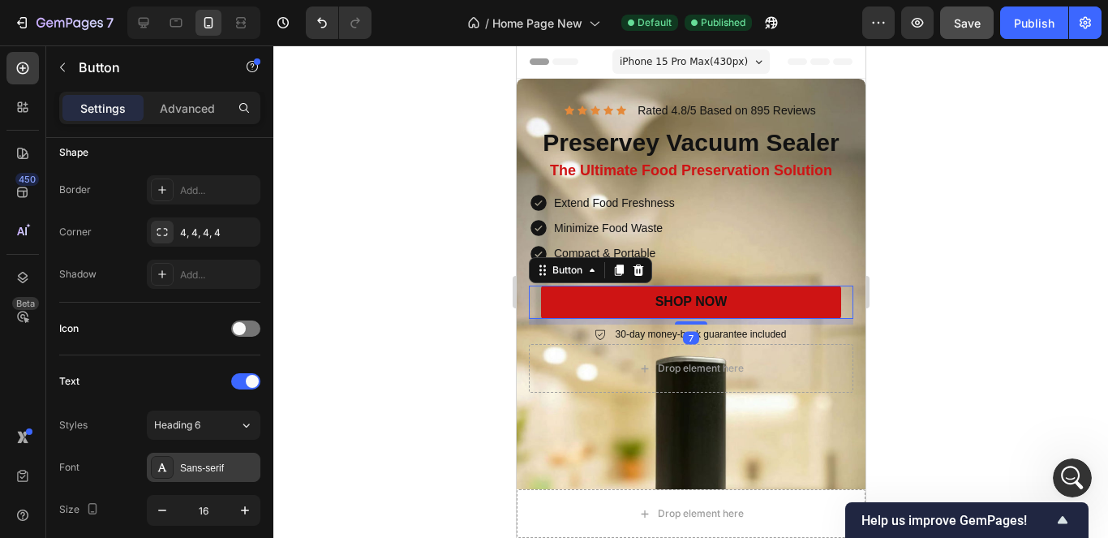
scroll to position [801, 0]
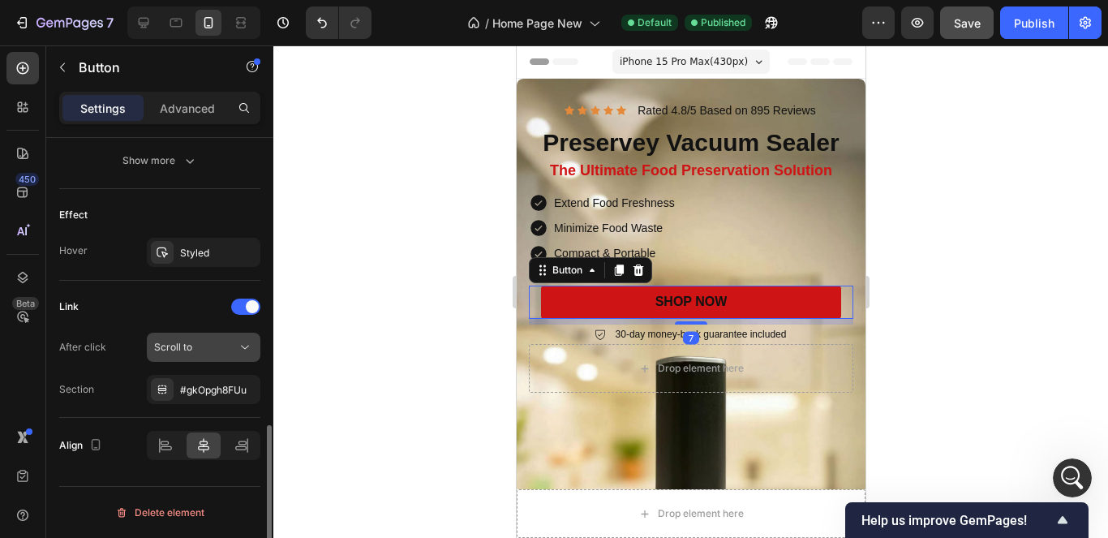
click at [231, 346] on div "Scroll to" at bounding box center [195, 347] width 83 height 15
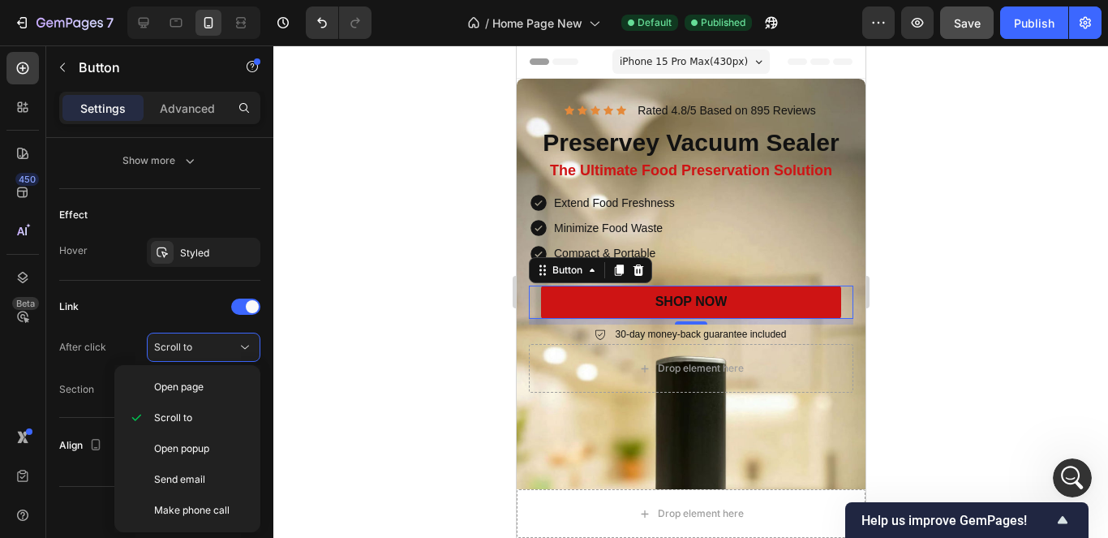
click at [186, 419] on span "Scroll to" at bounding box center [173, 417] width 38 height 15
click at [298, 383] on div at bounding box center [690, 291] width 834 height 492
click at [0, 0] on div "Row" at bounding box center [0, 0] width 0 height 0
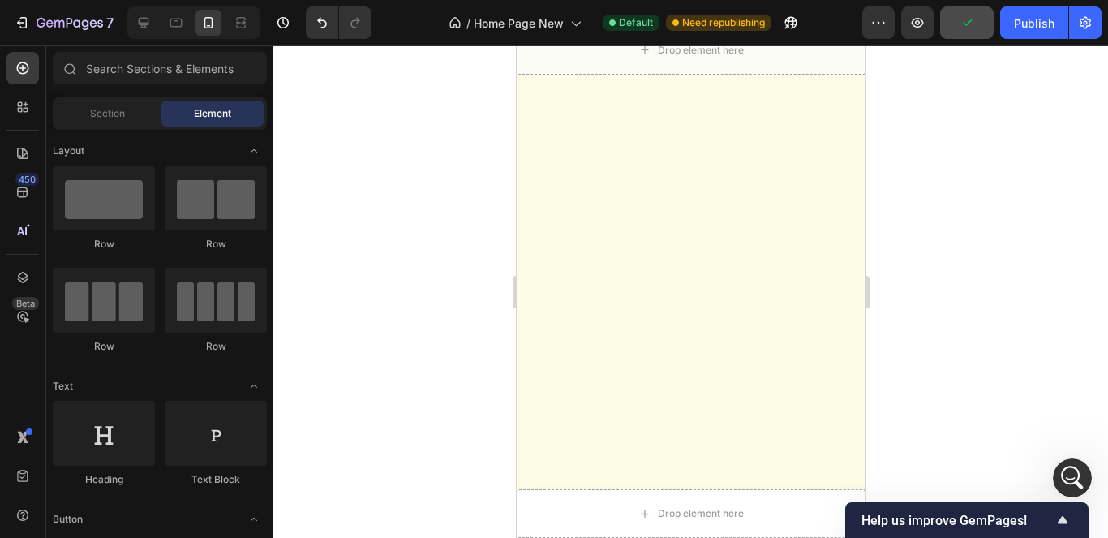
scroll to position [0, 0]
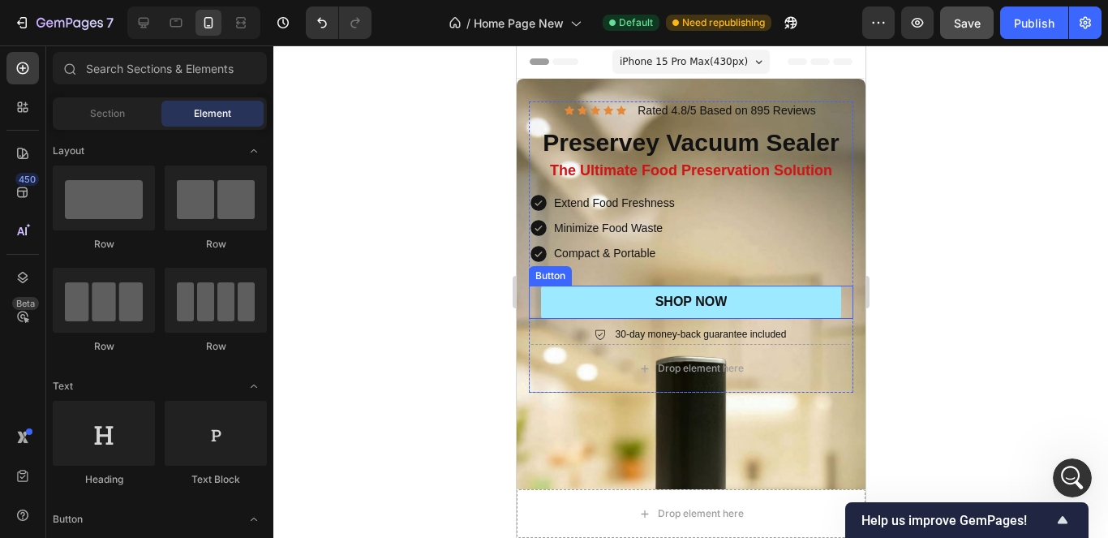
click at [569, 301] on button "SHOP NOW" at bounding box center [690, 301] width 300 height 33
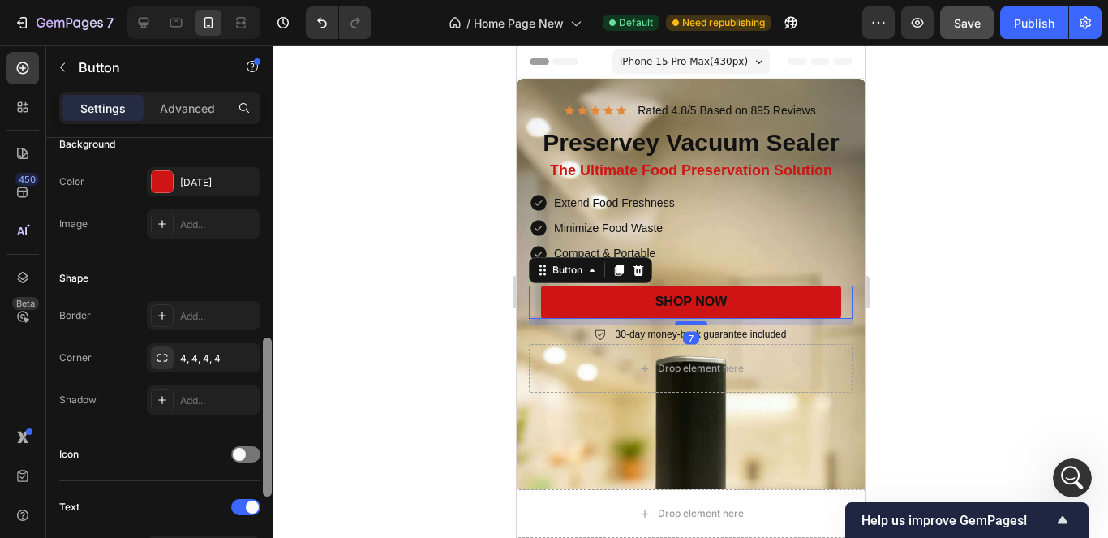
scroll to position [396, 0]
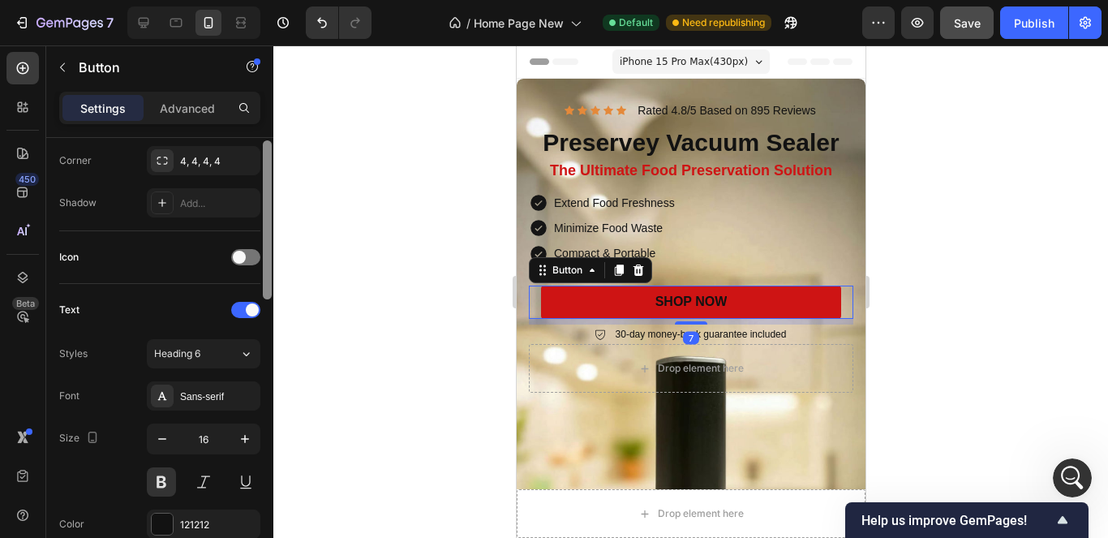
drag, startPoint x: 268, startPoint y: 261, endPoint x: 292, endPoint y: 333, distance: 75.4
click at [367, 0] on html "7 / Home Page New Default Need republishing Preview Save Publish 450 Beta Secti…" at bounding box center [554, 0] width 1108 height 0
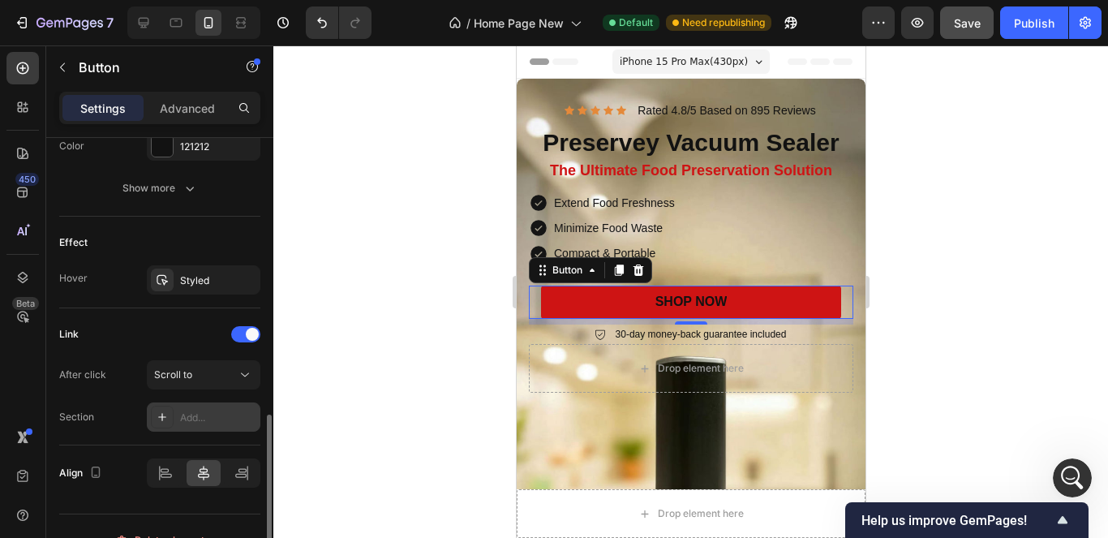
click at [230, 412] on div "Add..." at bounding box center [218, 417] width 76 height 15
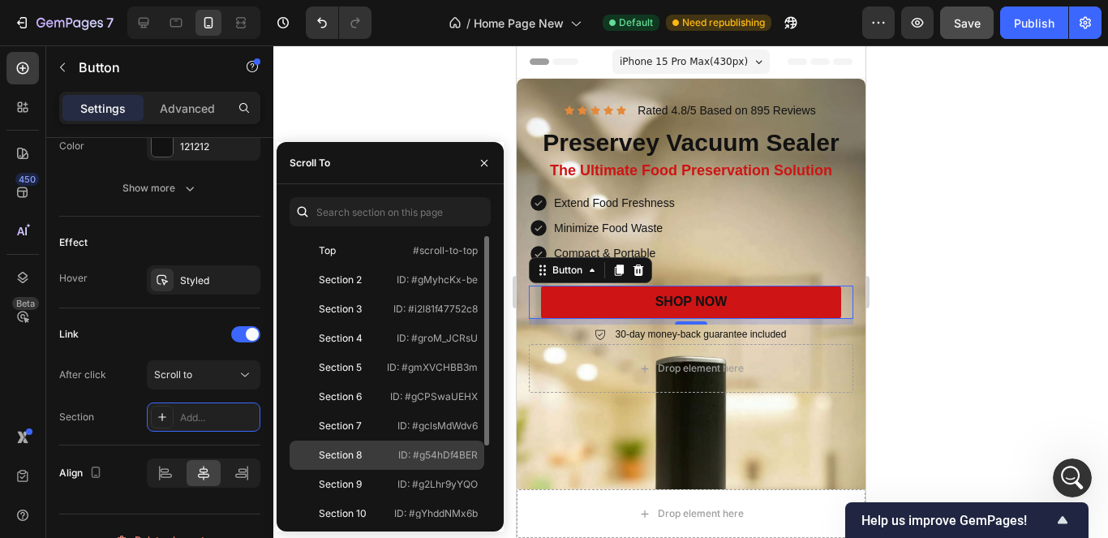
click at [347, 448] on div "Section 8" at bounding box center [340, 455] width 43 height 15
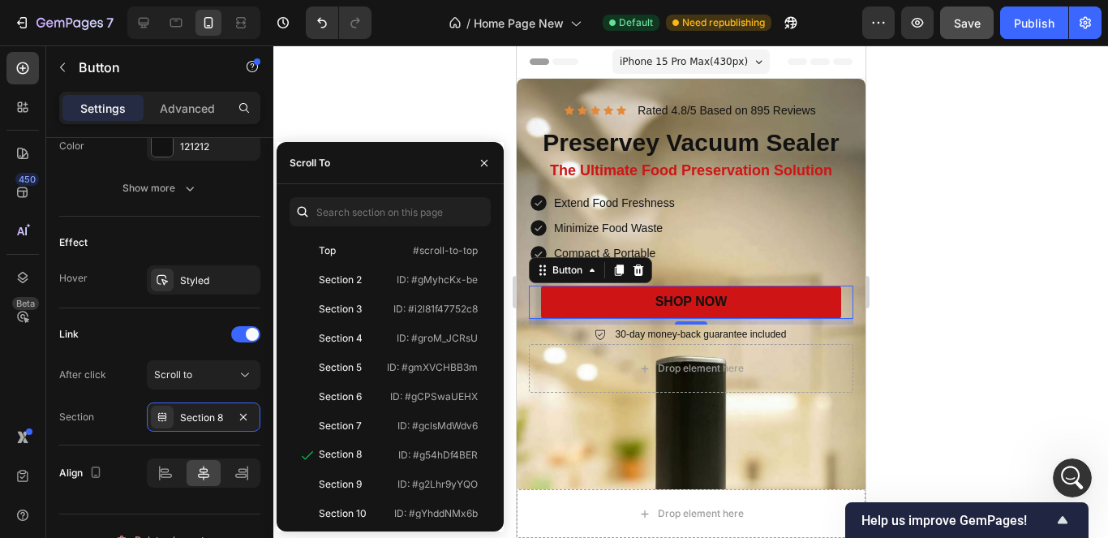
click at [421, 97] on div at bounding box center [690, 291] width 834 height 492
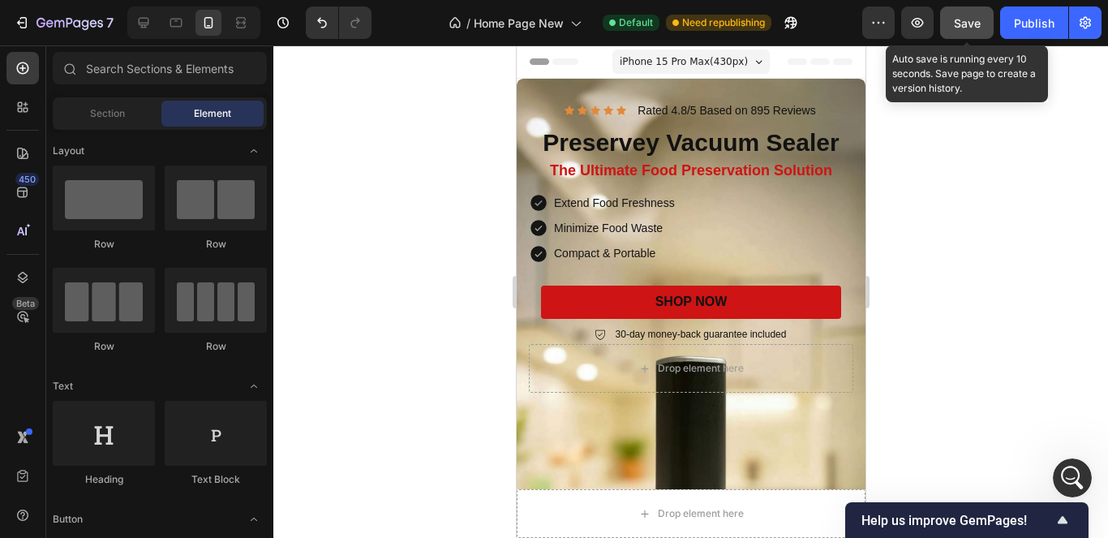
click at [978, 23] on span "Save" at bounding box center [967, 23] width 27 height 14
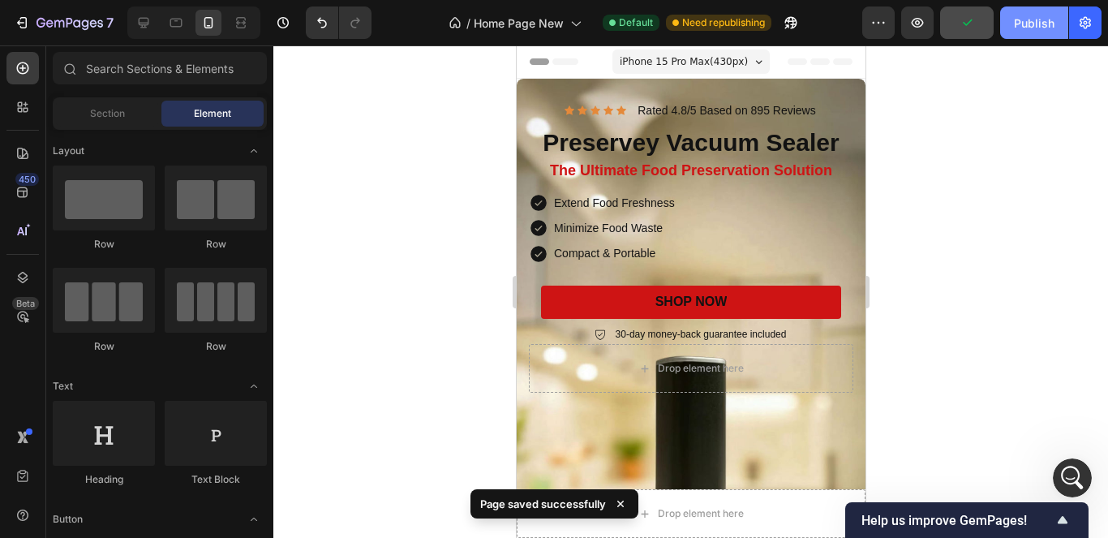
click at [1022, 25] on div "Publish" at bounding box center [1034, 23] width 41 height 17
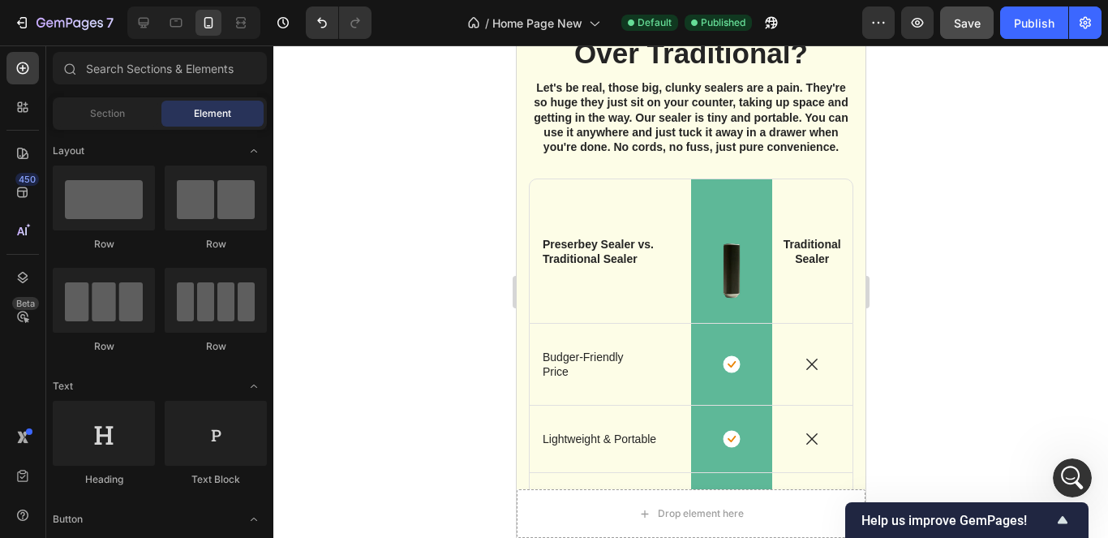
scroll to position [4199, 0]
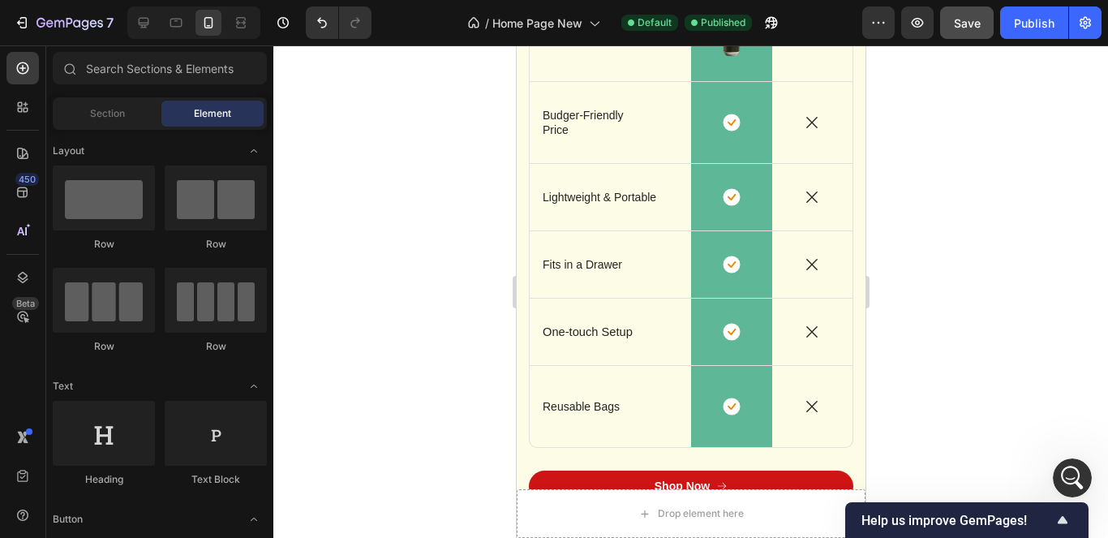
drag, startPoint x: 856, startPoint y: 79, endPoint x: 998, endPoint y: 257, distance: 226.8
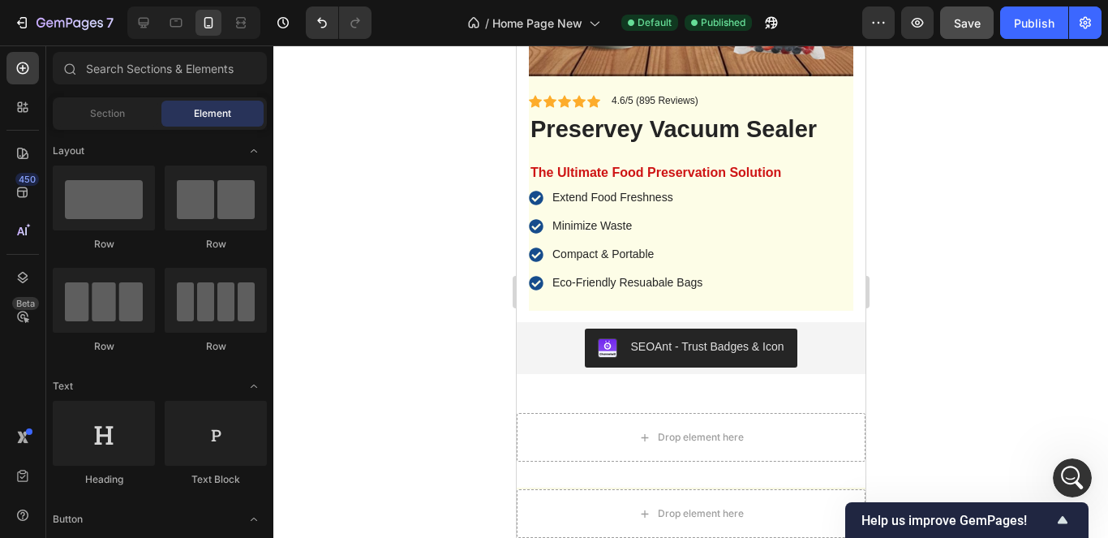
scroll to position [5161, 0]
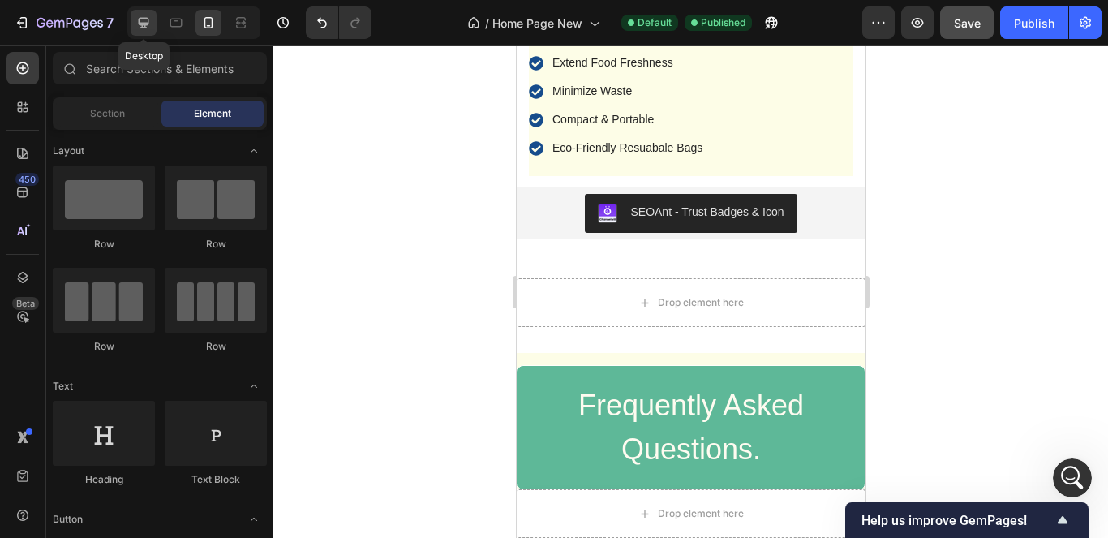
click at [150, 16] on icon at bounding box center [143, 23] width 16 height 16
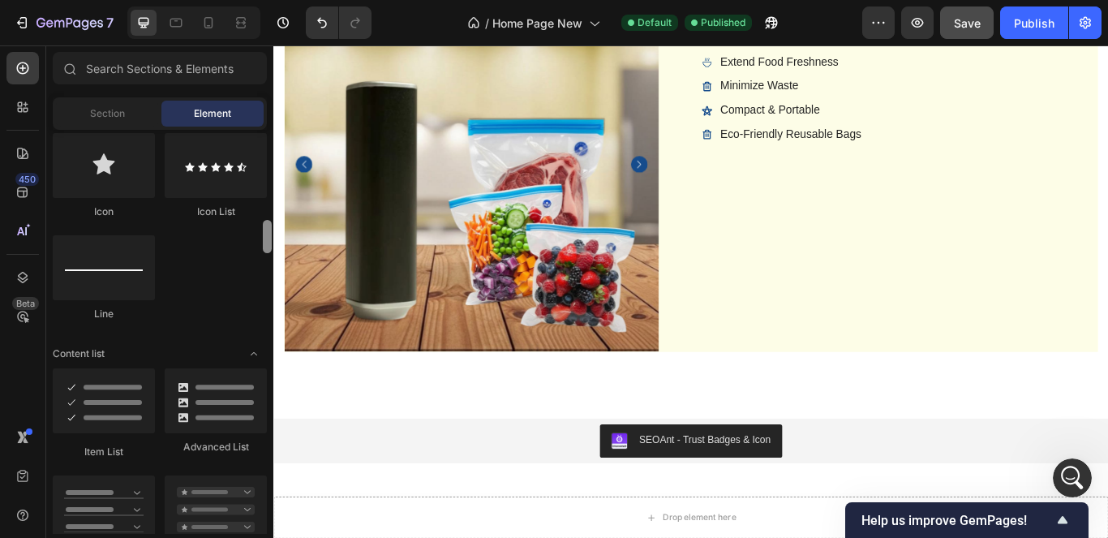
scroll to position [1259, 0]
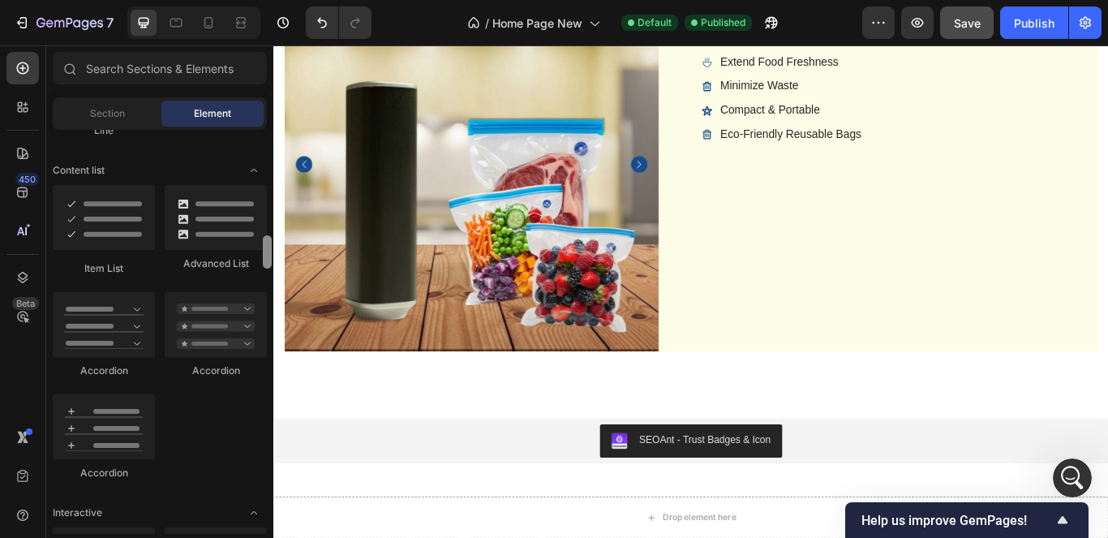
drag, startPoint x: 269, startPoint y: 176, endPoint x: 262, endPoint y: 255, distance: 79.0
click at [262, 255] on div at bounding box center [267, 332] width 12 height 404
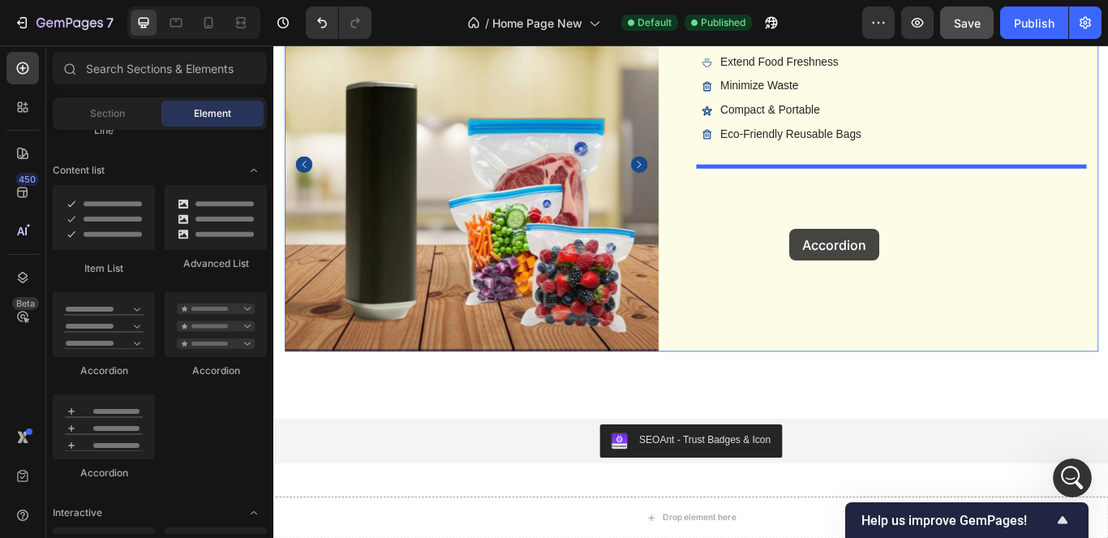
drag, startPoint x: 488, startPoint y: 371, endPoint x: 875, endPoint y: 260, distance: 402.7
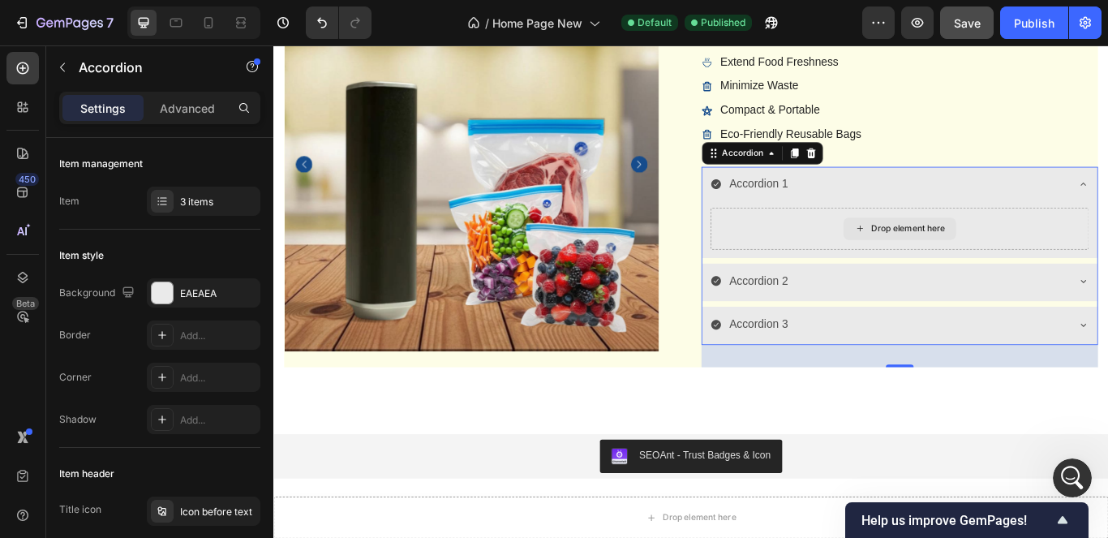
click at [999, 252] on div "Drop element here" at bounding box center [1013, 258] width 86 height 13
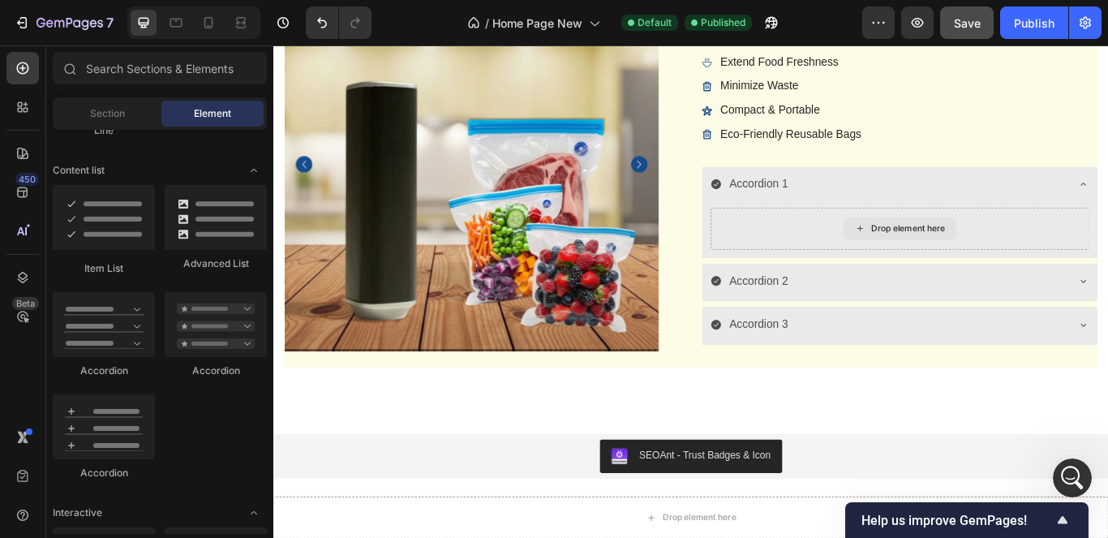
click at [999, 252] on div "Drop element here" at bounding box center [1013, 258] width 86 height 13
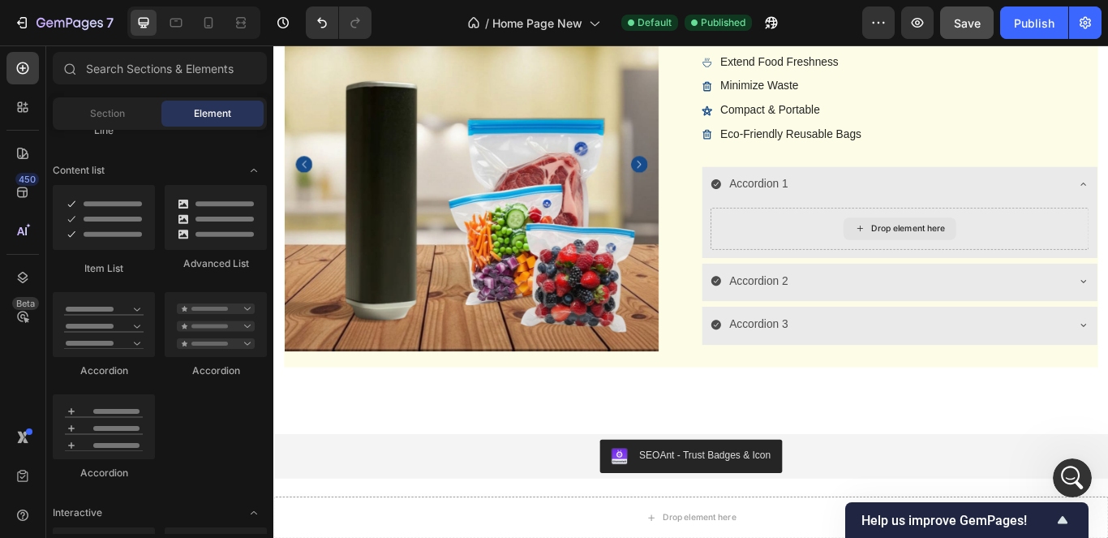
click at [1079, 190] on div "Accordion 1" at bounding box center [1003, 209] width 461 height 45
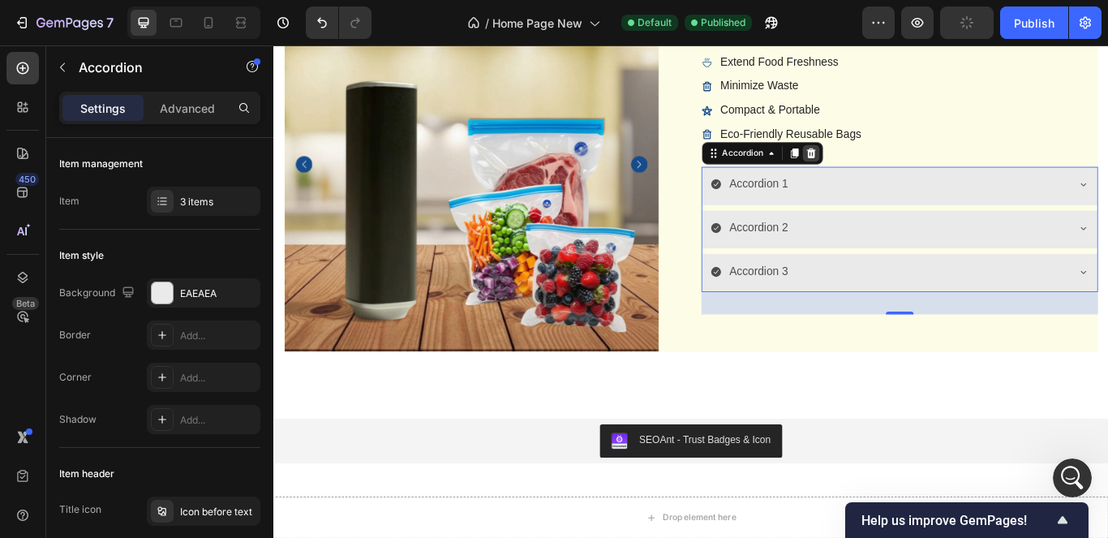
click at [895, 169] on icon at bounding box center [900, 170] width 11 height 11
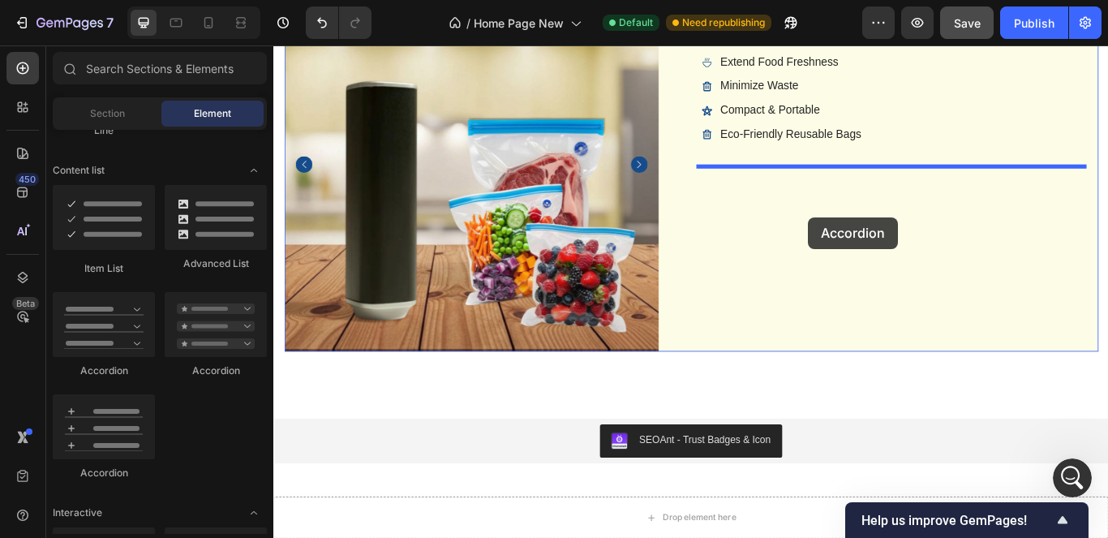
drag, startPoint x: 898, startPoint y: 274, endPoint x: 897, endPoint y: 246, distance: 28.4
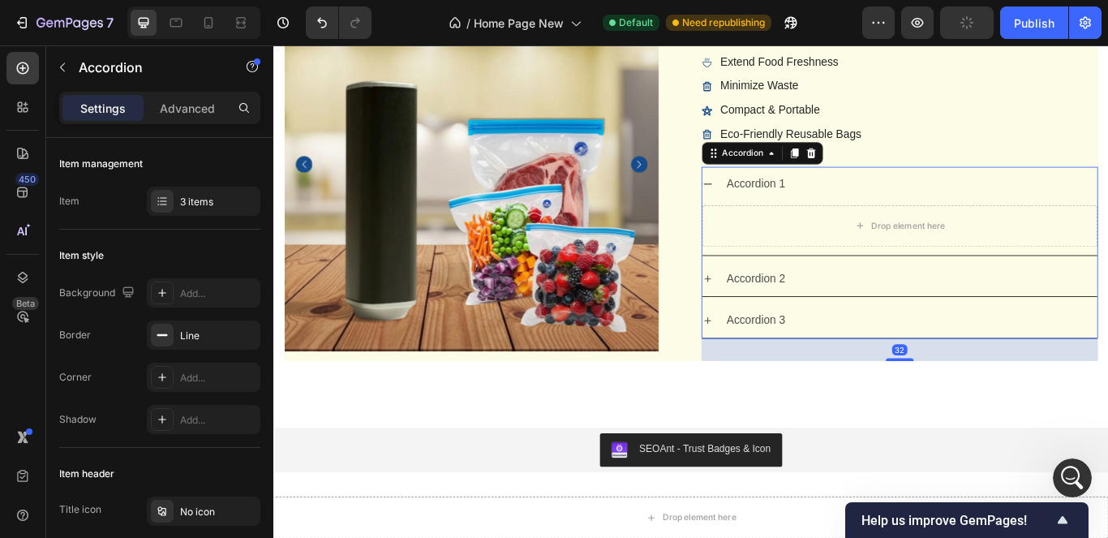
click at [775, 316] on icon at bounding box center [779, 317] width 8 height 8
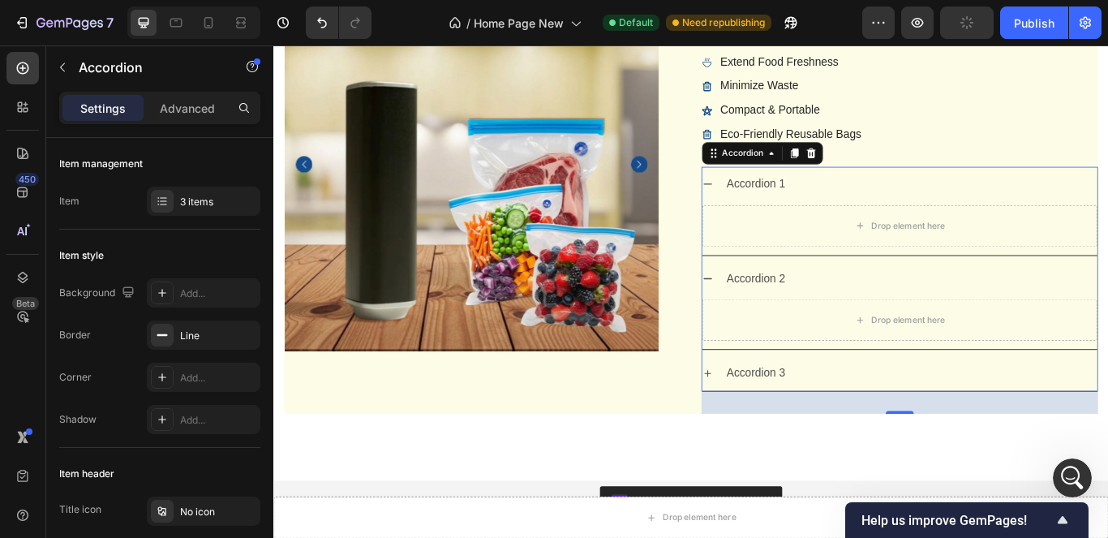
click at [774, 430] on icon at bounding box center [779, 427] width 13 height 13
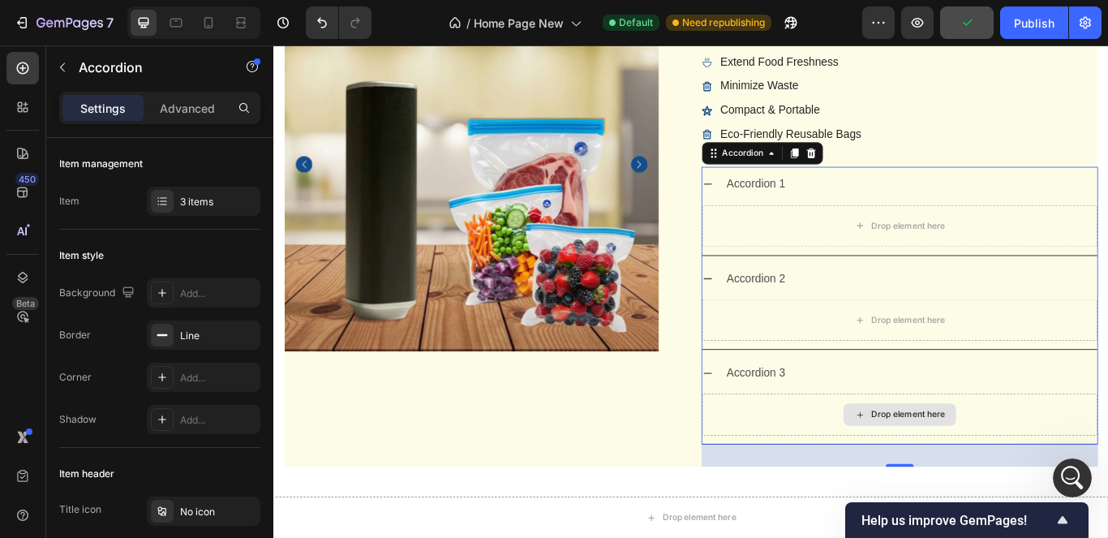
click at [1107, 491] on div "Drop element here" at bounding box center [1003, 475] width 461 height 49
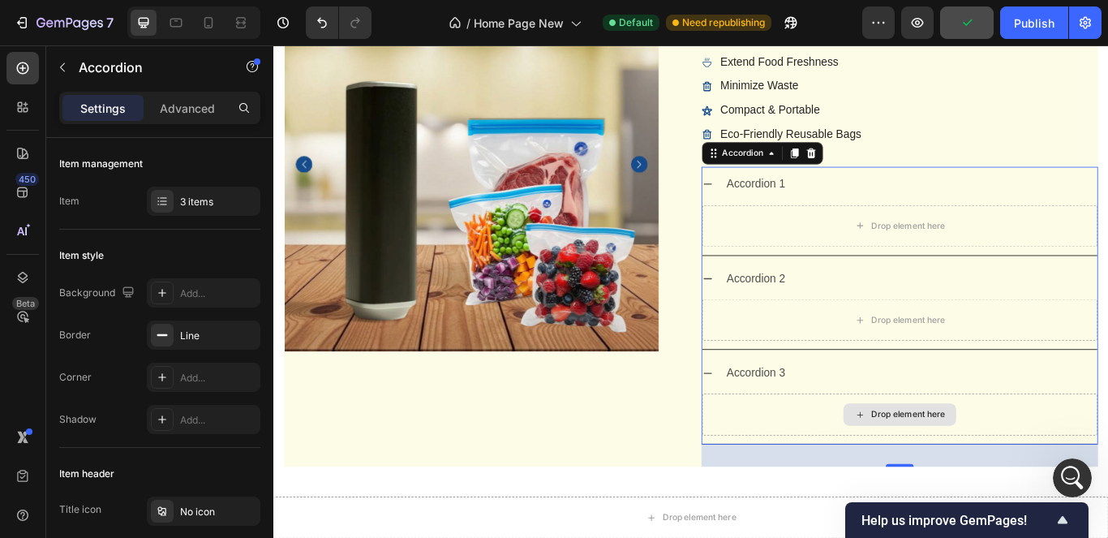
click at [1107, 491] on div "Drop element here" at bounding box center [1003, 475] width 461 height 49
click at [895, 179] on div at bounding box center [899, 170] width 19 height 19
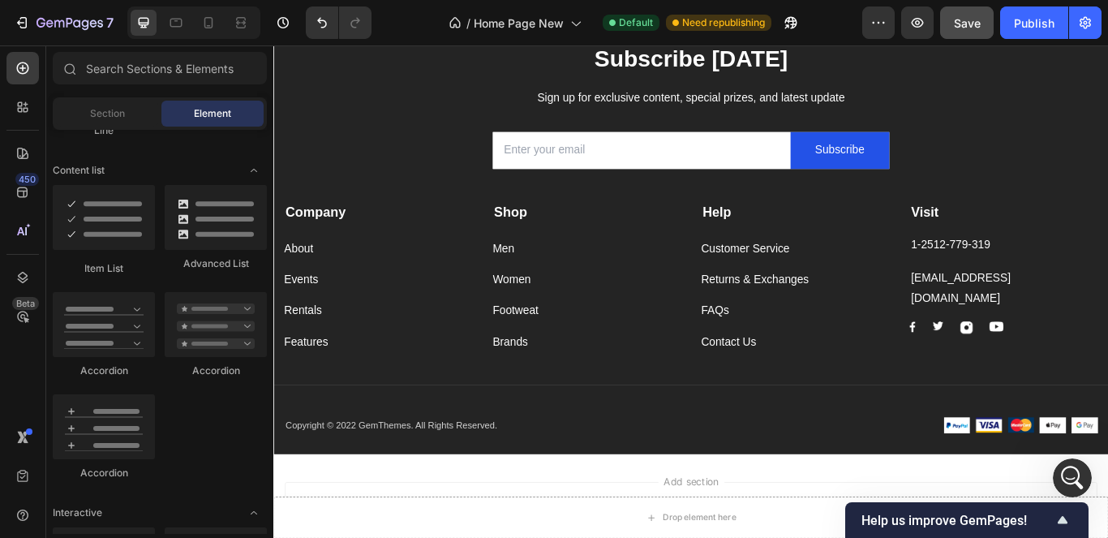
scroll to position [5964, 0]
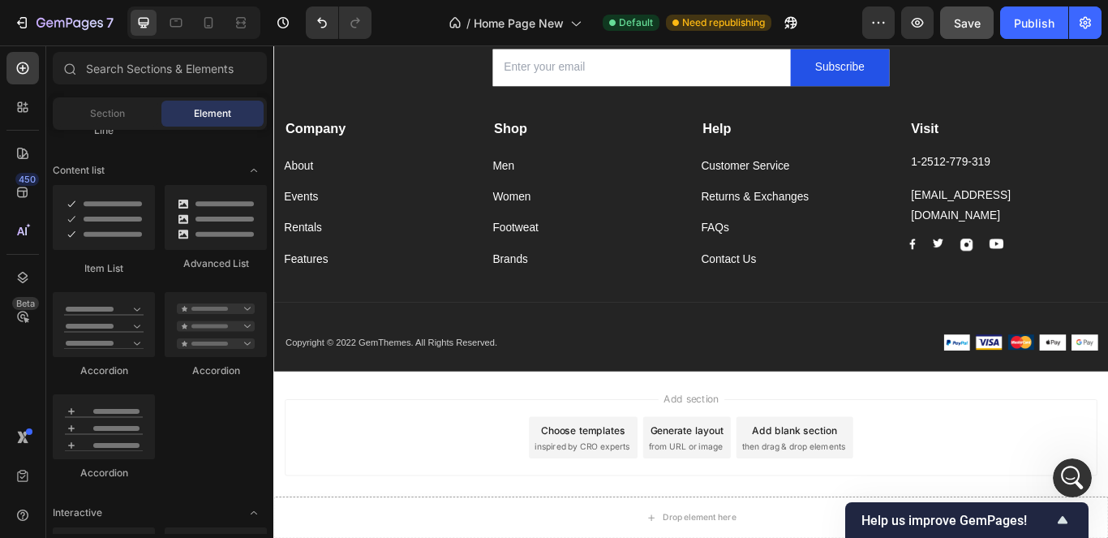
click at [653, 500] on div "Choose templates" at bounding box center [635, 493] width 98 height 17
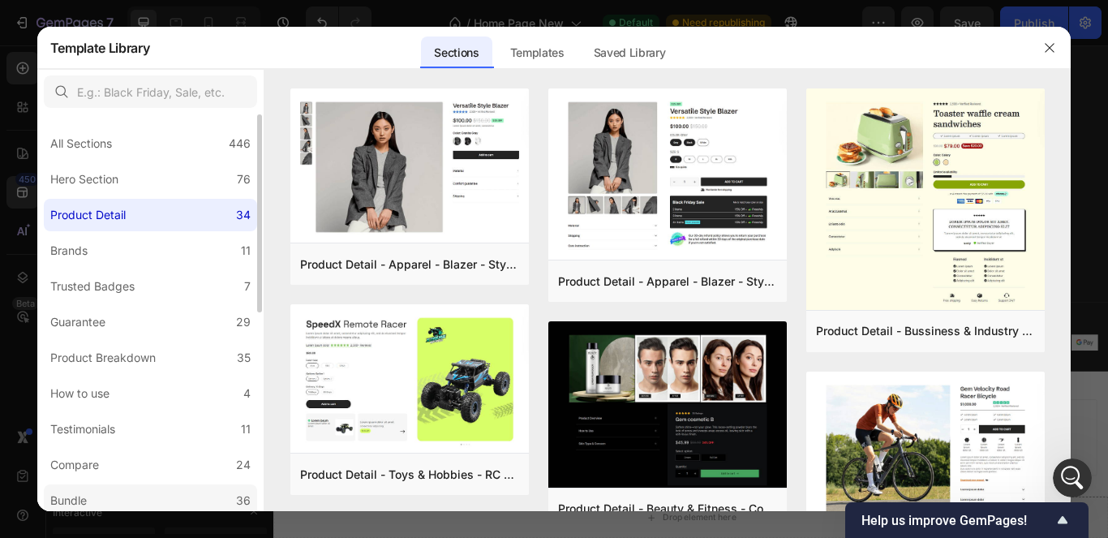
scroll to position [11603, 0]
click at [146, 493] on label "Bundle 36" at bounding box center [150, 500] width 213 height 32
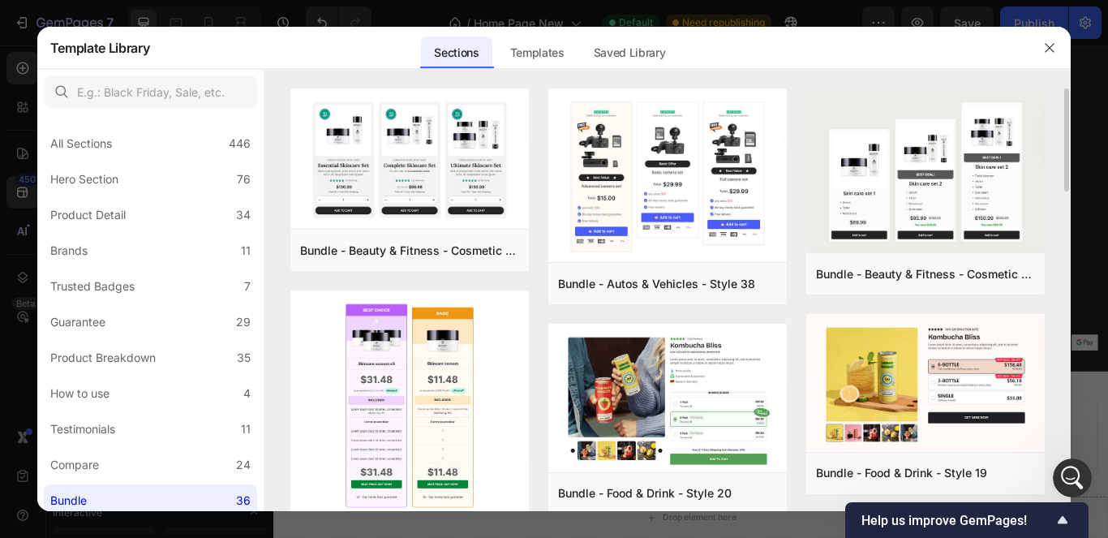
drag, startPoint x: 1066, startPoint y: 99, endPoint x: 1063, endPoint y: 161, distance: 62.5
click at [1063, 161] on div "Bundle - Beauty & Fitness - Cosmetic - Style 8 Add to page Preview Bundle - Bea…" at bounding box center [667, 299] width 807 height 423
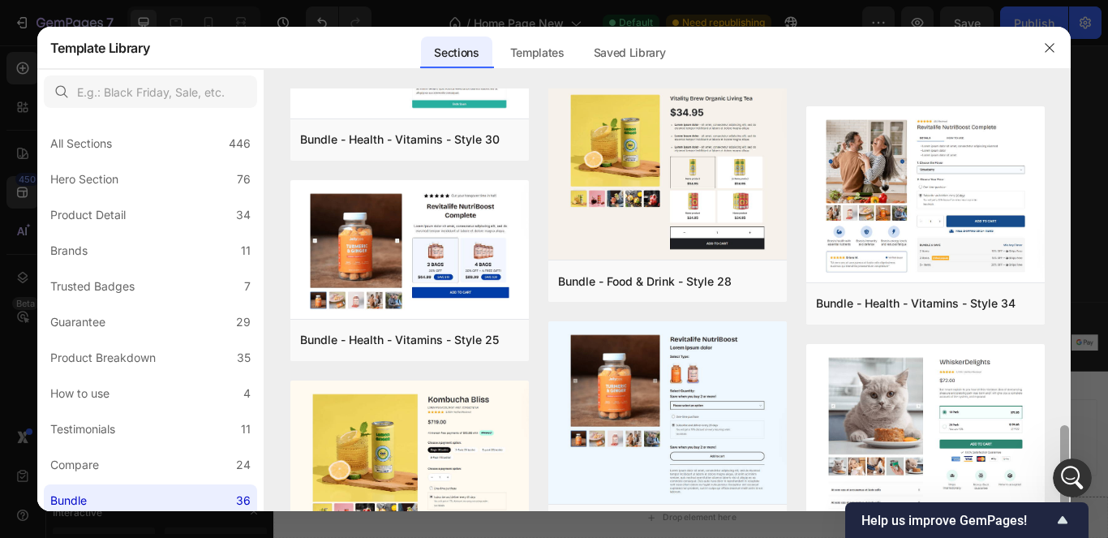
scroll to position [807, 0]
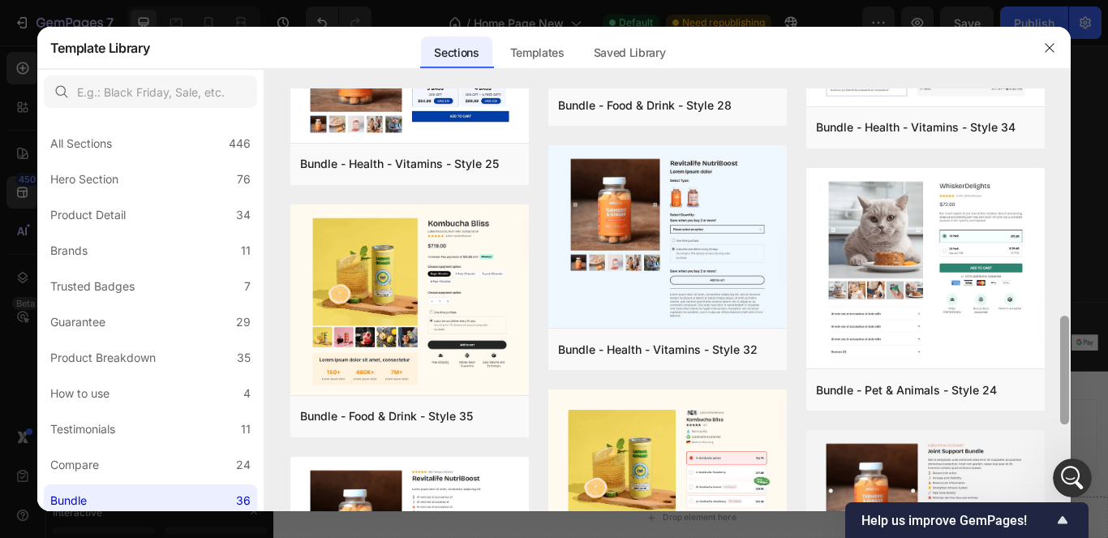
drag, startPoint x: 1066, startPoint y: 278, endPoint x: 1064, endPoint y: 375, distance: 96.5
click at [1064, 375] on div at bounding box center [1064, 369] width 9 height 109
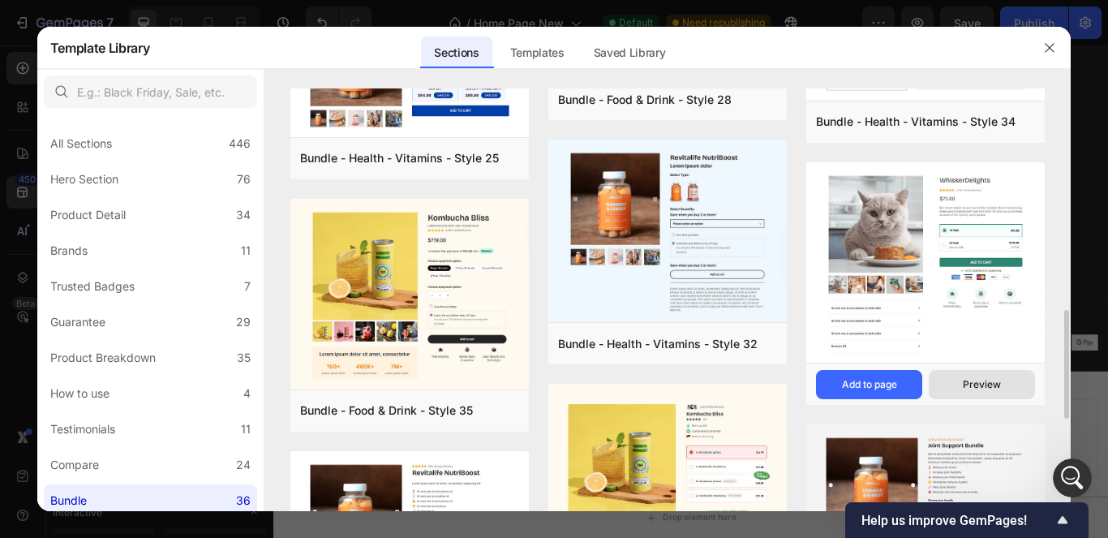
click at [961, 379] on button "Preview" at bounding box center [982, 384] width 106 height 29
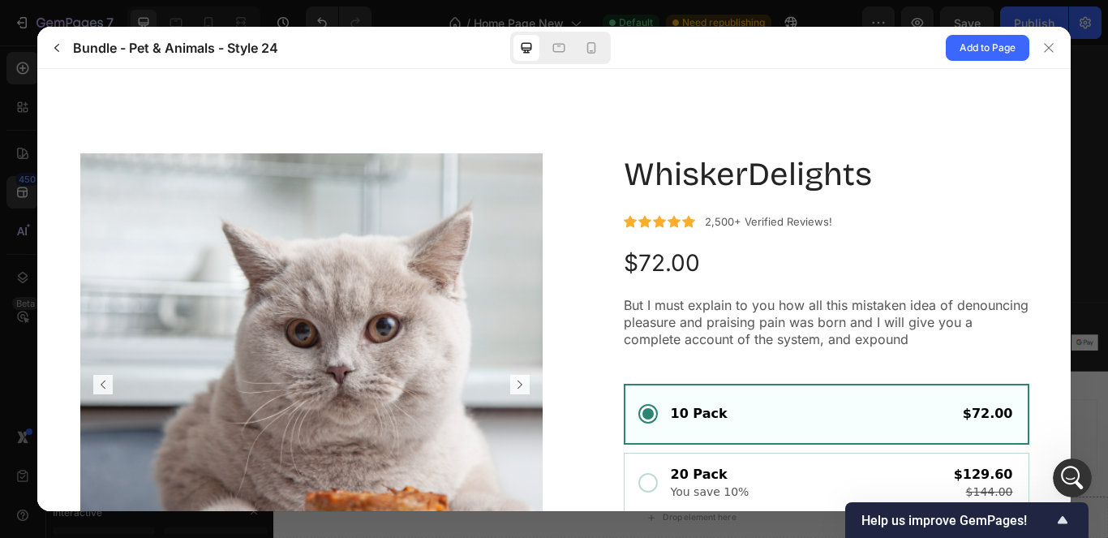
scroll to position [0, 0]
click at [54, 39] on button "button" at bounding box center [57, 48] width 26 height 26
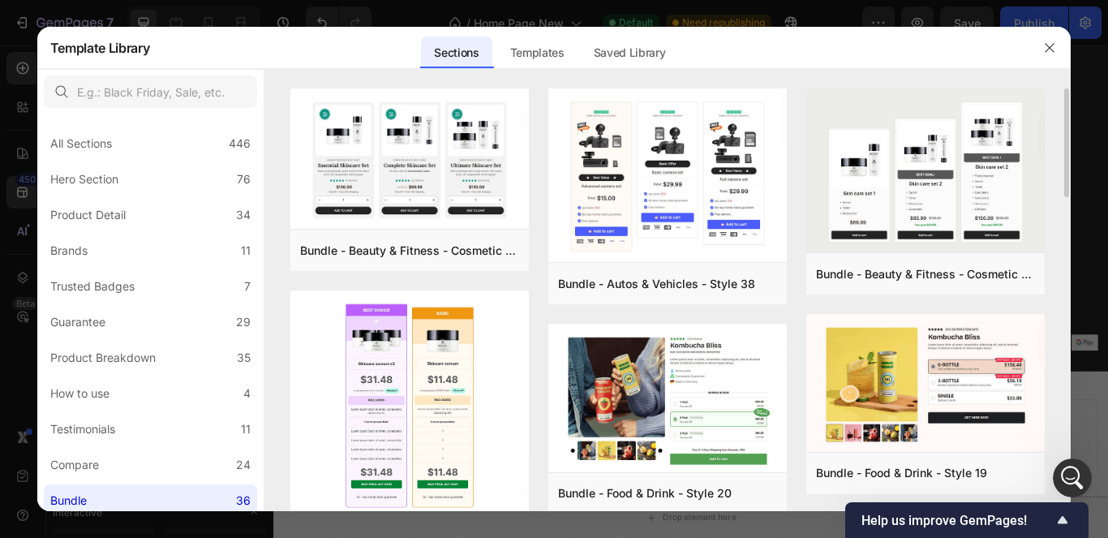
drag, startPoint x: 1066, startPoint y: 171, endPoint x: 1063, endPoint y: 211, distance: 39.8
click at [1063, 211] on div "Bundle - Beauty & Fitness - Cosmetic - Style 8 Add to page Preview Bundle - Bea…" at bounding box center [667, 299] width 807 height 423
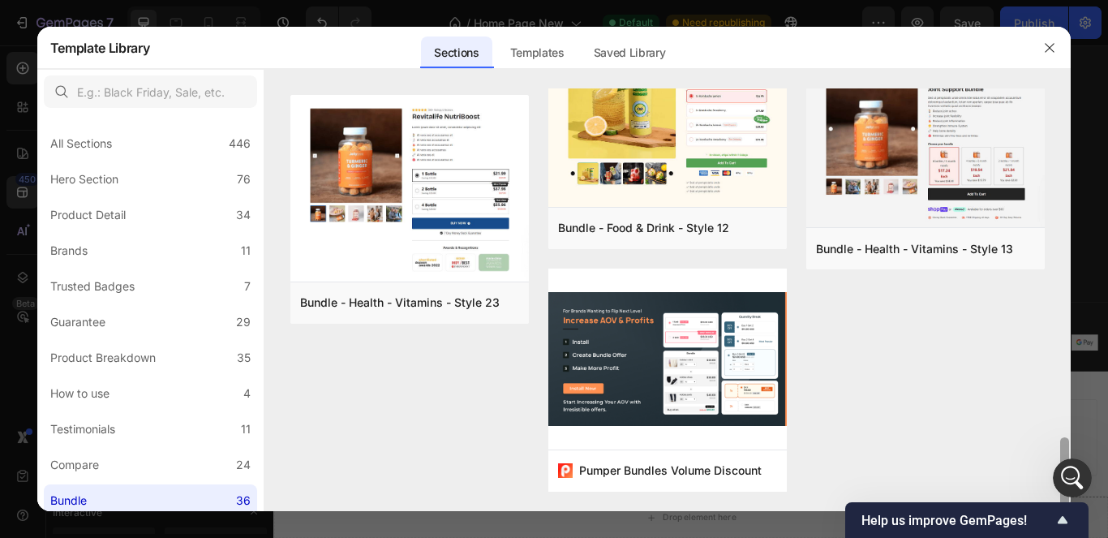
scroll to position [1248, 0]
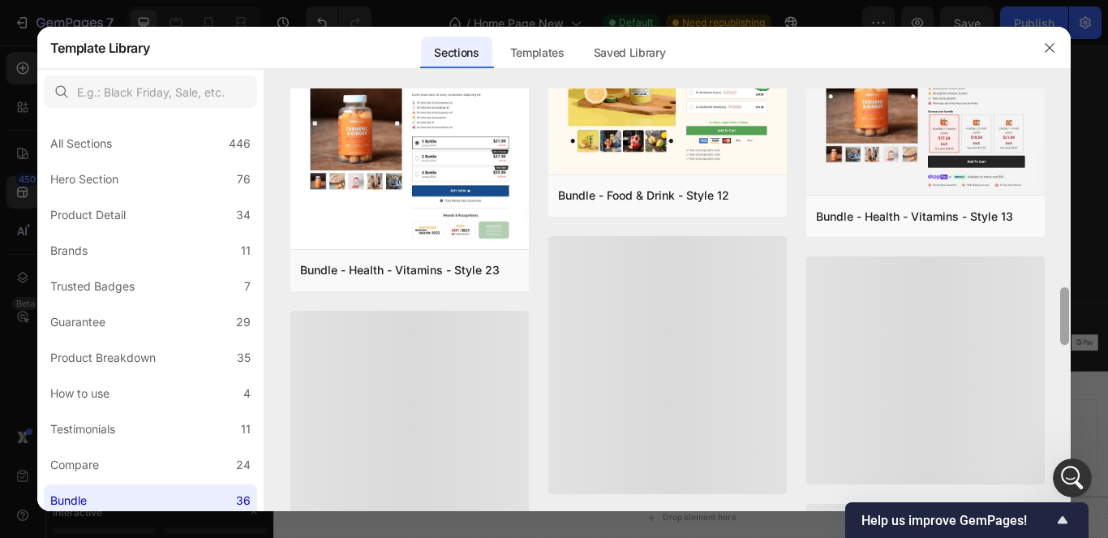
drag, startPoint x: 1062, startPoint y: 333, endPoint x: 1063, endPoint y: 406, distance: 73.8
click at [1063, 406] on div at bounding box center [1064, 323] width 12 height 423
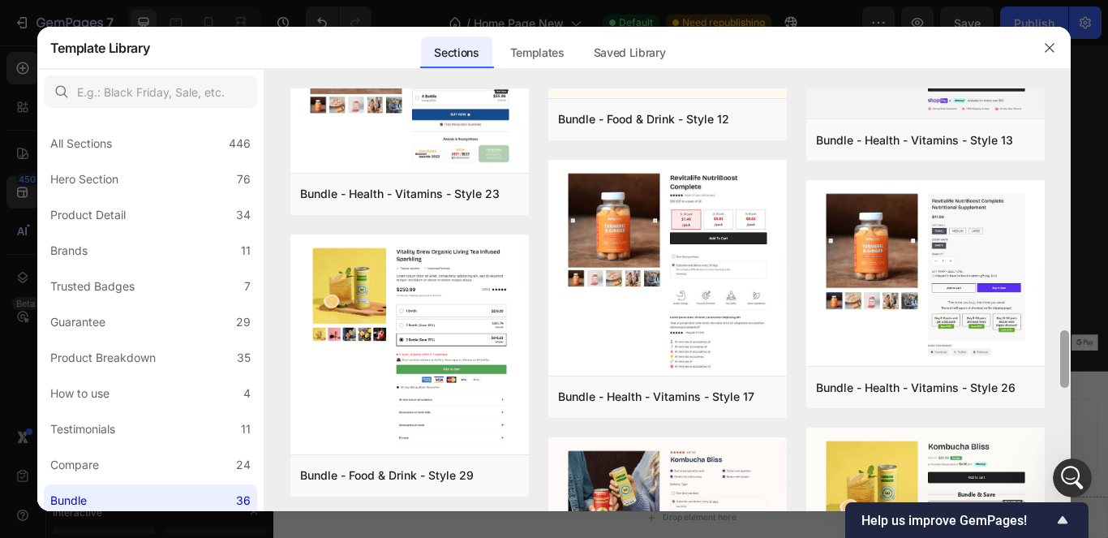
scroll to position [1377, 0]
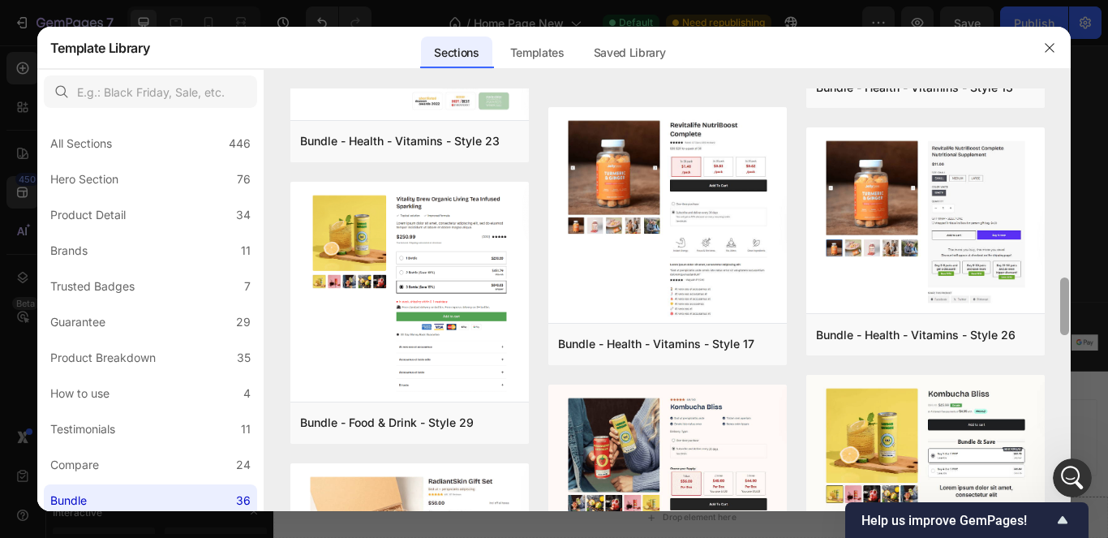
drag, startPoint x: 1066, startPoint y: 294, endPoint x: 1069, endPoint y: 321, distance: 27.8
click at [1069, 321] on div at bounding box center [1064, 306] width 9 height 58
click at [446, 417] on button "Preview" at bounding box center [466, 422] width 106 height 29
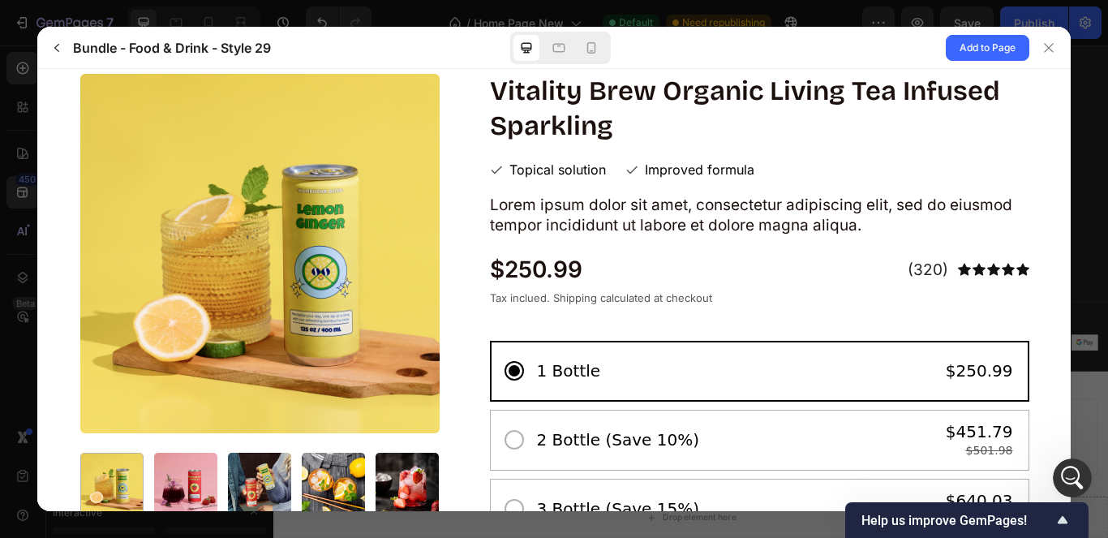
scroll to position [0, 0]
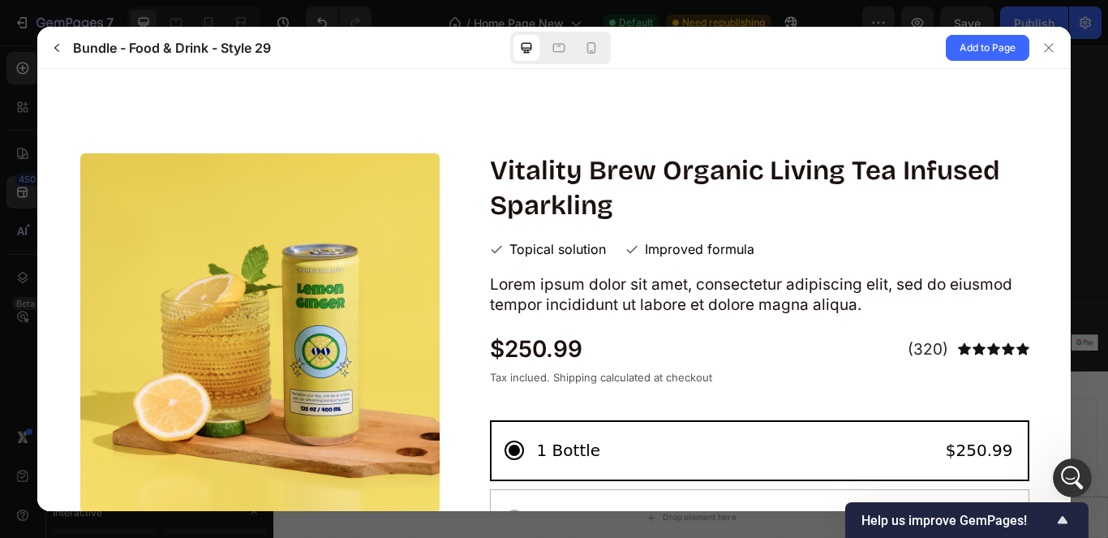
drag, startPoint x: 1062, startPoint y: 333, endPoint x: 736, endPoint y: 88, distance: 407.8
click at [55, 51] on icon "button" at bounding box center [56, 47] width 13 height 13
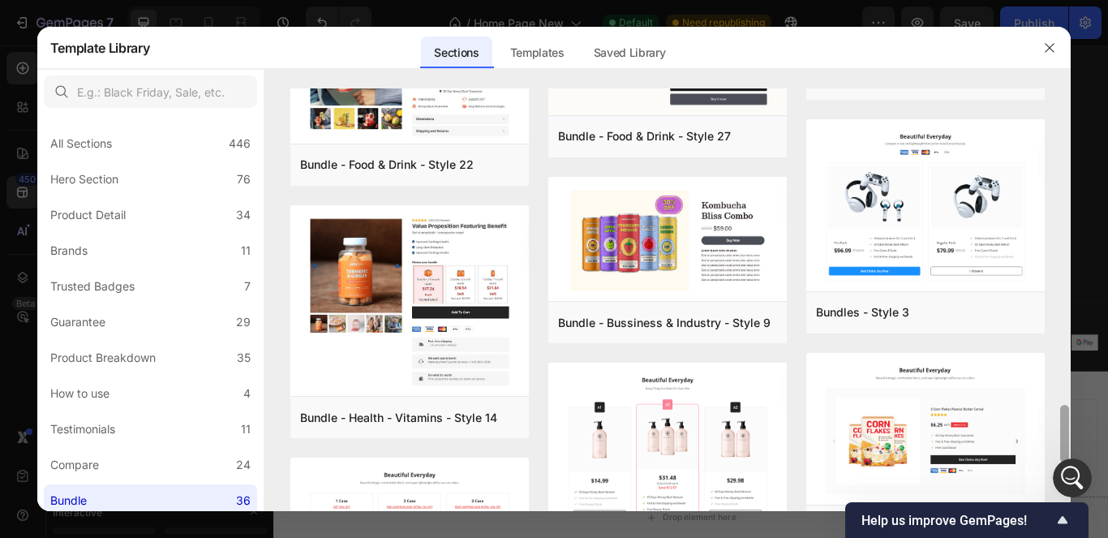
scroll to position [2130, 0]
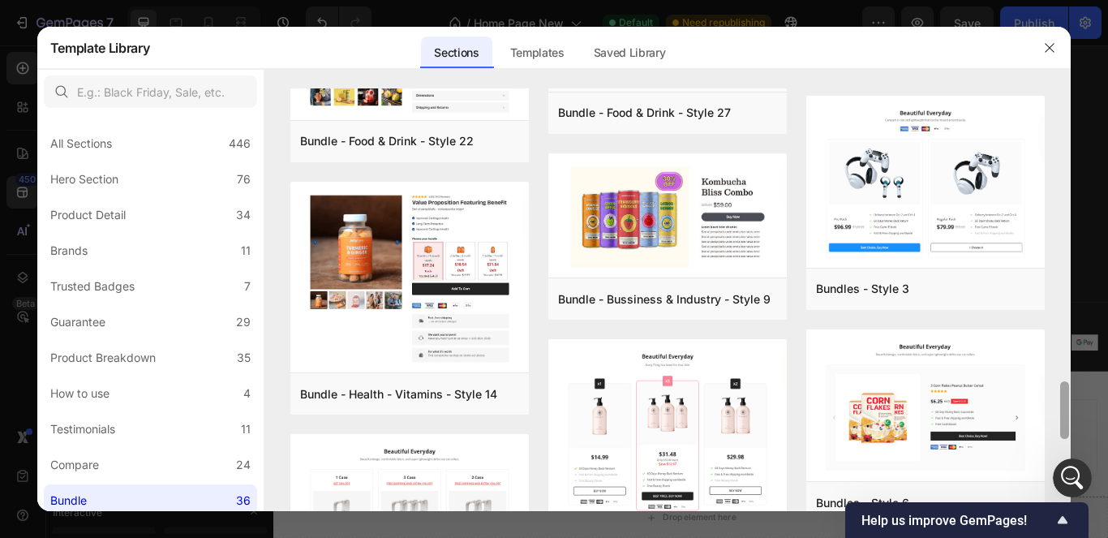
drag, startPoint x: 1066, startPoint y: 185, endPoint x: 1075, endPoint y: 423, distance: 237.8
click at [1075, 423] on div "Template Library Sections Templates Existing pages Saved Library Templates Save…" at bounding box center [554, 269] width 1108 height 538
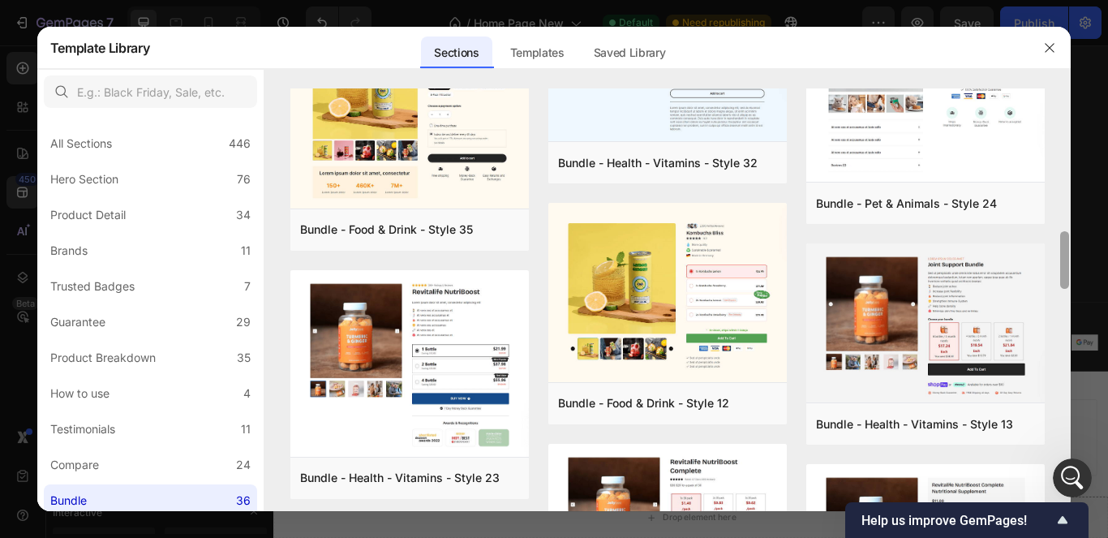
scroll to position [1023, 0]
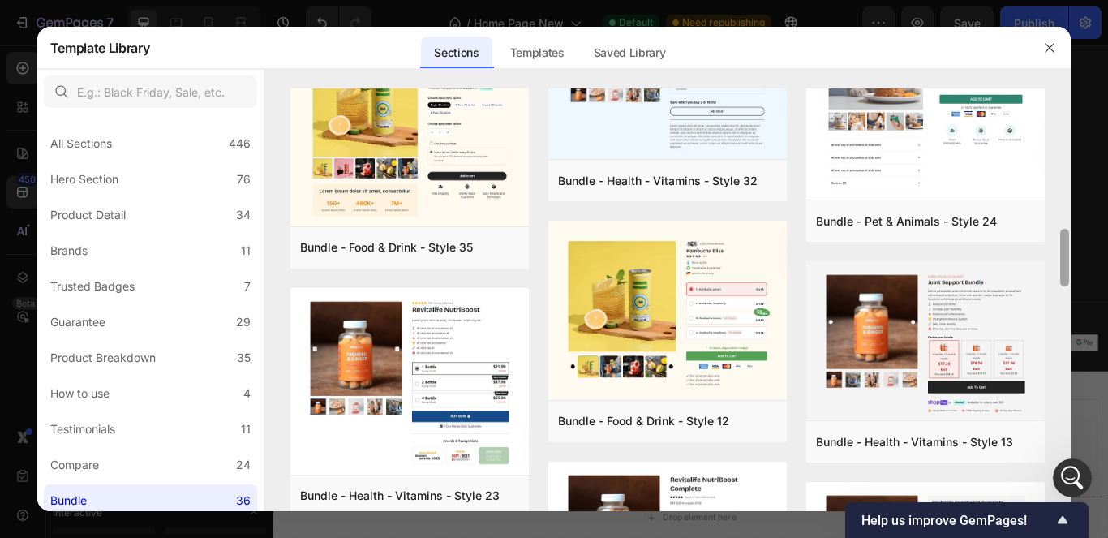
drag, startPoint x: 1063, startPoint y: 385, endPoint x: 945, endPoint y: 233, distance: 193.0
click at [945, 233] on div "Bundle - Beauty & Fitness - Cosmetic - Style 8 Add to page Preview Bundle - Bea…" at bounding box center [667, 299] width 807 height 423
click at [1049, 49] on icon "button" at bounding box center [1049, 47] width 13 height 13
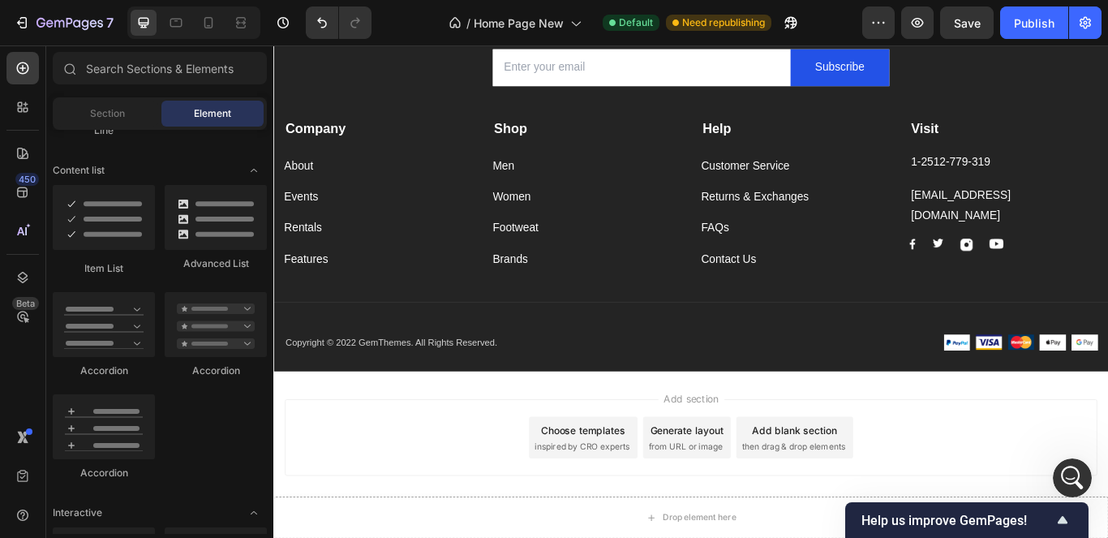
scroll to position [5082, 0]
